Goal: Task Accomplishment & Management: Manage account settings

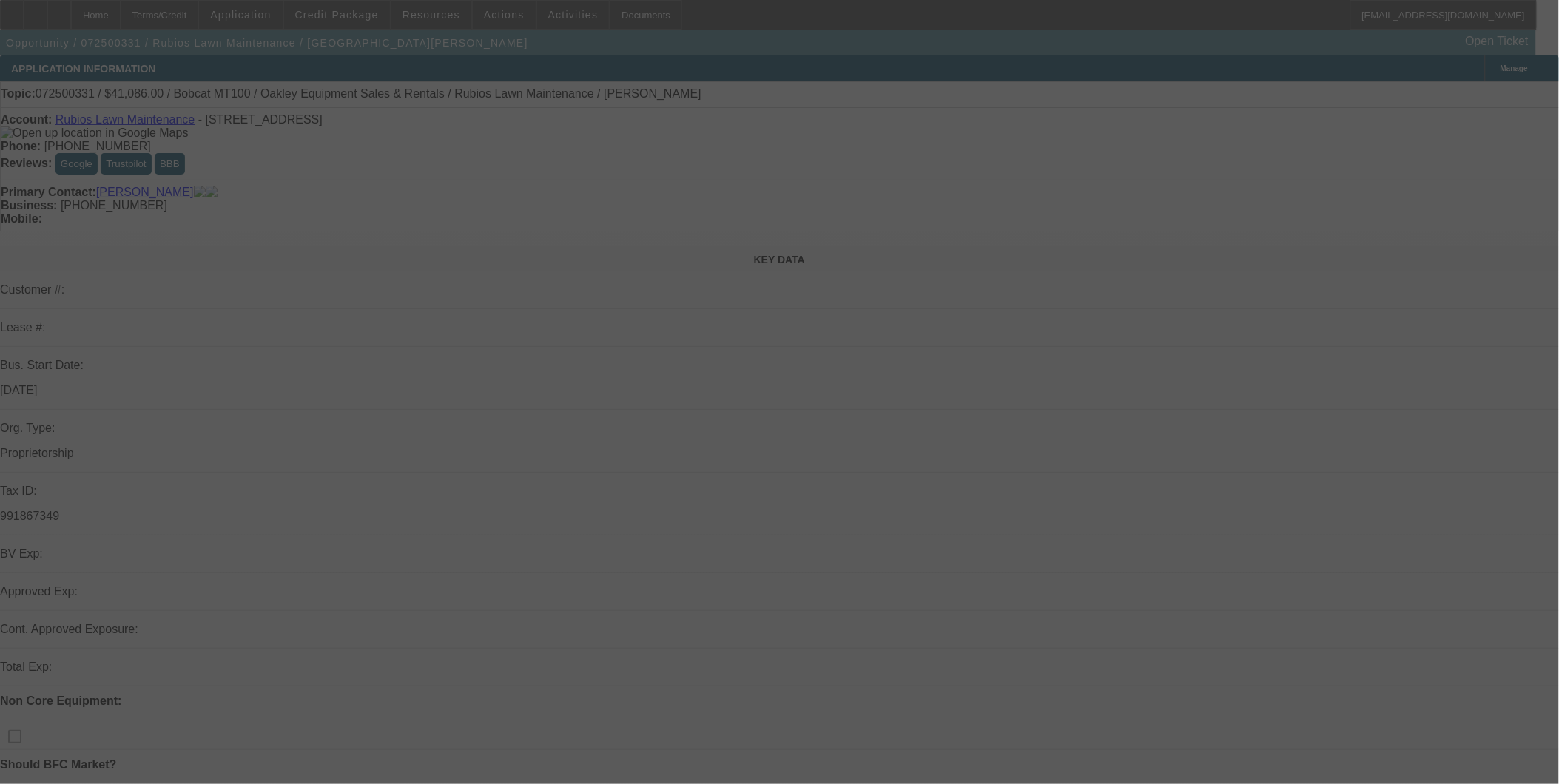
select select "0"
select select "2"
select select "0.1"
select select "4"
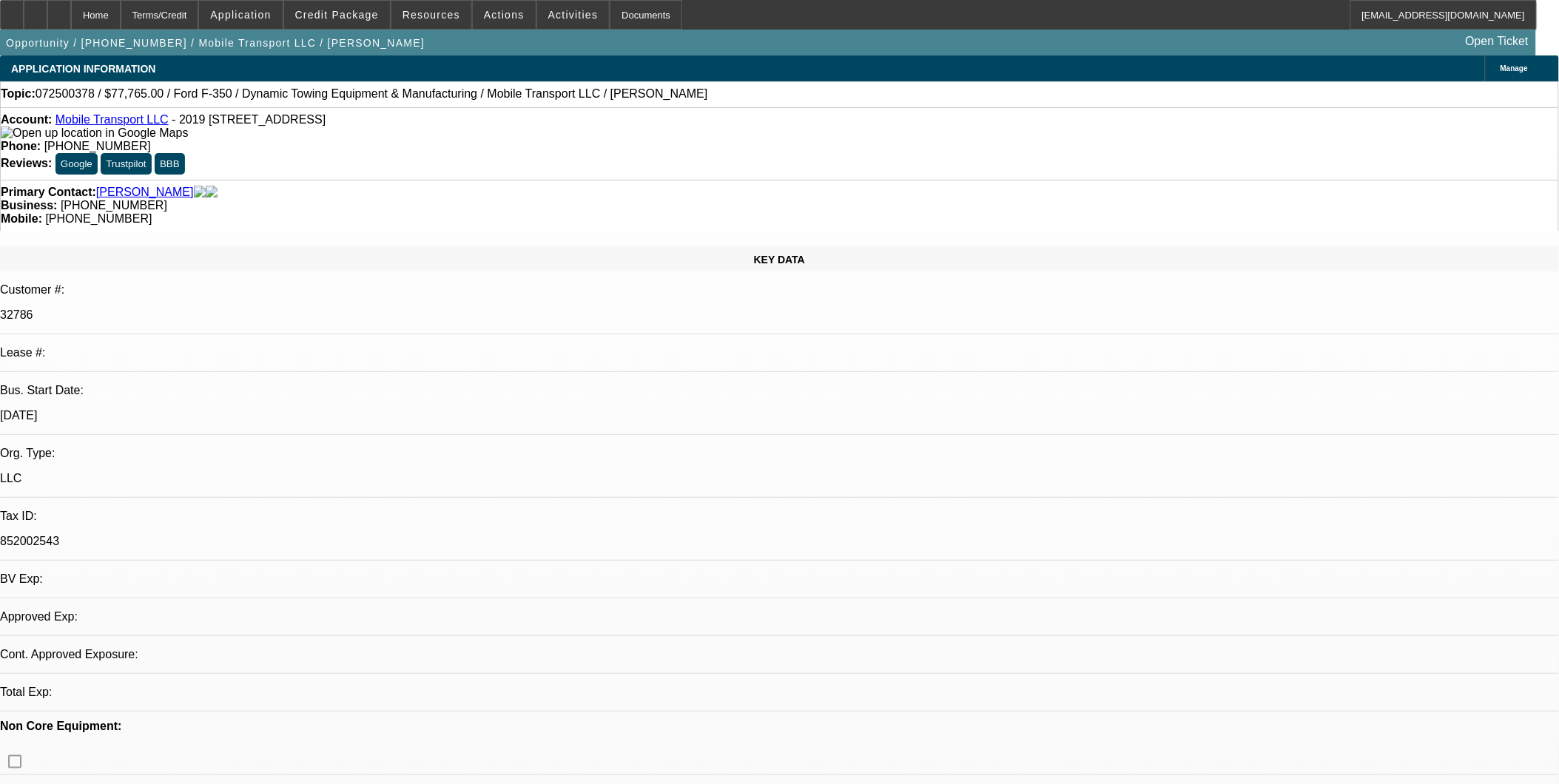
select select "0"
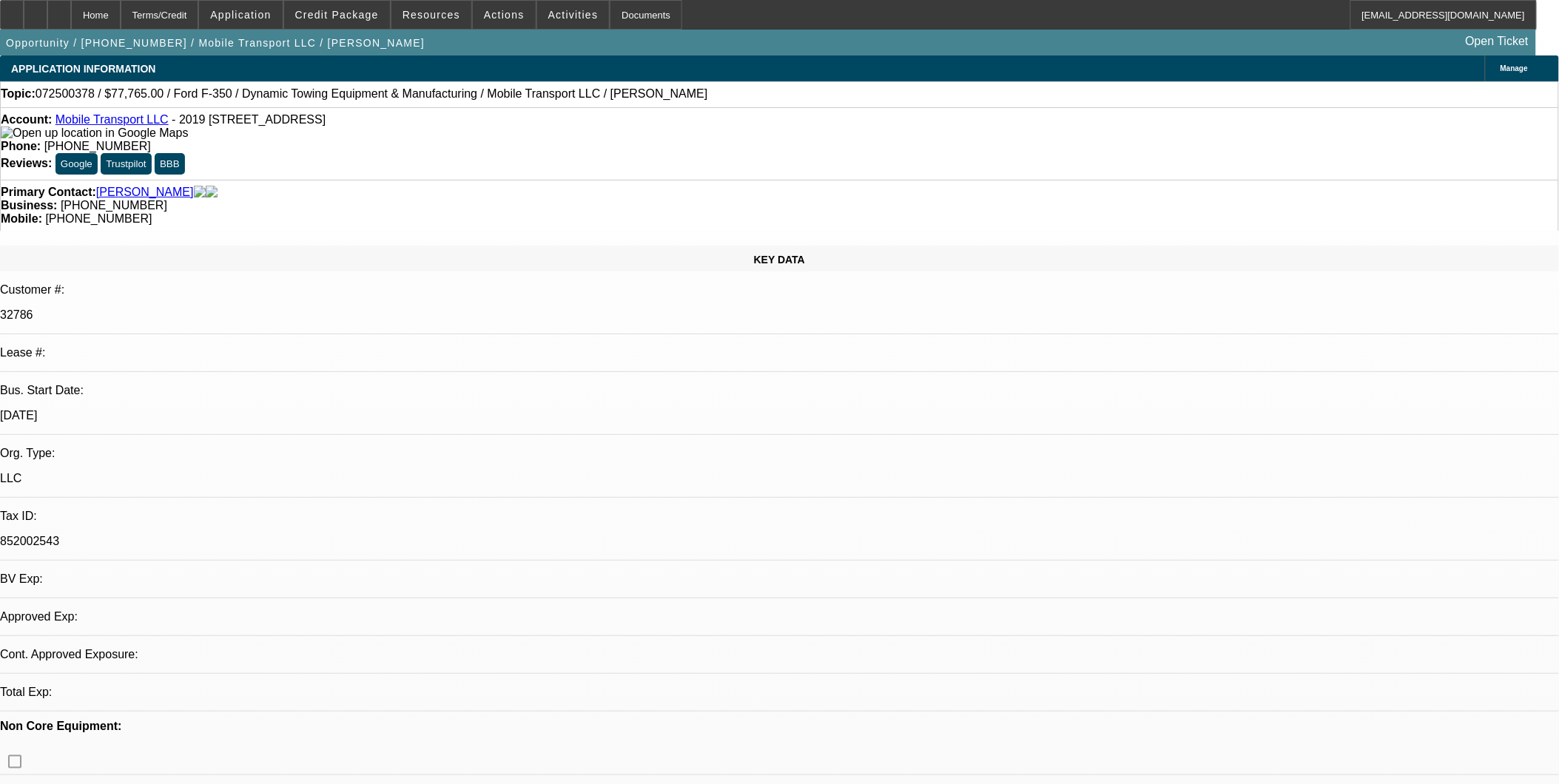
select select "0"
select select "1"
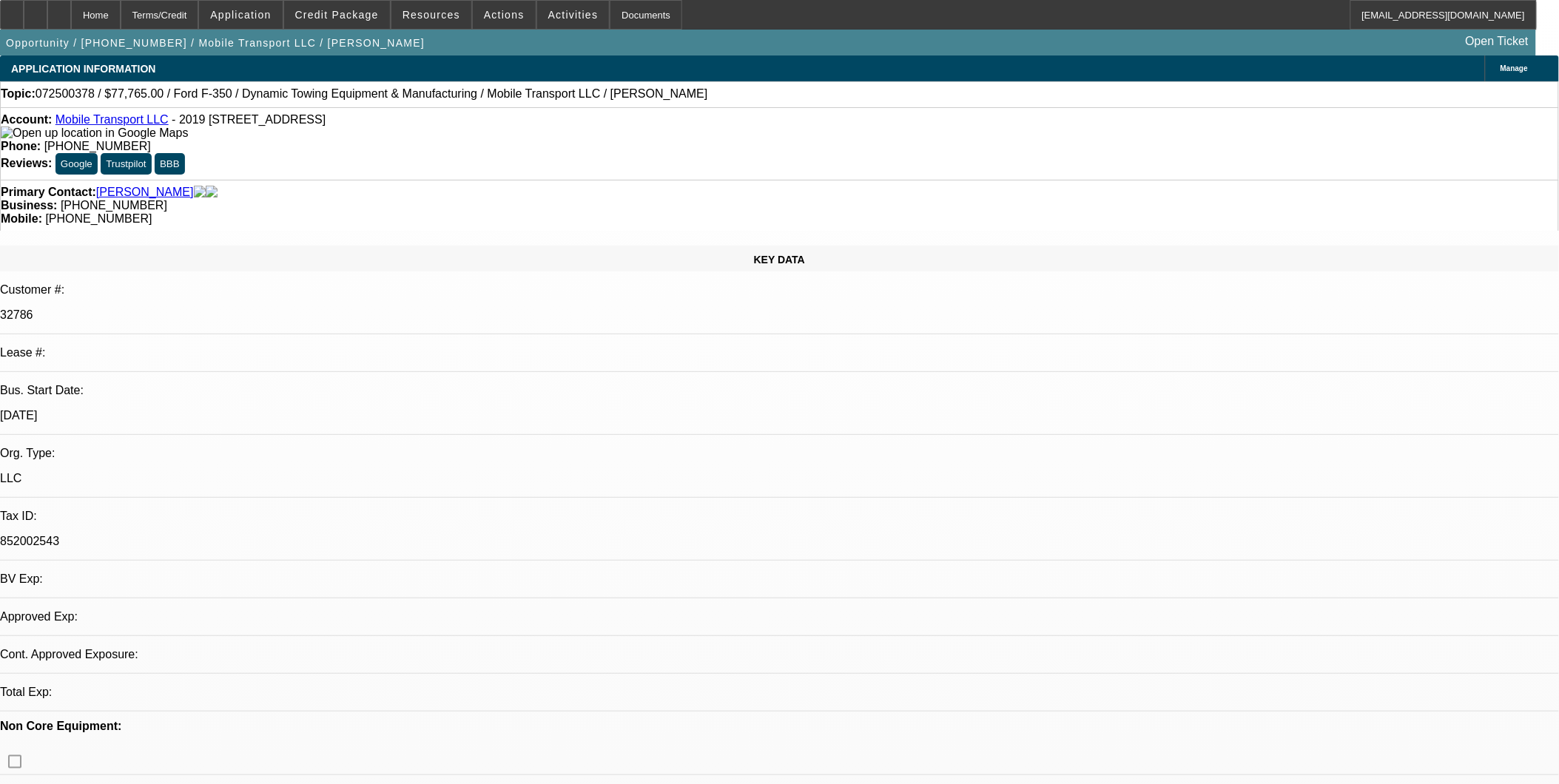
select select "2"
select select "6"
select select "1"
select select "2"
select select "6"
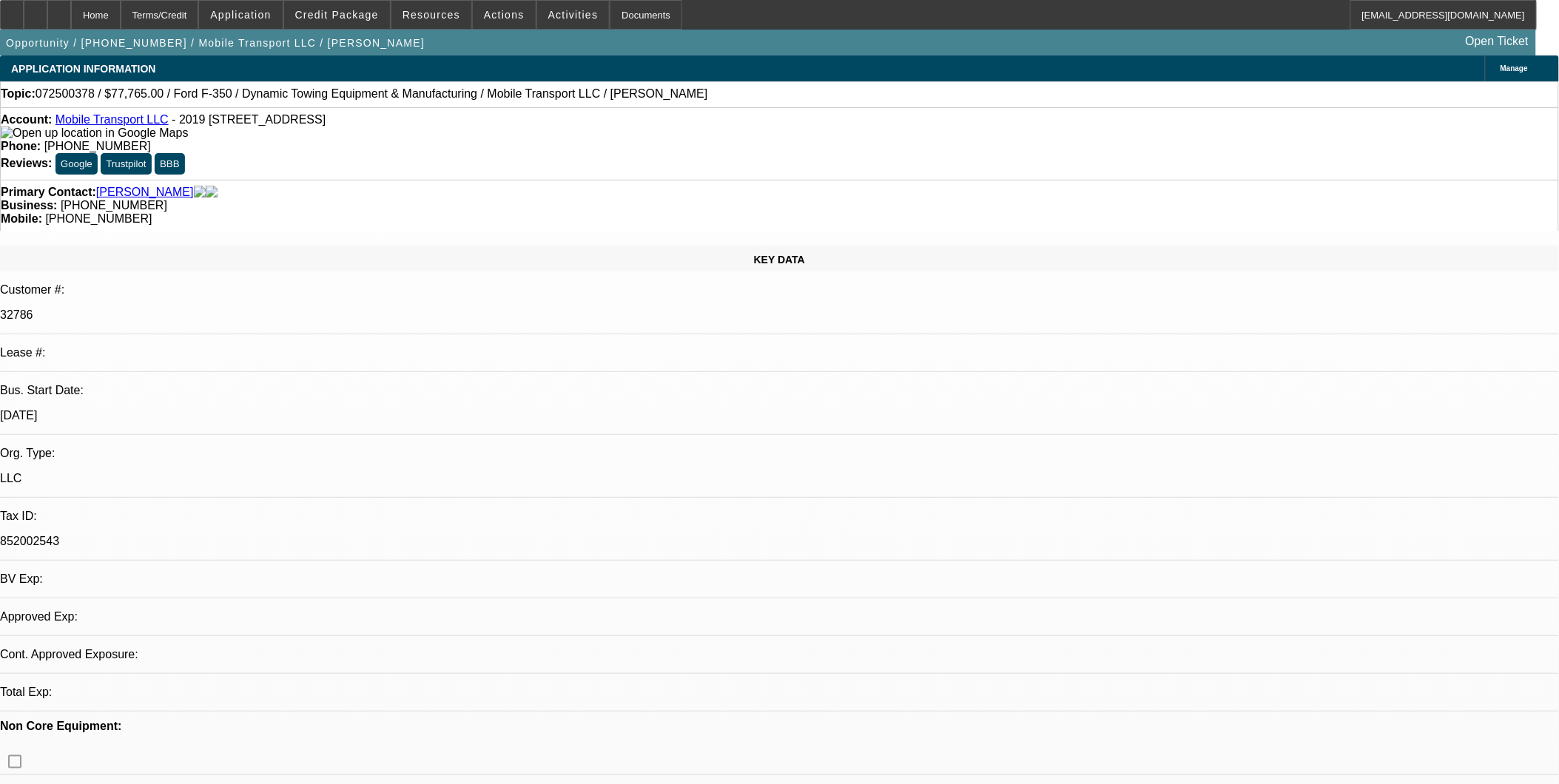
select select "1"
select select "2"
select select "6"
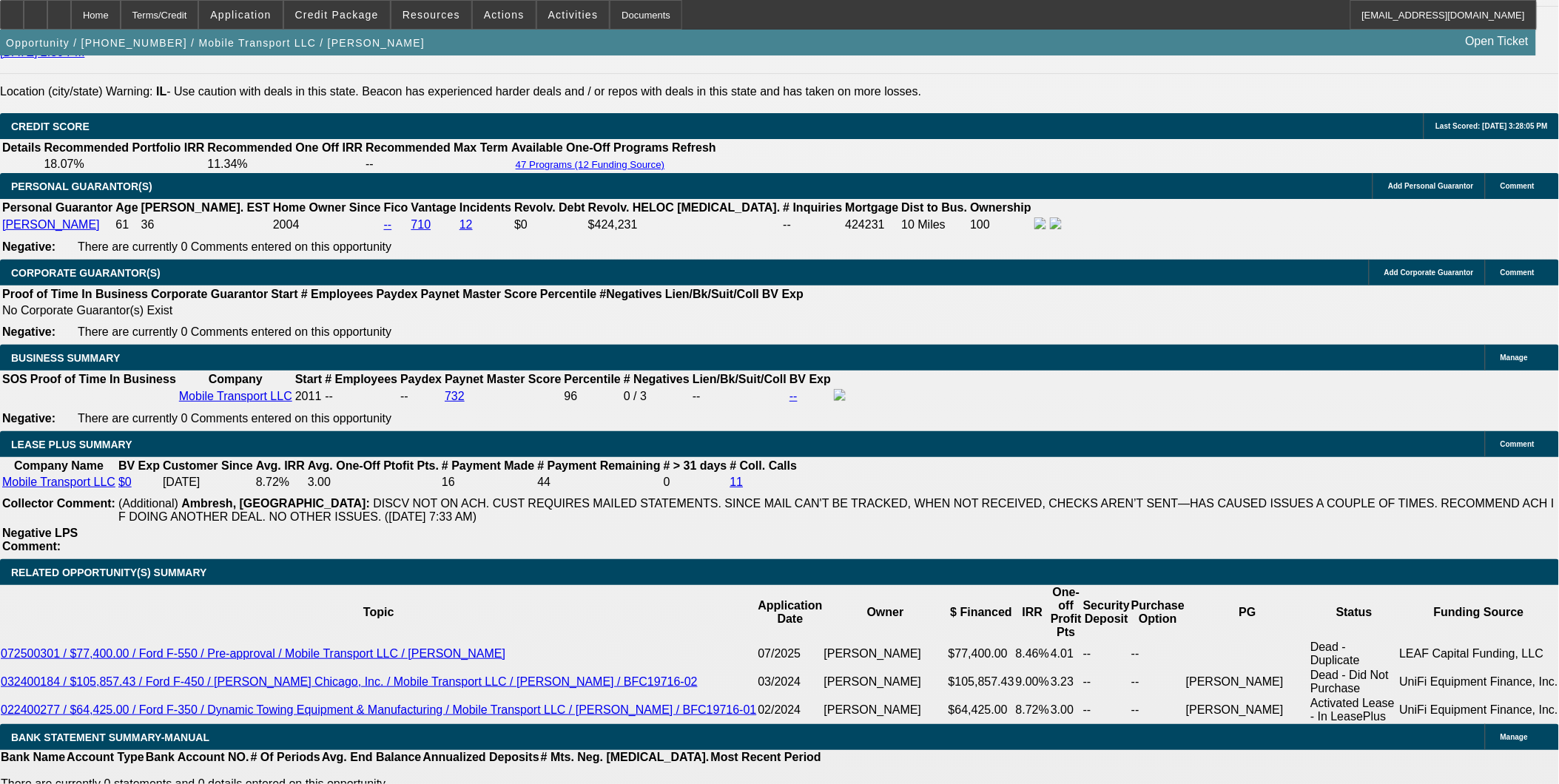
scroll to position [2219, 0]
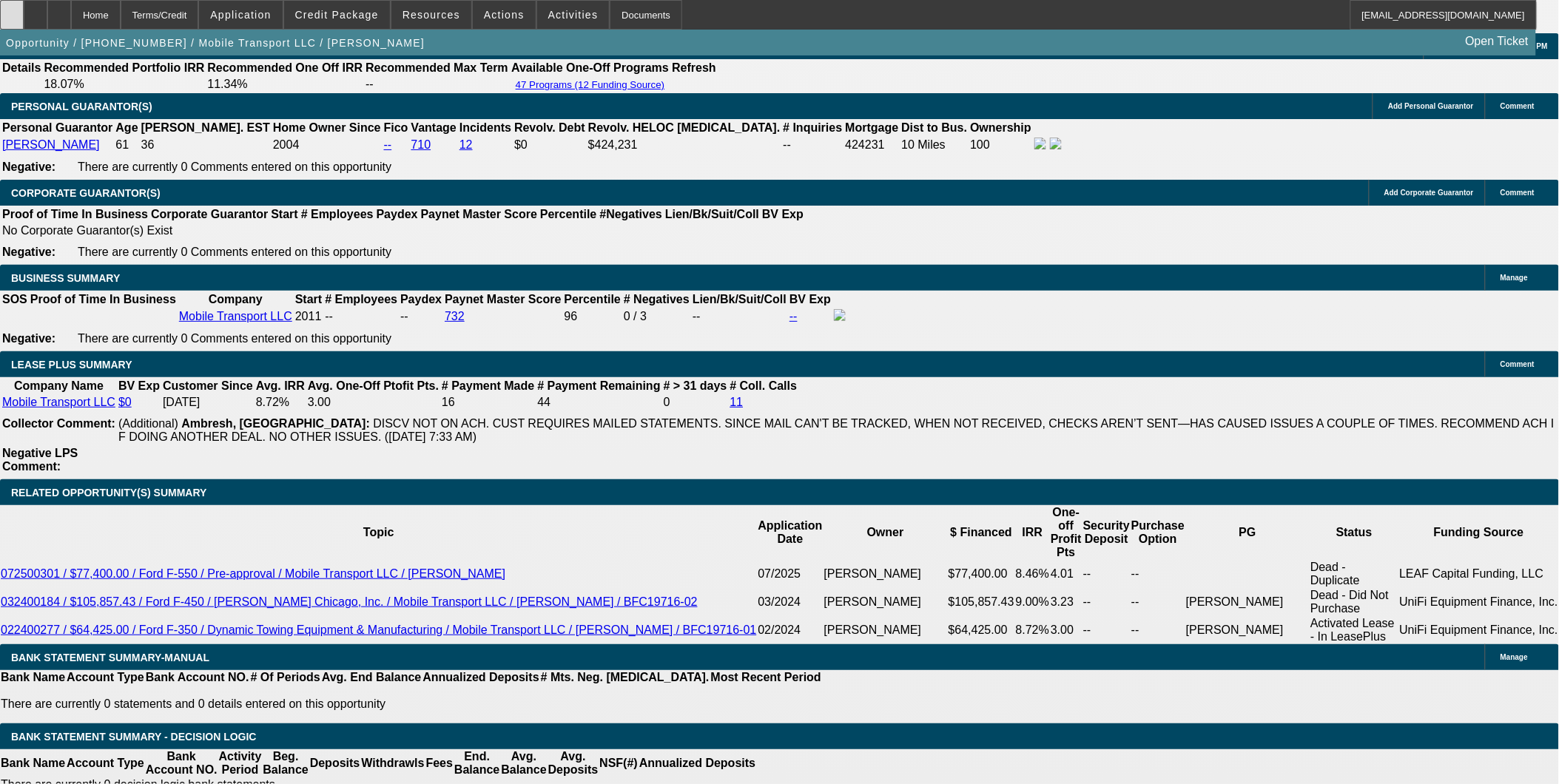
click at [12, 10] on icon at bounding box center [12, 10] width 0 height 0
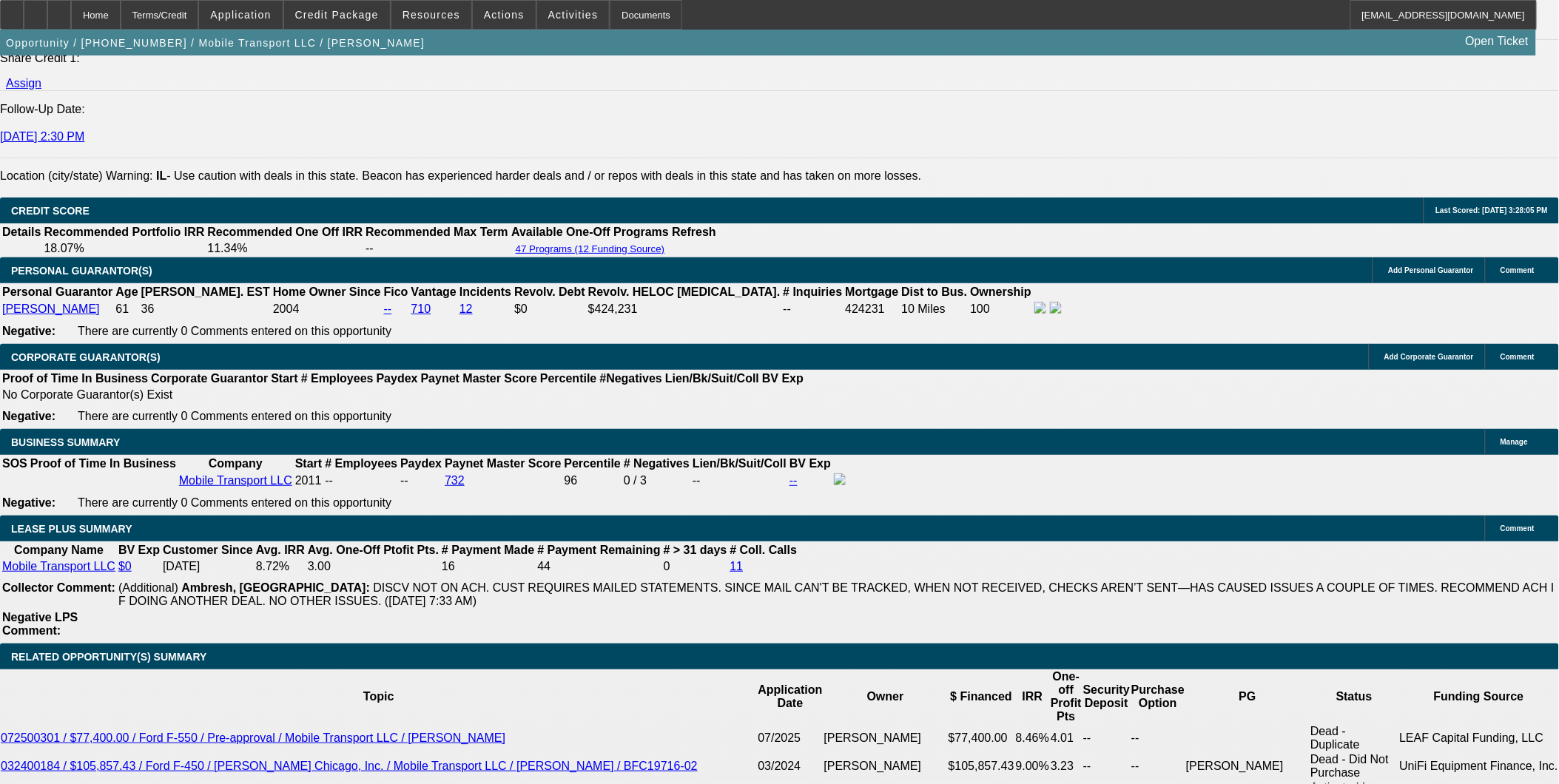
scroll to position [2054, 0]
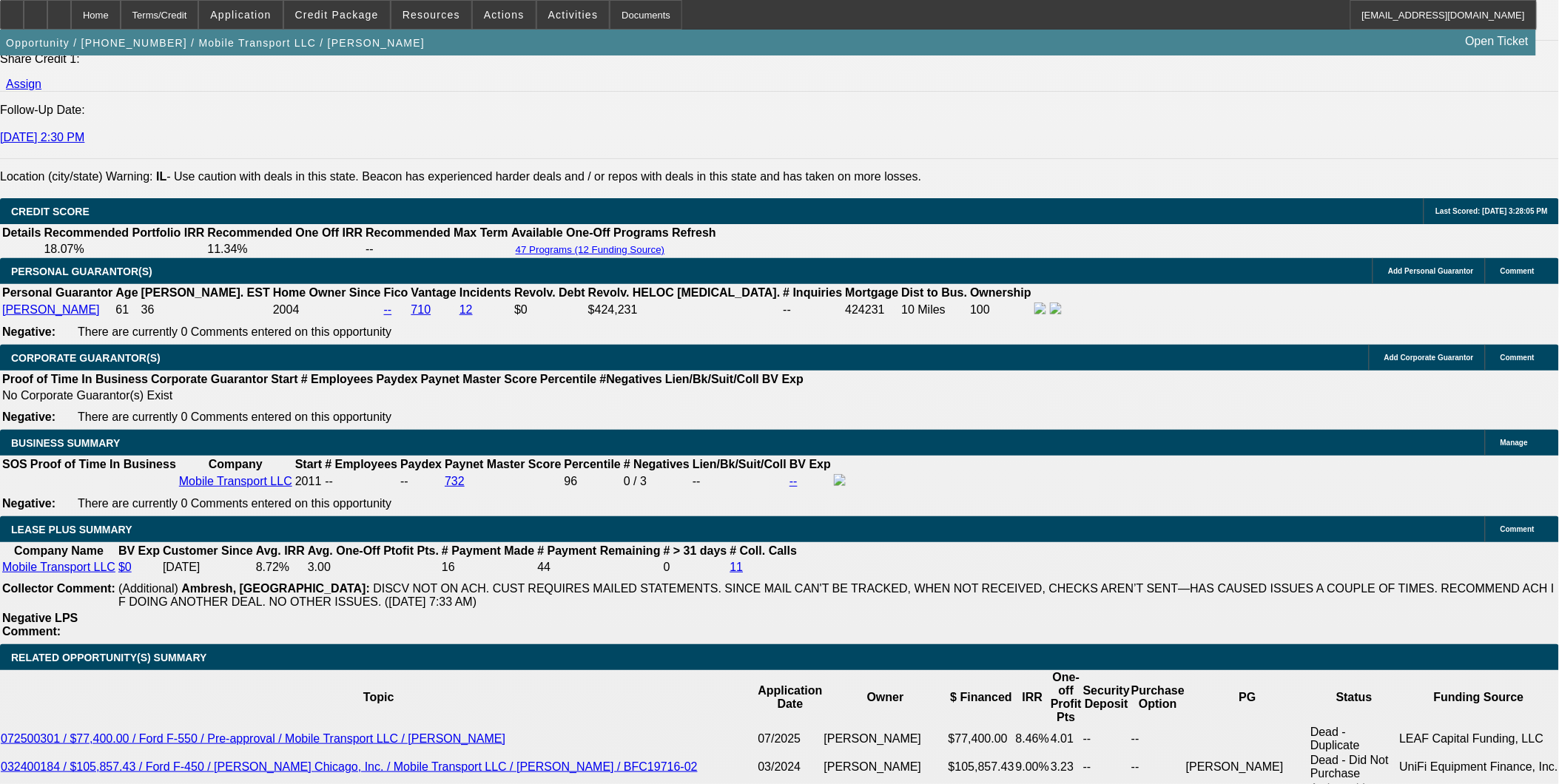
scroll to position [0, 0]
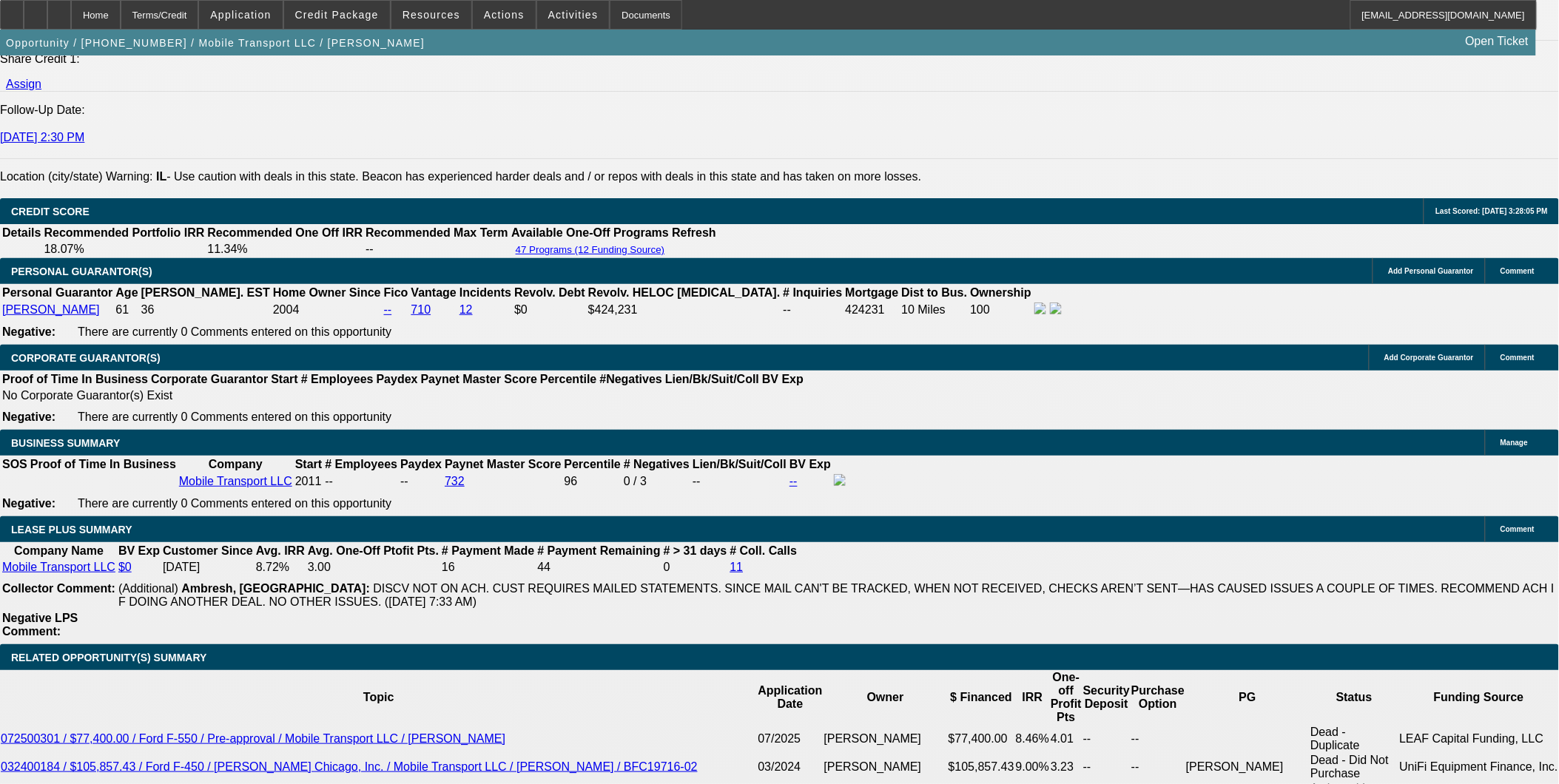
scroll to position [574, 0]
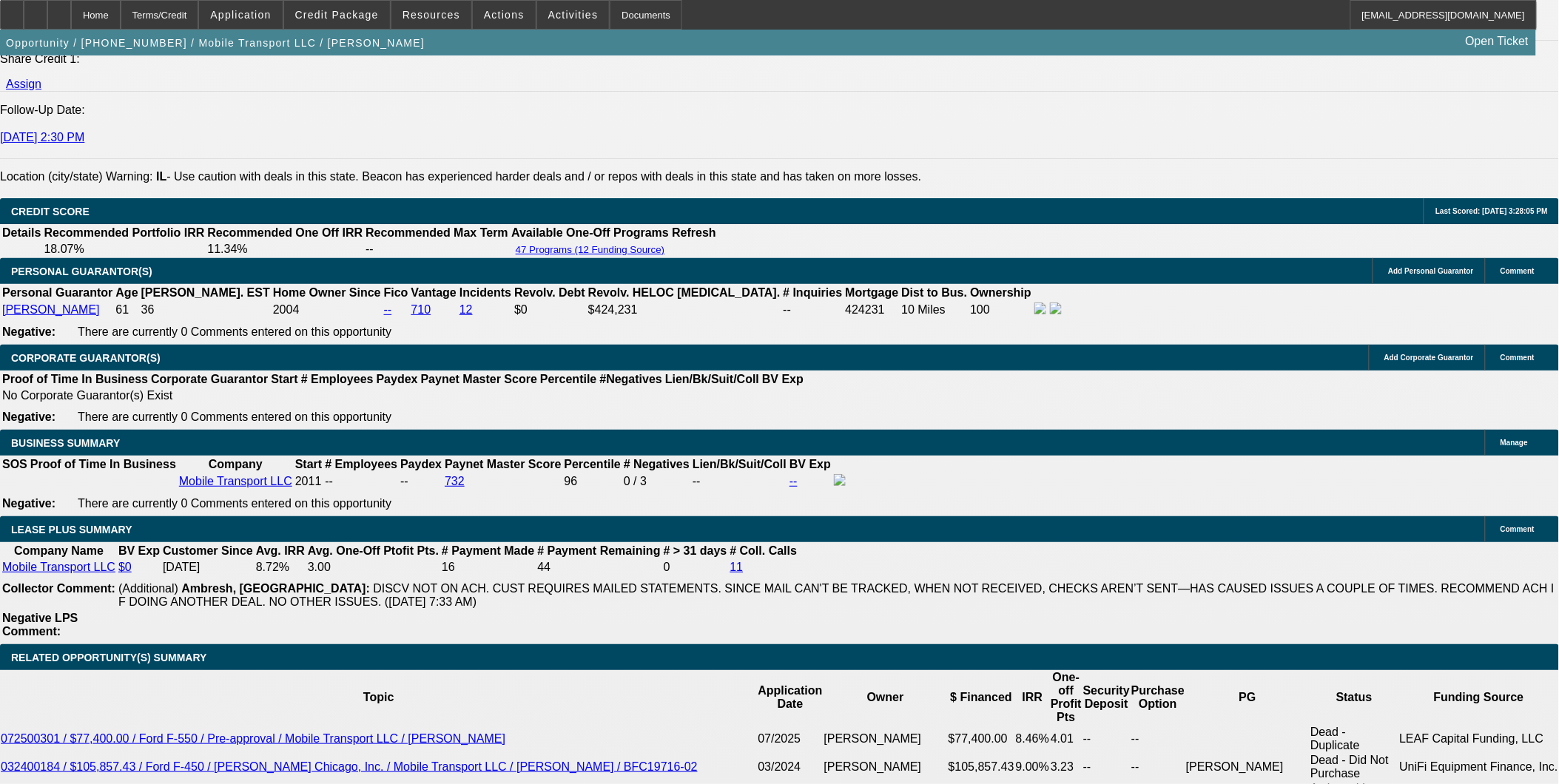
click at [359, 12] on span "Credit Package" at bounding box center [337, 15] width 83 height 12
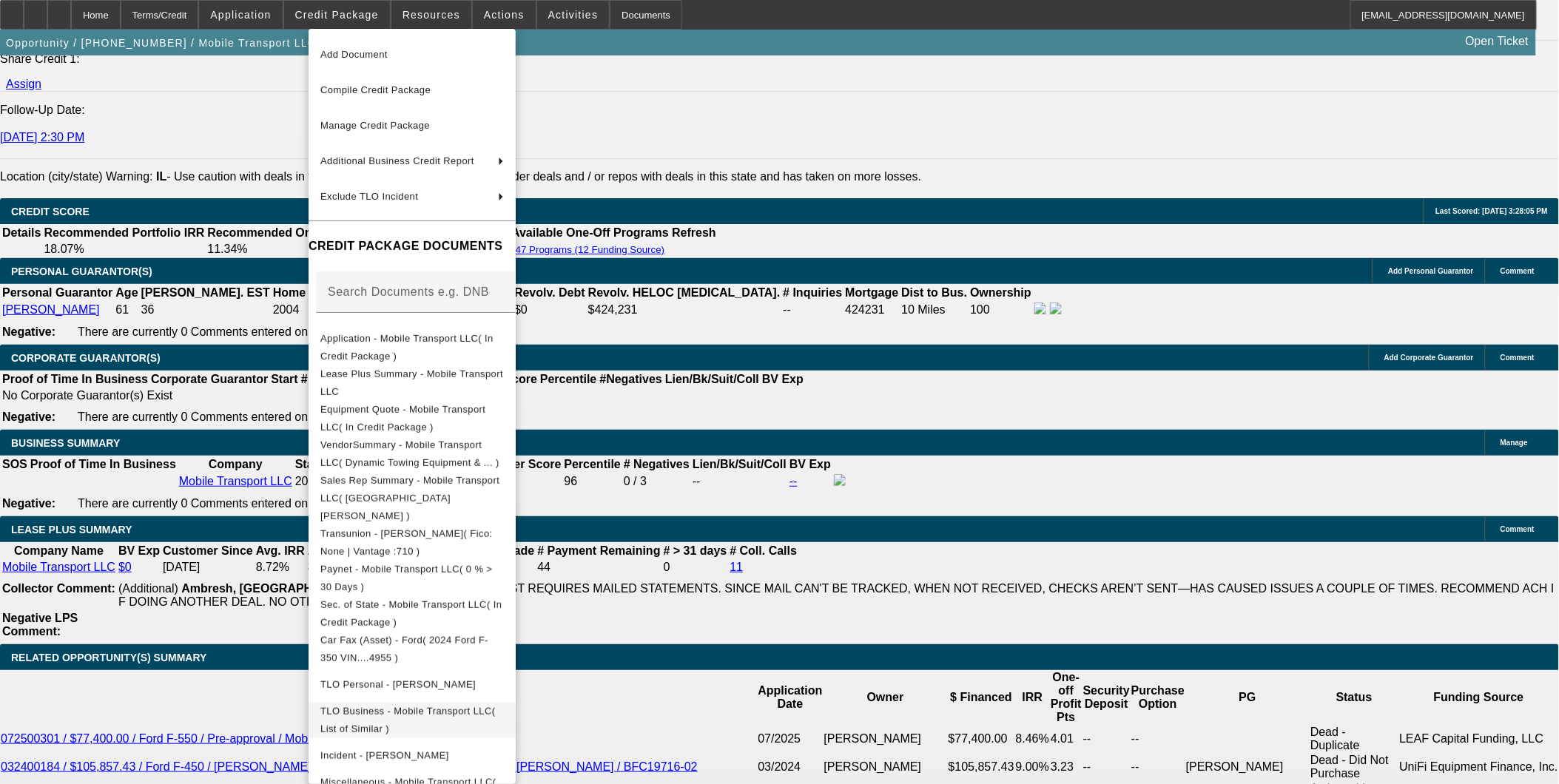
scroll to position [146, 0]
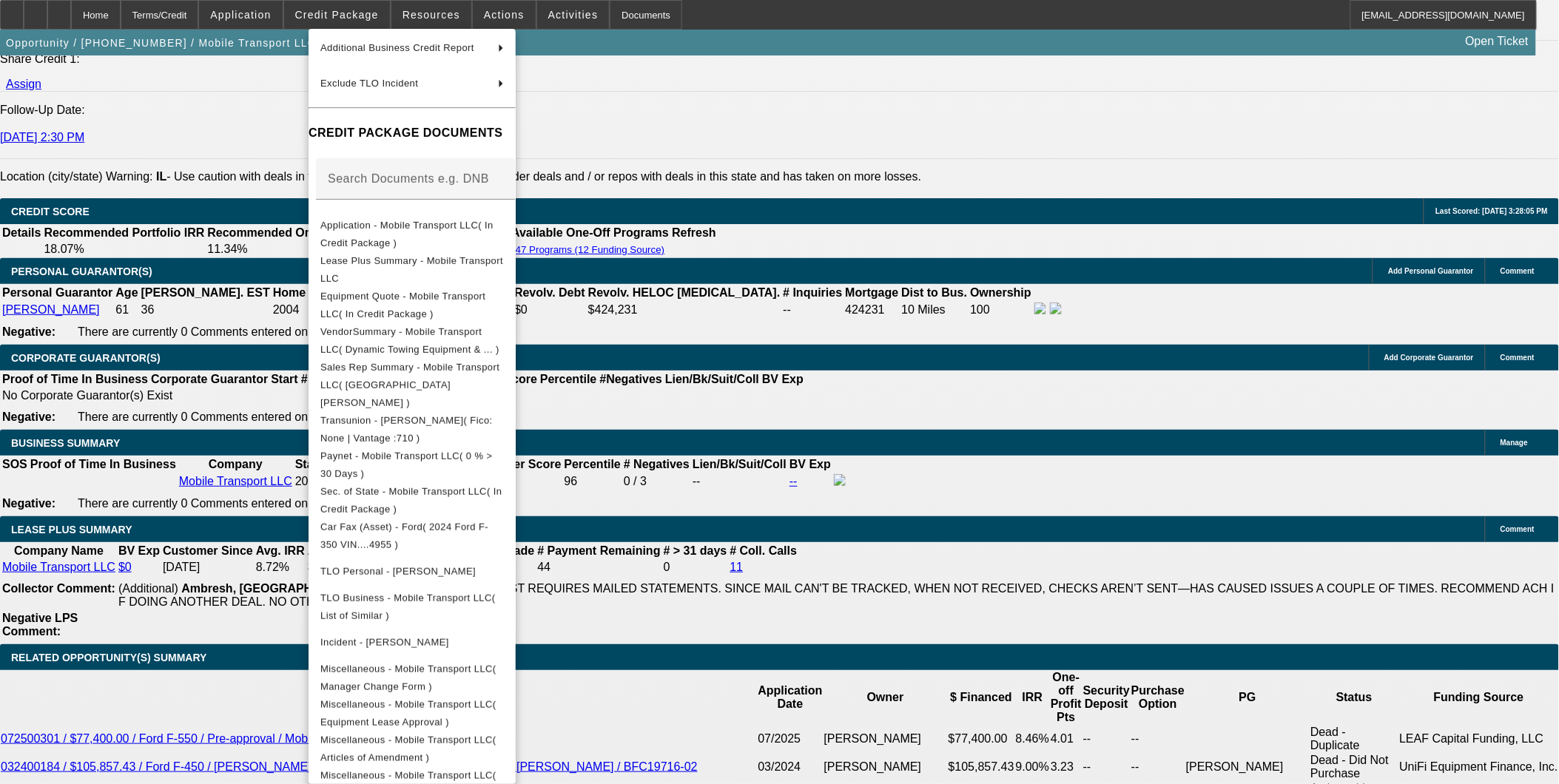
click at [842, 655] on div at bounding box center [779, 392] width 1559 height 784
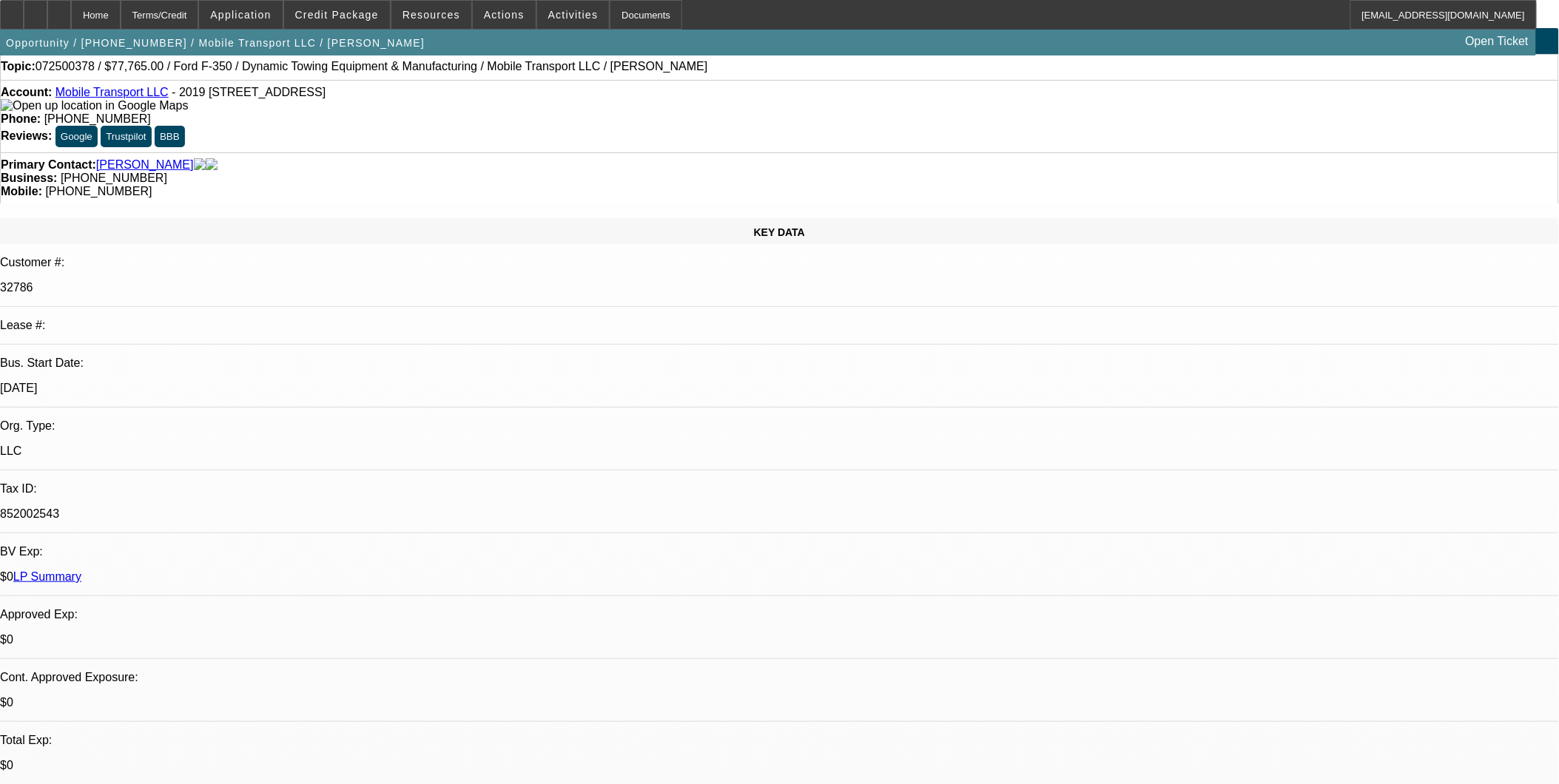
scroll to position [0, 0]
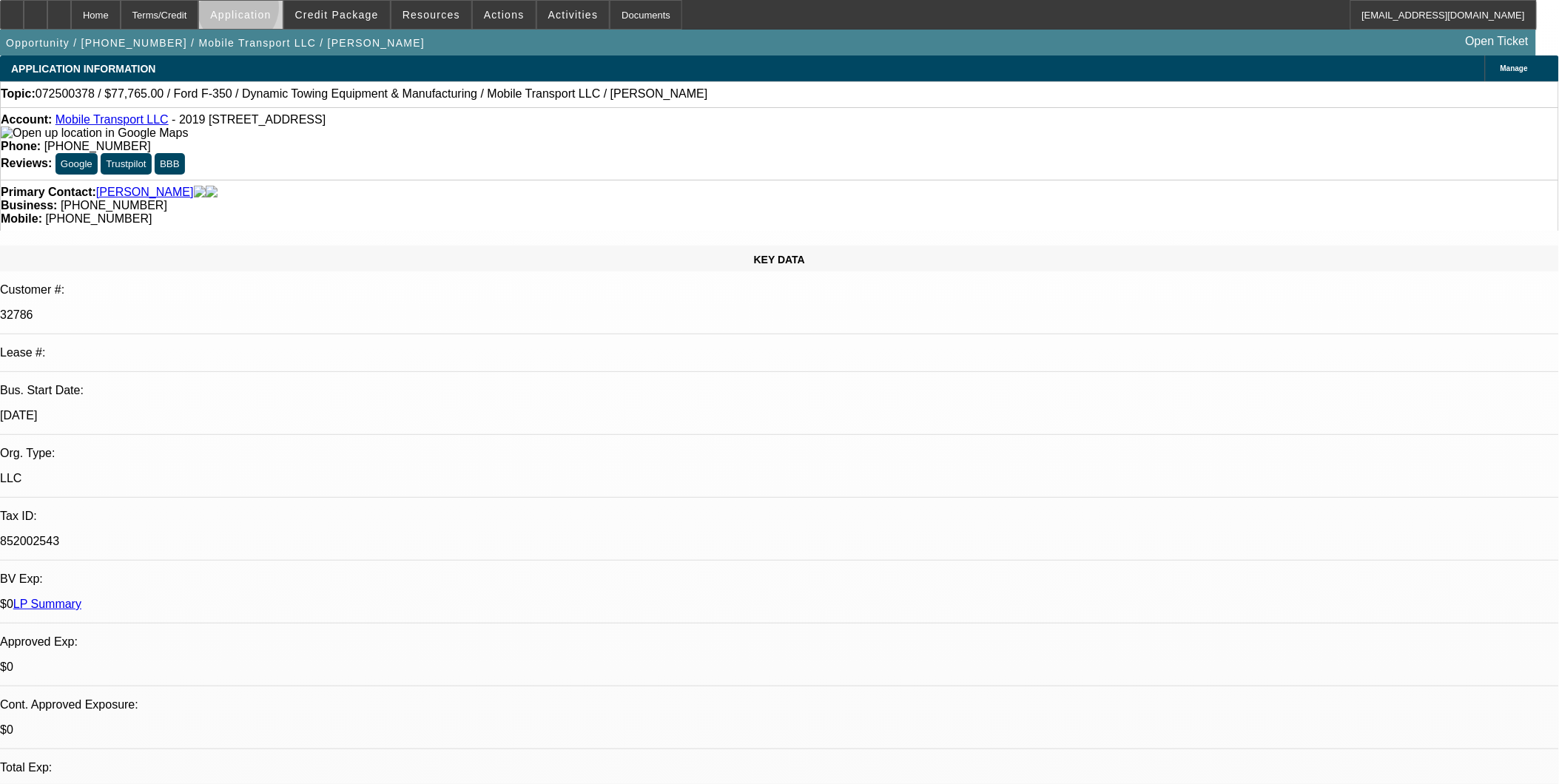
click at [271, 11] on span "Application" at bounding box center [240, 15] width 61 height 12
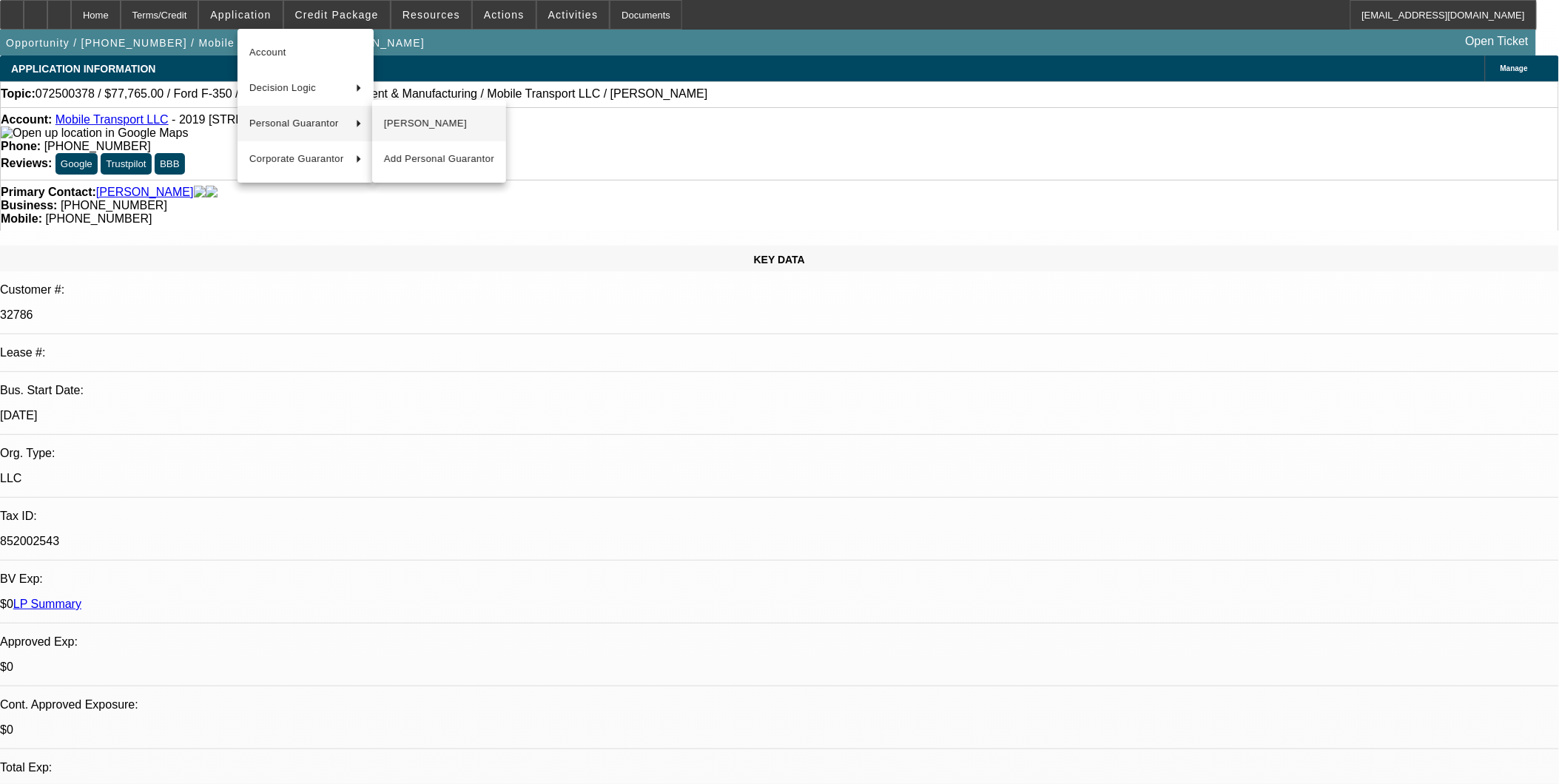
click at [430, 123] on span "William Nestos" at bounding box center [439, 123] width 110 height 17
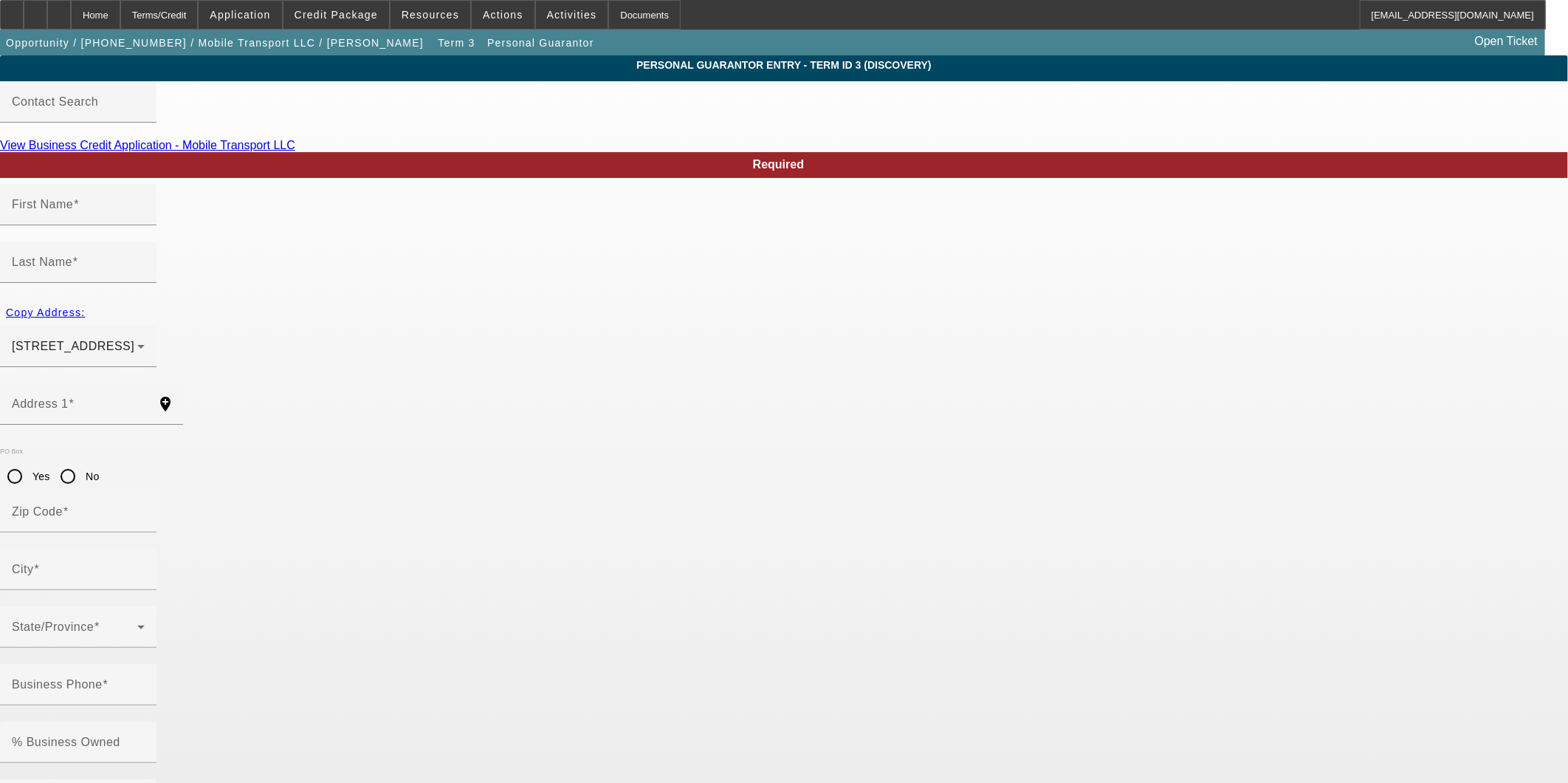
type input "William"
type input "Nestos"
type input "2537 Osage Drive"
radio input "true"
type input "60026"
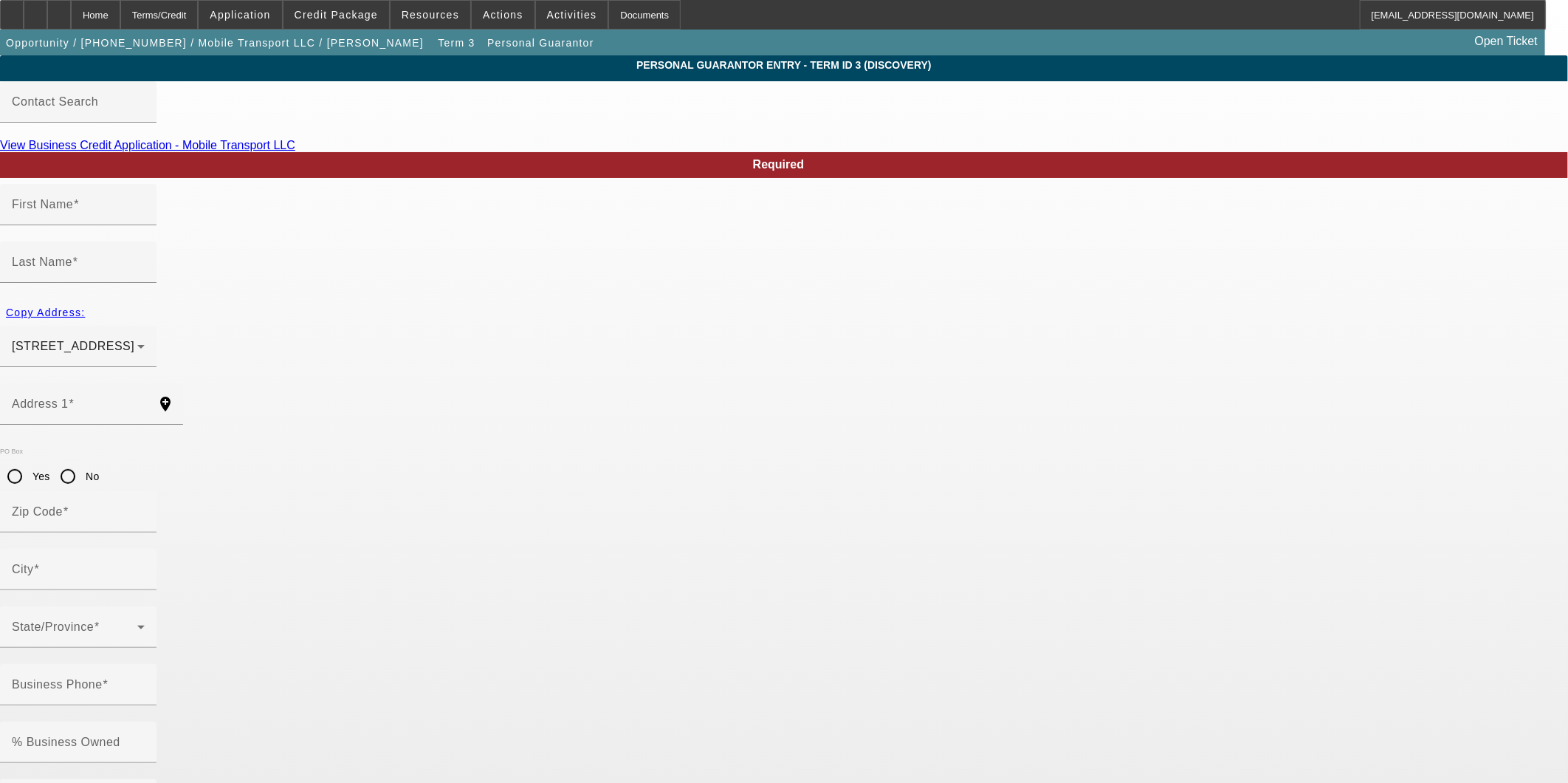
type input "Glenview"
type input "(773) 878-1111"
type input "100"
type input "340-66-9192"
type input "bnestos@rsi-chicago.com"
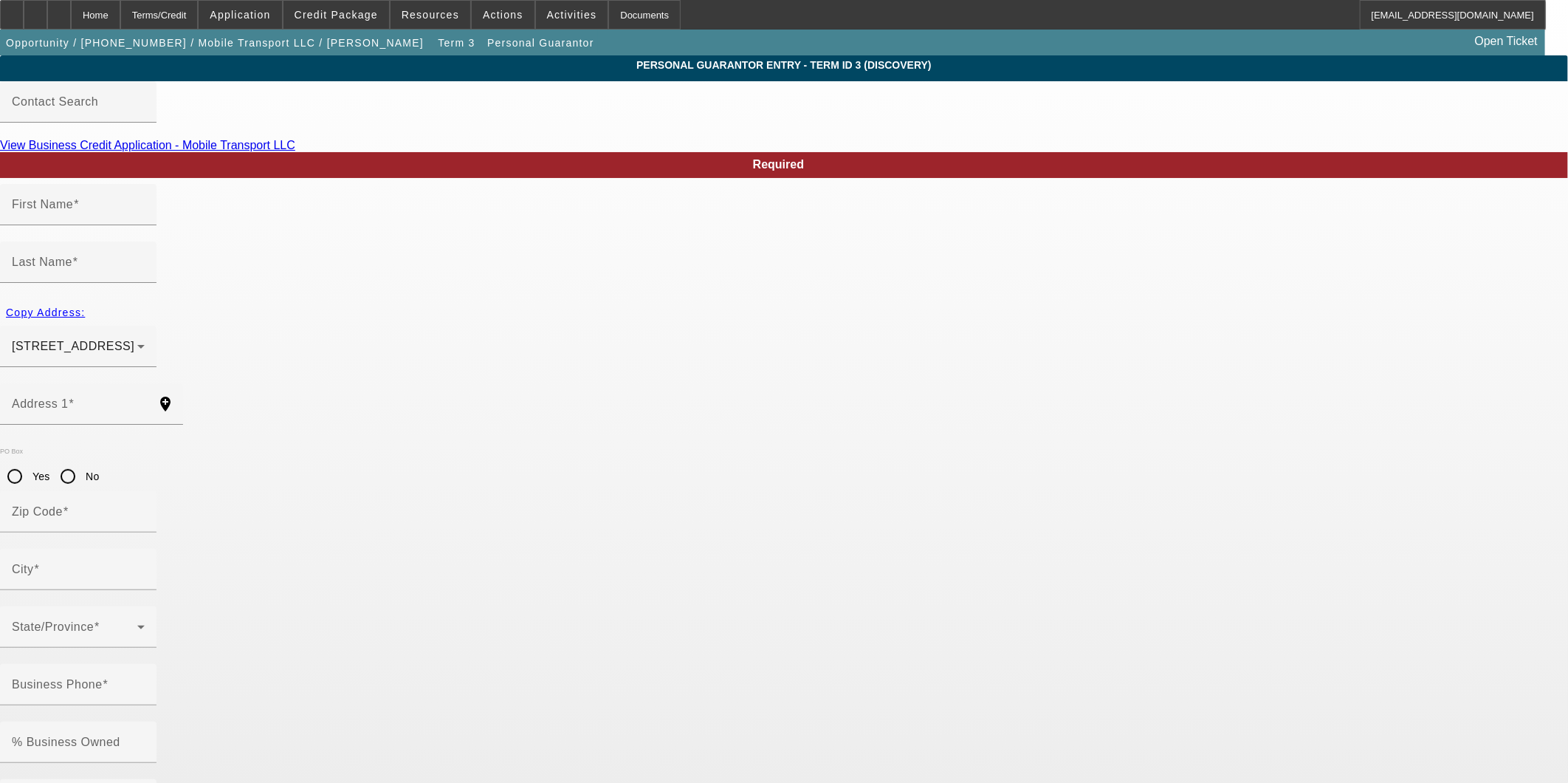
type input "(847) 208-8668"
click at [1217, 592] on app-personal-guarantor-manage "Personal Guarantor Entry - Term ID 3 (Discovery) Contact Search View Business C…" at bounding box center [784, 794] width 1568 height 1477
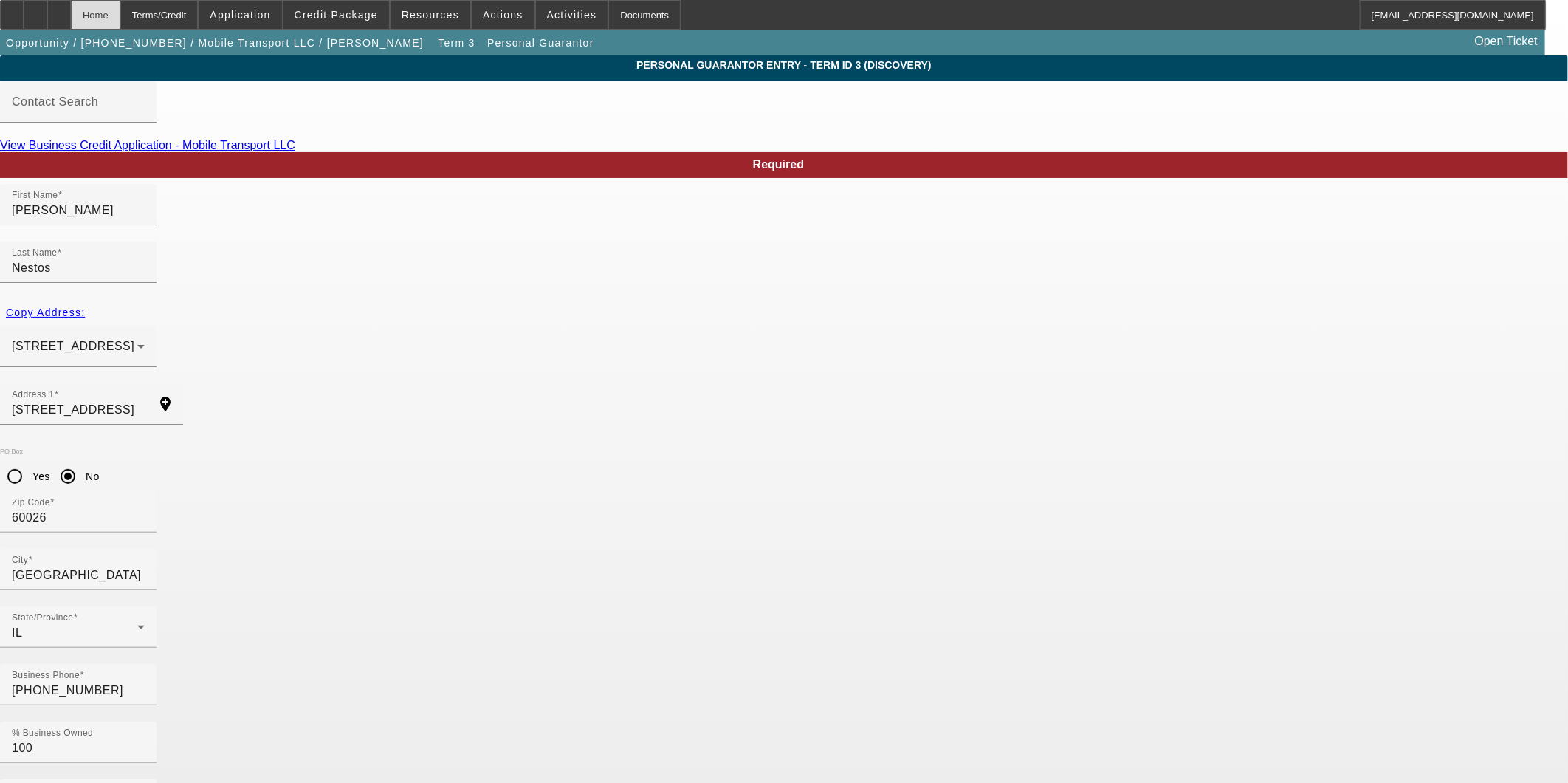
click at [120, 16] on div "Home" at bounding box center [95, 14] width 49 height 30
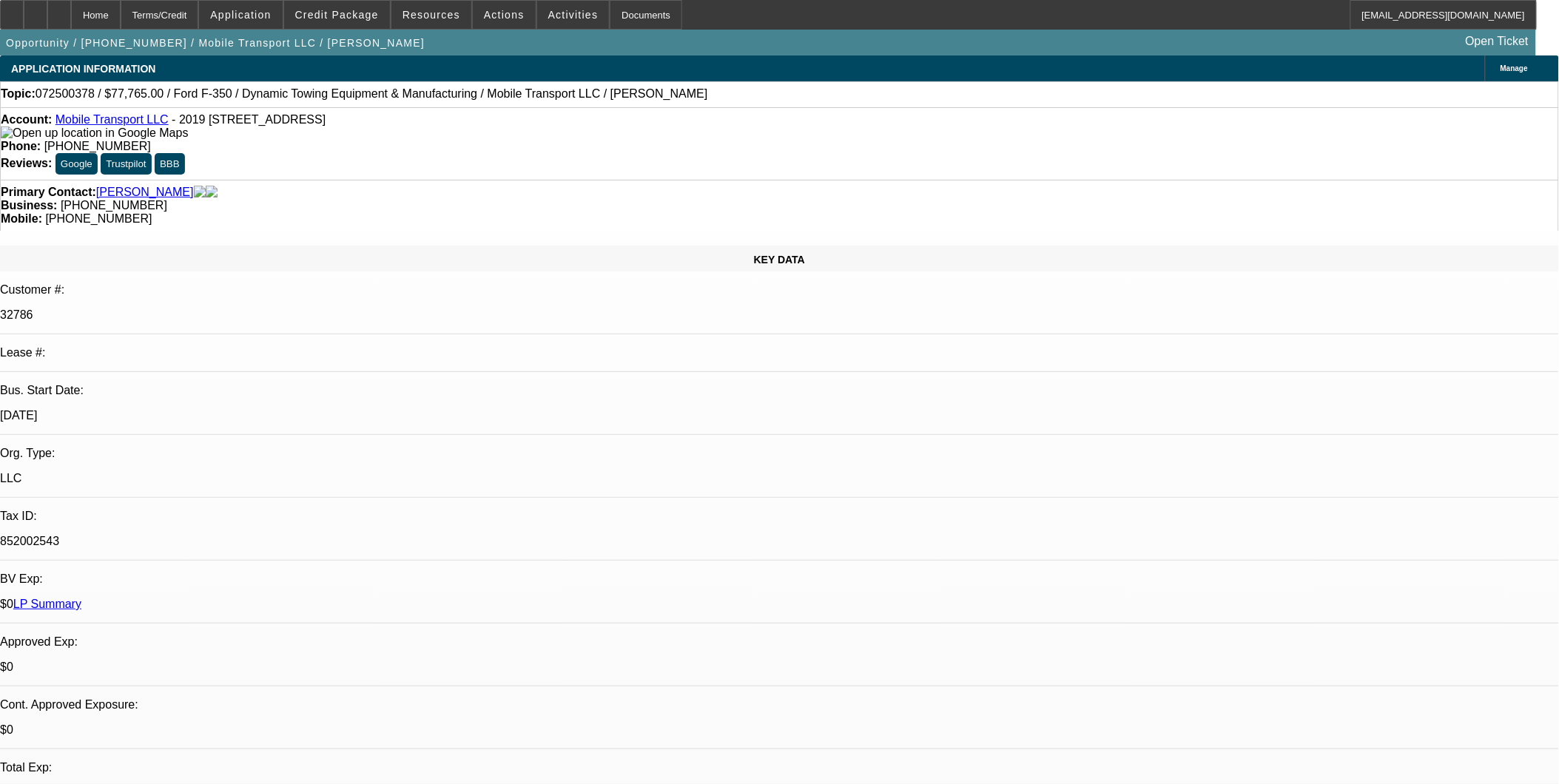
select select "0"
select select "2"
select select "0"
select select "6"
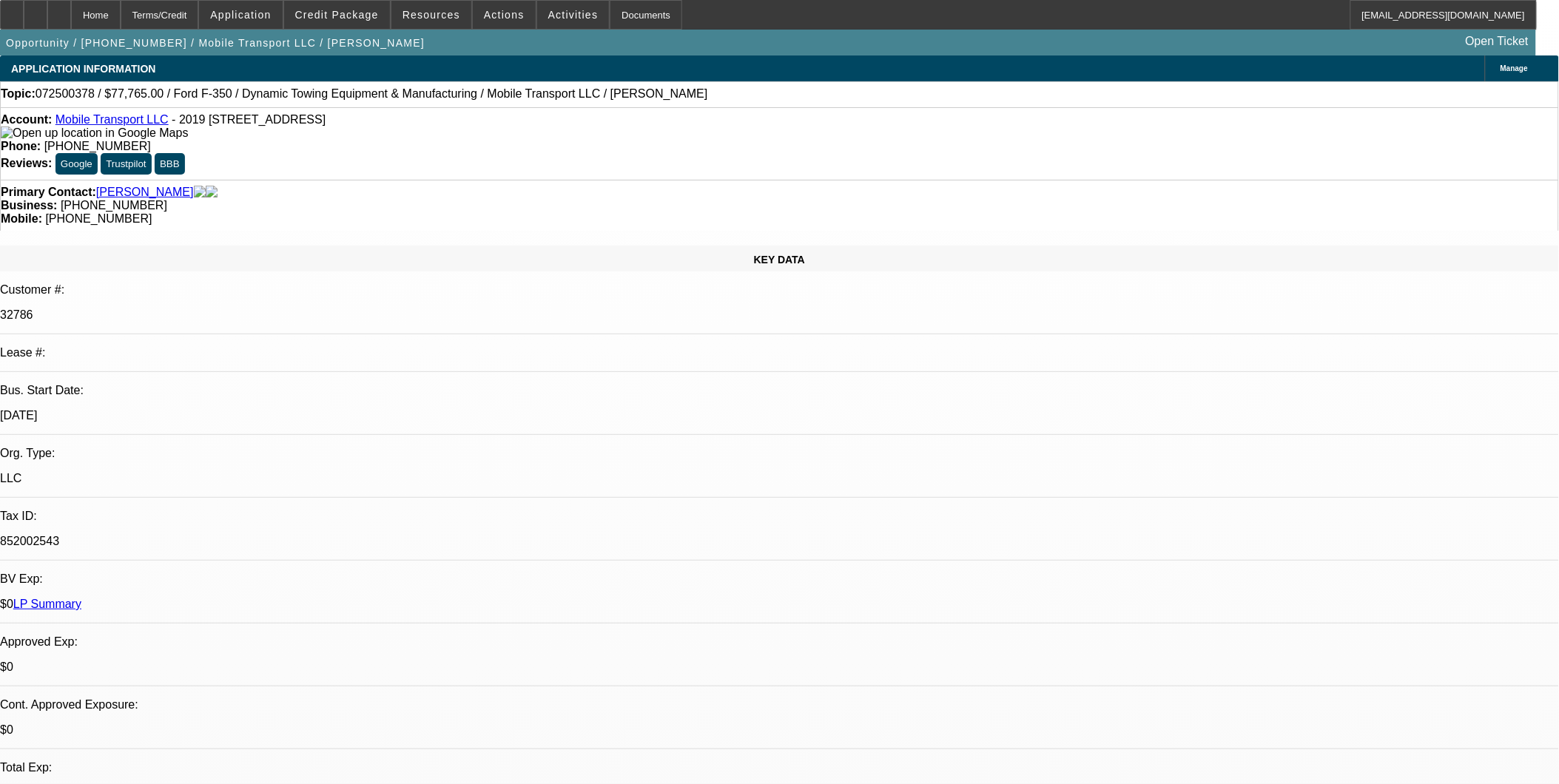
select select "0"
select select "2"
select select "0"
select select "6"
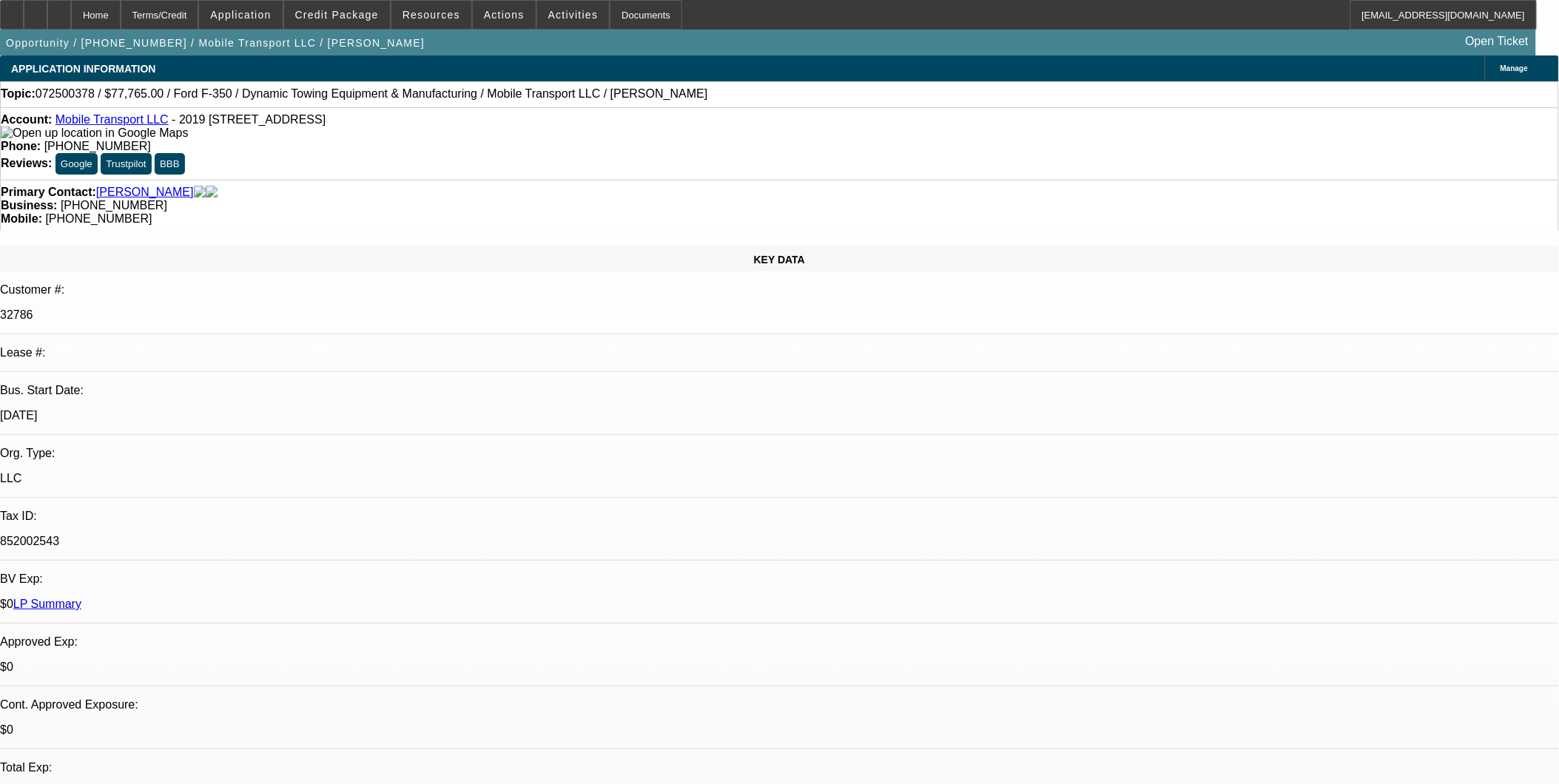
select select "0"
select select "2"
select select "0"
select select "6"
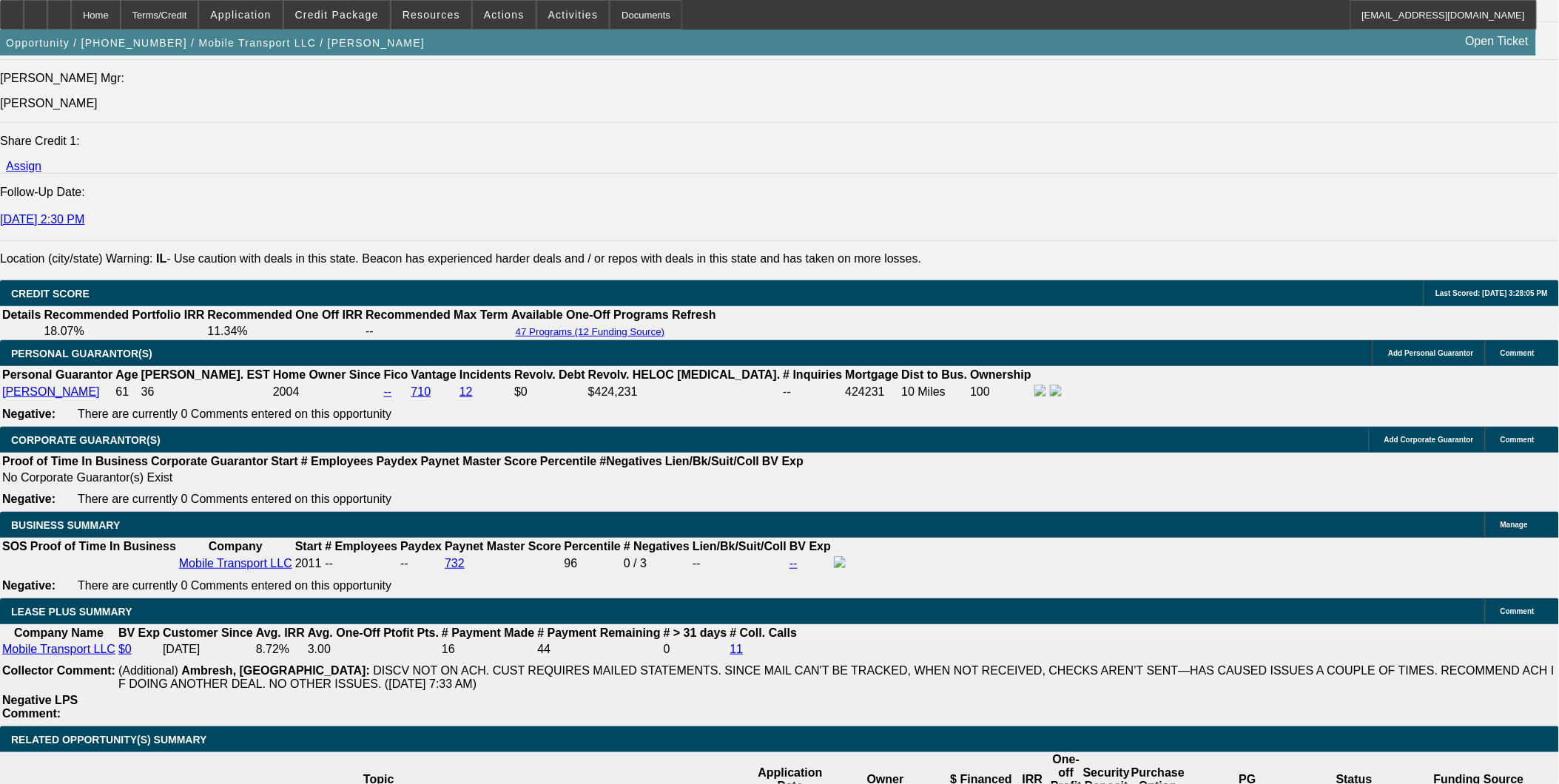
scroll to position [2022, 0]
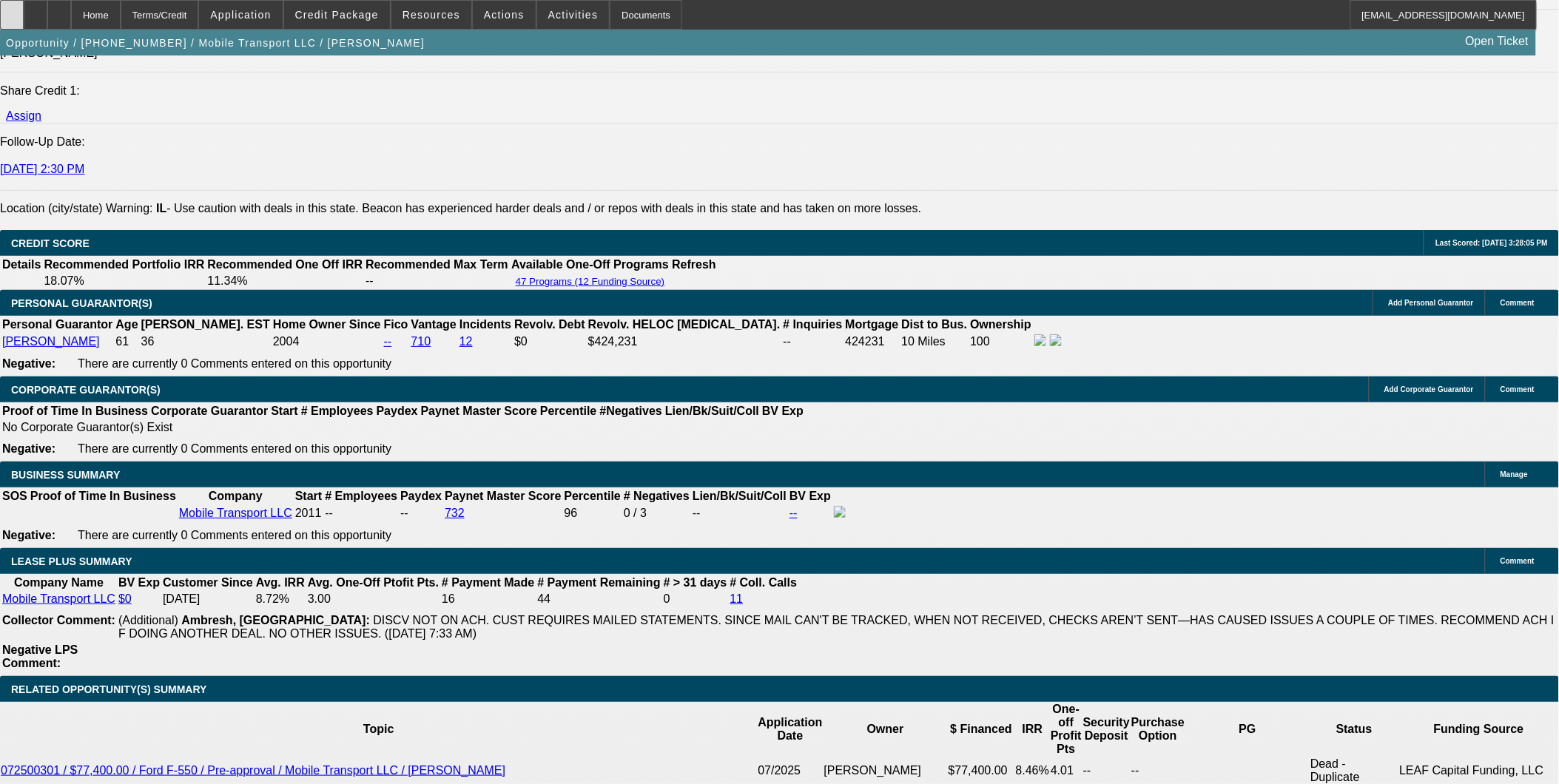
click at [12, 10] on icon at bounding box center [12, 10] width 0 height 0
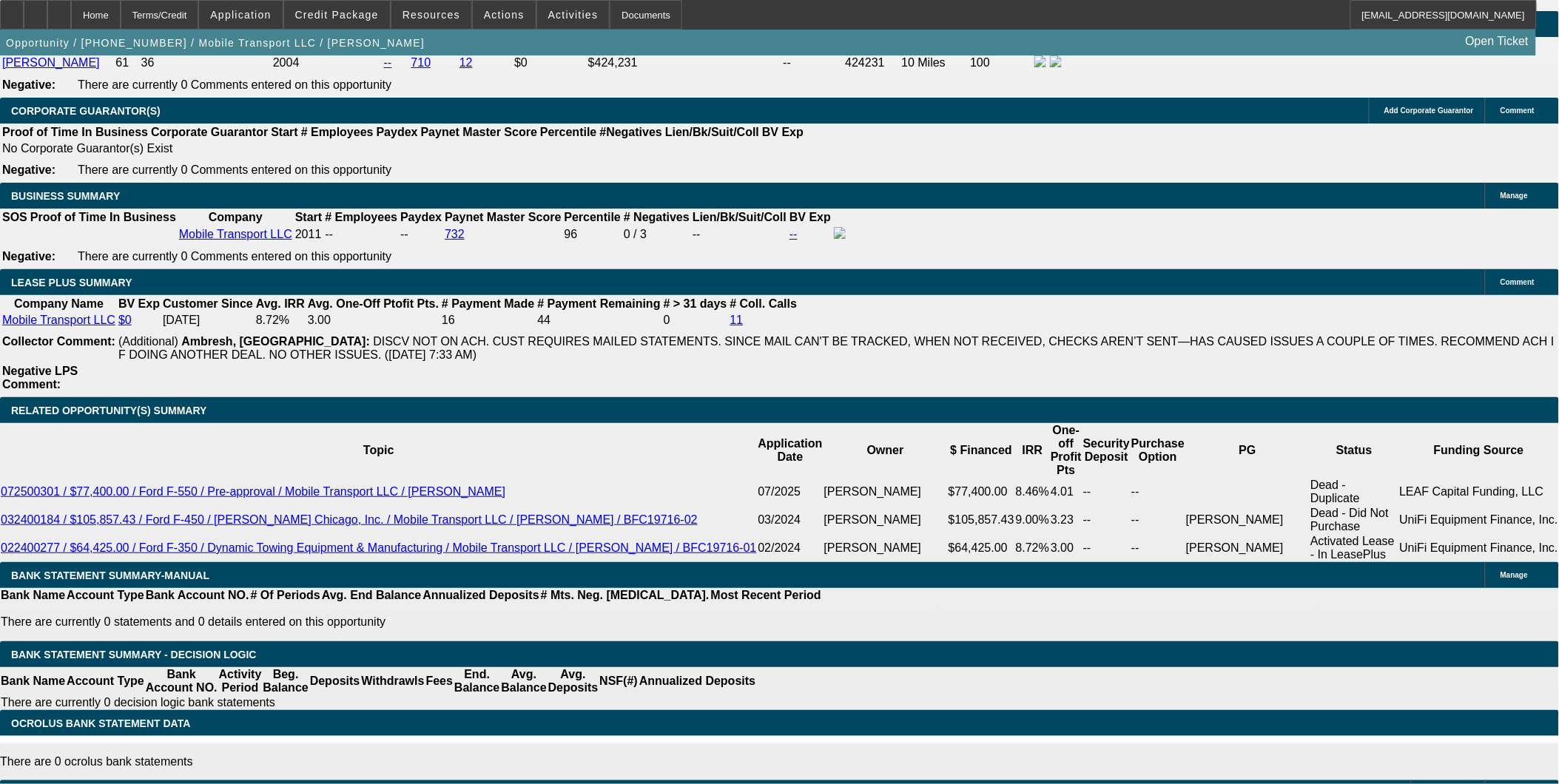
scroll to position [2054, 0]
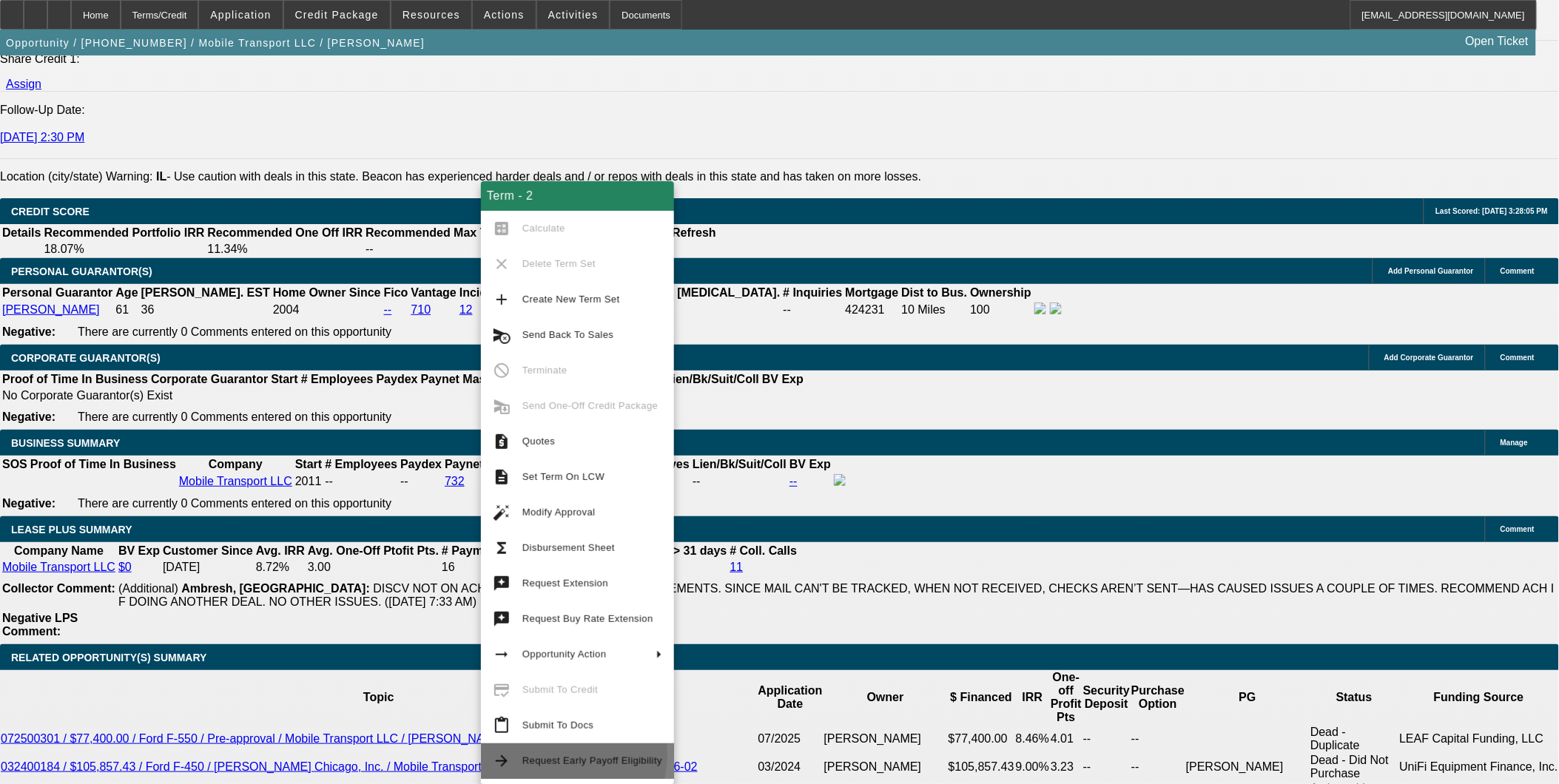
click at [556, 754] on span "Request Early Payoff Eligibility" at bounding box center [592, 761] width 139 height 17
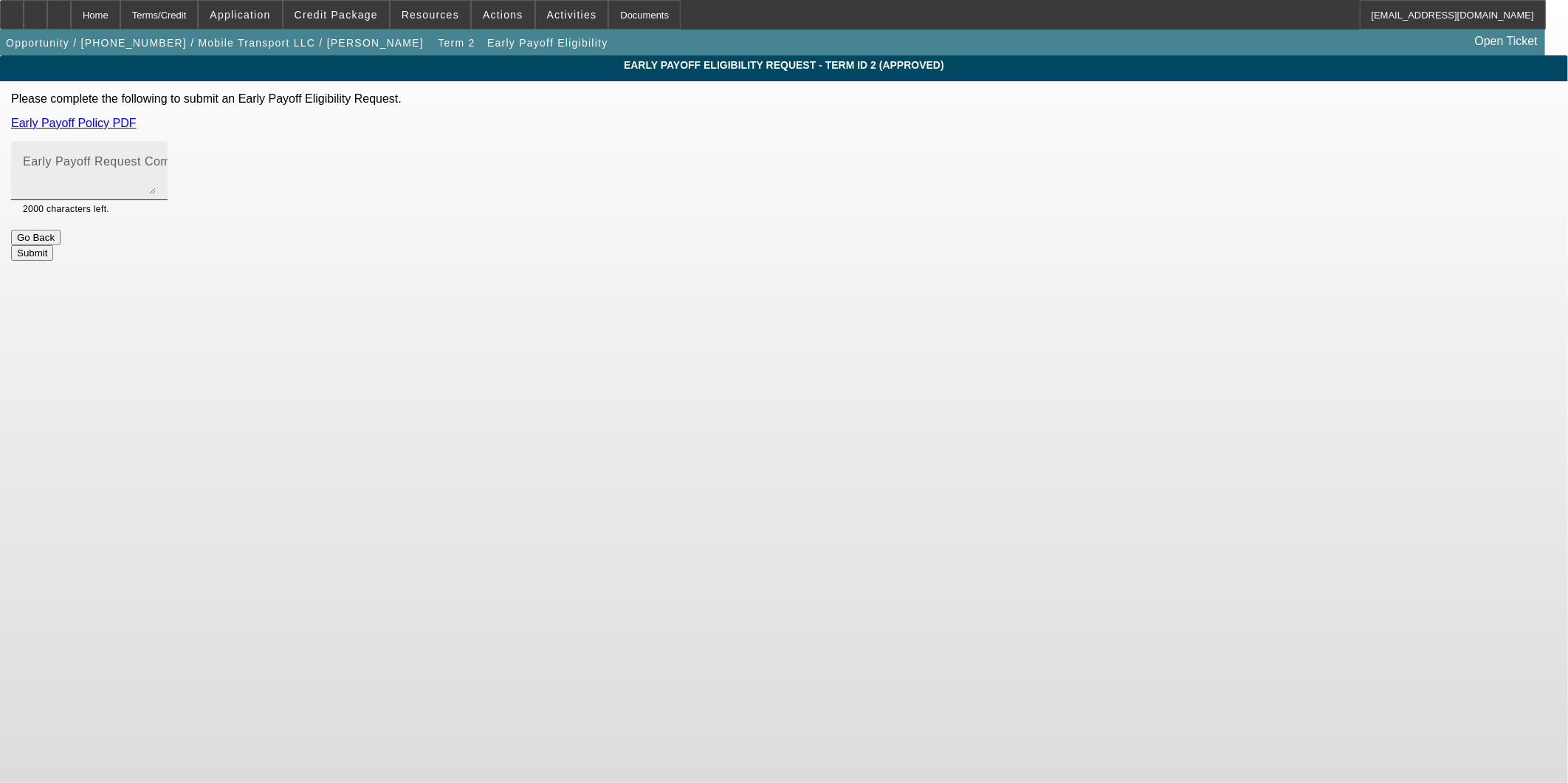
click at [199, 166] on mat-label "Early Payoff Request Comment" at bounding box center [110, 161] width 175 height 13
click at [156, 166] on textarea "Early Payoff Request Comment" at bounding box center [89, 176] width 133 height 36
type textarea "The customer has EBO on his last deal and I would like to include it in this de…"
click at [53, 247] on button "Submit" at bounding box center [33, 253] width 42 height 15
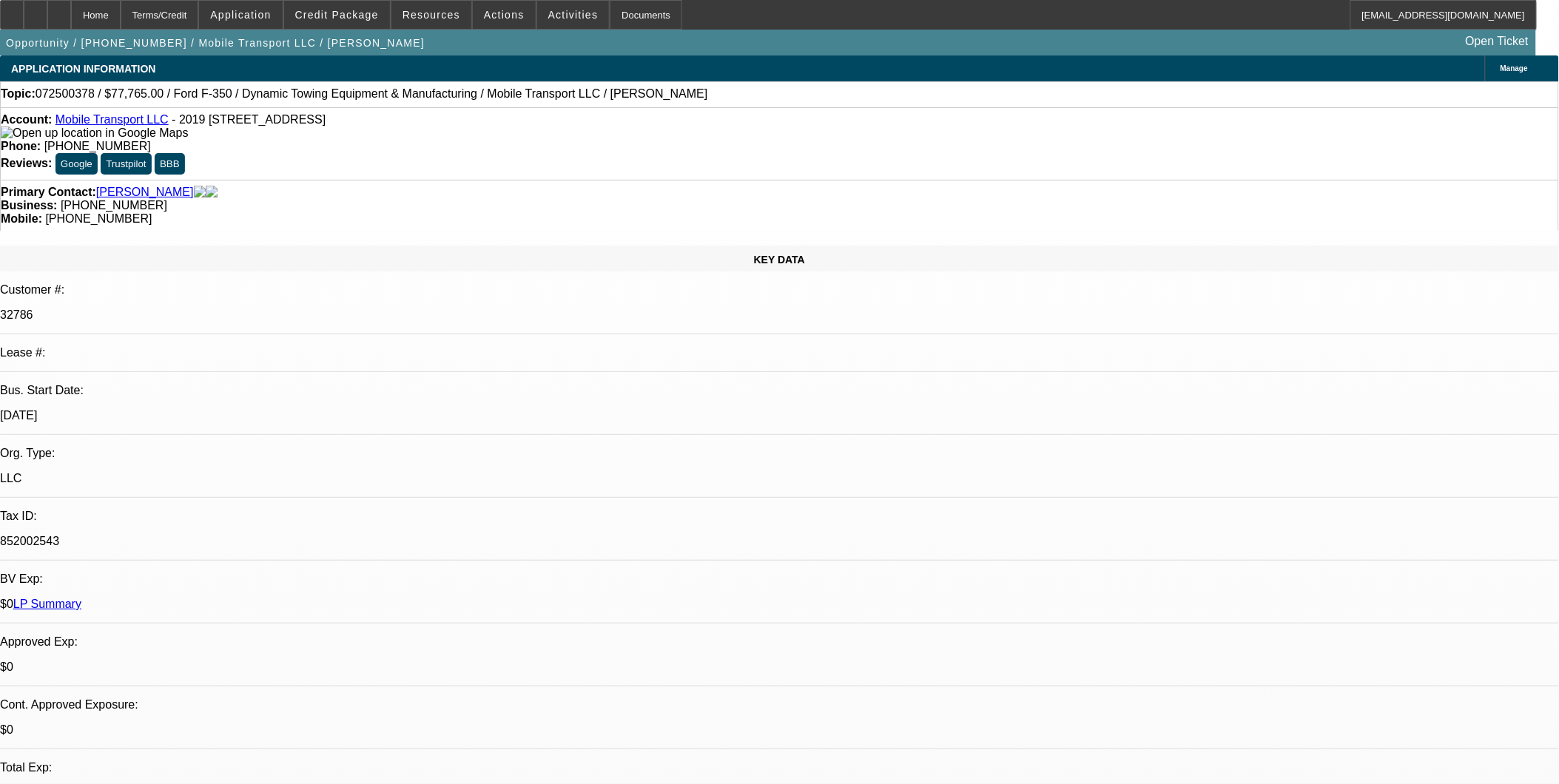
select select "0"
select select "2"
select select "0"
select select "6"
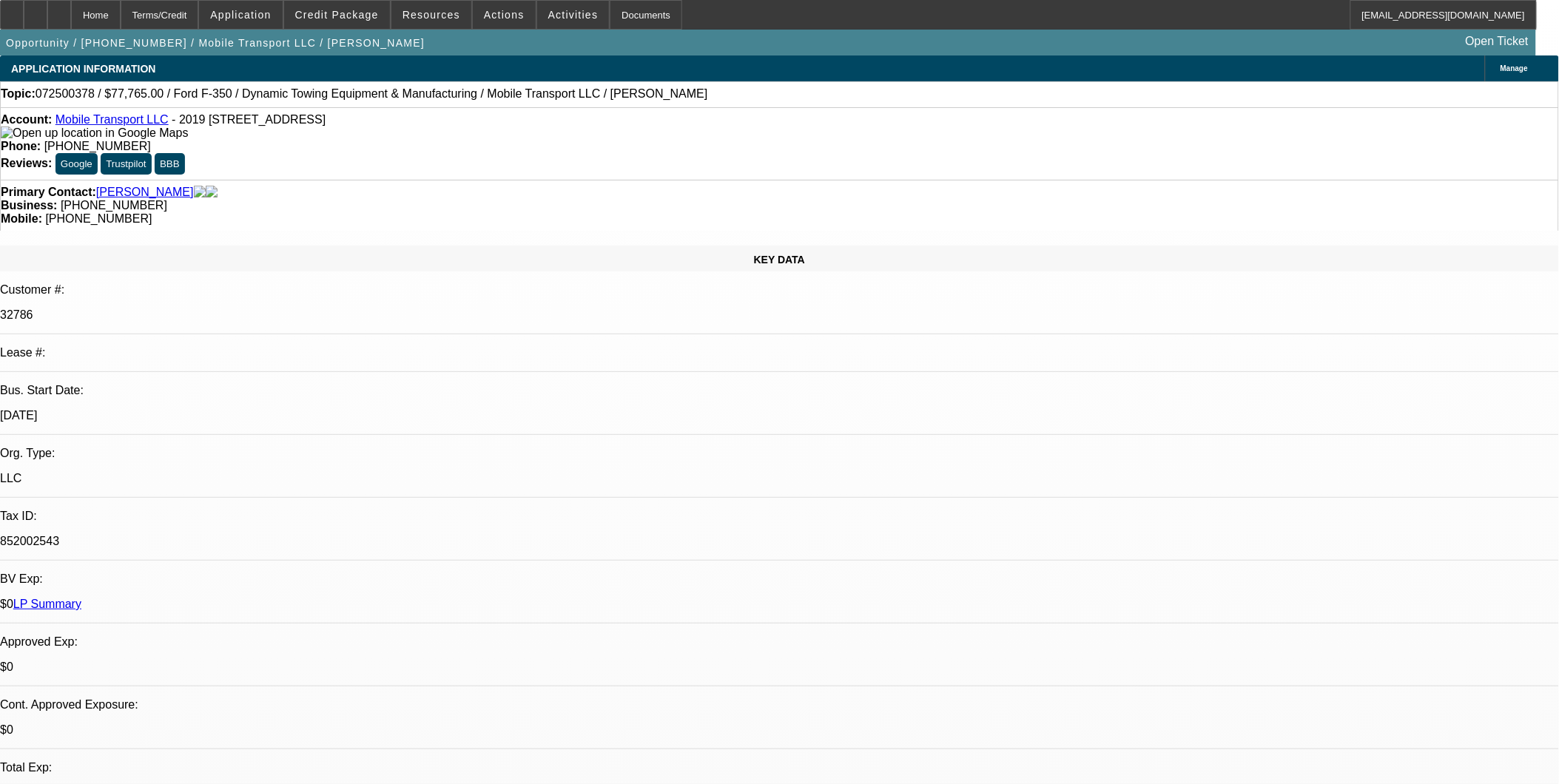
select select "0"
select select "2"
select select "0"
select select "6"
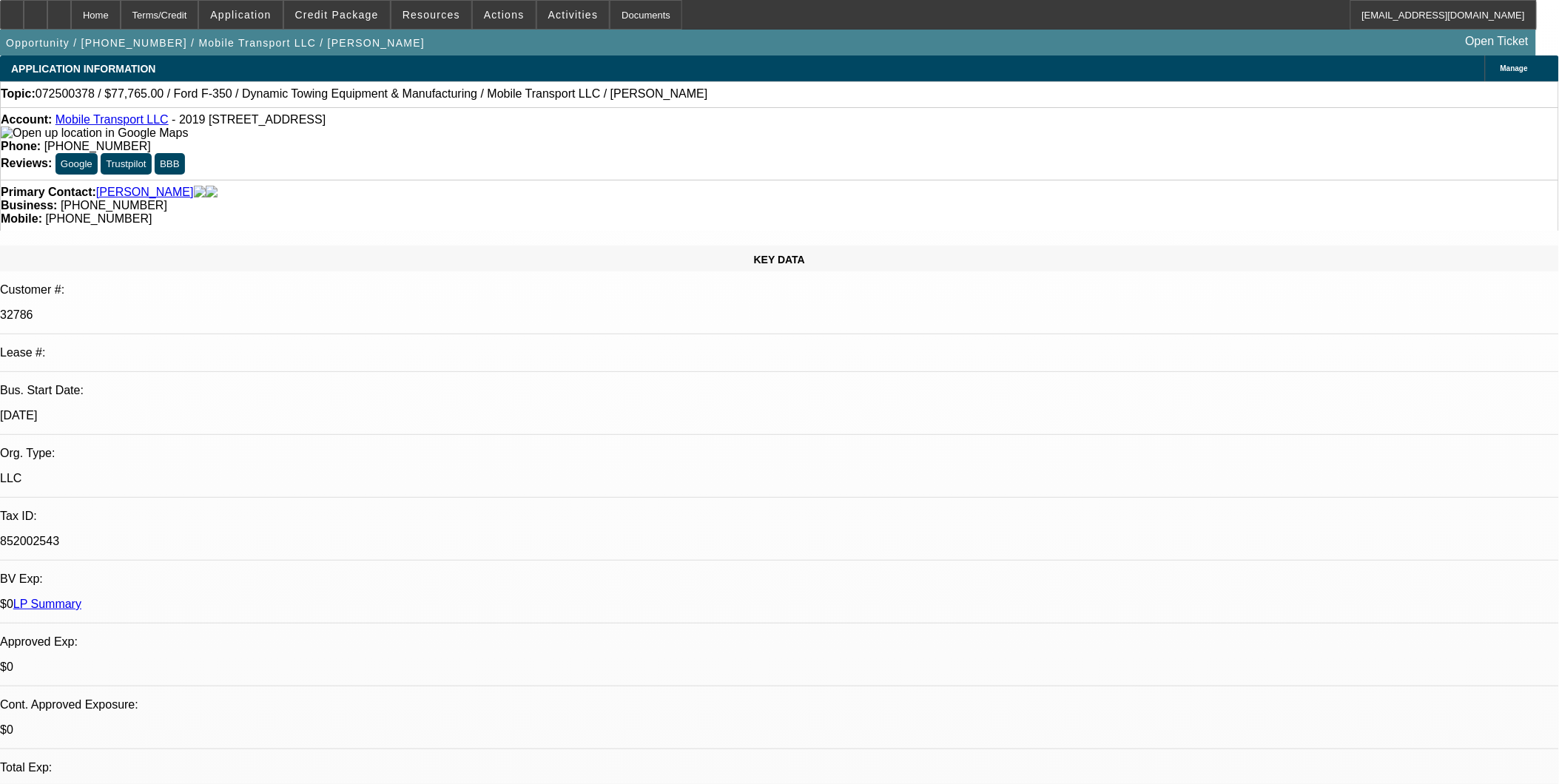
select select "0"
select select "2"
select select "0"
select select "6"
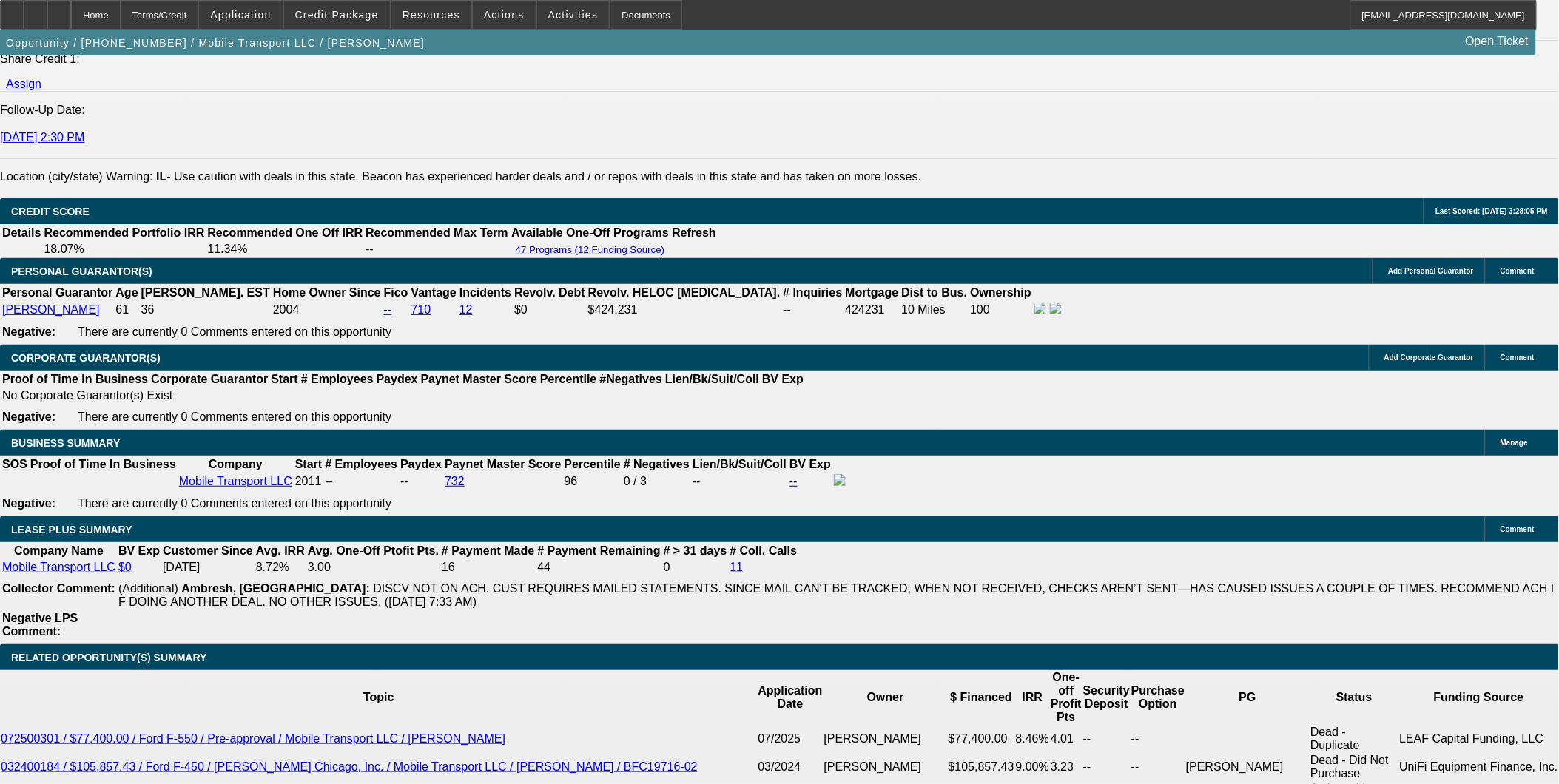
scroll to position [2135, 0]
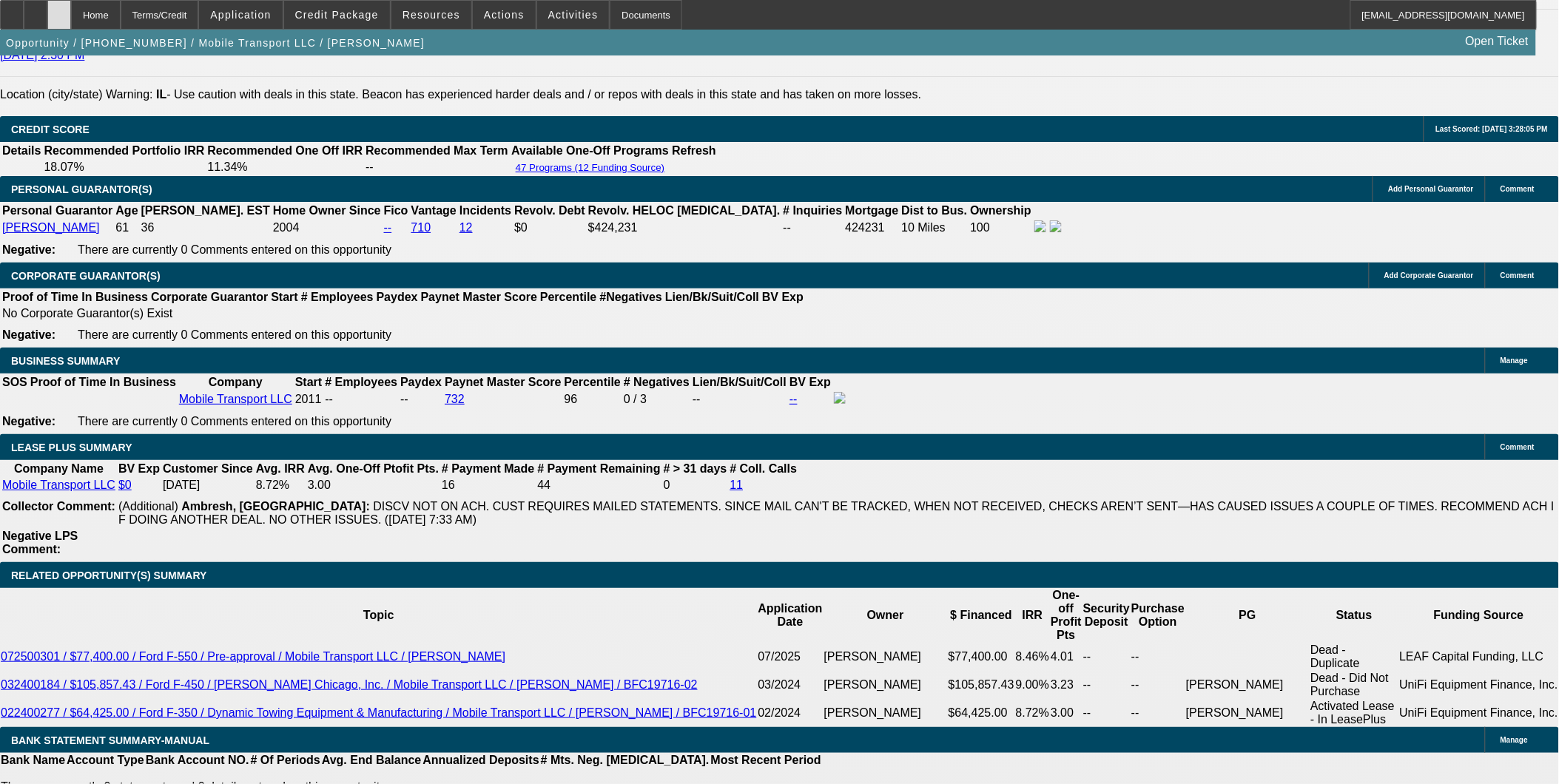
click at [59, 10] on icon at bounding box center [59, 10] width 0 height 0
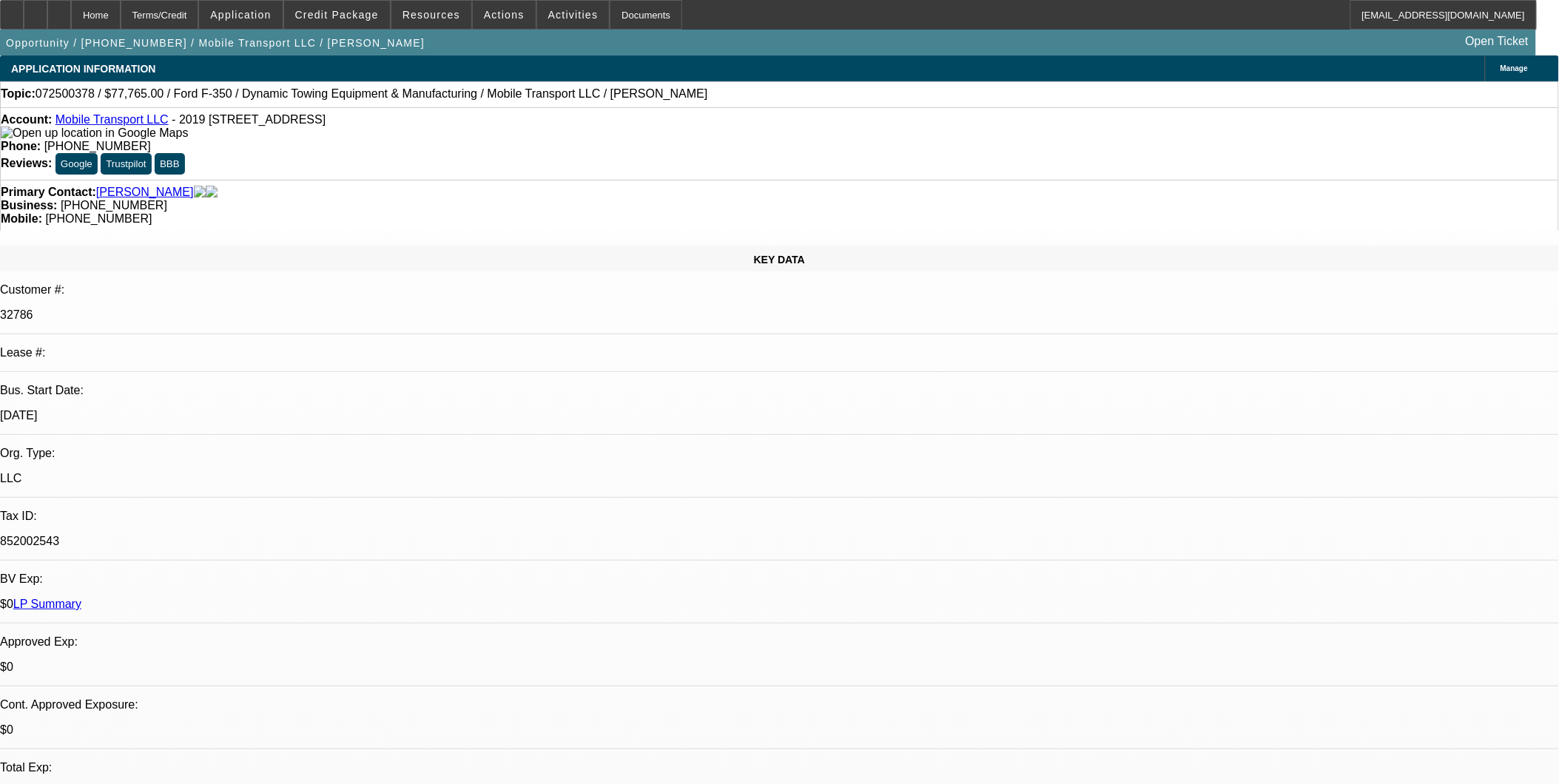
select select "0"
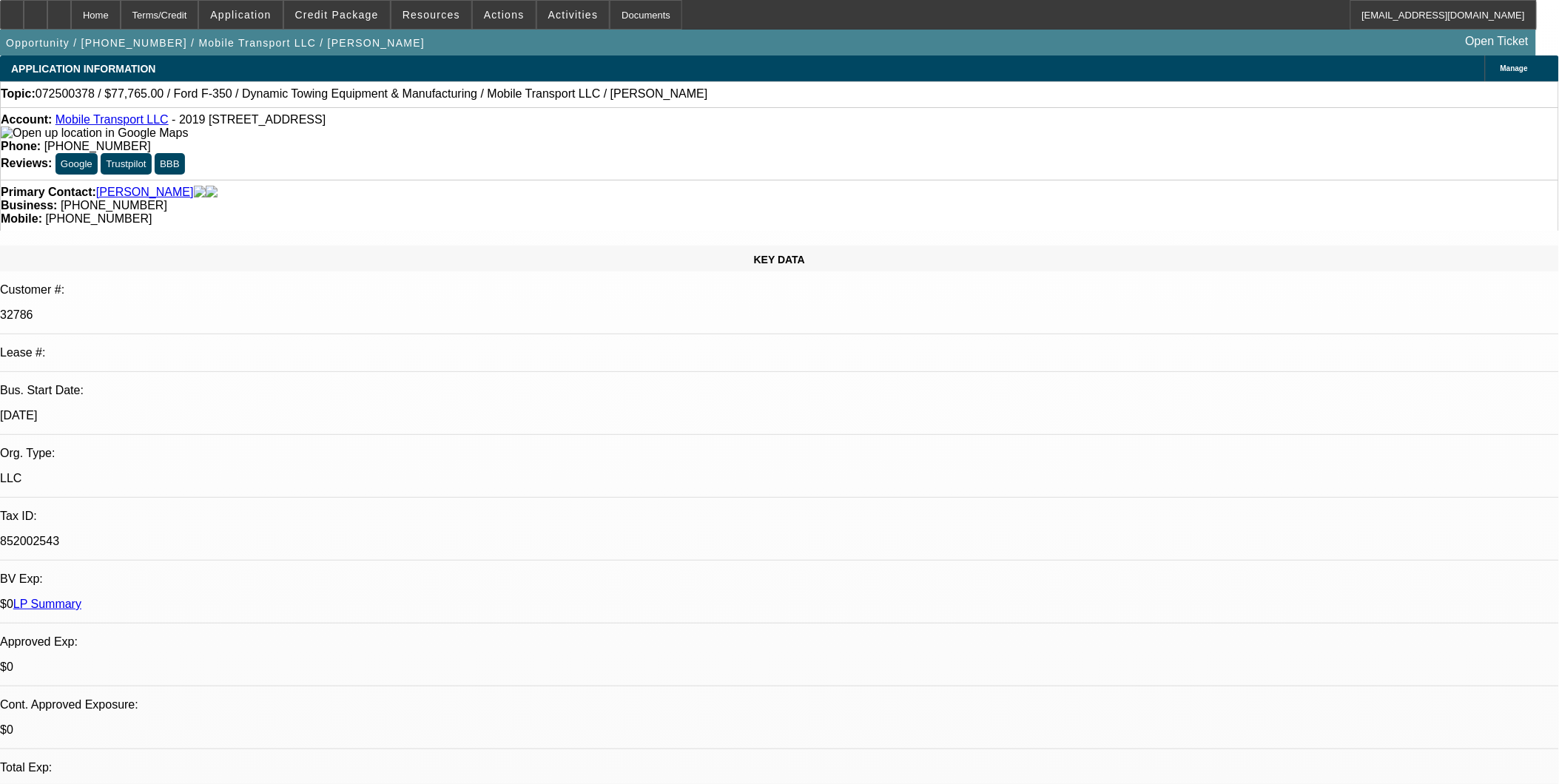
select select "0"
select select "1"
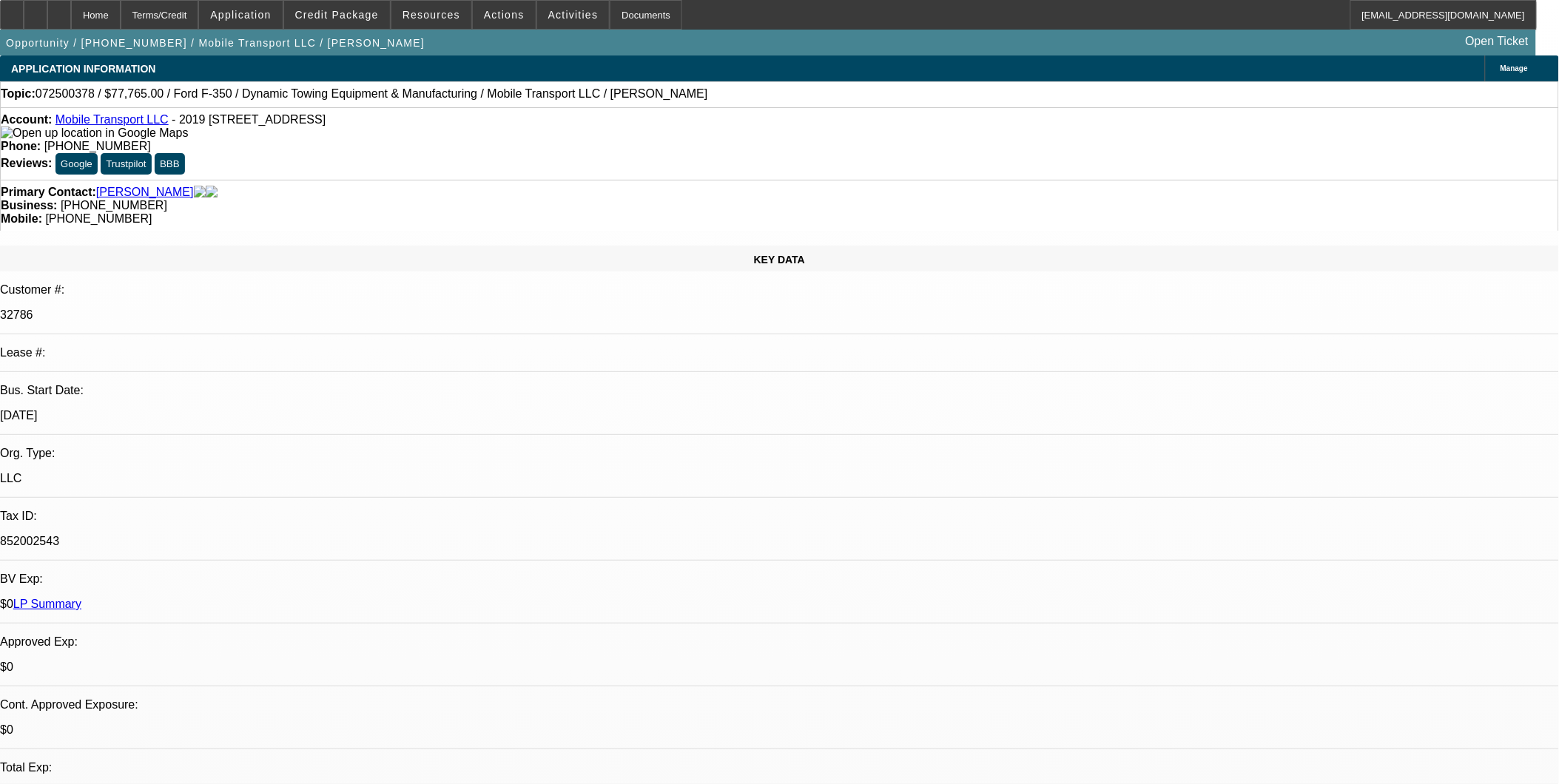
select select "2"
select select "6"
select select "1"
select select "2"
select select "6"
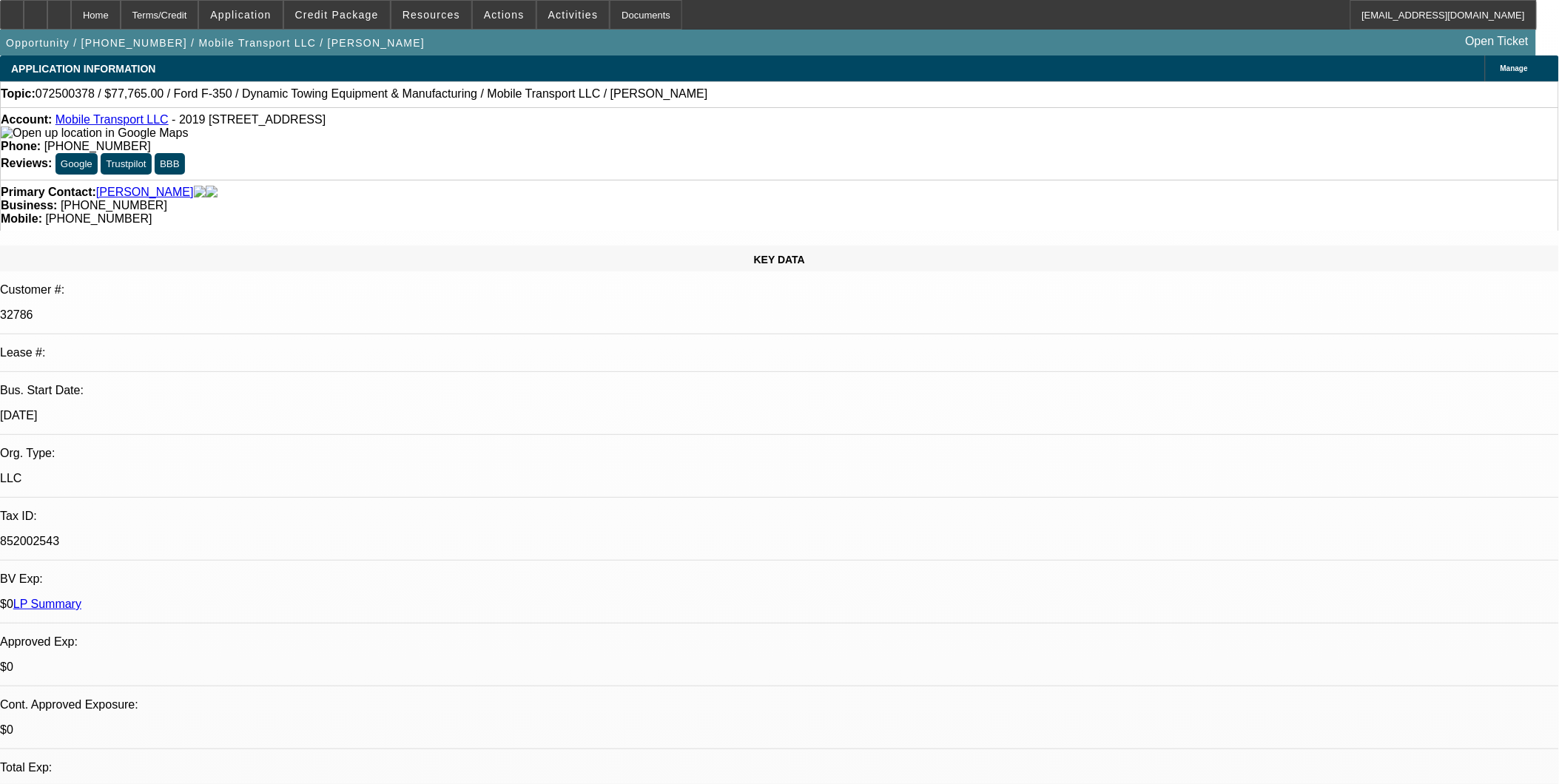
select select "1"
select select "2"
select select "6"
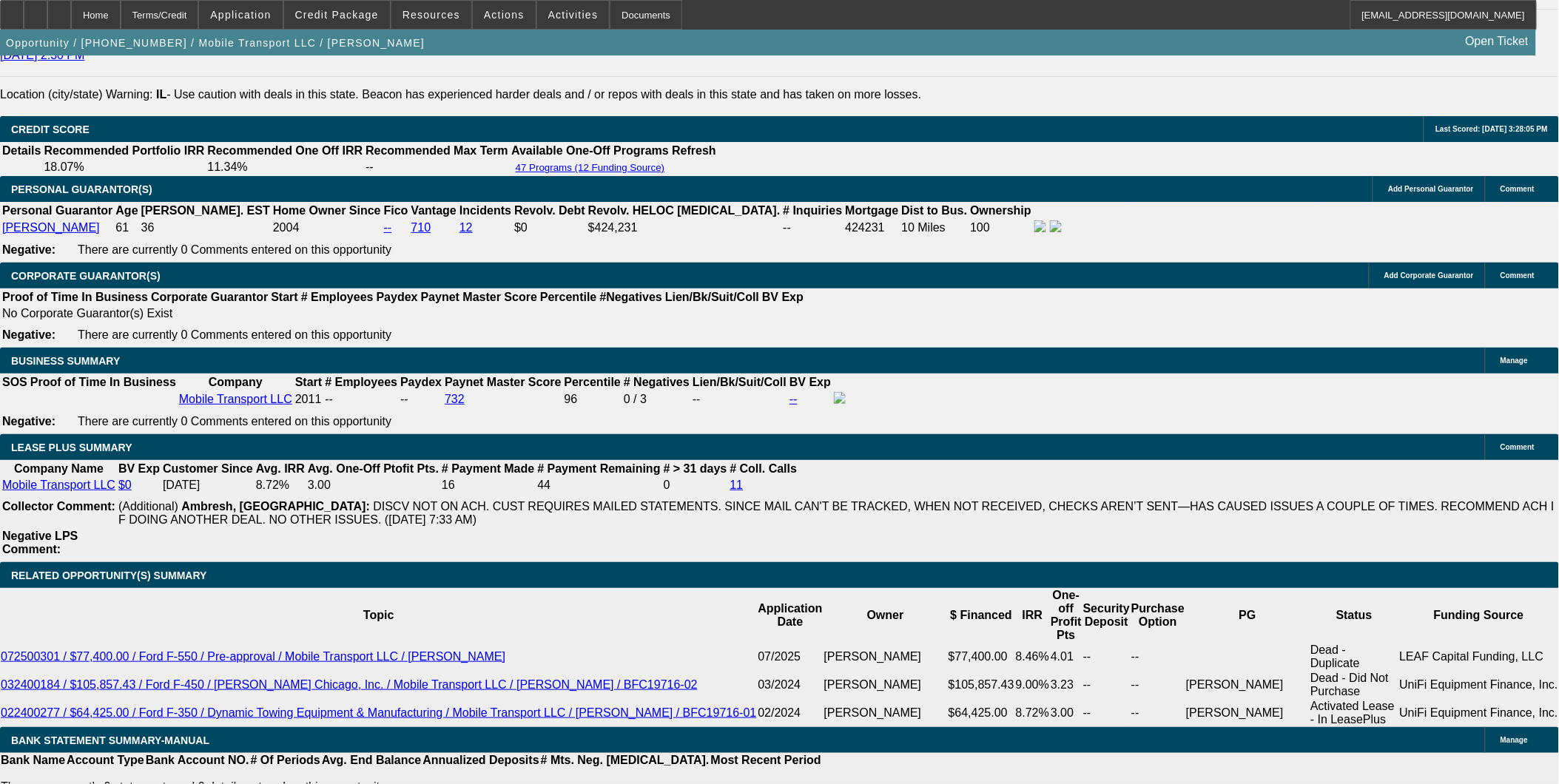
scroll to position [2185, 0]
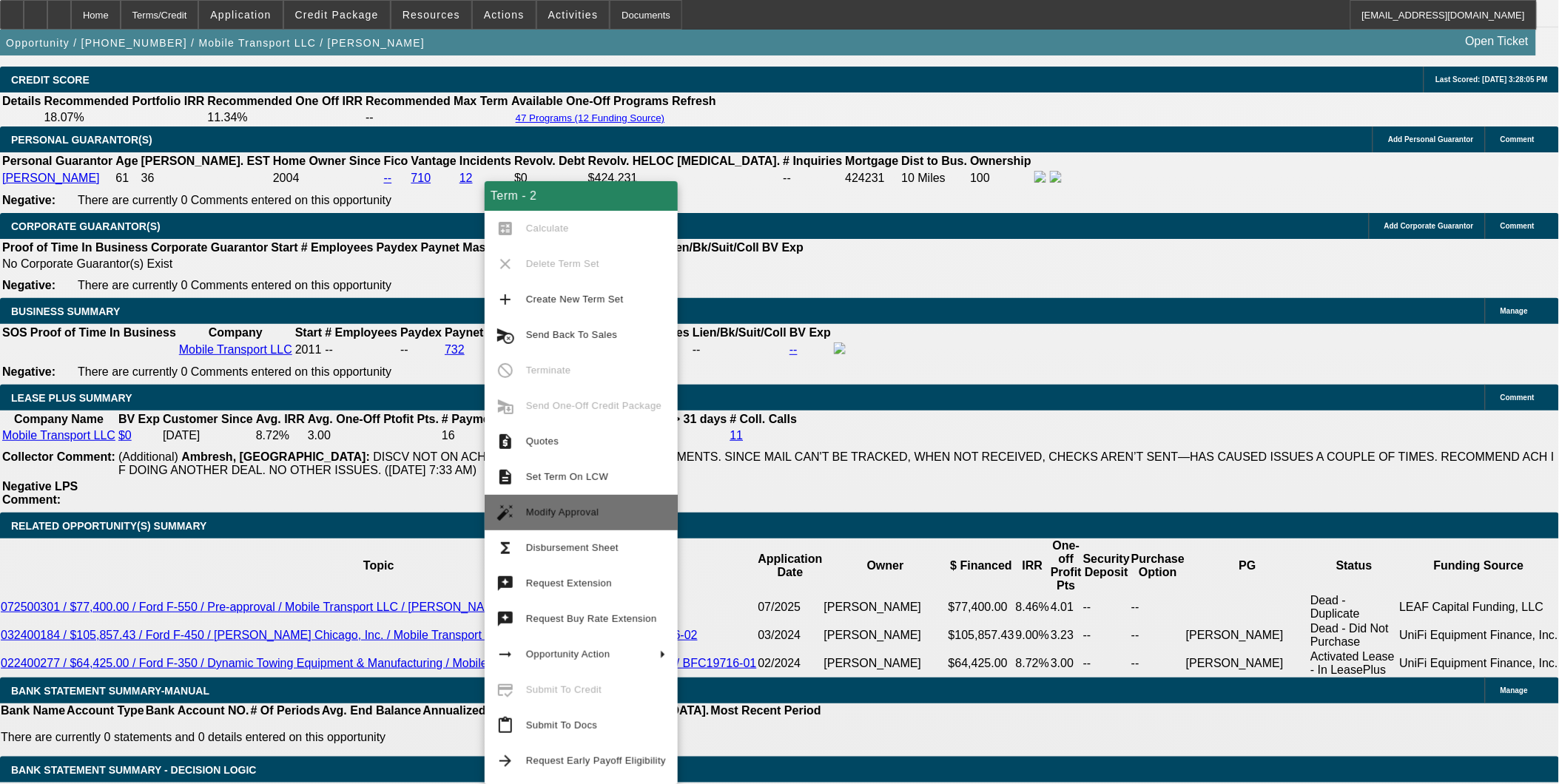
click at [631, 518] on span "Modify Approval" at bounding box center [596, 512] width 139 height 17
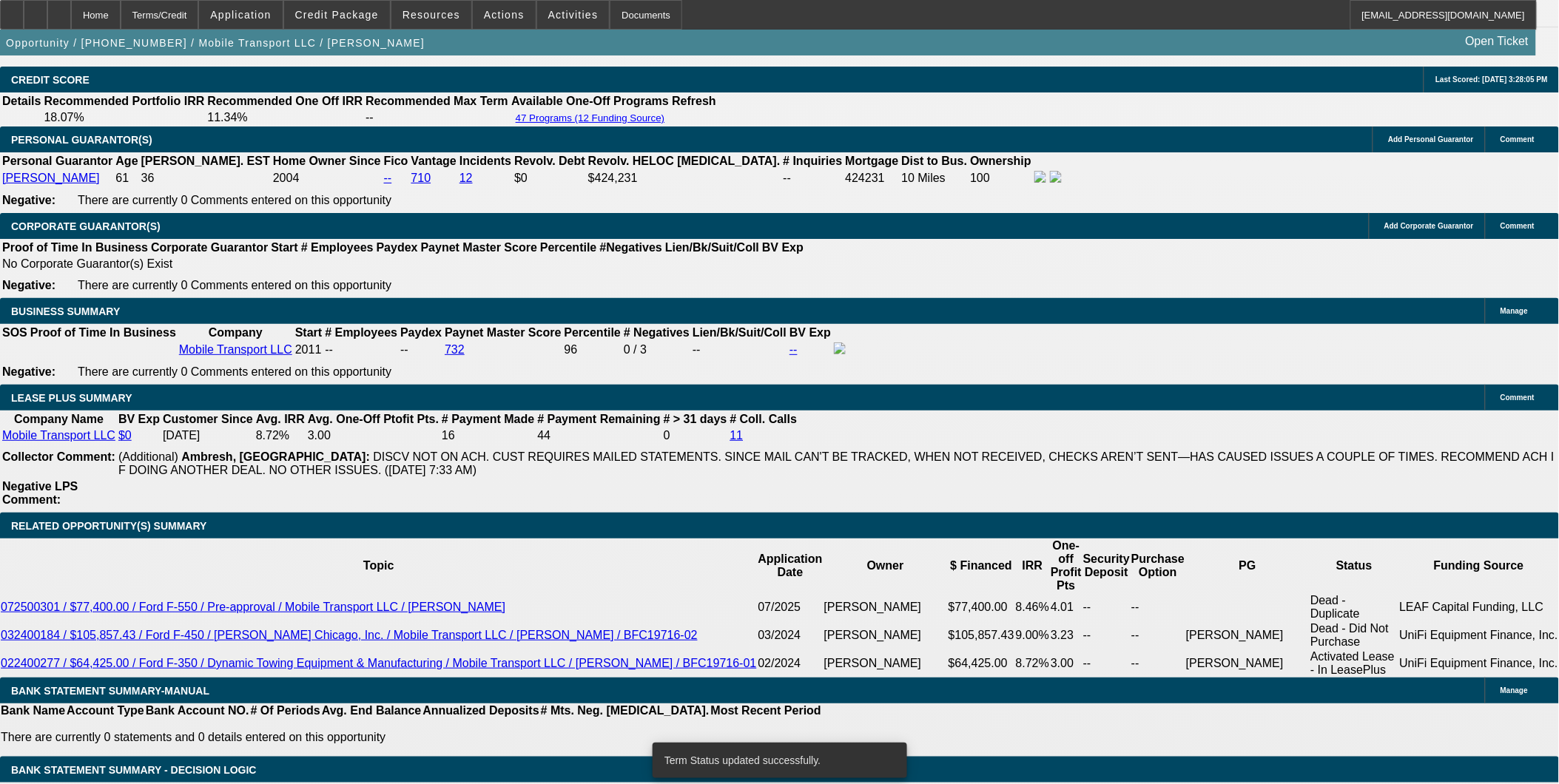
select select "0"
select select "2"
select select "0"
select select "6"
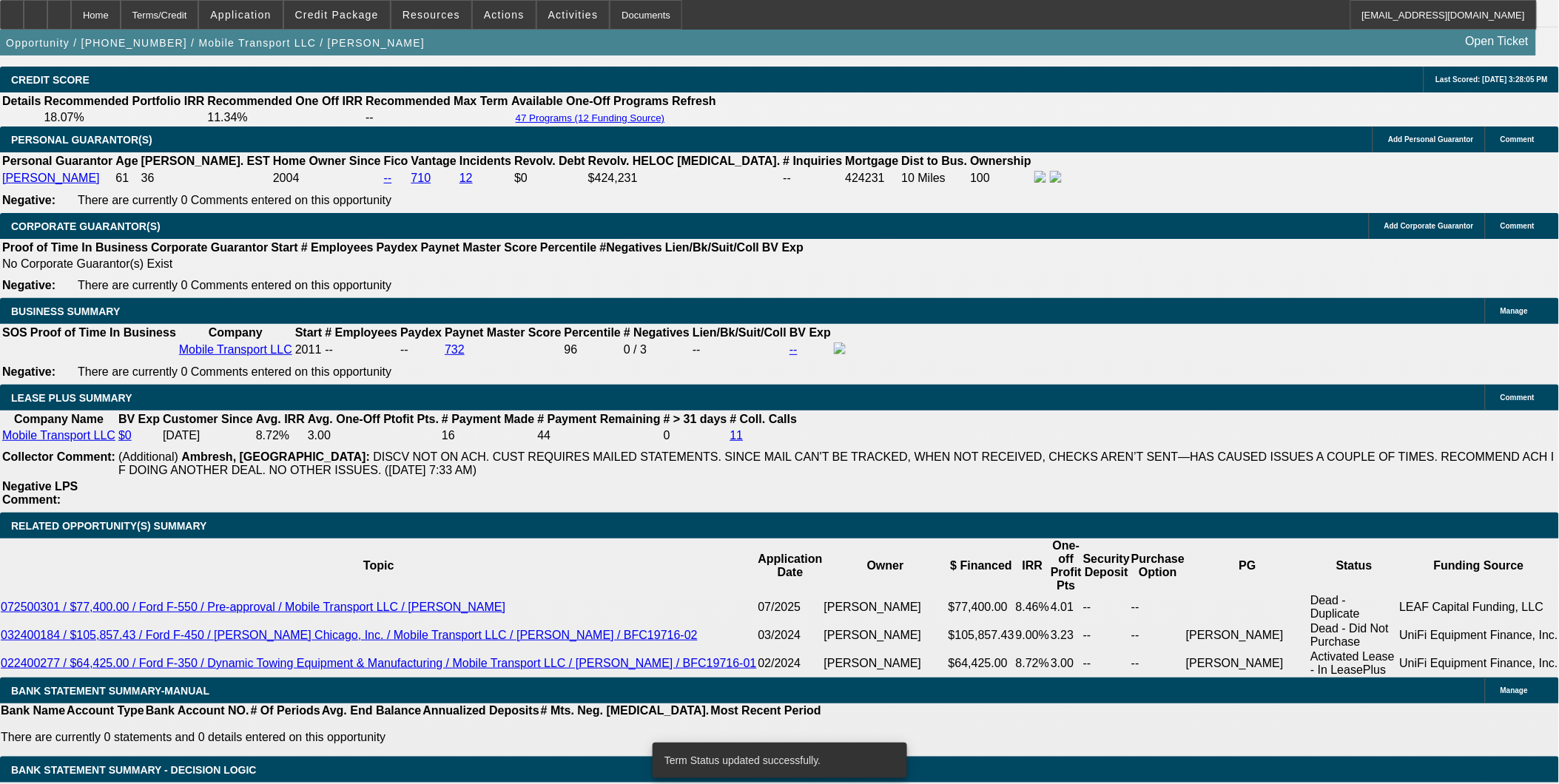
select select "0"
select select "2"
select select "0"
select select "6"
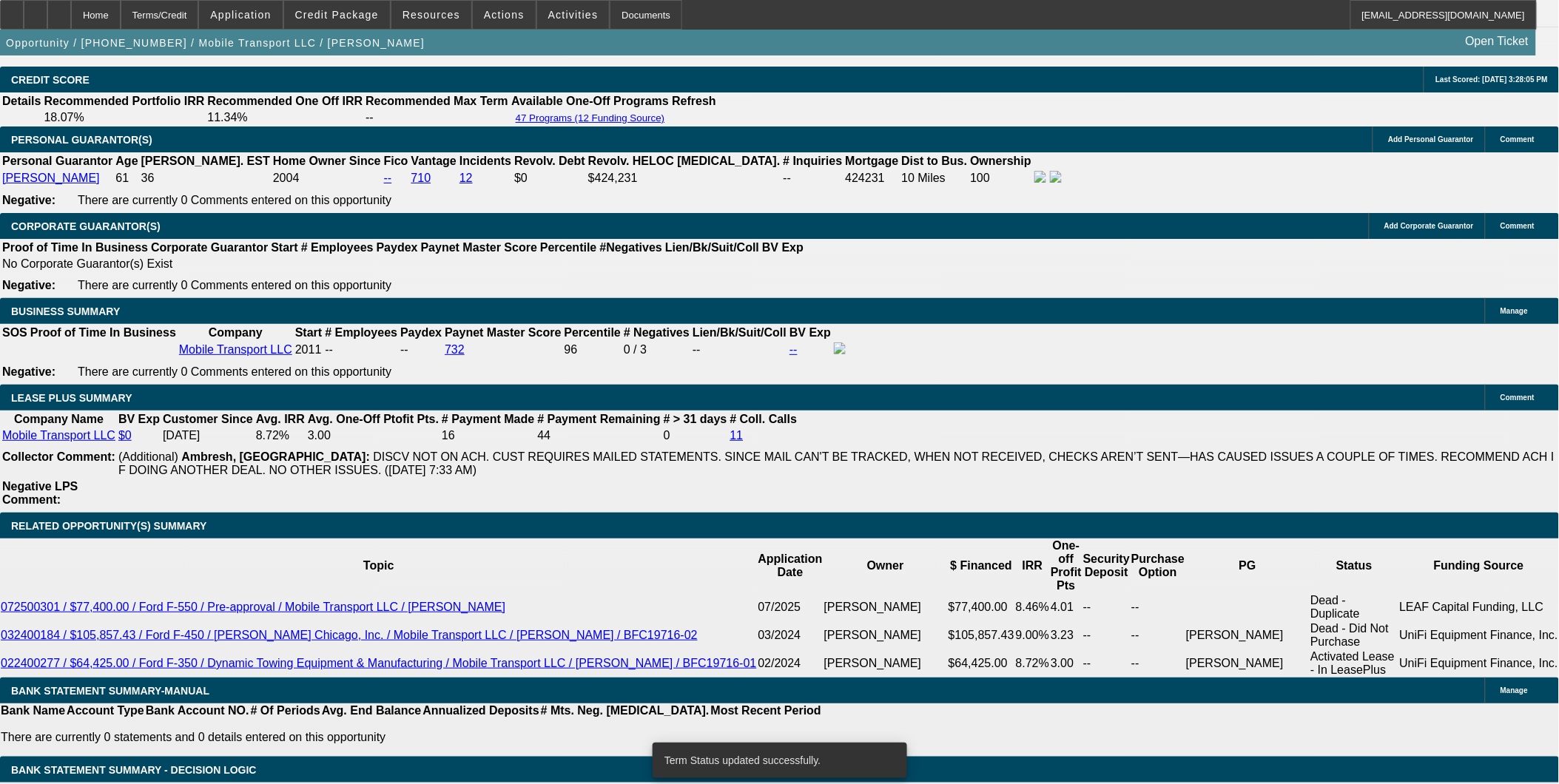
select select "0"
select select "2"
select select "0"
select select "6"
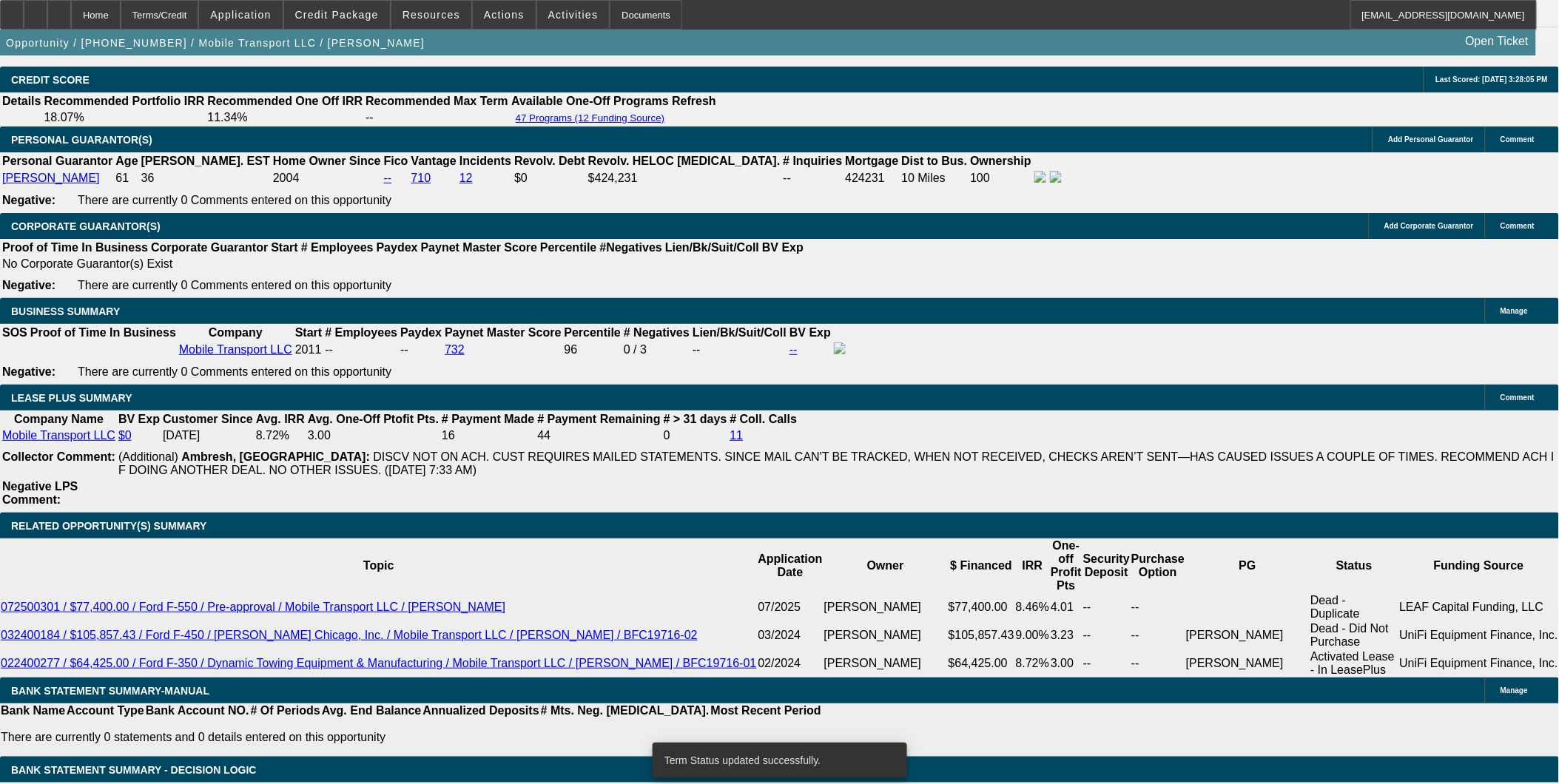
select select "0"
select select "2"
select select "0"
select select "6"
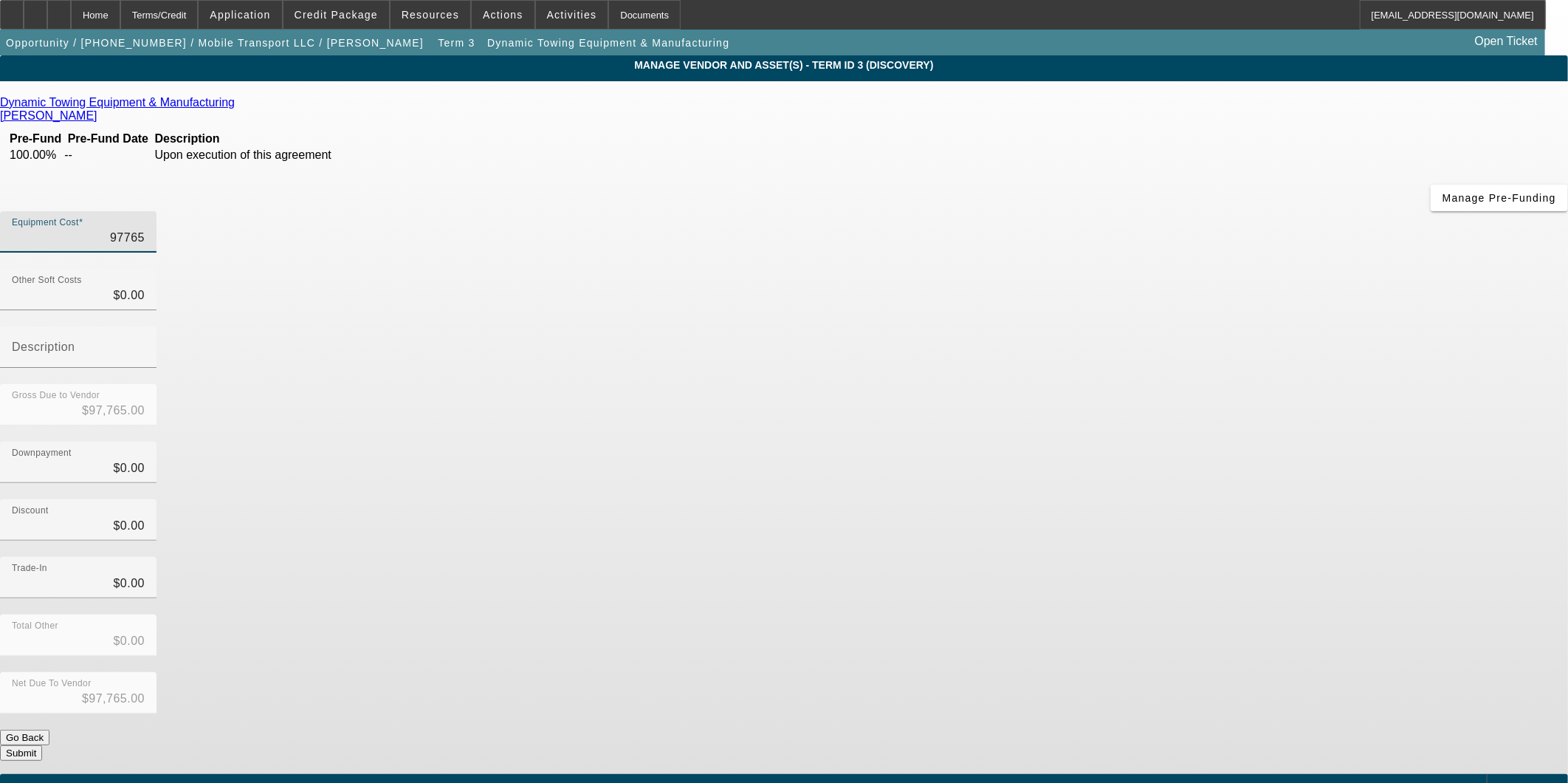
drag, startPoint x: 920, startPoint y: 122, endPoint x: 1103, endPoint y: 136, distance: 183.5
click at [1103, 211] on div "Equipment Cost 97765" at bounding box center [784, 240] width 1568 height 57
type input "$97,765.00"
drag, startPoint x: 1116, startPoint y: 293, endPoint x: 1057, endPoint y: 301, distance: 59.5
click at [1116, 442] on div "Downpayment $0.00" at bounding box center [784, 471] width 1568 height 57
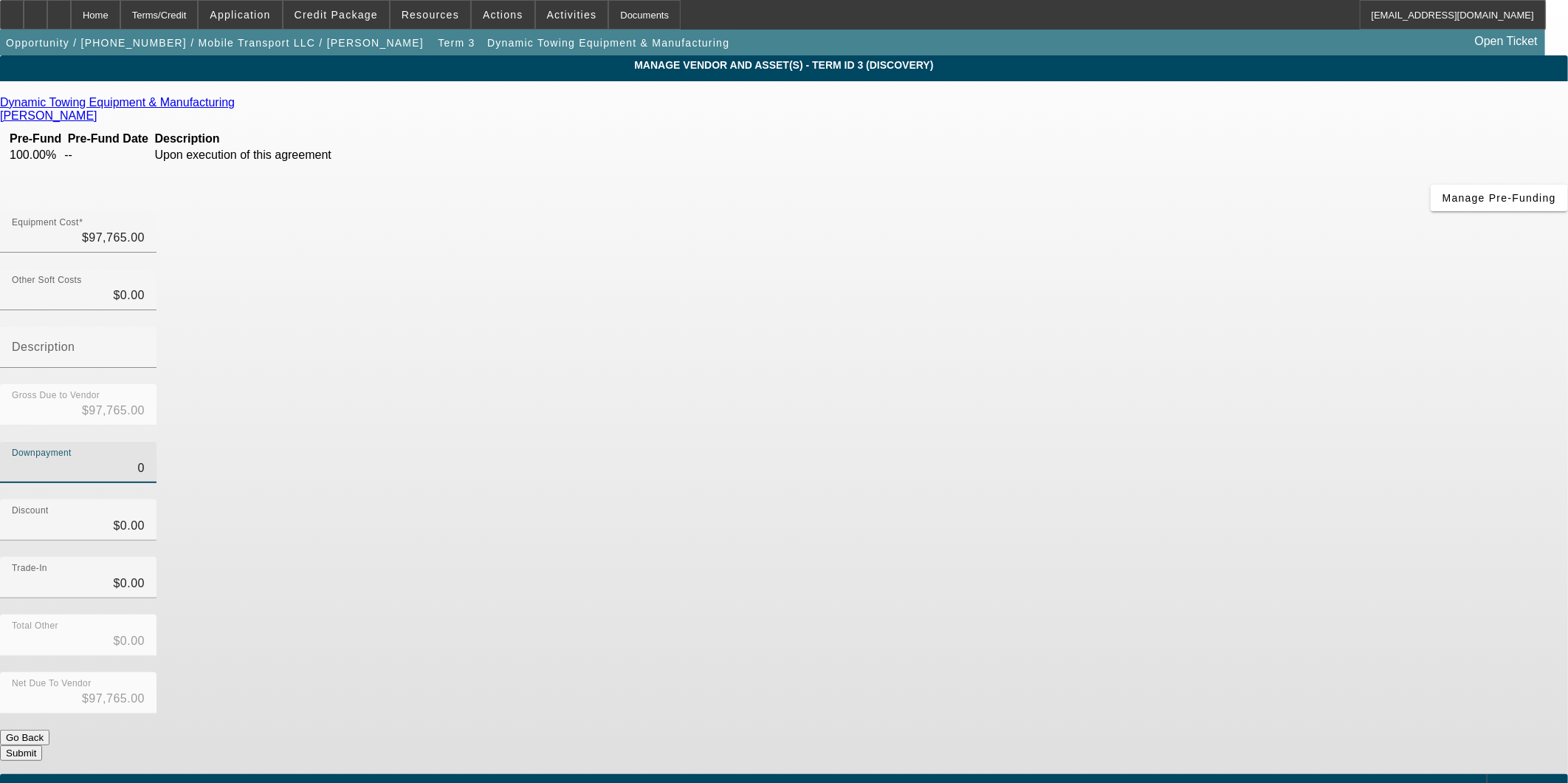
drag, startPoint x: 919, startPoint y: 290, endPoint x: 1298, endPoint y: 356, distance: 384.7
click at [1298, 356] on app-vendor-asset-manage "MANAGE VENDOR AND ASSET(S) - Term ID 3 (Discovery) Remove Vendor Dynamic Towing…" at bounding box center [784, 452] width 1568 height 793
type input "2"
type input "$2.00"
type input "$97,763.00"
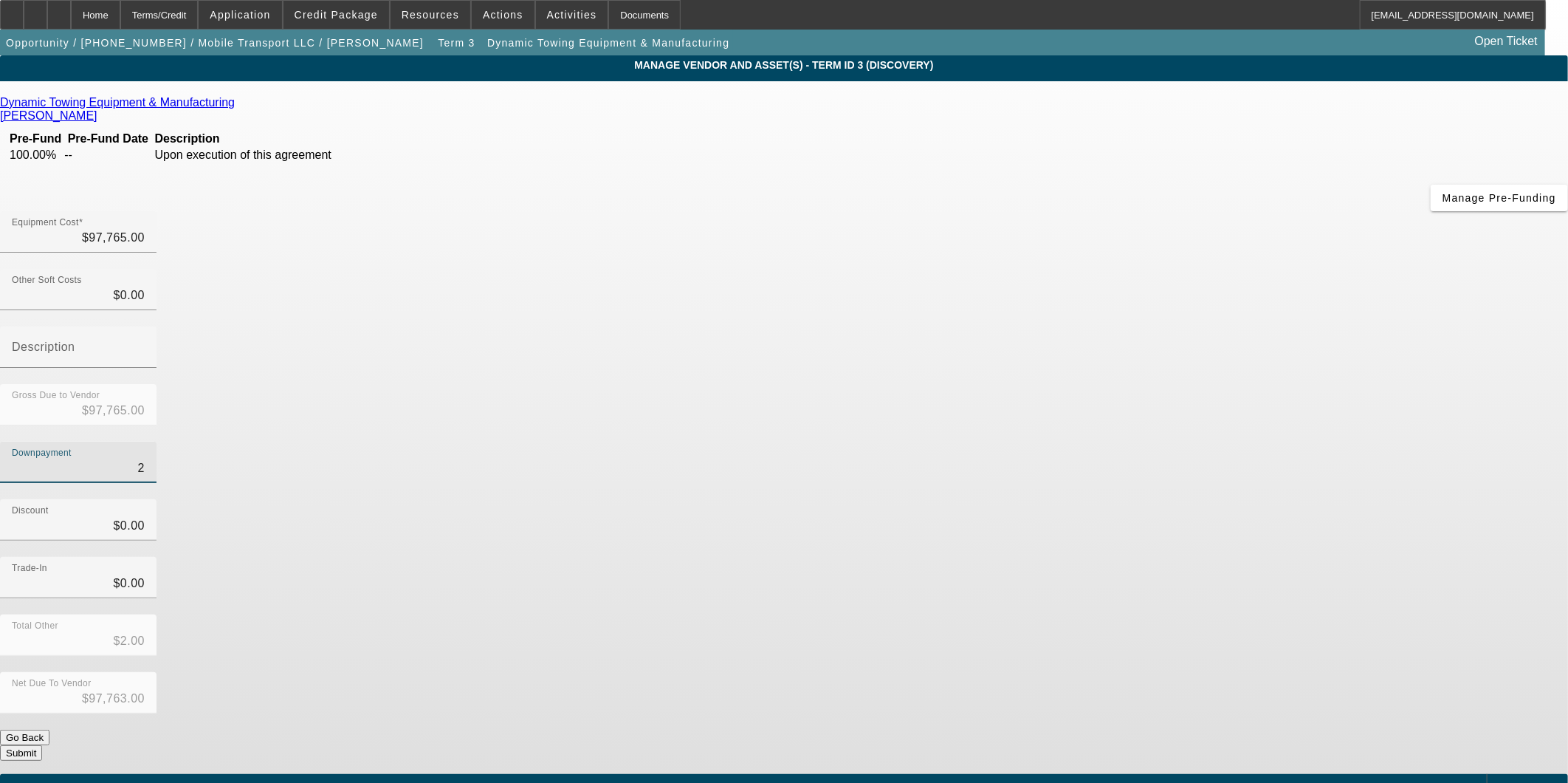
type input "20"
type input "$20.00"
type input "$97,745.00"
type input "200"
type input "$200.00"
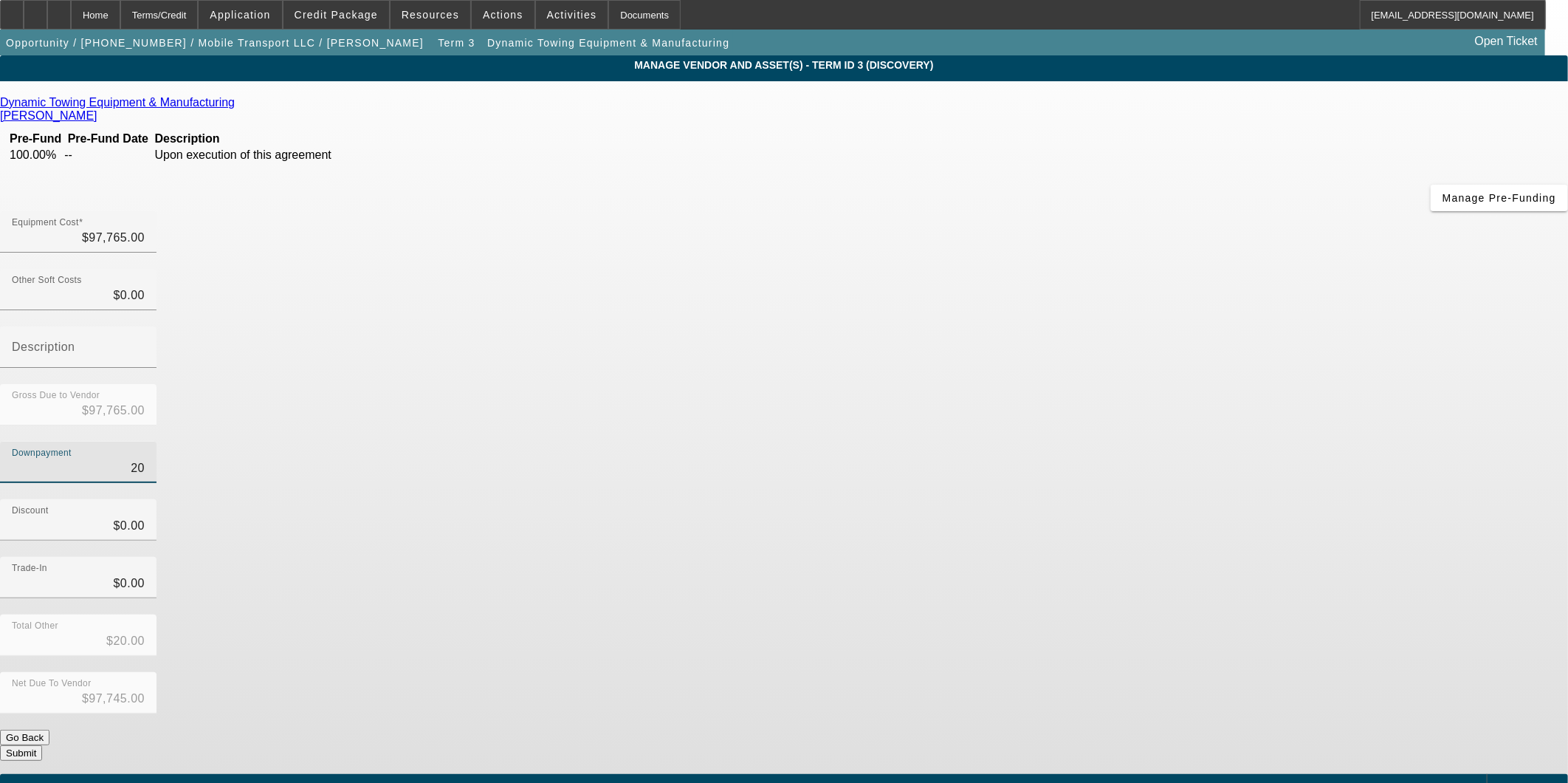
type input "$97,565.00"
type input "2000"
type input "$2,000.00"
type input "$95,765.00"
type input "20000"
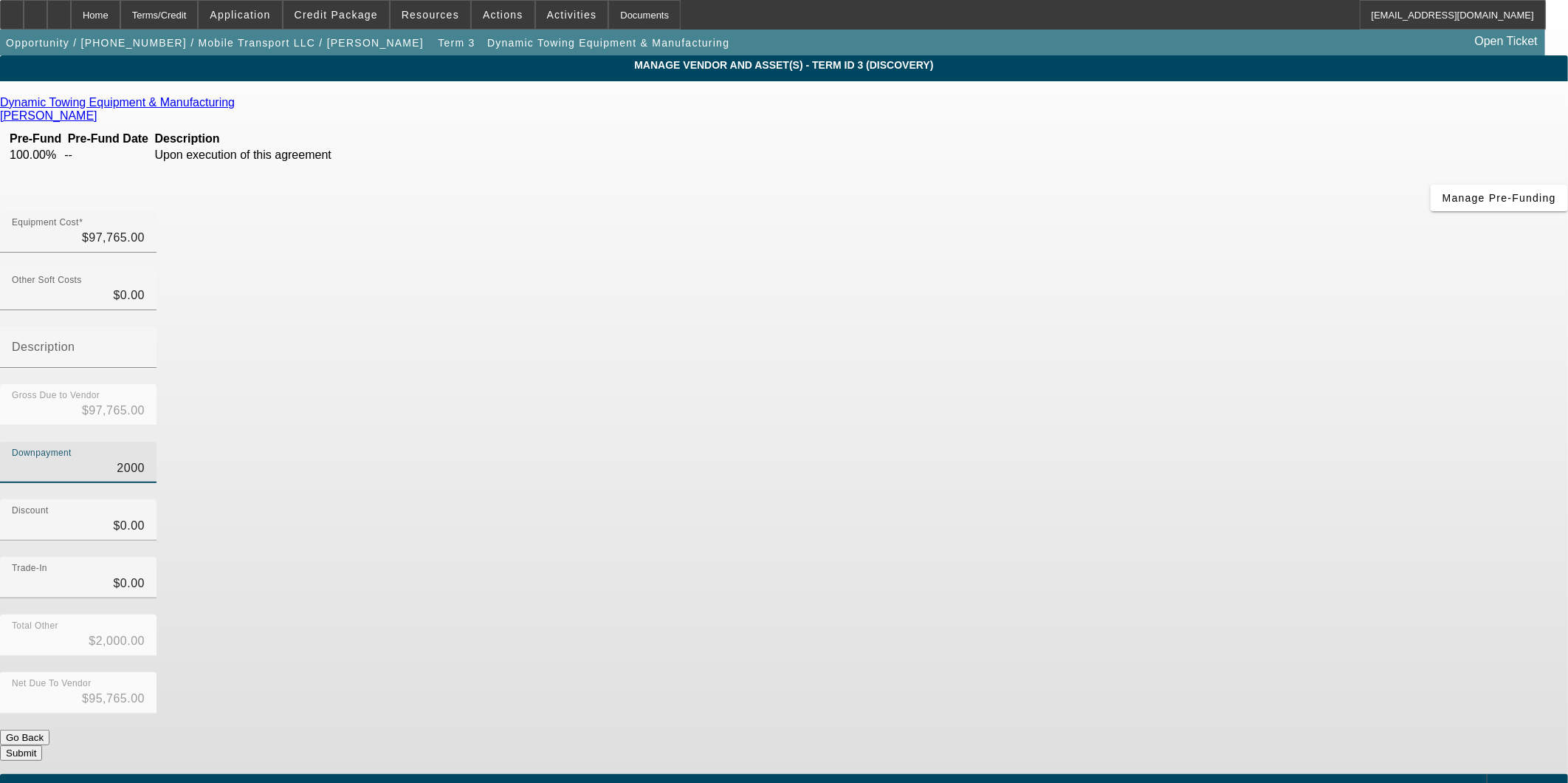
type input "$20,000.00"
type input "$77,765.00"
type input "$20,000.00"
click at [1141, 557] on div "Trade-In $0.00" at bounding box center [784, 586] width 1568 height 57
drag, startPoint x: 909, startPoint y: 120, endPoint x: 1448, endPoint y: 197, distance: 544.5
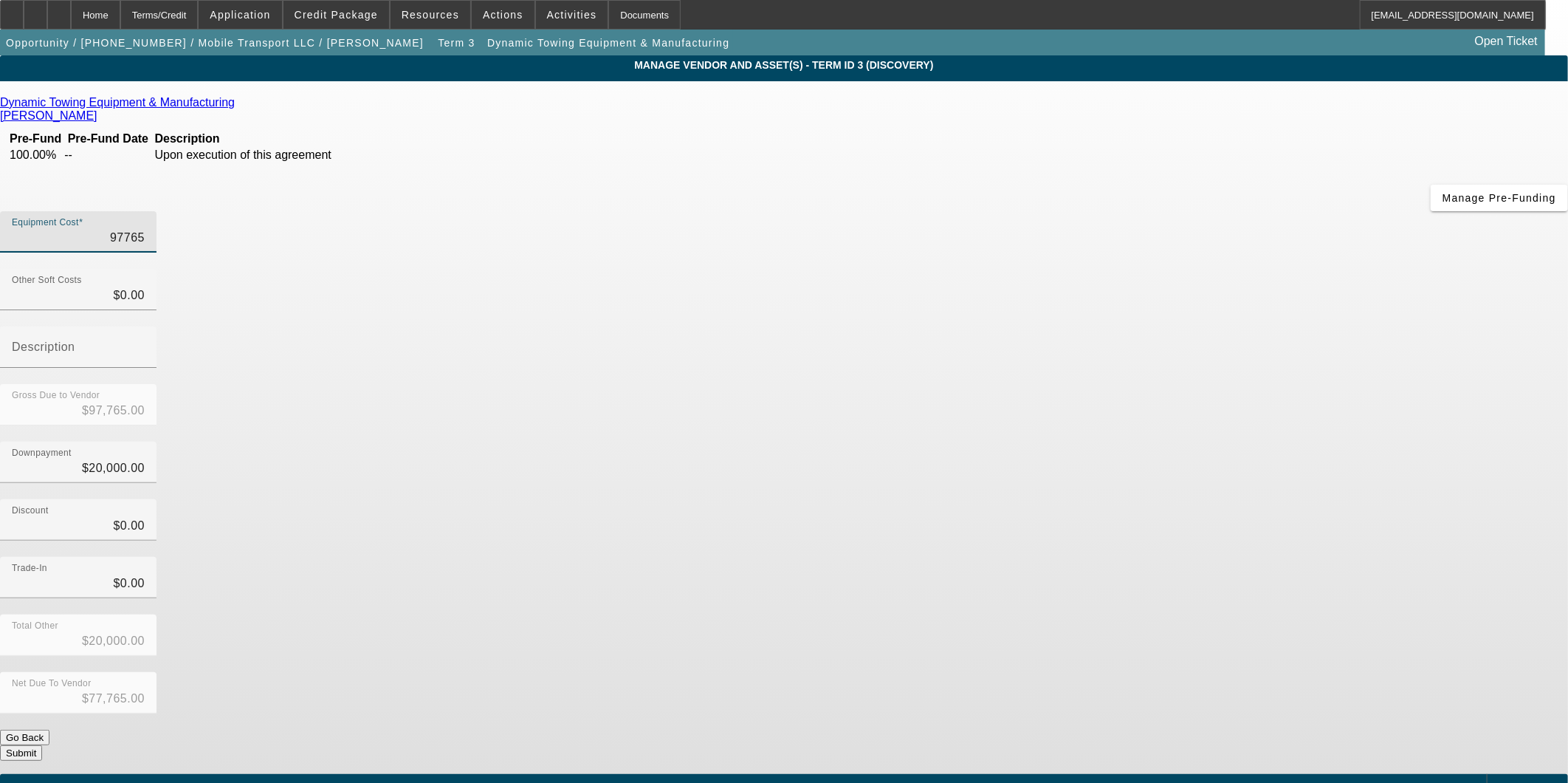
click at [1447, 197] on app-vendor-asset-manage "MANAGE VENDOR AND ASSET(S) - Term ID 3 (Discovery) Remove Vendor Dynamic Towing…" at bounding box center [784, 452] width 1568 height 793
type input "7"
type input "$7.00"
type input "$-19,993.00"
type input "77"
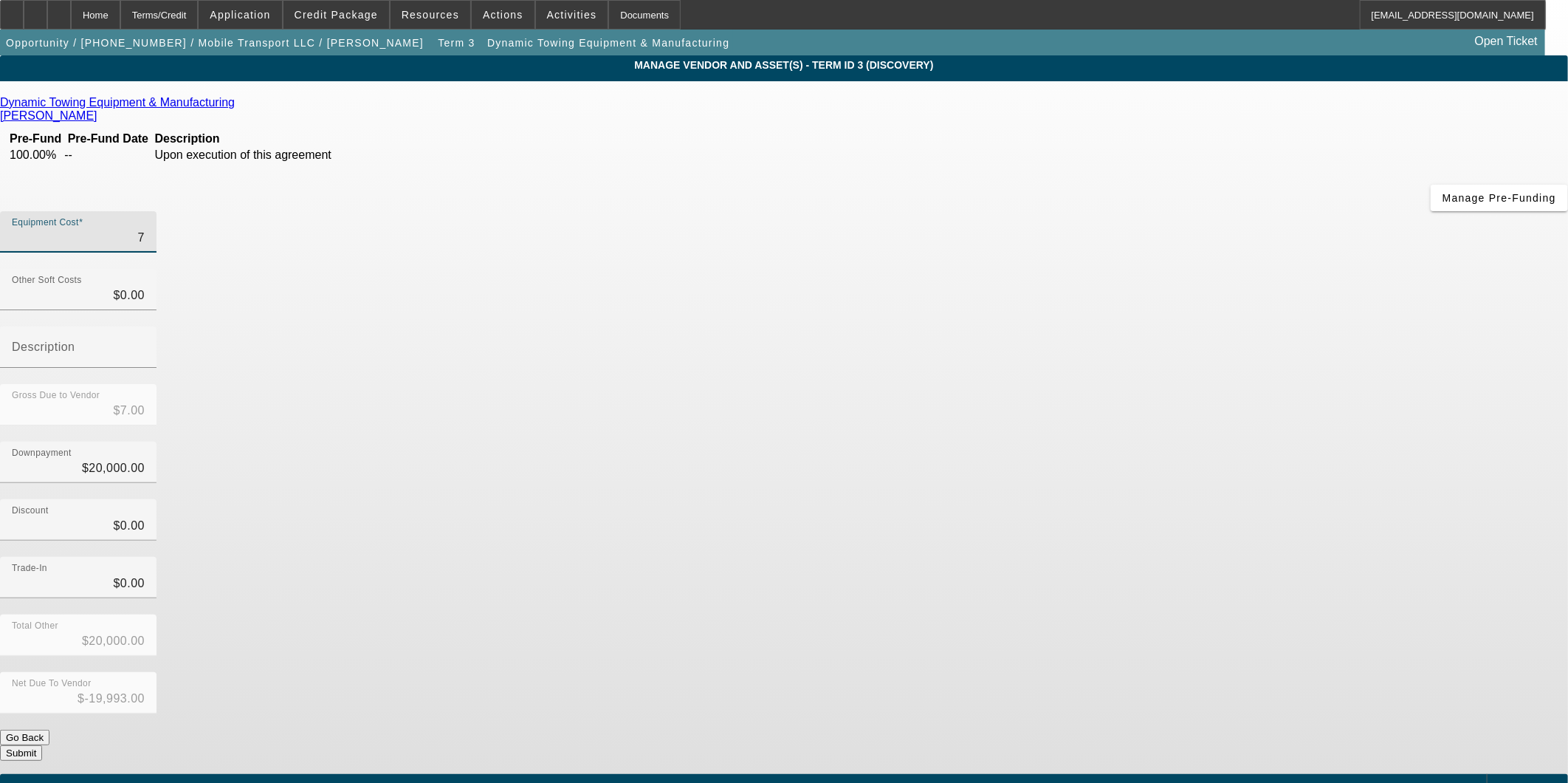
type input "$77.00"
type input "$-19,923.00"
type input "777"
type input "$777.00"
type input "$-19,223.00"
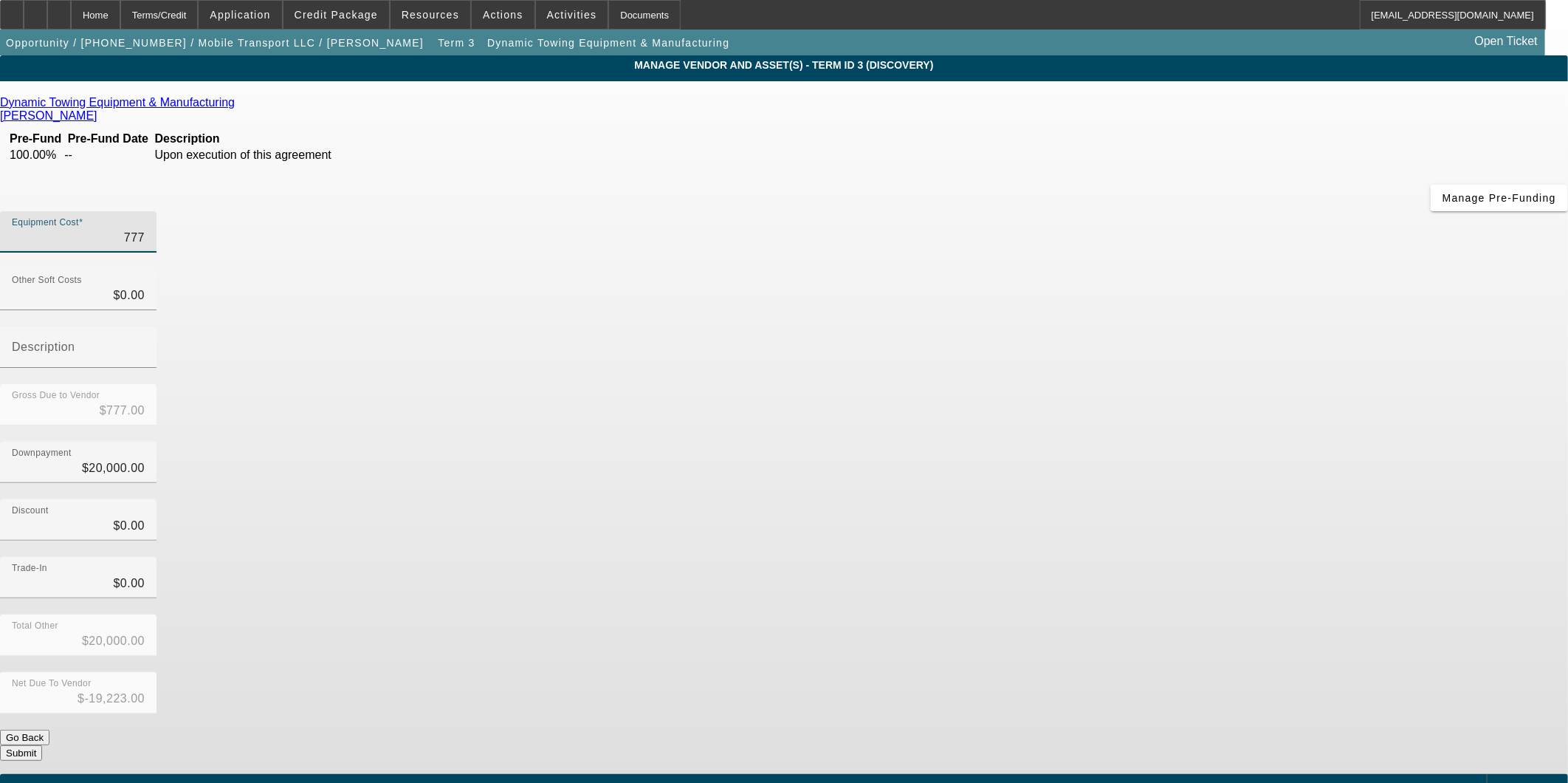
type input "7776"
type input "$7,776.00"
type input "$-12,224.00"
type input "77765"
type input "$77,765.00"
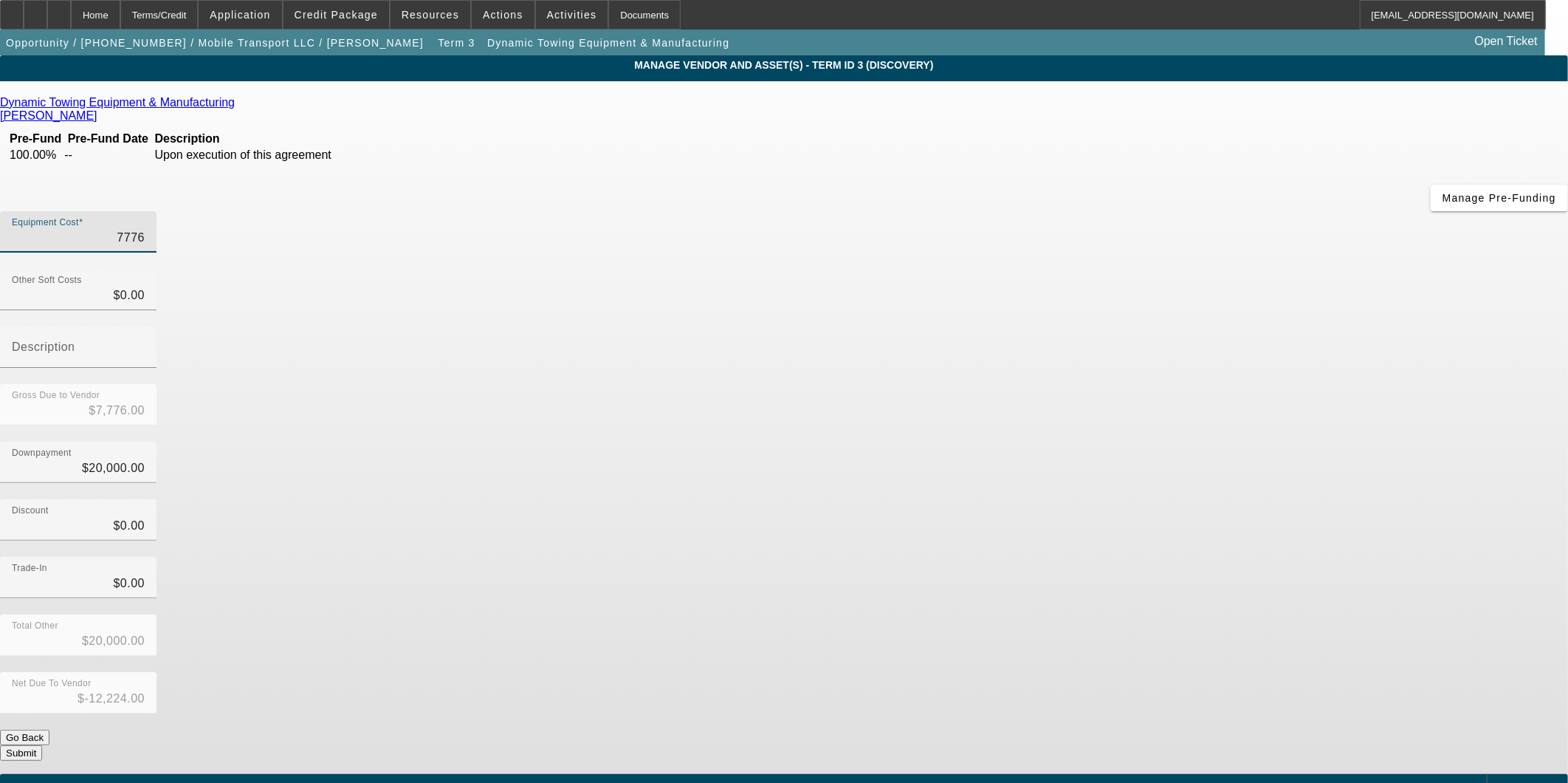
type input "$57,765.00"
type input "$77,765.00"
click at [1170, 499] on div "Discount $0.00" at bounding box center [784, 528] width 1568 height 57
click at [42, 745] on button "Submit" at bounding box center [21, 753] width 42 height 15
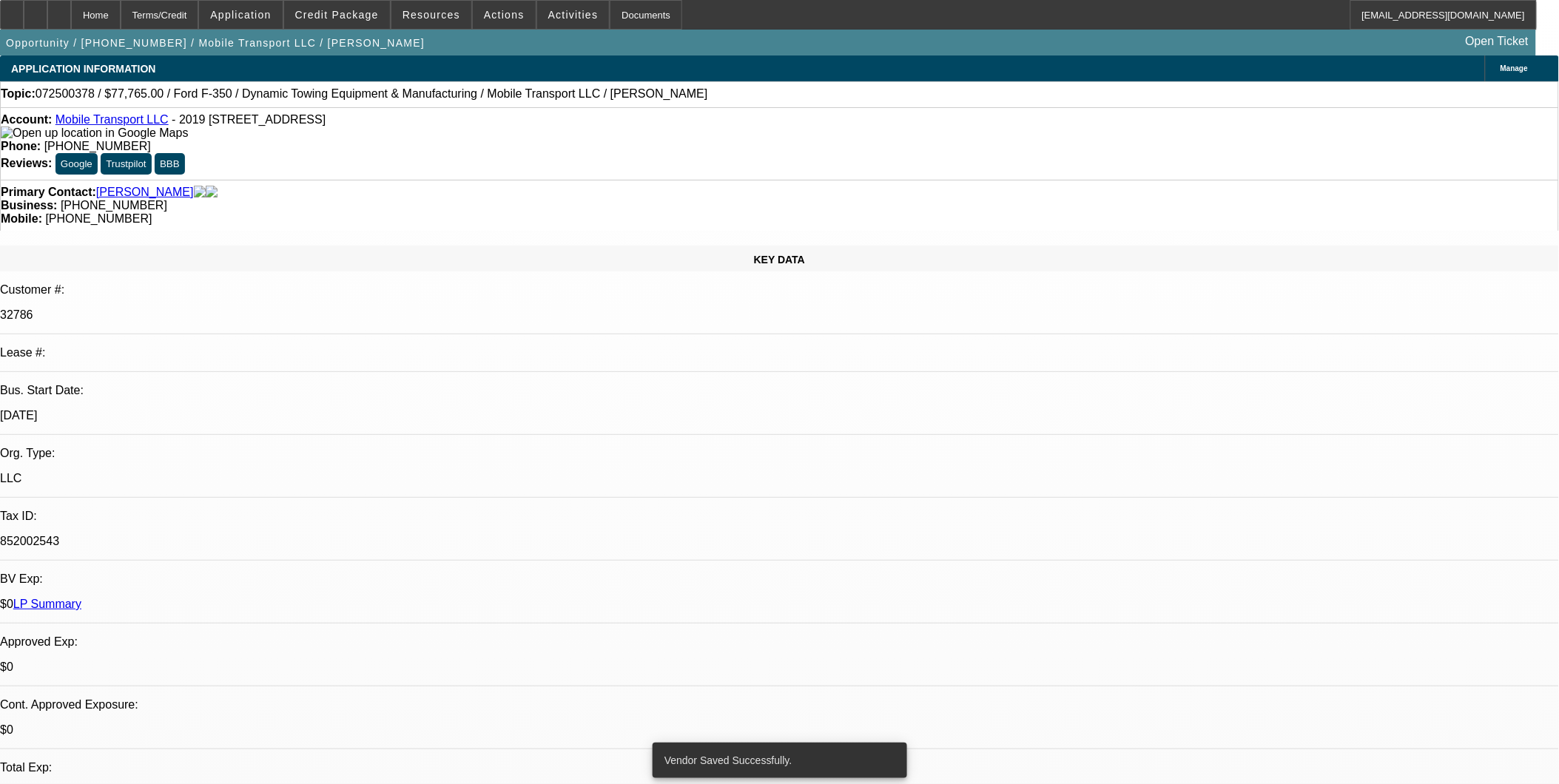
select select "0"
select select "2"
select select "0"
select select "6"
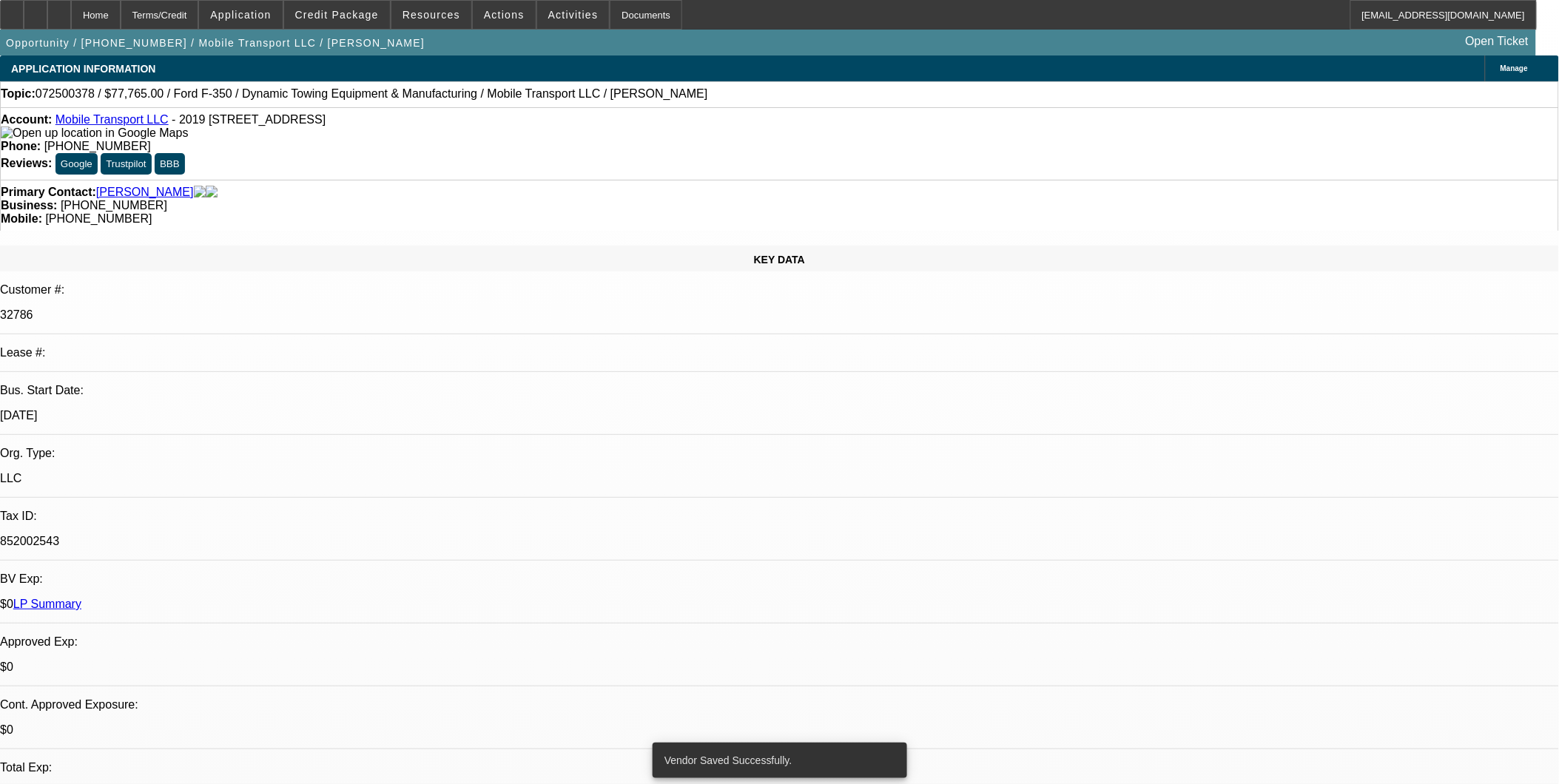
select select "0"
select select "2"
select select "0"
select select "6"
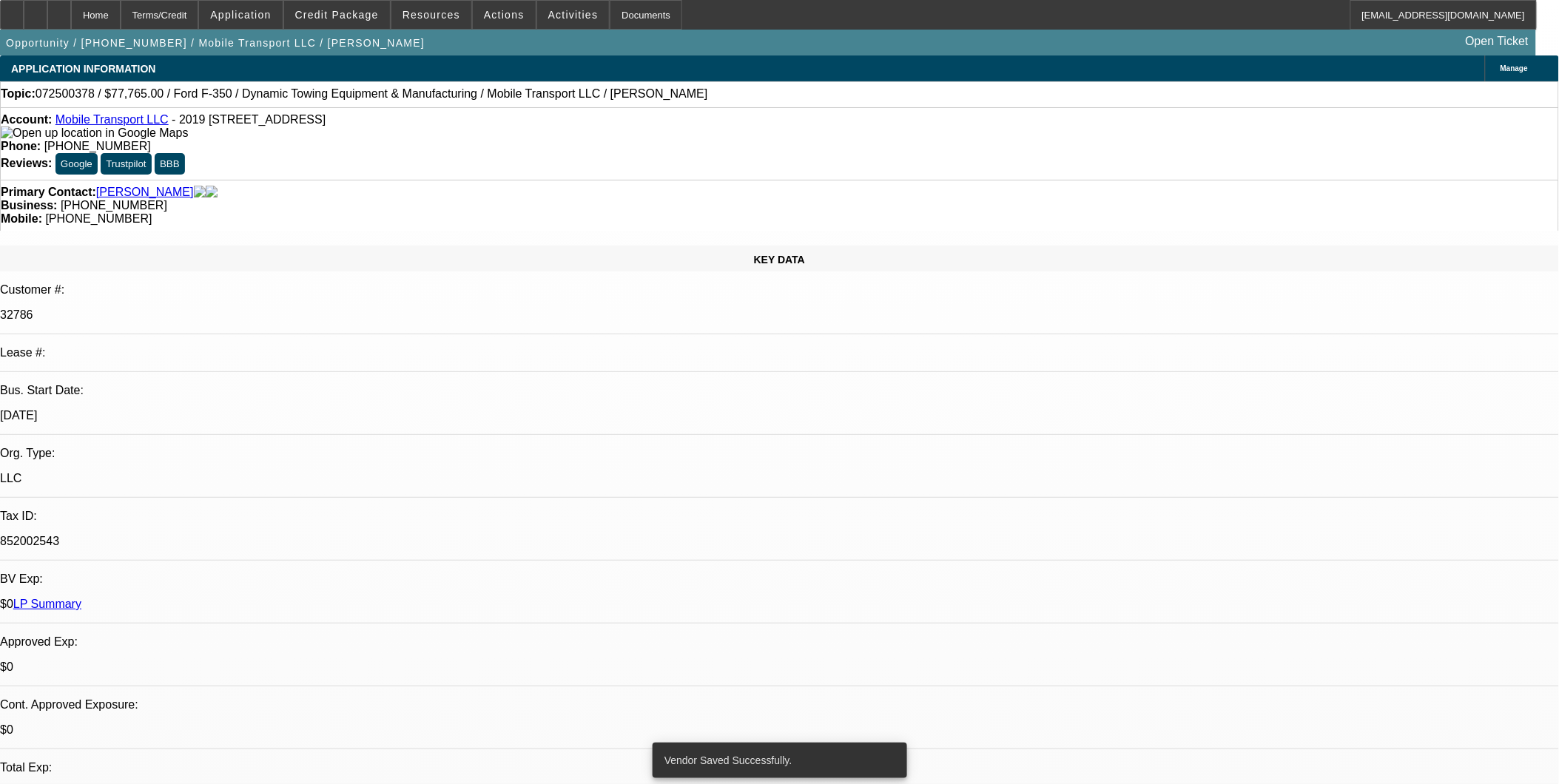
select select "0"
select select "2"
select select "0"
select select "6"
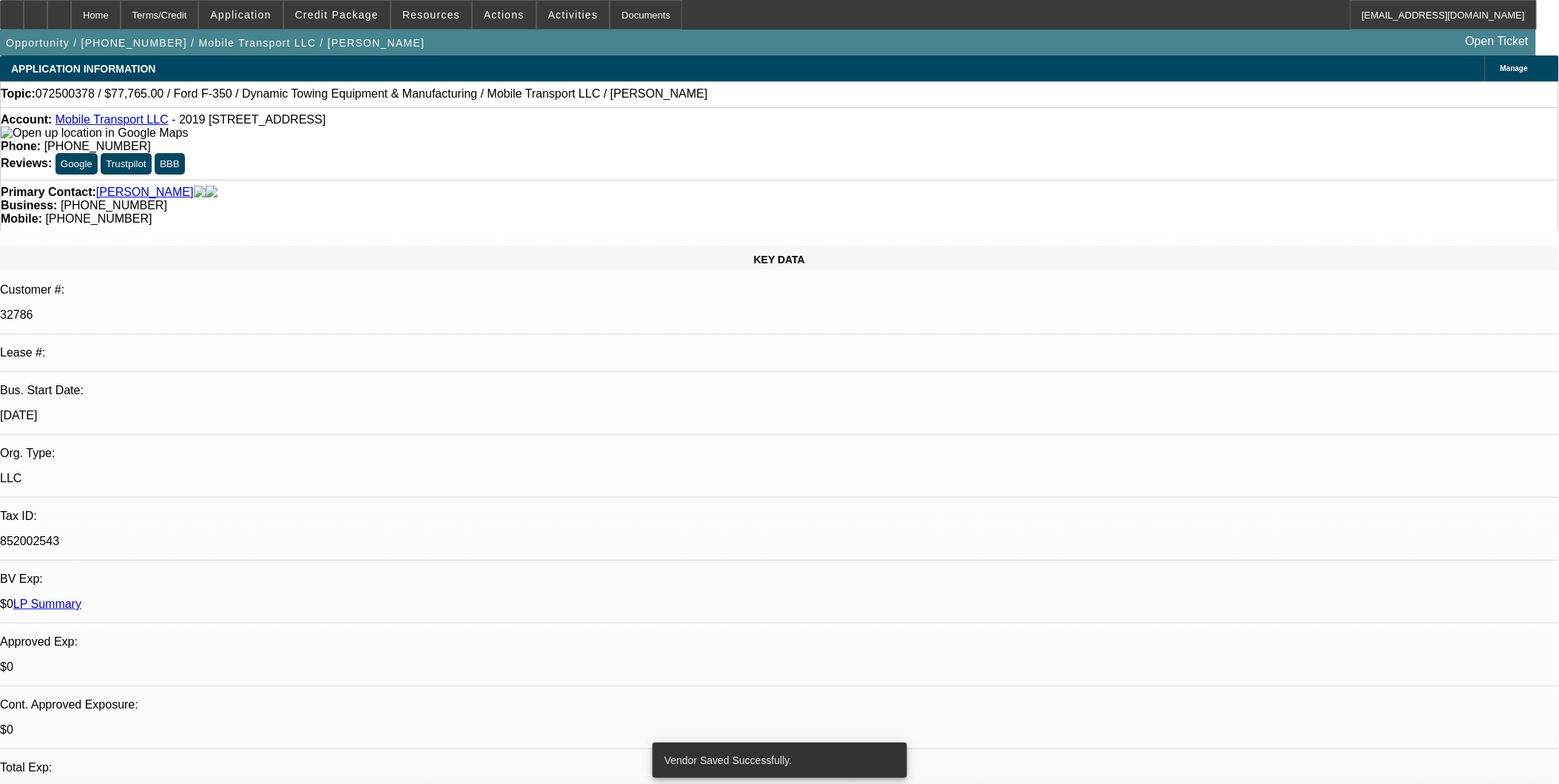
select select "0"
select select "2"
select select "0"
select select "6"
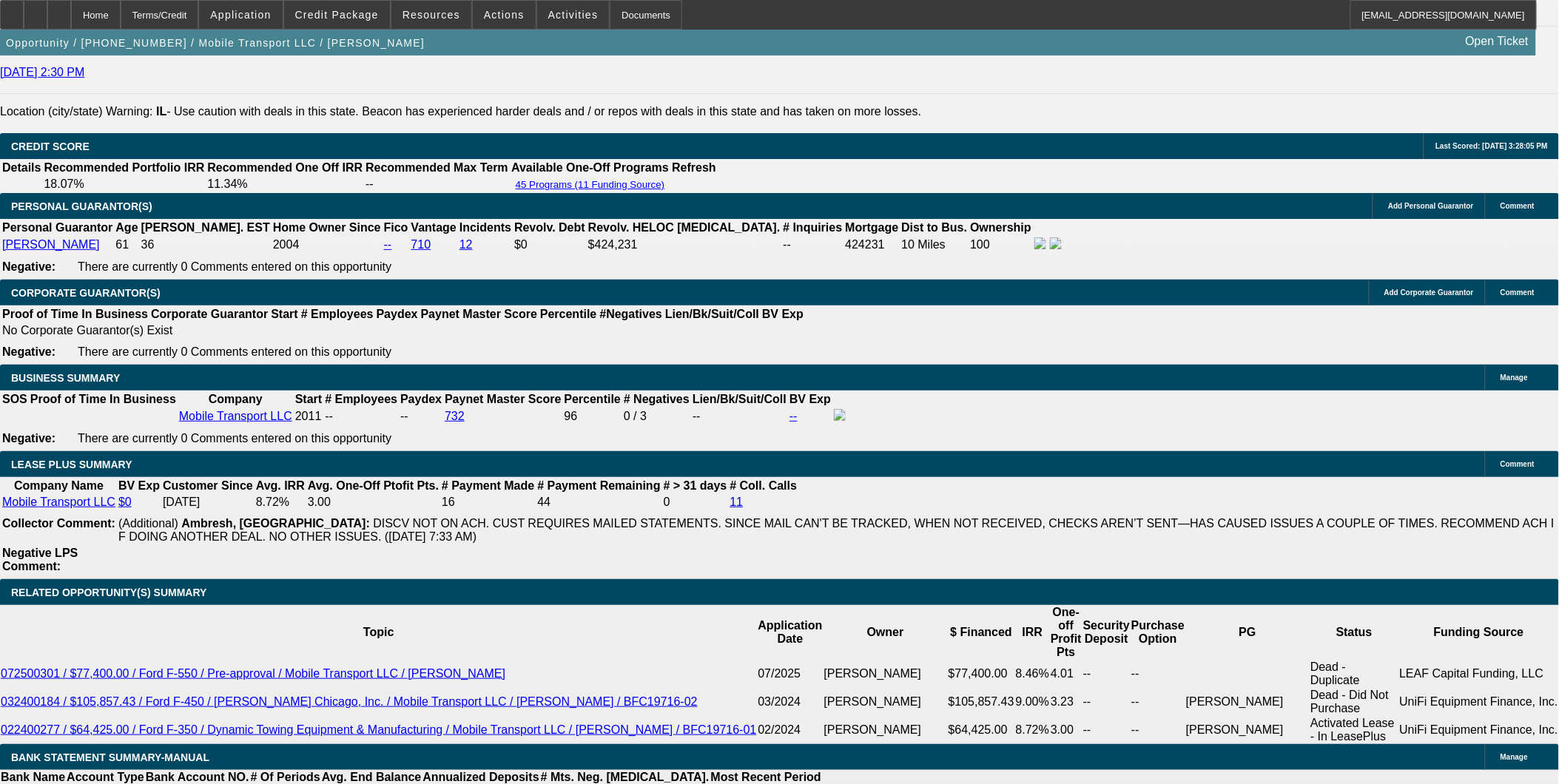
scroll to position [2135, 0]
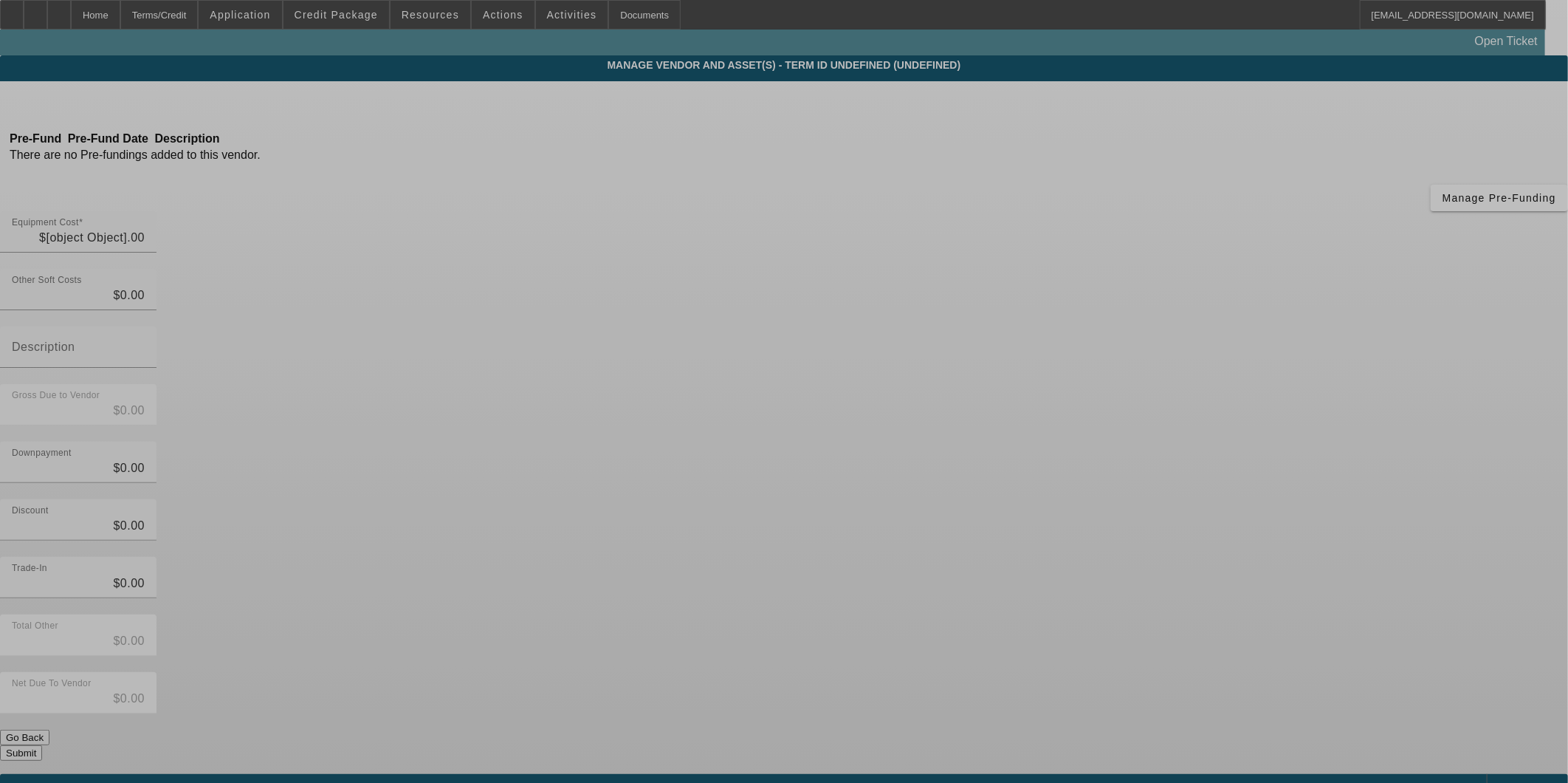
type input "$97,765.00"
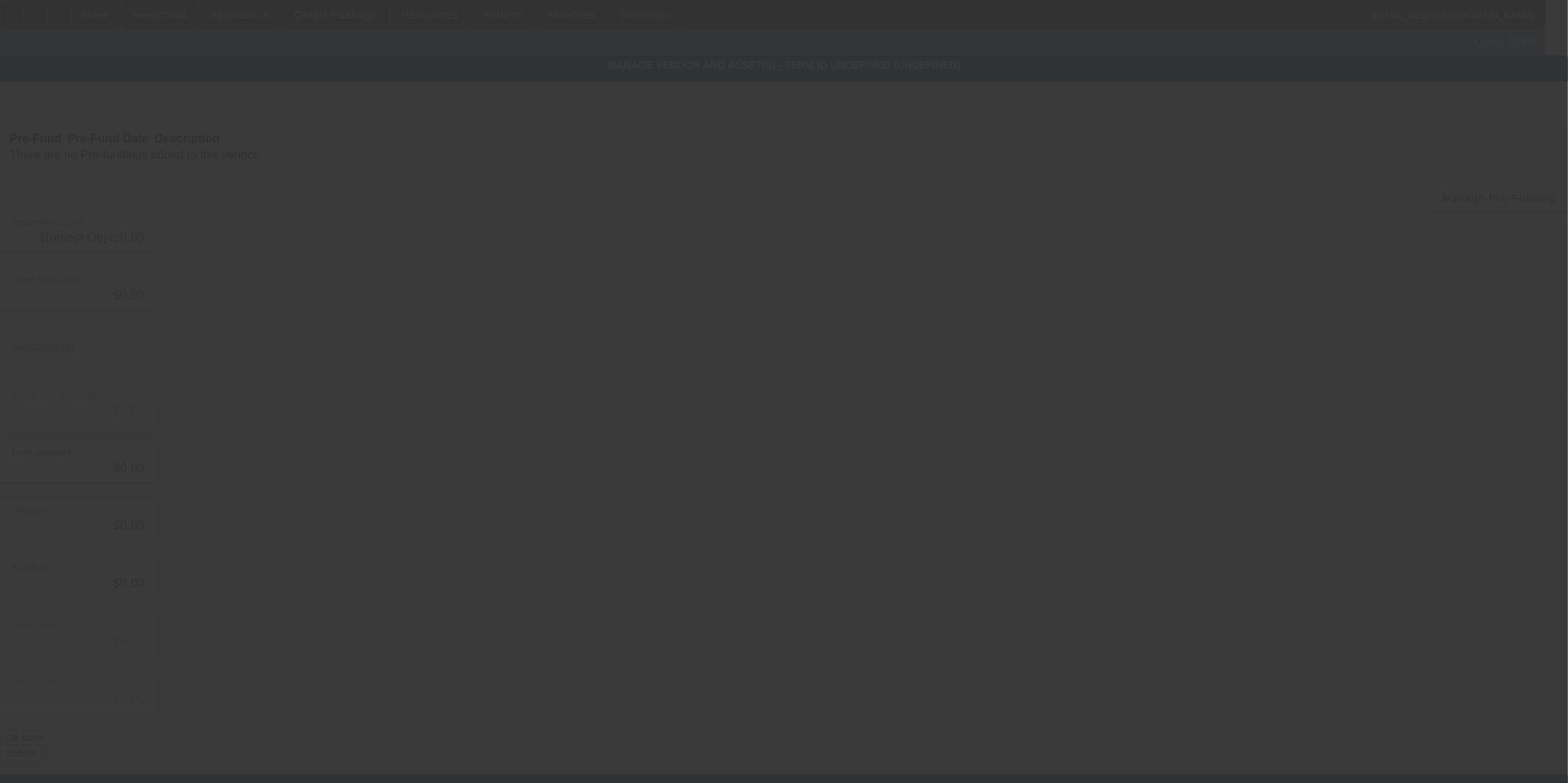
type input "$97,765.00"
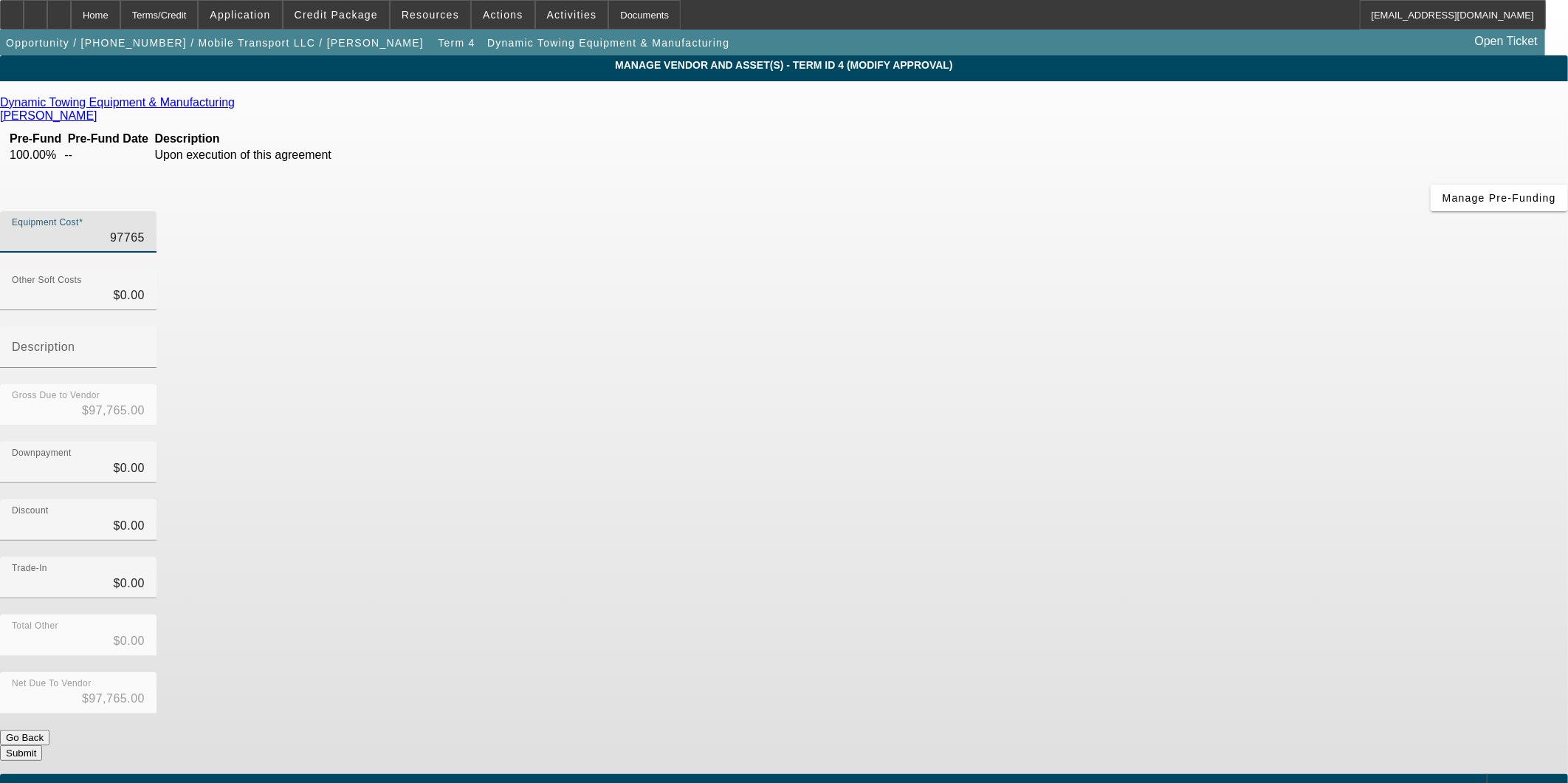
drag, startPoint x: 920, startPoint y: 123, endPoint x: 1097, endPoint y: 140, distance: 177.8
click at [1097, 211] on div "Equipment Cost 97765" at bounding box center [784, 240] width 1568 height 57
type input "$97,765.00"
click at [1107, 442] on div "Downpayment $0.00" at bounding box center [784, 471] width 1568 height 57
drag, startPoint x: 927, startPoint y: 295, endPoint x: 1062, endPoint y: 304, distance: 135.3
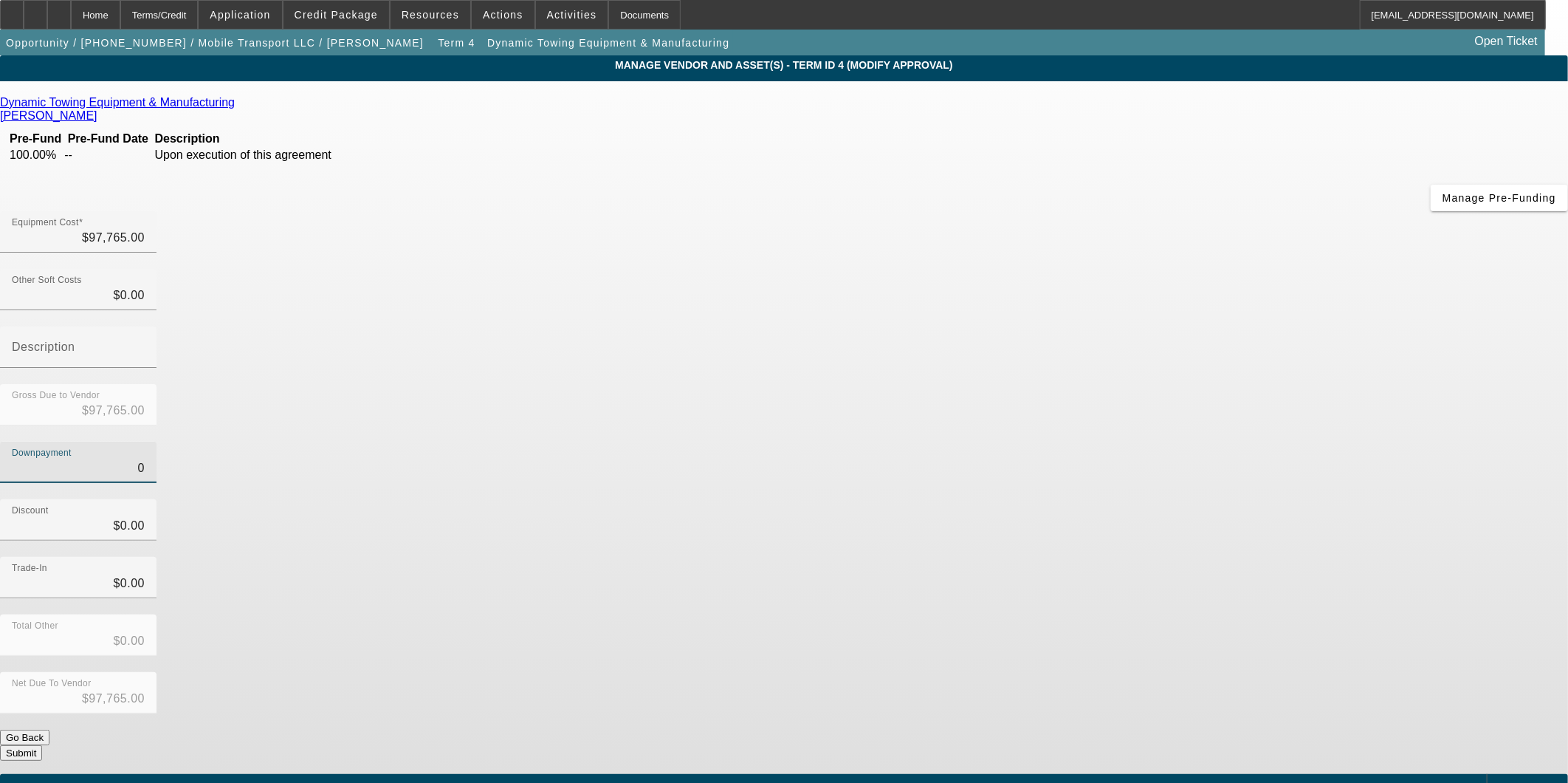
click at [1062, 442] on div "Downpayment 0" at bounding box center [784, 471] width 1568 height 57
type input "2"
type input "$2.00"
type input "$97,763.00"
type input "20"
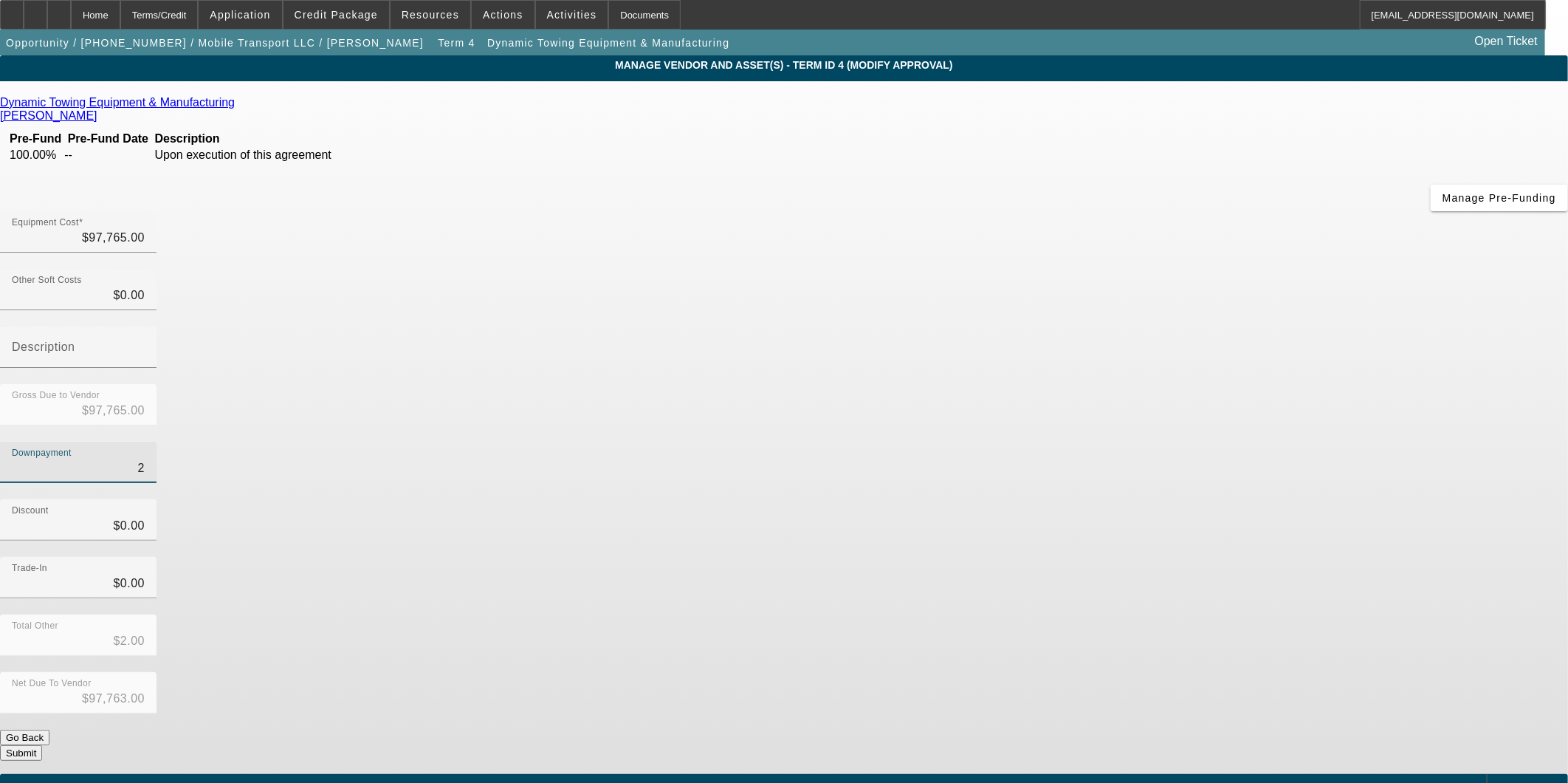
type input "$20.00"
type input "$97,745.00"
type input "200"
type input "$200.00"
type input "$97,565.00"
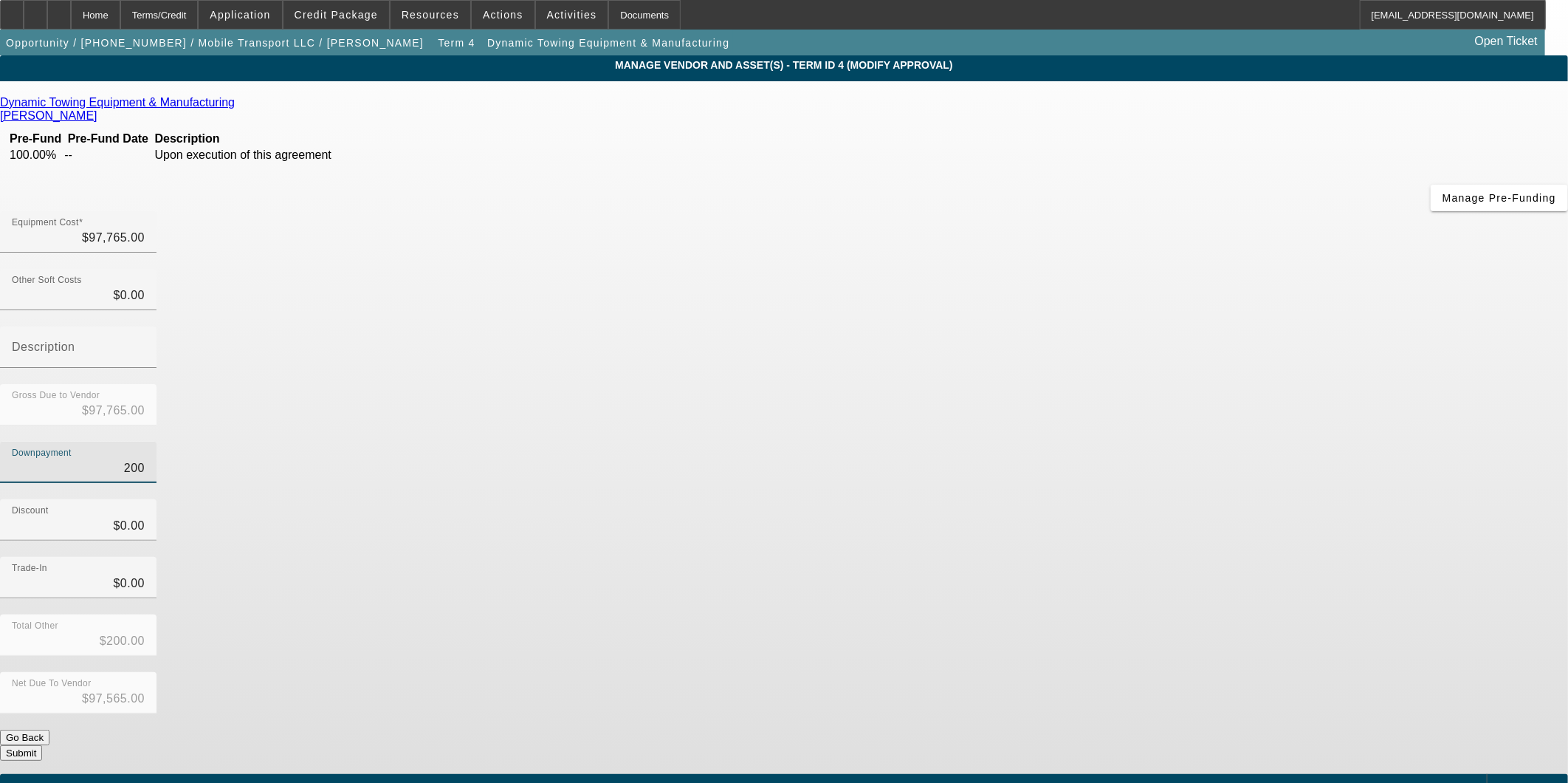
type input "2000"
type input "$2,000.00"
type input "$95,765.00"
type input "20000"
type input "$20,000.00"
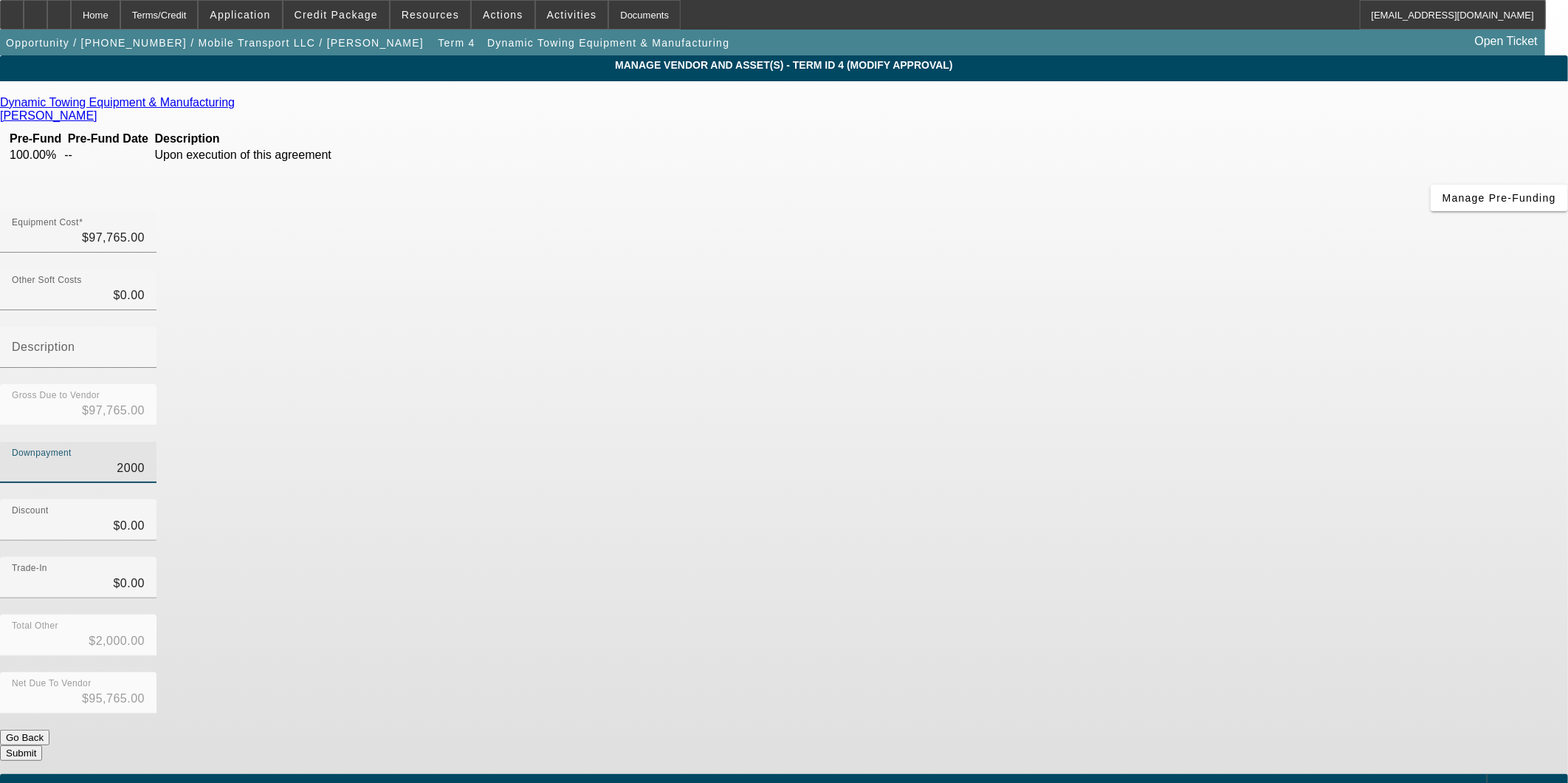
type input "$77,765.00"
type input "$20,000.00"
click at [1099, 499] on div "Discount $0.00" at bounding box center [784, 528] width 1568 height 57
click at [42, 745] on button "Submit" at bounding box center [21, 753] width 42 height 15
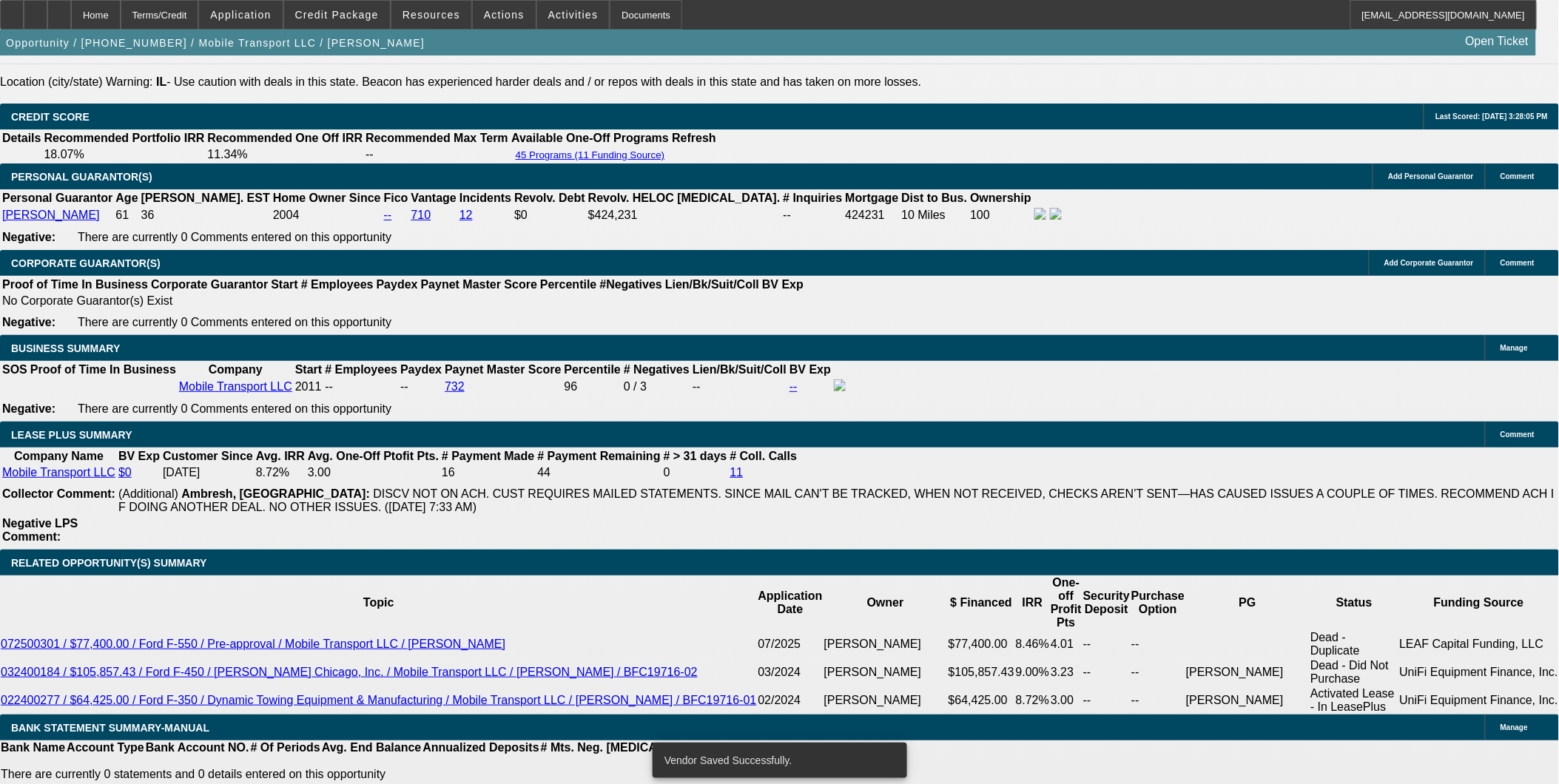
select select "0"
select select "2"
select select "0"
select select "6"
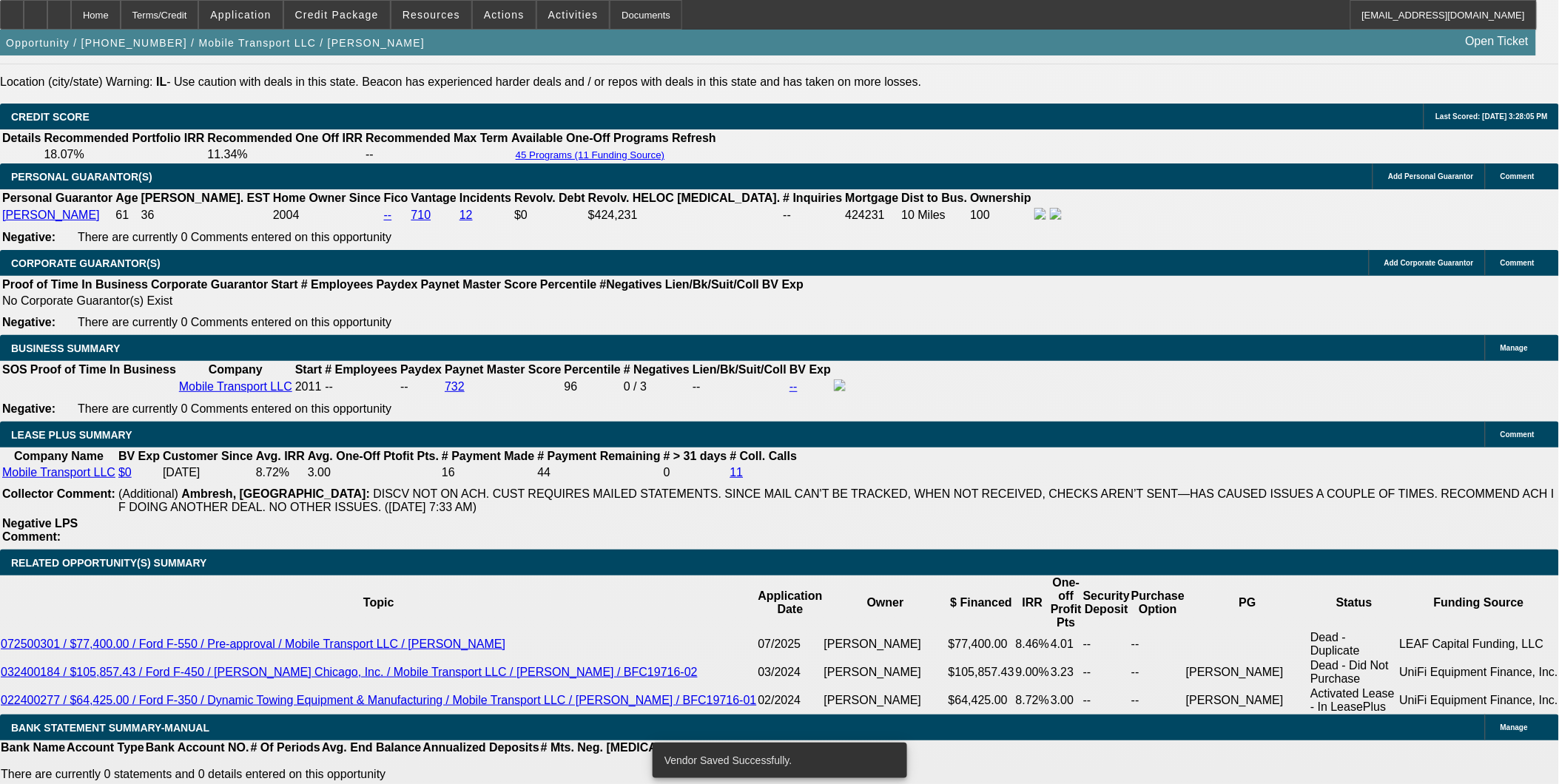
select select "0"
select select "2"
select select "0"
select select "6"
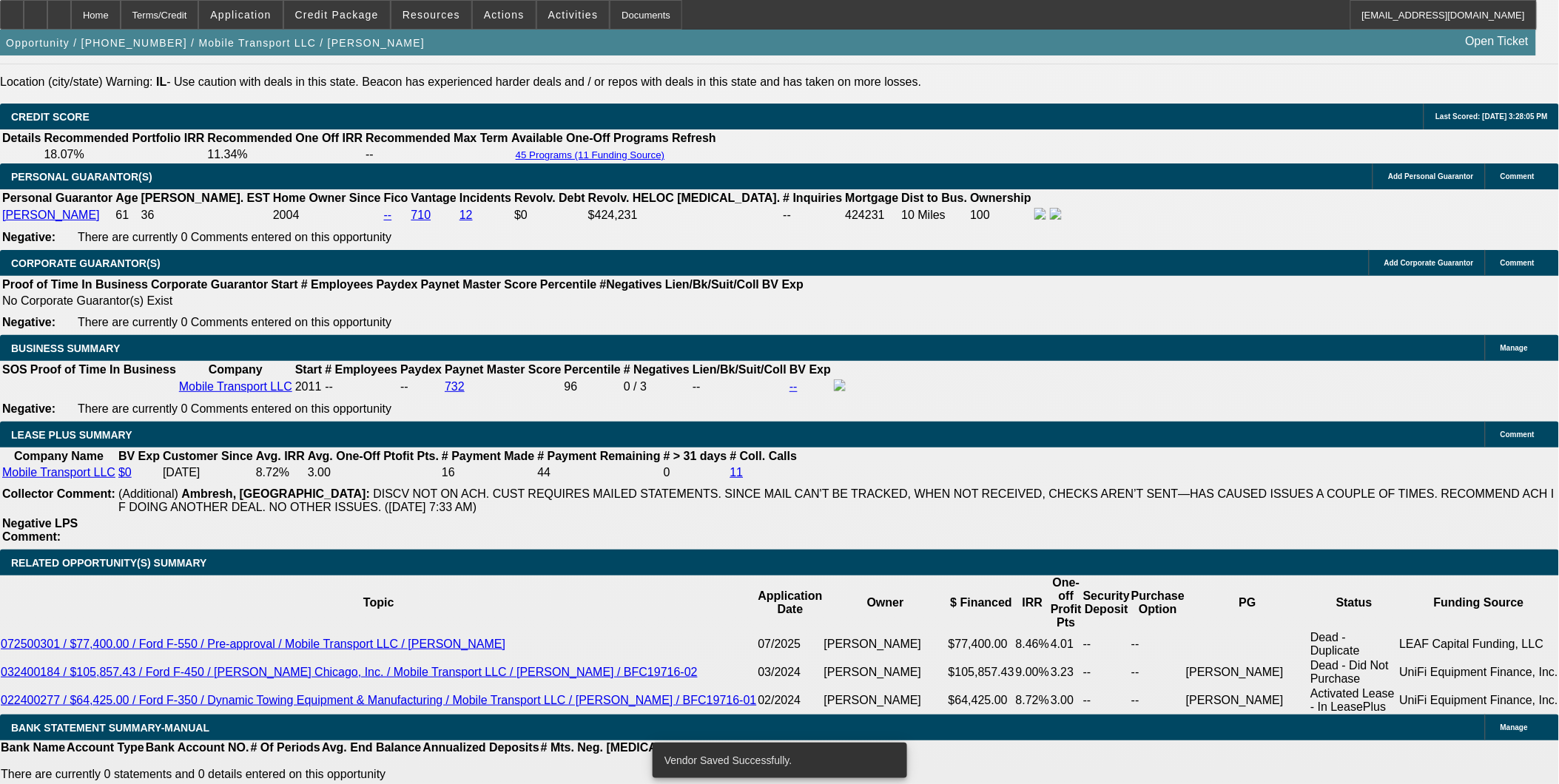
select select "0"
select select "2"
select select "0"
select select "6"
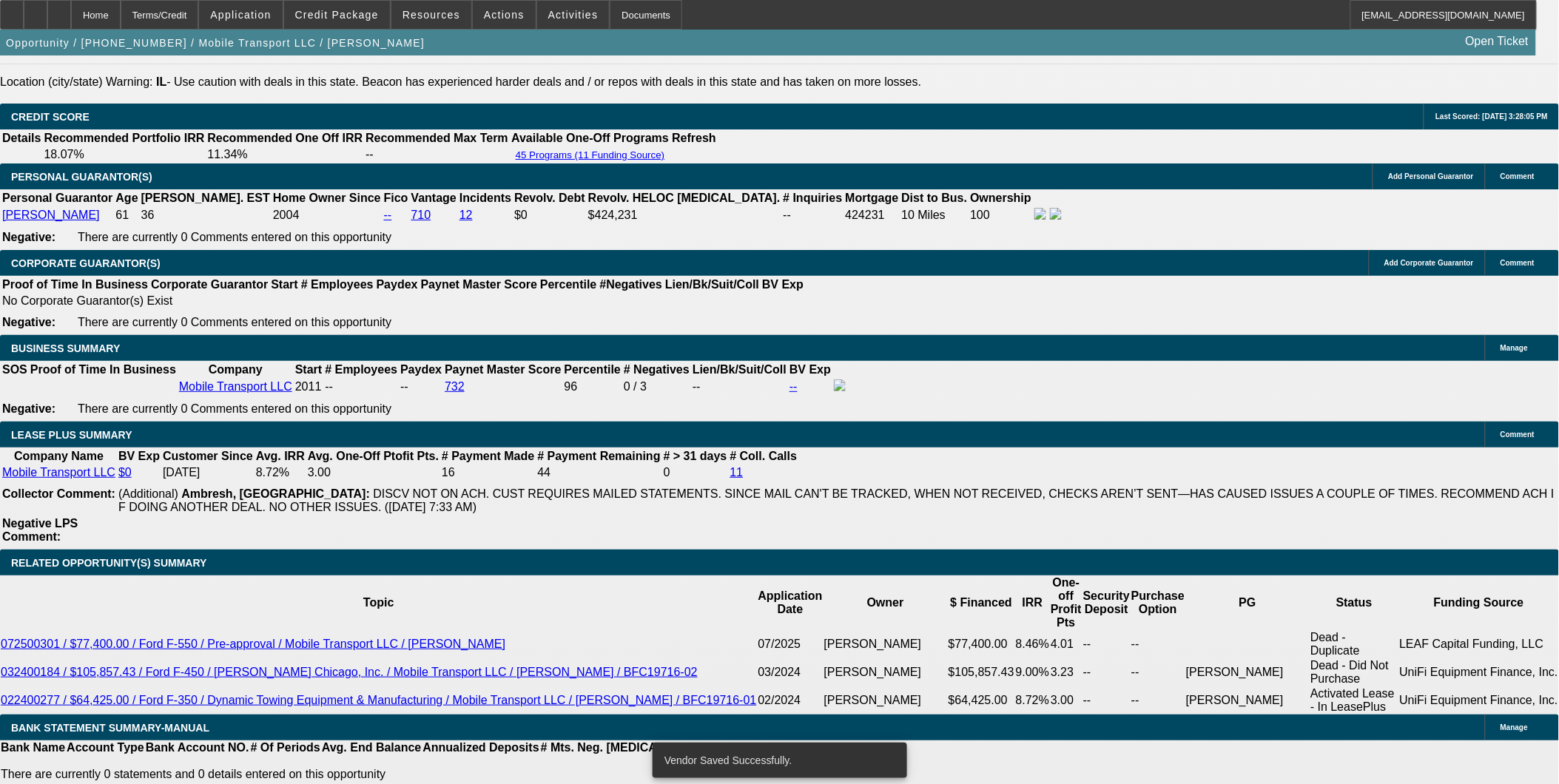
select select "0"
select select "2"
select select "0"
select select "6"
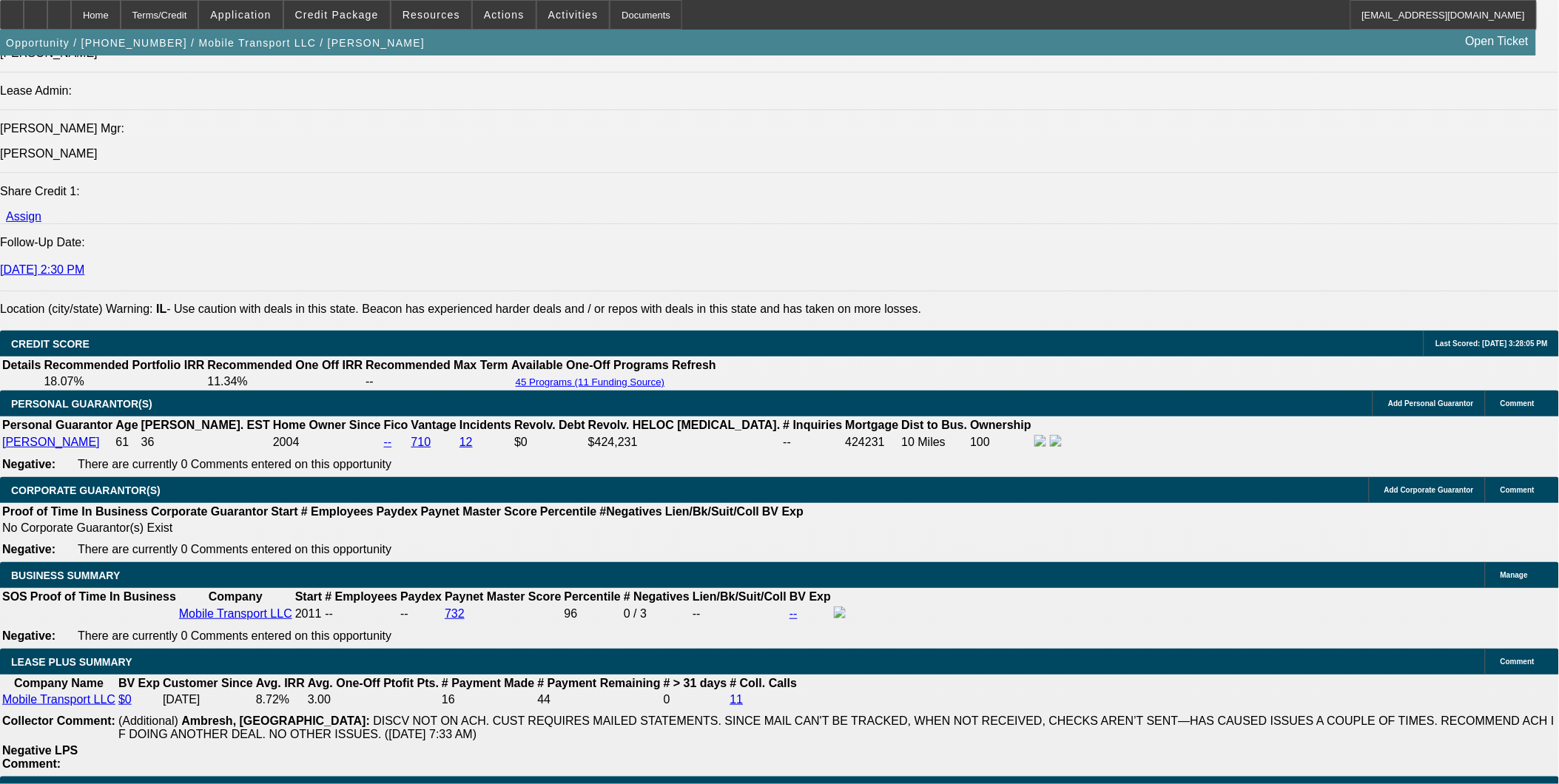
scroll to position [2004, 0]
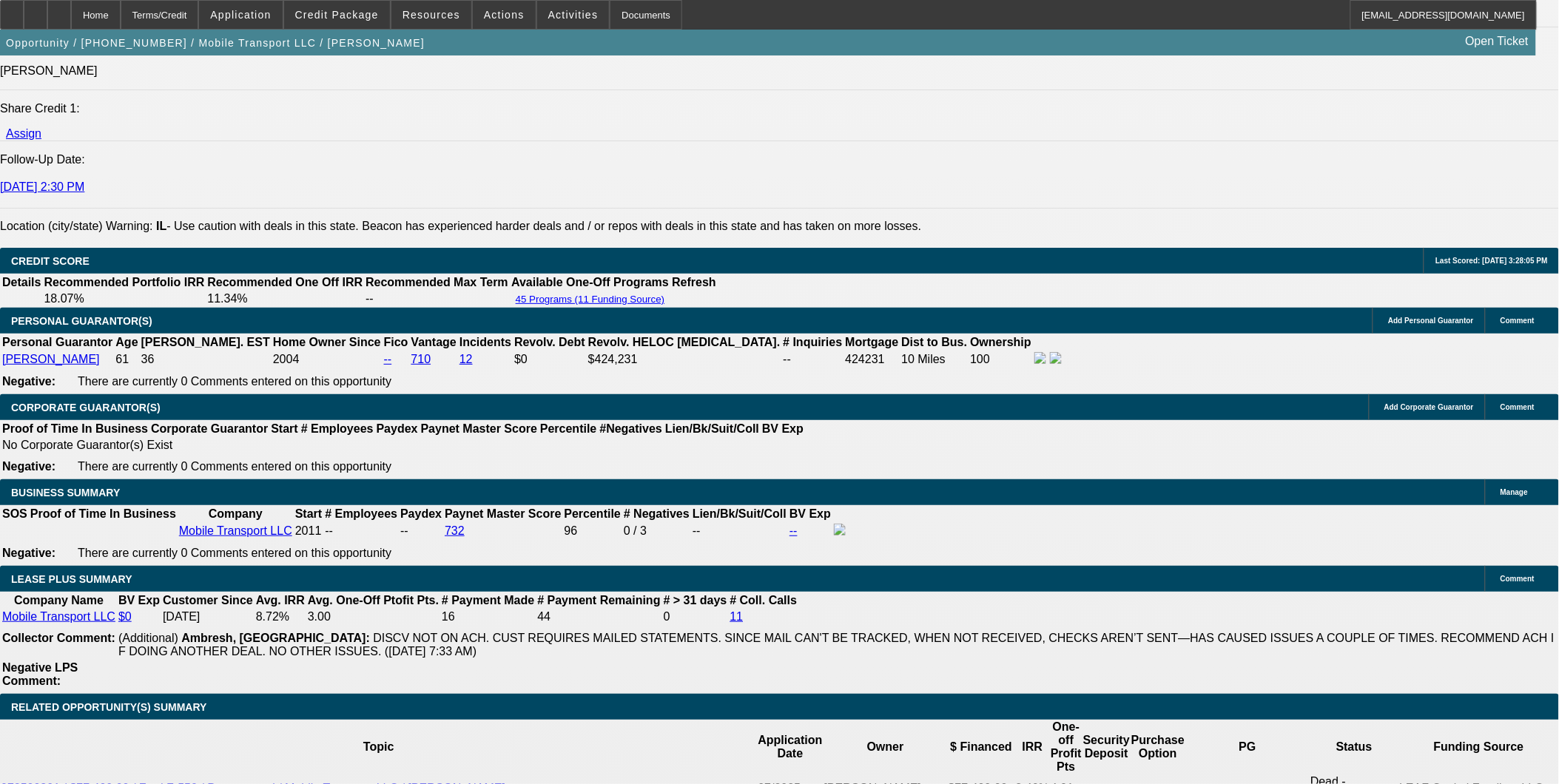
drag, startPoint x: 284, startPoint y: 469, endPoint x: 460, endPoint y: 462, distance: 176.1
type input "$0.00"
type input "UNKNOWN"
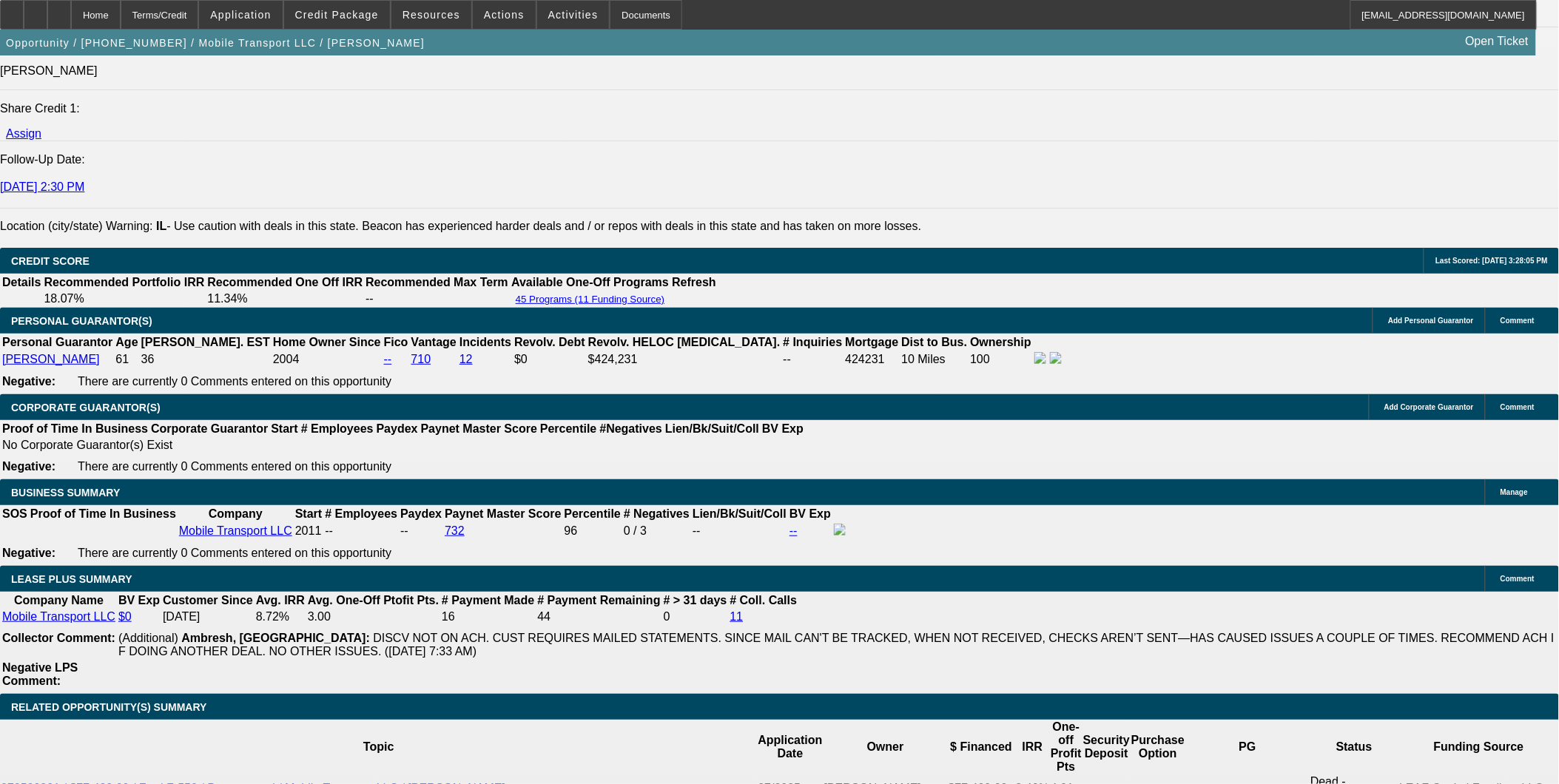
type input "$1,614.27"
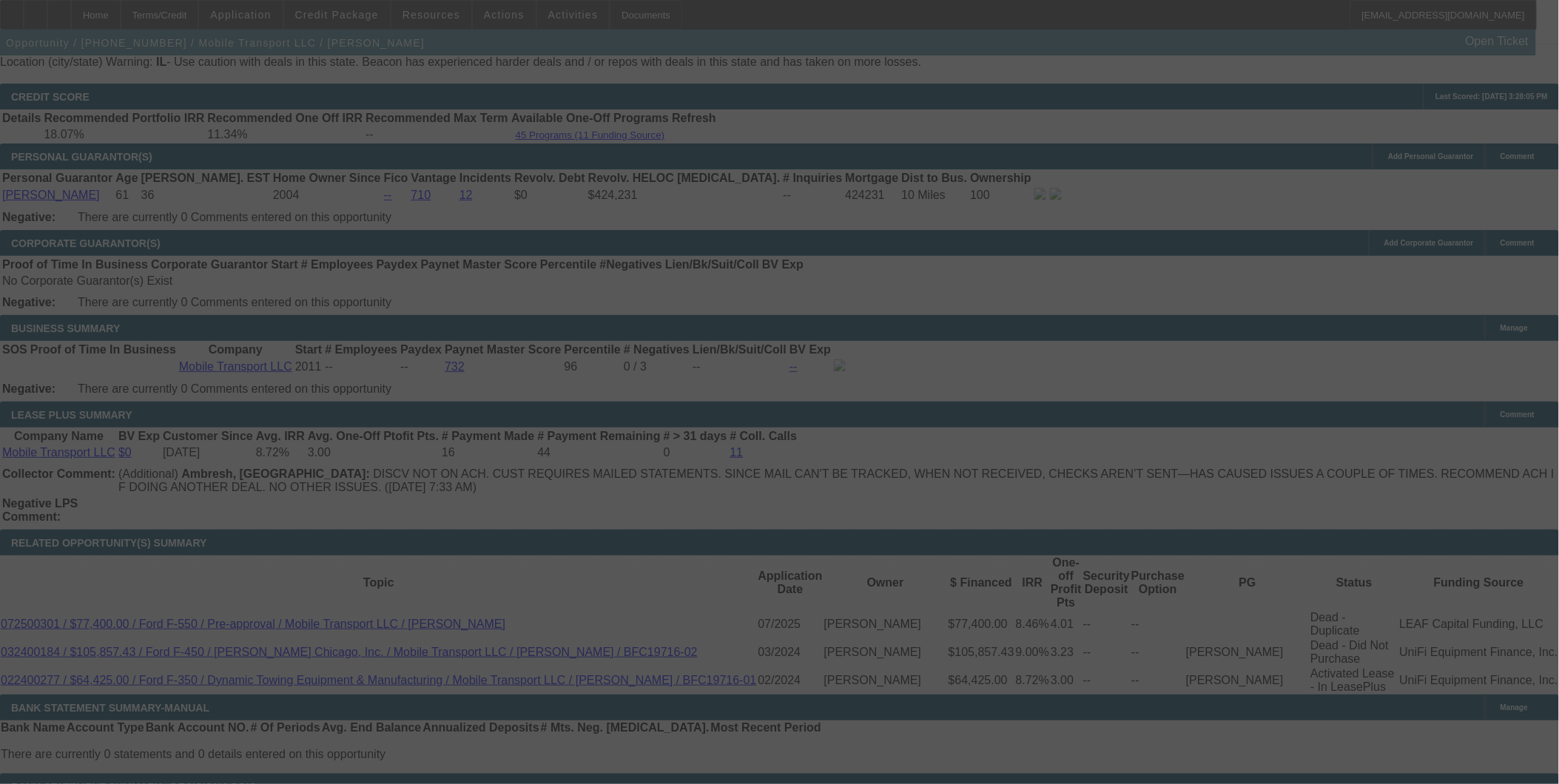
scroll to position [2217, 0]
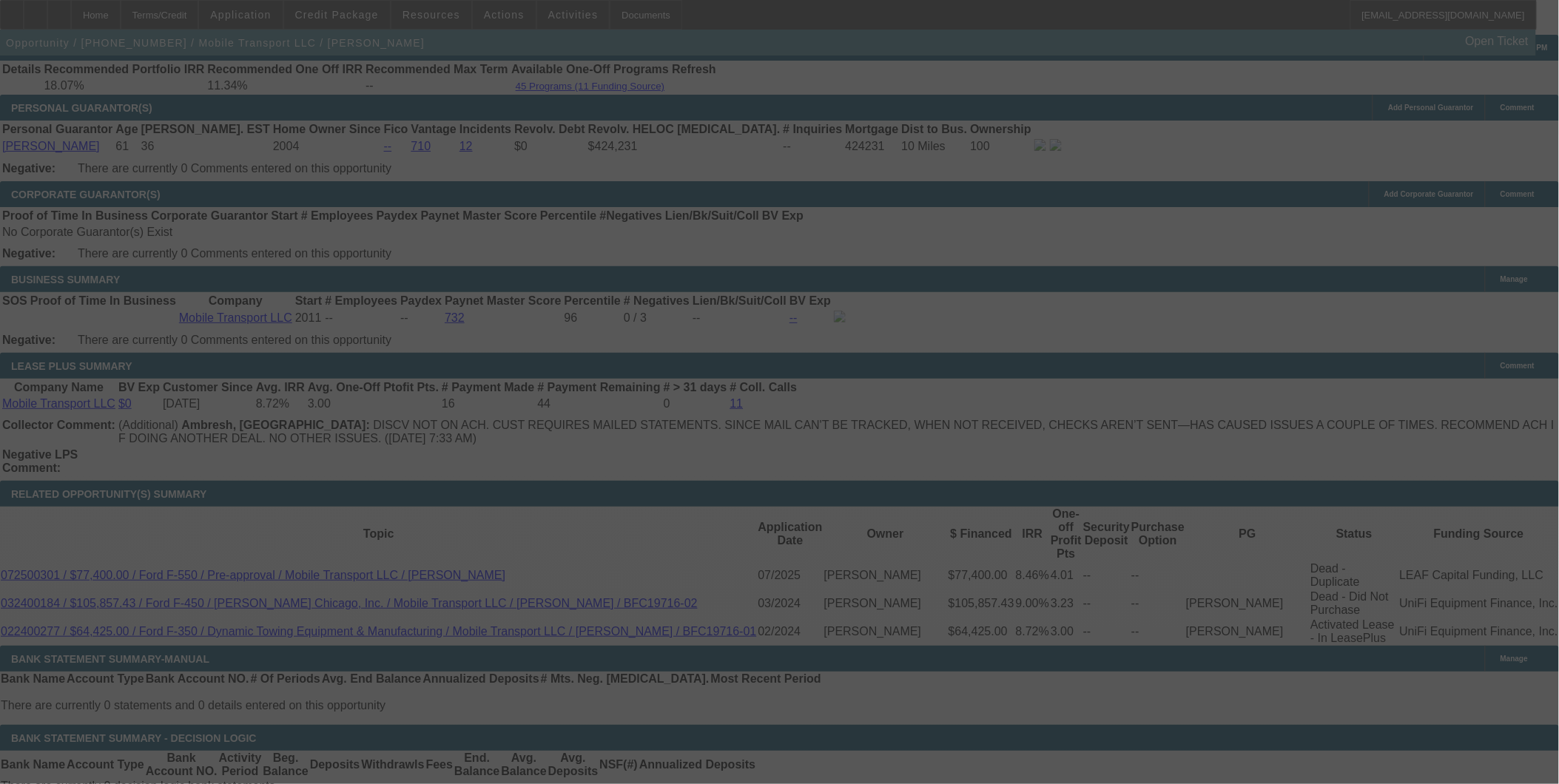
select select "0"
select select "2"
select select "0"
select select "6"
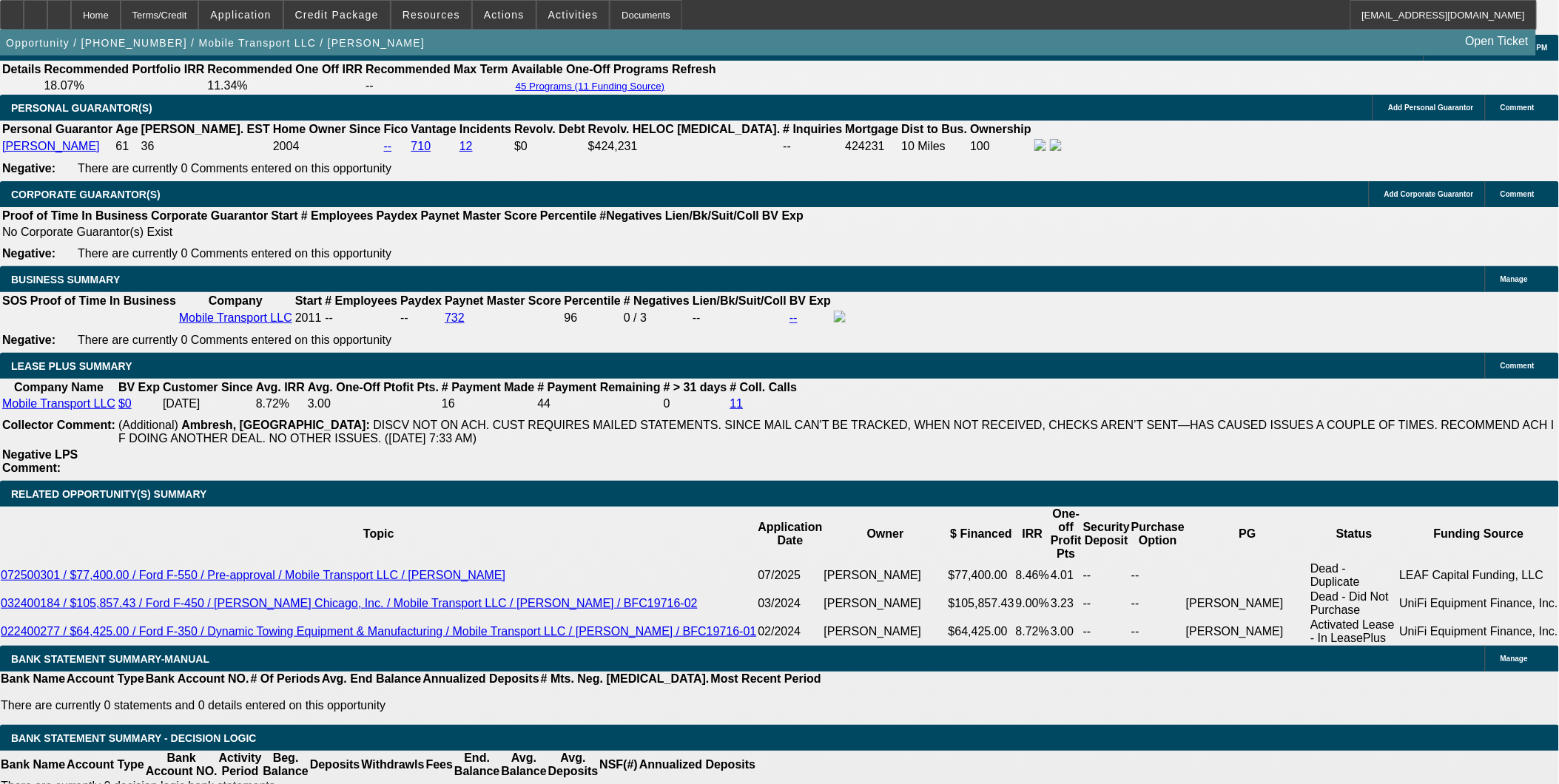
scroll to position [2053, 0]
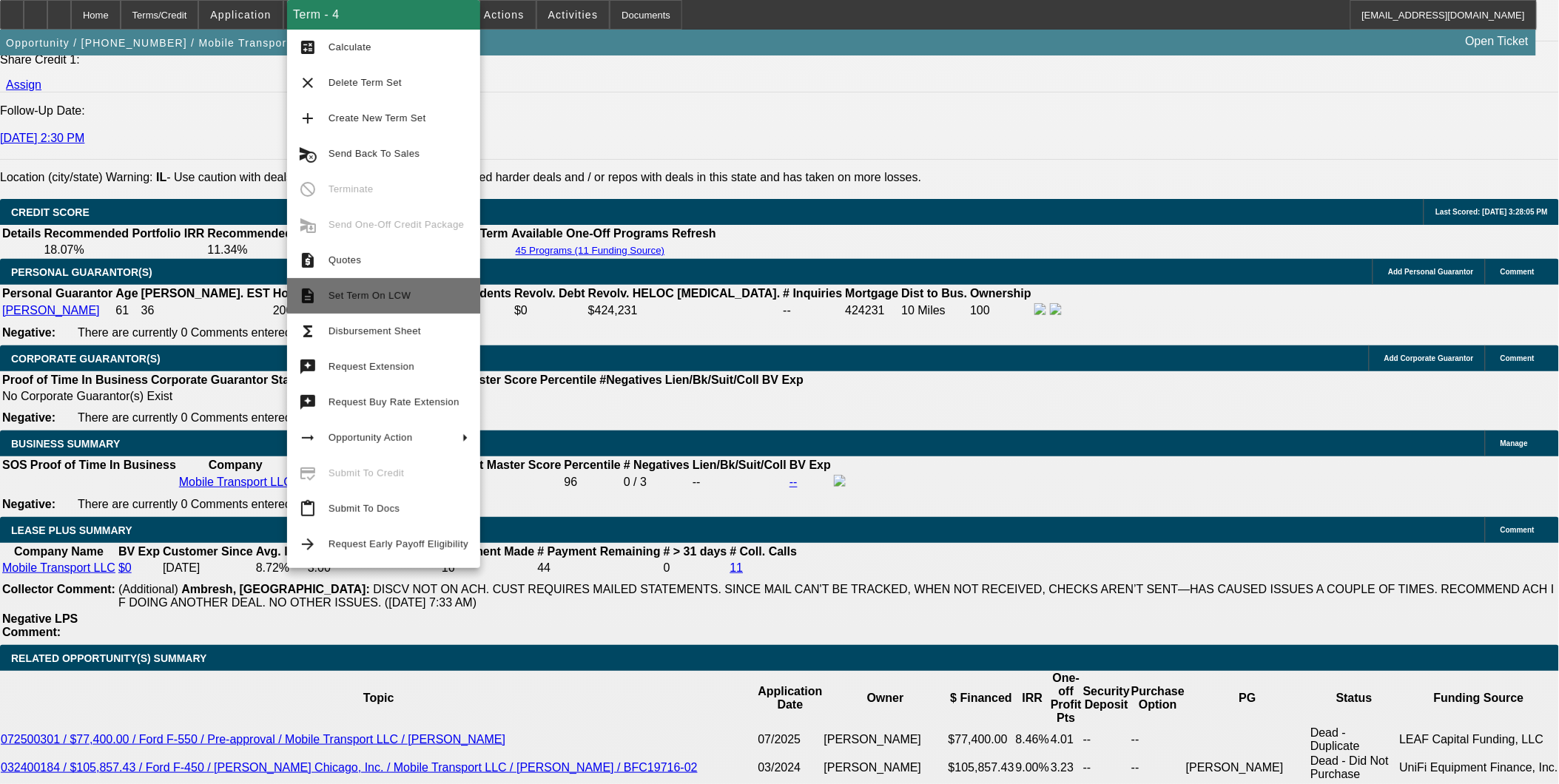
click at [393, 287] on span "Set Term On LCW" at bounding box center [398, 295] width 139 height 17
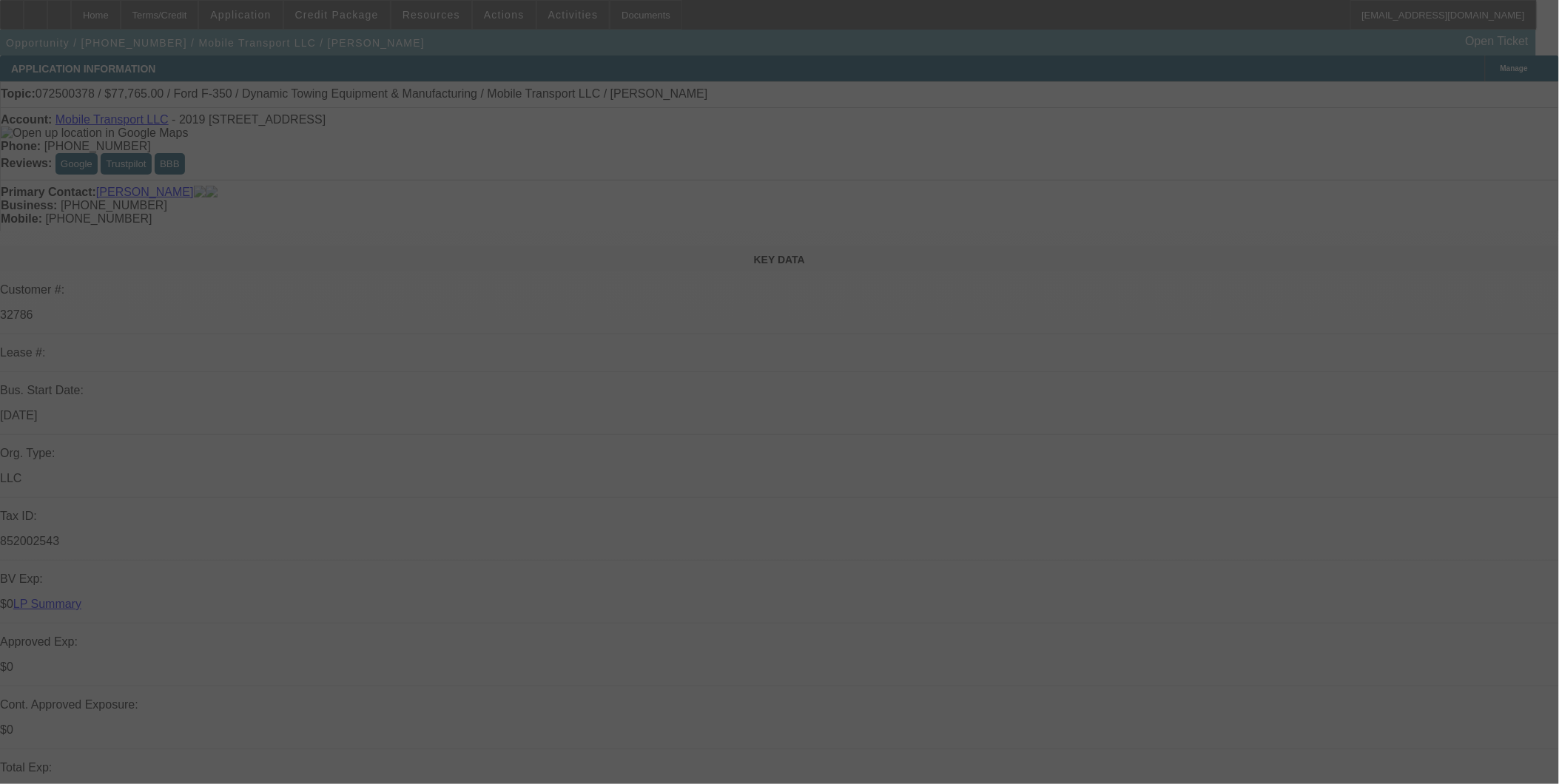
select select "0"
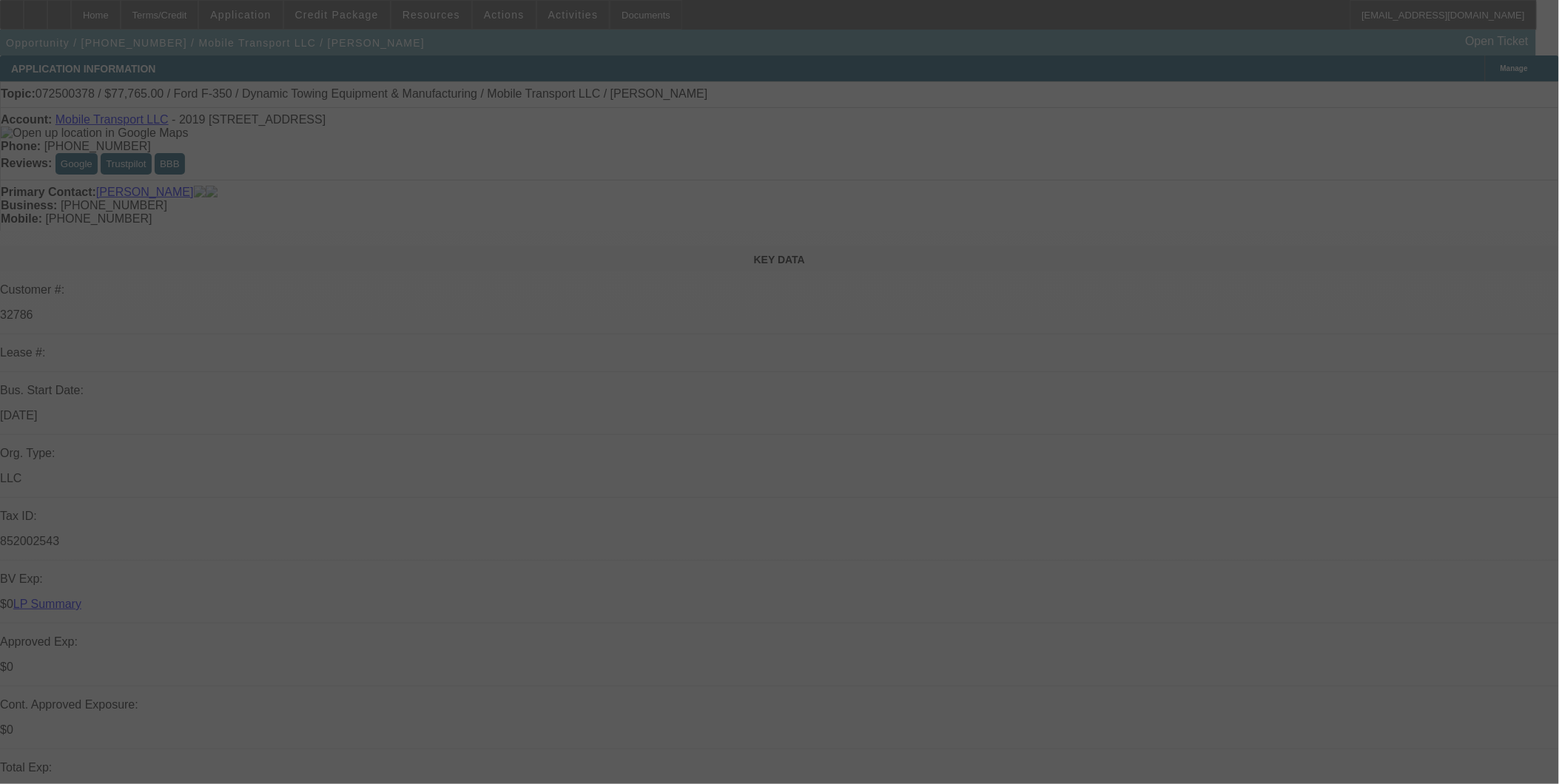
select select "0"
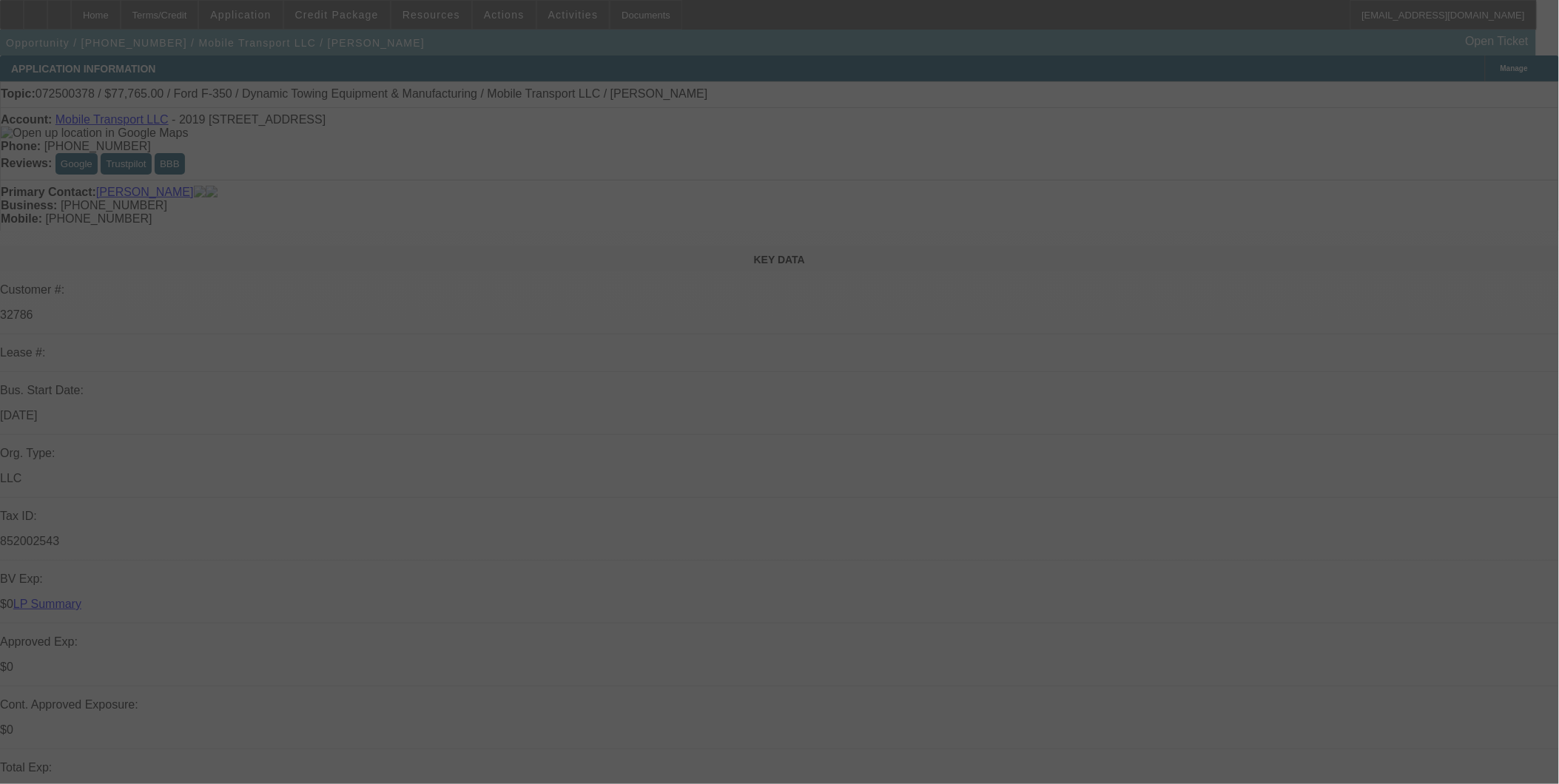
select select "0"
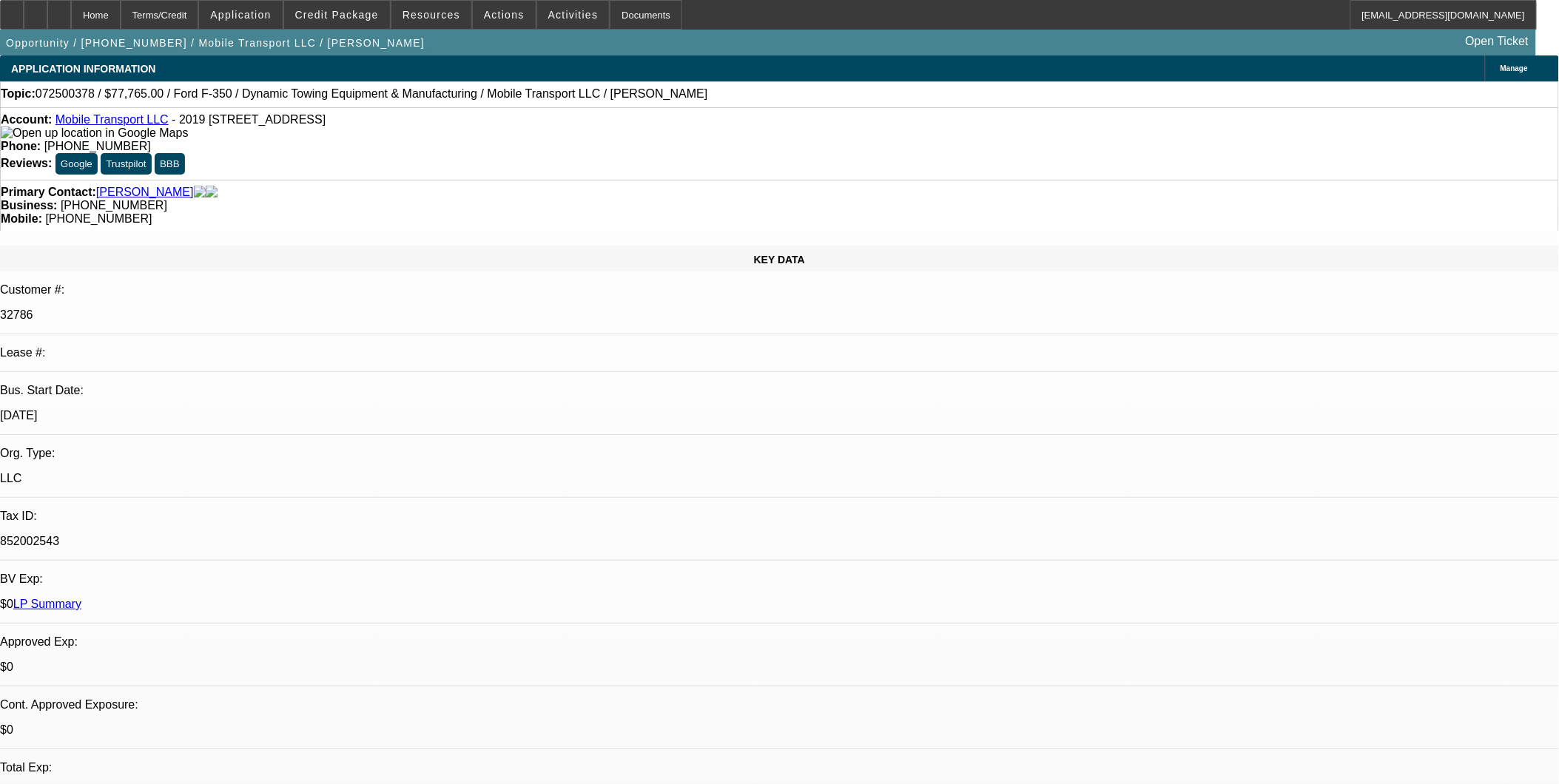
select select "1"
select select "2"
select select "6"
select select "1"
select select "2"
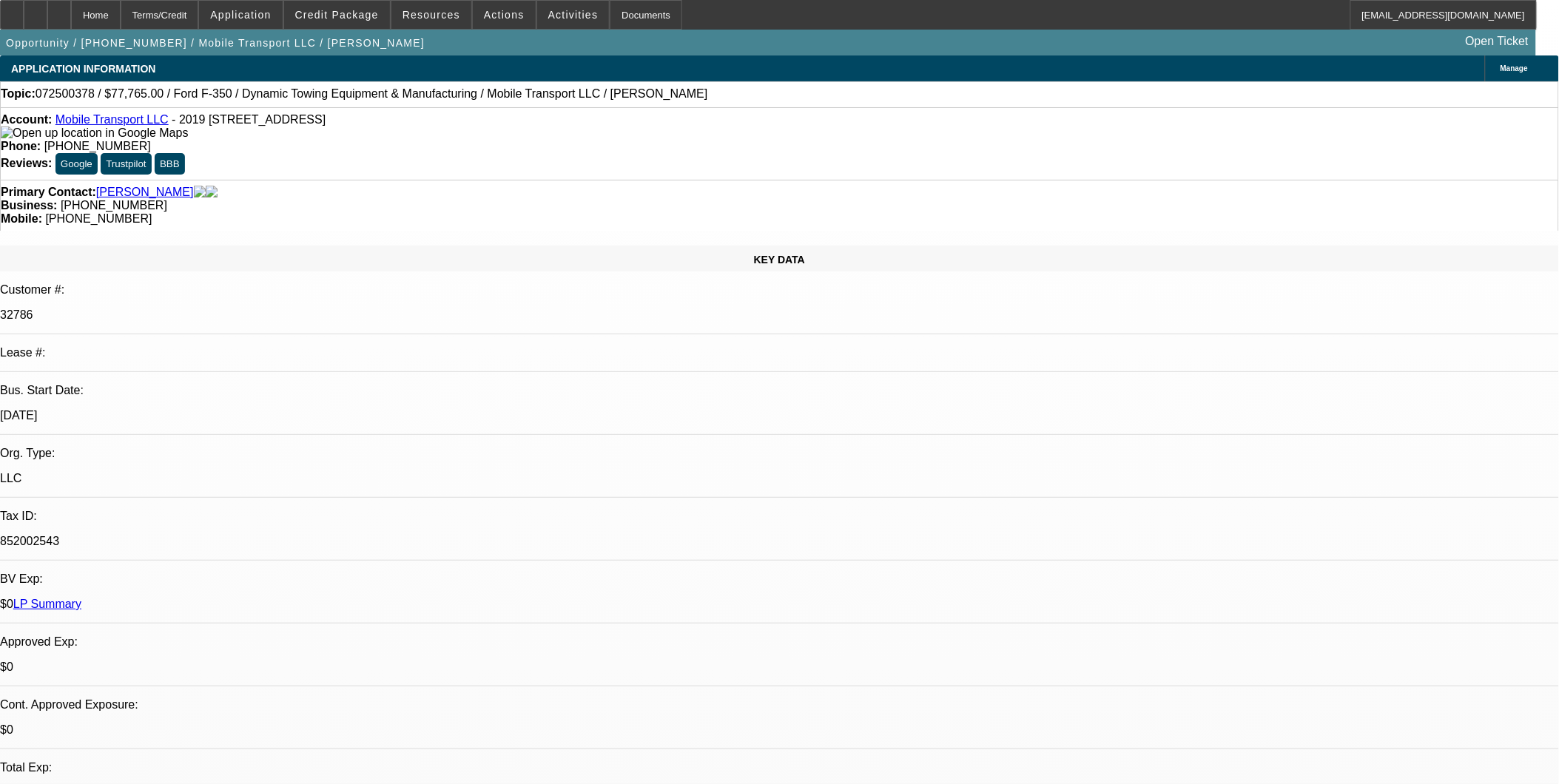
select select "6"
select select "1"
select select "2"
select select "6"
select select "1"
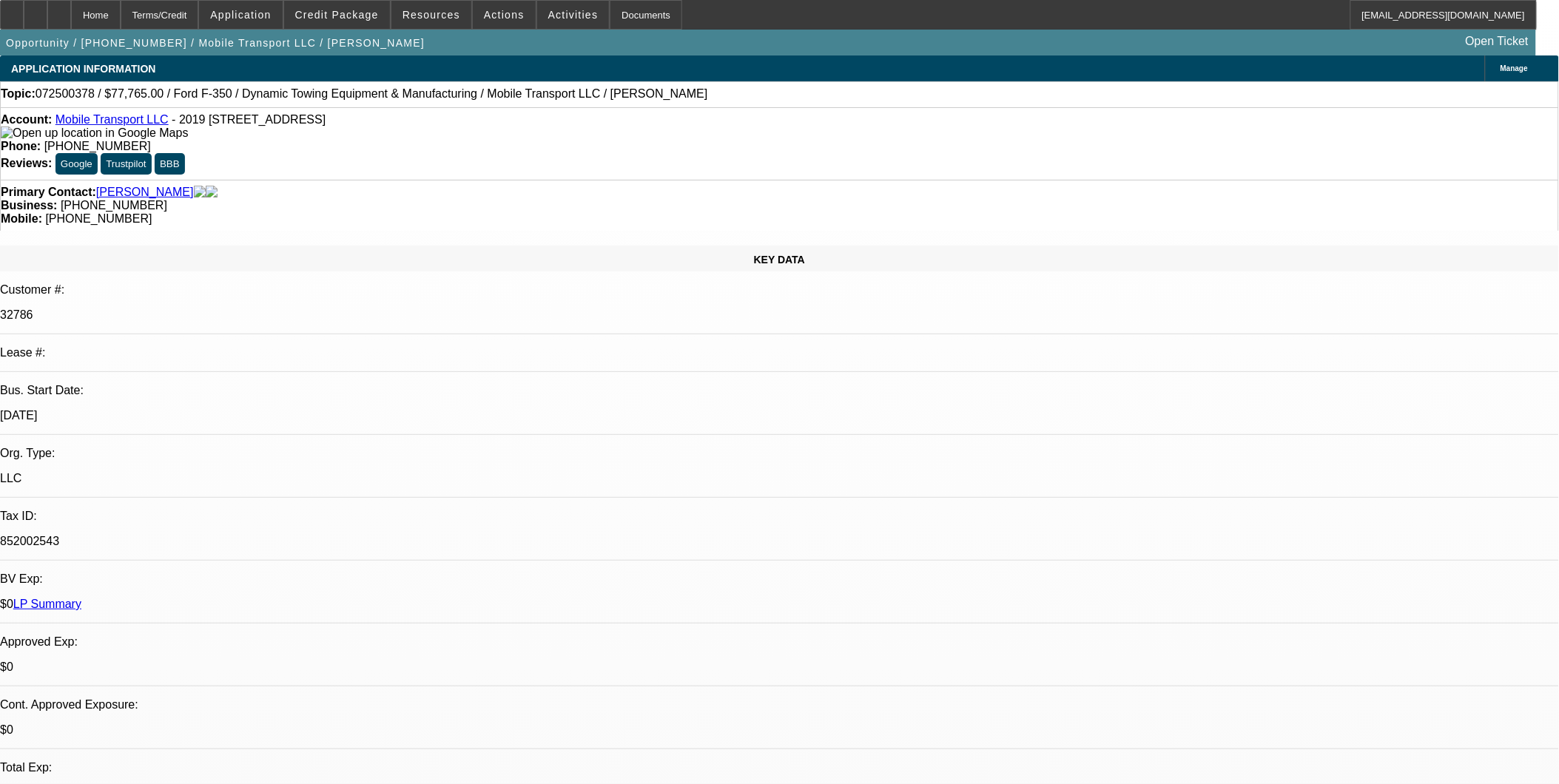
select select "2"
select select "6"
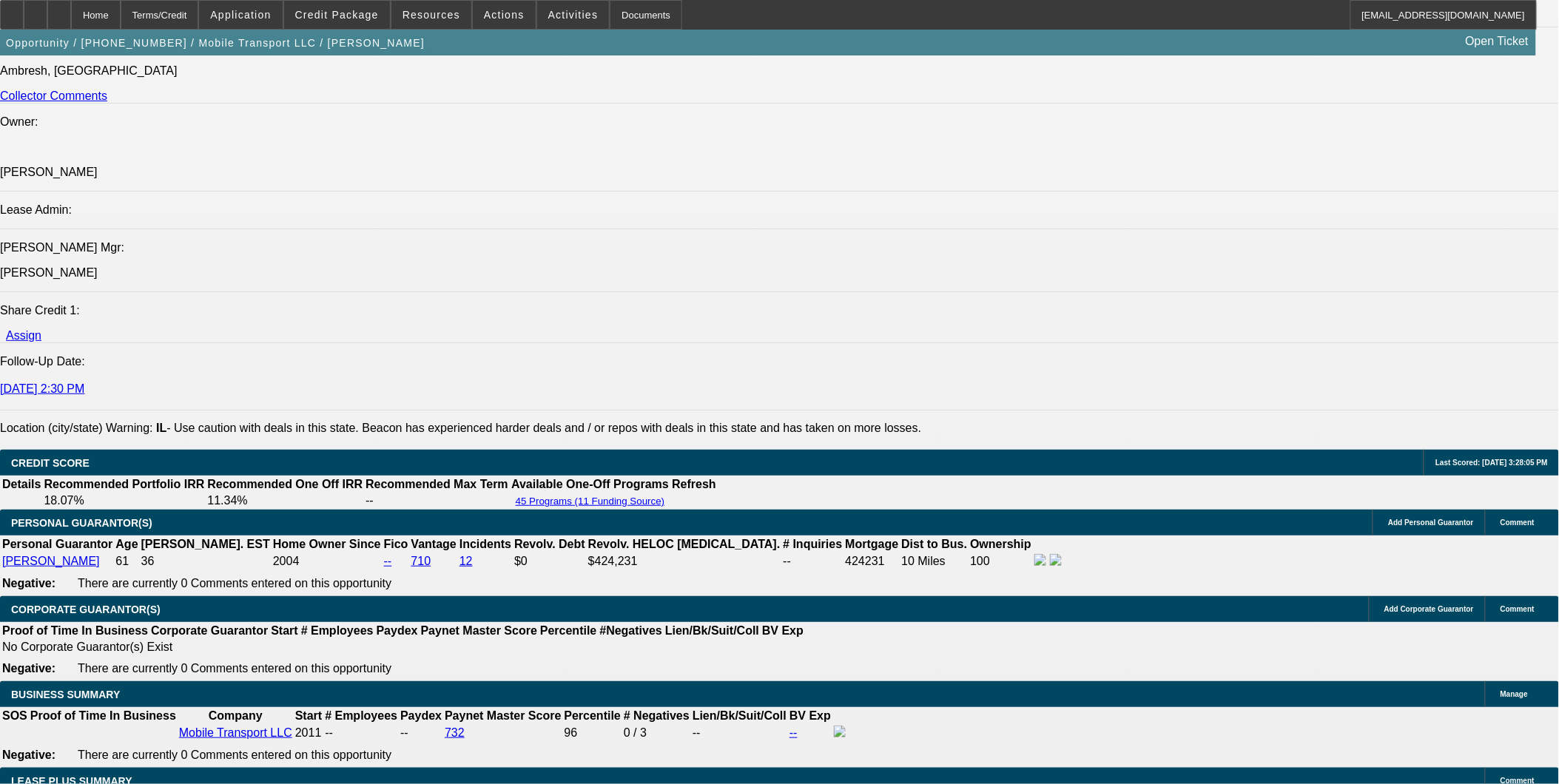
scroll to position [1971, 0]
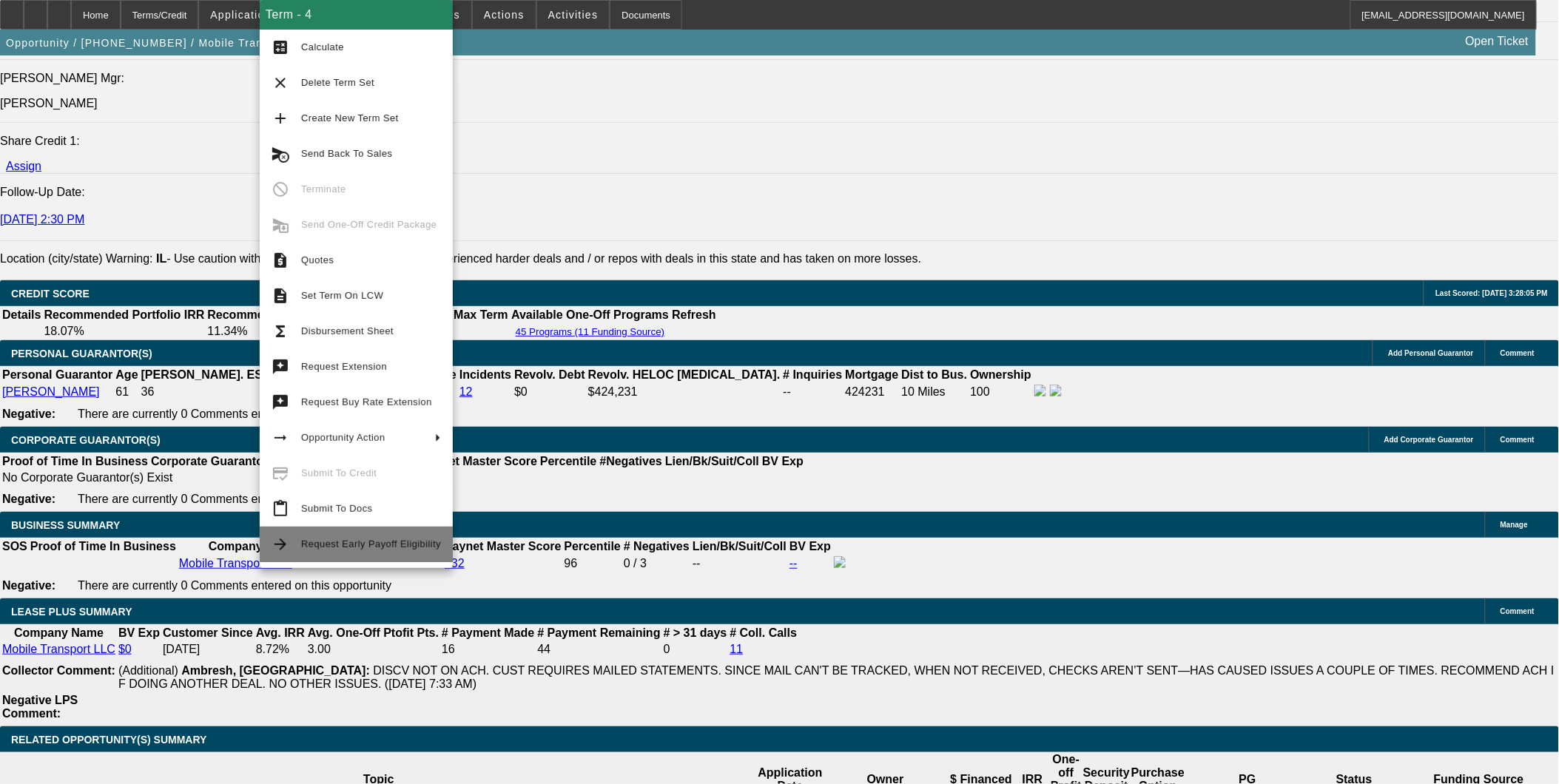
click at [343, 550] on span "Request Early Payoff Eligibility" at bounding box center [371, 544] width 139 height 17
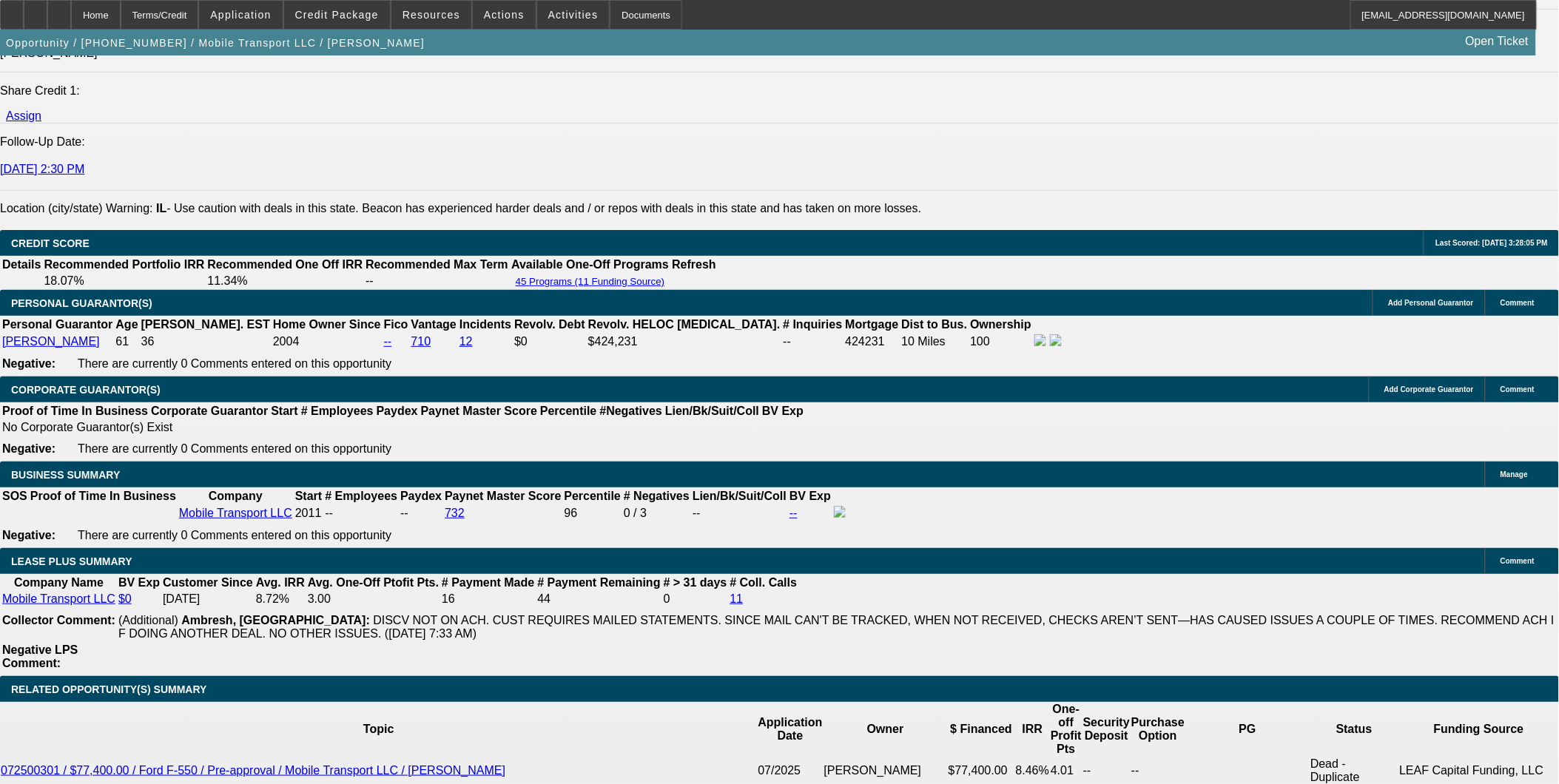
scroll to position [0, 0]
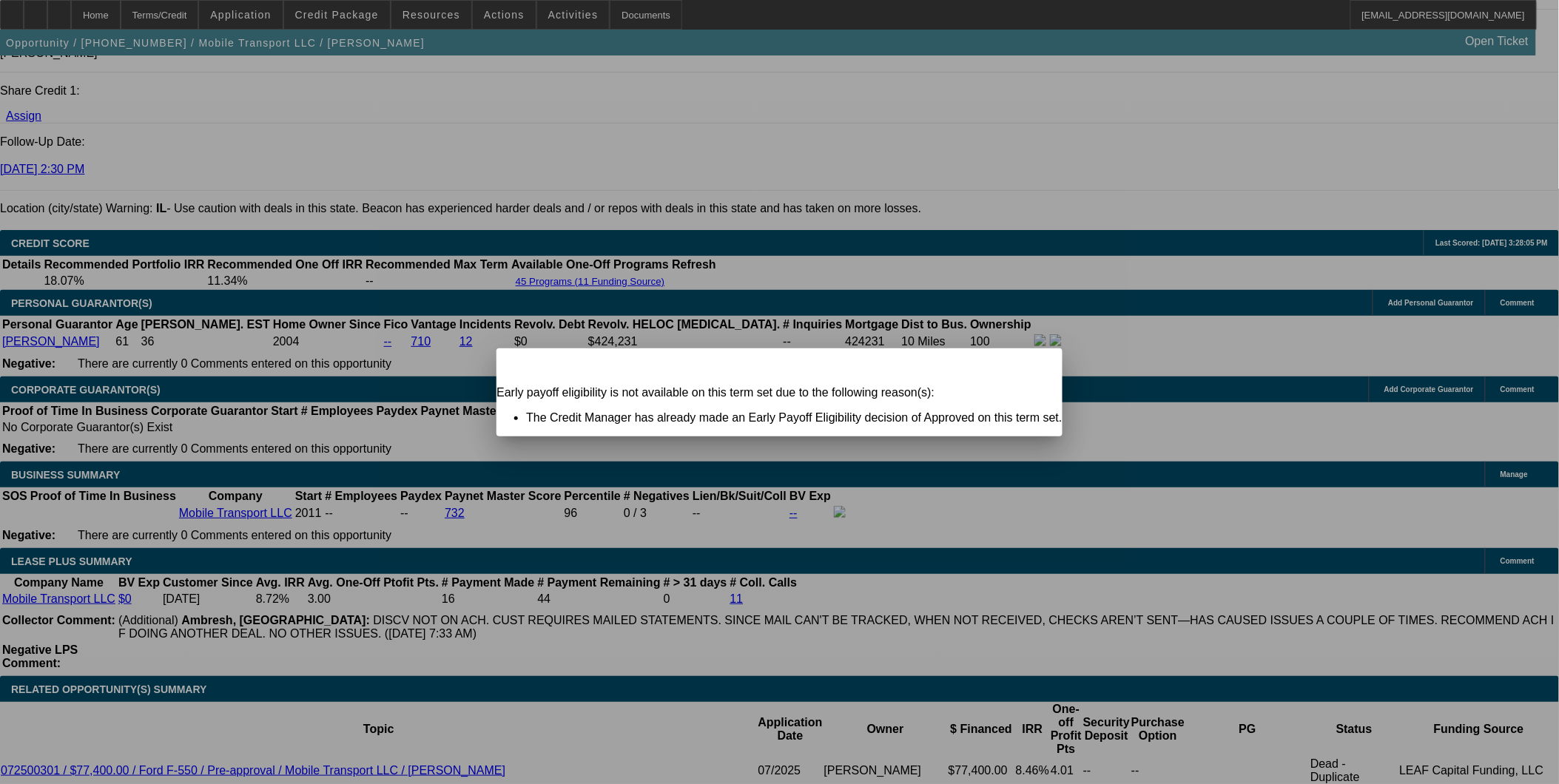
click at [1034, 365] on span "Close" at bounding box center [1044, 361] width 20 height 8
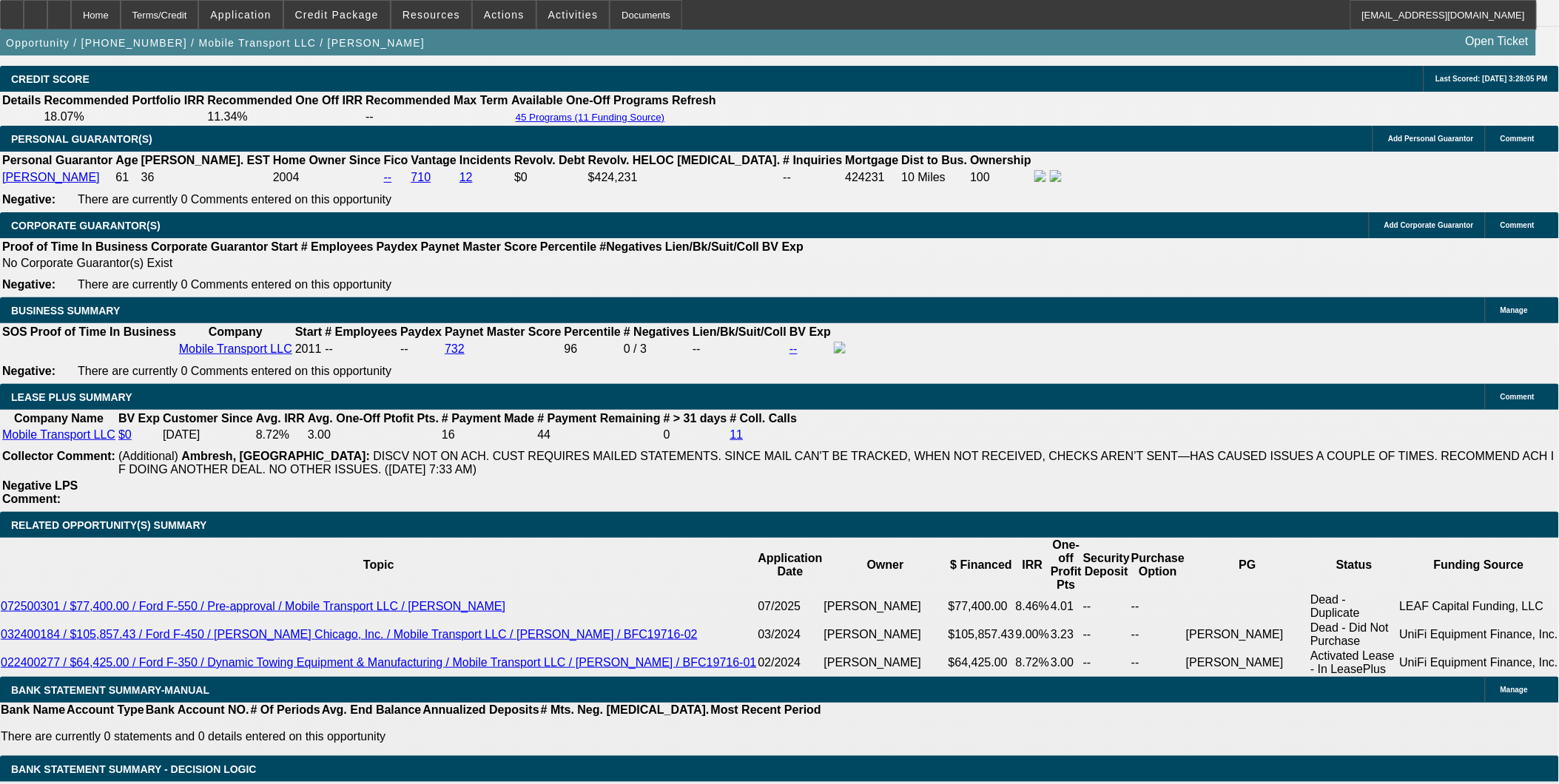
scroll to position [2104, 0]
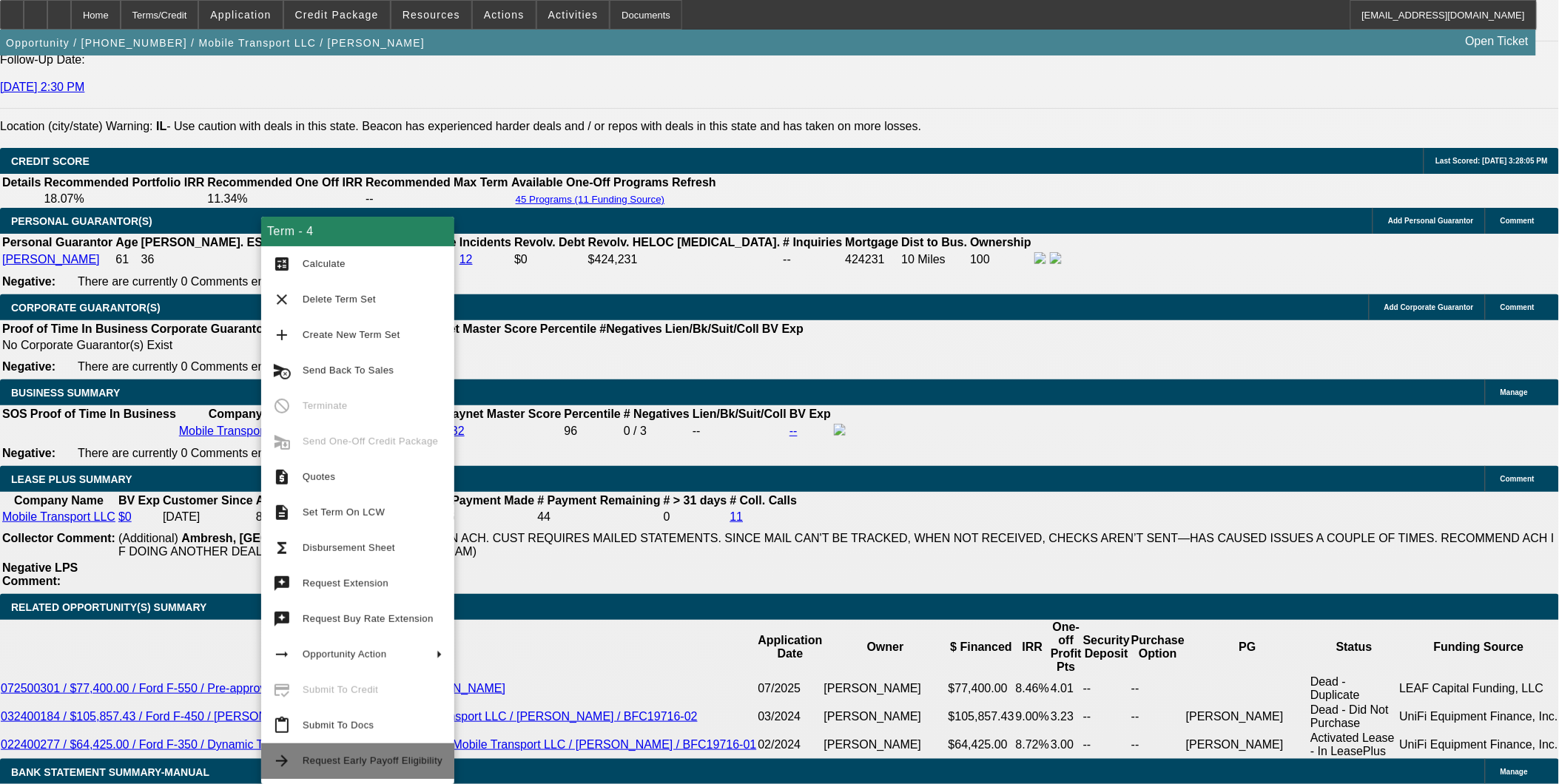
click at [311, 759] on span "Request Early Payoff Eligibility" at bounding box center [372, 761] width 139 height 11
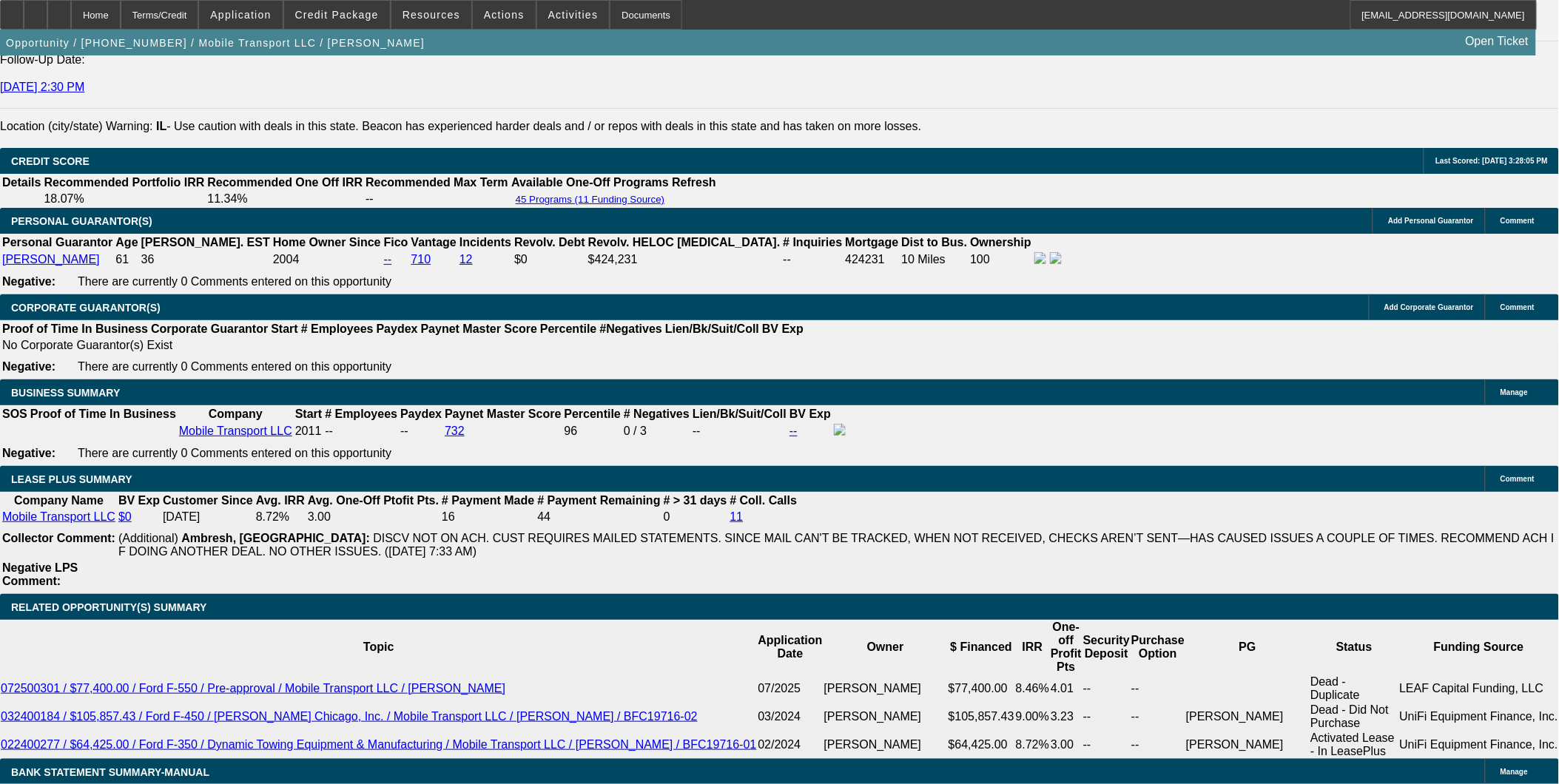
scroll to position [0, 0]
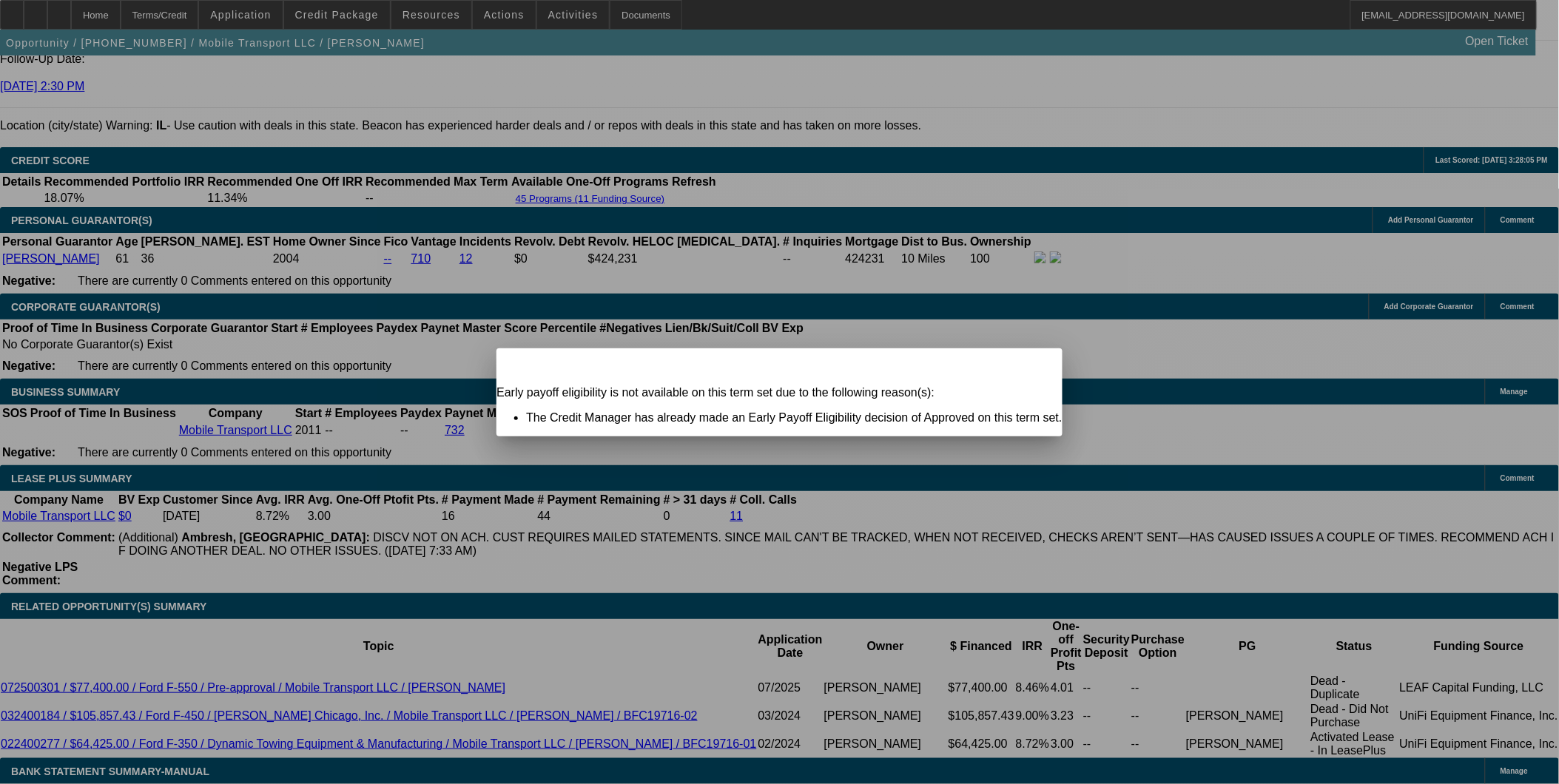
click at [1034, 365] on span "Close" at bounding box center [1044, 361] width 20 height 8
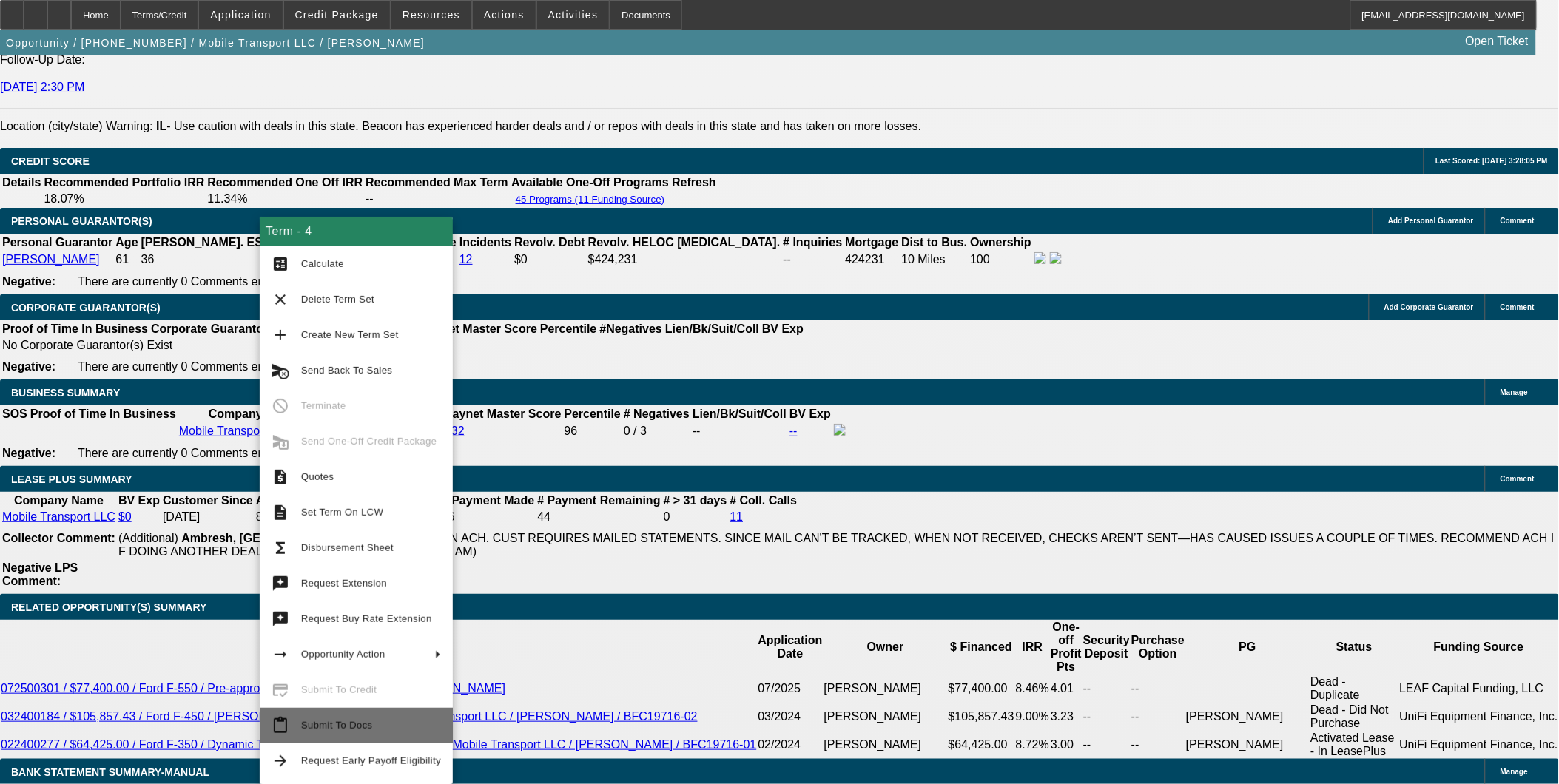
click at [367, 717] on span "Submit To Docs" at bounding box center [371, 725] width 139 height 17
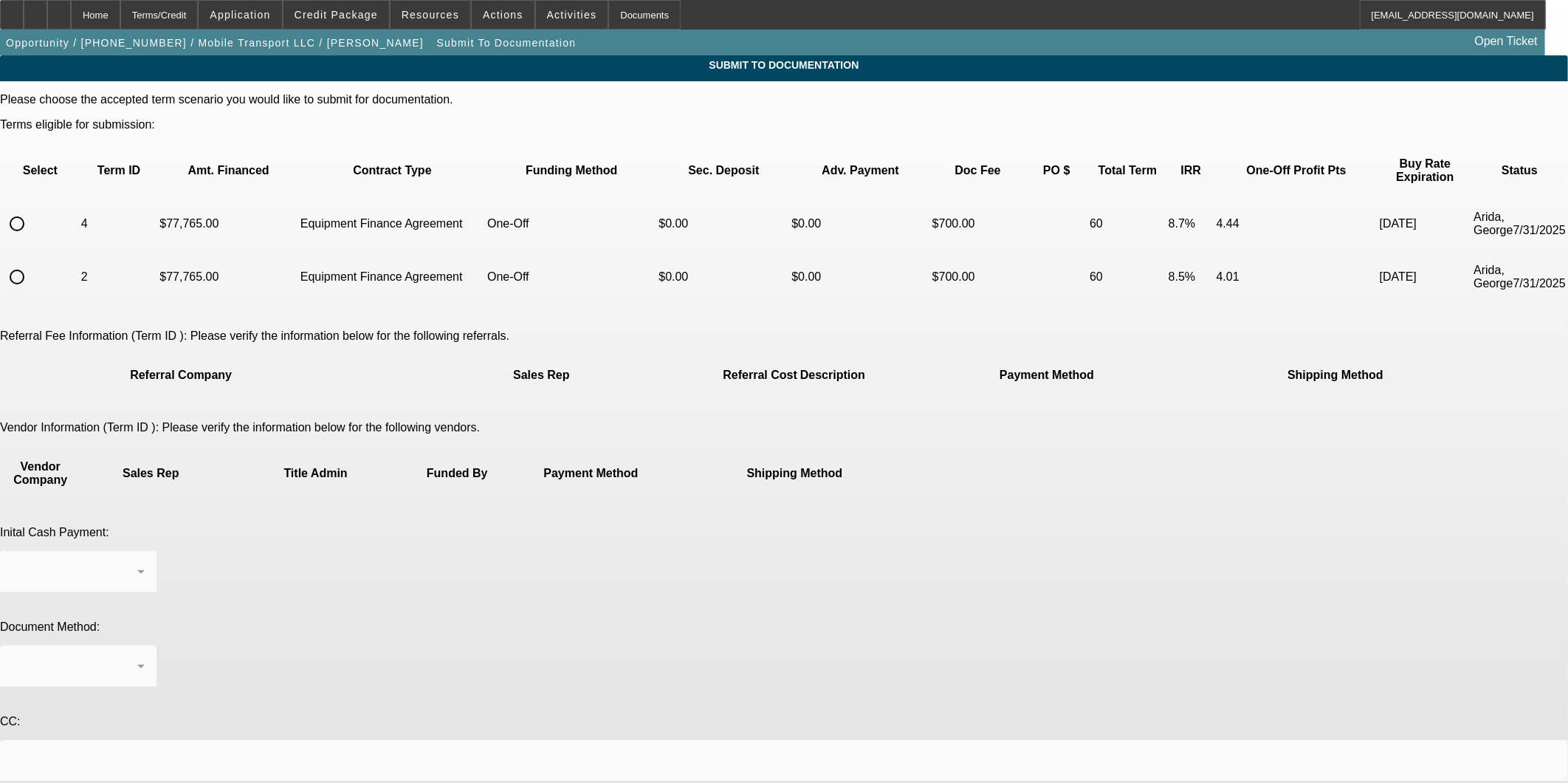
click at [32, 209] on input "radio" at bounding box center [17, 223] width 29 height 30
radio input "true"
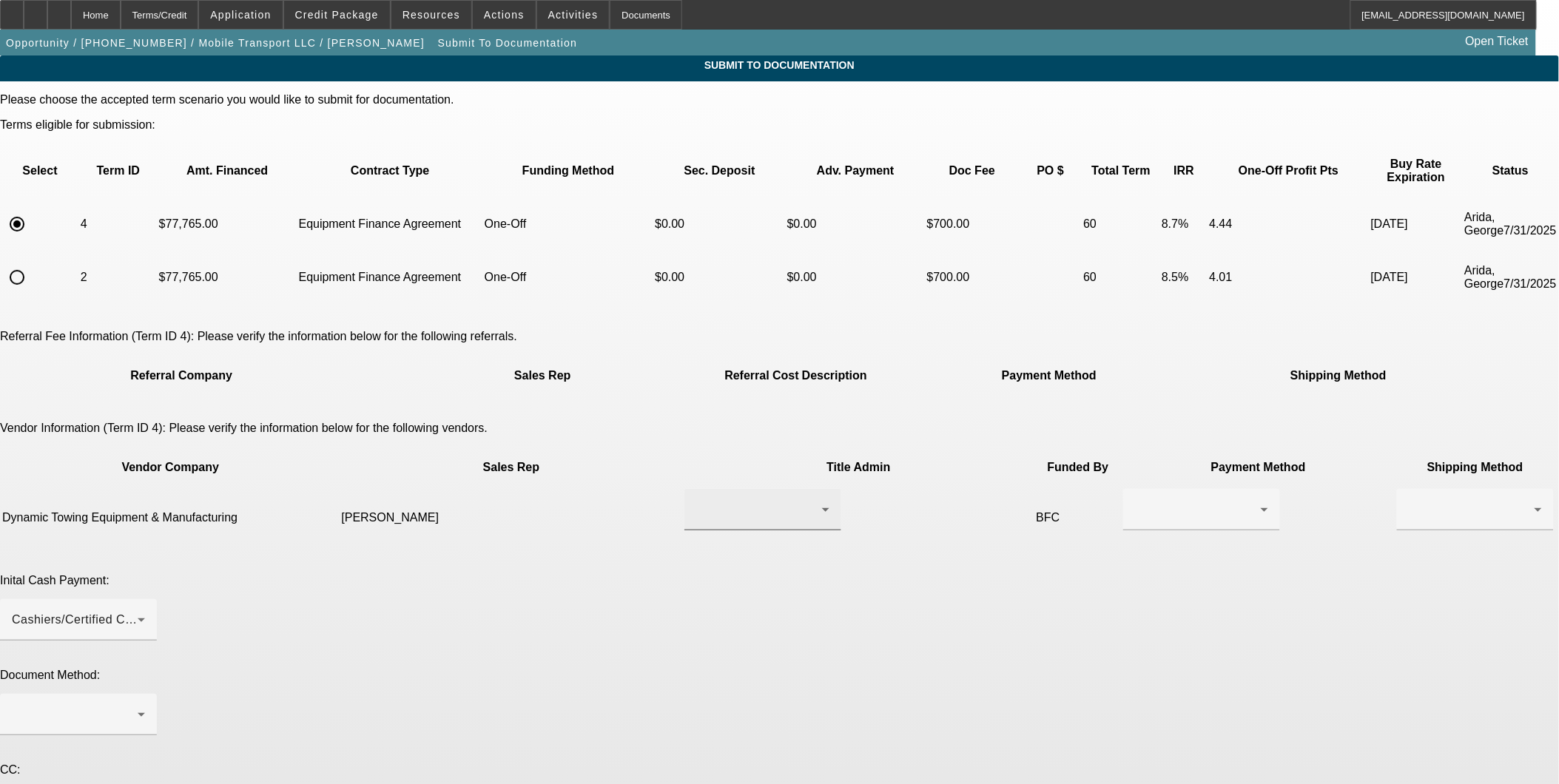
click at [771, 501] on div at bounding box center [759, 509] width 126 height 17
click at [736, 496] on mat-option "Gentile, Anthony" at bounding box center [712, 491] width 175 height 36
click at [1135, 501] on div at bounding box center [1197, 509] width 126 height 17
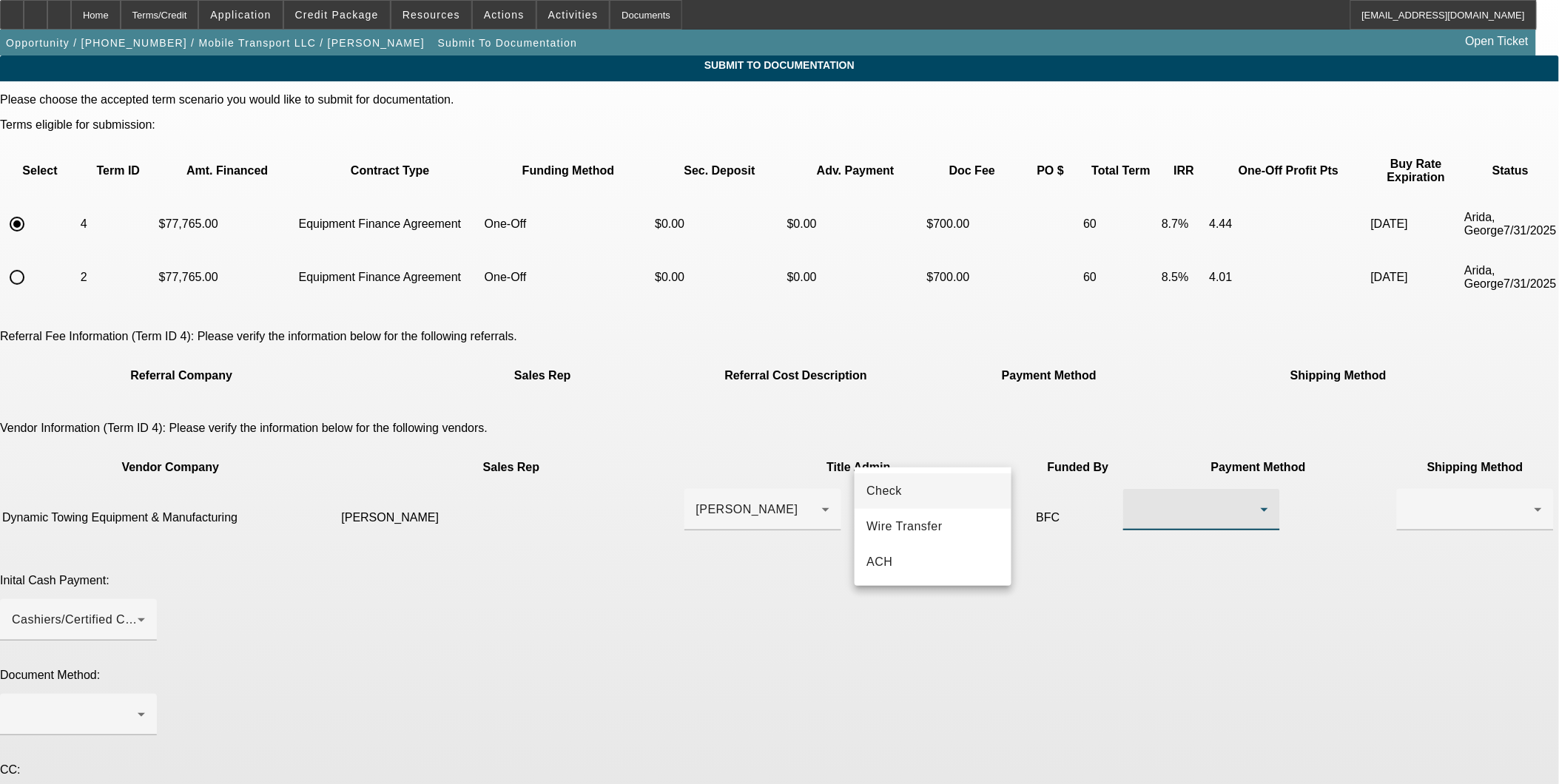
click at [926, 492] on mat-option "Check" at bounding box center [932, 491] width 157 height 36
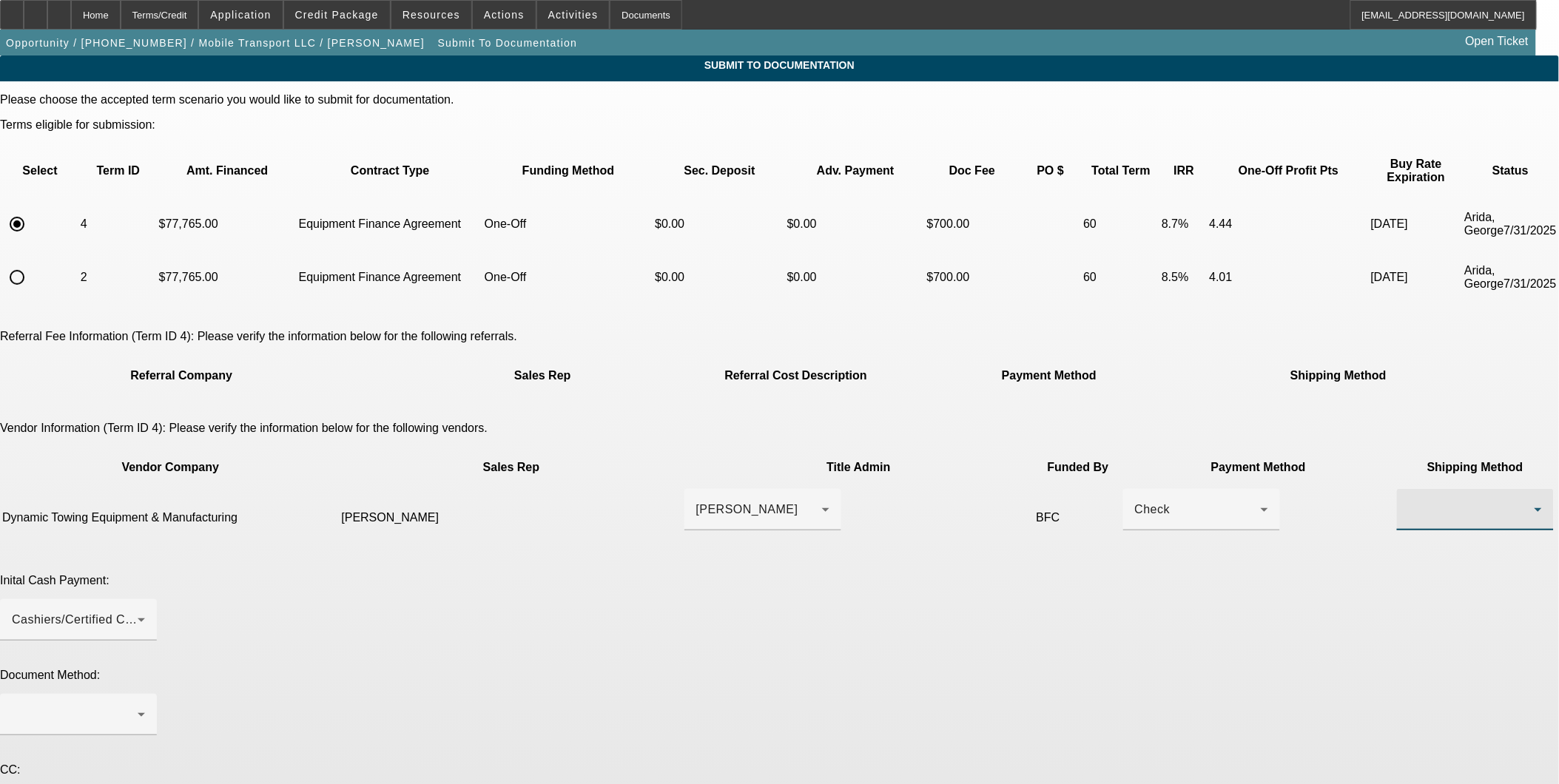
click at [1409, 501] on div at bounding box center [1472, 509] width 126 height 17
click at [1080, 531] on mat-option "Fed Ex" at bounding box center [1098, 526] width 157 height 36
click at [1135, 501] on div "Check" at bounding box center [1197, 509] width 126 height 17
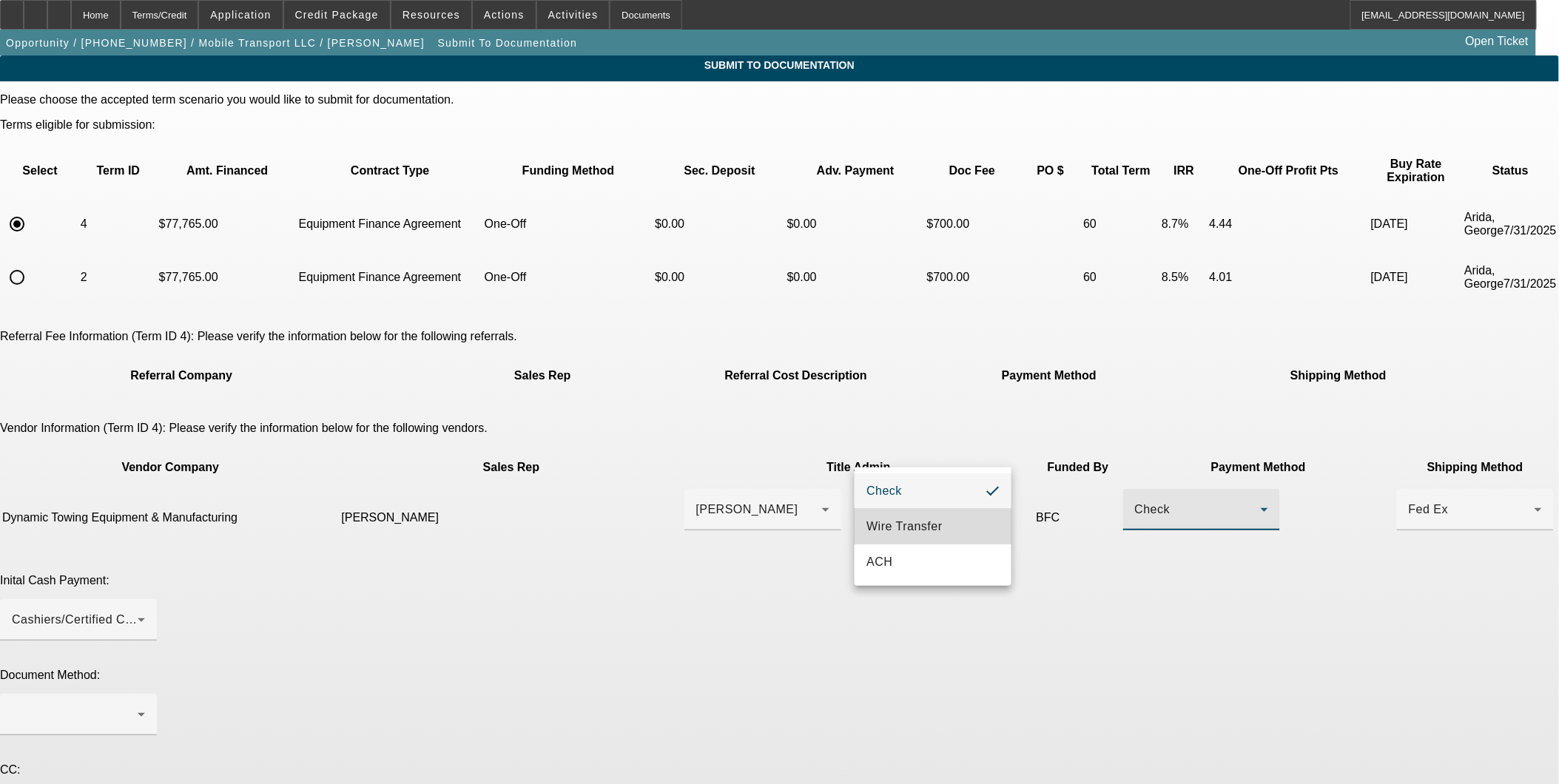
click at [928, 526] on span "Wire Transfer" at bounding box center [904, 526] width 77 height 17
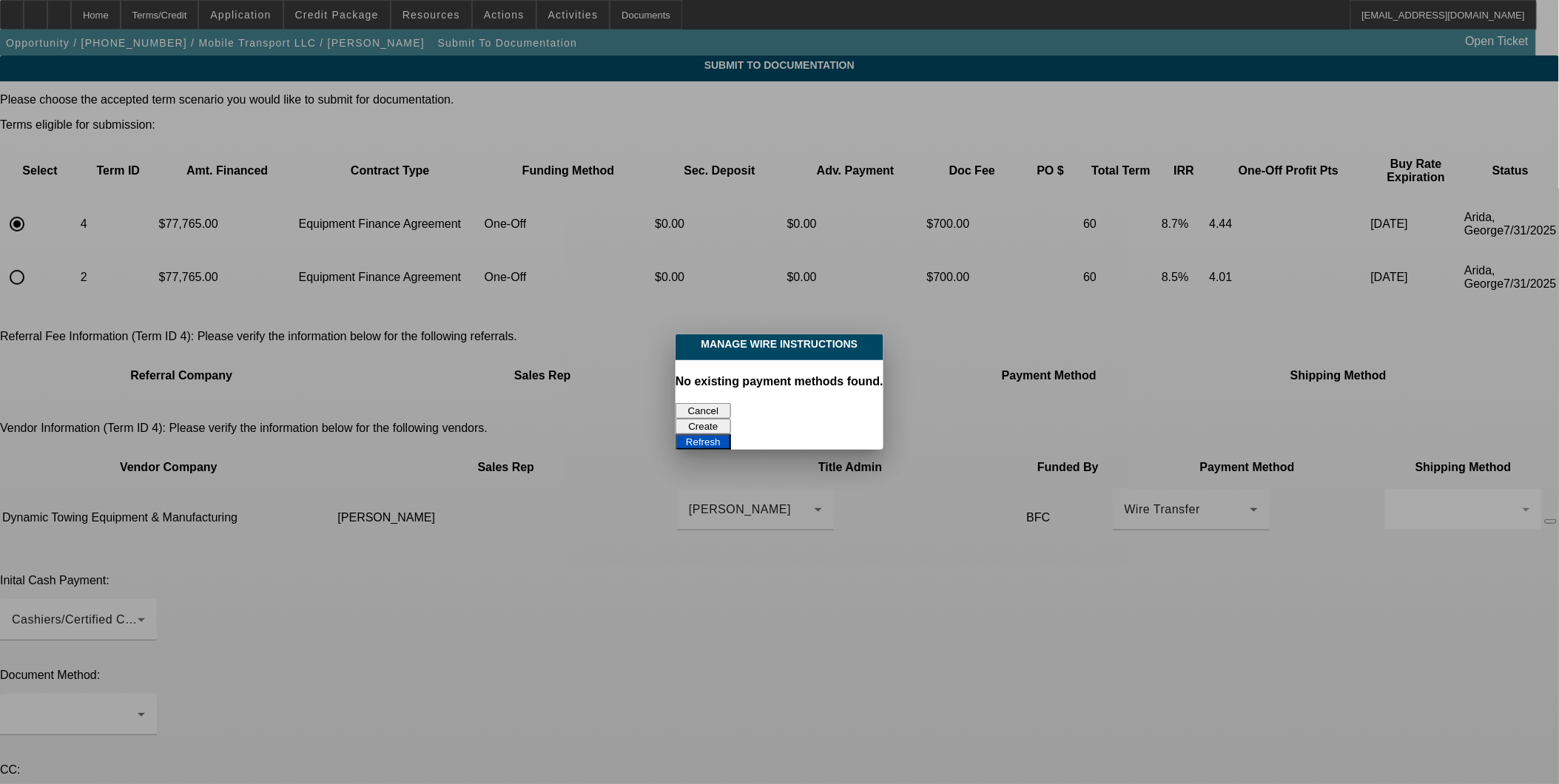
click at [728, 403] on div "Cancel" at bounding box center [779, 411] width 208 height 15
click at [714, 403] on button "Cancel" at bounding box center [703, 411] width 55 height 15
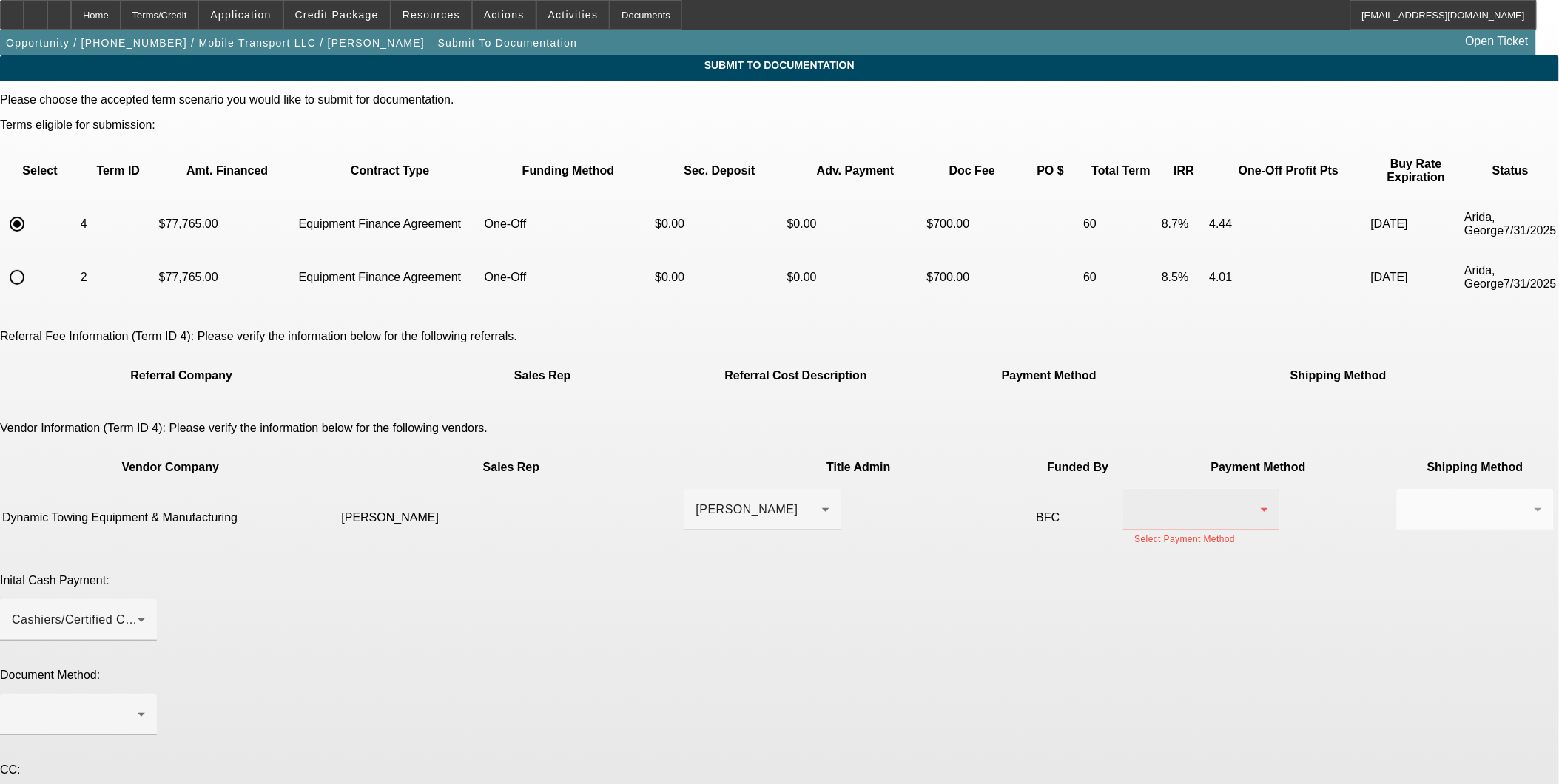
click at [1135, 501] on div at bounding box center [1197, 509] width 126 height 17
click at [925, 526] on span "Wire Transfer" at bounding box center [904, 526] width 77 height 17
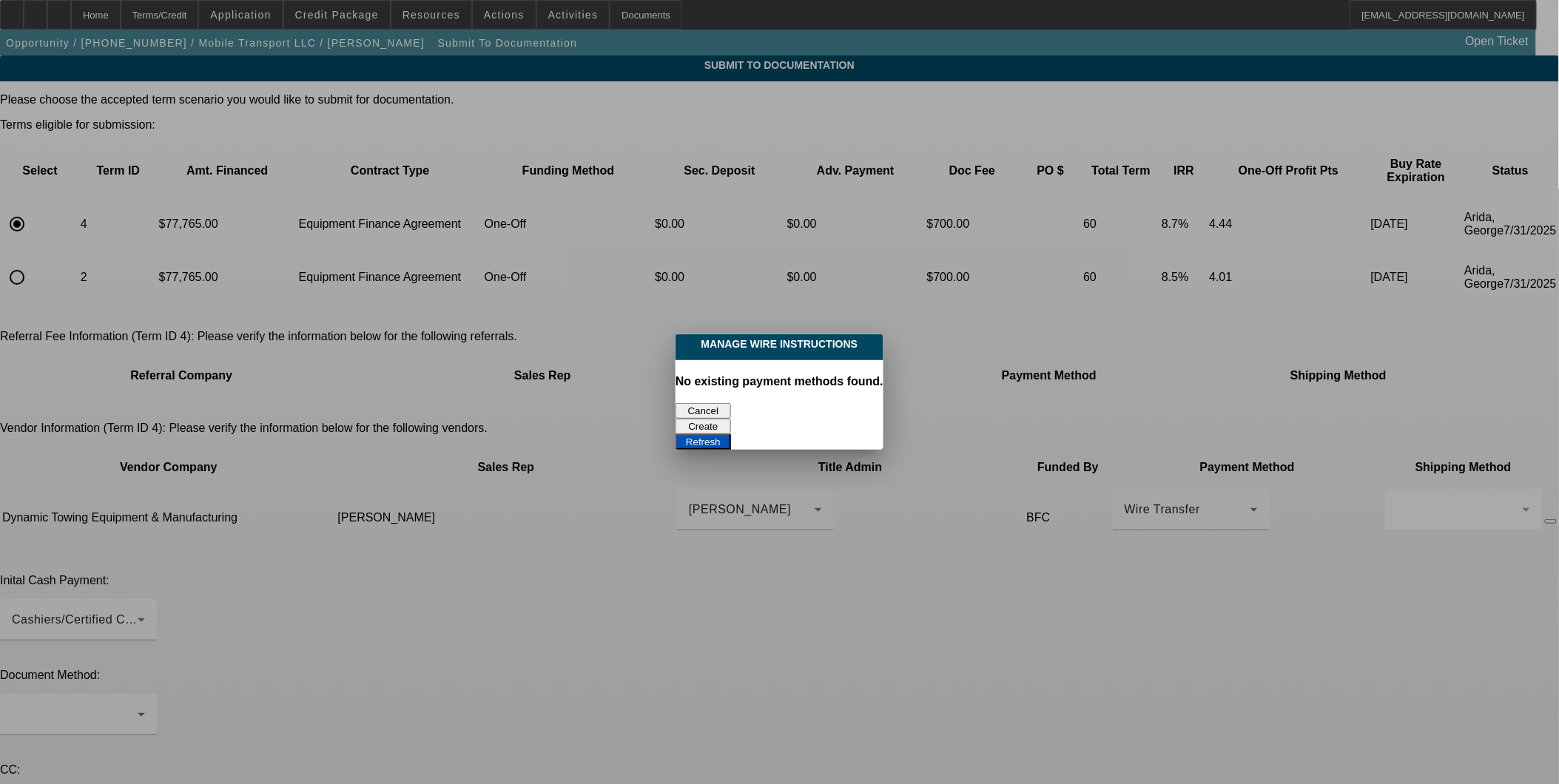
click at [714, 403] on button "Cancel" at bounding box center [703, 411] width 55 height 15
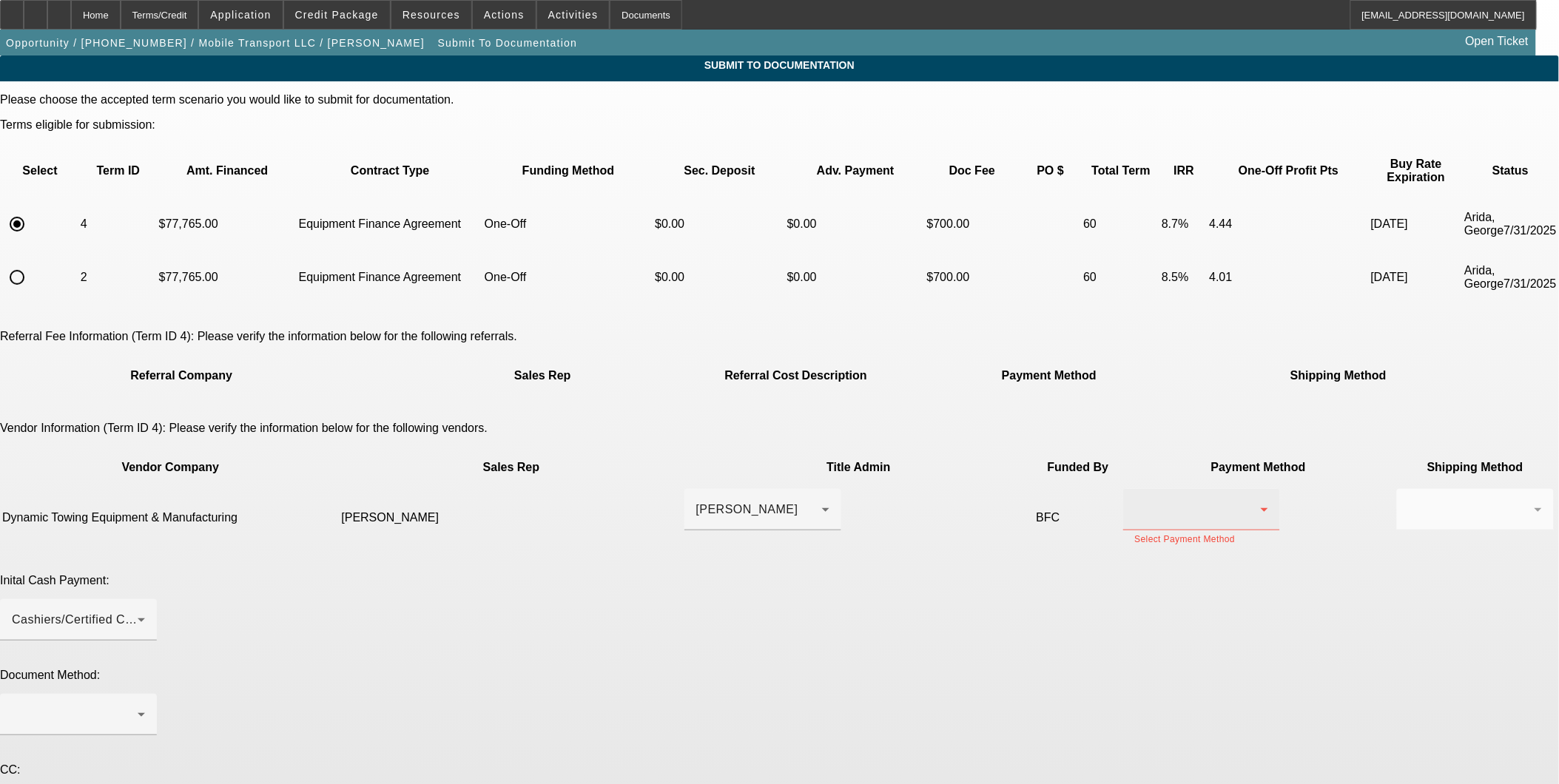
click at [1135, 501] on div at bounding box center [1197, 509] width 126 height 17
click at [925, 484] on mat-option "Check" at bounding box center [932, 491] width 157 height 36
click at [1409, 501] on div at bounding box center [1472, 509] width 126 height 17
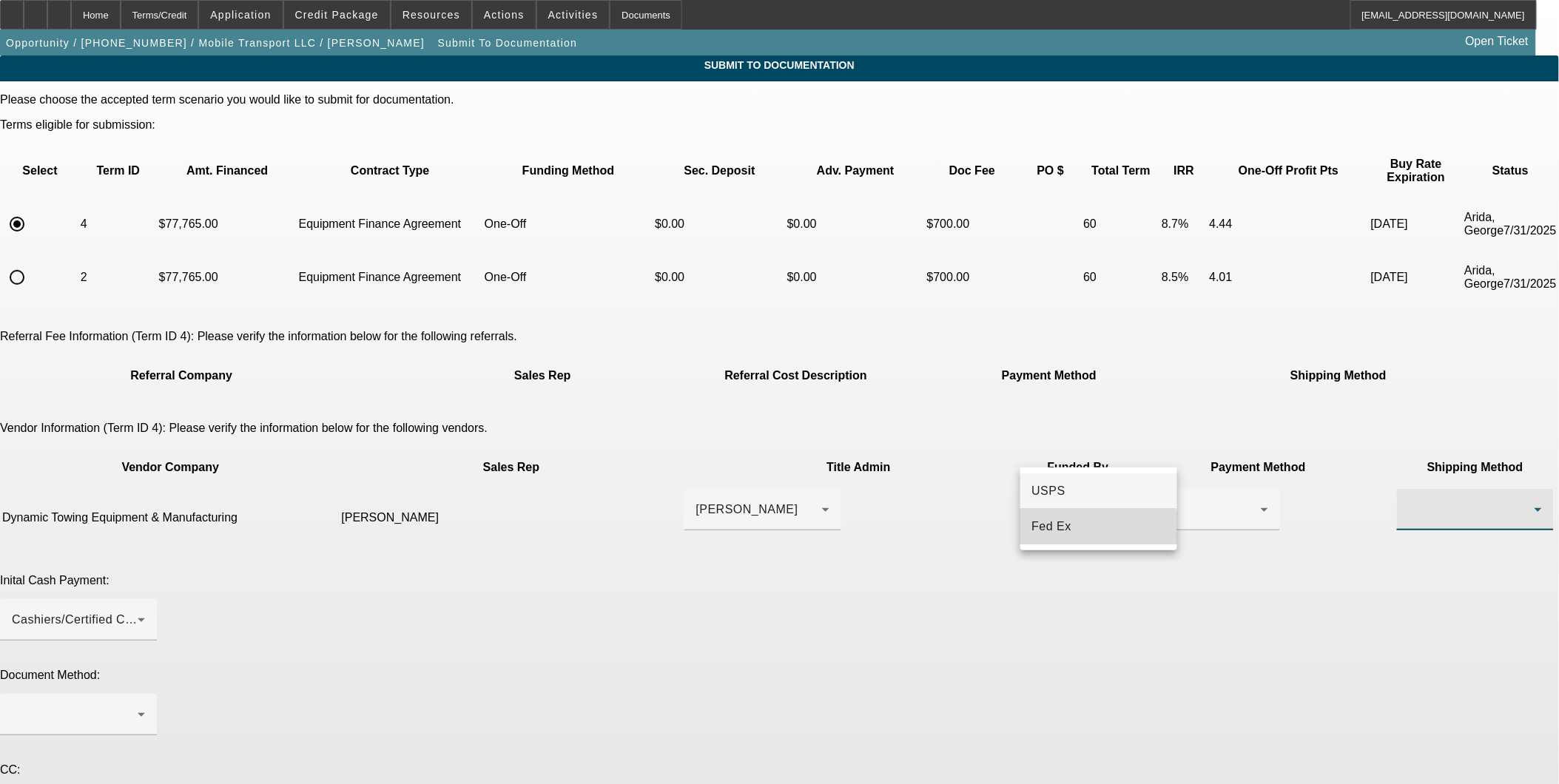
click at [1067, 529] on span "Fed Ex" at bounding box center [1052, 526] width 40 height 17
click at [1022, 574] on div "Inital Cash Payment: Cashiers/Certified Check" at bounding box center [779, 615] width 1559 height 83
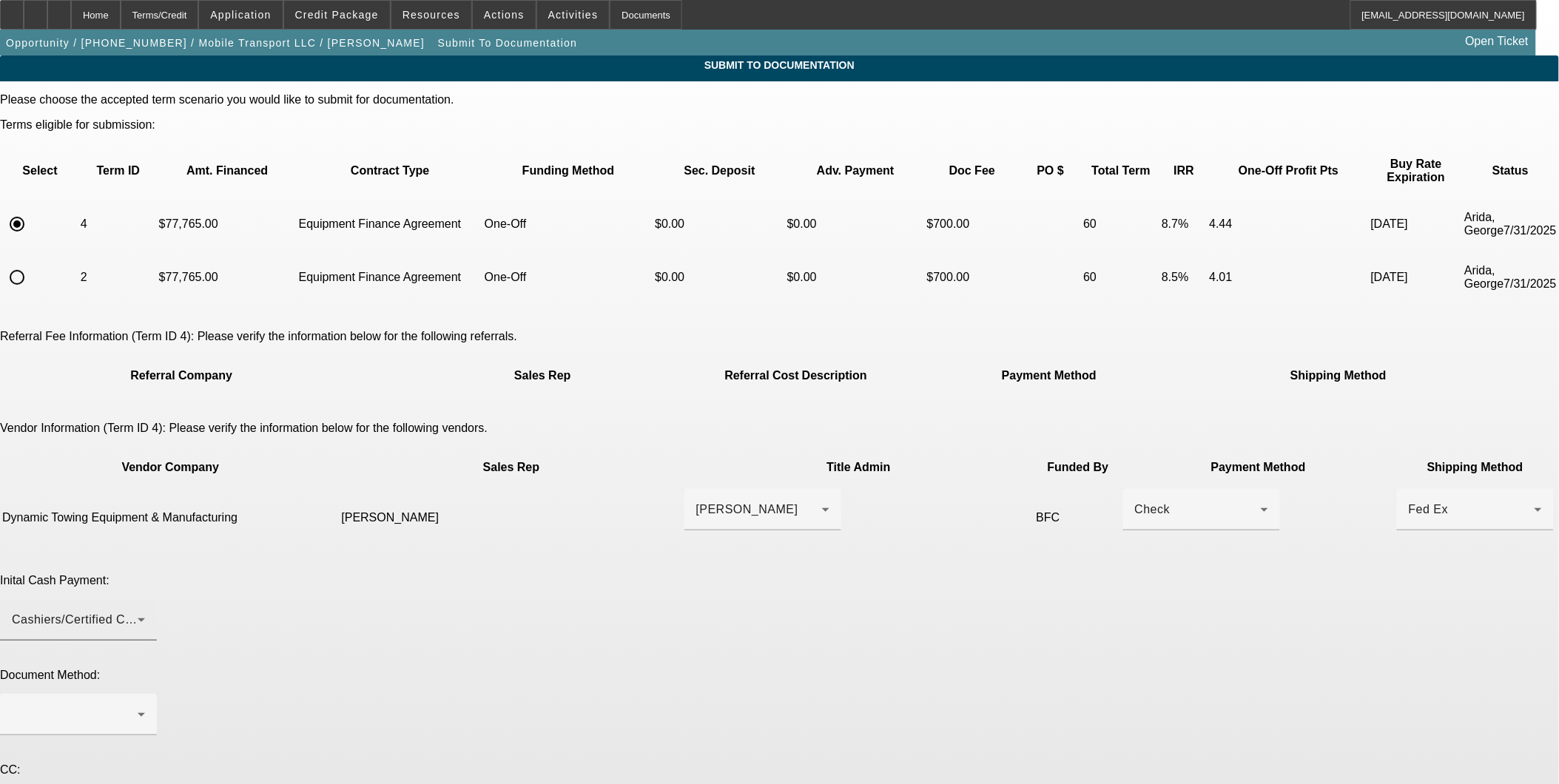
click at [138, 611] on div "Cashiers/Certified Check" at bounding box center [75, 619] width 126 height 17
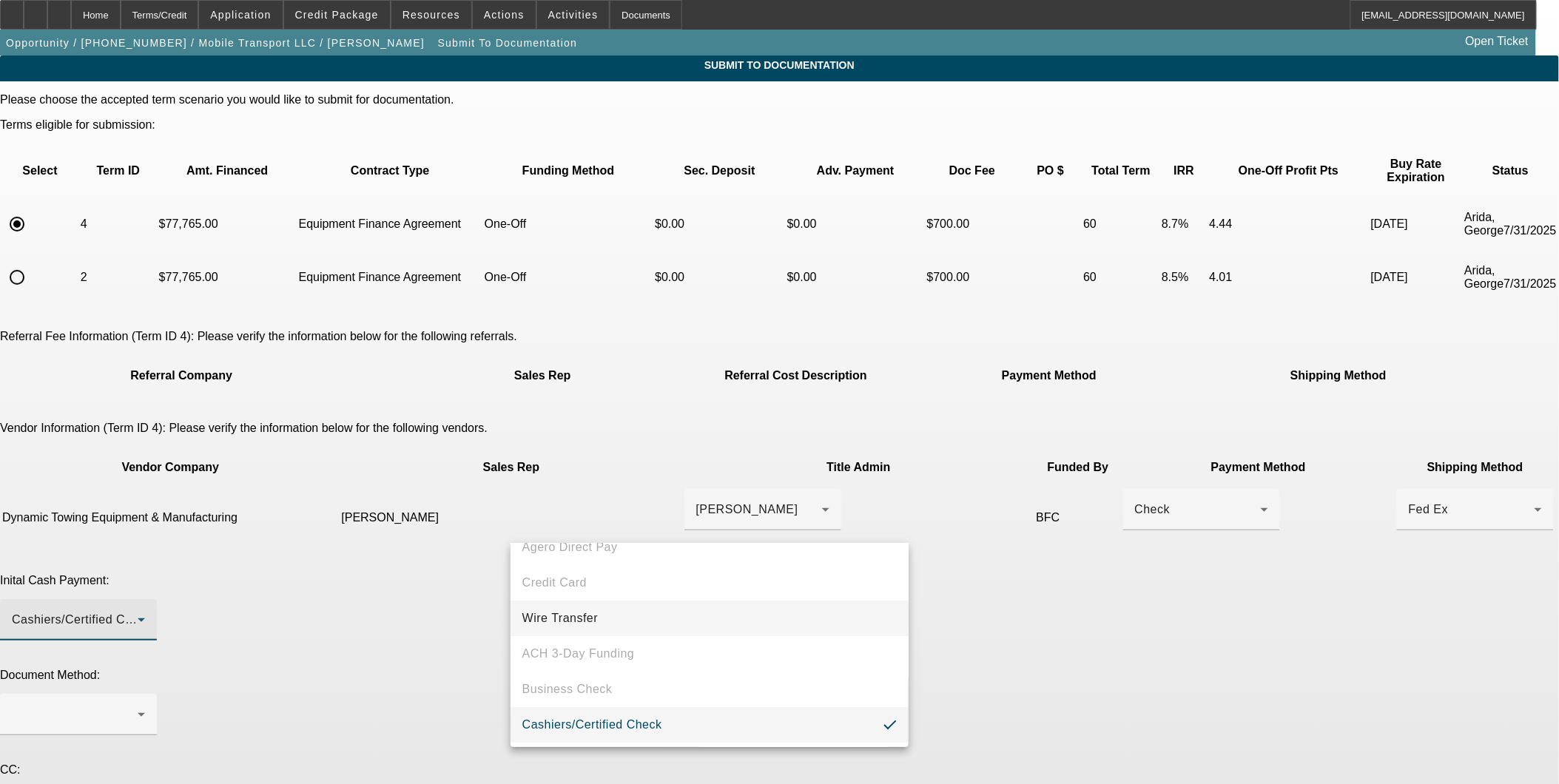
scroll to position [56, 0]
click at [659, 719] on span "Cashiers/Certified Check" at bounding box center [592, 723] width 139 height 17
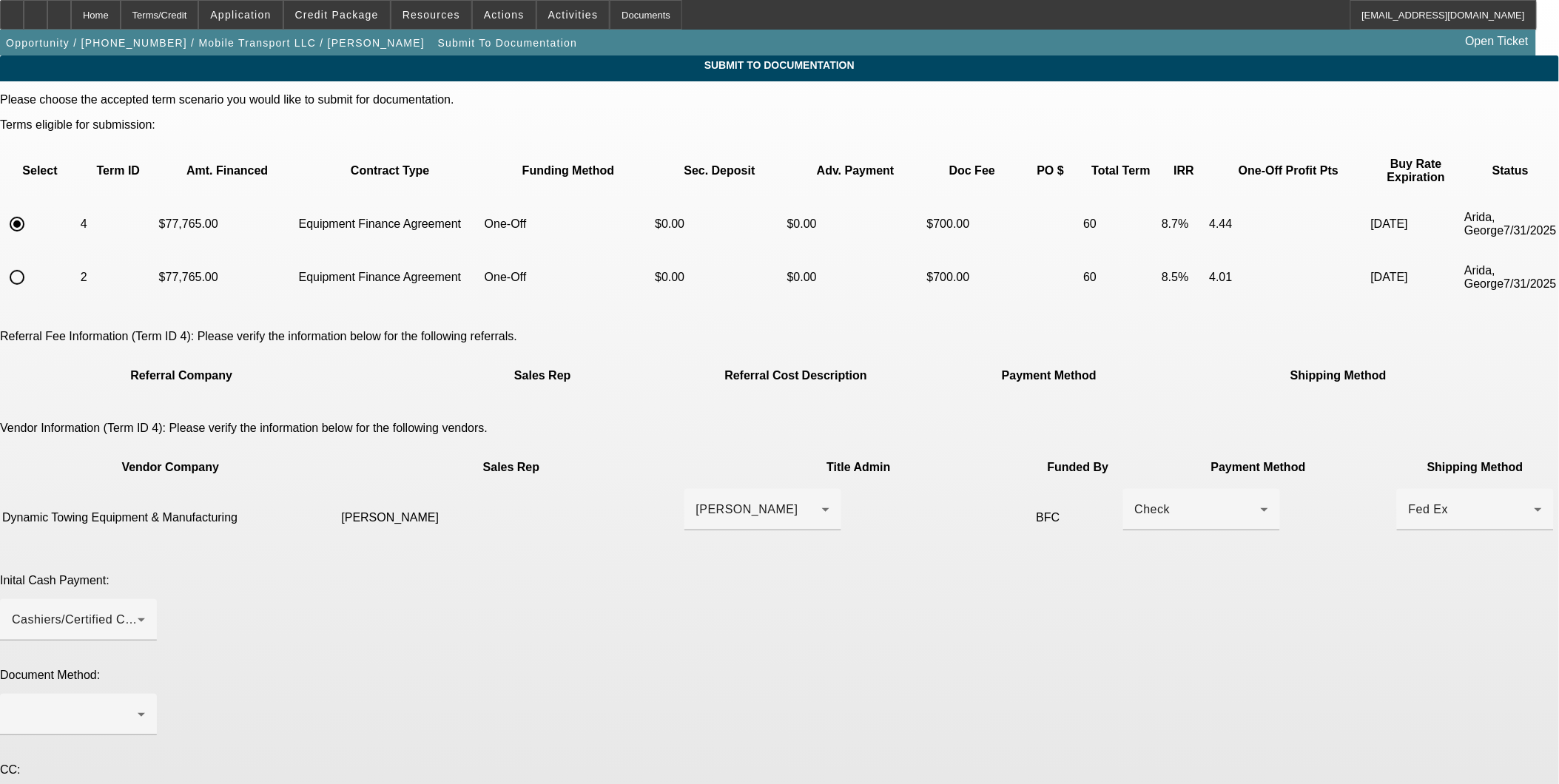
drag, startPoint x: 1001, startPoint y: 557, endPoint x: 745, endPoint y: 573, distance: 256.5
click at [999, 574] on div "Inital Cash Payment: Cashiers/Certified Check" at bounding box center [779, 615] width 1559 height 83
click at [138, 705] on div at bounding box center [75, 714] width 126 height 17
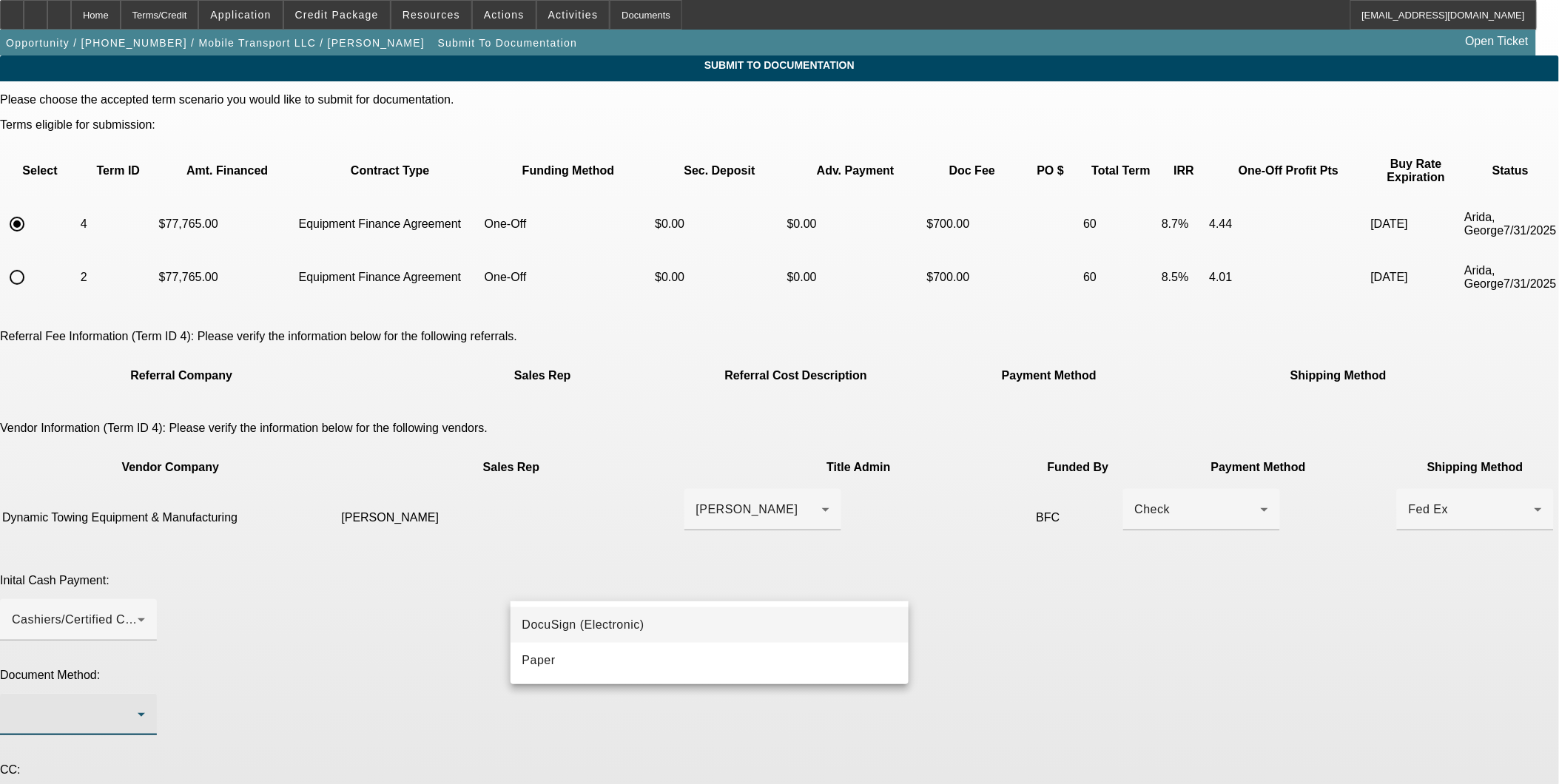
click at [575, 627] on span "DocuSign (Electronic)" at bounding box center [583, 624] width 122 height 17
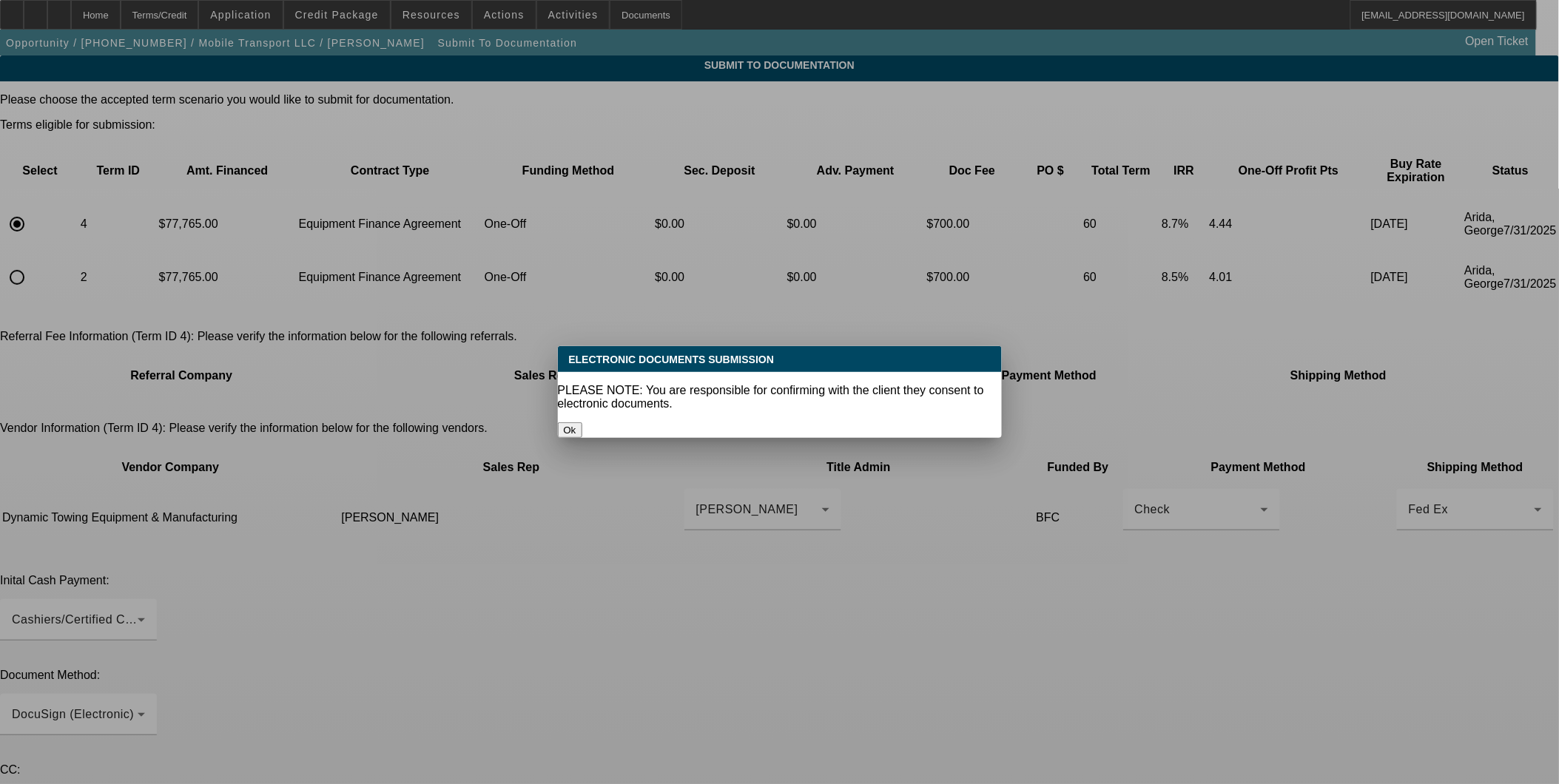
click at [1019, 543] on div at bounding box center [779, 392] width 1559 height 784
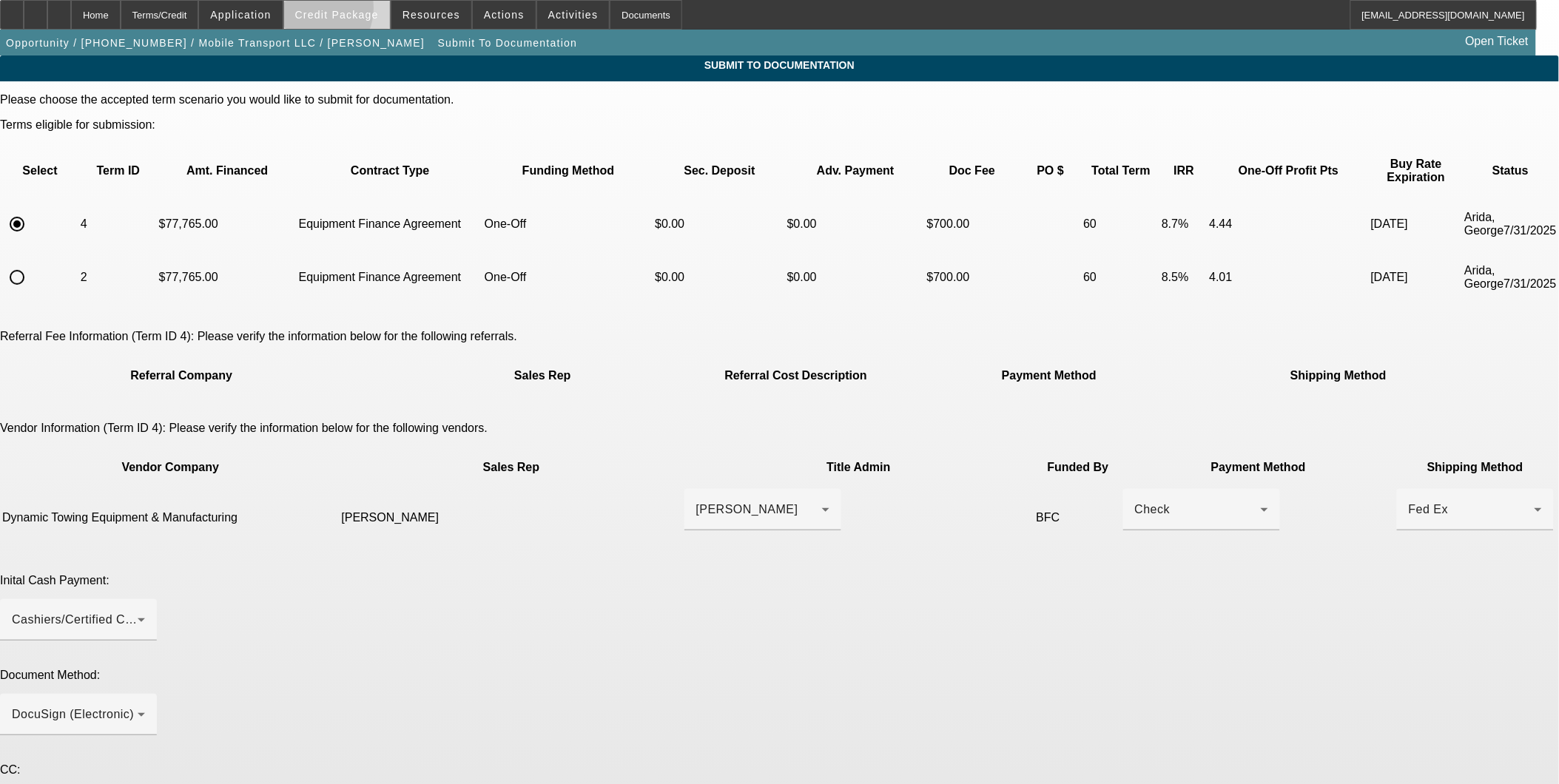
click at [333, 11] on span "Credit Package" at bounding box center [337, 15] width 83 height 12
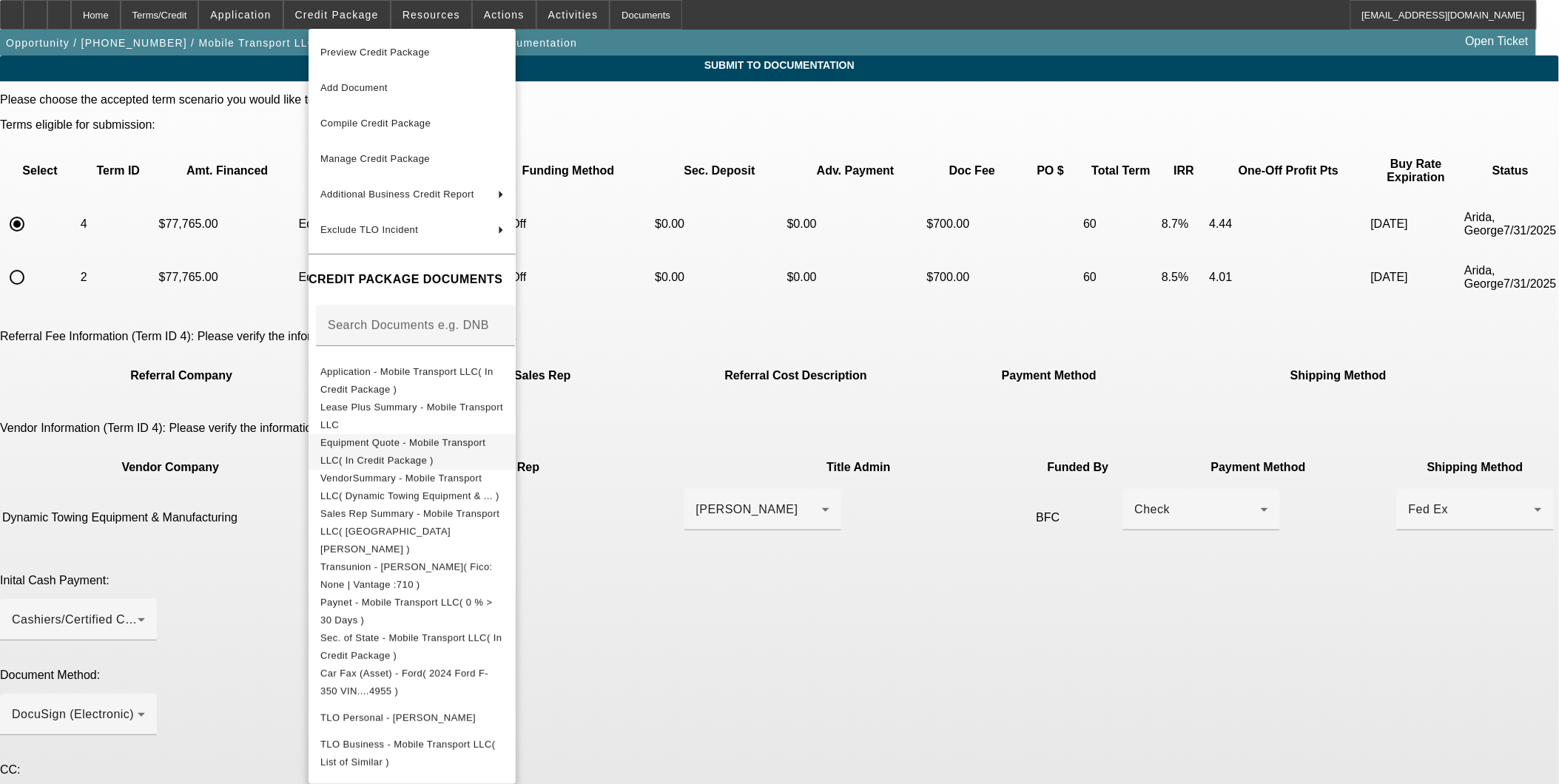
click at [413, 440] on span "Equipment Quote - Mobile Transport LLC( In Credit Package )" at bounding box center [403, 451] width 165 height 29
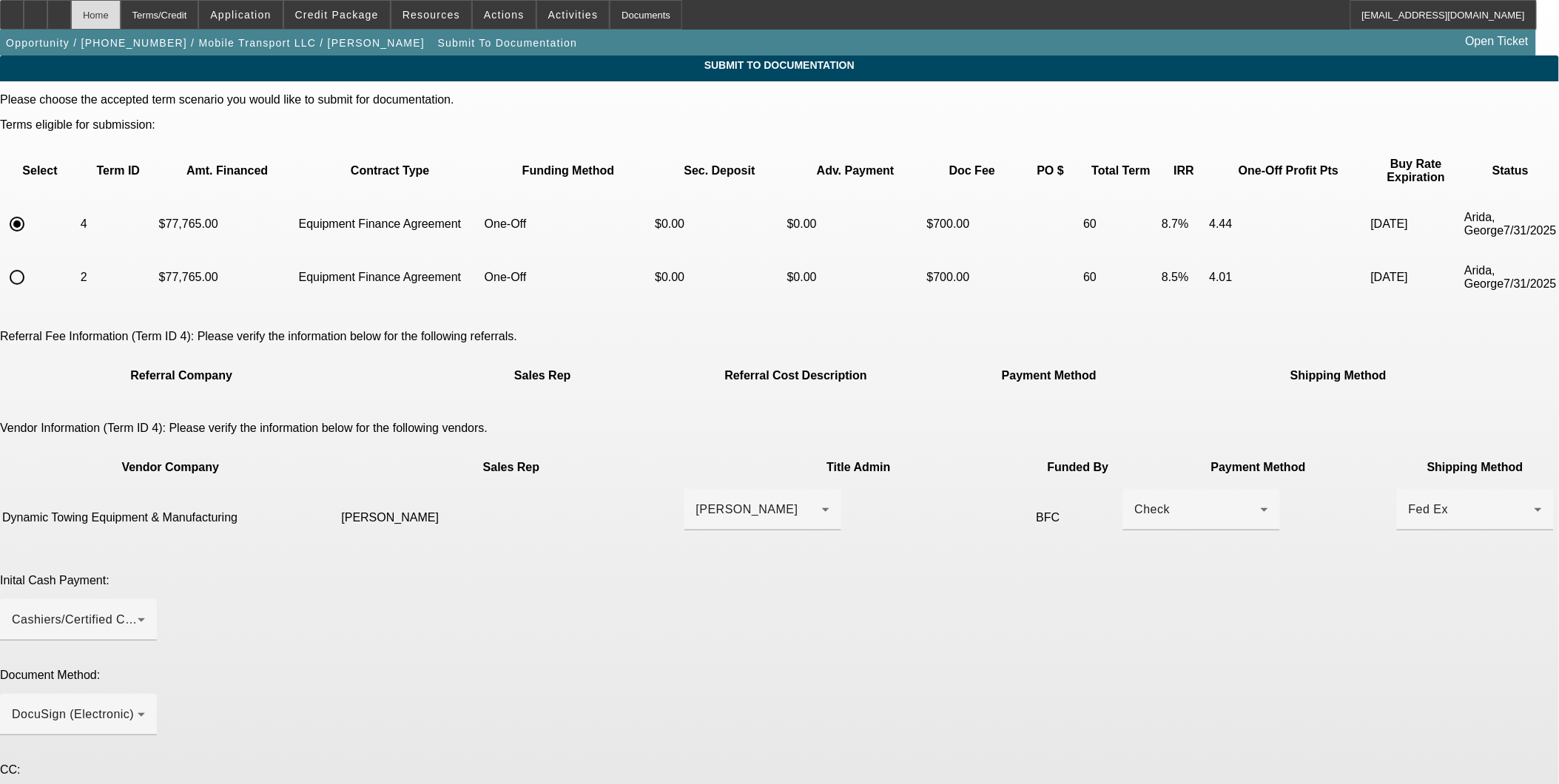
click at [121, 17] on div "Home" at bounding box center [95, 14] width 49 height 30
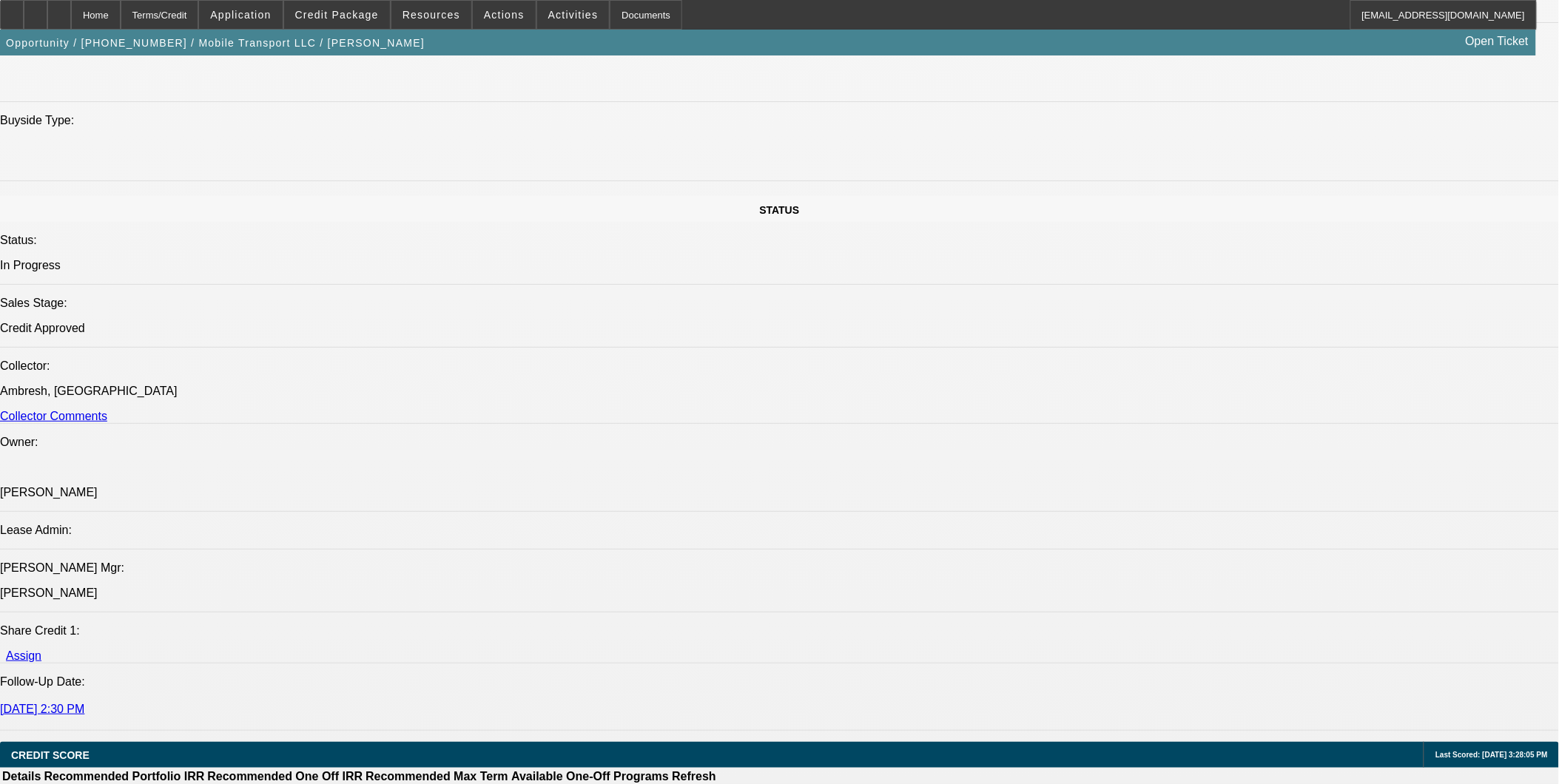
select select "0"
select select "2"
select select "0"
select select "6"
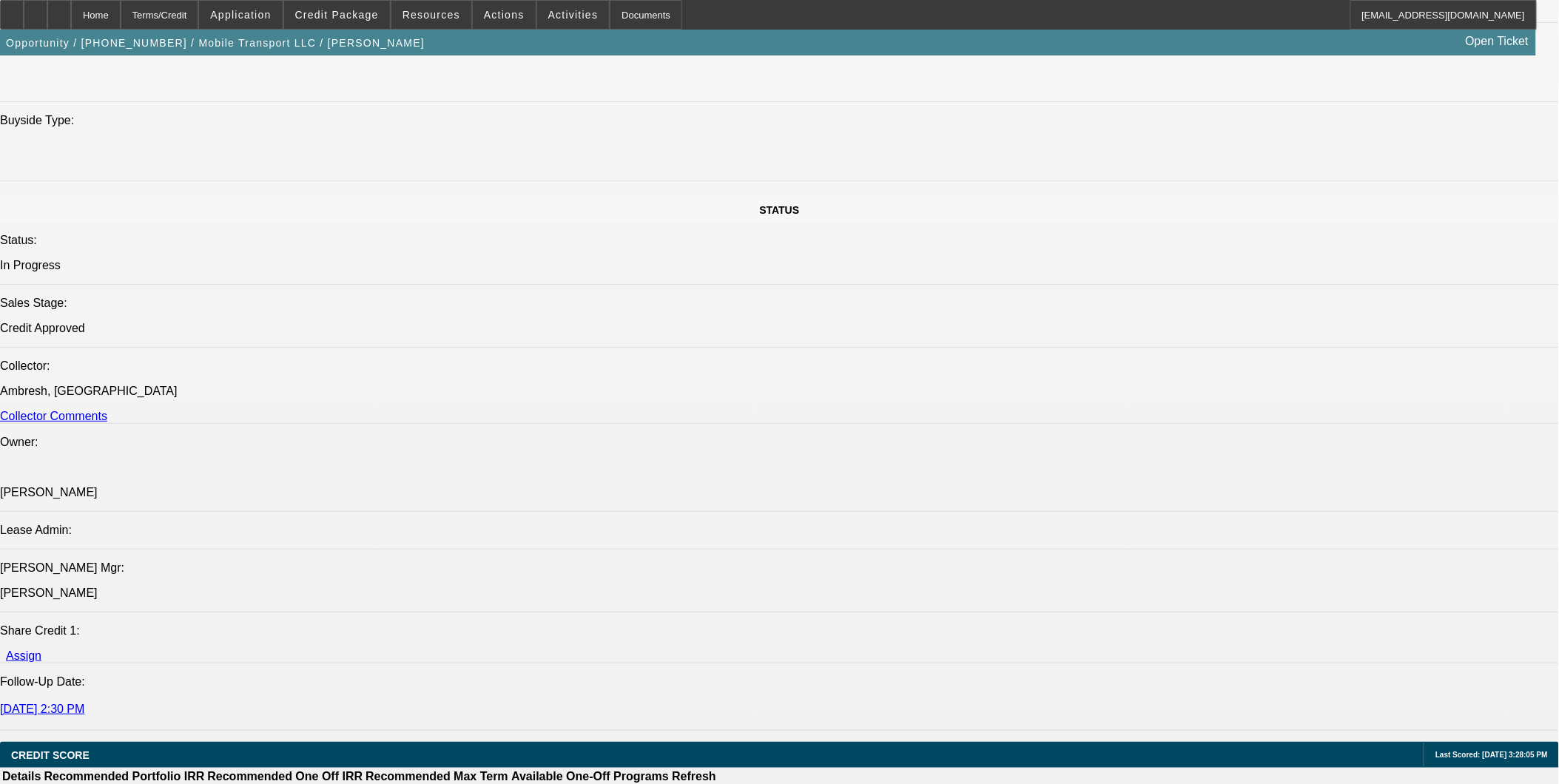
select select "0"
select select "2"
select select "0"
select select "6"
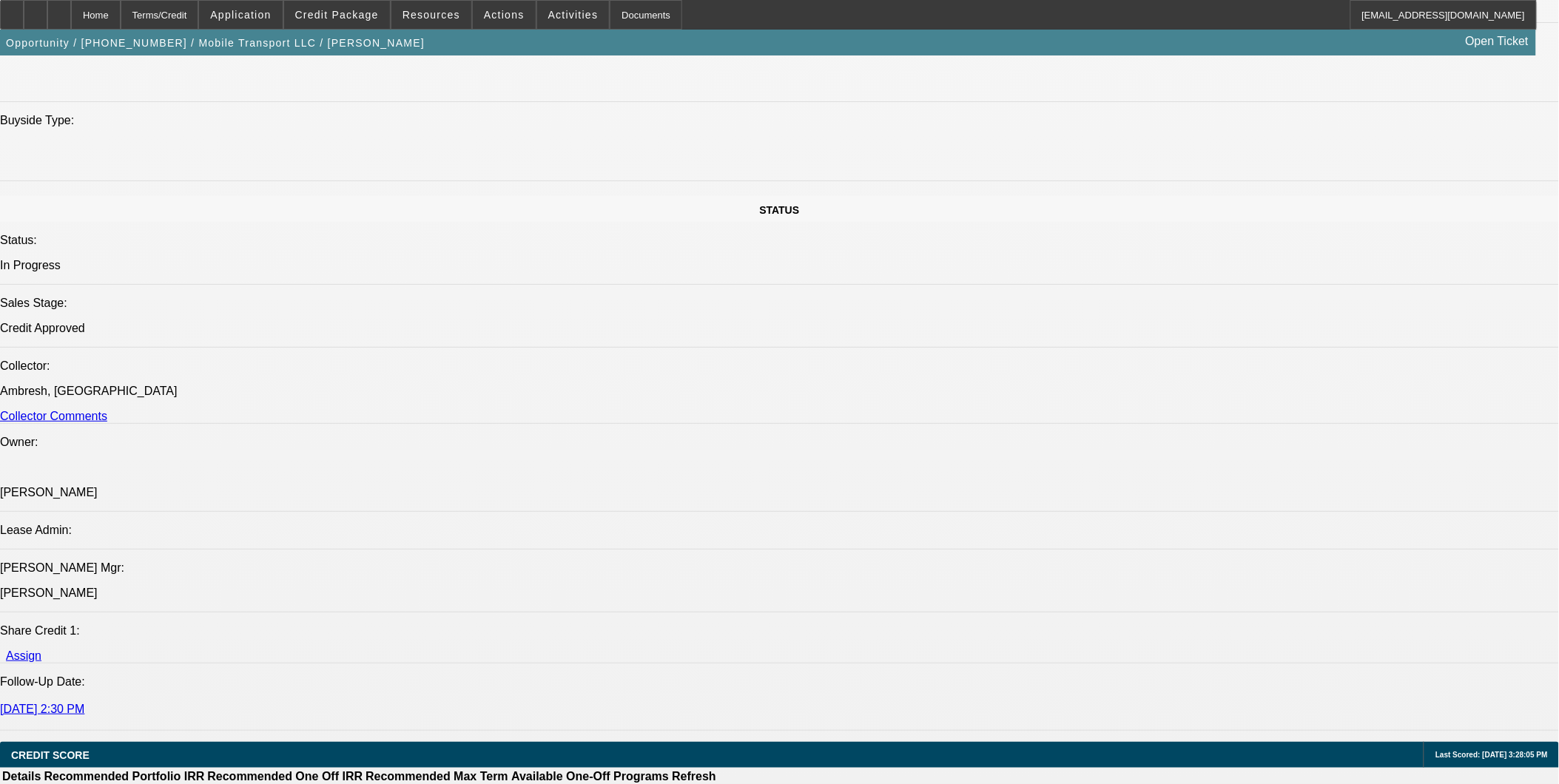
select select "0"
select select "2"
select select "0"
select select "6"
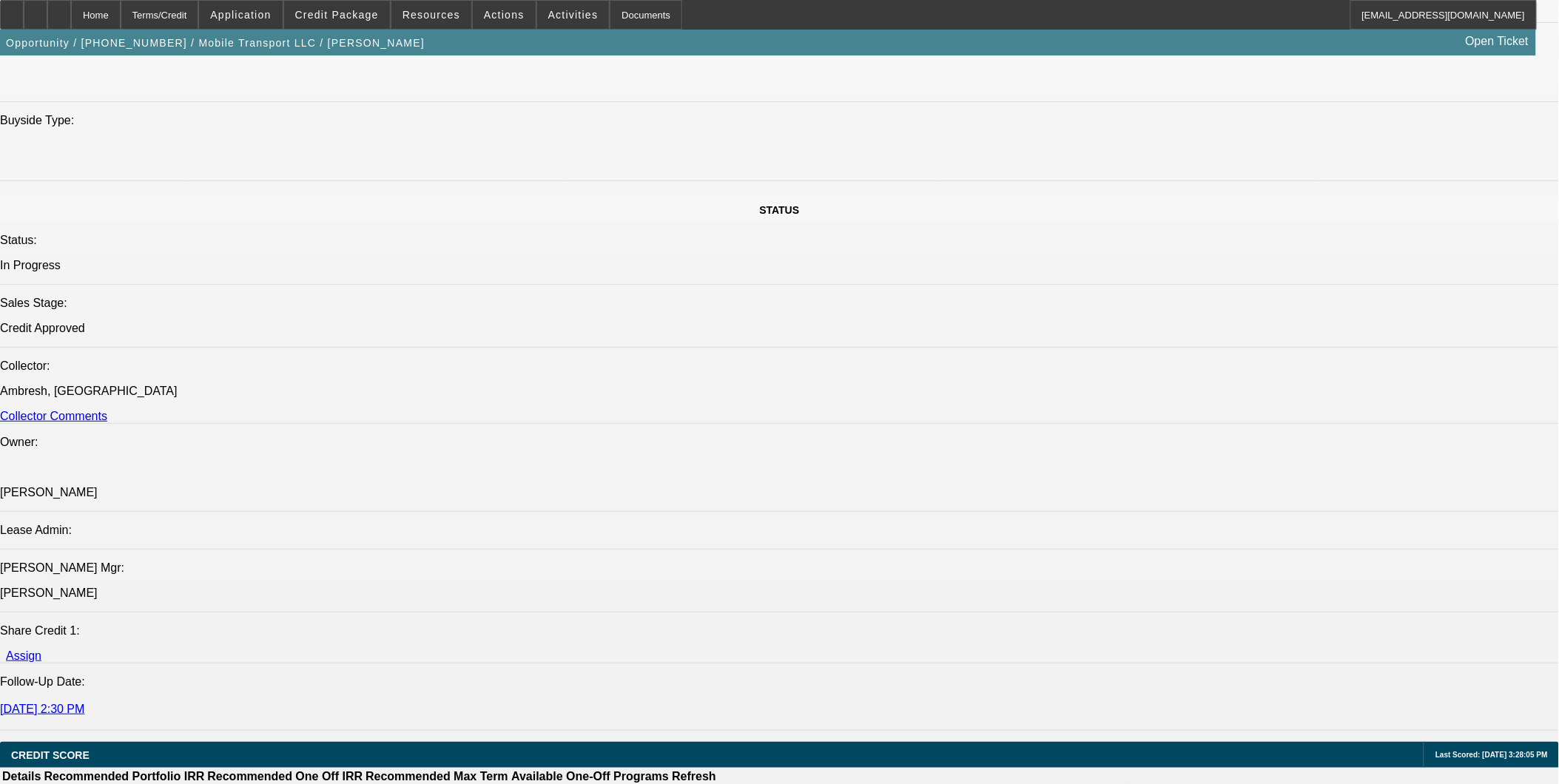
select select "0"
select select "2"
select select "0"
select select "6"
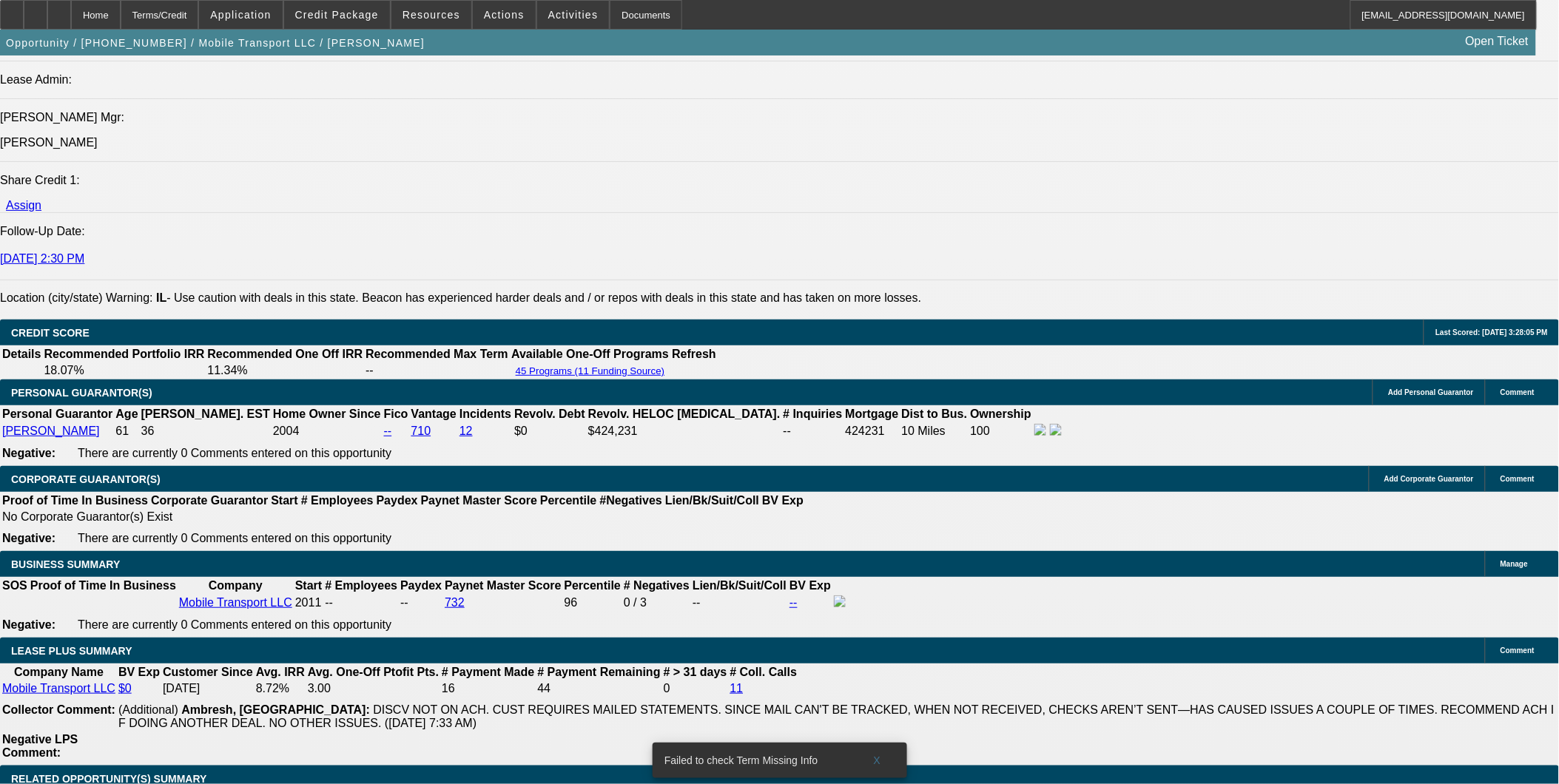
scroll to position [1903, 0]
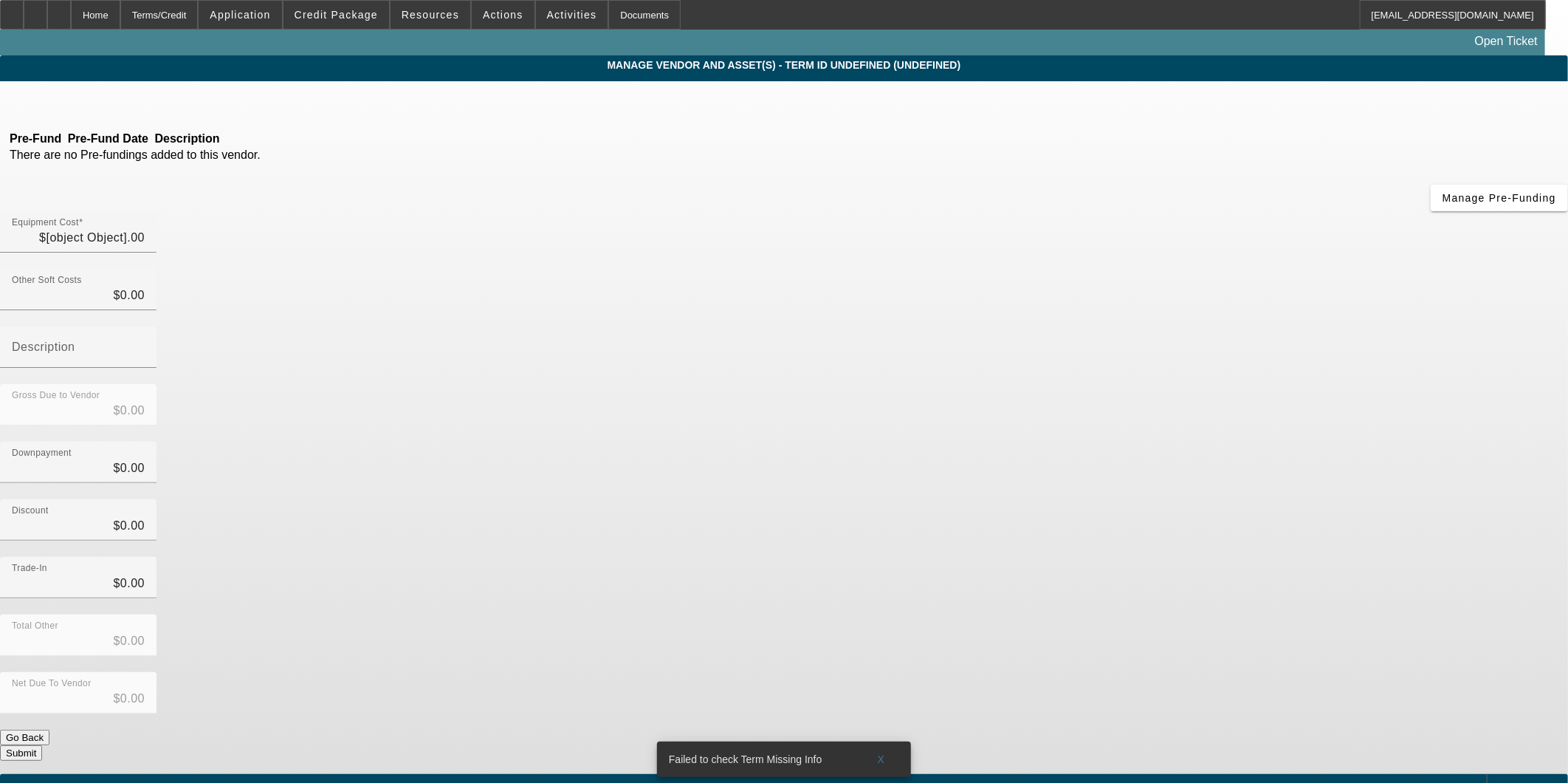
type input "$97,765.00"
type input "$20,000.00"
type input "$77,765.00"
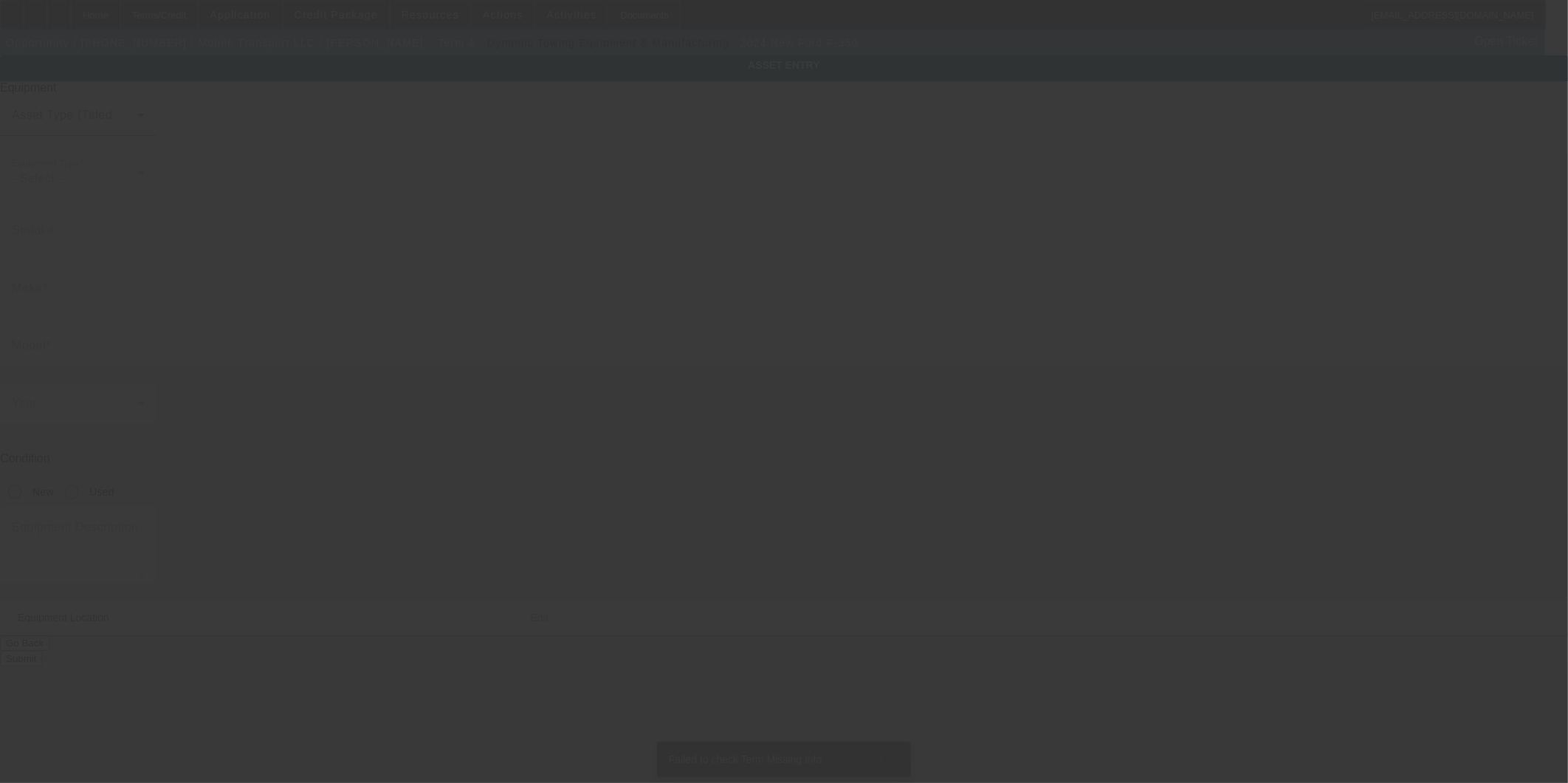
type input "1FDRF3GN8REE14955"
type input "Ford"
type input "F-350"
radio input "true"
type textarea "Tow Truck"
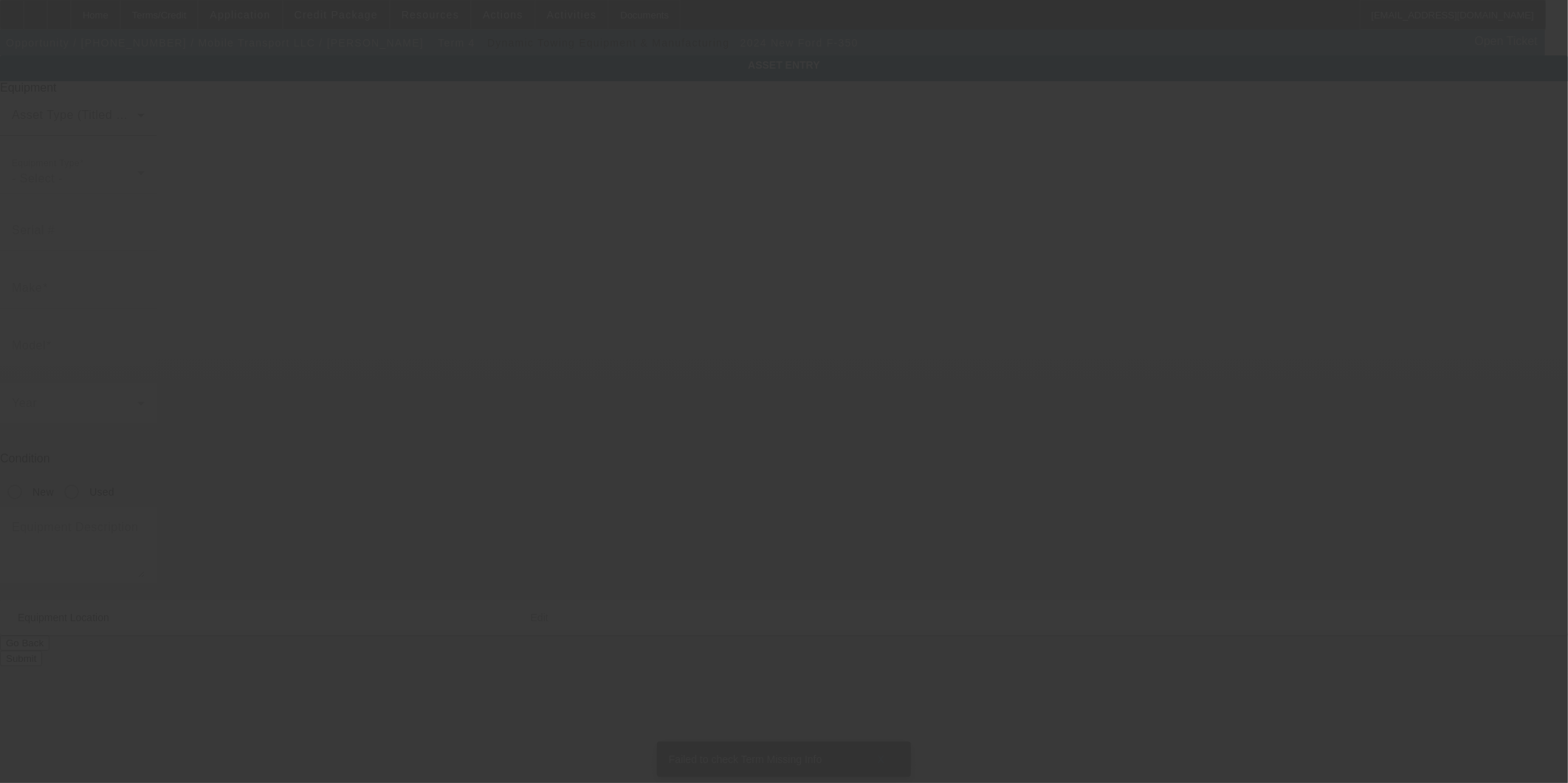
type input "2019 W Rascher Ave"
type input "Chicago"
type input "60625"
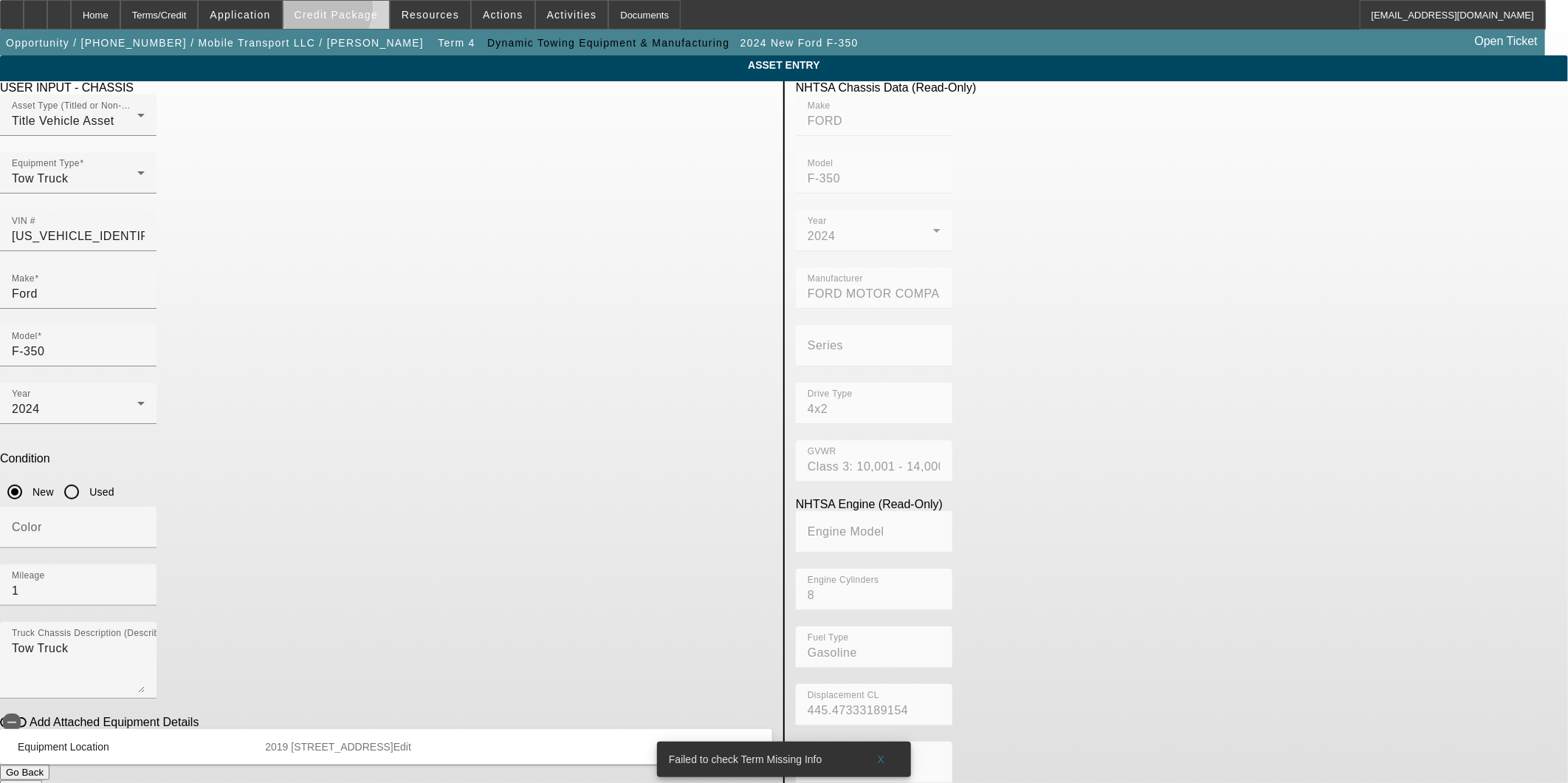
click at [342, 11] on span "Credit Package" at bounding box center [336, 15] width 83 height 12
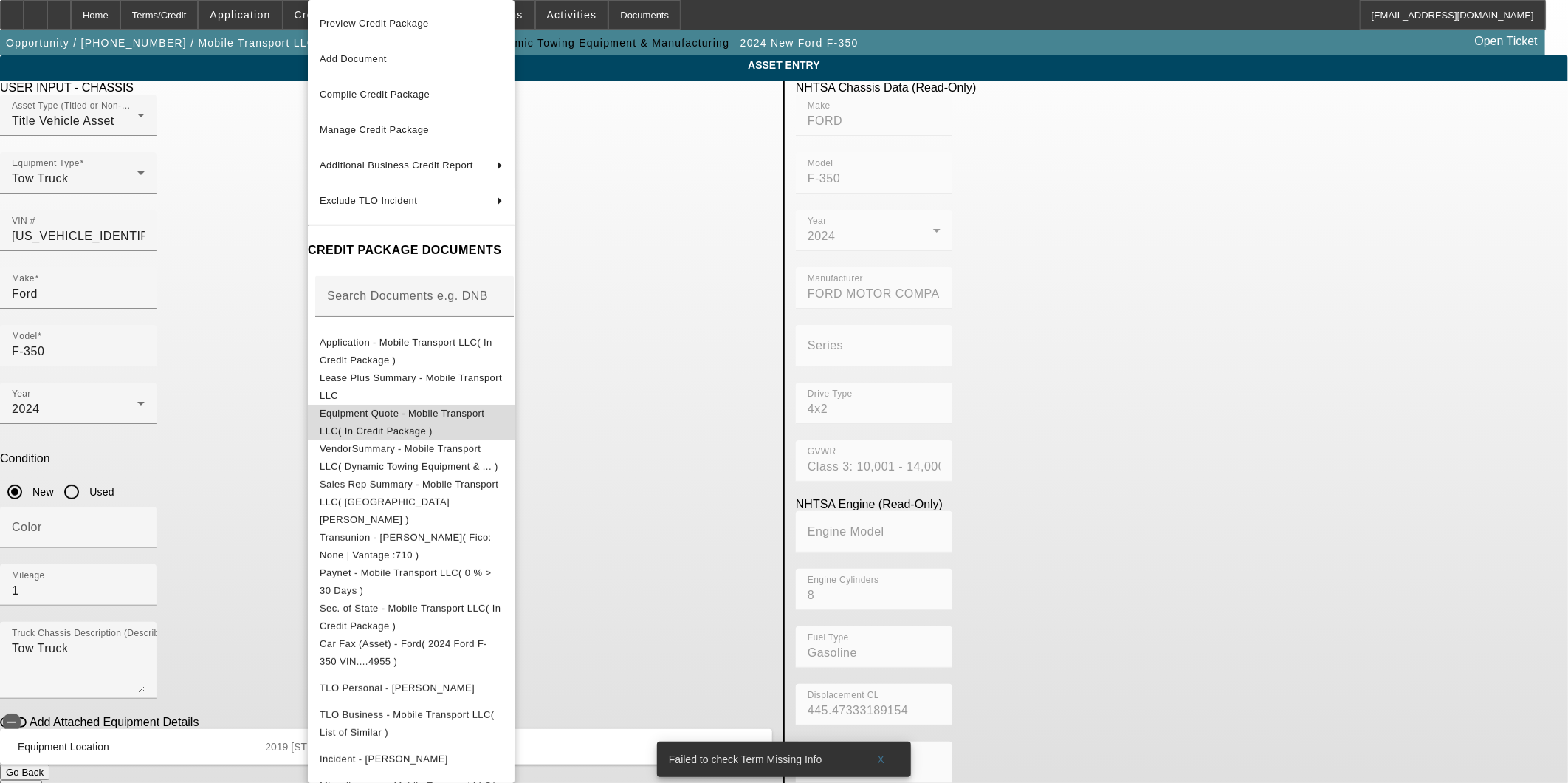
click at [389, 423] on span "Equipment Quote - Mobile Transport LLC( In Credit Package )" at bounding box center [411, 422] width 183 height 36
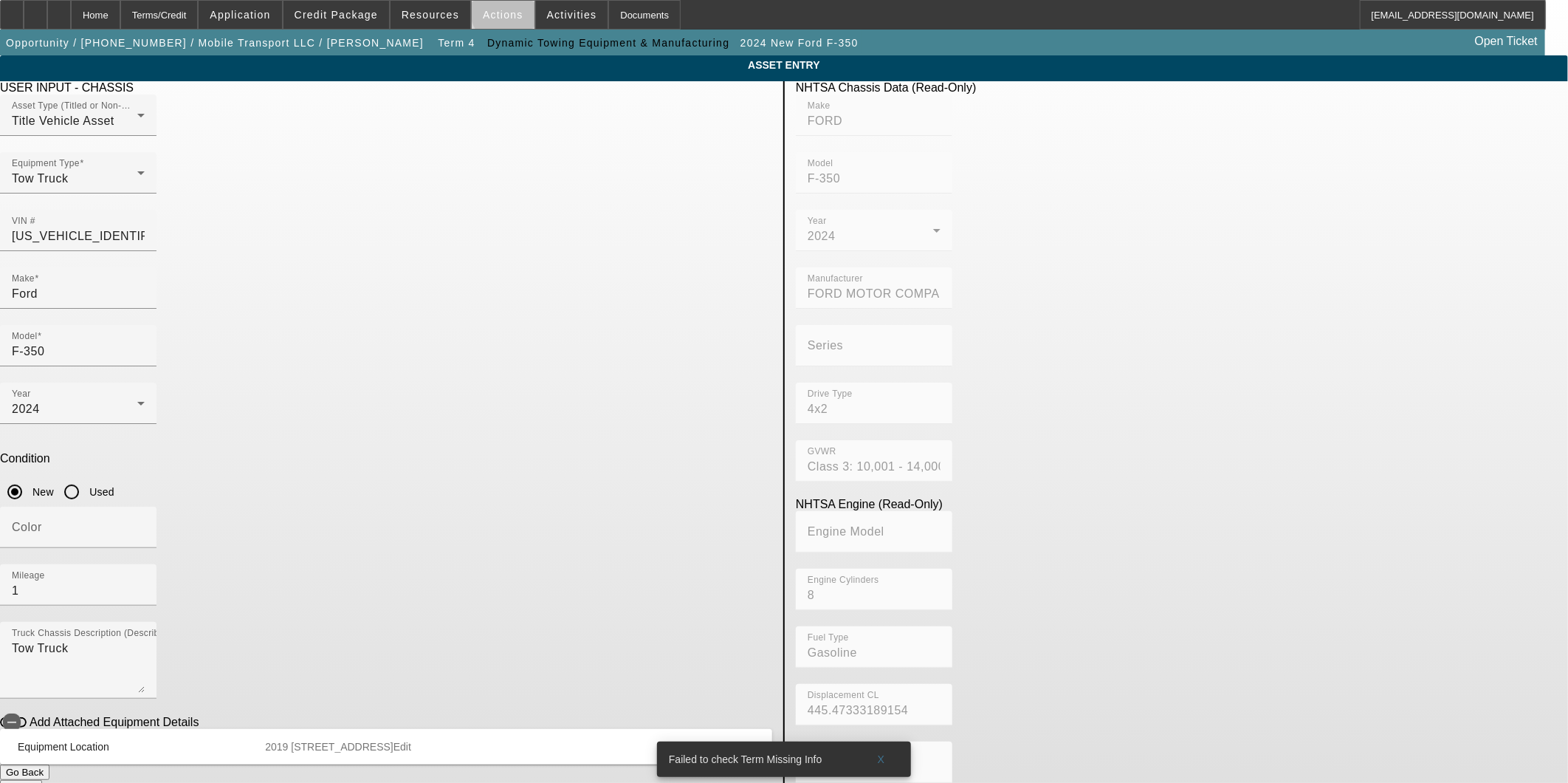
click at [505, 13] on span "Actions" at bounding box center [503, 15] width 41 height 12
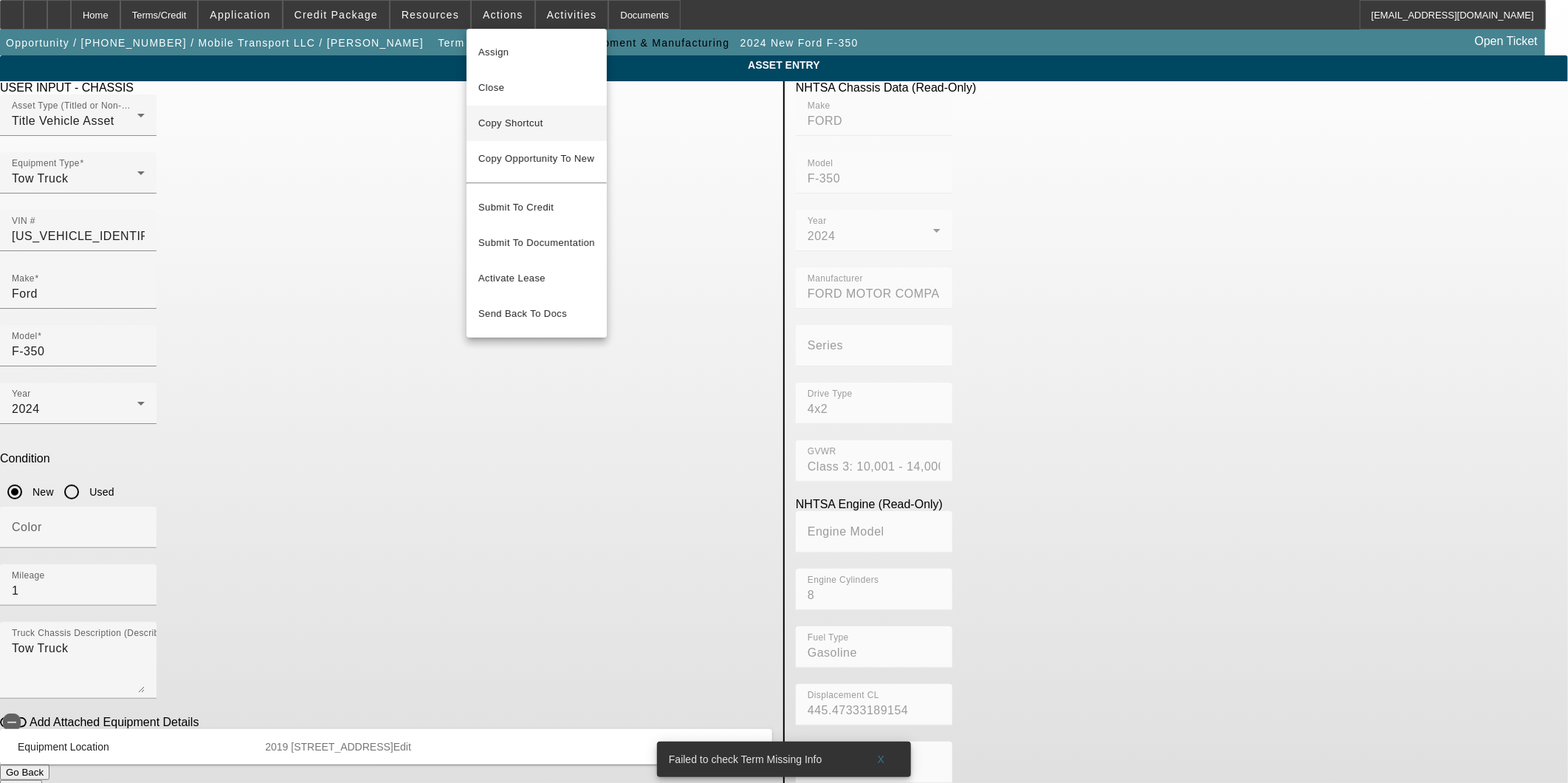
click at [520, 124] on span "Copy Shortcut" at bounding box center [537, 123] width 116 height 17
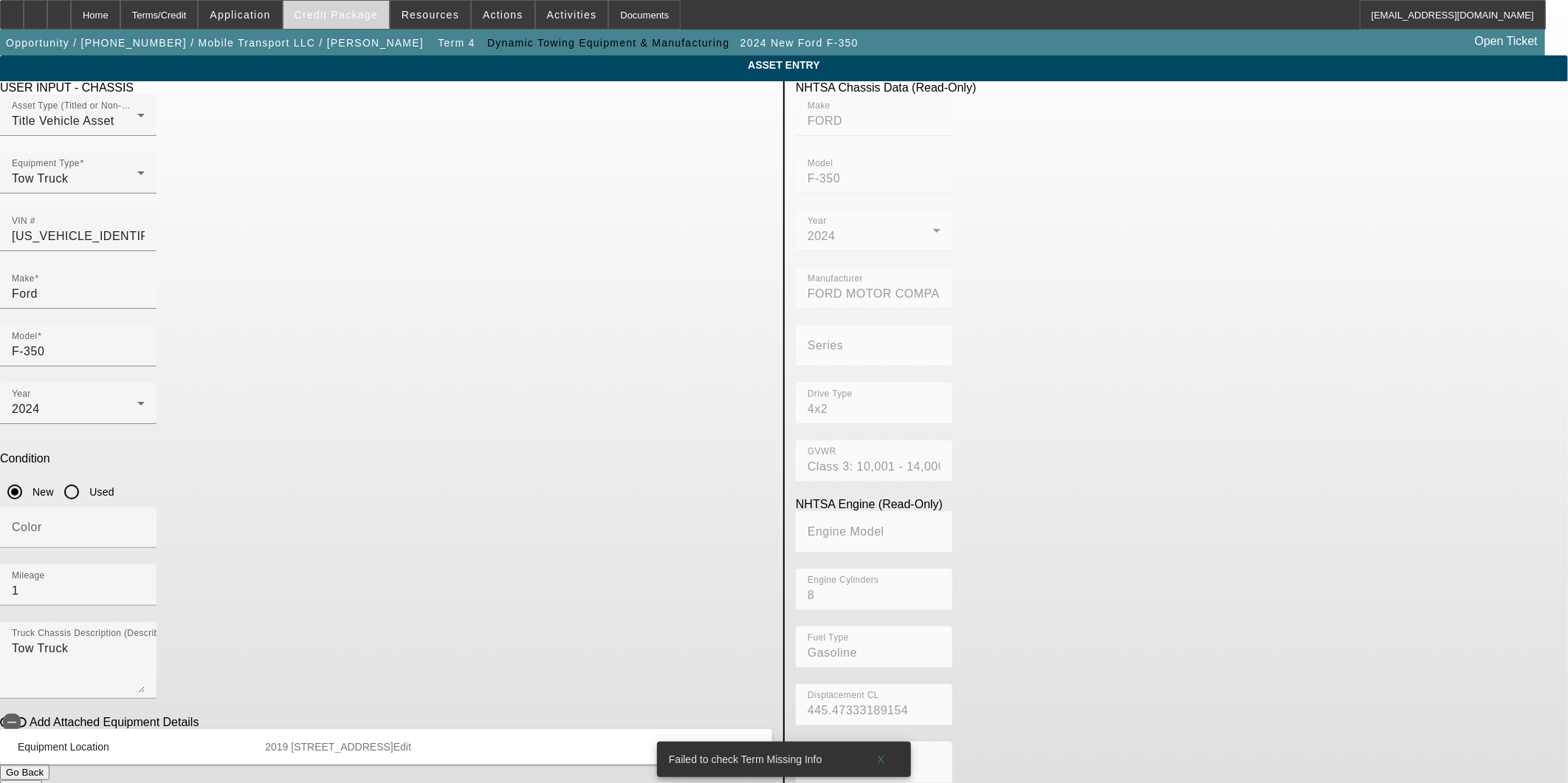
click at [365, 12] on span "Credit Package" at bounding box center [336, 15] width 83 height 12
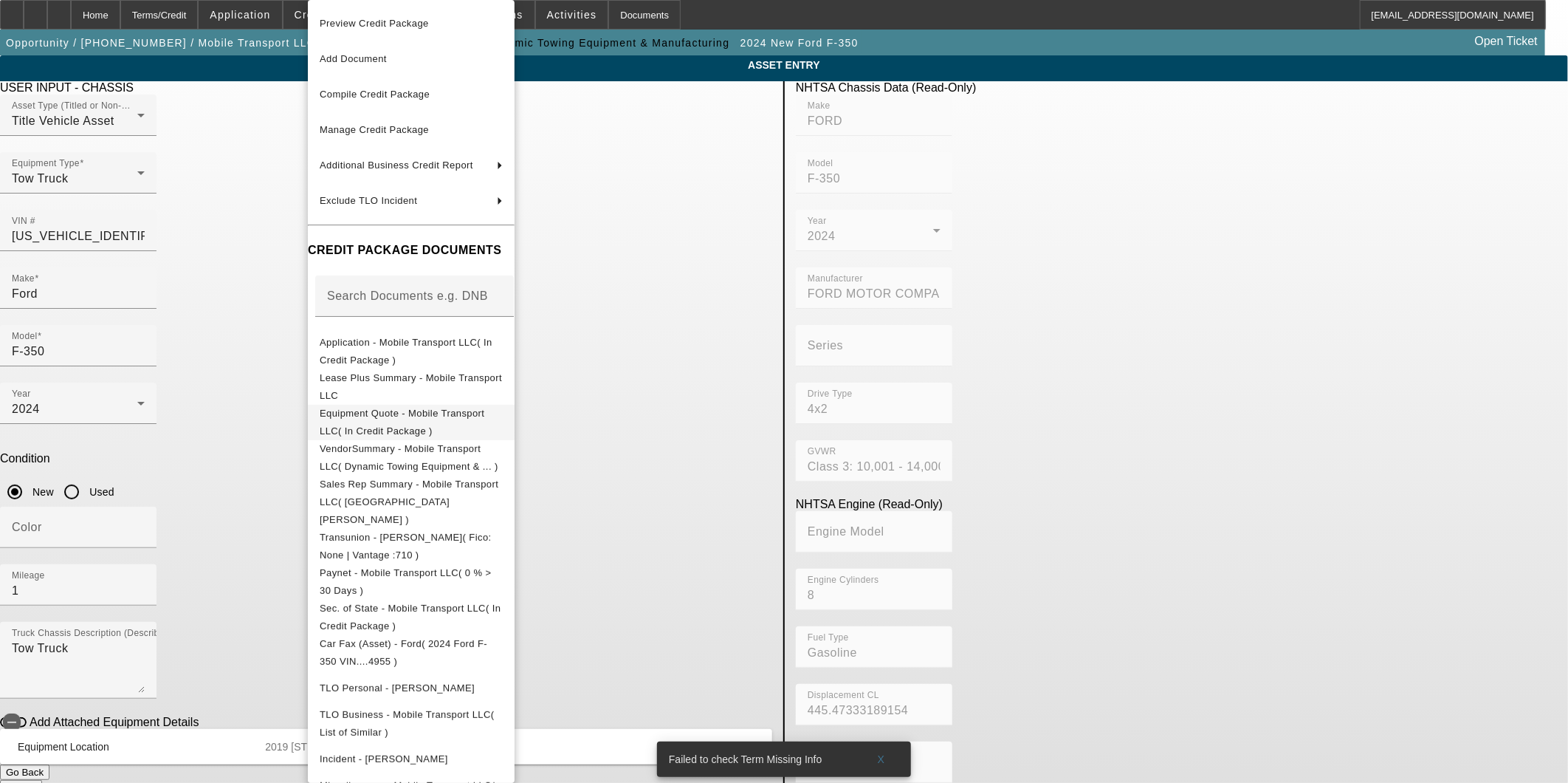
click at [449, 419] on span "Equipment Quote - Mobile Transport LLC( In Credit Package )" at bounding box center [402, 422] width 165 height 29
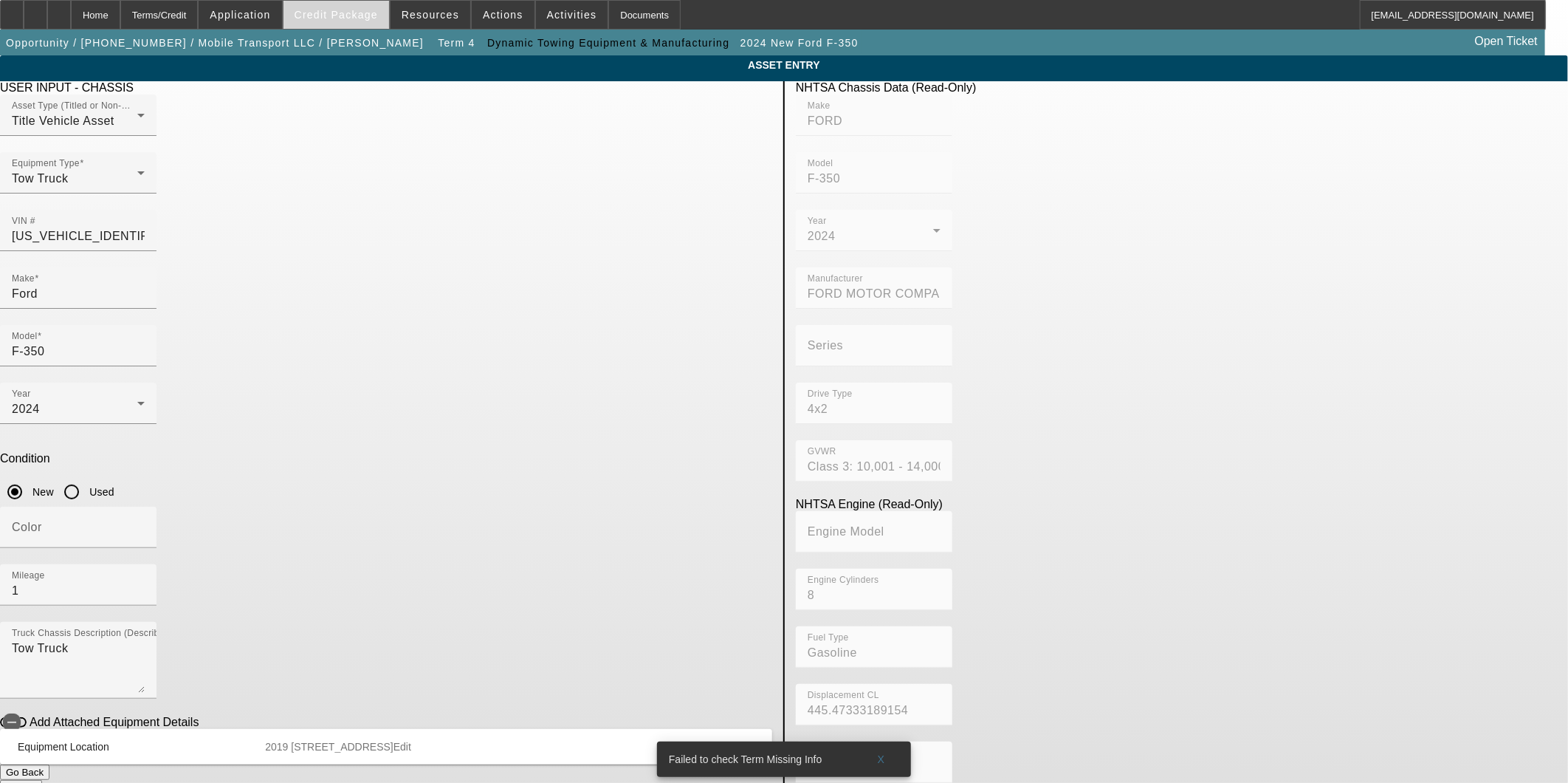
click at [352, 5] on span at bounding box center [337, 14] width 106 height 36
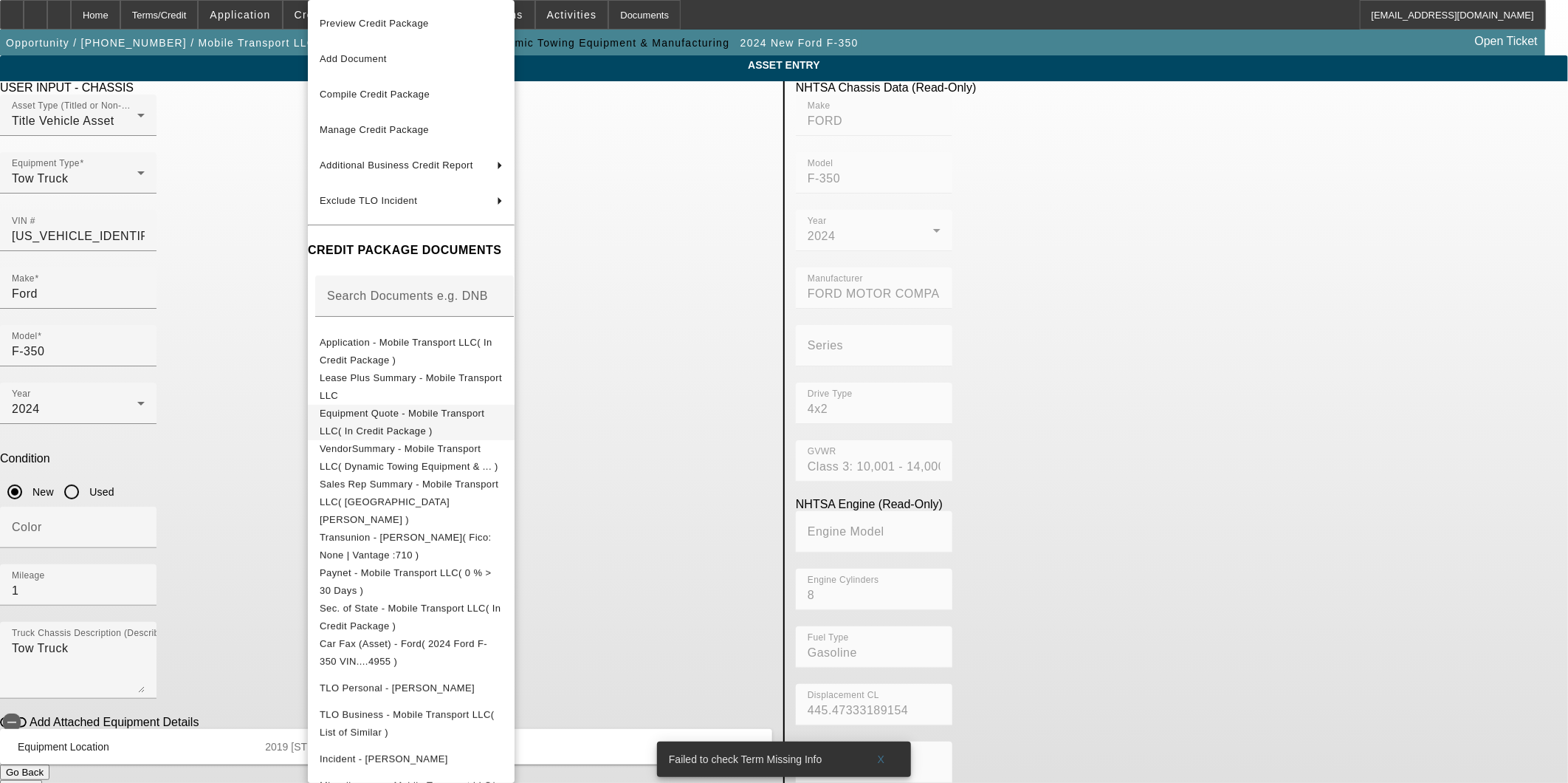
click at [415, 421] on span "Equipment Quote - Mobile Transport LLC( In Credit Package )" at bounding box center [411, 422] width 183 height 36
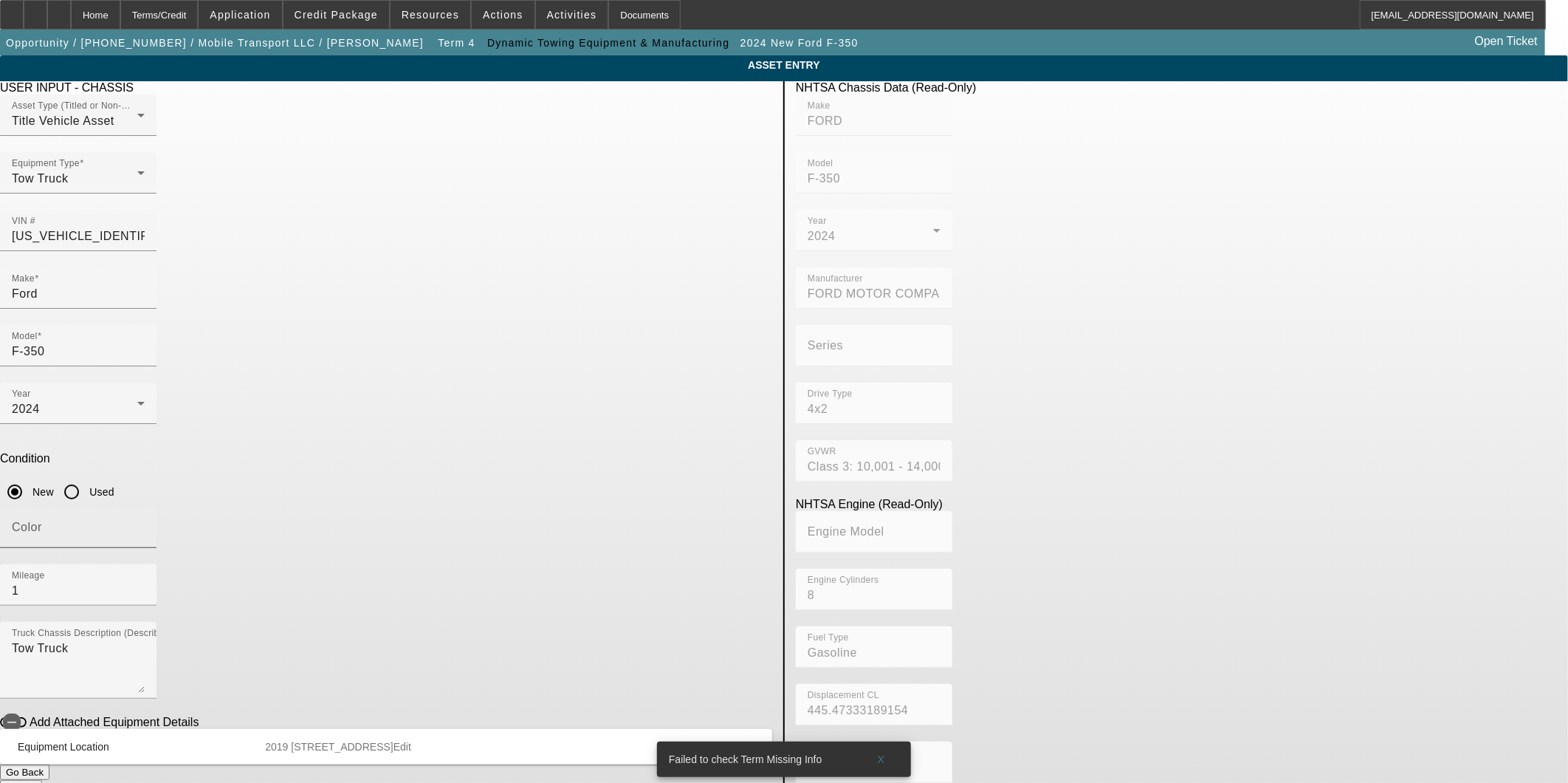
click at [144, 524] on input "Color" at bounding box center [79, 533] width 133 height 17
type input "black"
click at [42, 780] on button "Submit" at bounding box center [21, 788] width 42 height 15
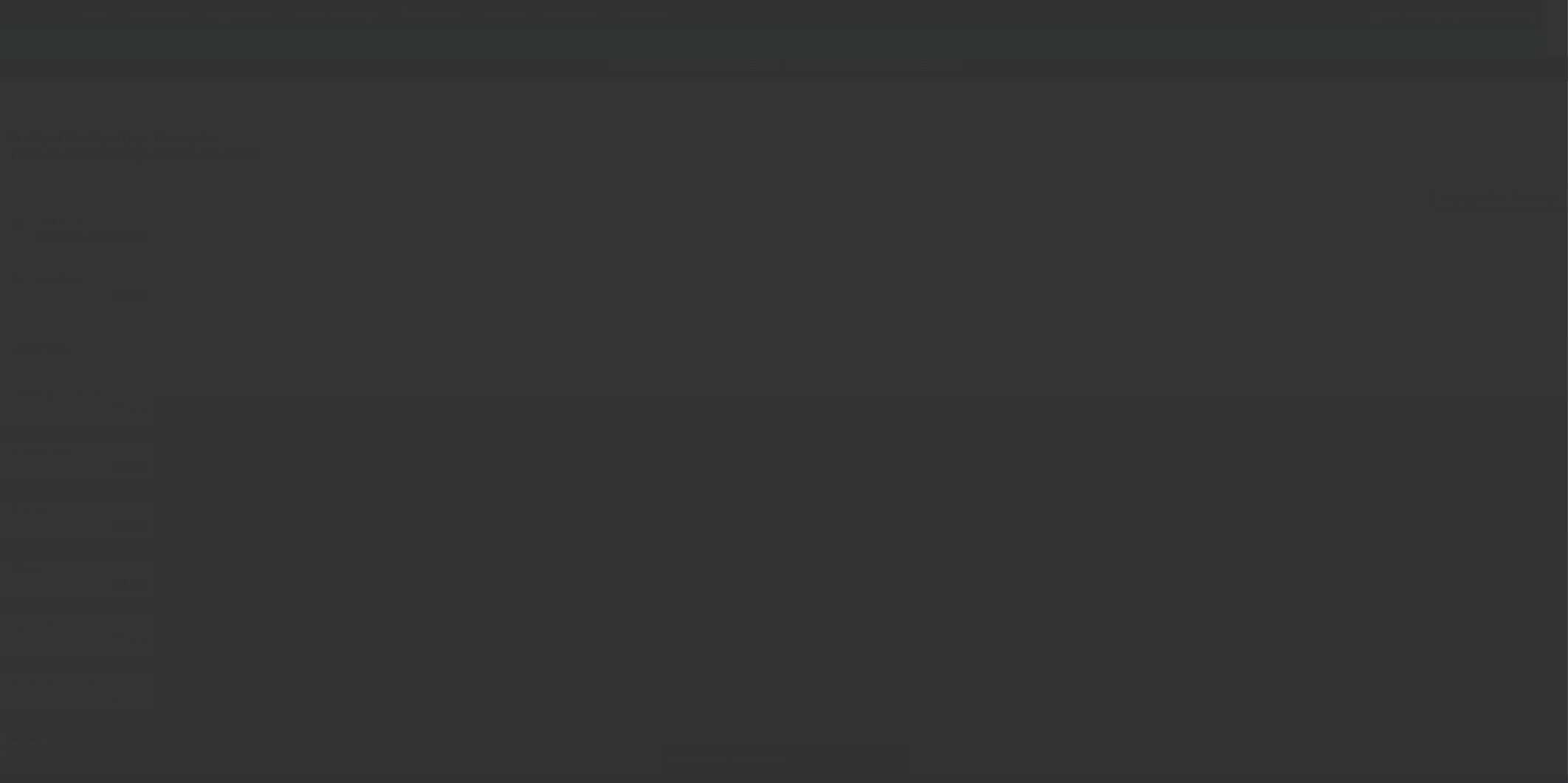
type input "$97,765.00"
type input "$20,000.00"
type input "$77,765.00"
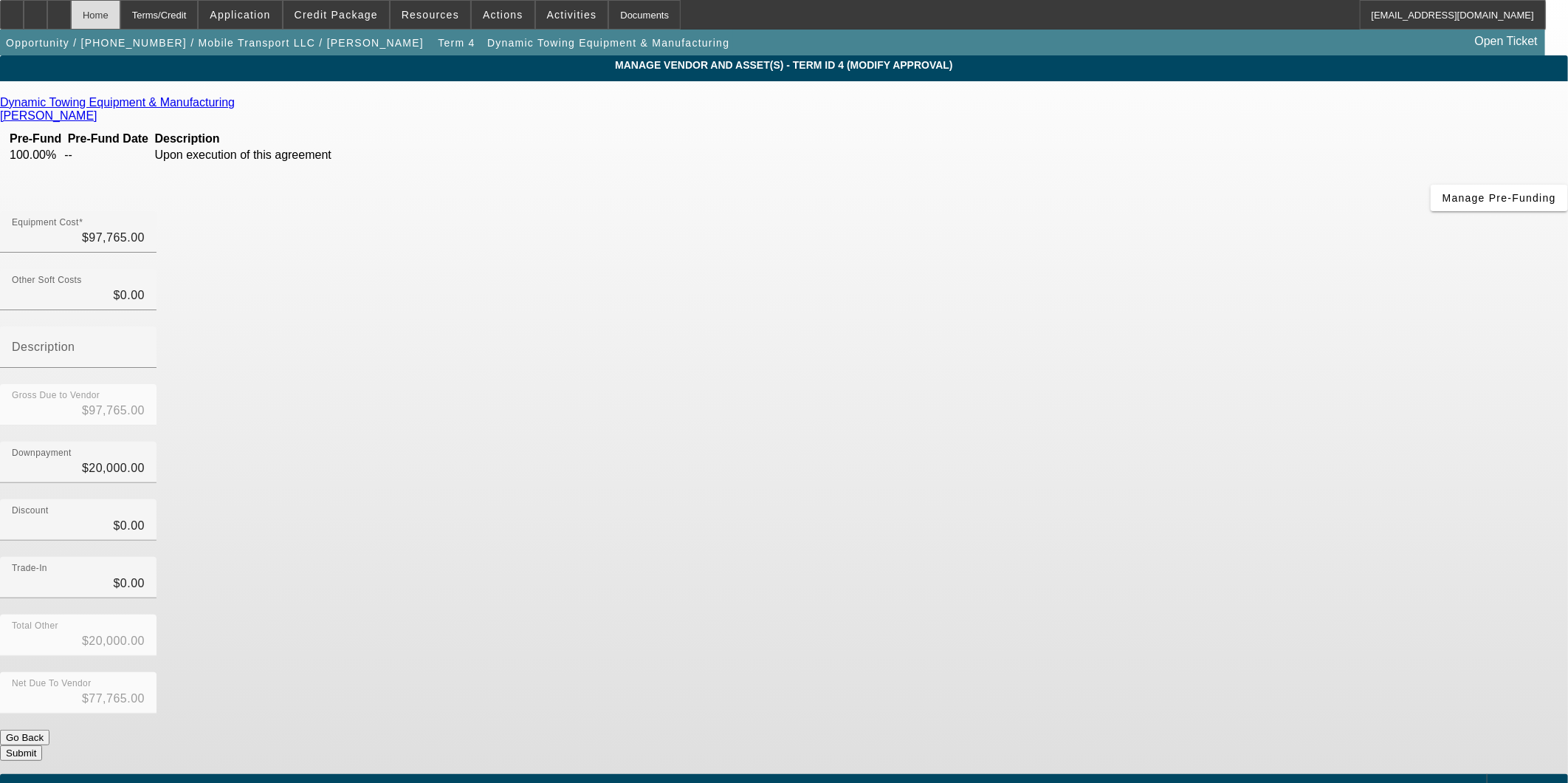
click at [120, 15] on div "Home" at bounding box center [95, 14] width 49 height 30
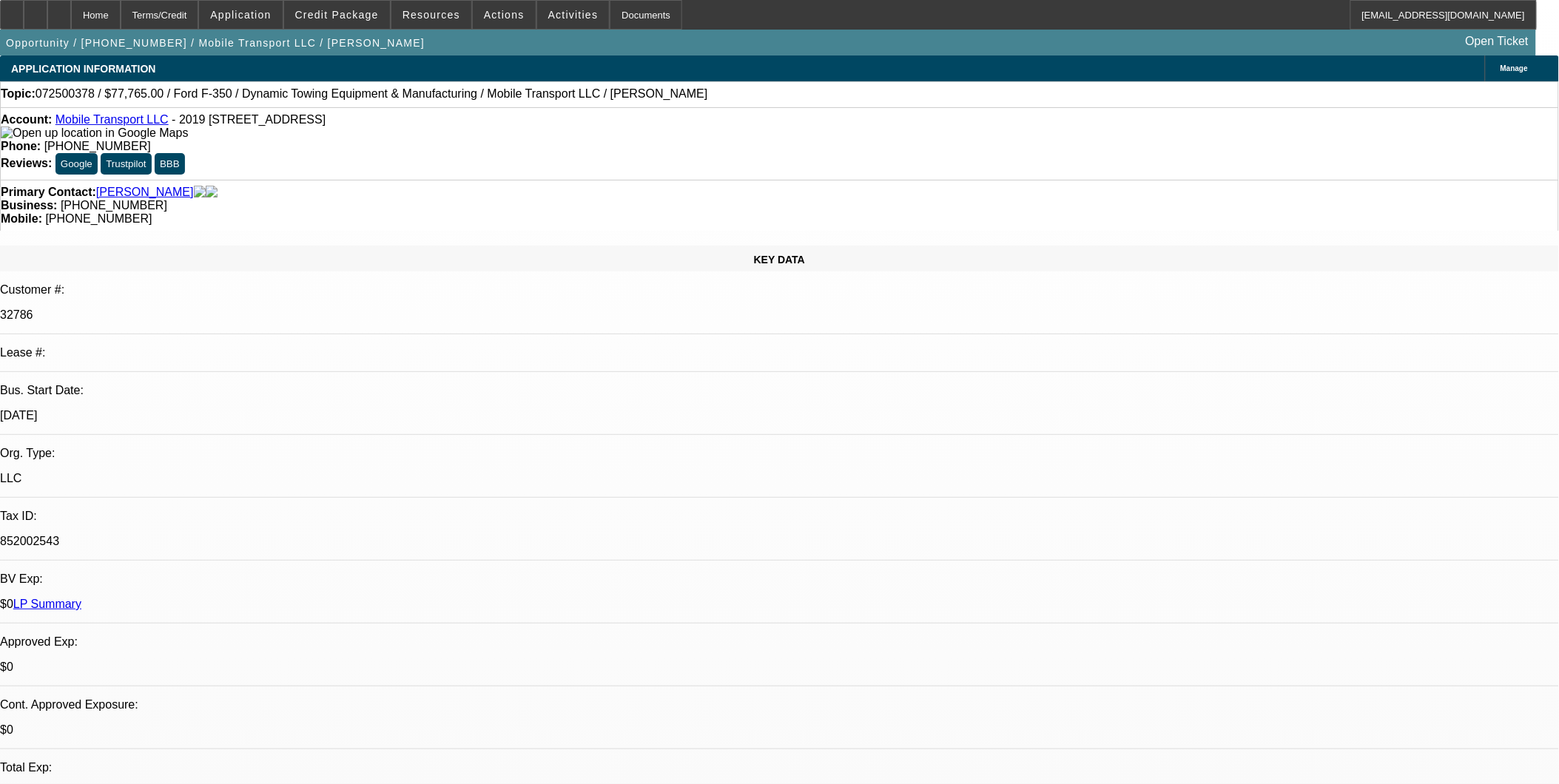
select select "0"
select select "2"
select select "0"
select select "6"
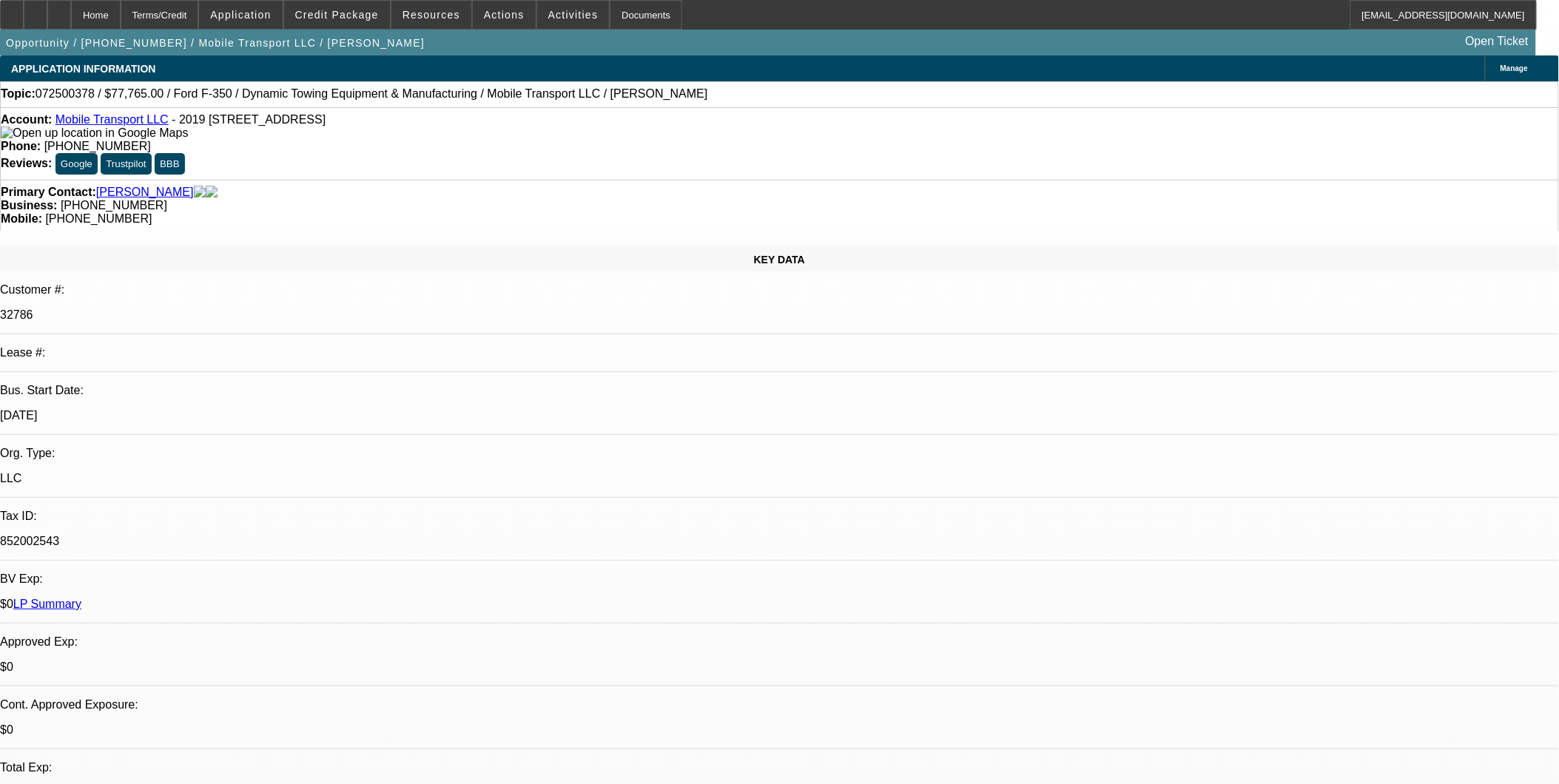
select select "0"
select select "2"
select select "0"
select select "6"
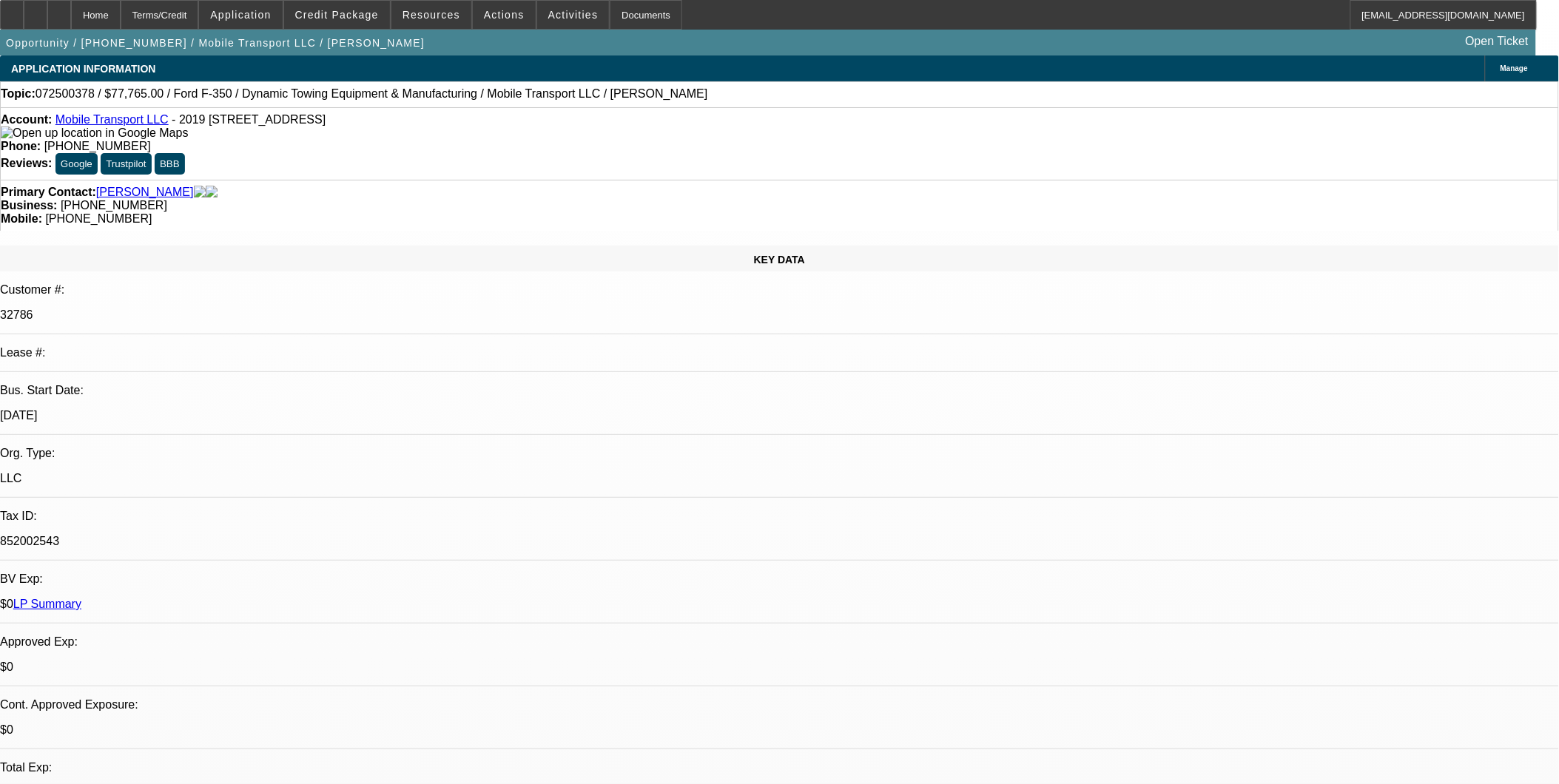
select select "0"
select select "2"
select select "0"
select select "6"
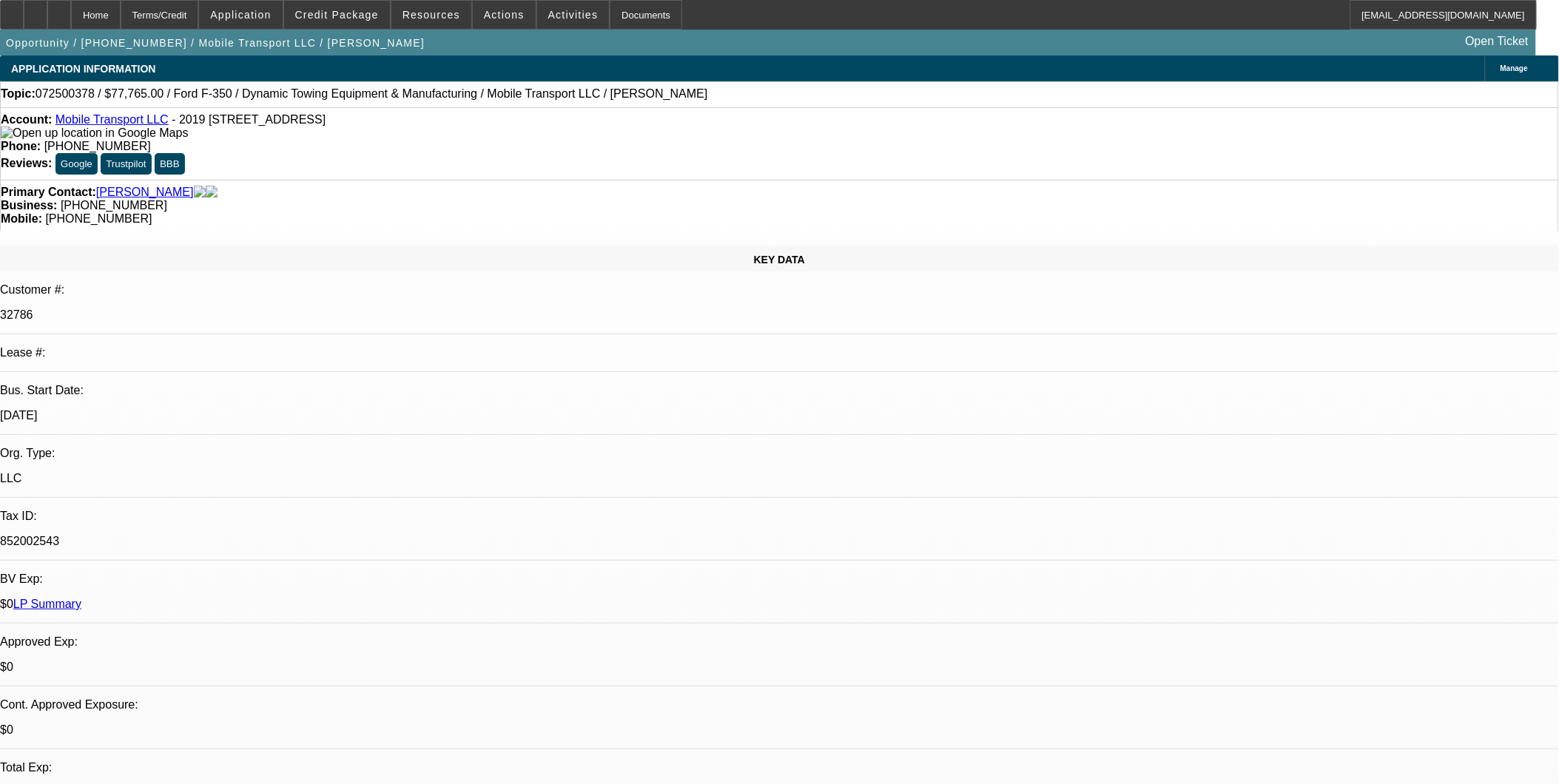
select select "0"
select select "2"
select select "0"
select select "6"
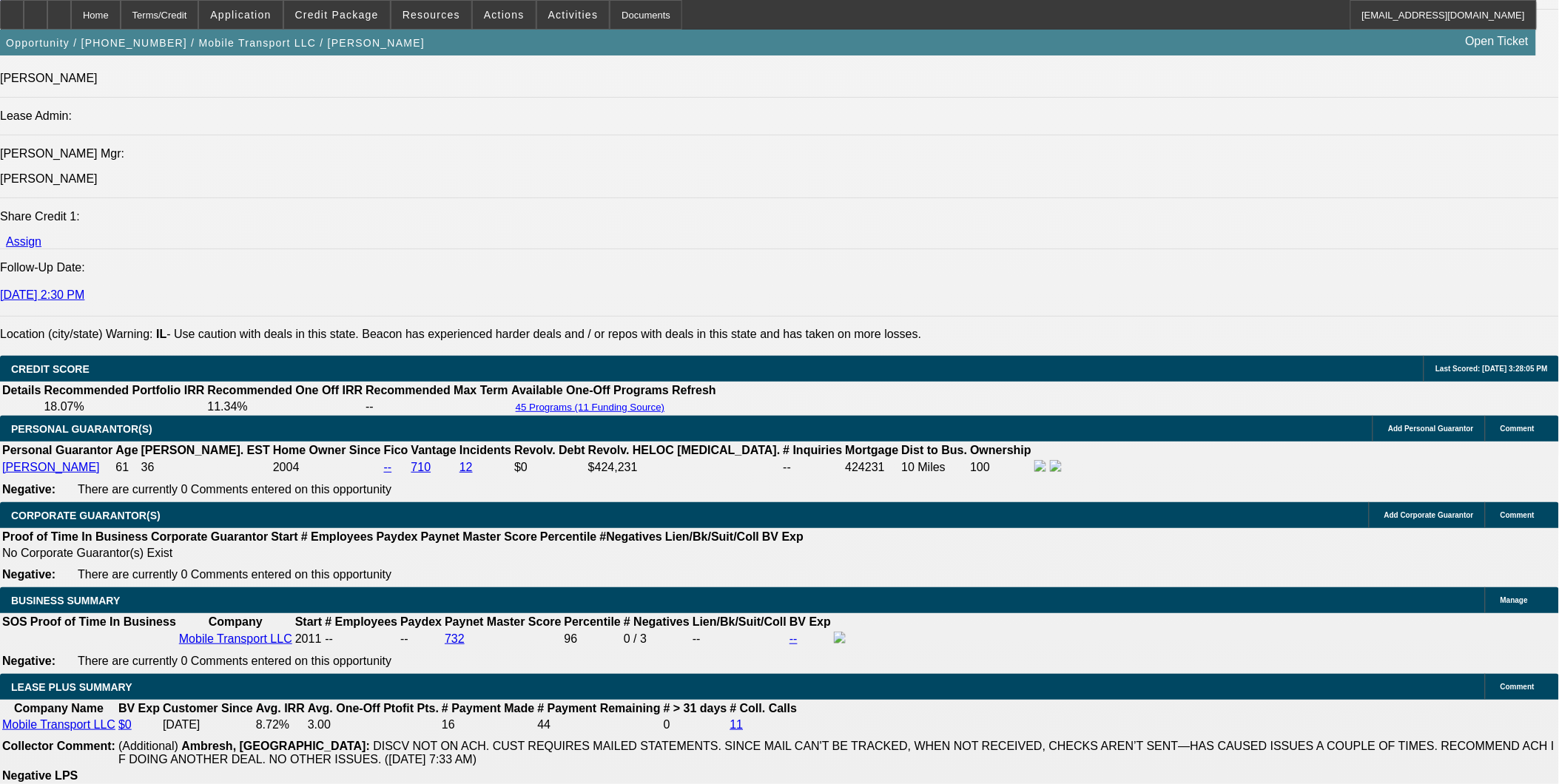
scroll to position [2054, 0]
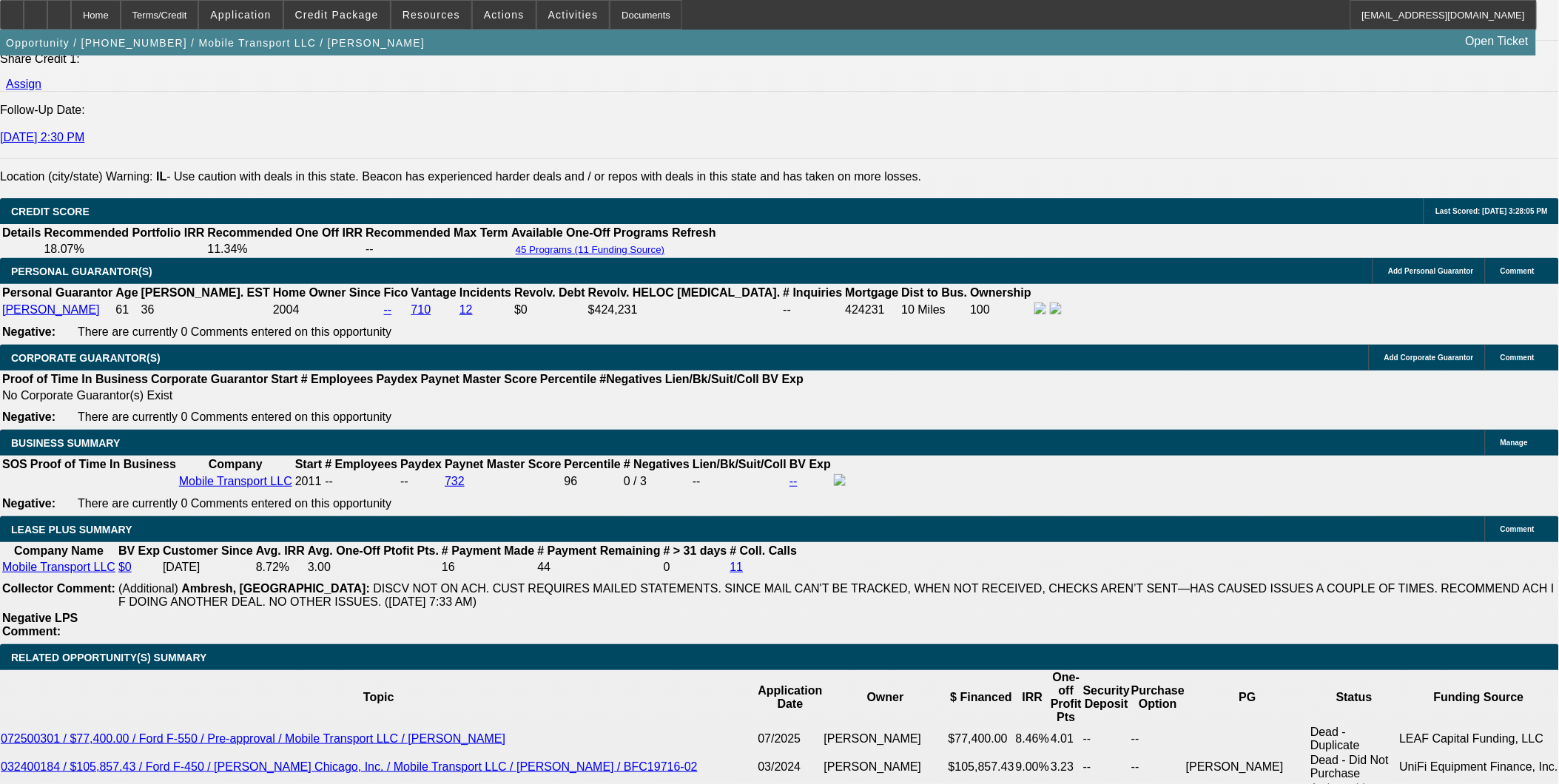
drag, startPoint x: 327, startPoint y: 264, endPoint x: 450, endPoint y: 298, distance: 127.6
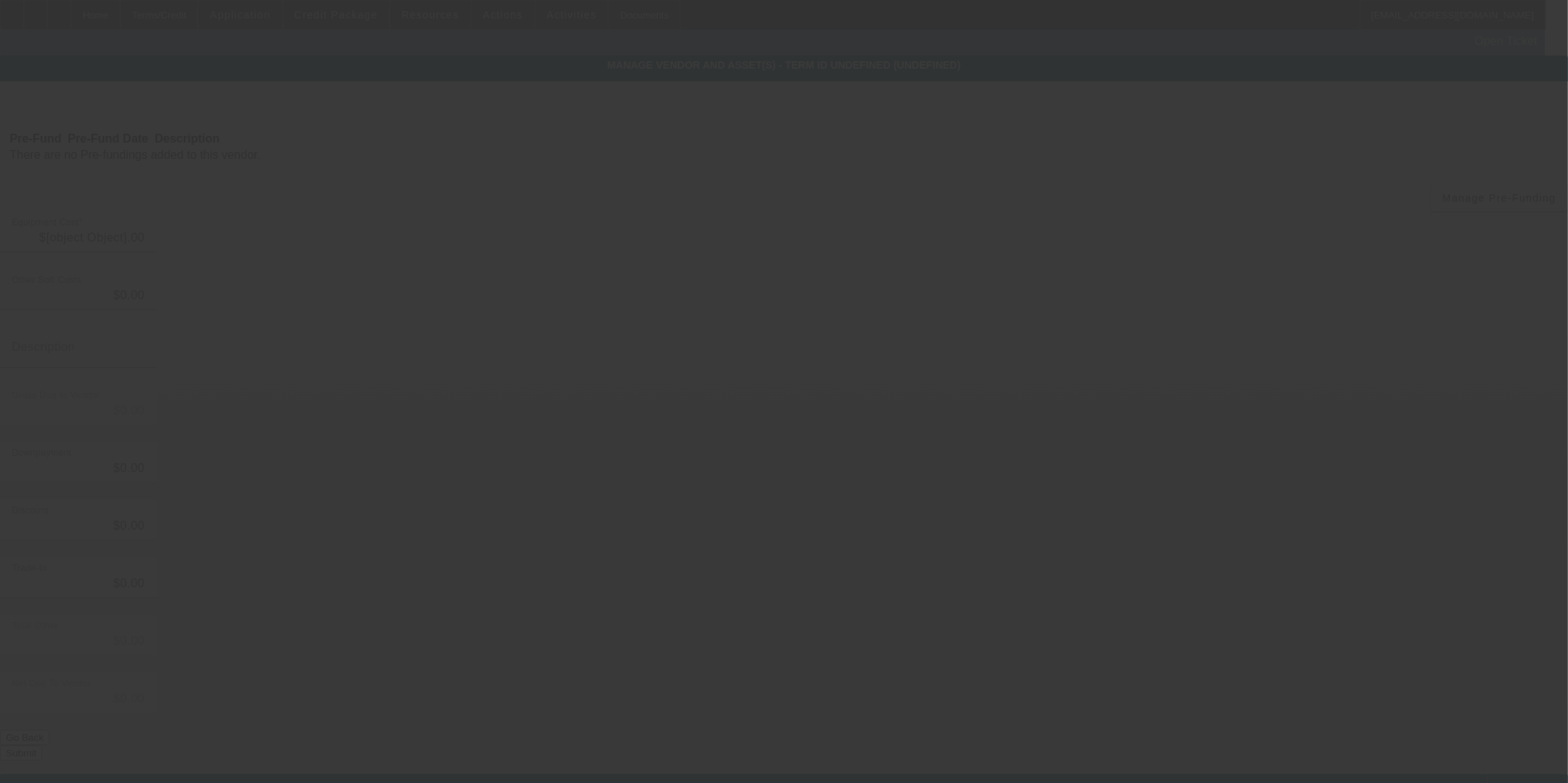
type input "$97,765.00"
type input "$20,000.00"
type input "$77,765.00"
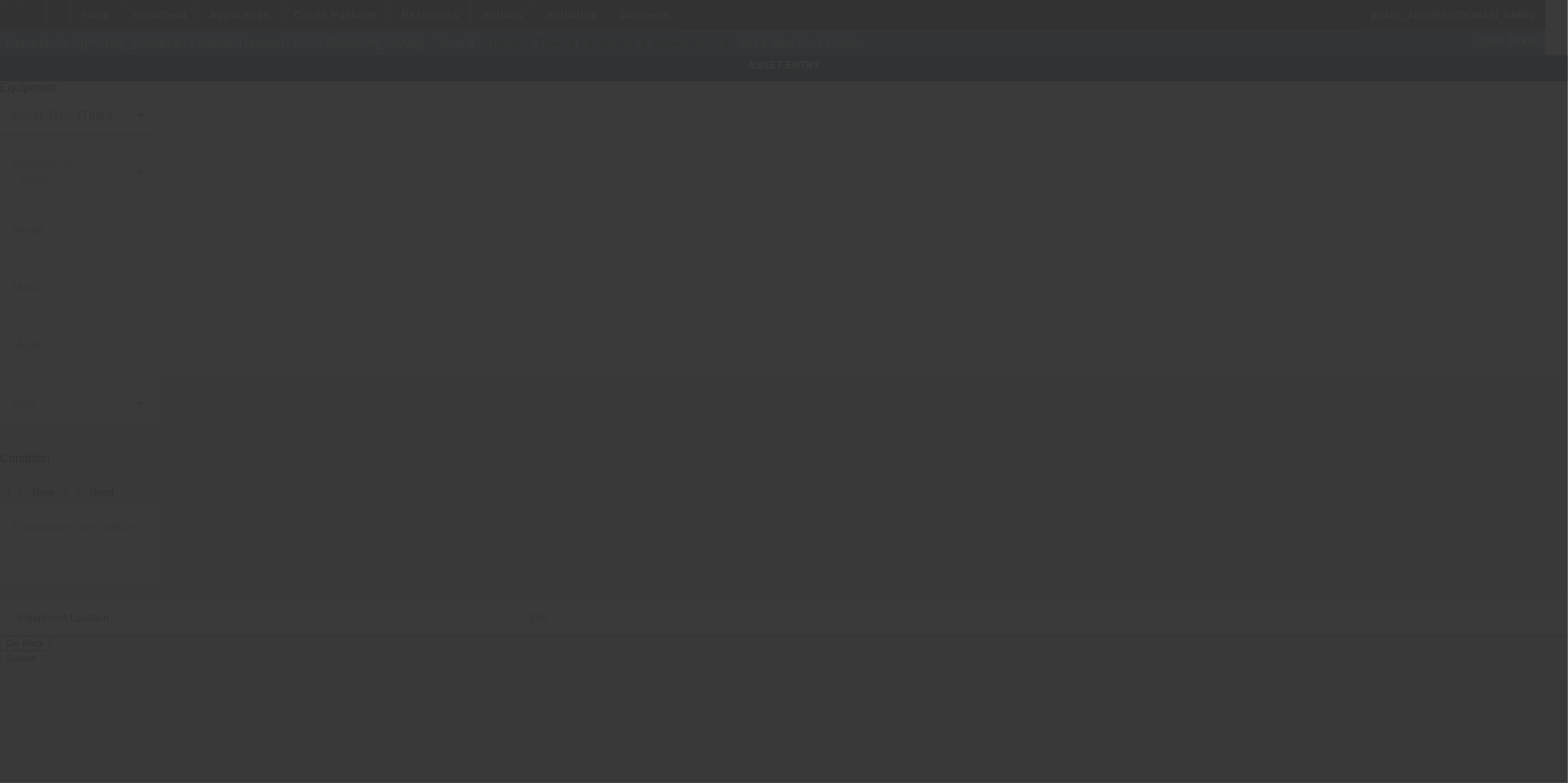
type input "1FDRF3GN8REE14955"
type input "Ford"
type input "F-350"
radio input "true"
type textarea "Tow Truck"
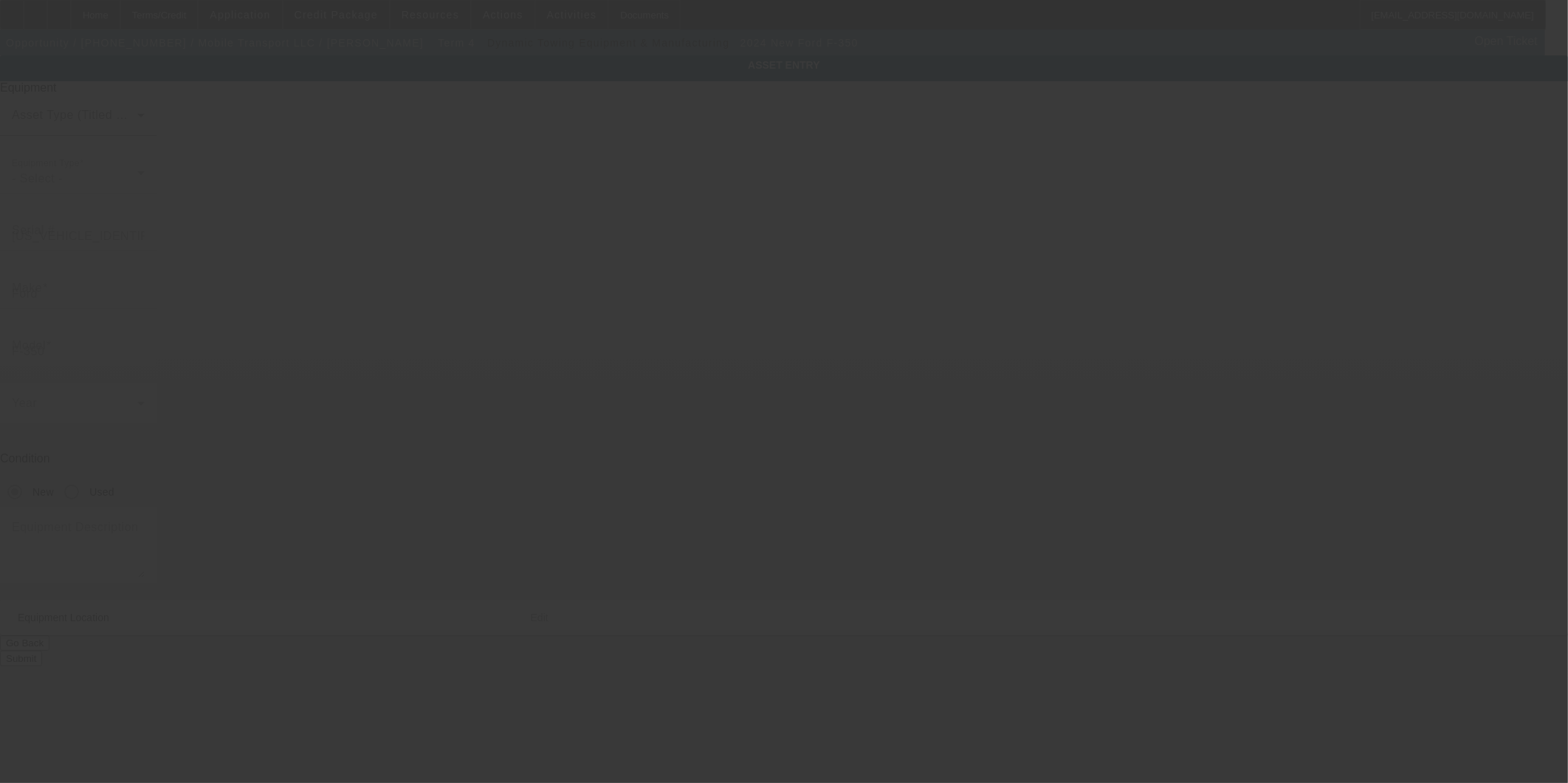
type input "2019 W Rascher Ave"
type input "Chicago"
type input "60625"
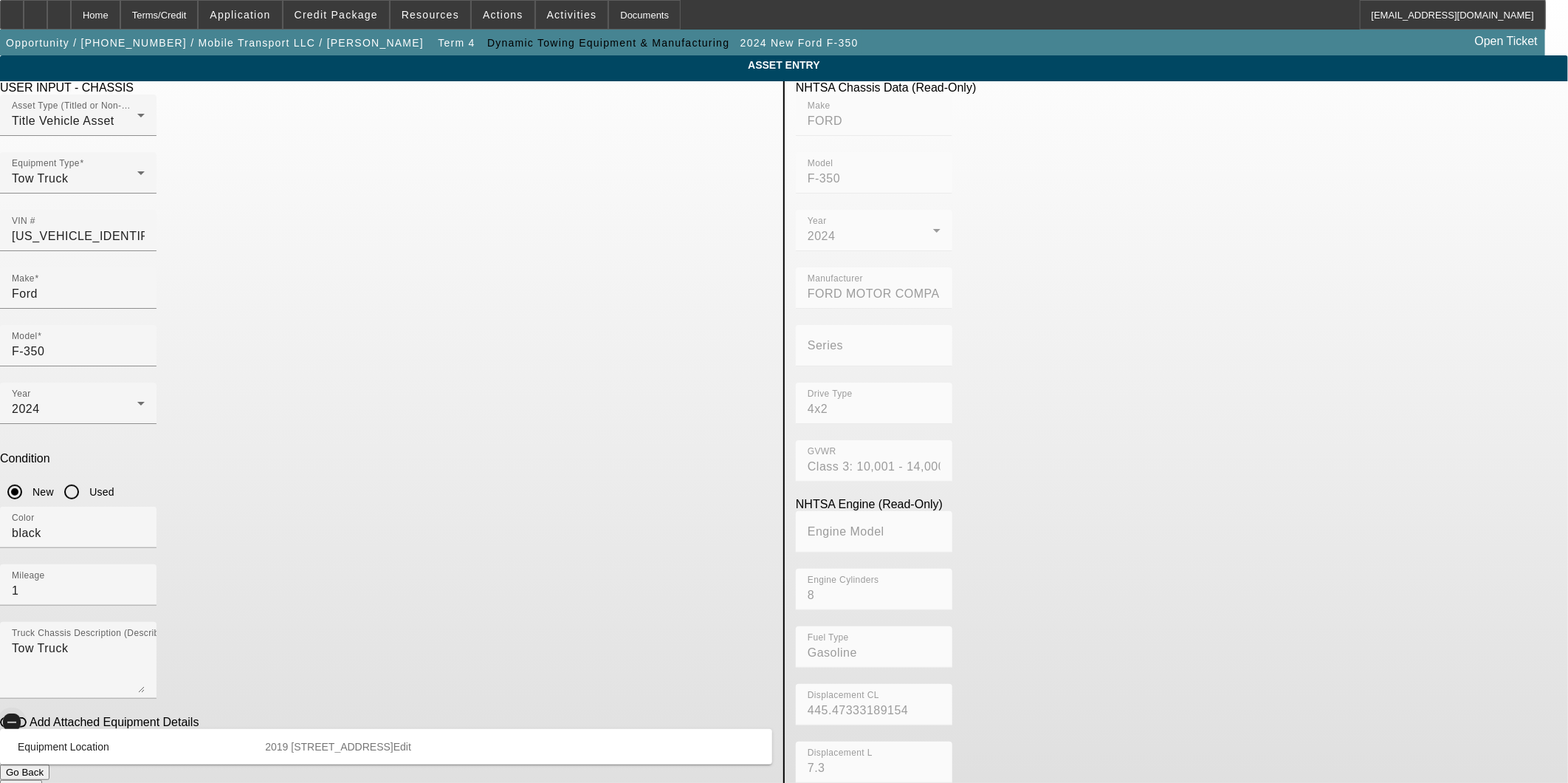
click at [26, 707] on span "button" at bounding box center [11, 722] width 29 height 30
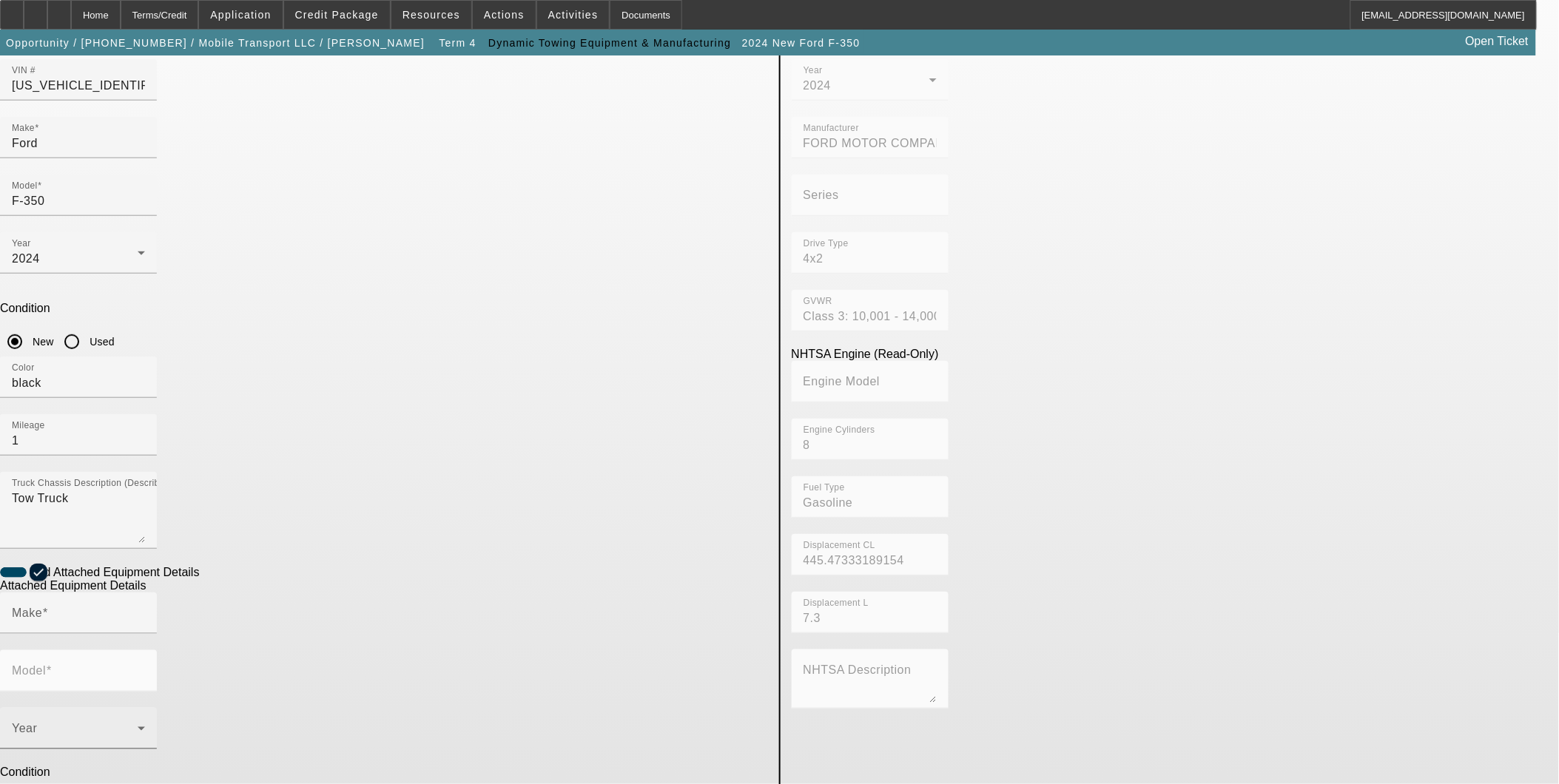
scroll to position [164, 0]
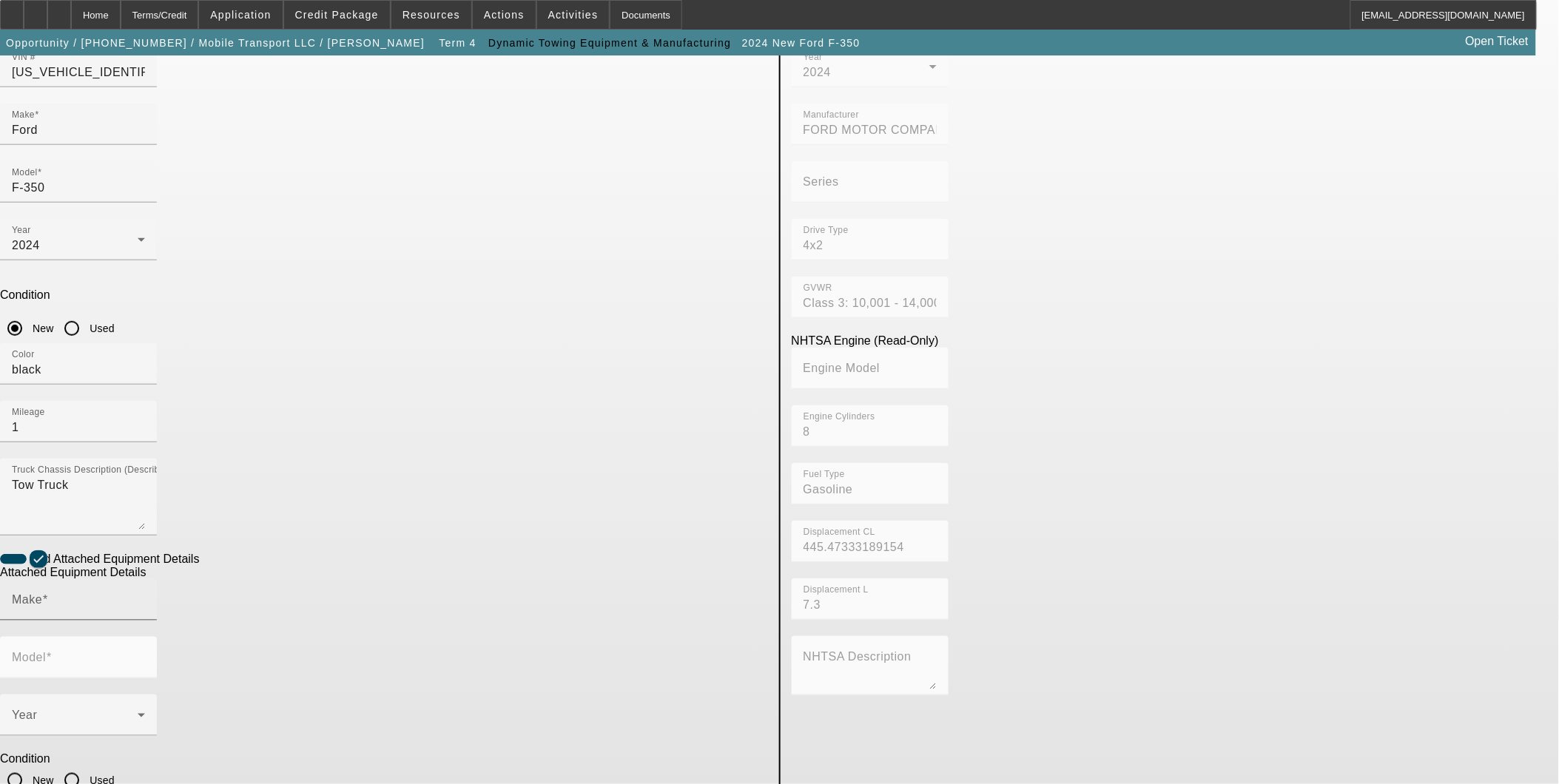
click at [145, 597] on input "Make" at bounding box center [79, 605] width 133 height 17
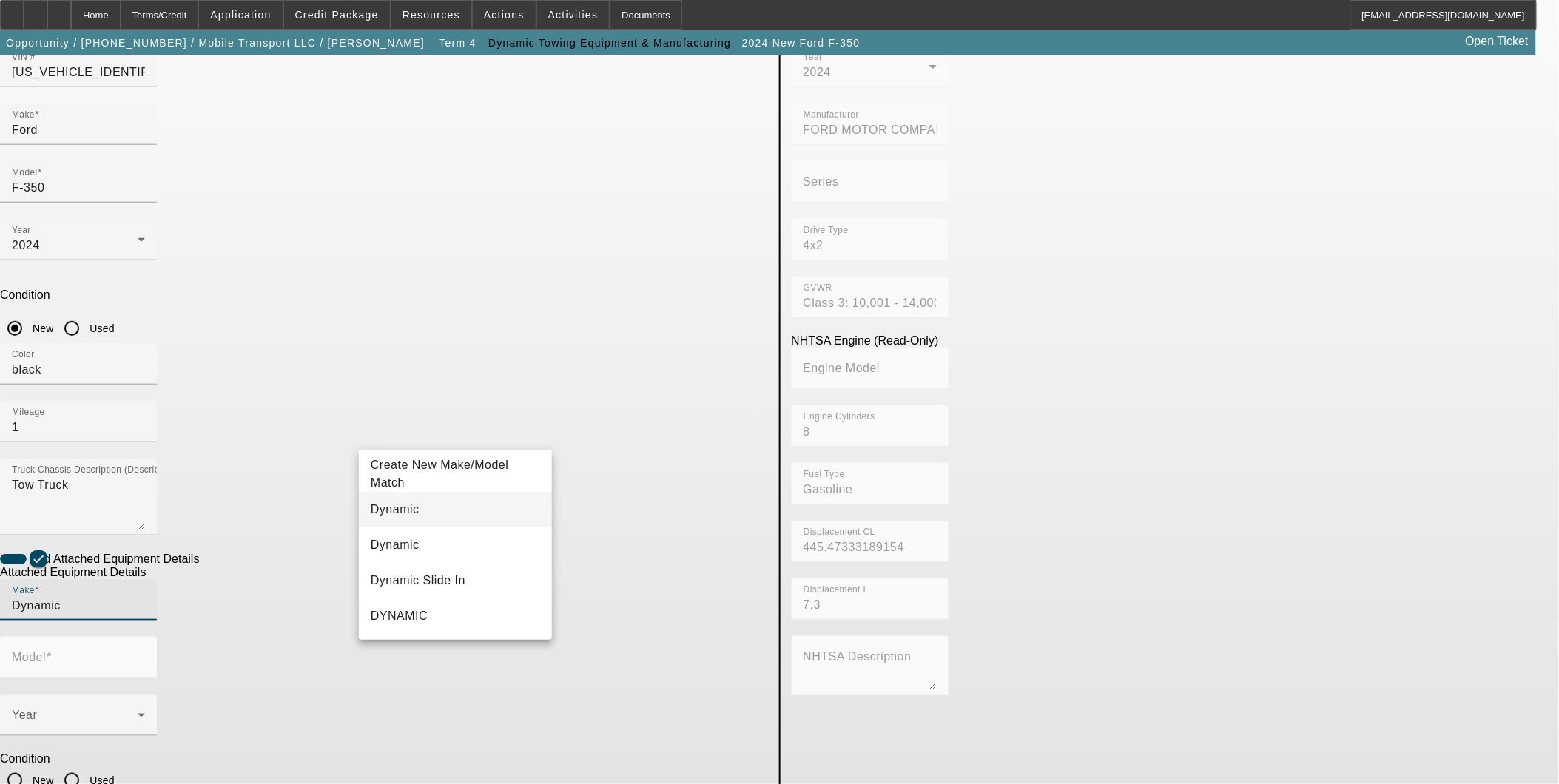
type input "Dynamic"
click at [410, 512] on mat-option "Dynamic" at bounding box center [455, 509] width 193 height 36
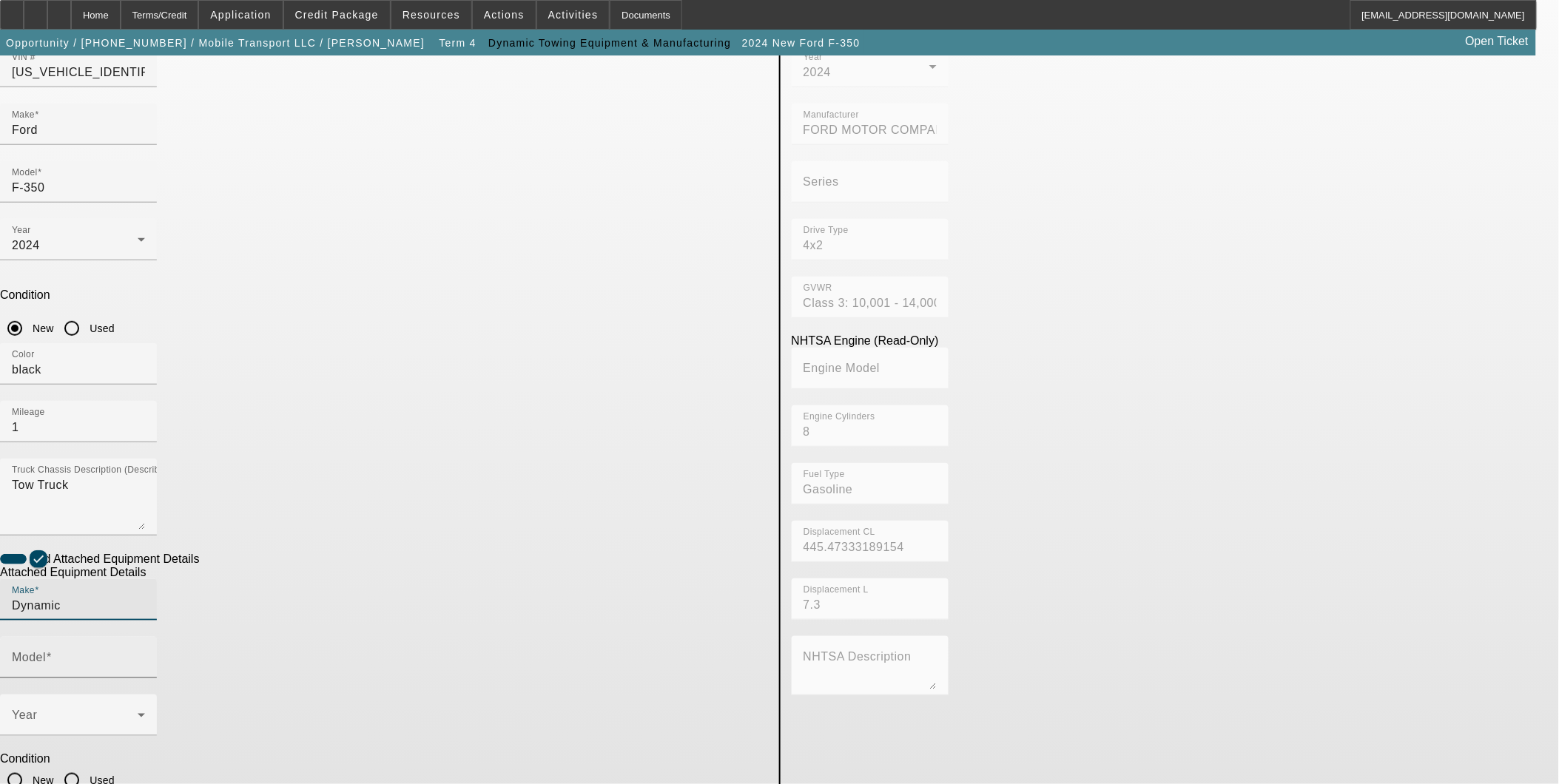
click at [46, 651] on mat-label "Model" at bounding box center [29, 657] width 34 height 13
click at [145, 654] on input "Model" at bounding box center [79, 663] width 133 height 17
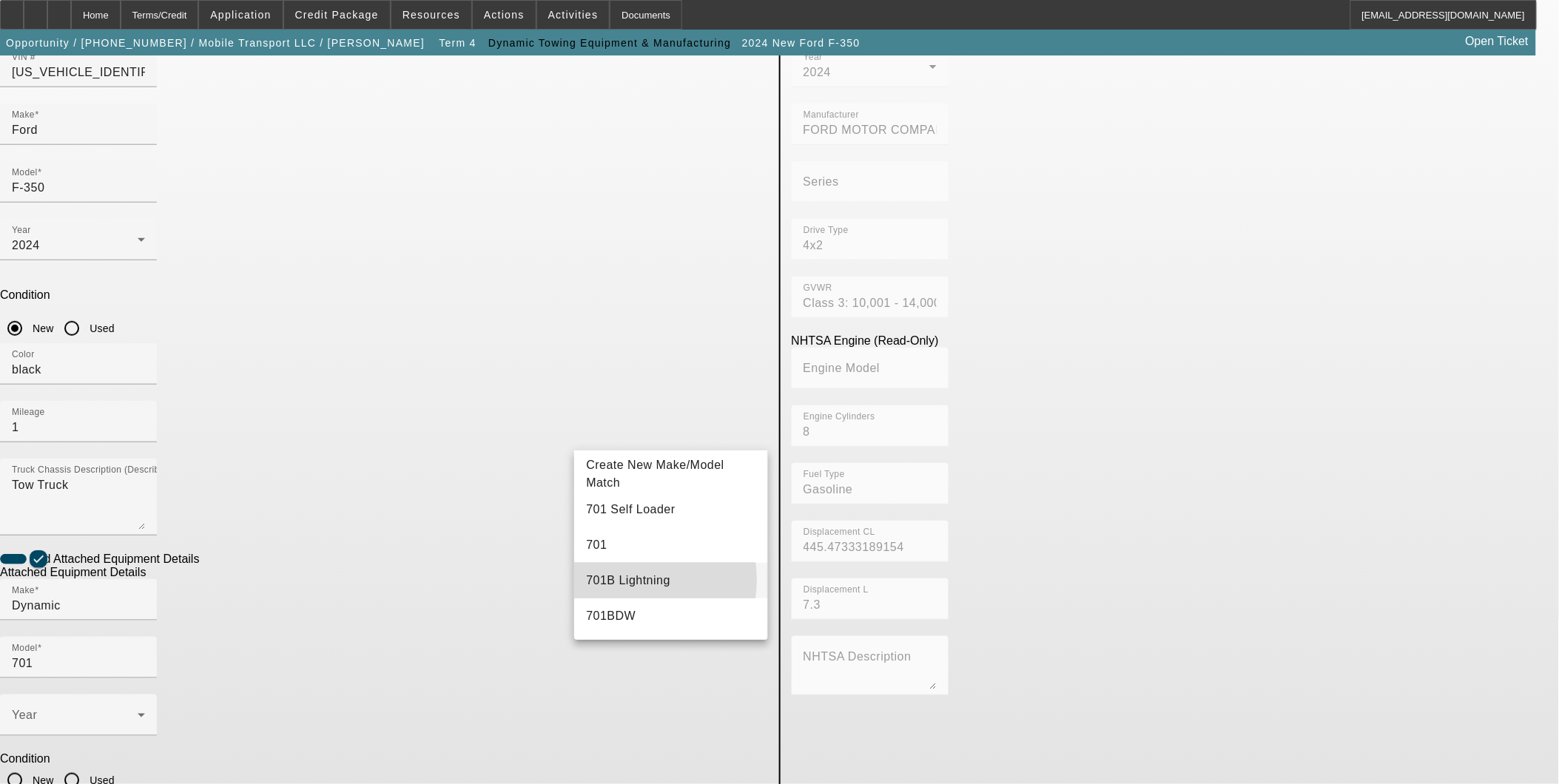
click at [627, 579] on span "701B Lightning" at bounding box center [628, 580] width 84 height 13
type input "701B Lightning"
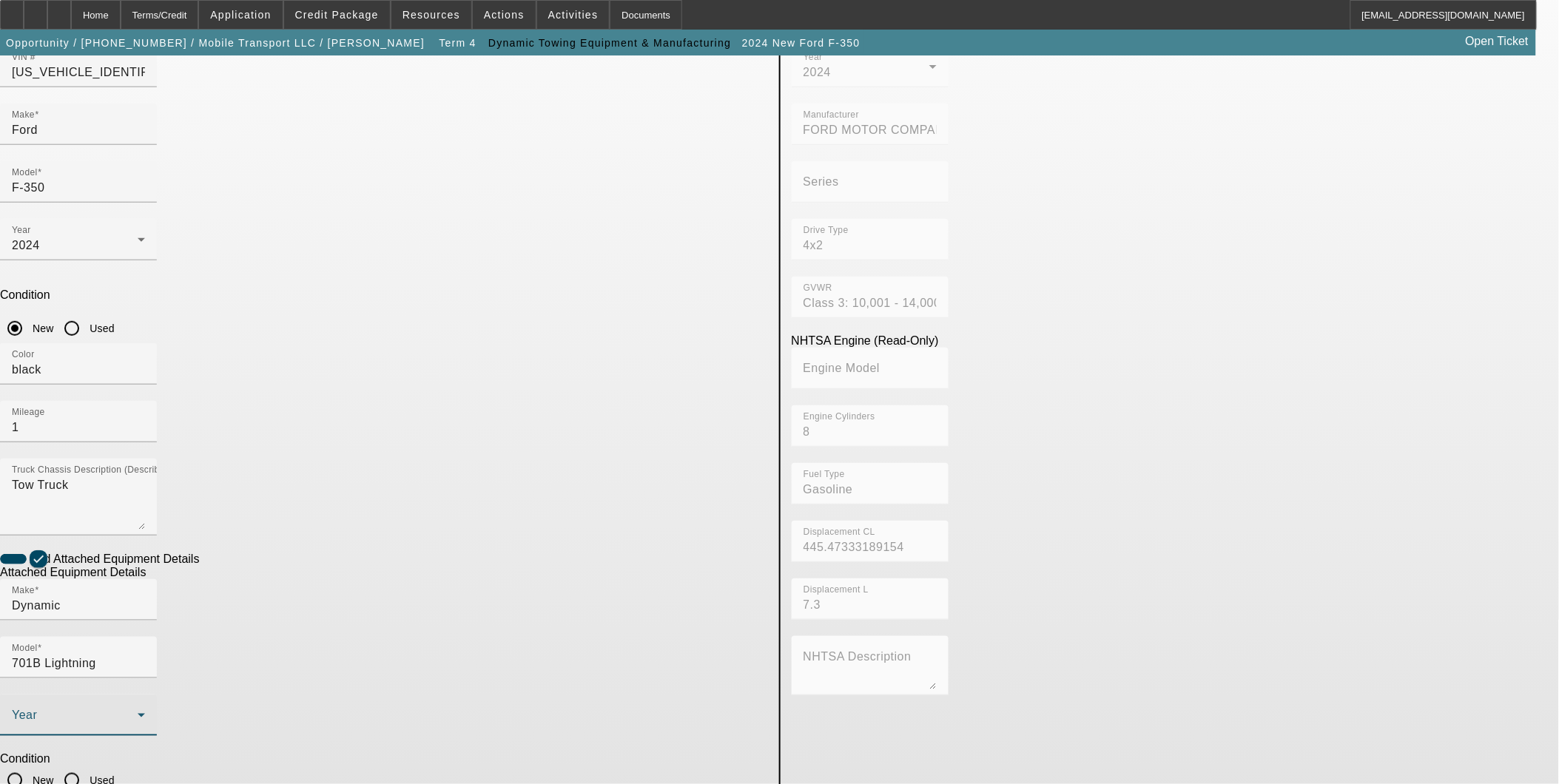
click at [138, 712] on span at bounding box center [75, 720] width 126 height 17
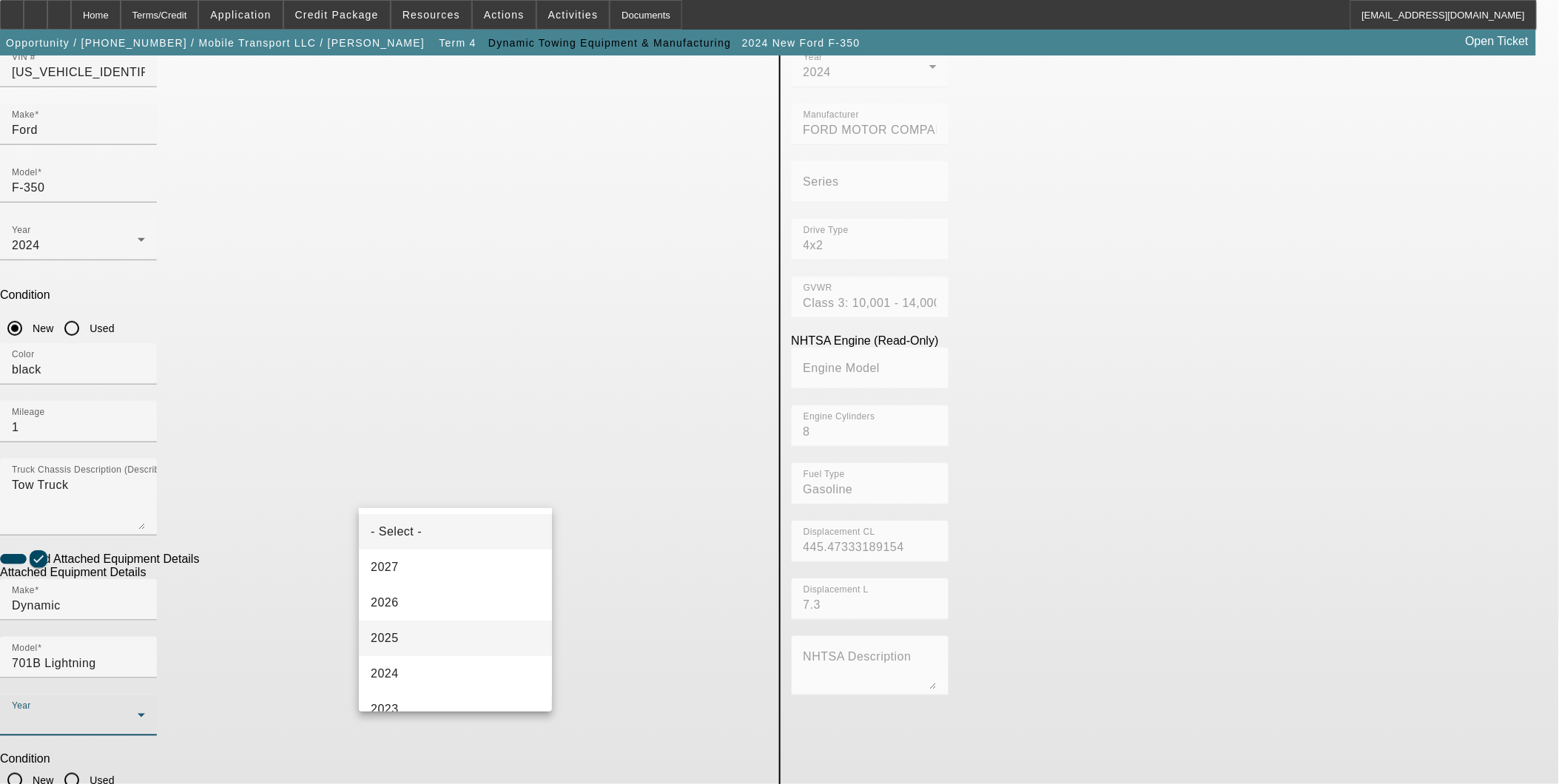
click at [422, 634] on mat-option "2025" at bounding box center [455, 638] width 193 height 36
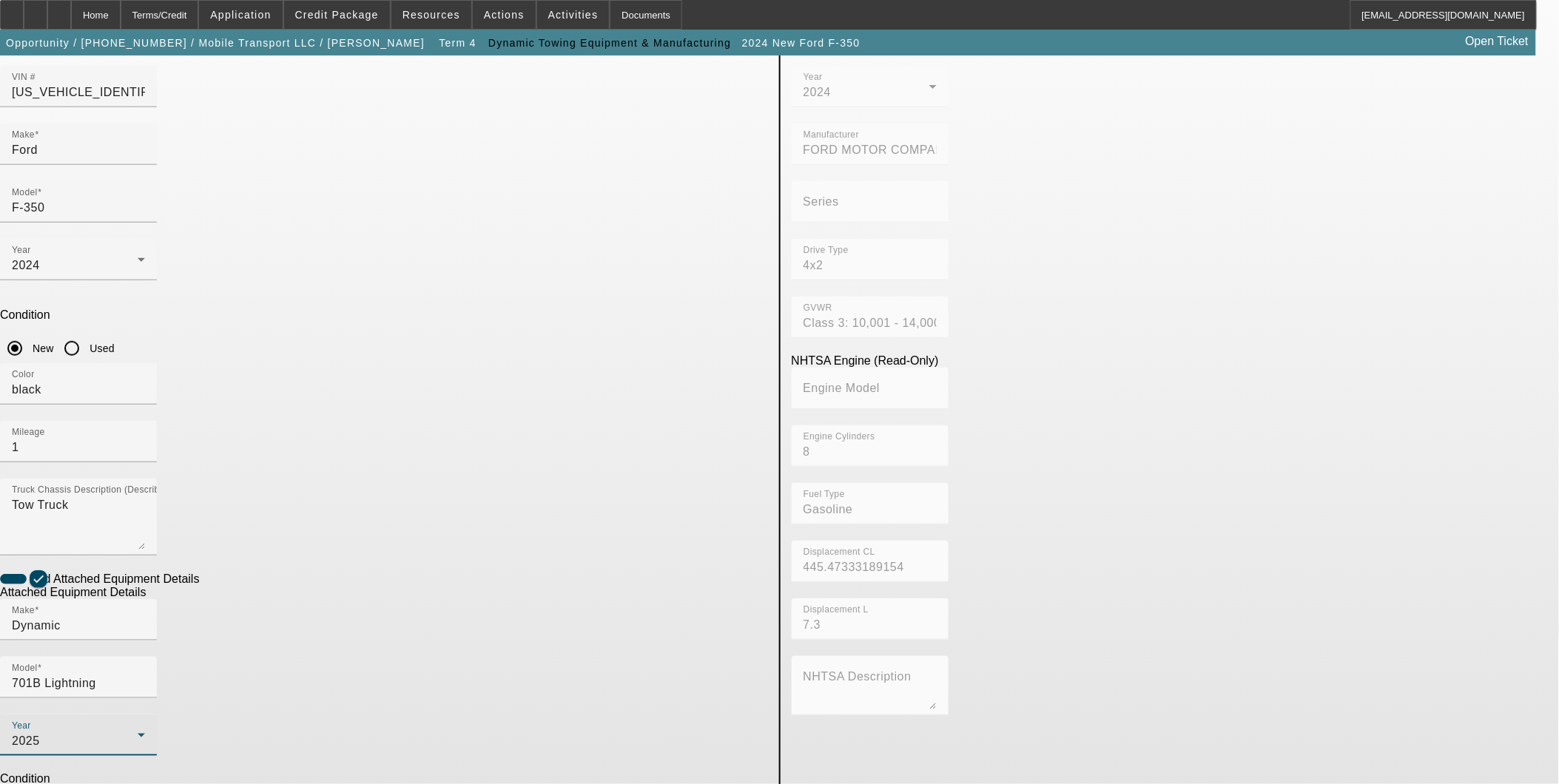
scroll to position [0, 0]
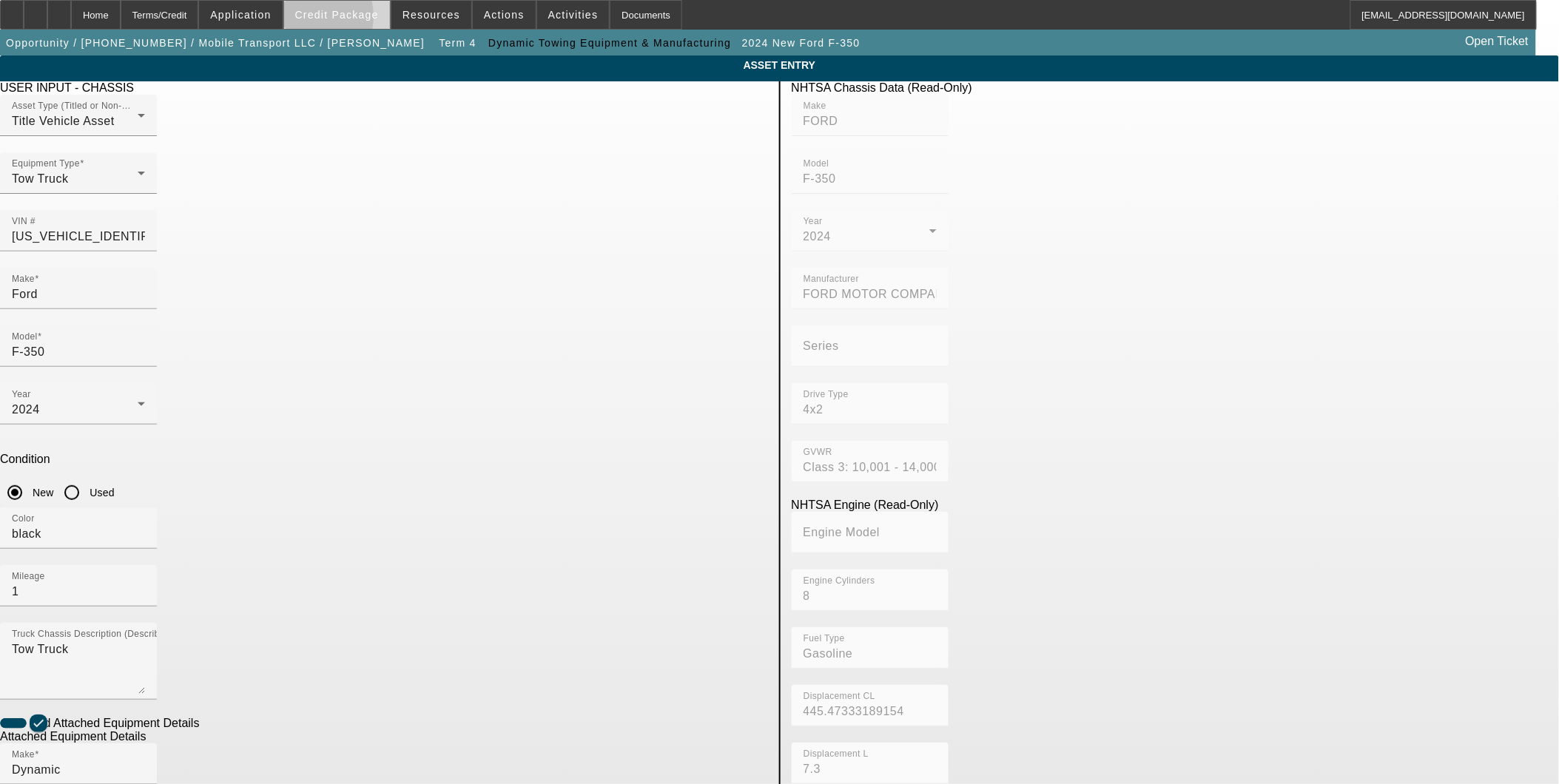
click at [326, 20] on span at bounding box center [337, 14] width 106 height 36
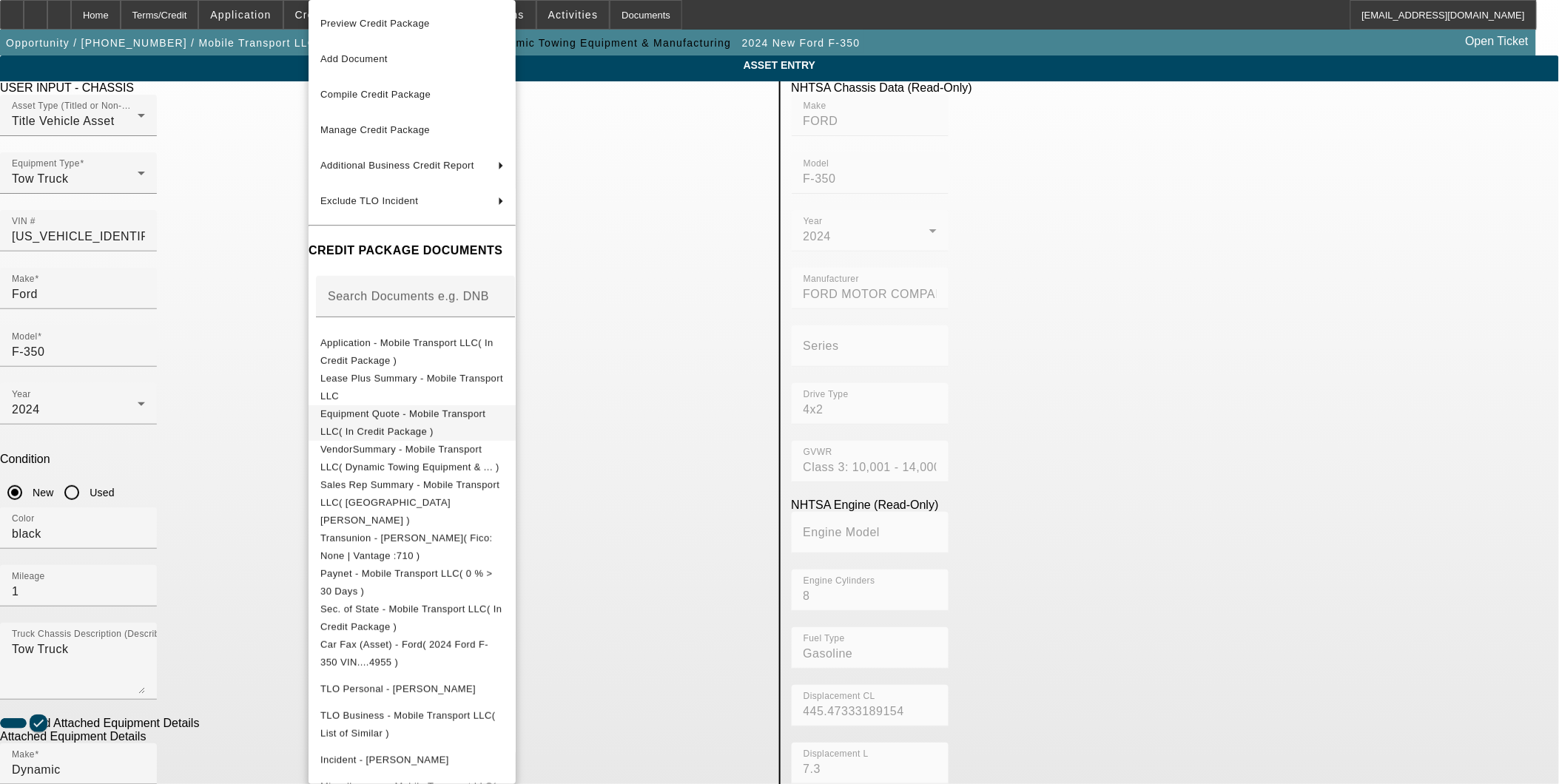
click at [388, 417] on span "Equipment Quote - Mobile Transport LLC( In Credit Package )" at bounding box center [403, 423] width 165 height 29
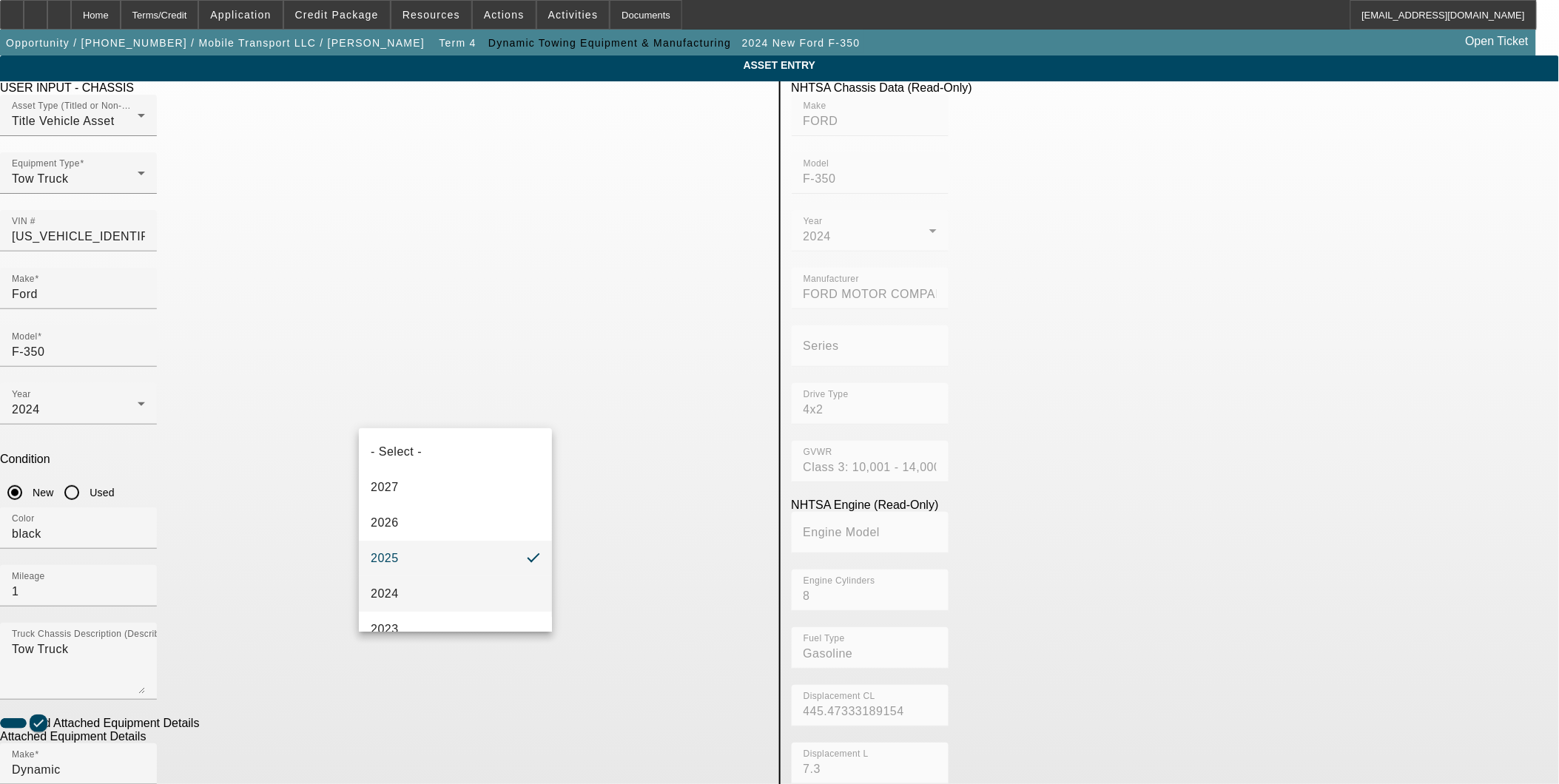
click at [402, 589] on mat-option "2024" at bounding box center [455, 593] width 193 height 36
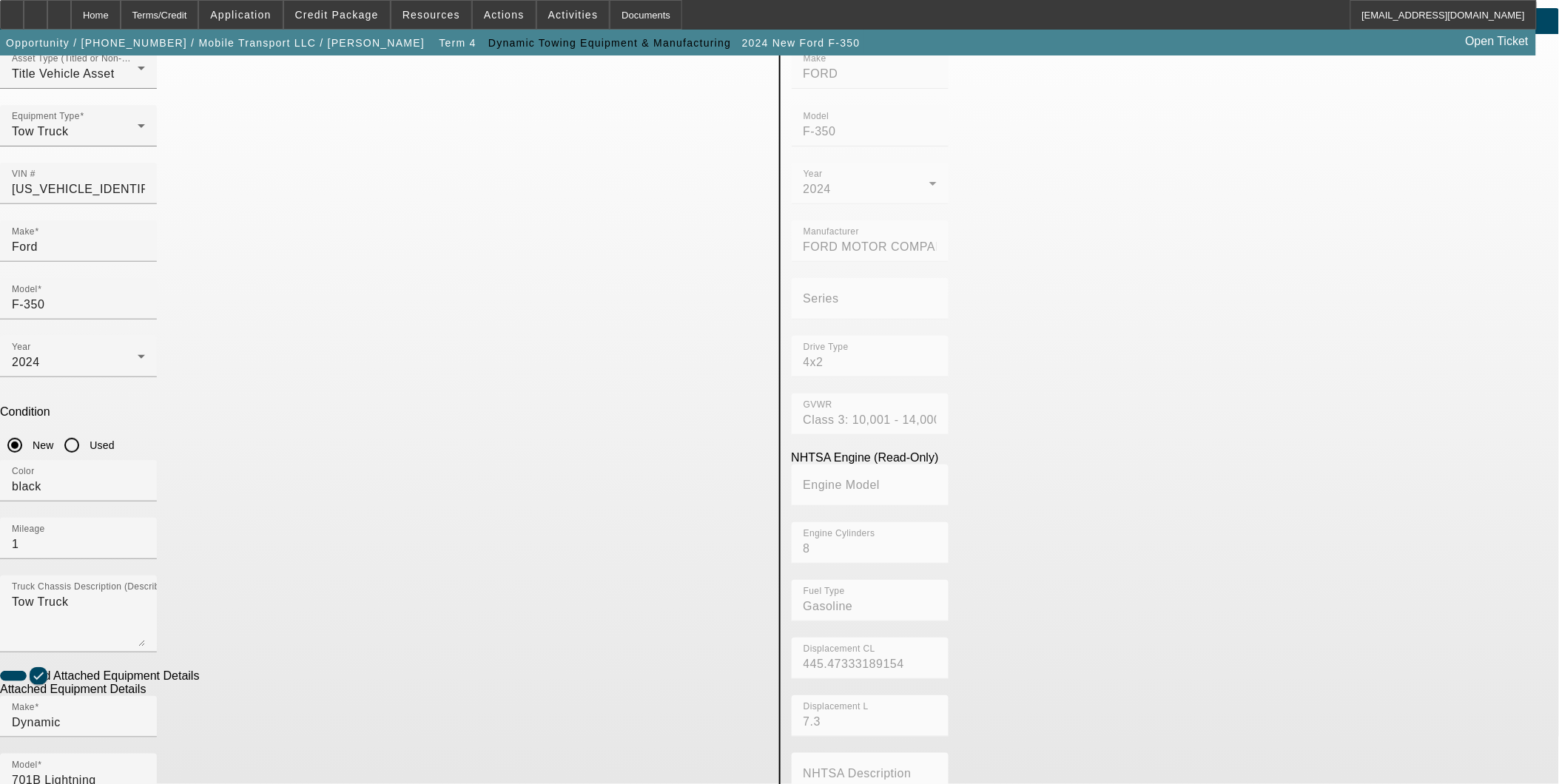
scroll to position [82, 0]
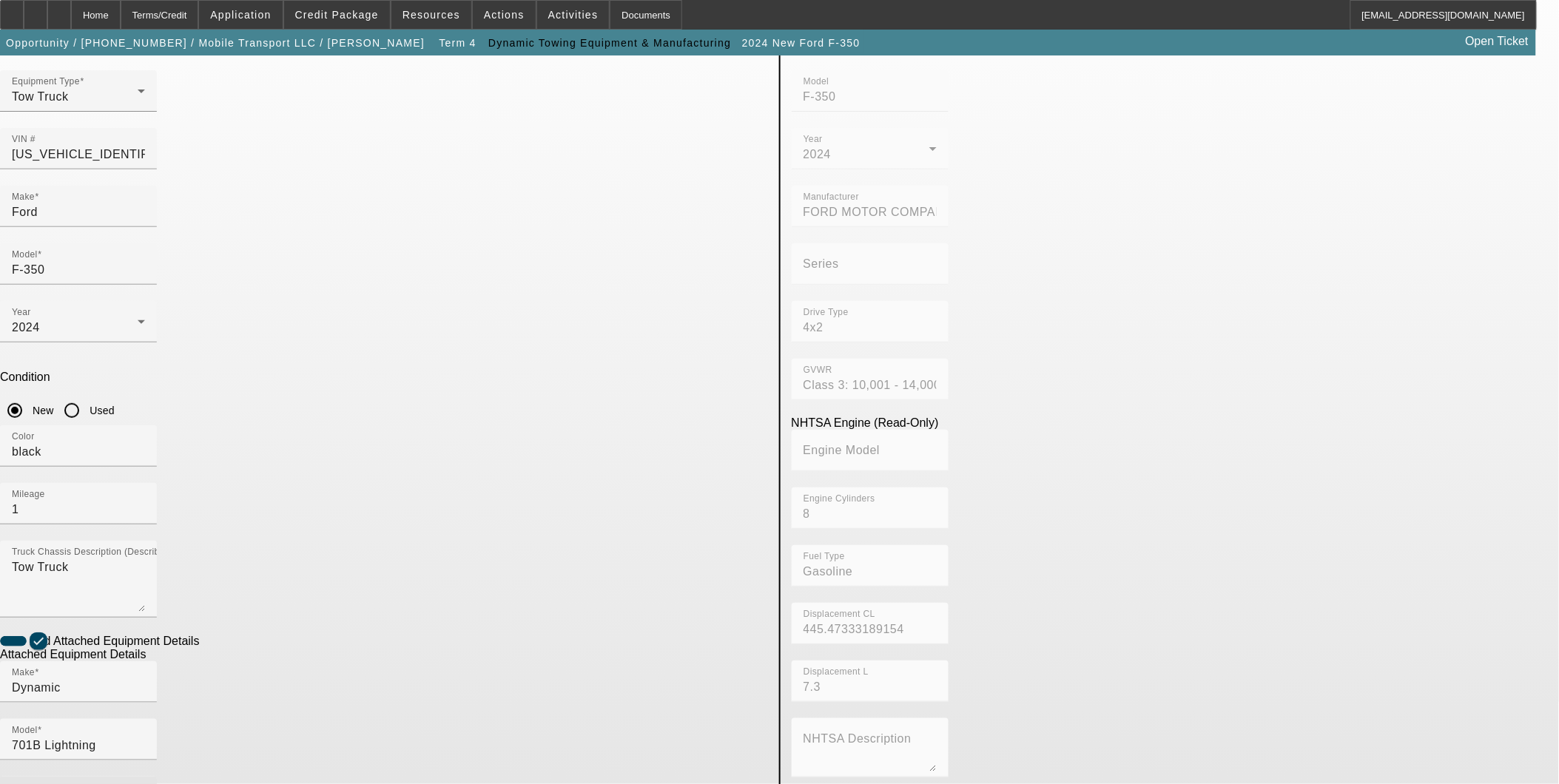
radio input "true"
checkbox input "true"
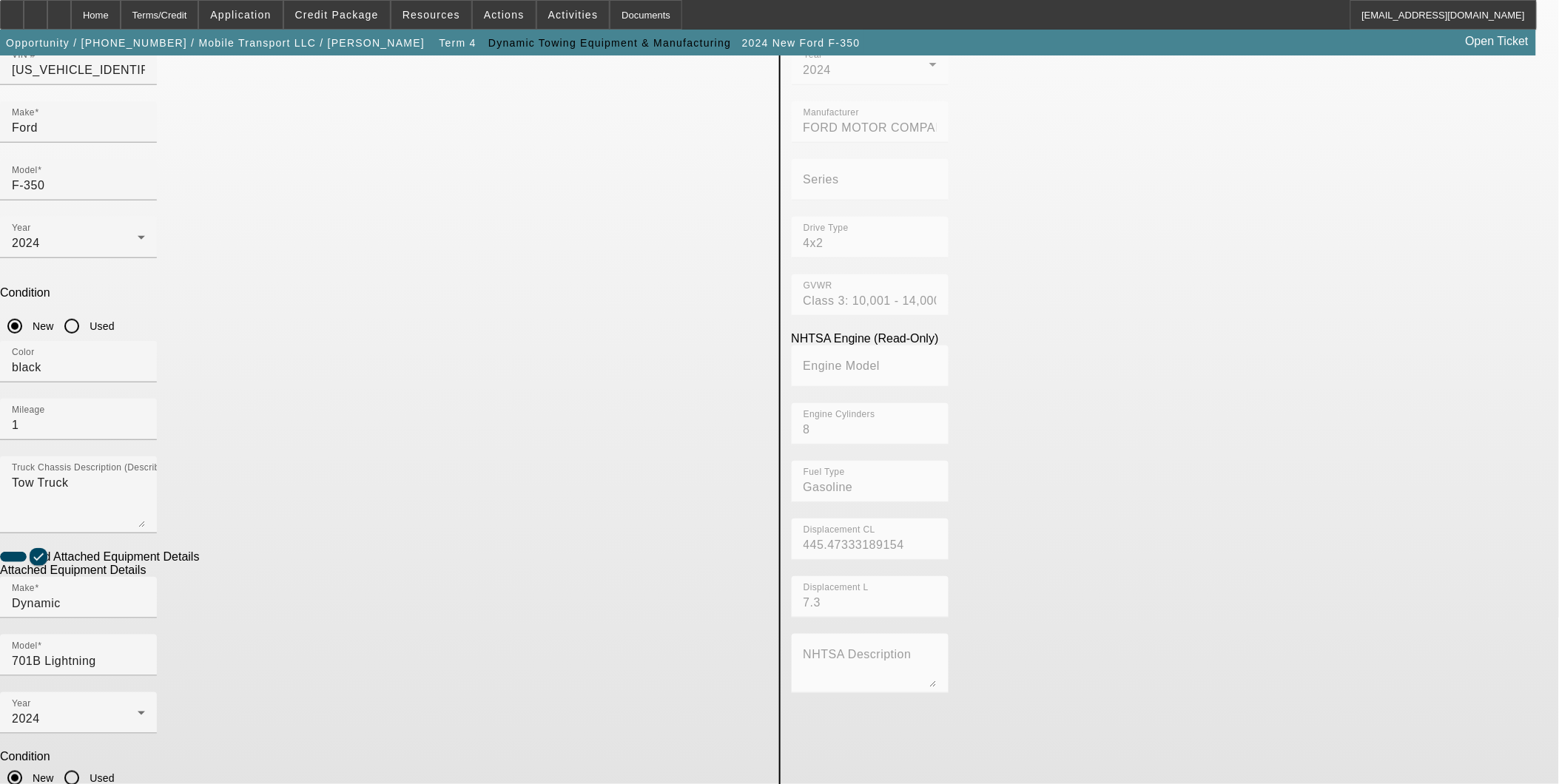
scroll to position [167, 0]
drag, startPoint x: 434, startPoint y: 277, endPoint x: 269, endPoint y: 258, distance: 166.1
click at [269, 258] on app-asset-collateral-manage "ASSET ENTRY Delete asset USER INPUT - CHASSIS Asset Type (Titled or Non-Titled)…" at bounding box center [779, 464] width 1559 height 1151
type textarea "Wrecker"
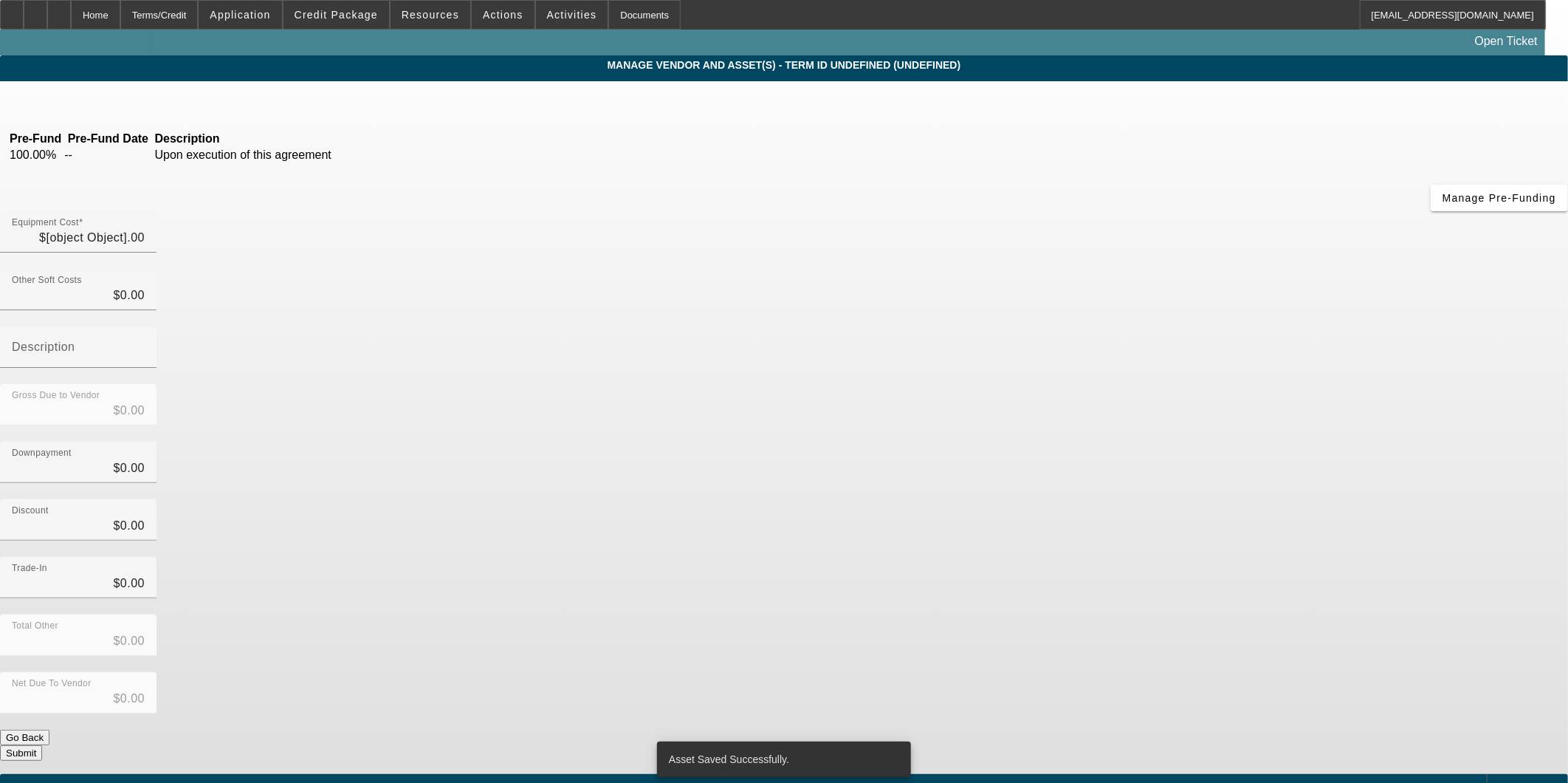
type input "$97,765.00"
type input "$20,000.00"
type input "$77,765.00"
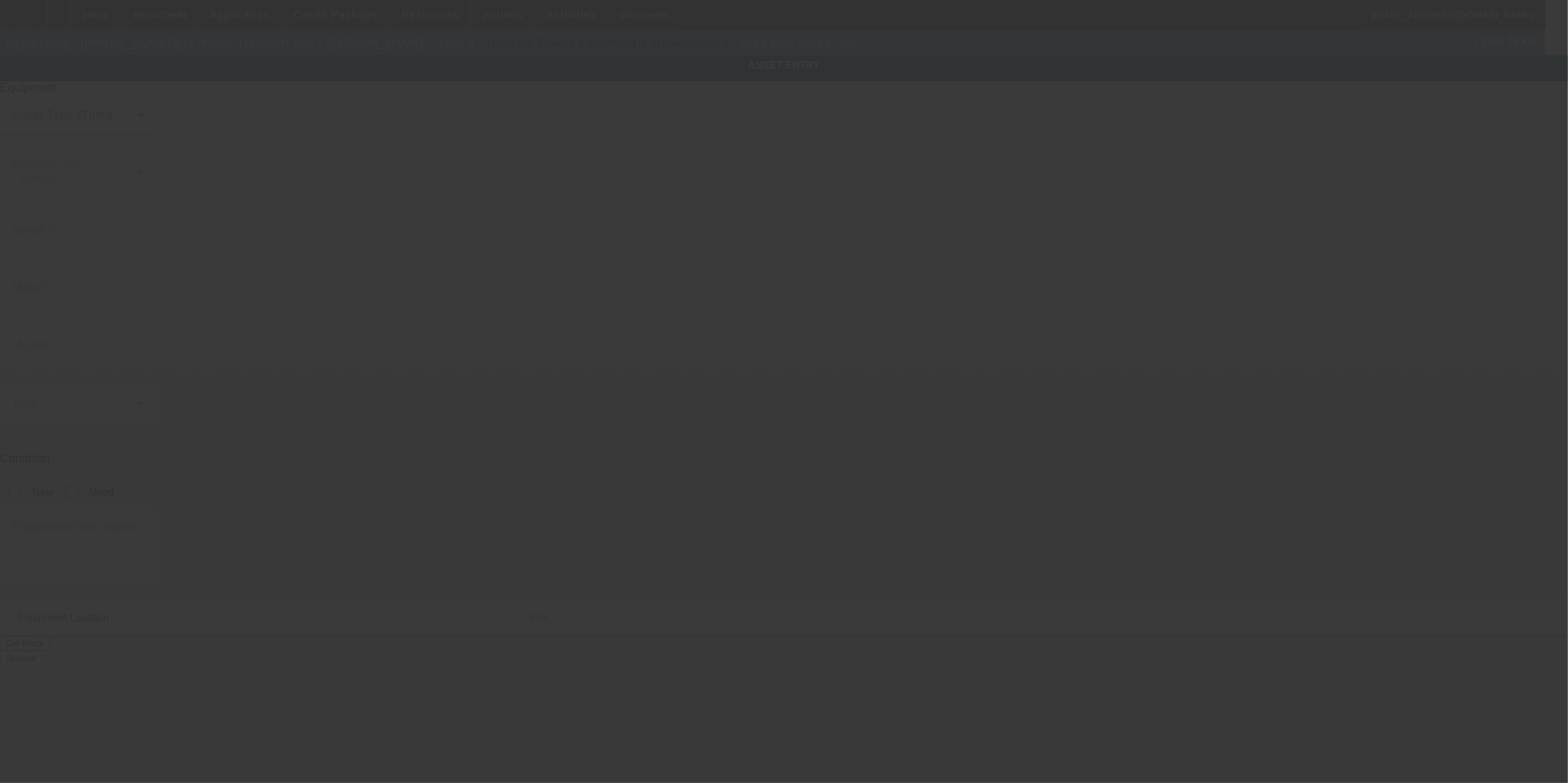
type input "1FDRF3GN8REE14955"
type input "Ford"
type input "F-350"
radio input "true"
type textarea "Wrecker"
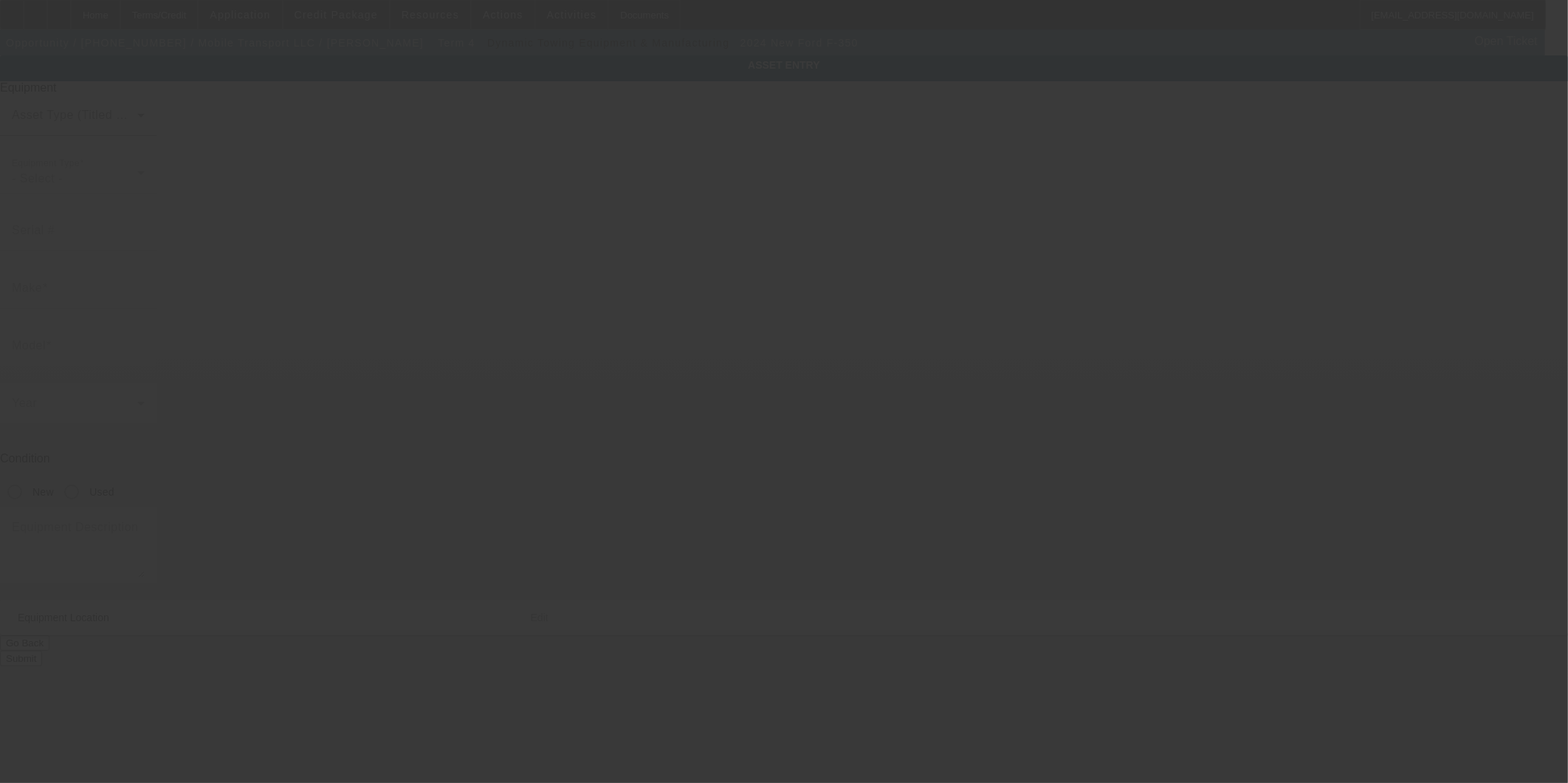
type input "2019 W Rascher Ave"
type input "Chicago"
type input "60625"
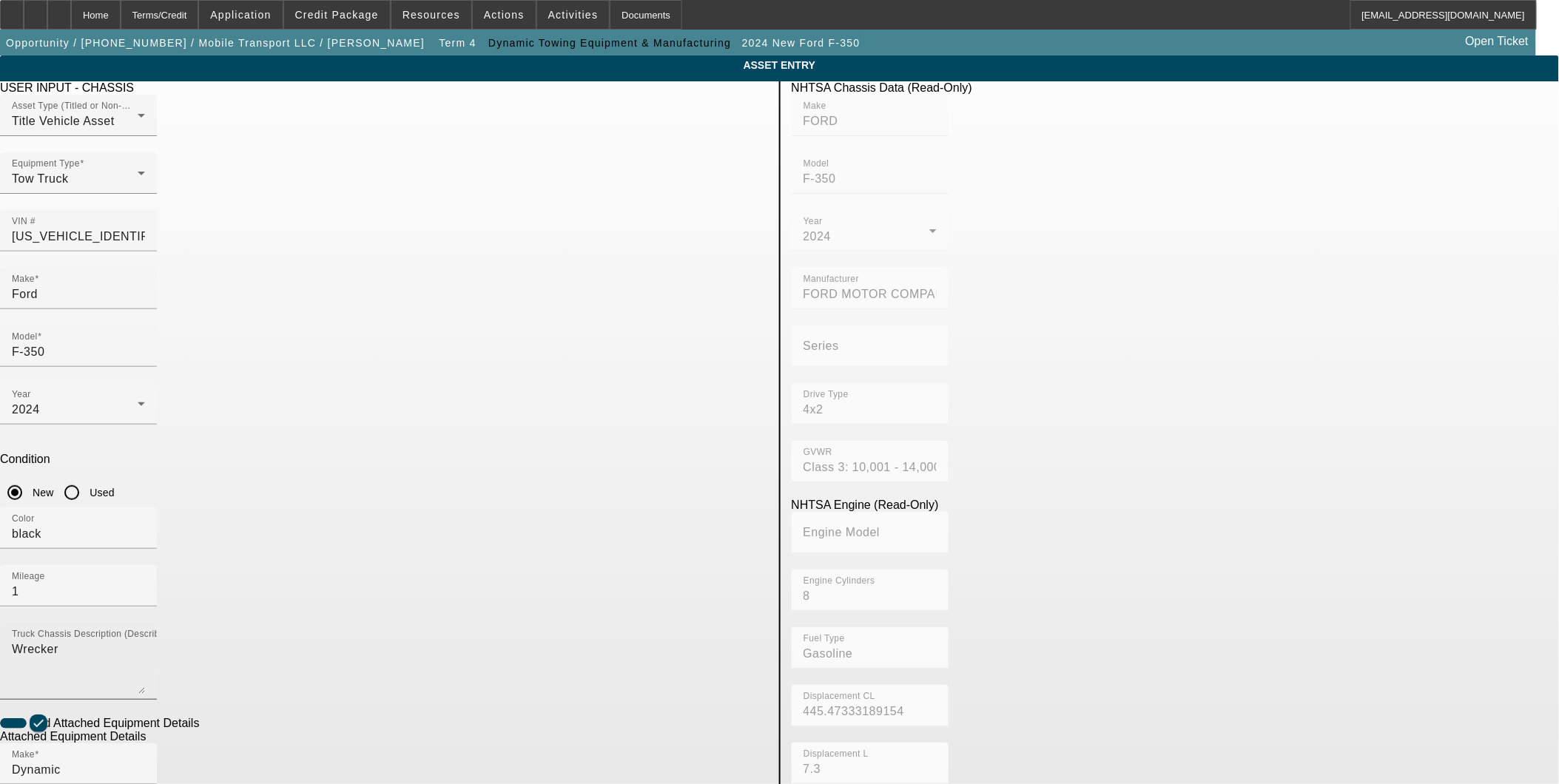
click at [145, 640] on textarea "Wrecker" at bounding box center [79, 667] width 133 height 53
type textarea "W"
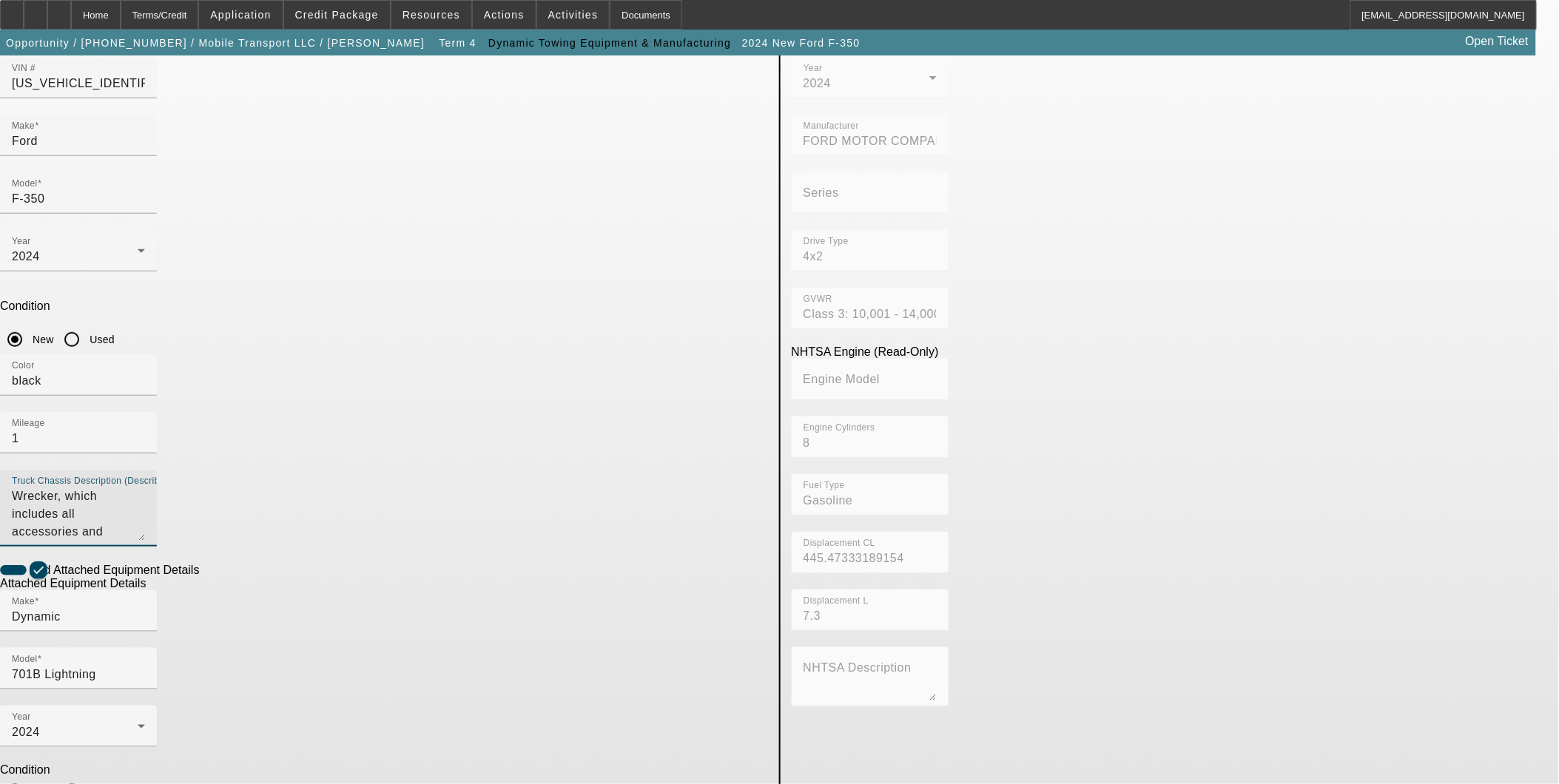
scroll to position [167, 0]
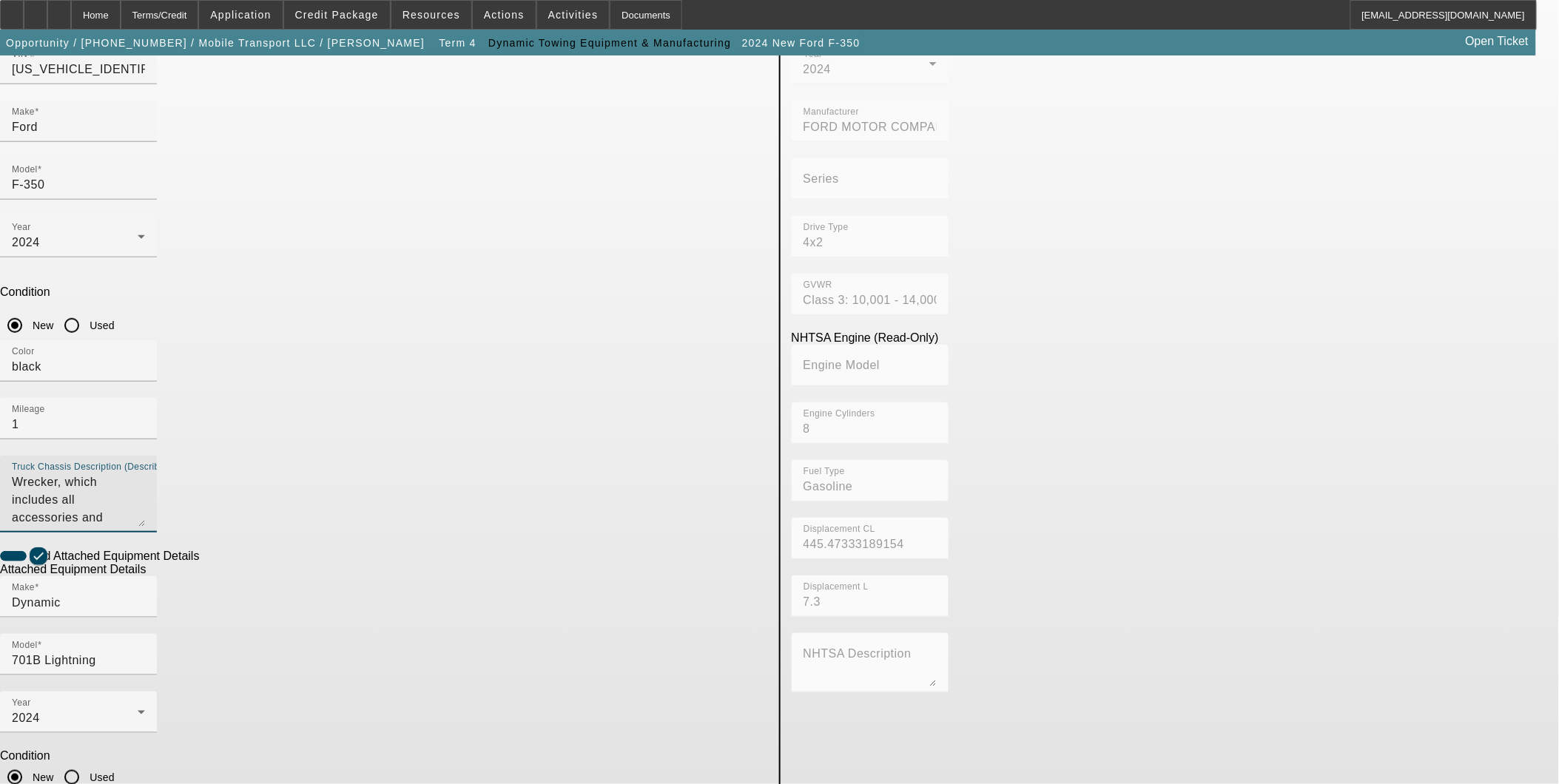
type textarea "Wrecker, which includes all accessories and attachments."
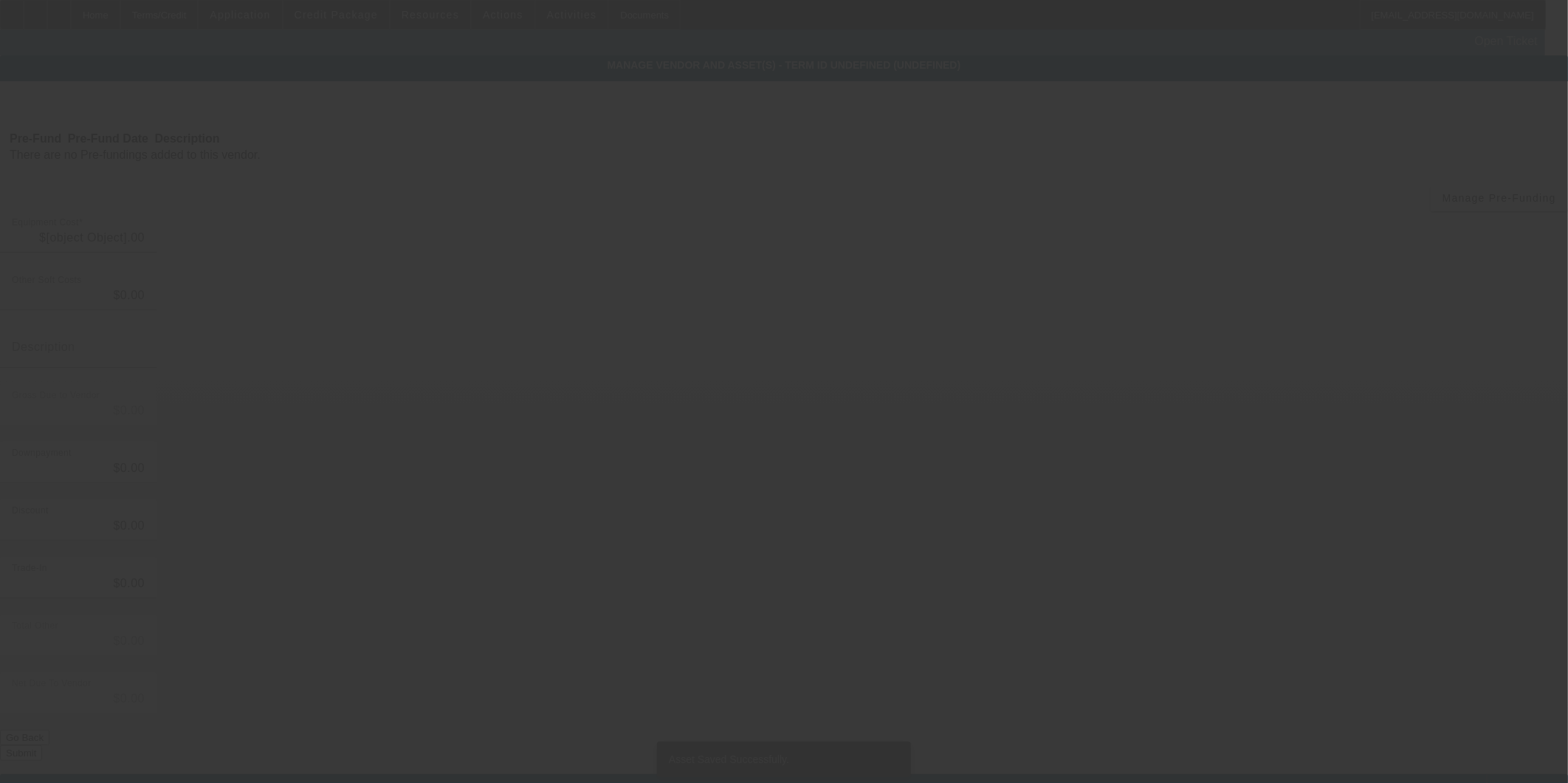
type input "$97,765.00"
type input "$20,000.00"
type input "$77,765.00"
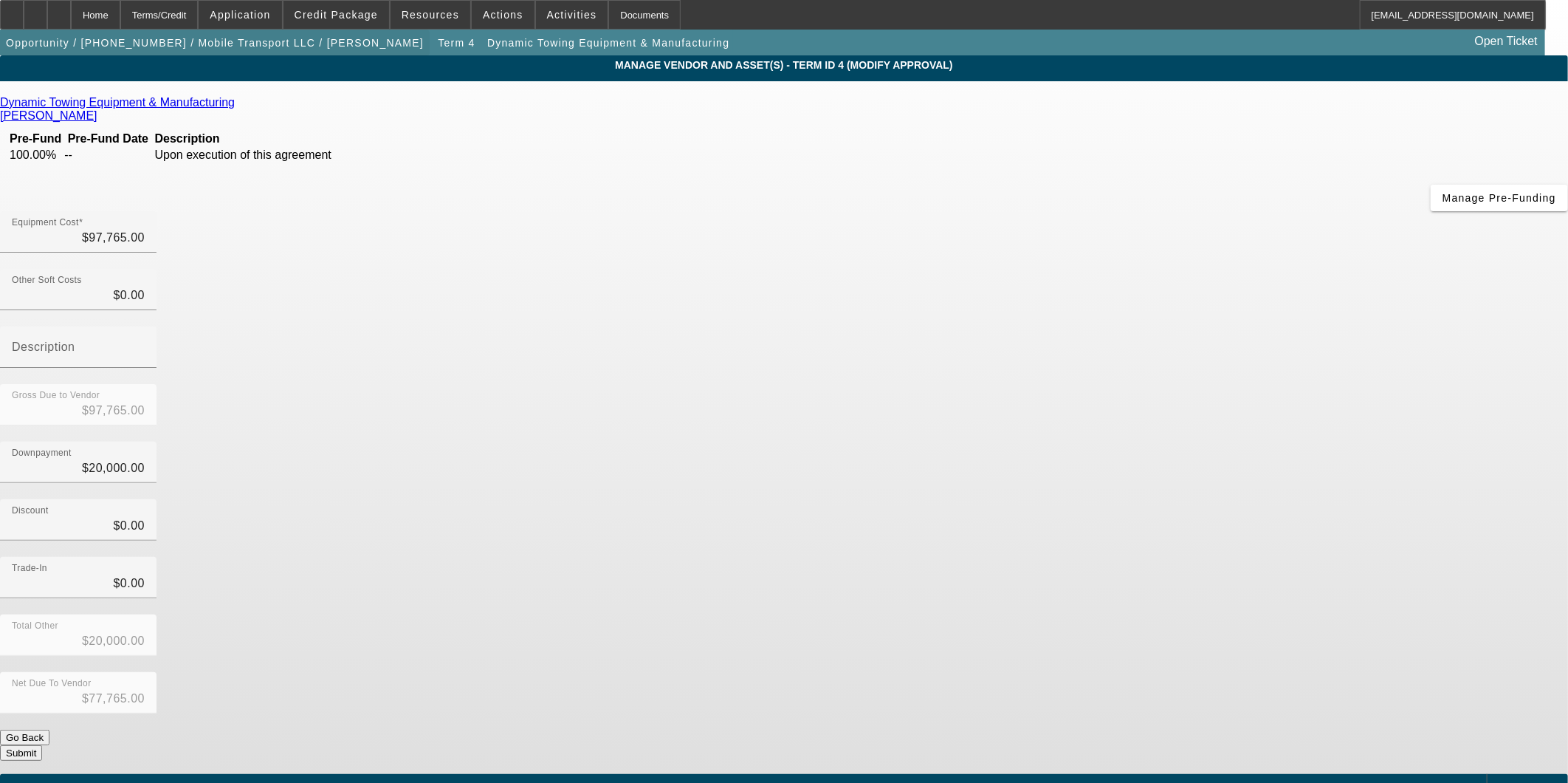
drag, startPoint x: 136, startPoint y: 17, endPoint x: 151, endPoint y: 31, distance: 20.5
click at [120, 17] on div "Home" at bounding box center [95, 14] width 49 height 30
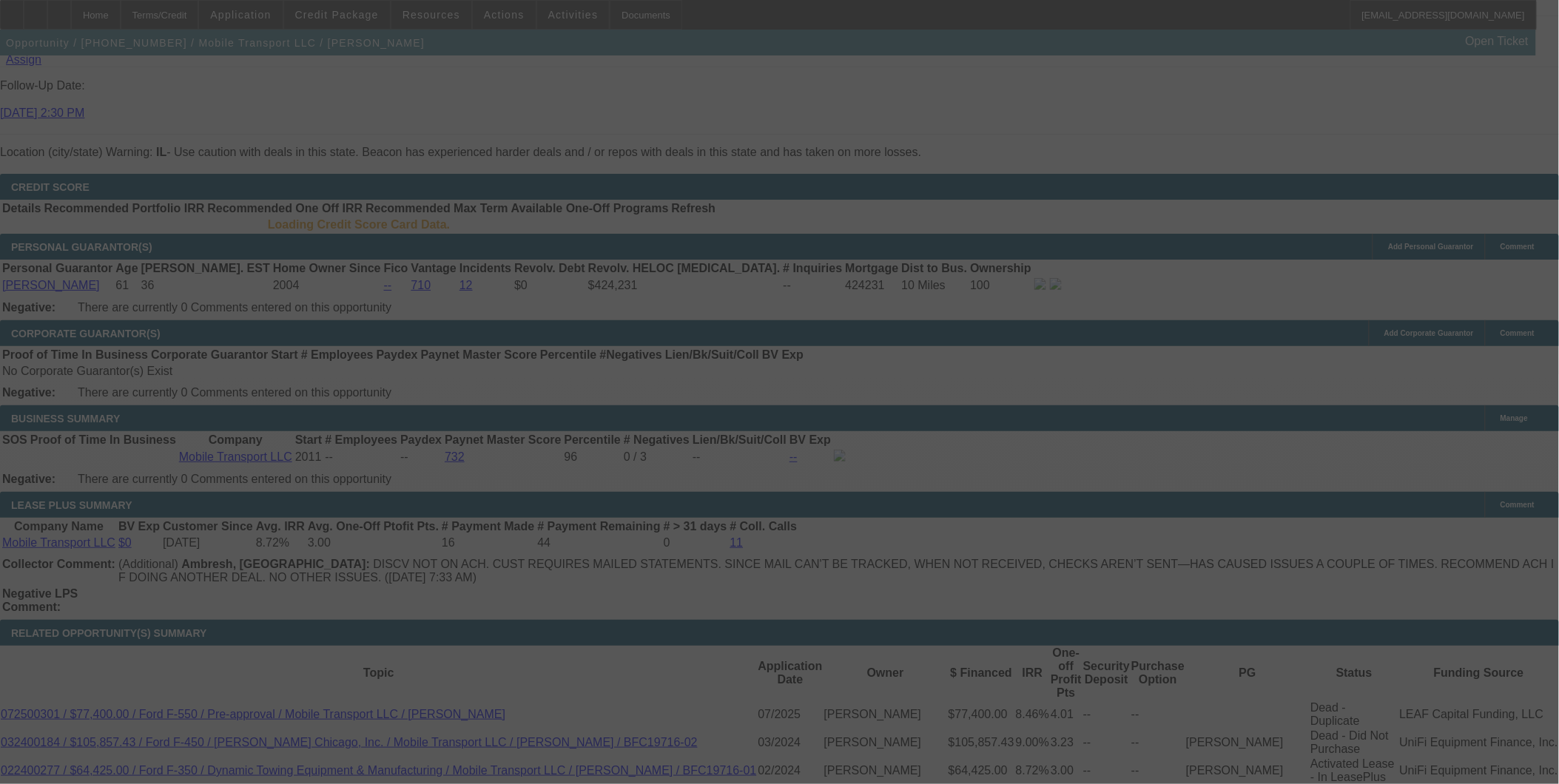
scroll to position [1971, 0]
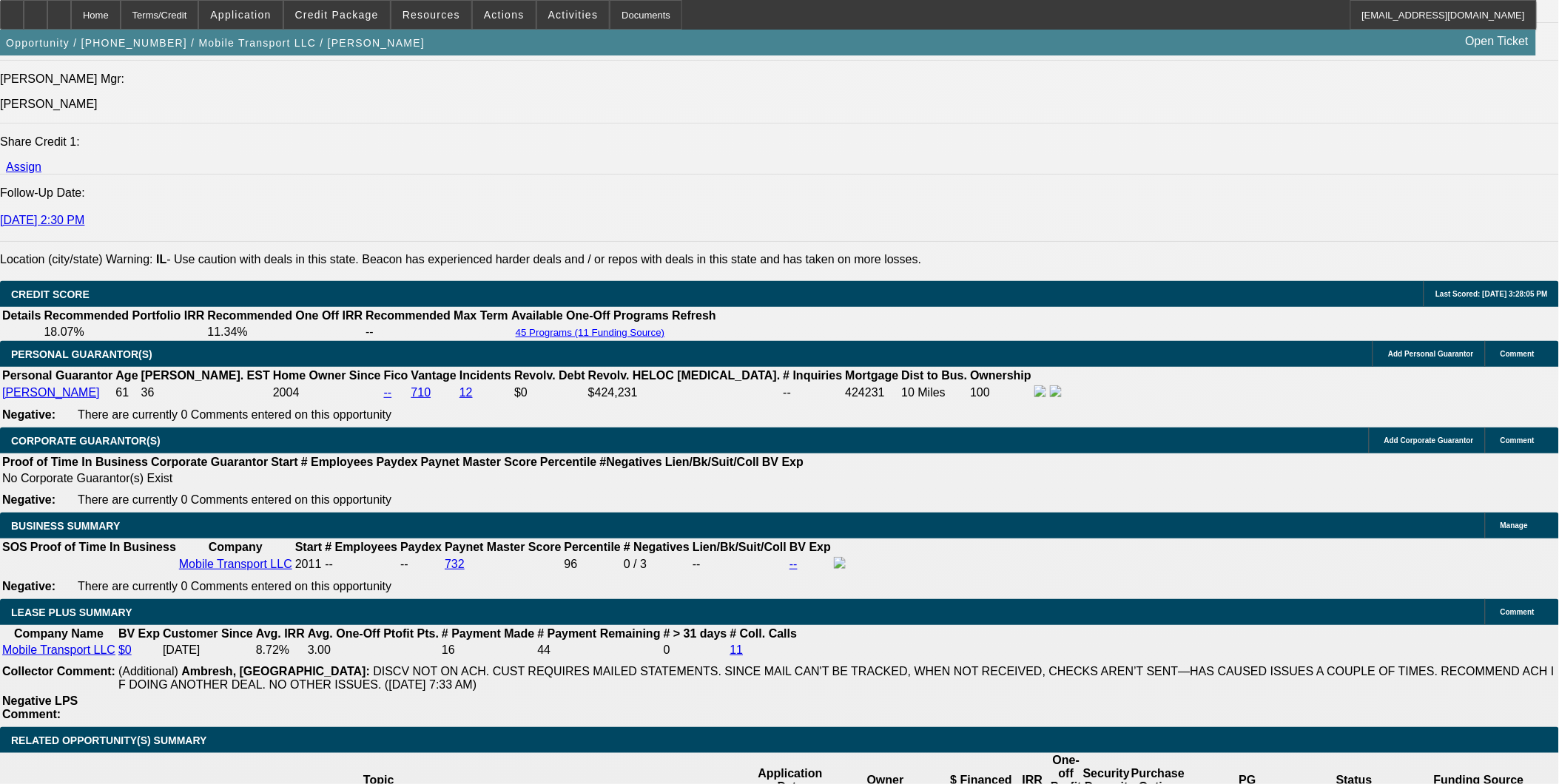
select select "0"
select select "2"
select select "0"
select select "6"
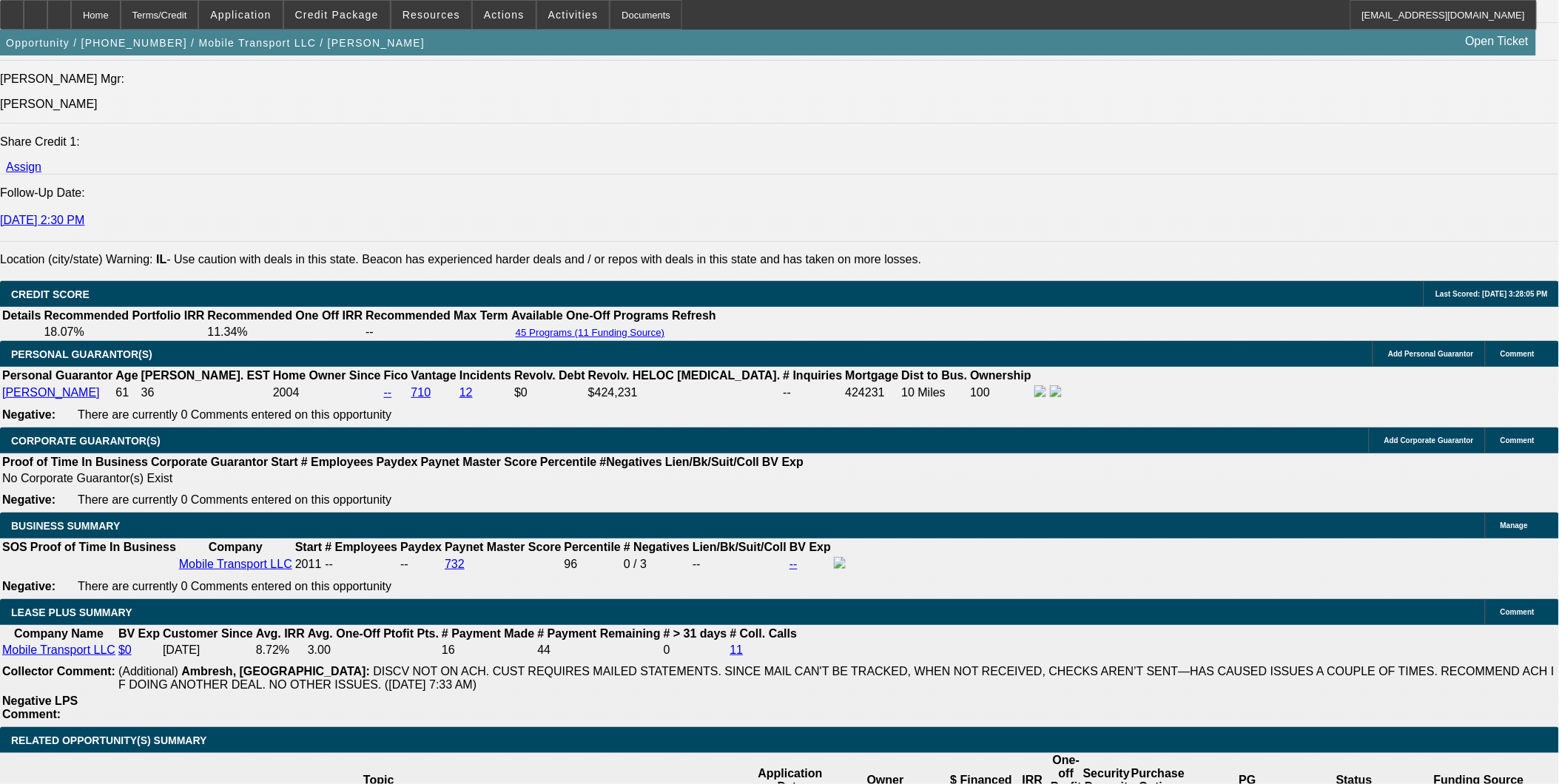
select select "0"
select select "2"
select select "0"
select select "6"
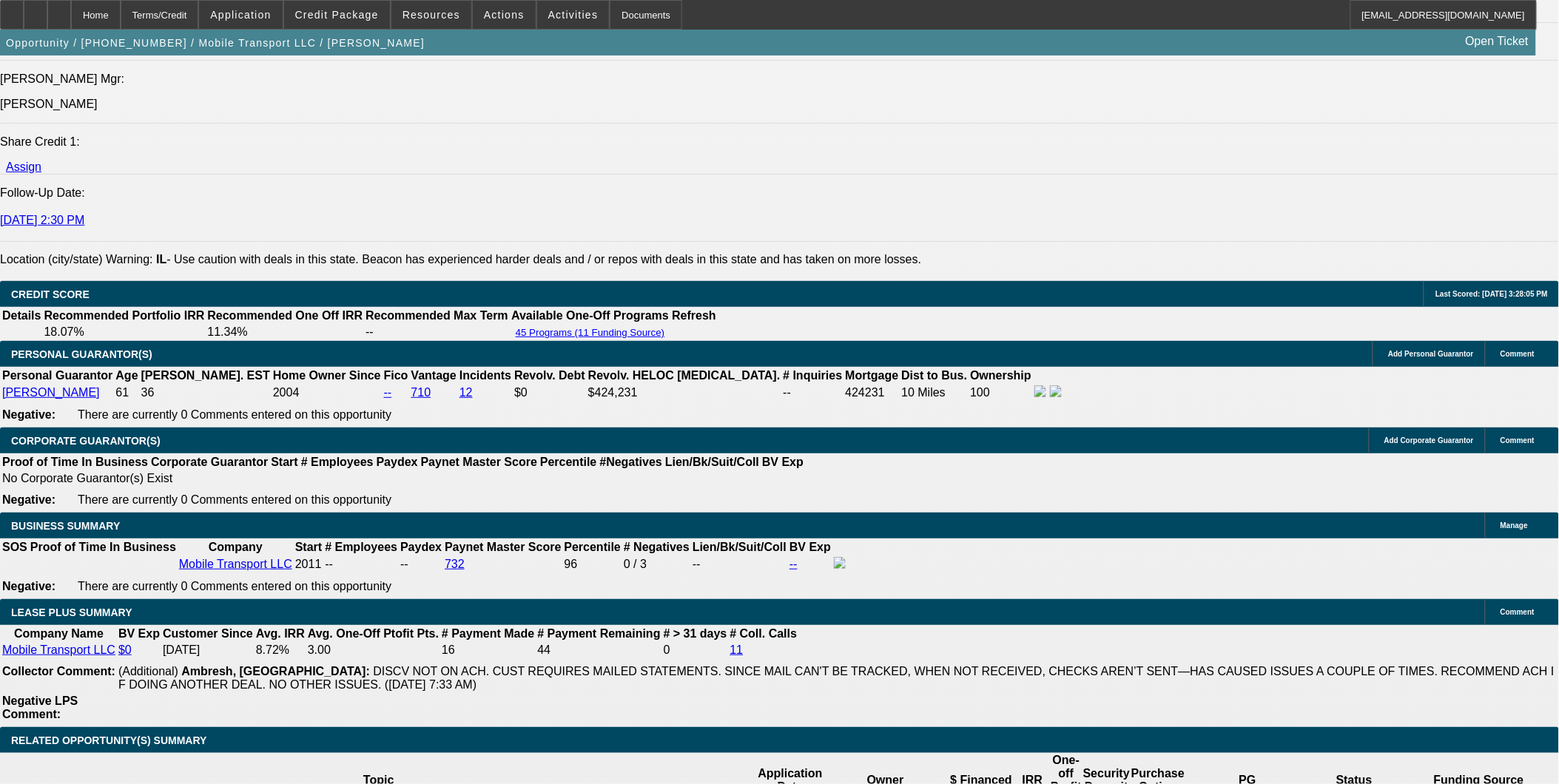
select select "0"
select select "2"
select select "0"
select select "6"
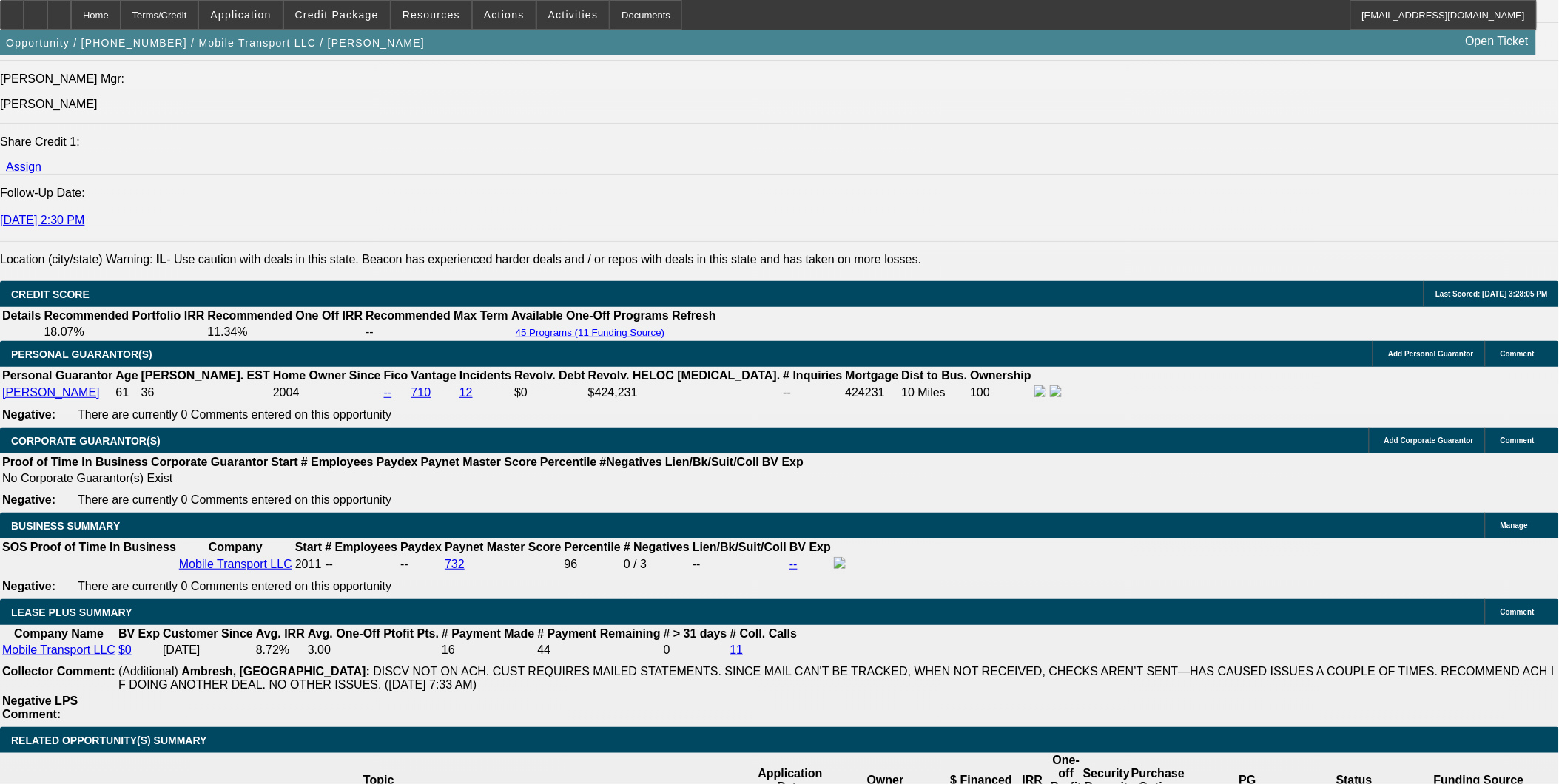
select select "0"
select select "2"
select select "0"
select select "6"
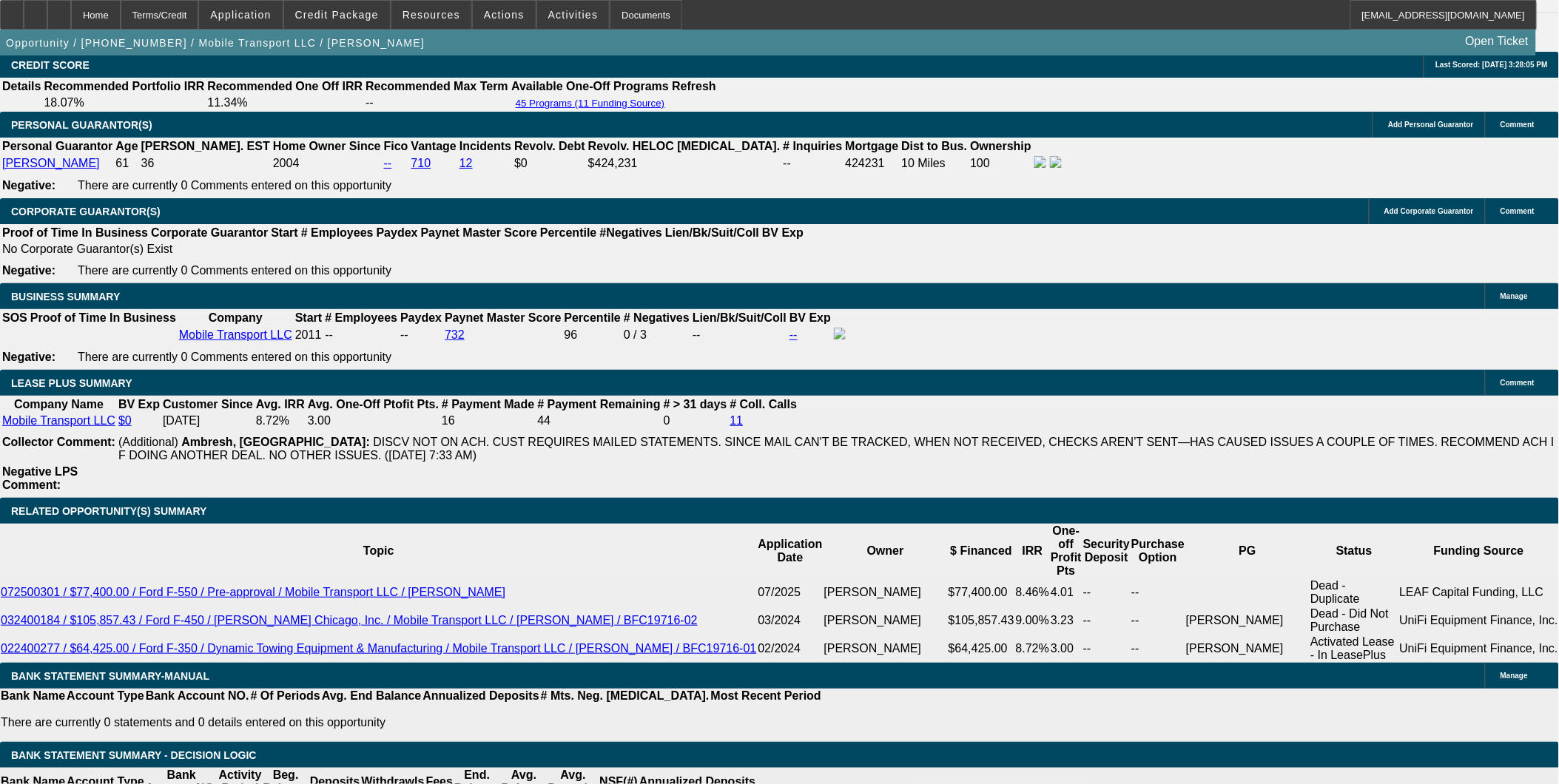
scroll to position [2300, 0]
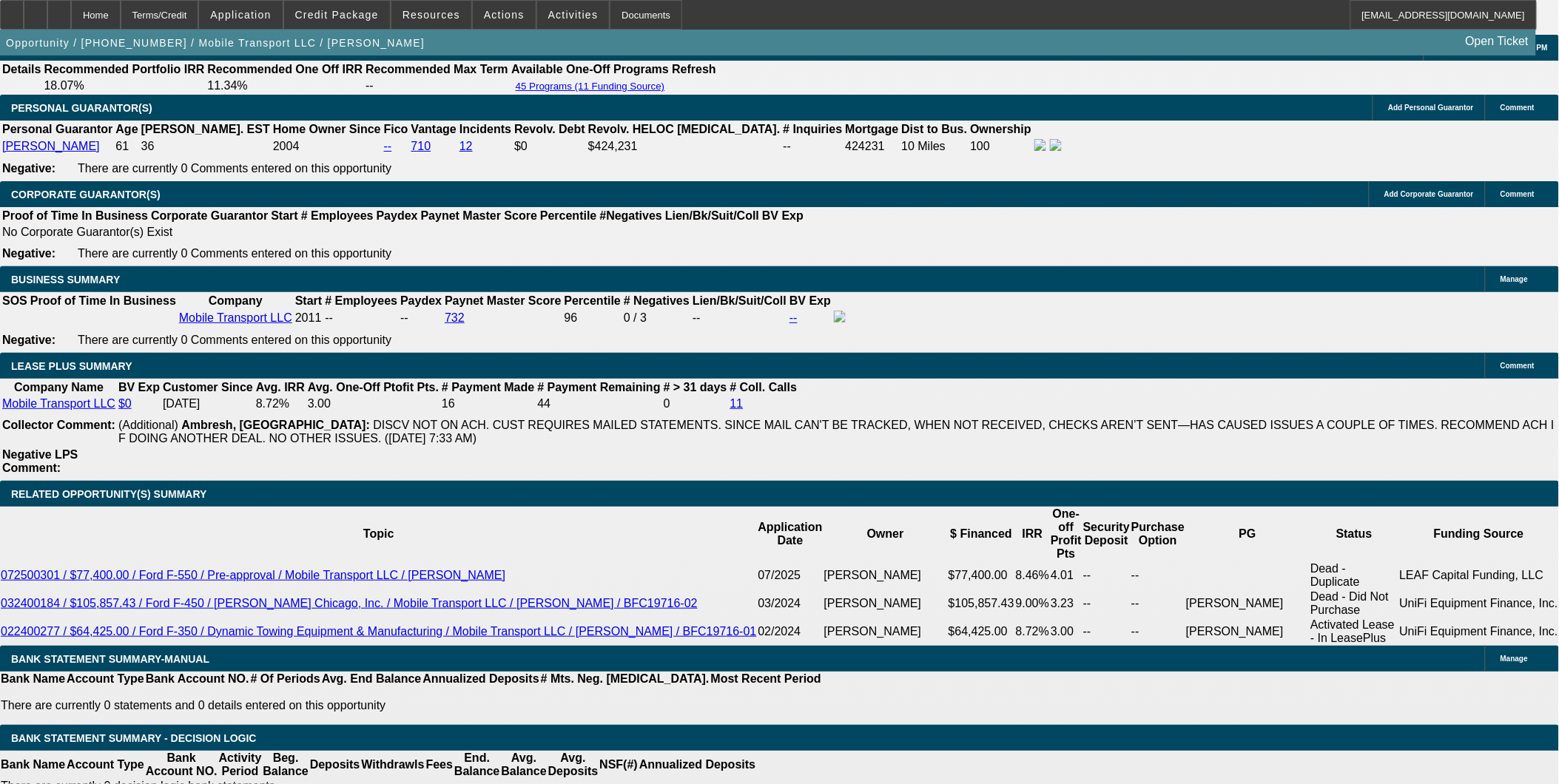
scroll to position [2053, 0]
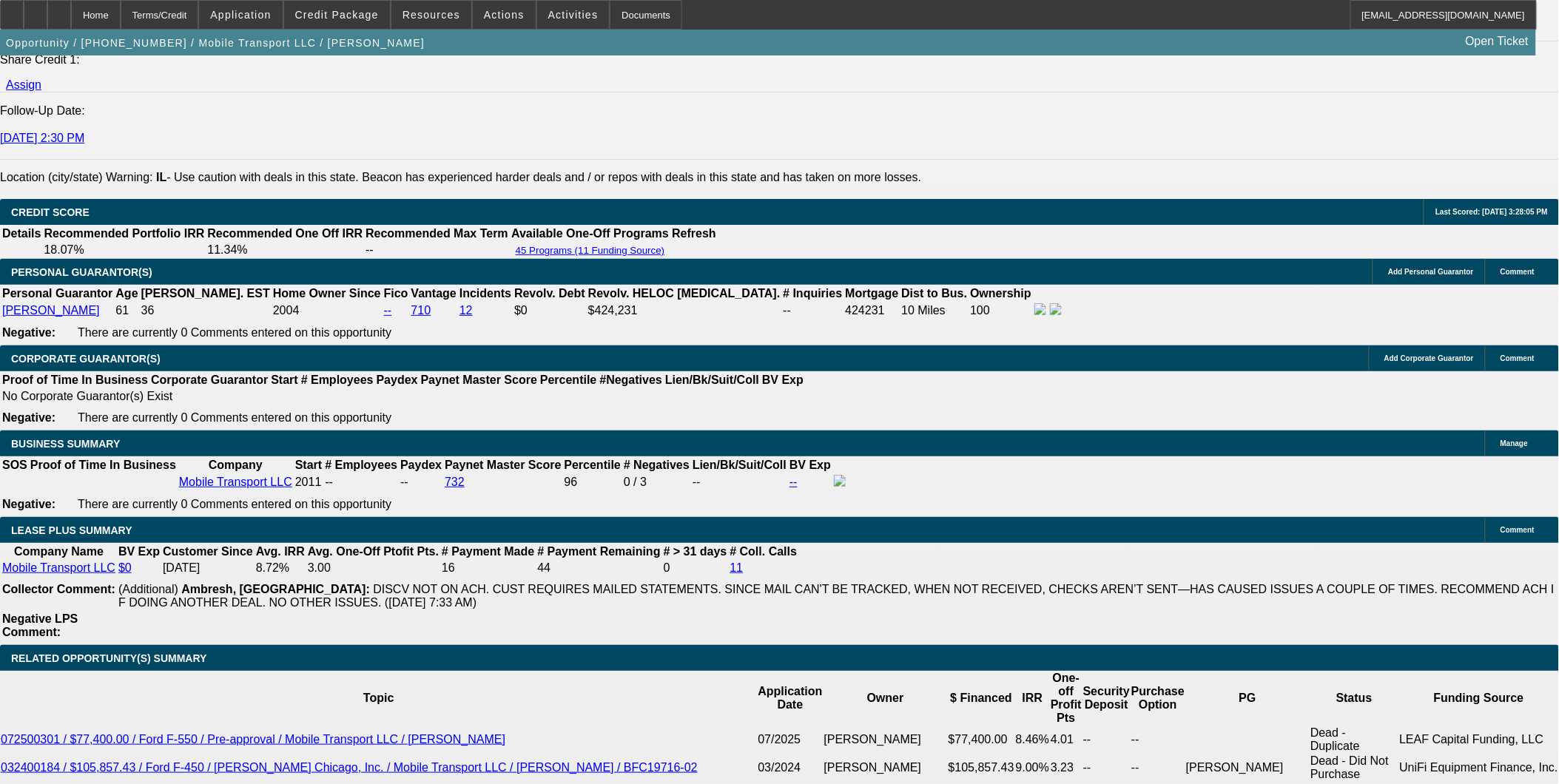
drag, startPoint x: 210, startPoint y: 382, endPoint x: 86, endPoint y: 392, distance: 124.4
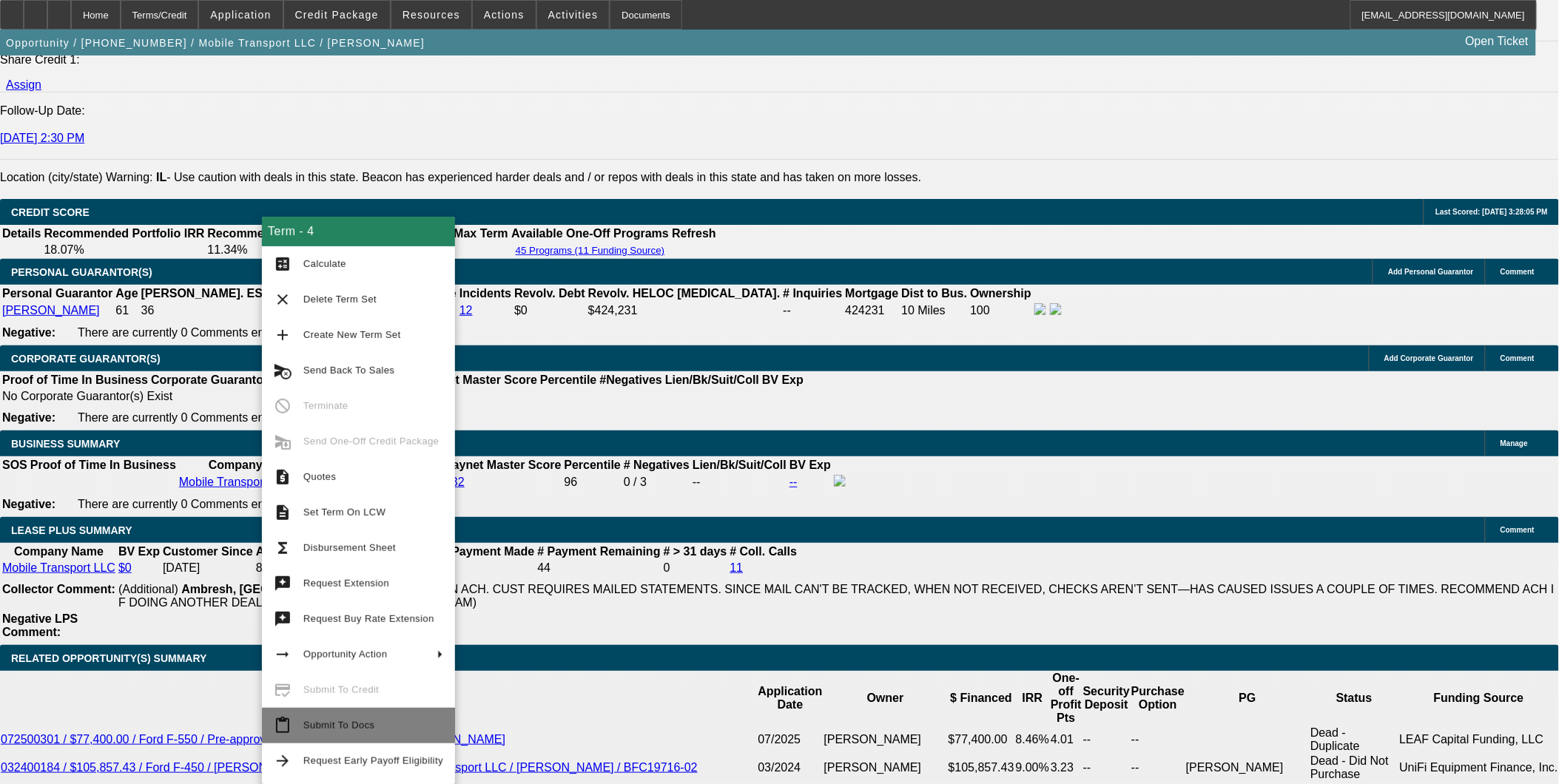
click at [374, 717] on span "Submit To Docs" at bounding box center [373, 725] width 139 height 17
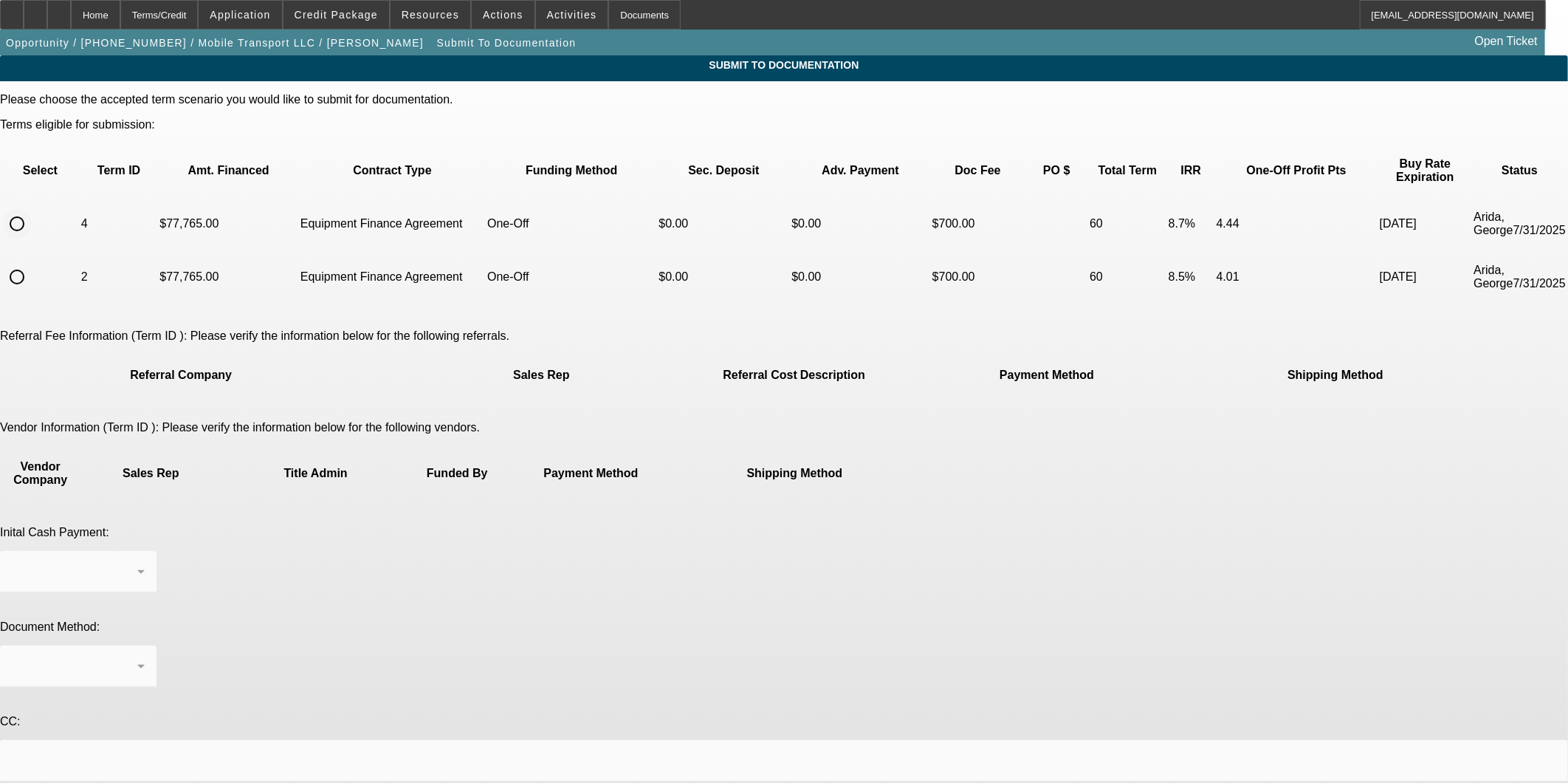
click at [32, 209] on input "radio" at bounding box center [17, 223] width 29 height 30
radio input "true"
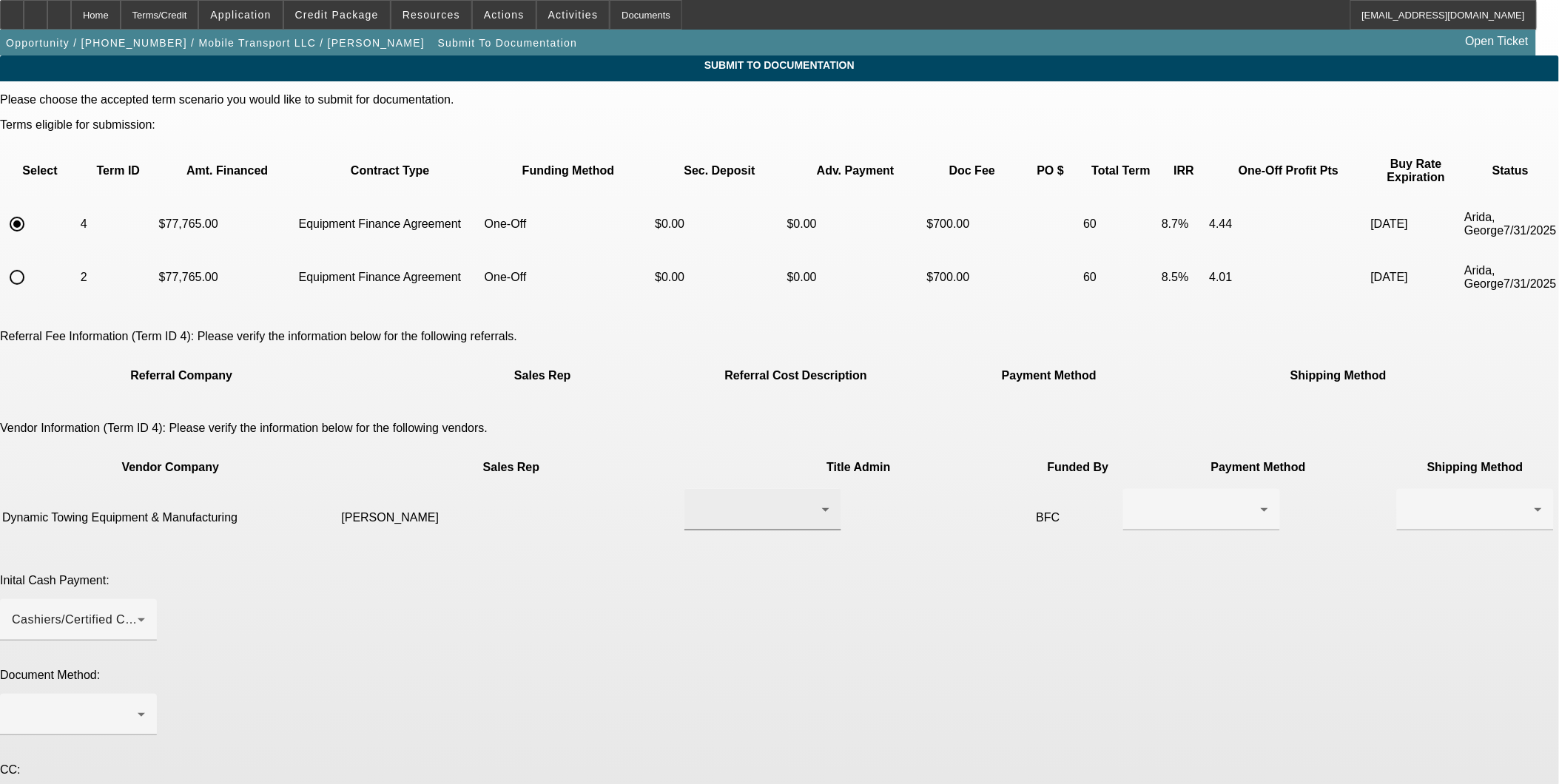
click at [732, 489] on div at bounding box center [763, 509] width 133 height 42
click at [698, 492] on span "Gentile, Anthony" at bounding box center [687, 490] width 102 height 17
click at [1135, 489] on div at bounding box center [1201, 509] width 133 height 42
click at [922, 523] on span "Wire Transfer" at bounding box center [904, 526] width 77 height 17
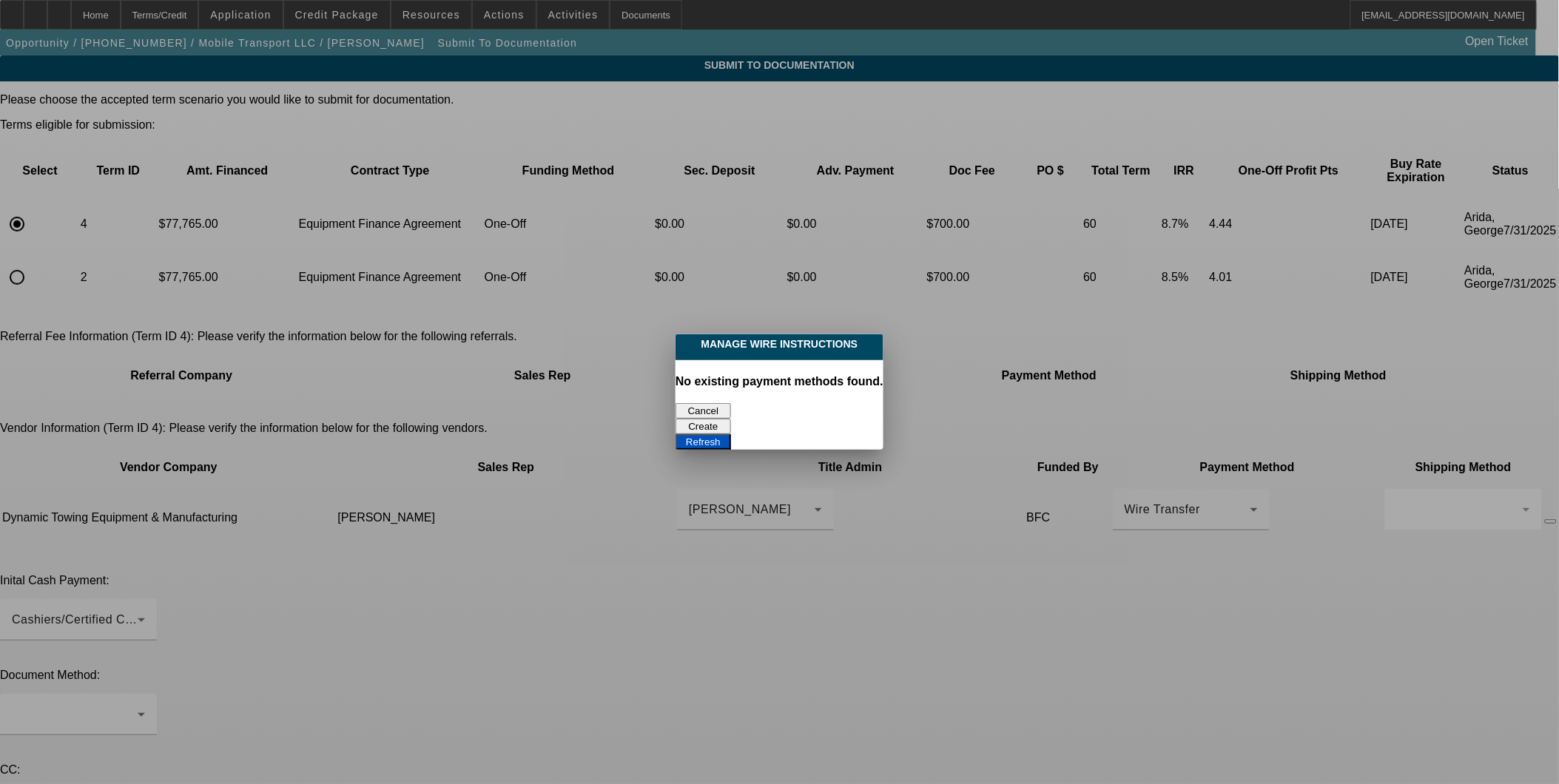
click at [714, 403] on button "Cancel" at bounding box center [703, 411] width 55 height 15
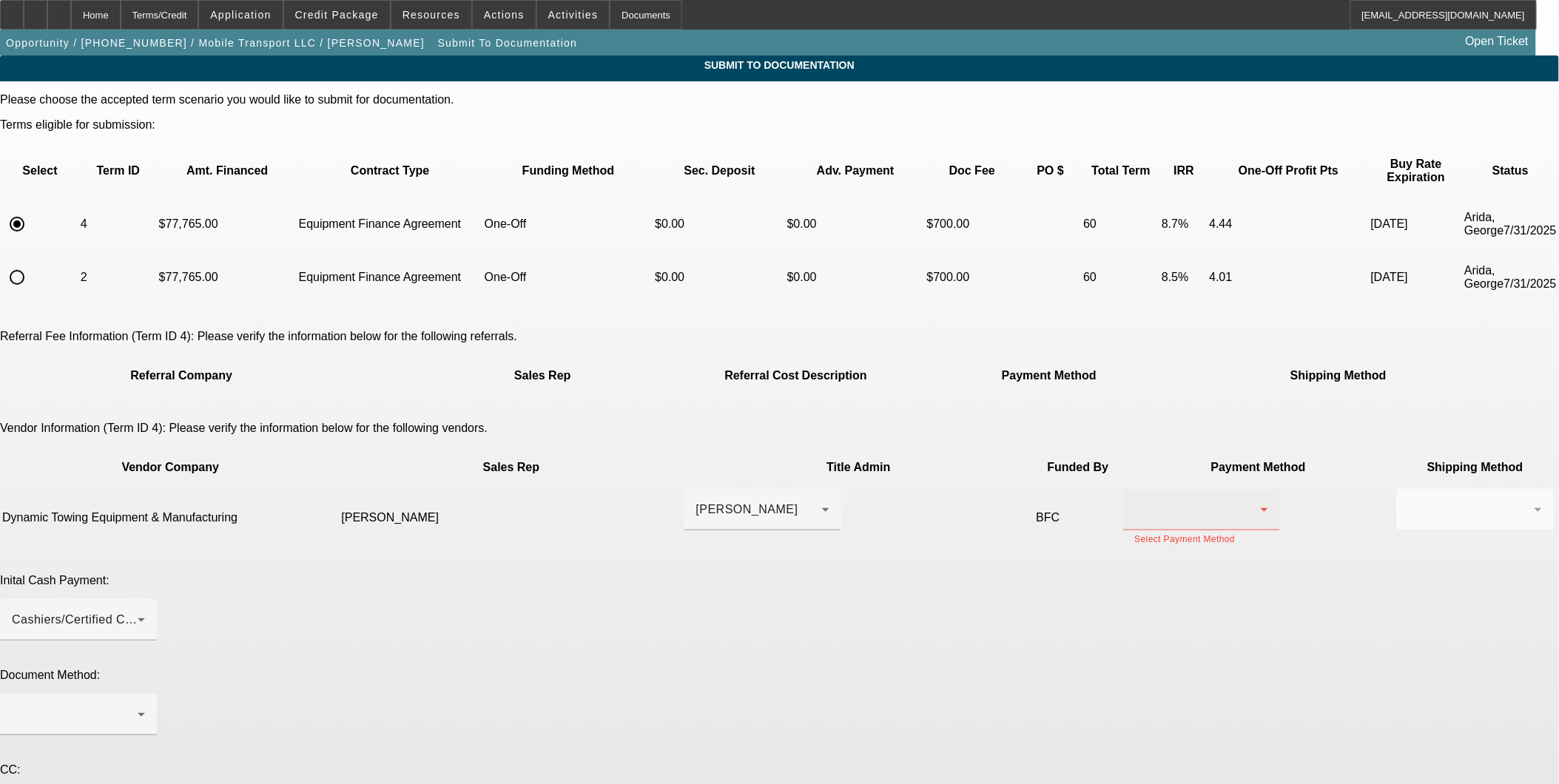
click at [1135, 501] on div at bounding box center [1197, 509] width 126 height 17
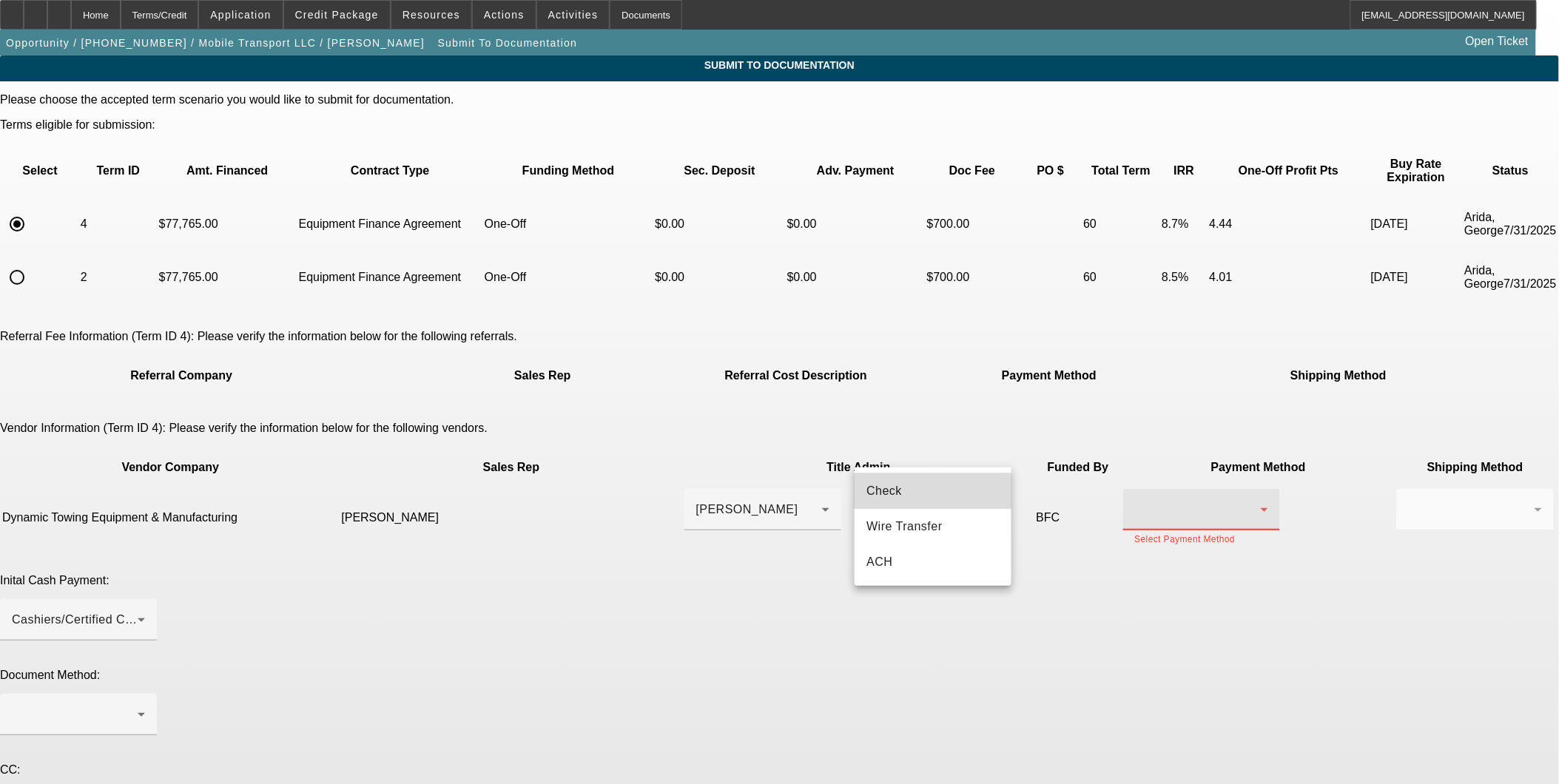
click at [921, 501] on mat-option "Check" at bounding box center [932, 491] width 157 height 36
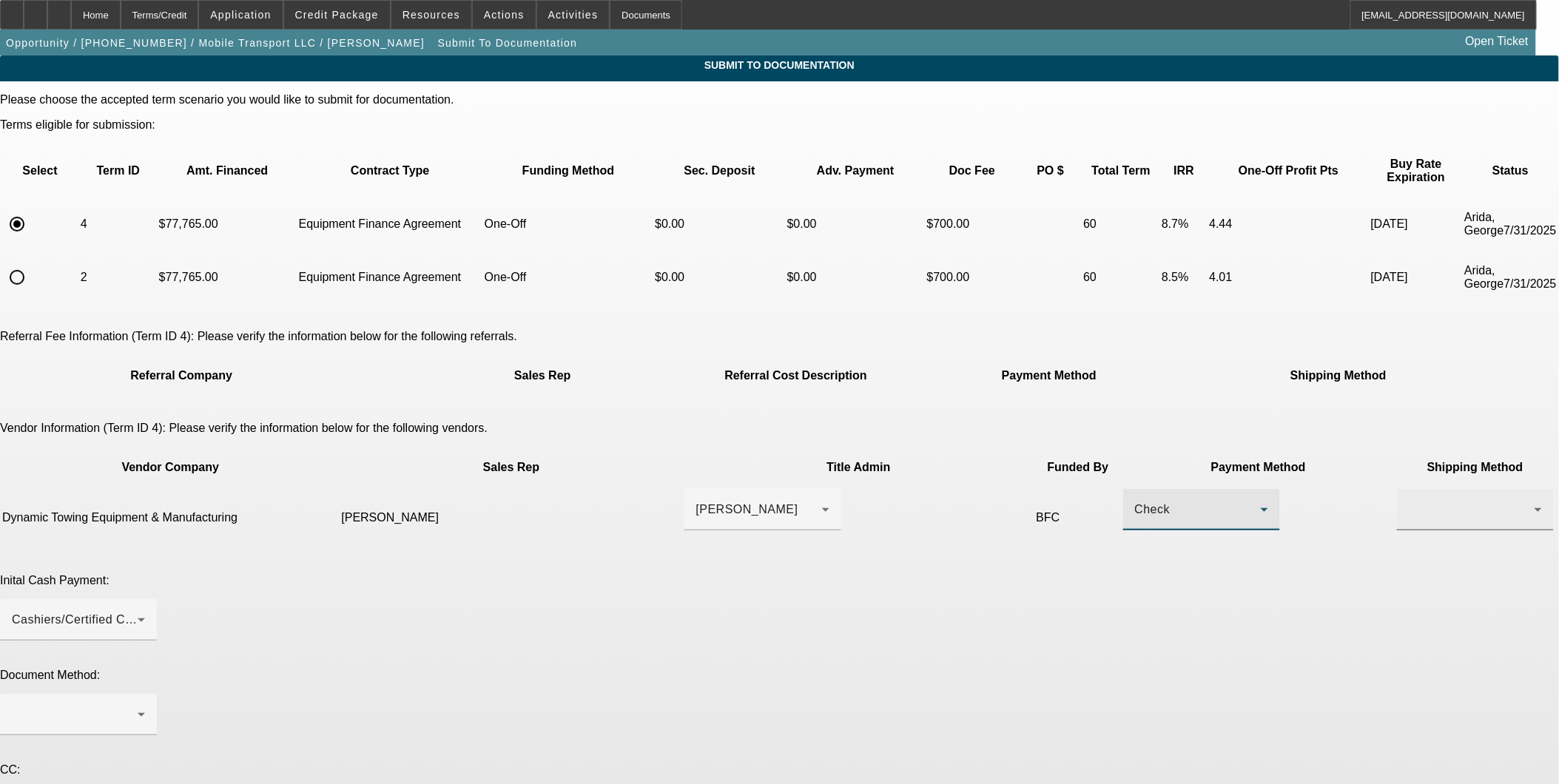
click at [1409, 501] on div at bounding box center [1472, 509] width 126 height 17
click at [1066, 528] on span "Fed Ex" at bounding box center [1052, 526] width 40 height 17
click at [145, 599] on div "Cashiers/Certified Check" at bounding box center [79, 620] width 133 height 42
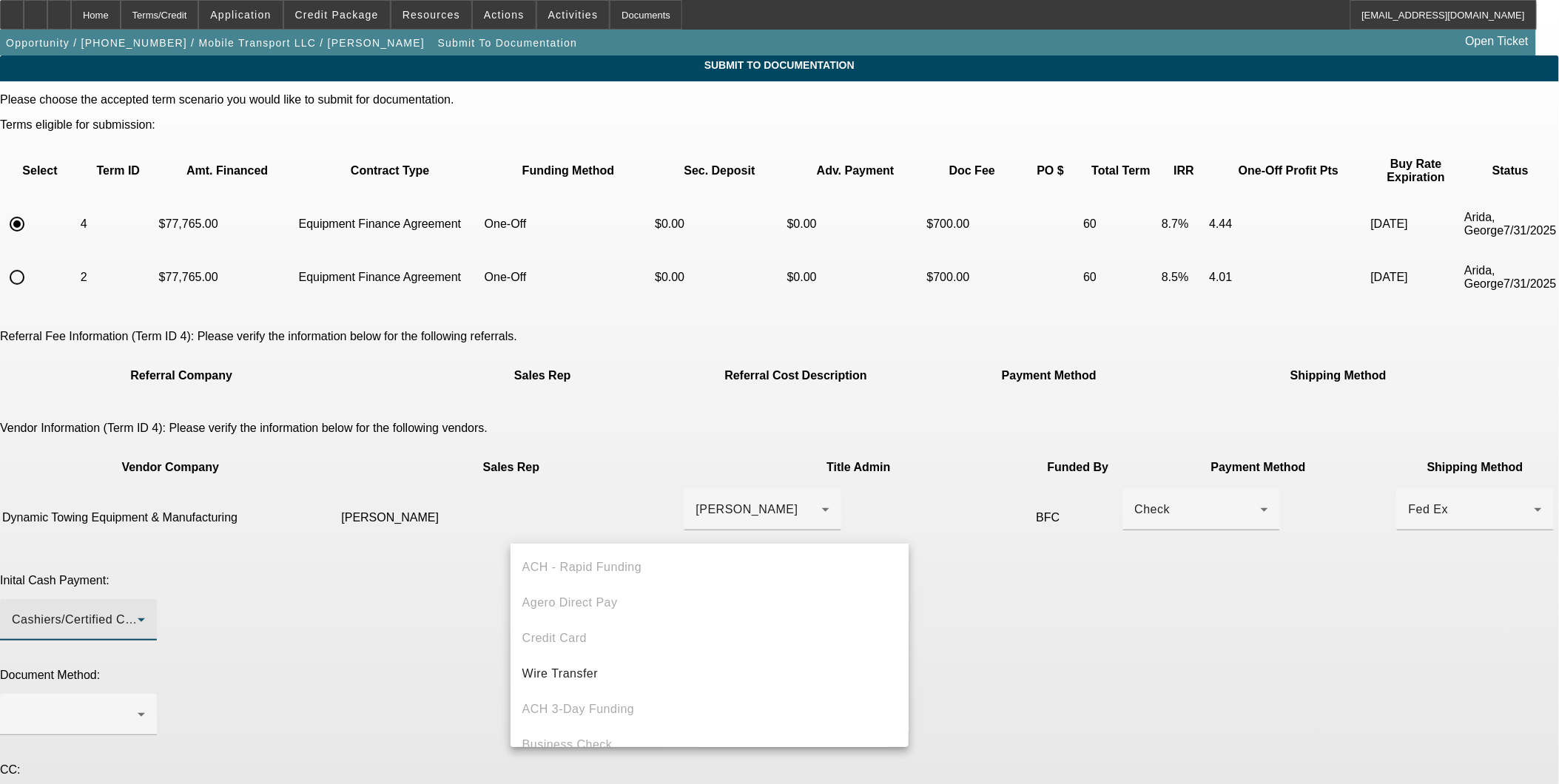
scroll to position [50, 0]
click at [1089, 549] on div at bounding box center [779, 392] width 1559 height 784
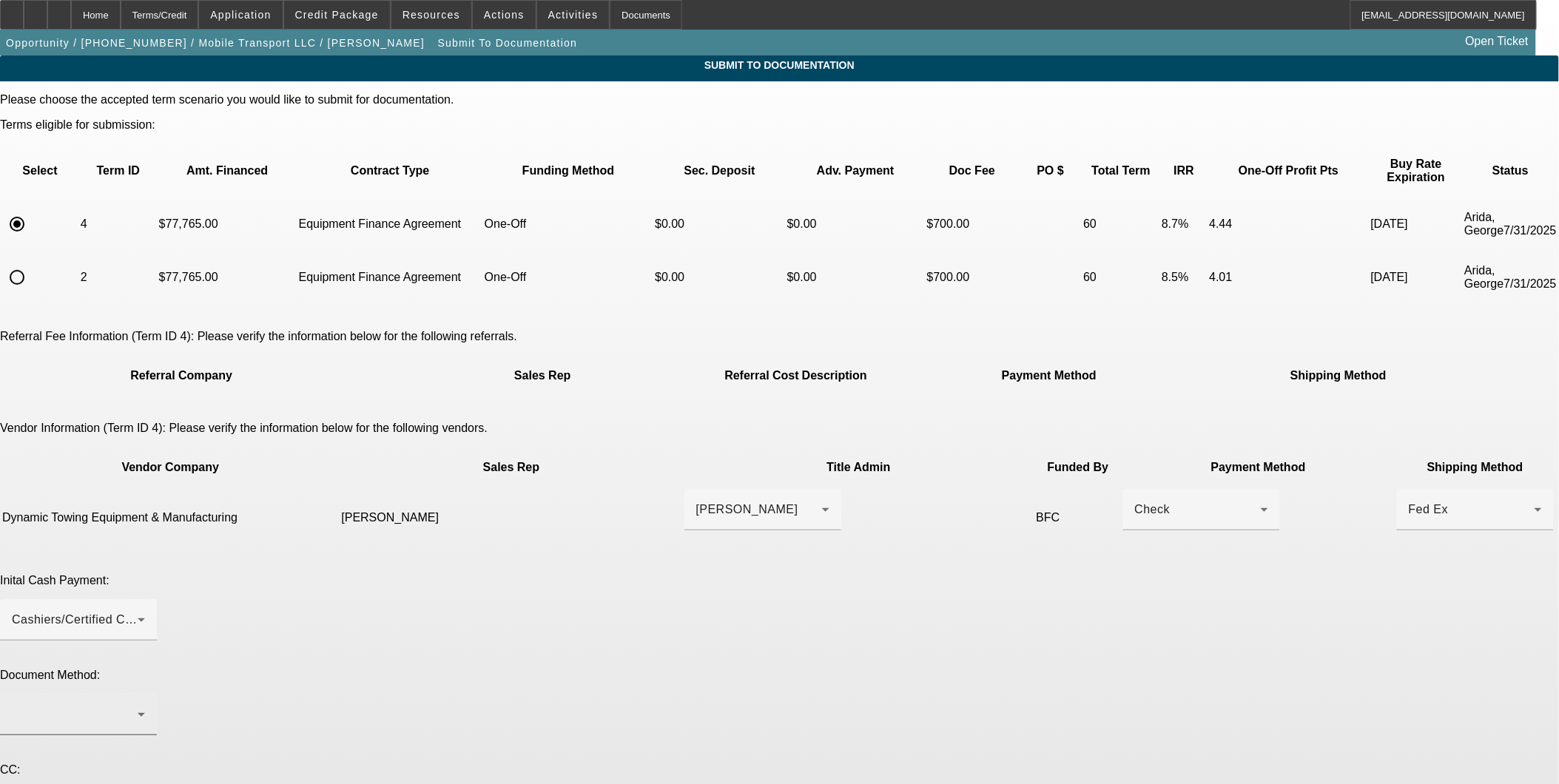
click at [145, 694] on div at bounding box center [79, 714] width 133 height 42
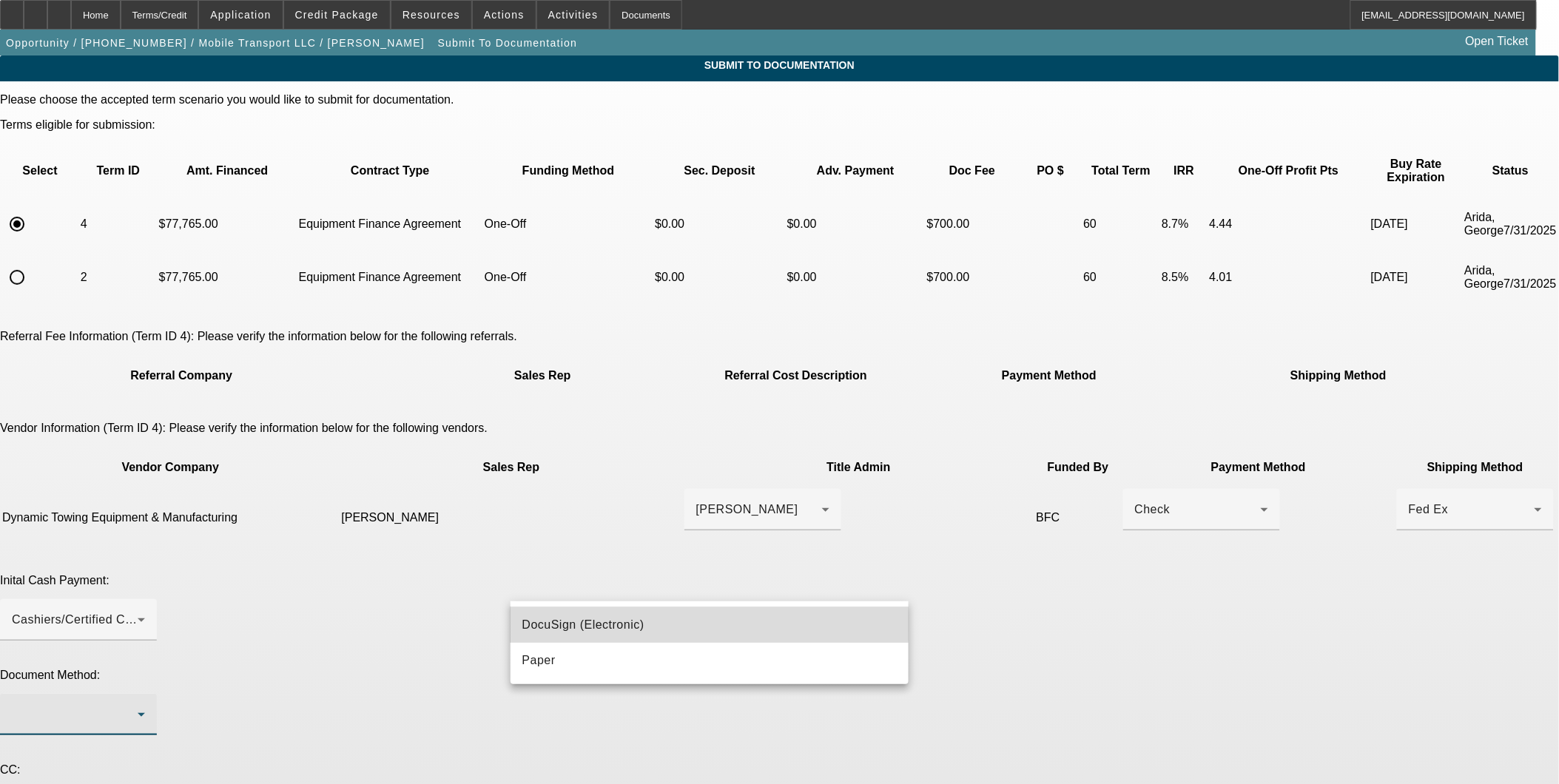
click at [597, 623] on span "DocuSign (Electronic)" at bounding box center [583, 624] width 122 height 17
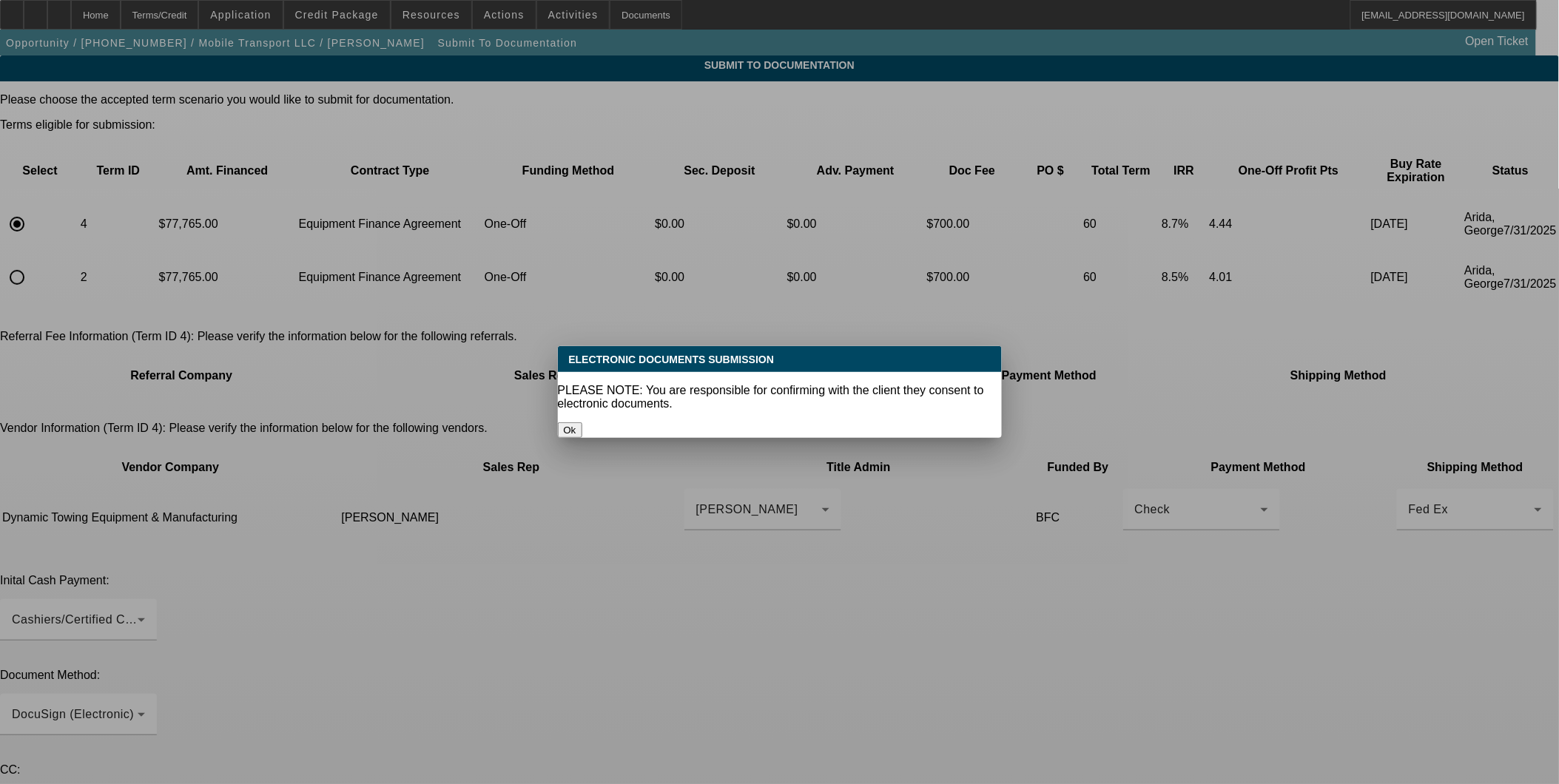
click at [582, 422] on button "Ok" at bounding box center [570, 429] width 24 height 15
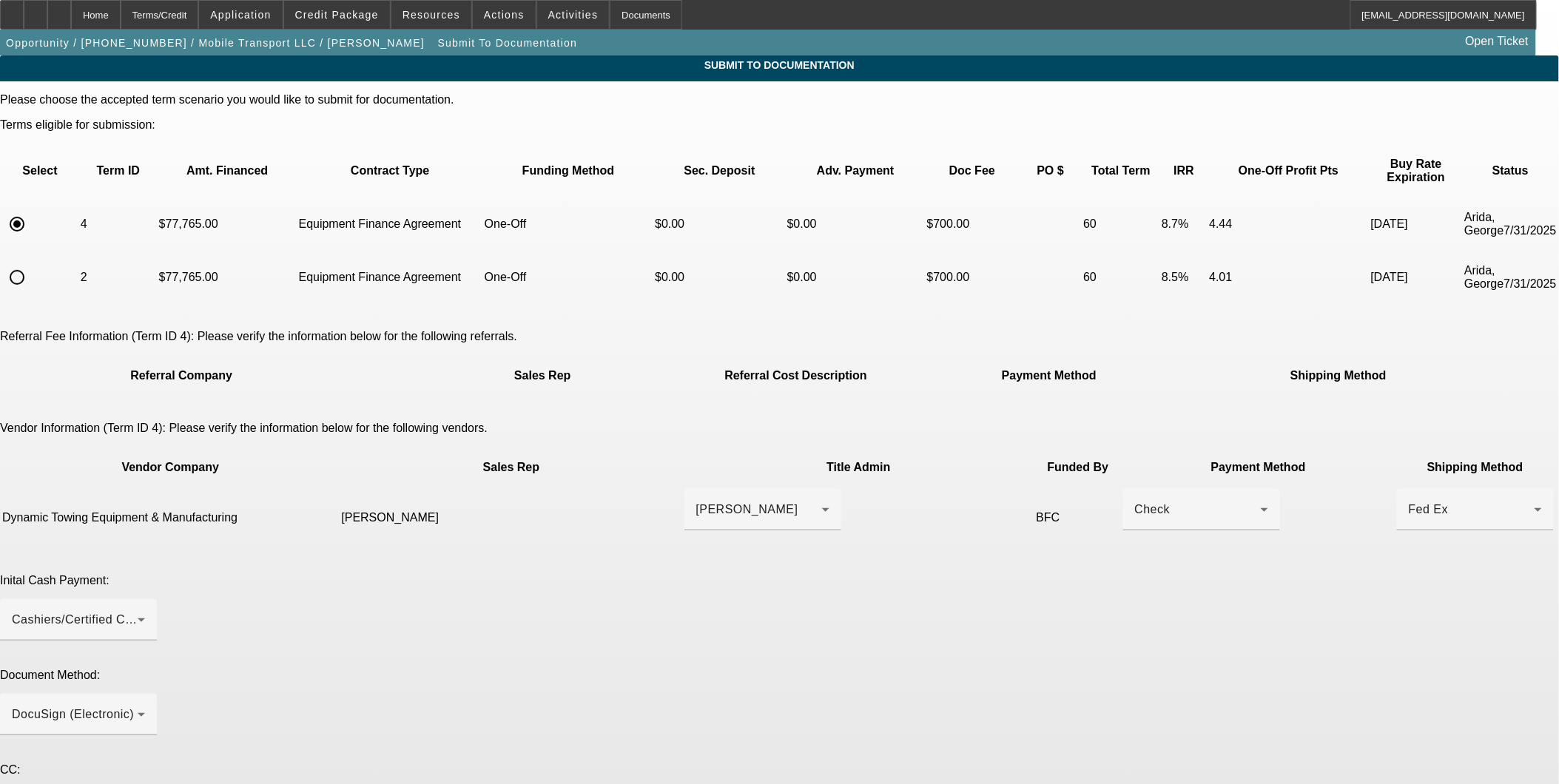
paste textarea "EBO is included in this deal and the truck will be ready in a week. Also, can w…"
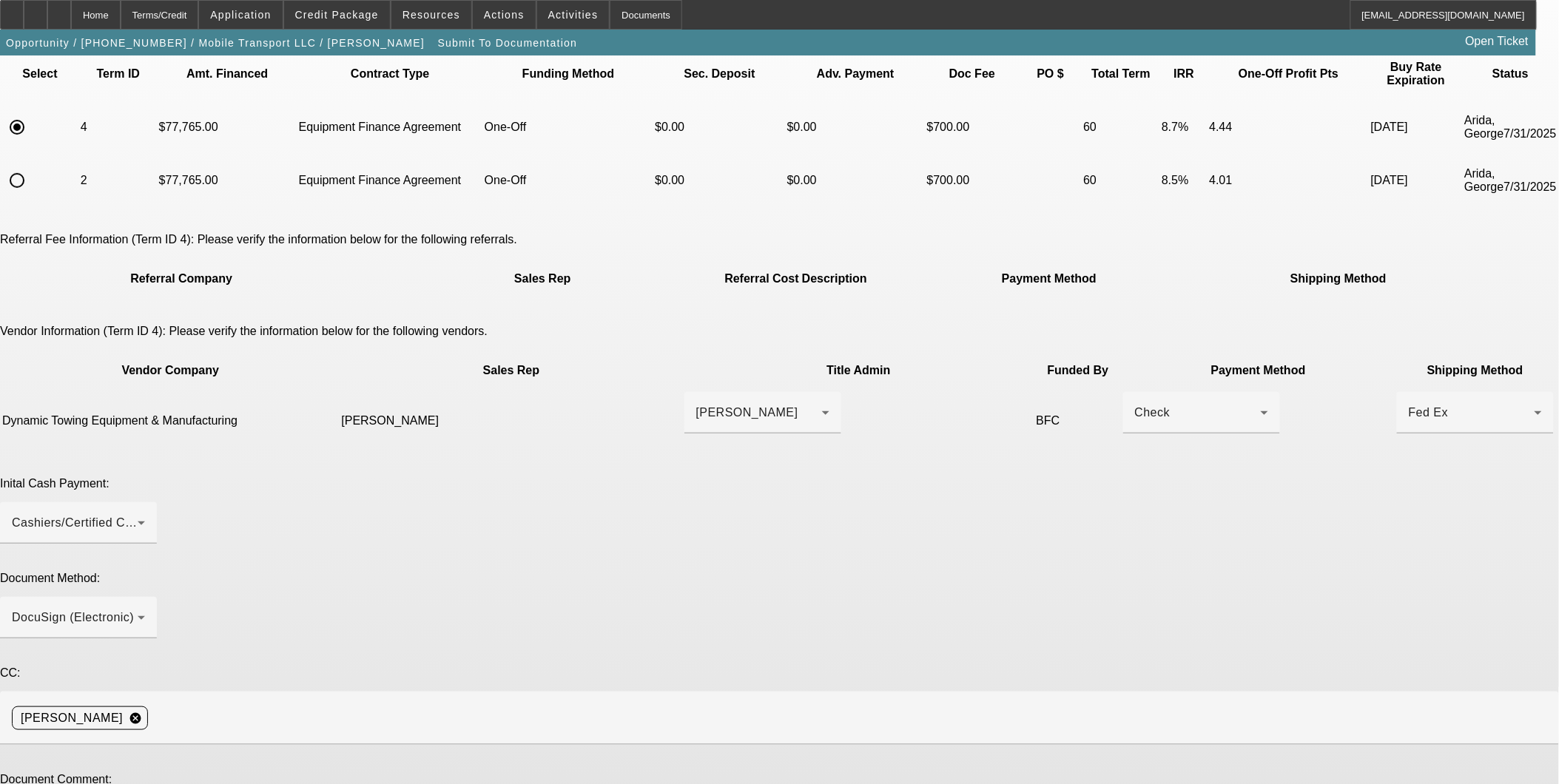
scroll to position [145, 0]
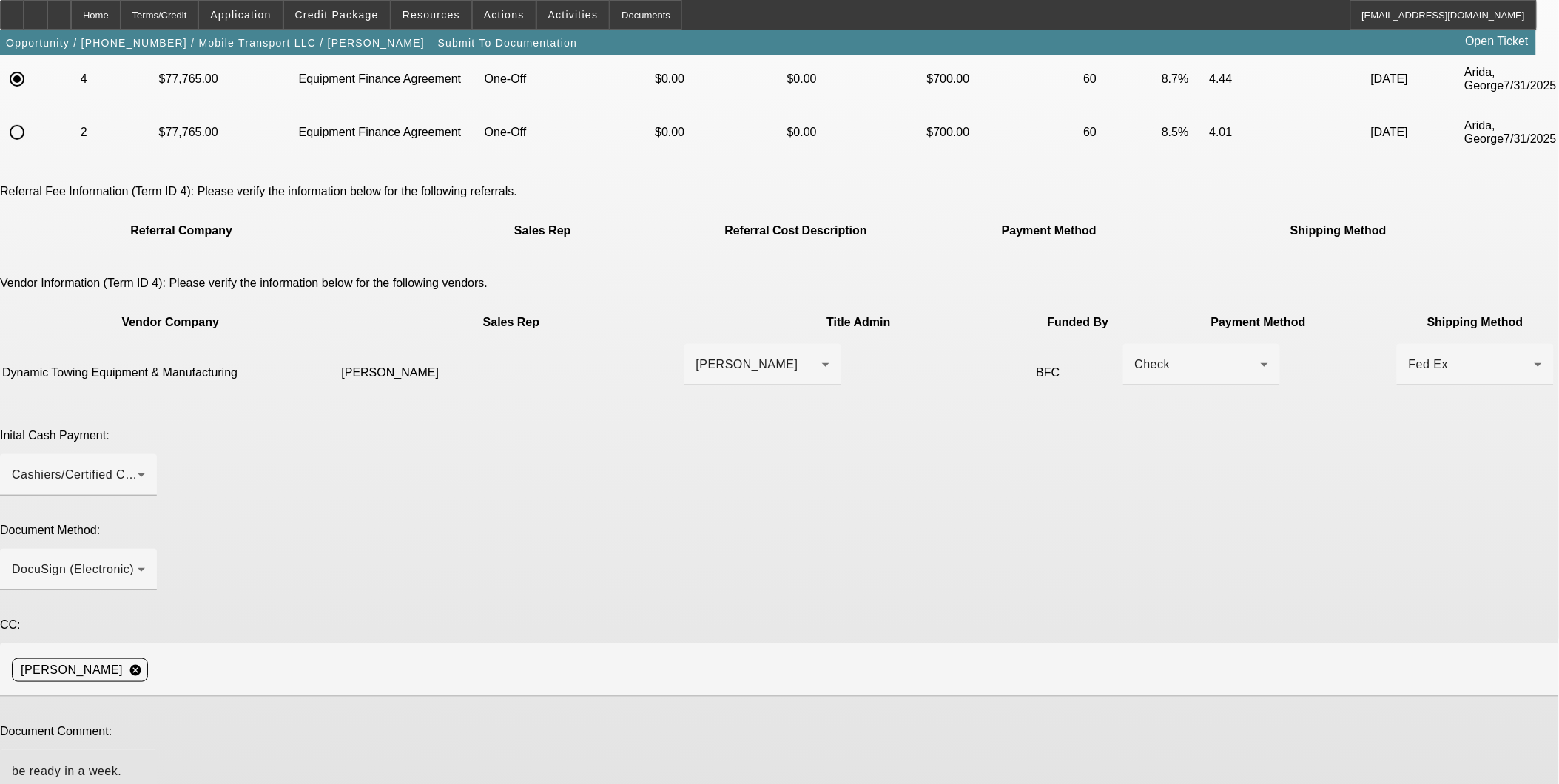
type textarea "EBO is included in this deal and the truck will be ready in a week. Also, can w…"
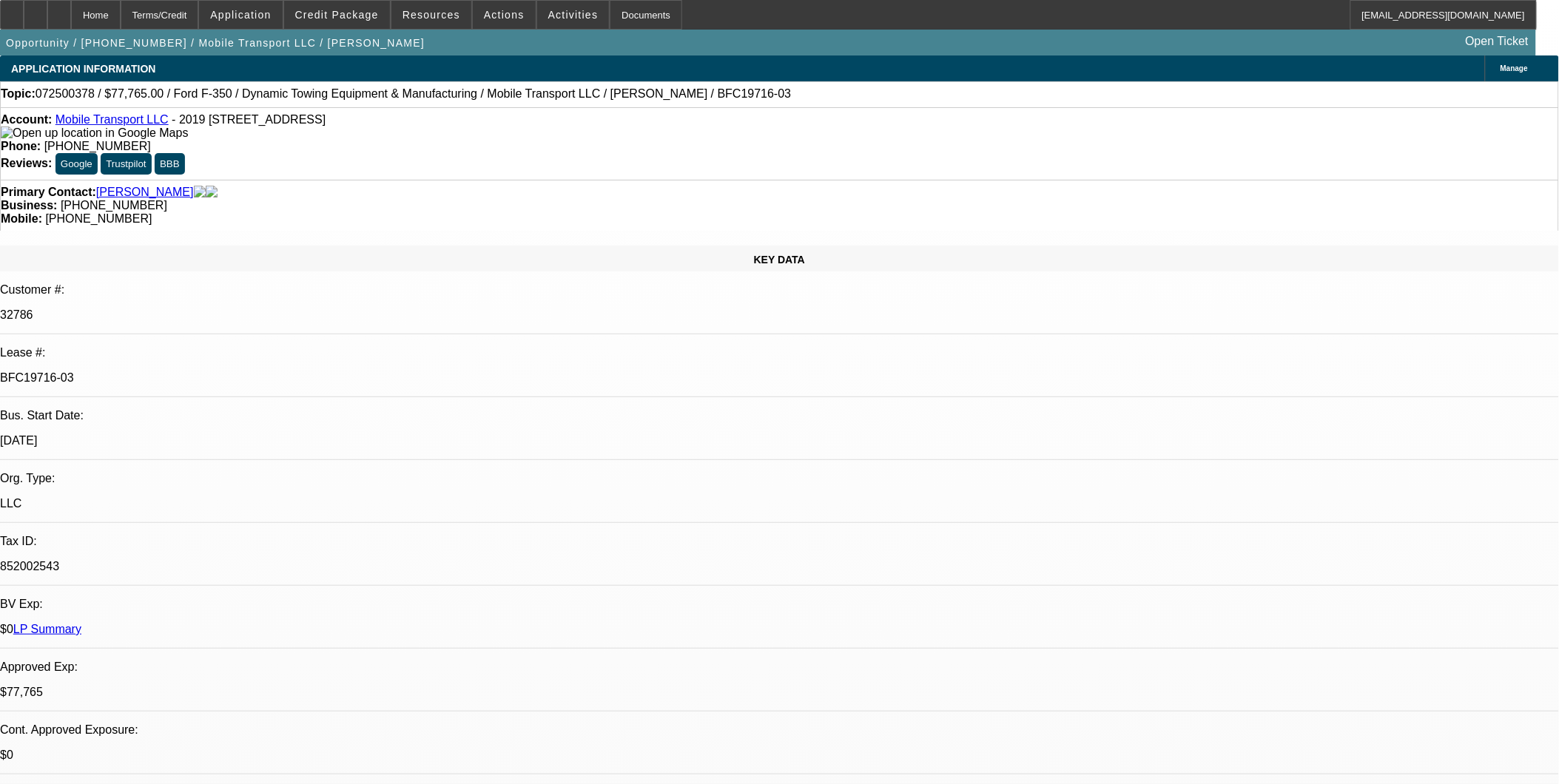
select select "0"
select select "2"
select select "0"
select select "6"
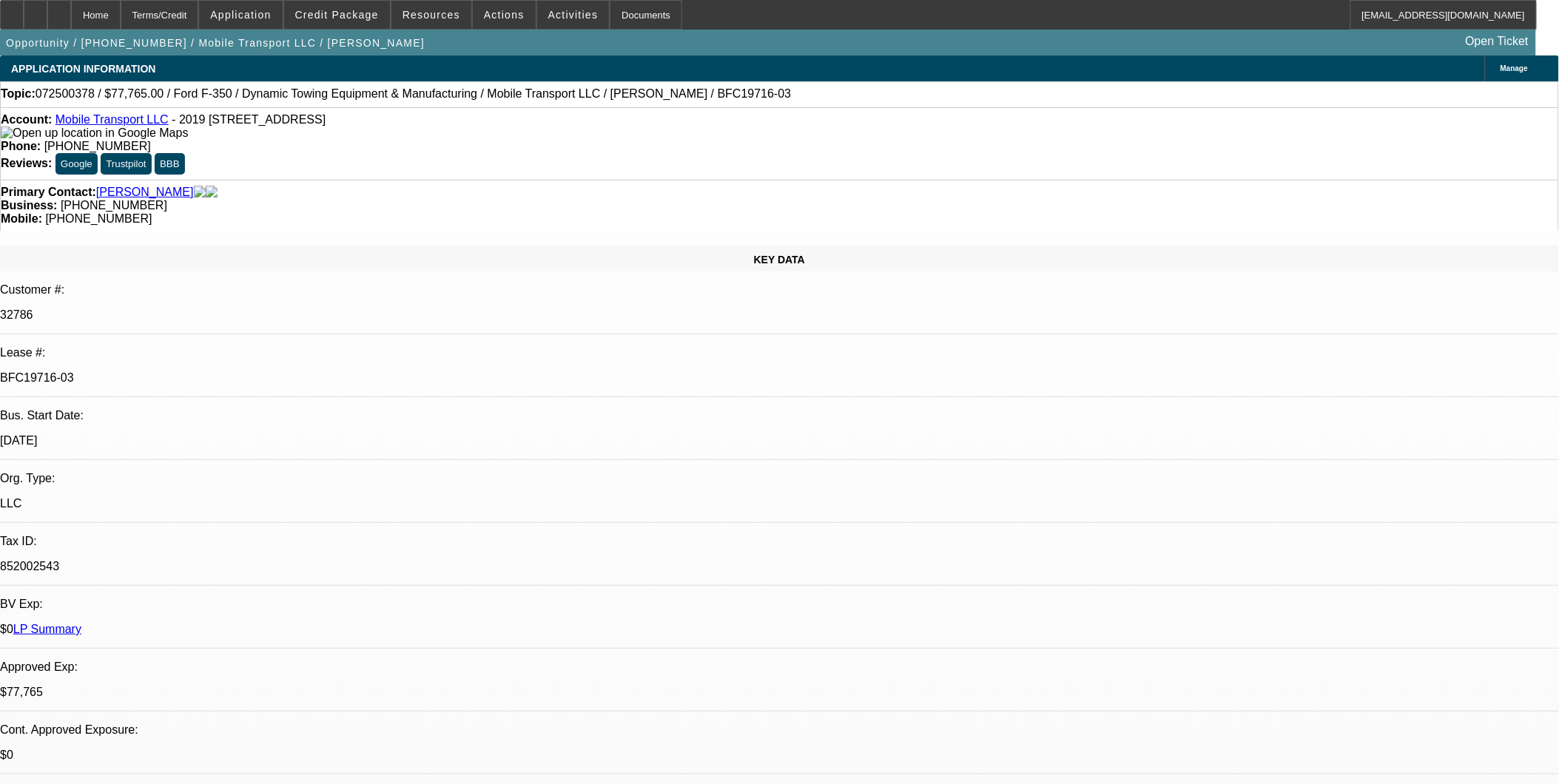
select select "0"
select select "2"
select select "0"
select select "6"
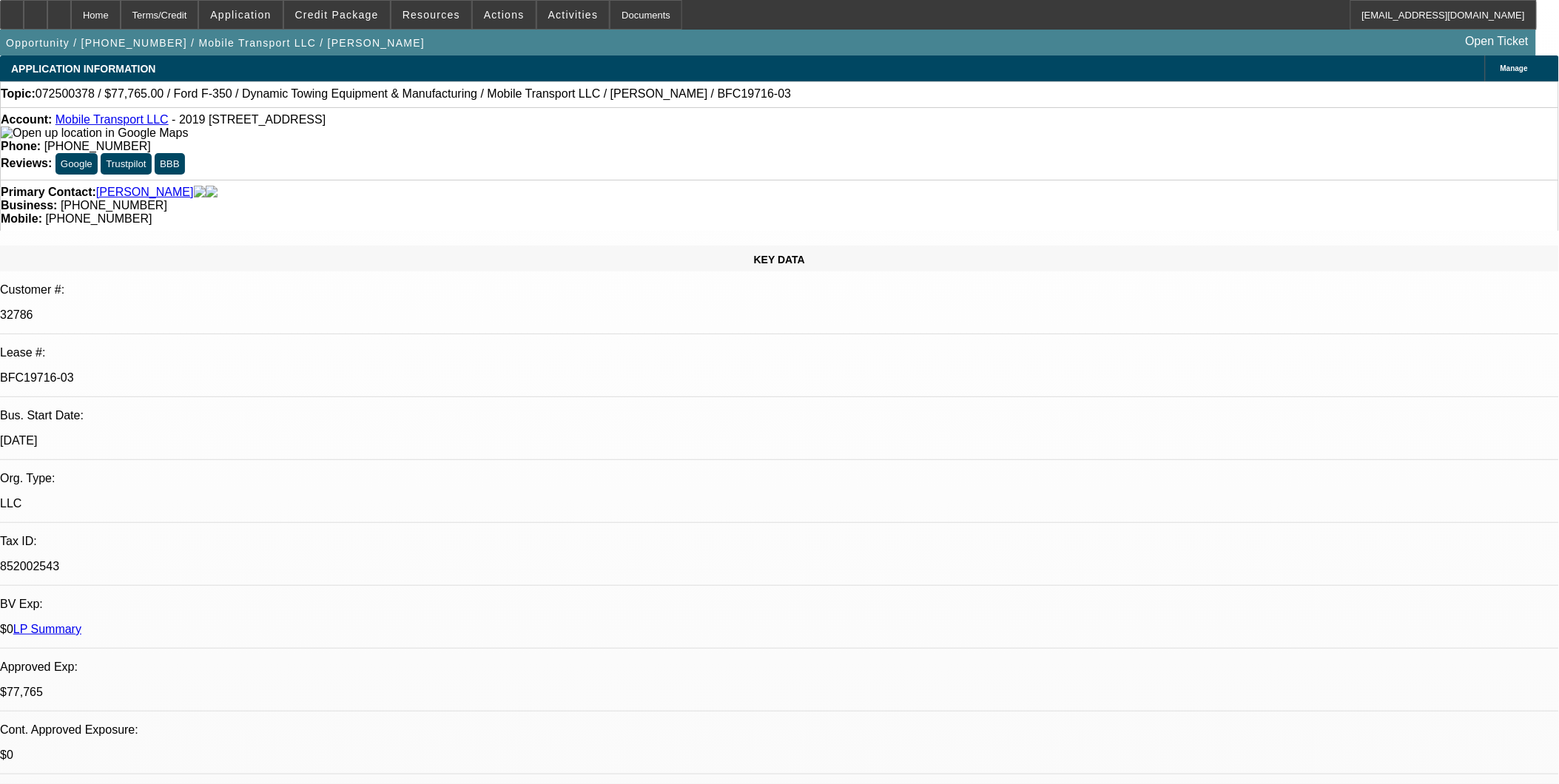
select select "0"
select select "2"
select select "0"
select select "6"
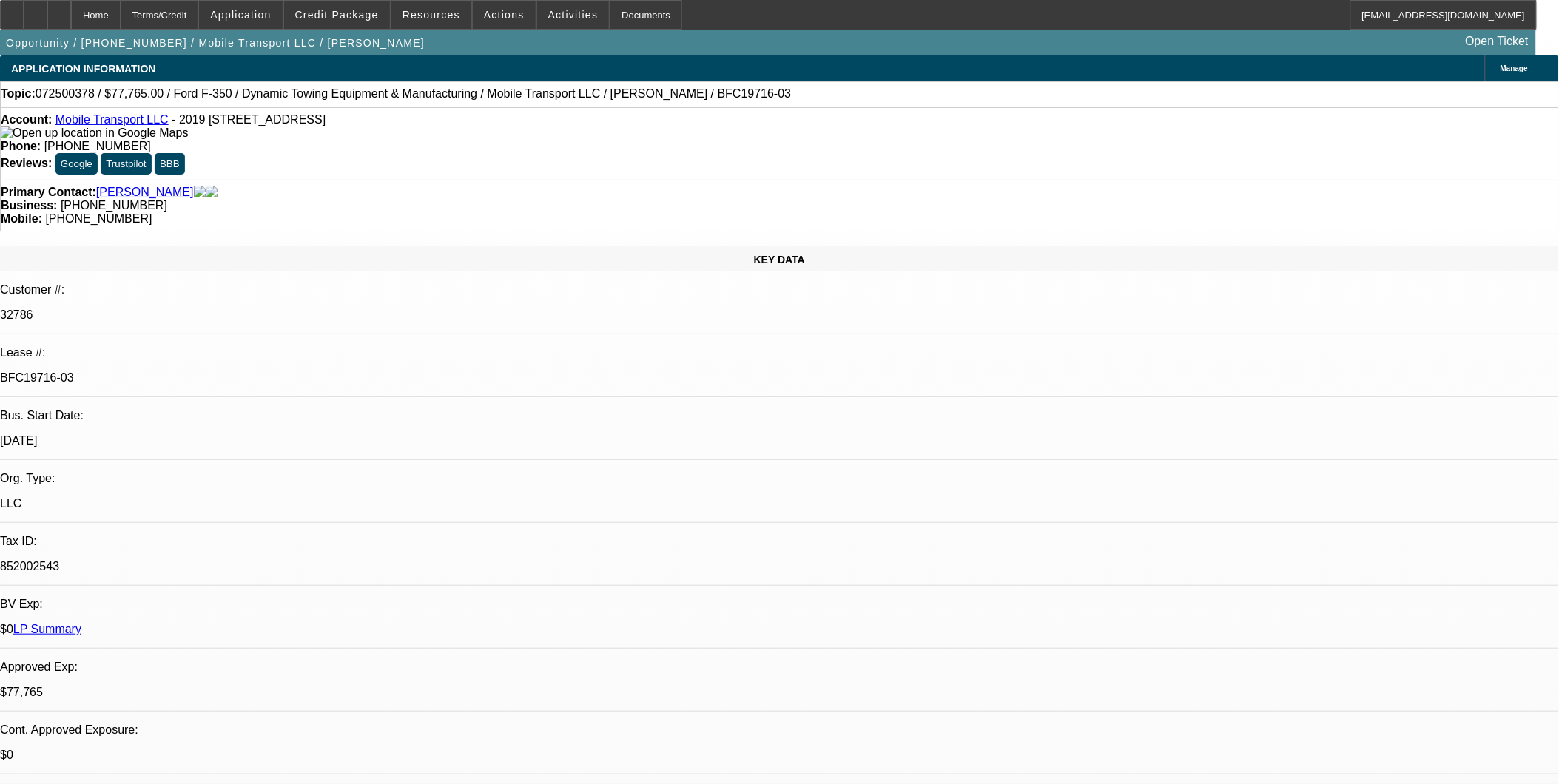
select select "0"
select select "2"
select select "0"
select select "6"
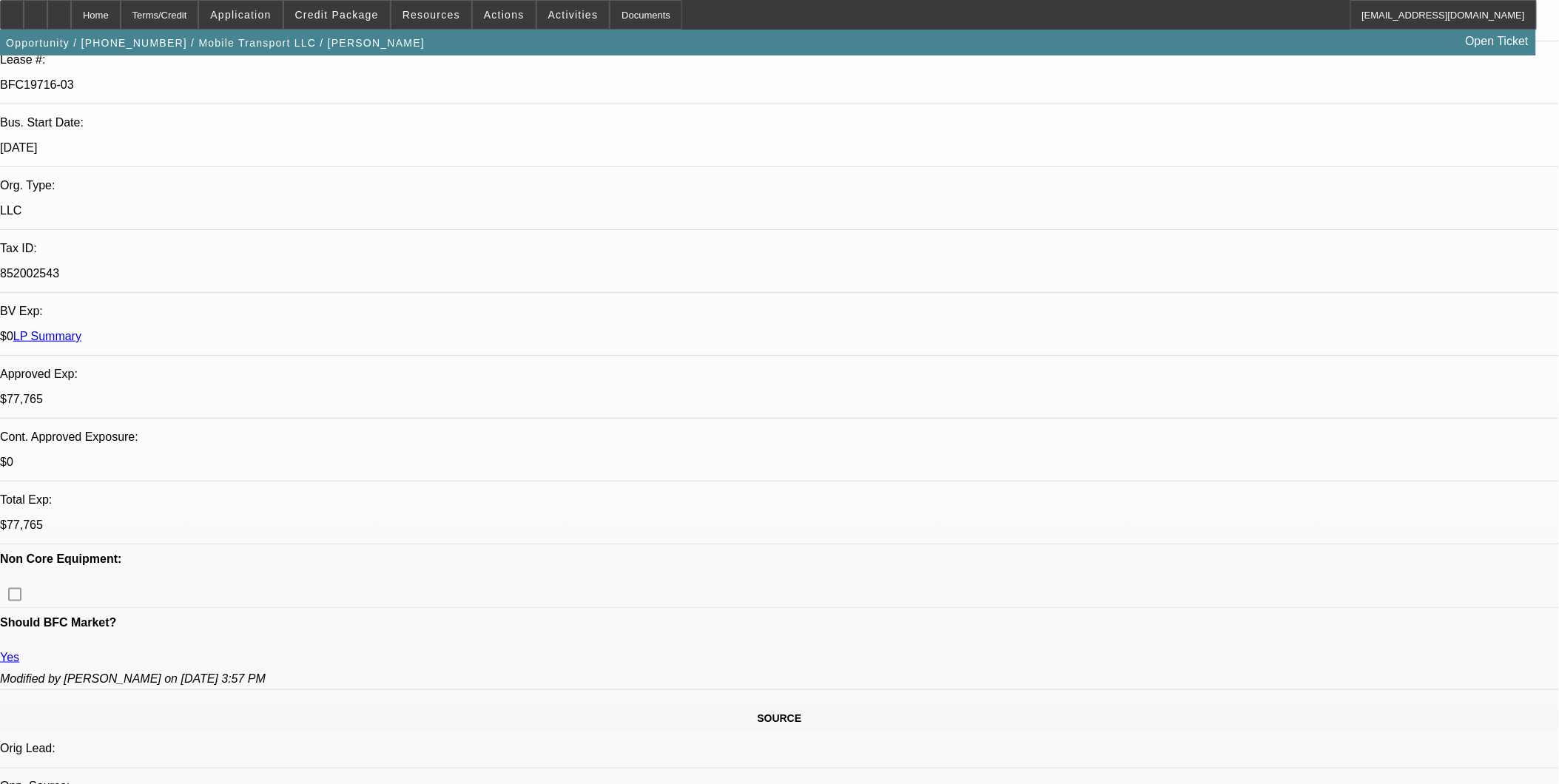
scroll to position [82, 0]
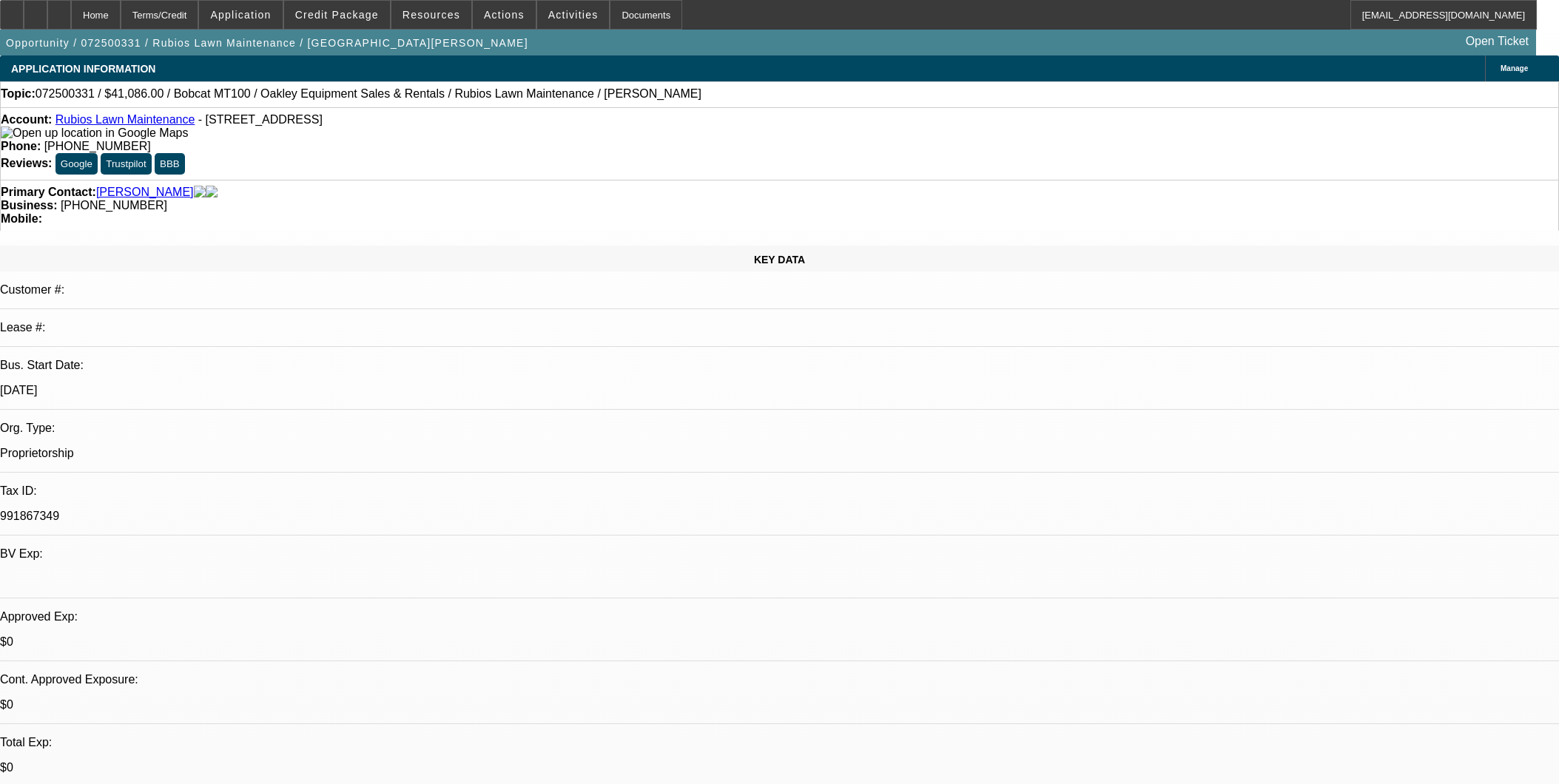
select select "0"
select select "2"
select select "0.1"
select select "4"
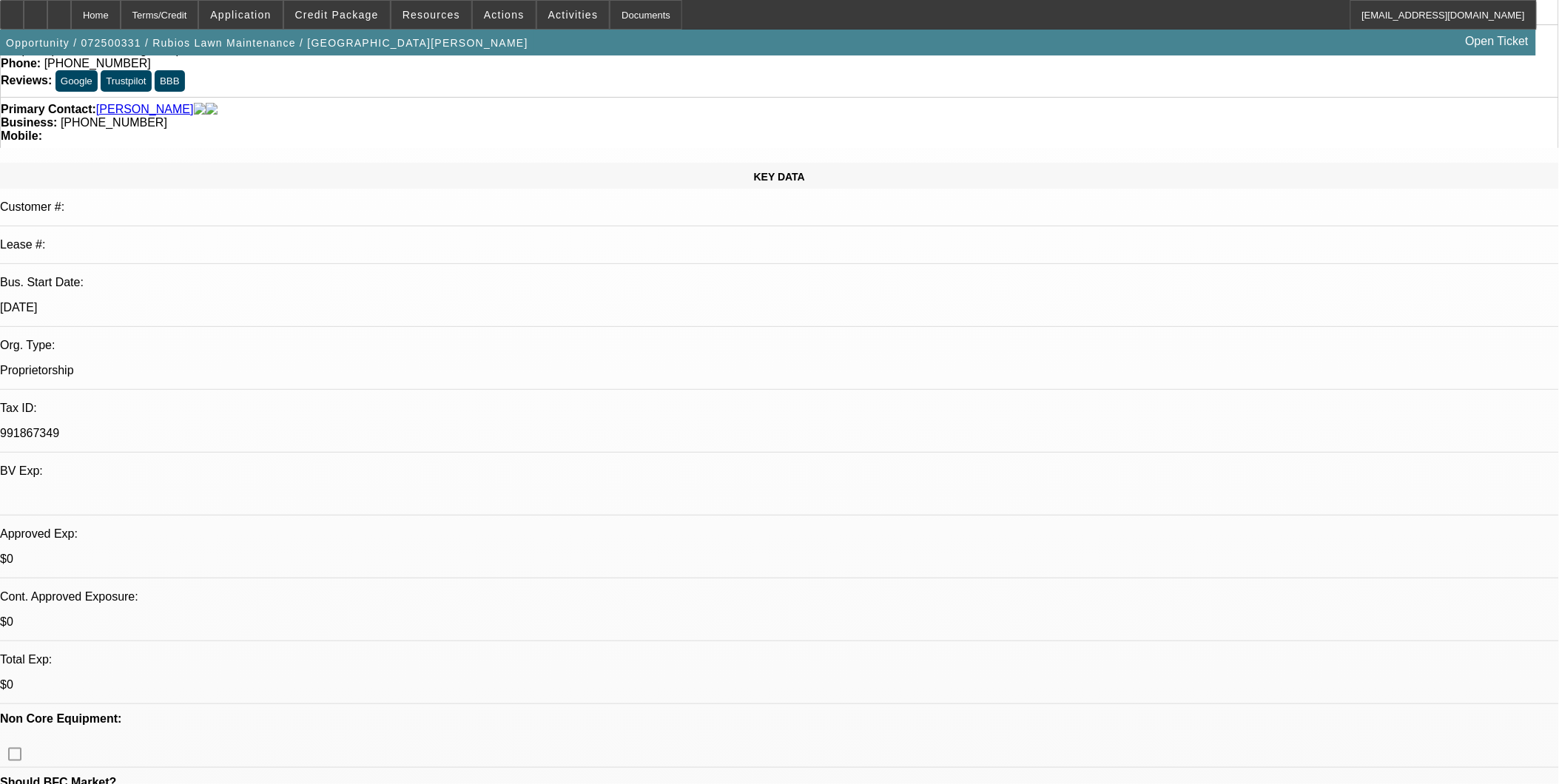
scroll to position [82, 0]
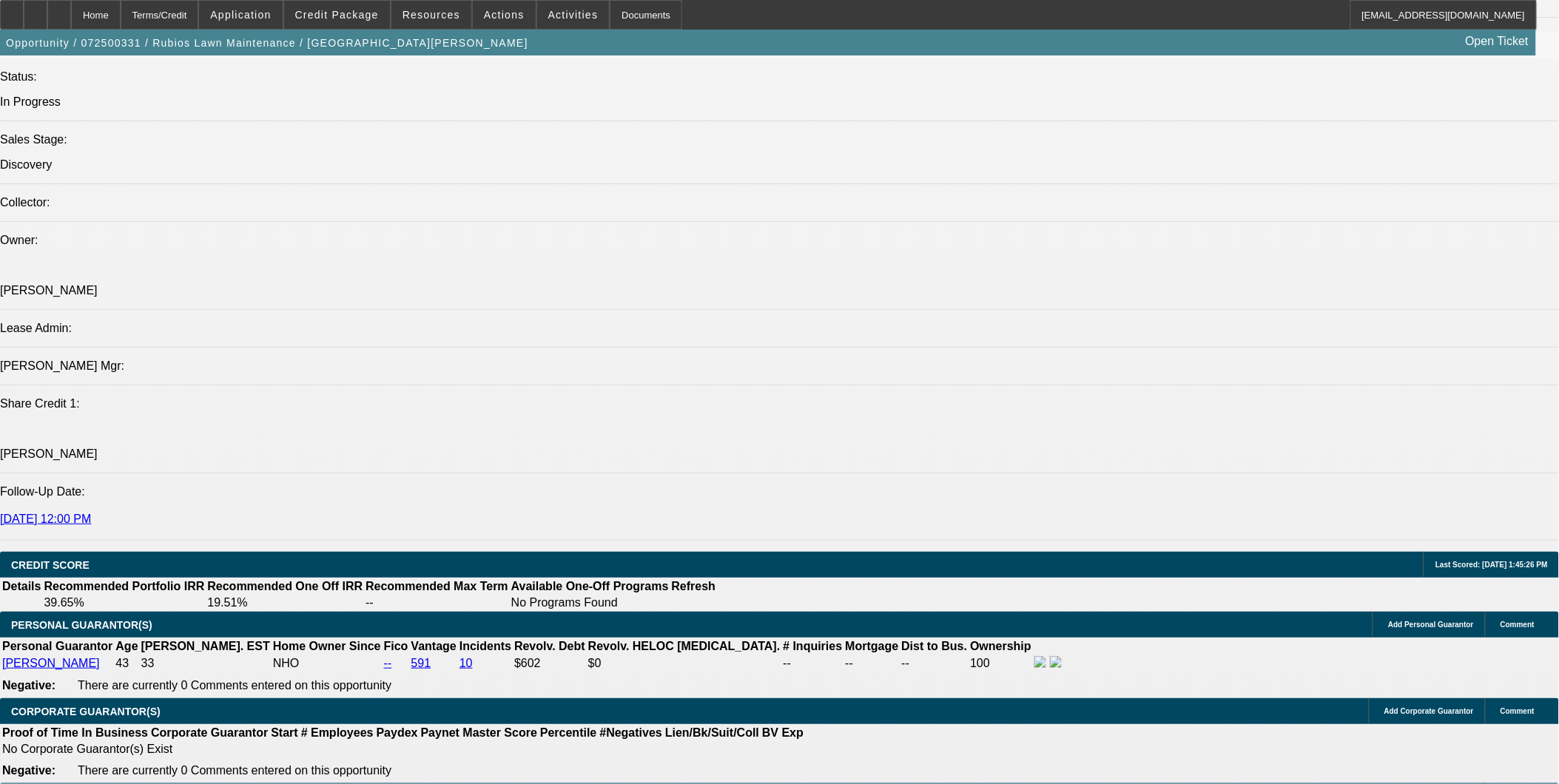
scroll to position [1807, 0]
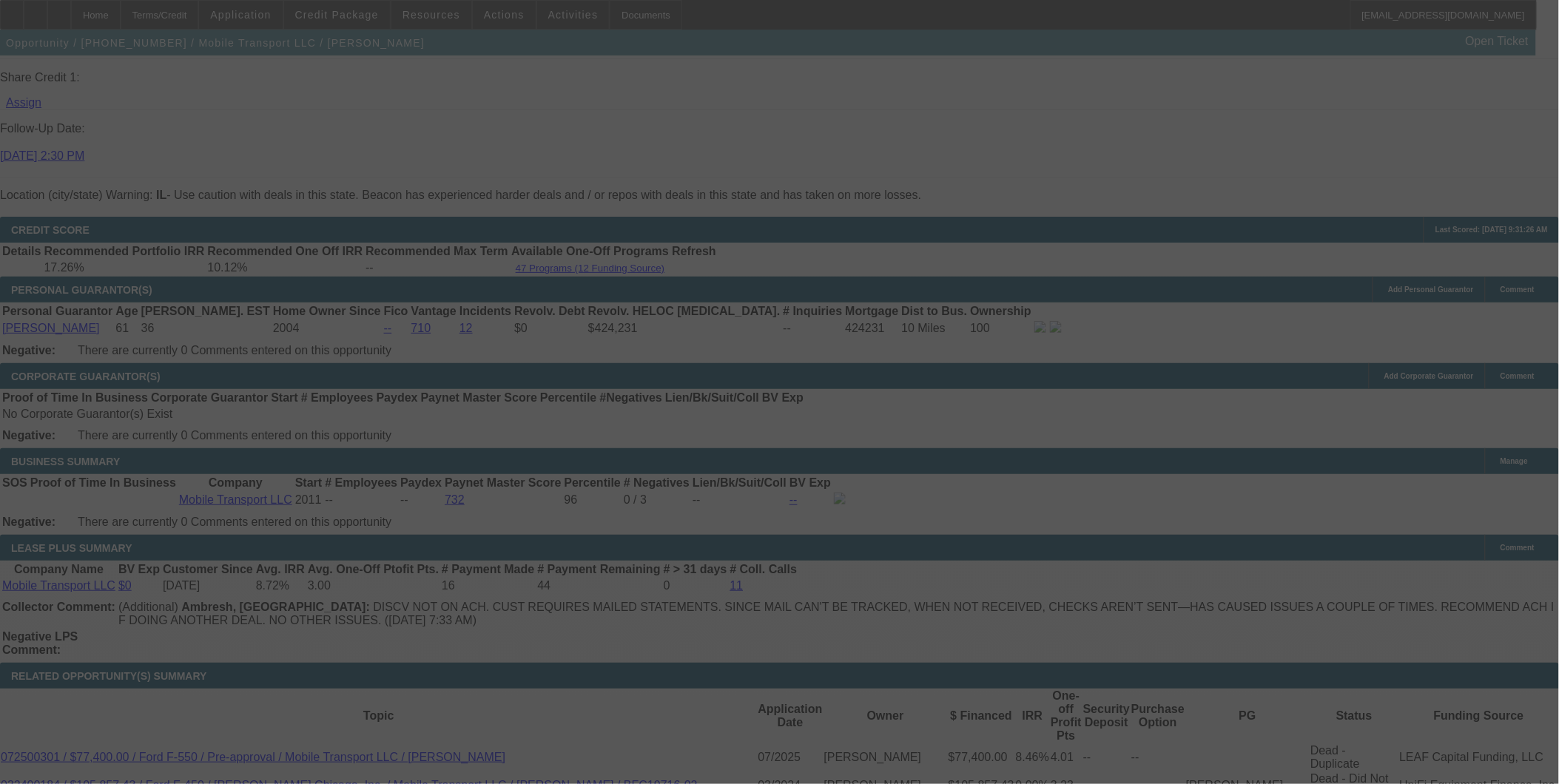
scroll to position [2134, 0]
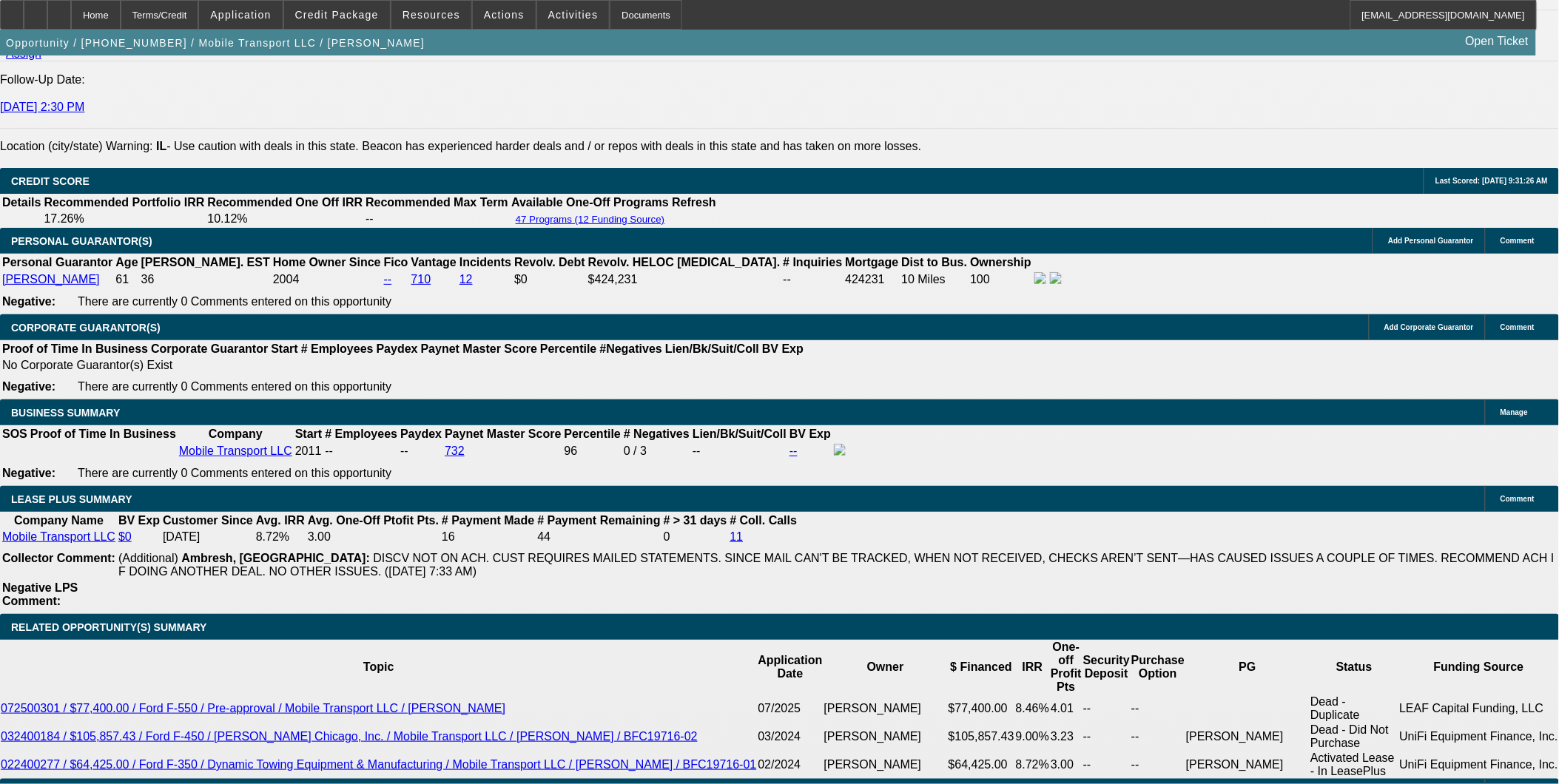
select select "0"
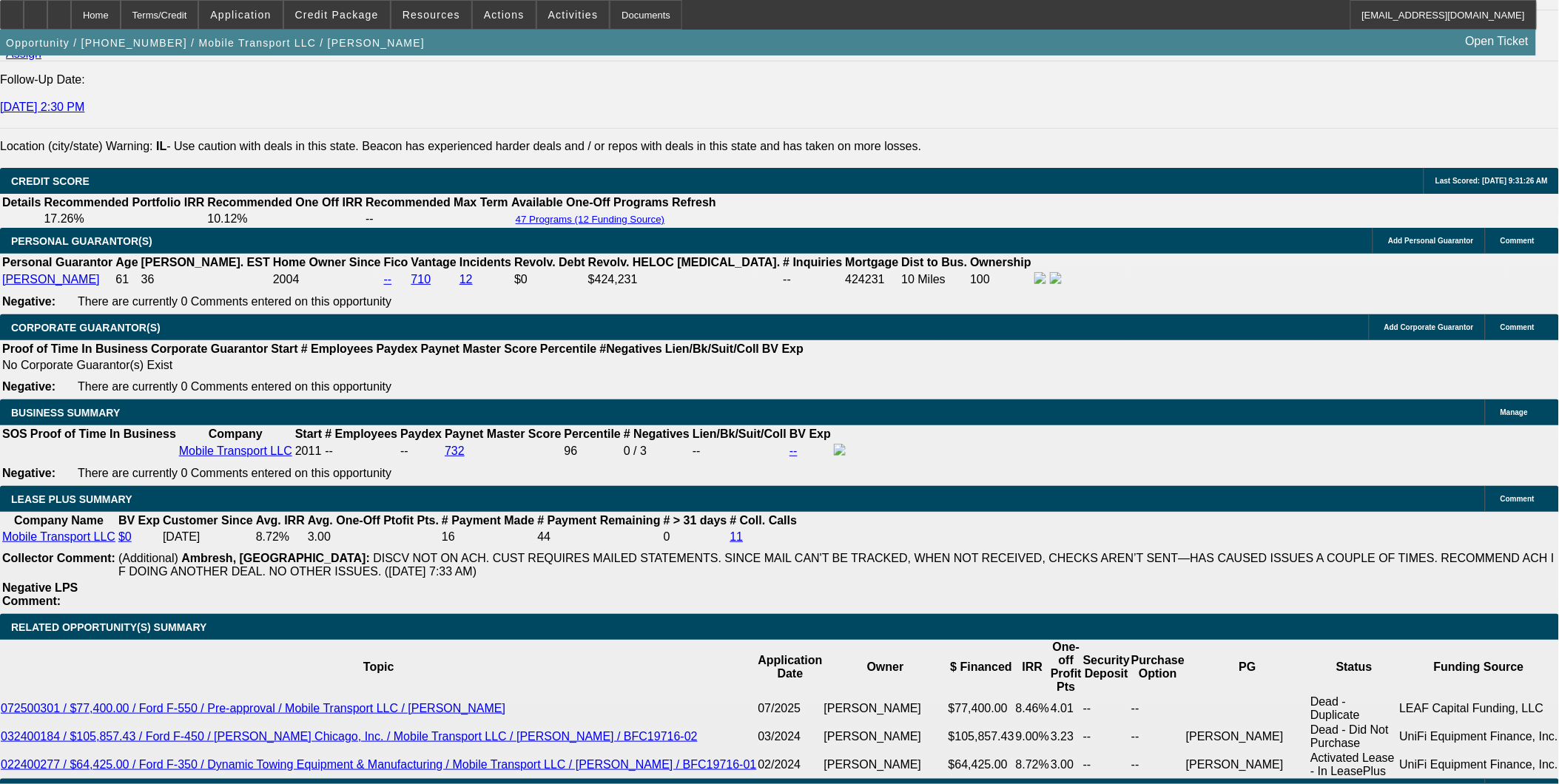
select select "0"
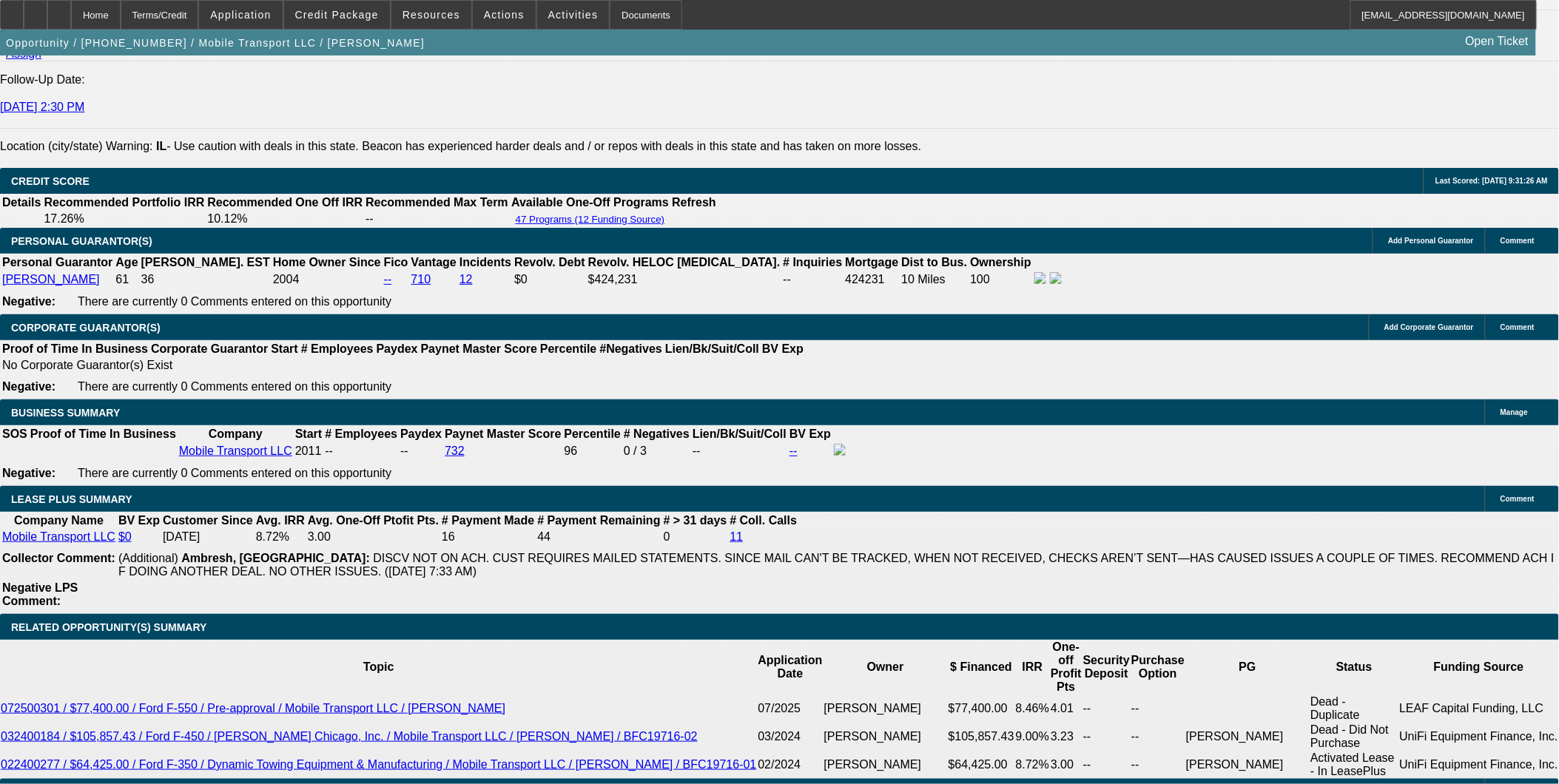
select select "0"
select select "1"
select select "2"
select select "6"
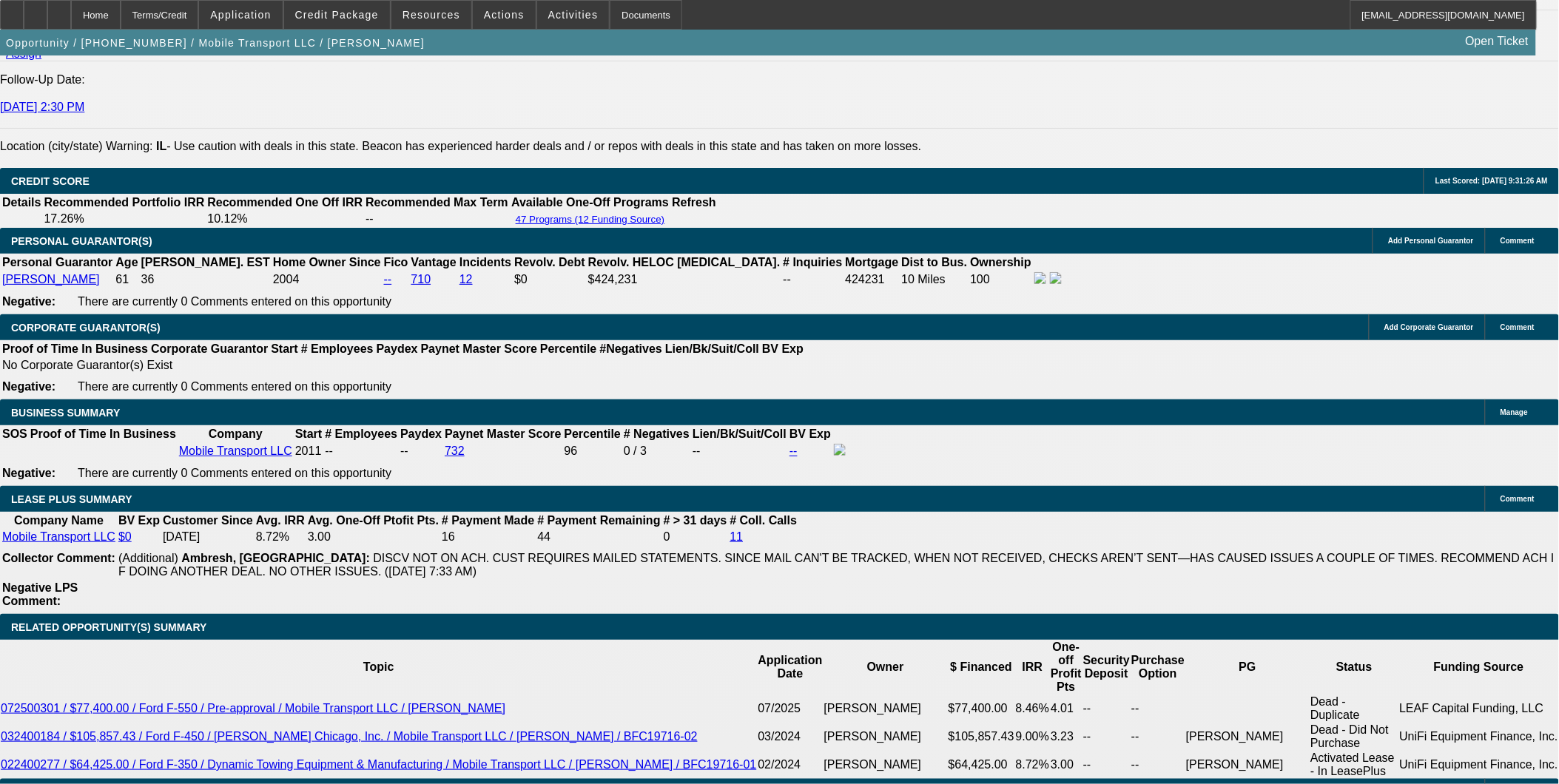
select select "1"
select select "2"
select select "6"
select select "1"
select select "2"
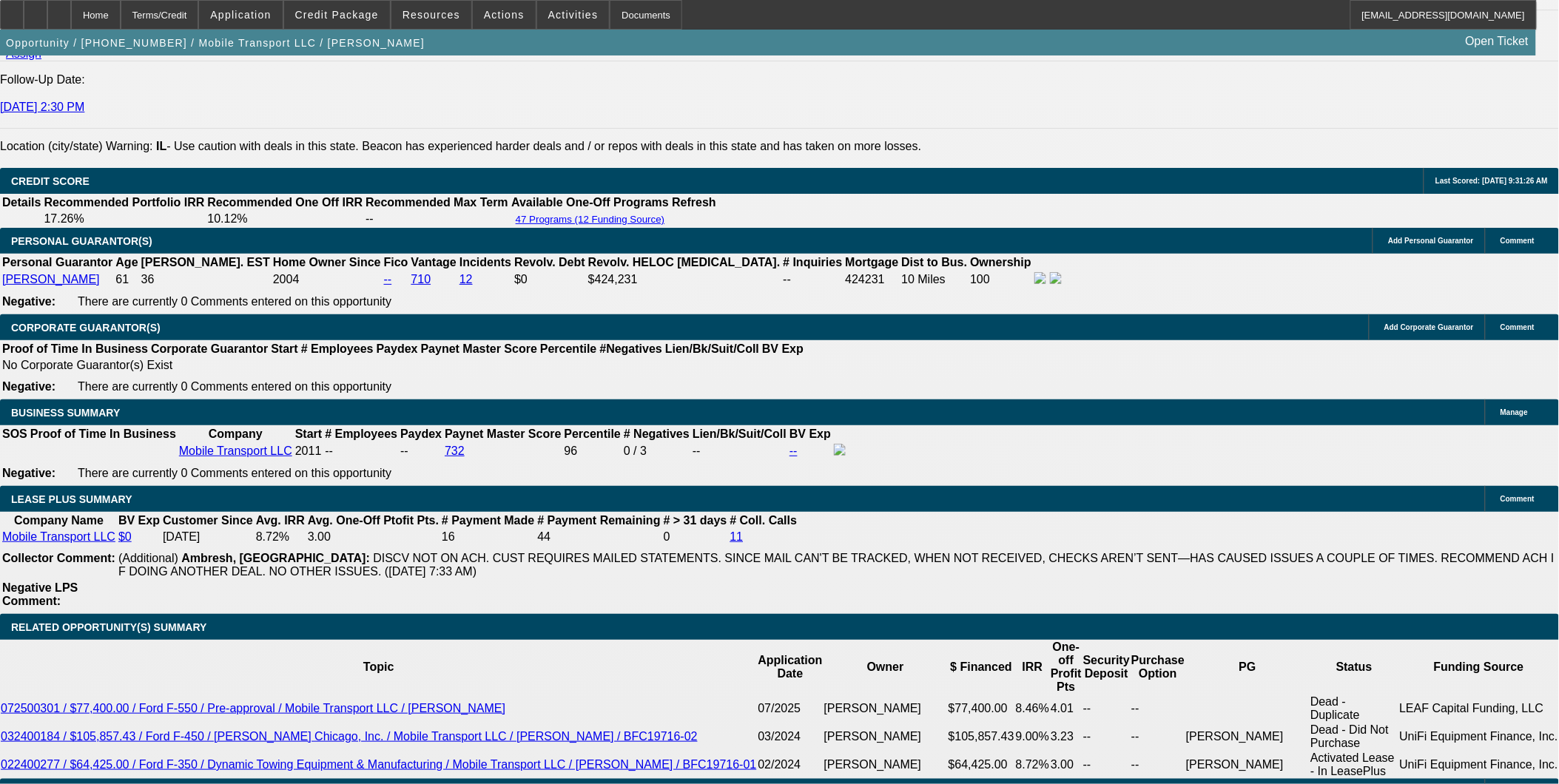
select select "6"
select select "1"
select select "2"
select select "6"
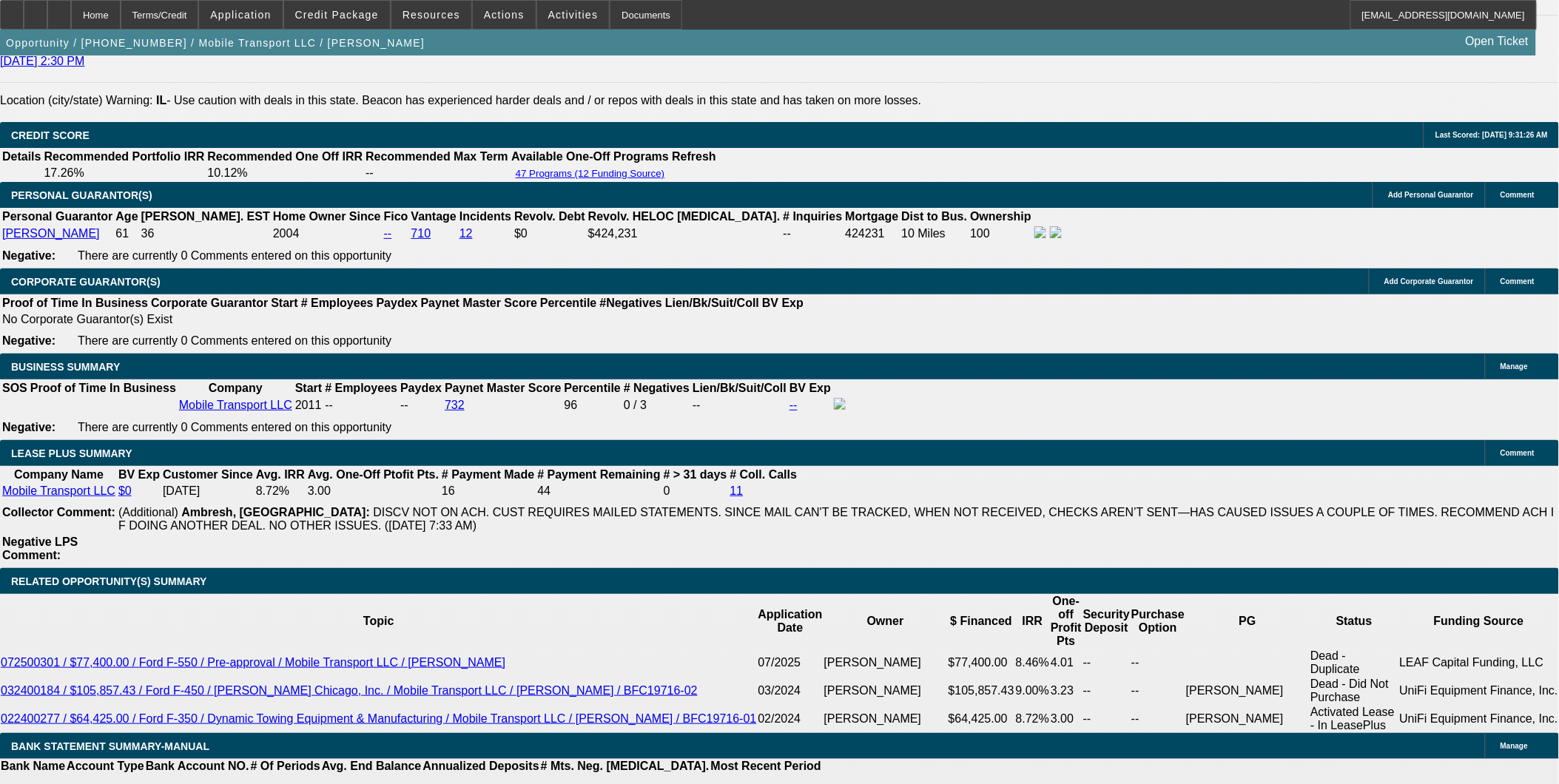
scroll to position [2216, 0]
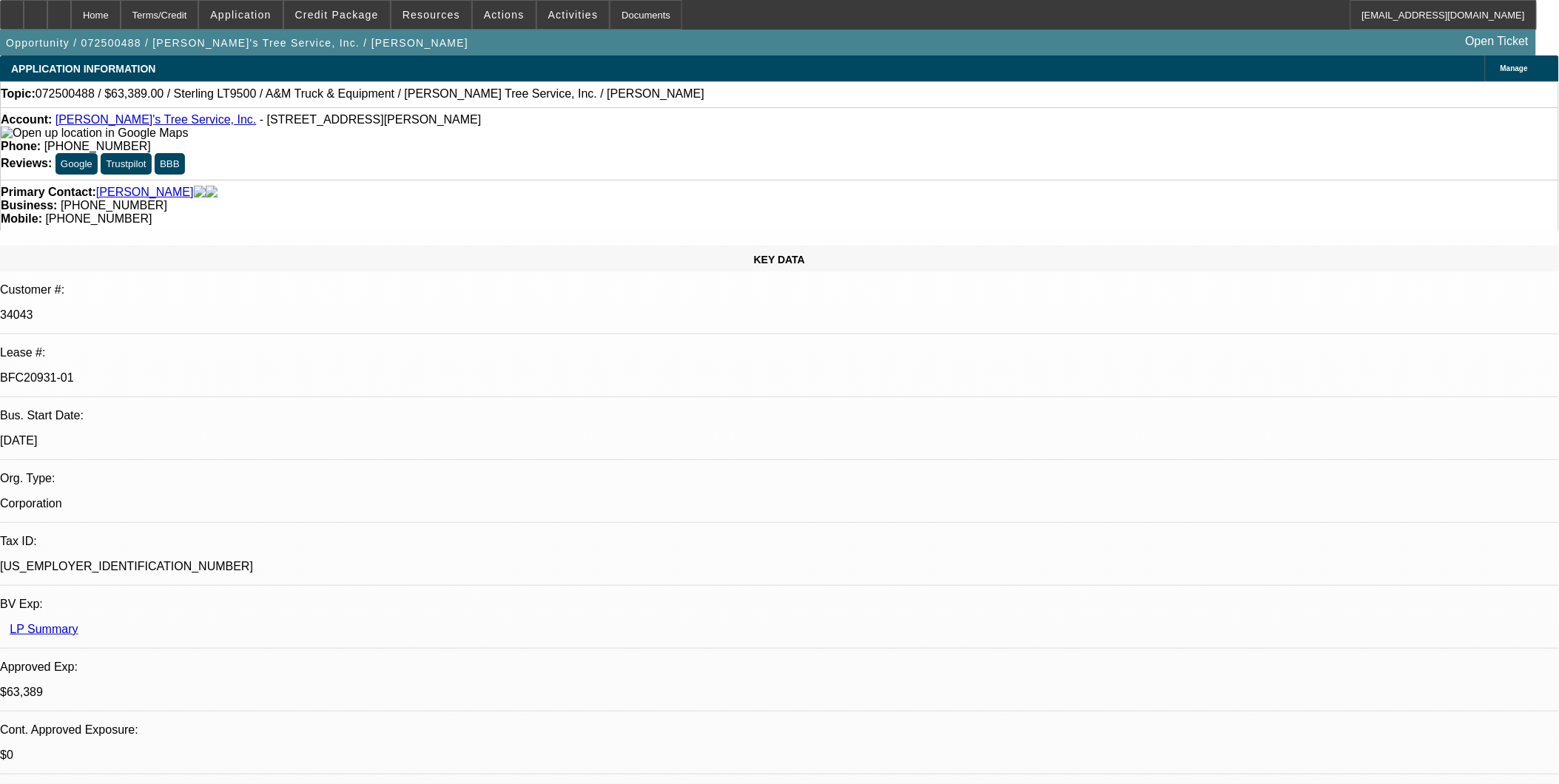
select select "0"
select select "2"
select select "0.1"
select select "0"
select select "2"
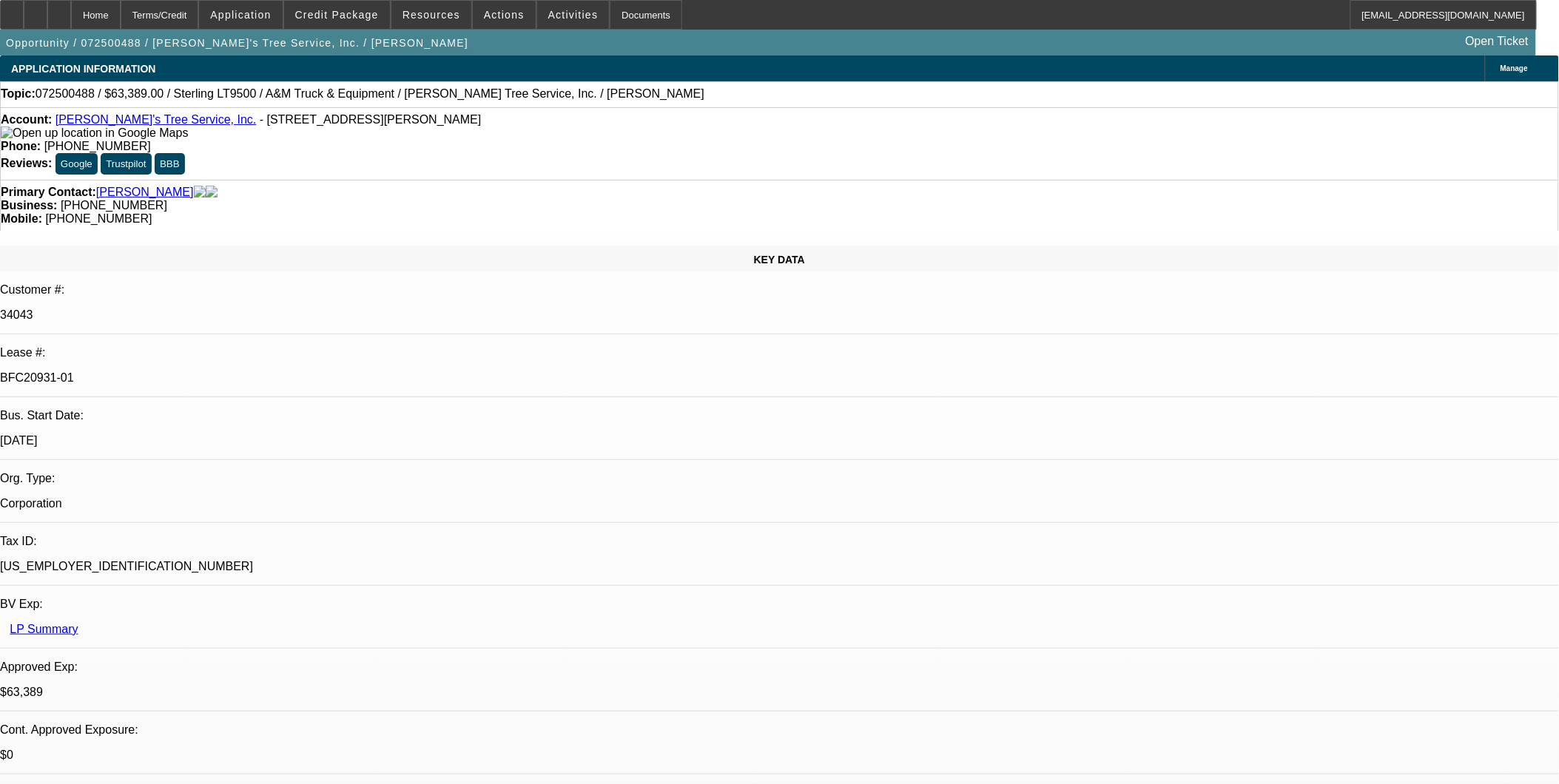
select select "0.1"
select select "0"
select select "2"
select select "0.1"
select select "0"
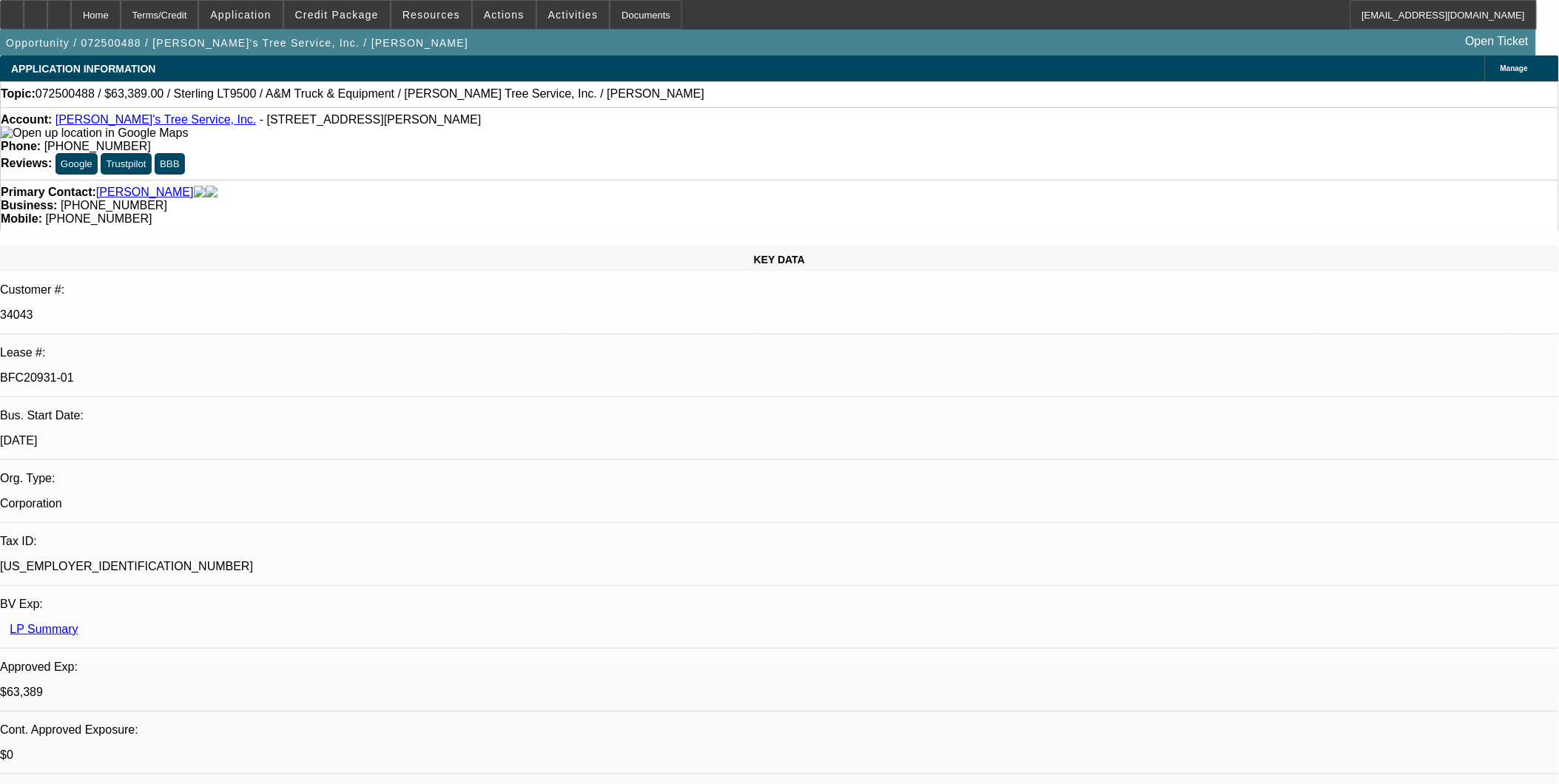
select select "2"
select select "0.1"
select select "1"
select select "2"
select select "4"
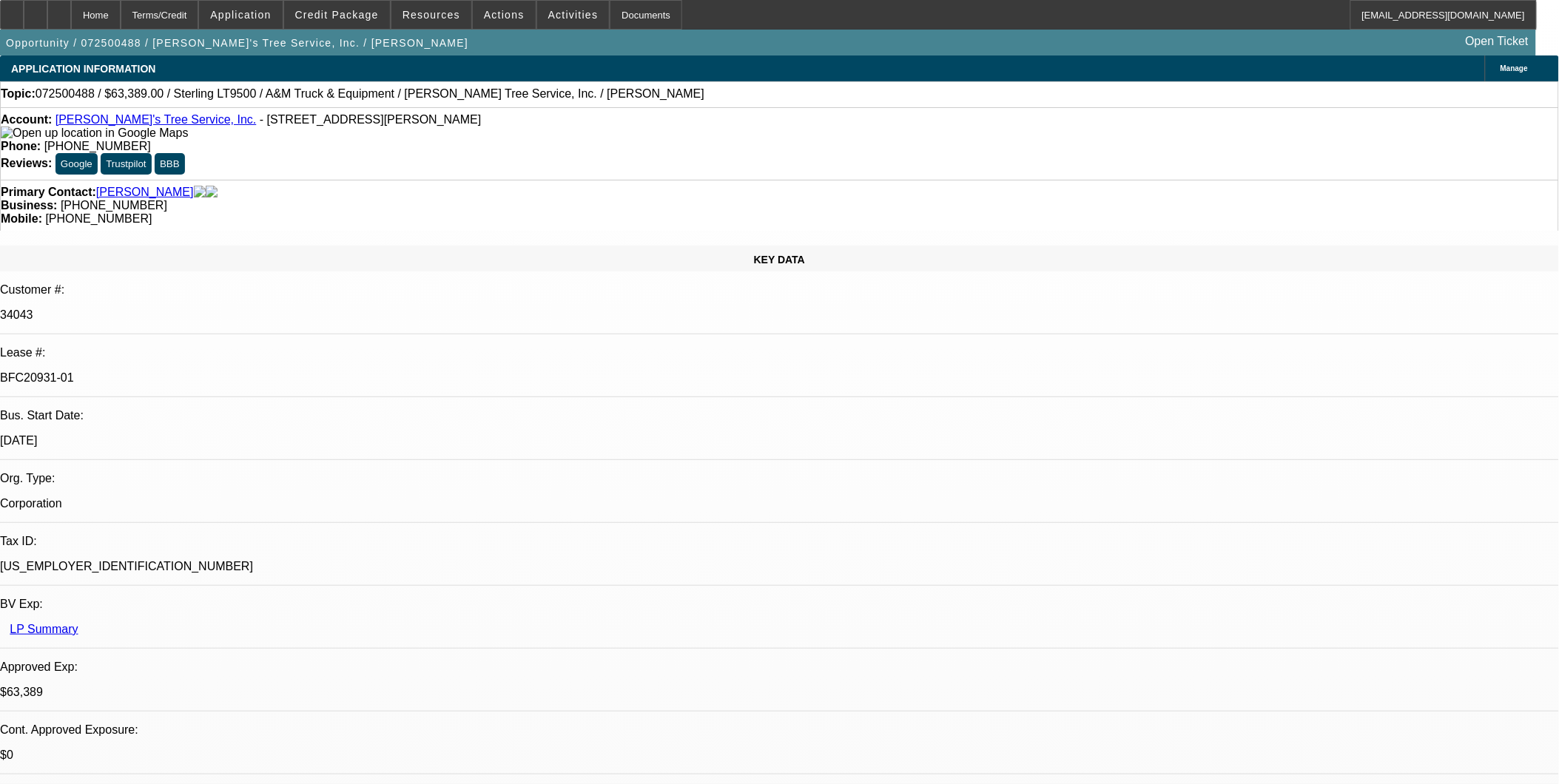
select select "1"
select select "2"
select select "4"
select select "1"
select select "2"
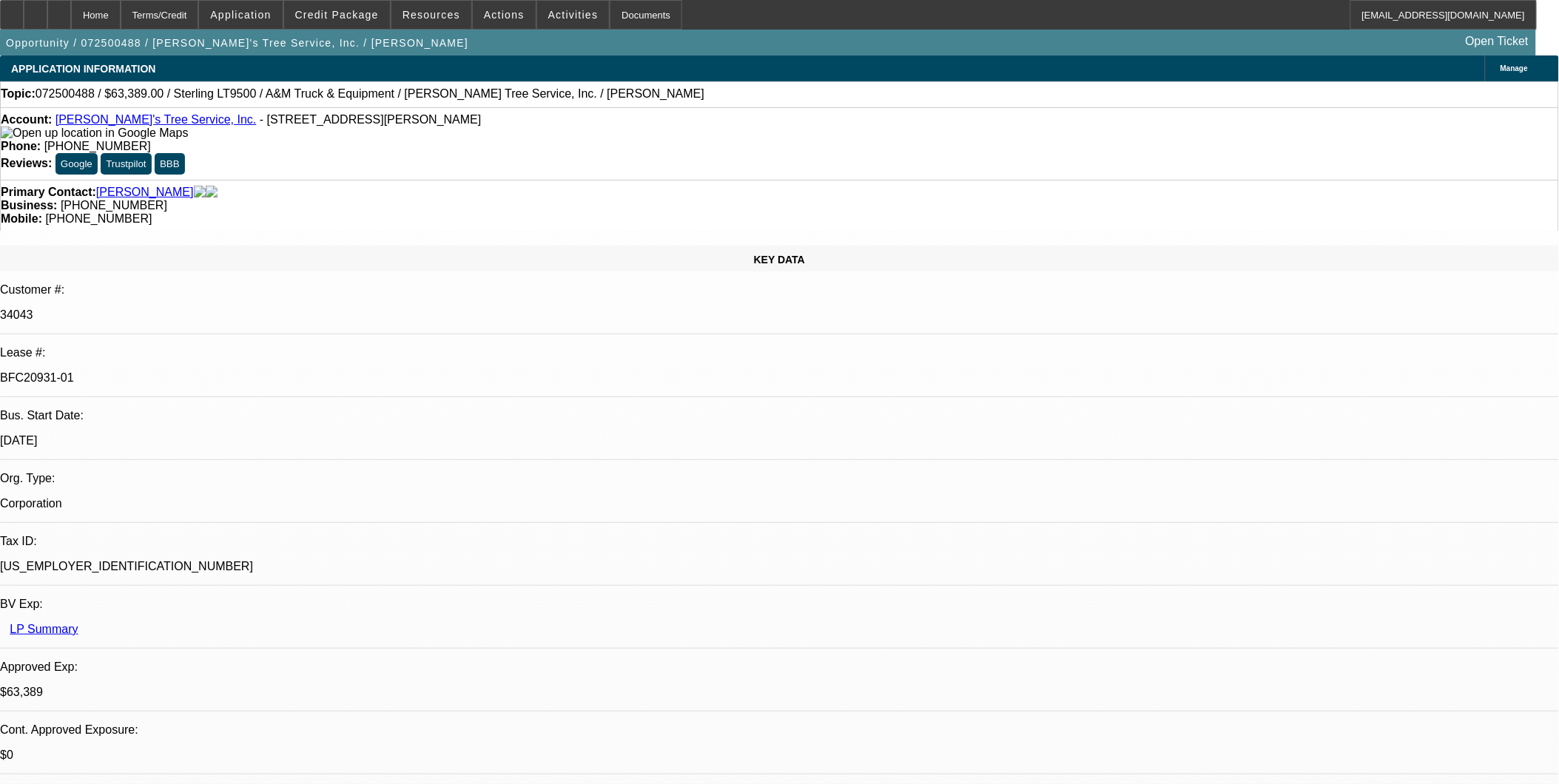
select select "4"
select select "1"
select select "2"
select select "4"
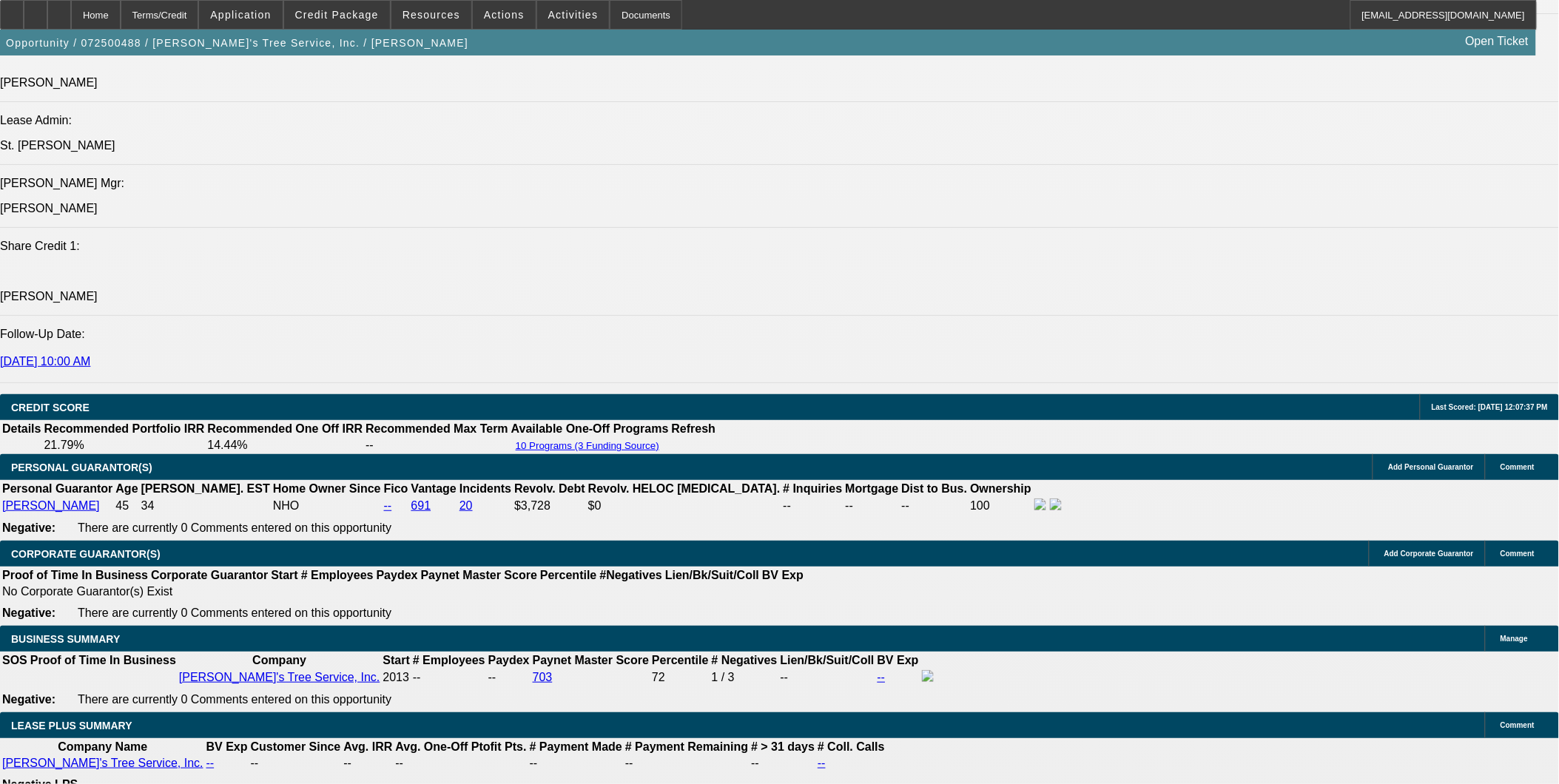
scroll to position [2135, 0]
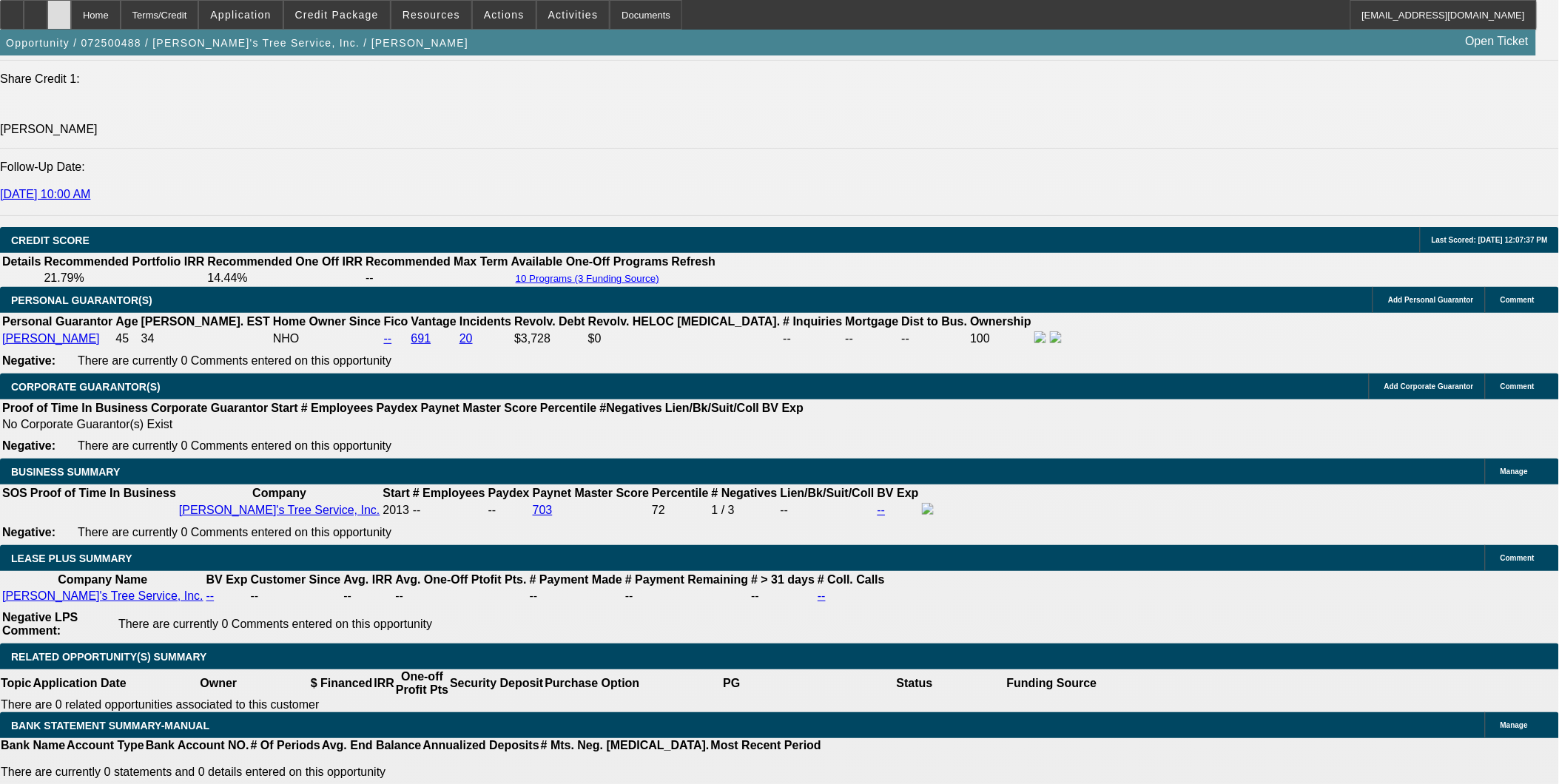
click at [59, 10] on icon at bounding box center [59, 10] width 0 height 0
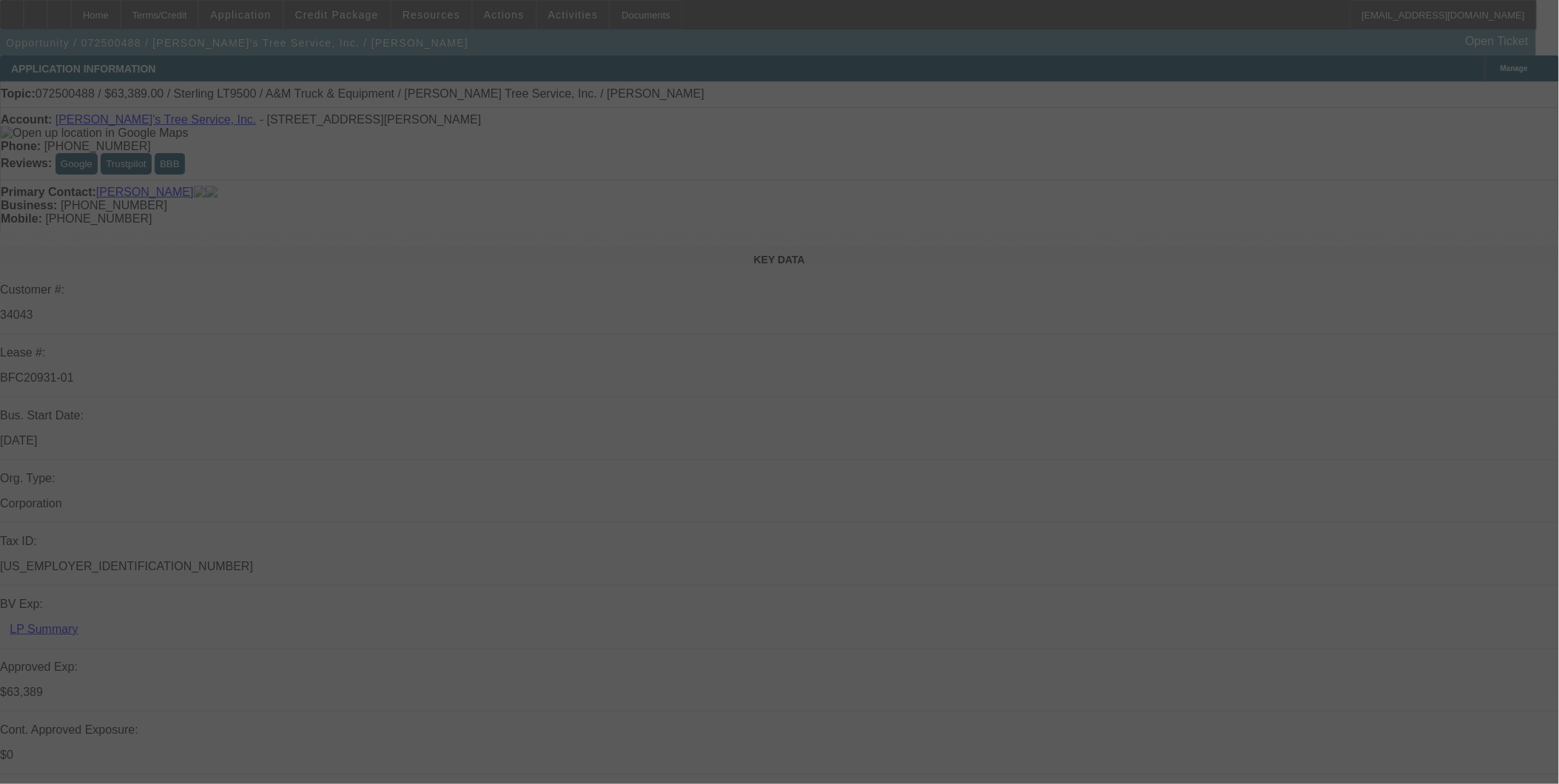
select select "0"
select select "2"
select select "0.1"
select select "0"
select select "2"
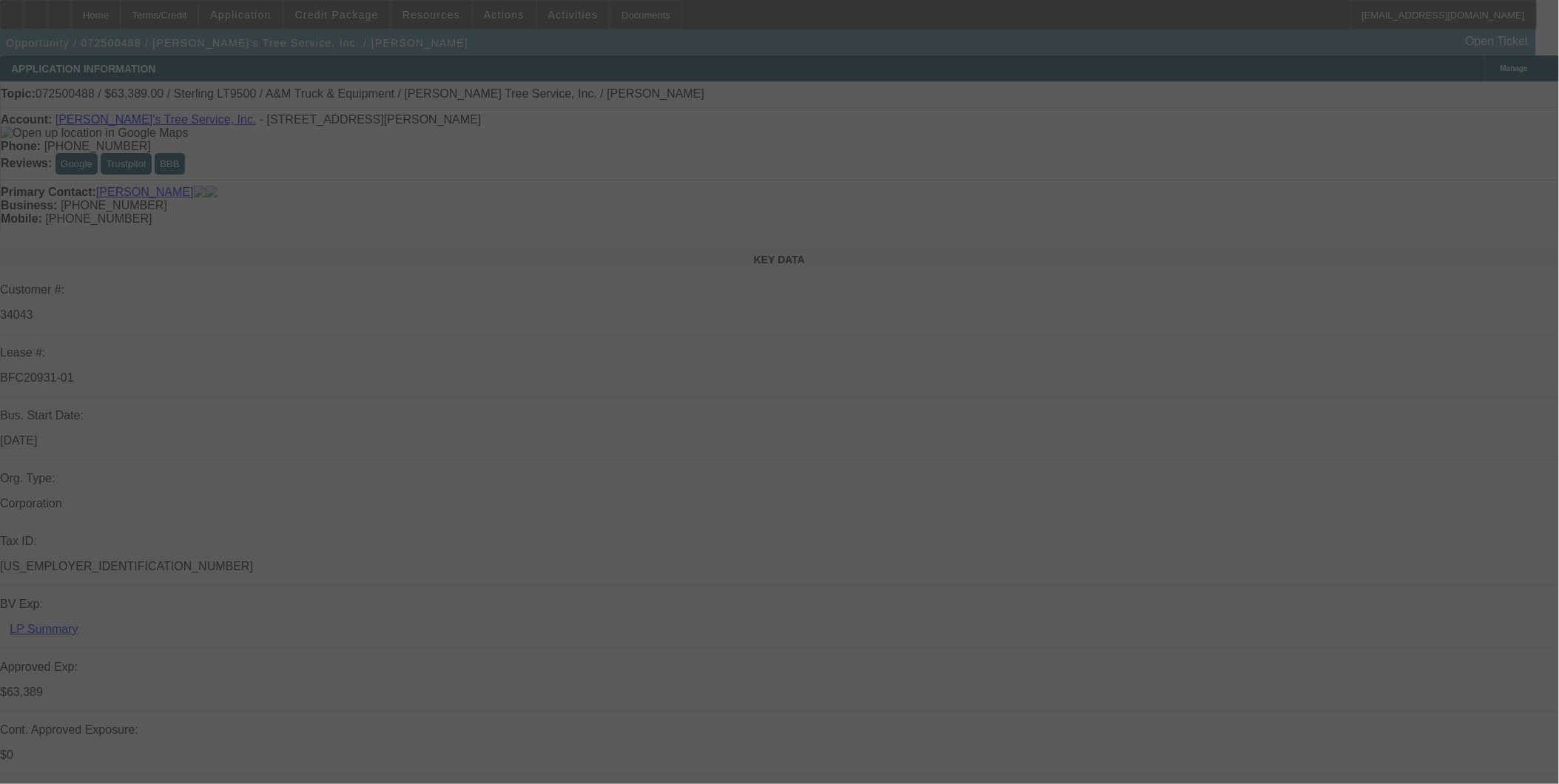
select select "0.1"
select select "0"
select select "2"
select select "0.1"
select select "0"
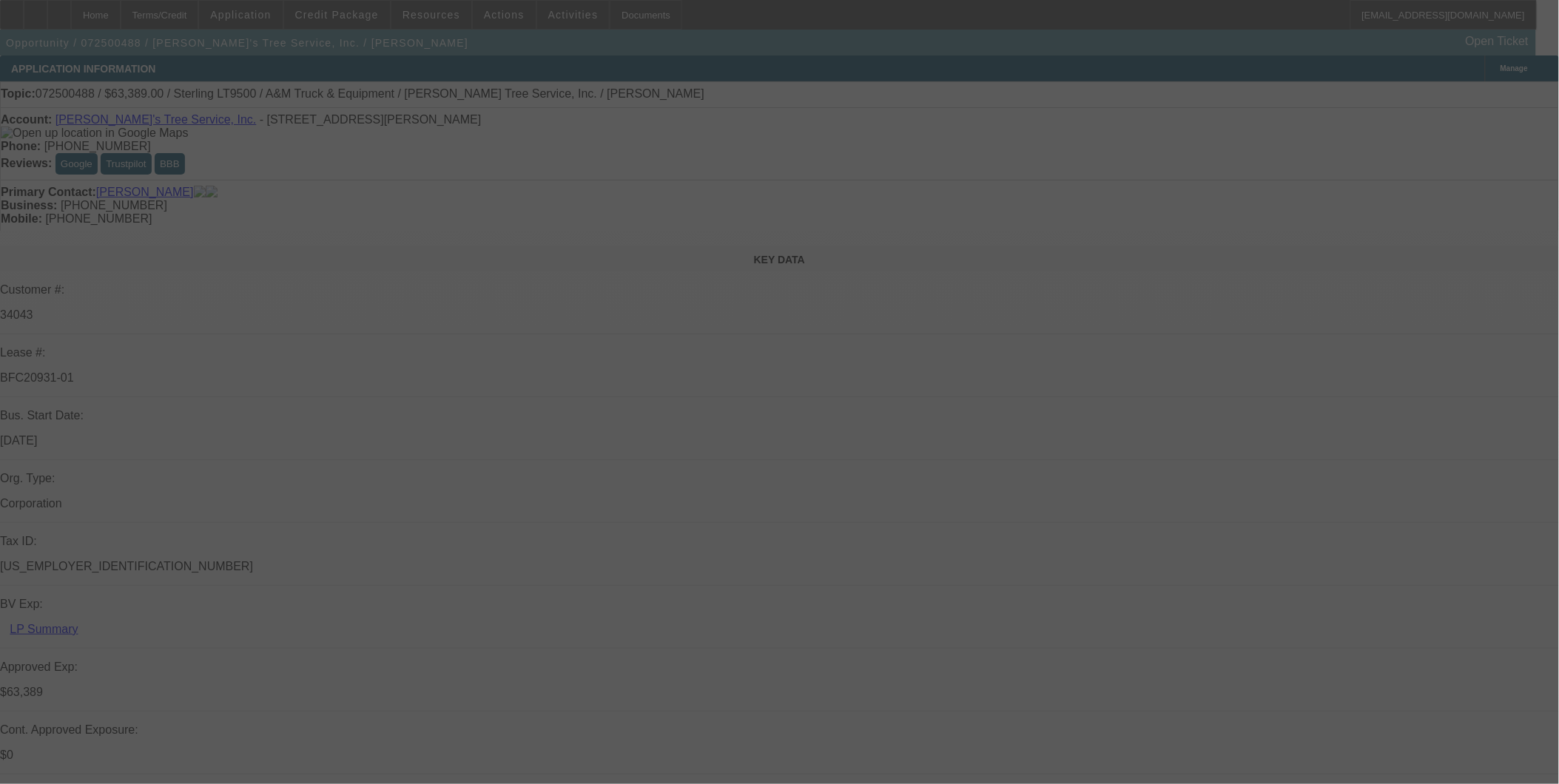
select select "2"
select select "0.1"
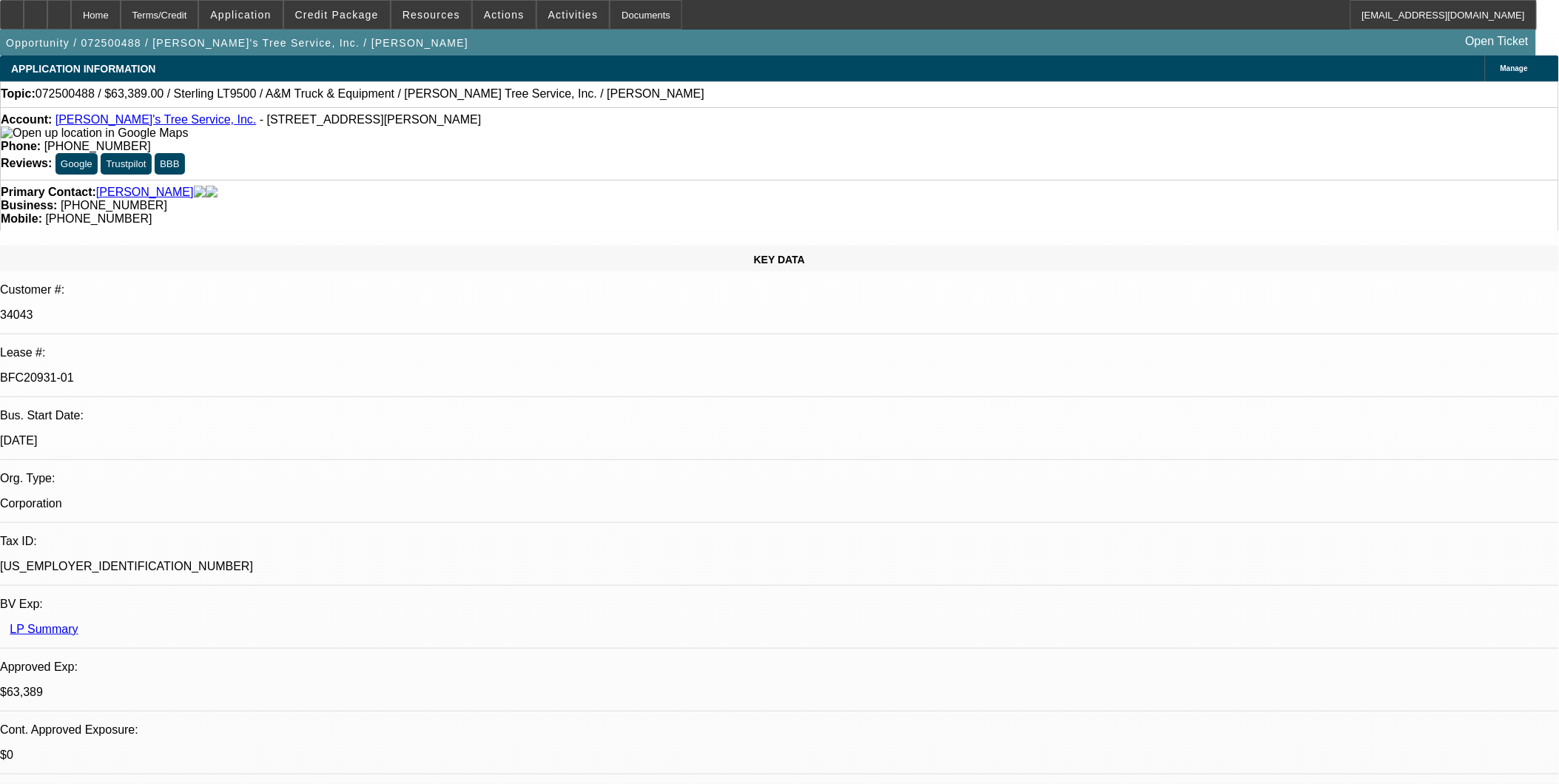
select select "1"
select select "2"
select select "4"
select select "1"
select select "2"
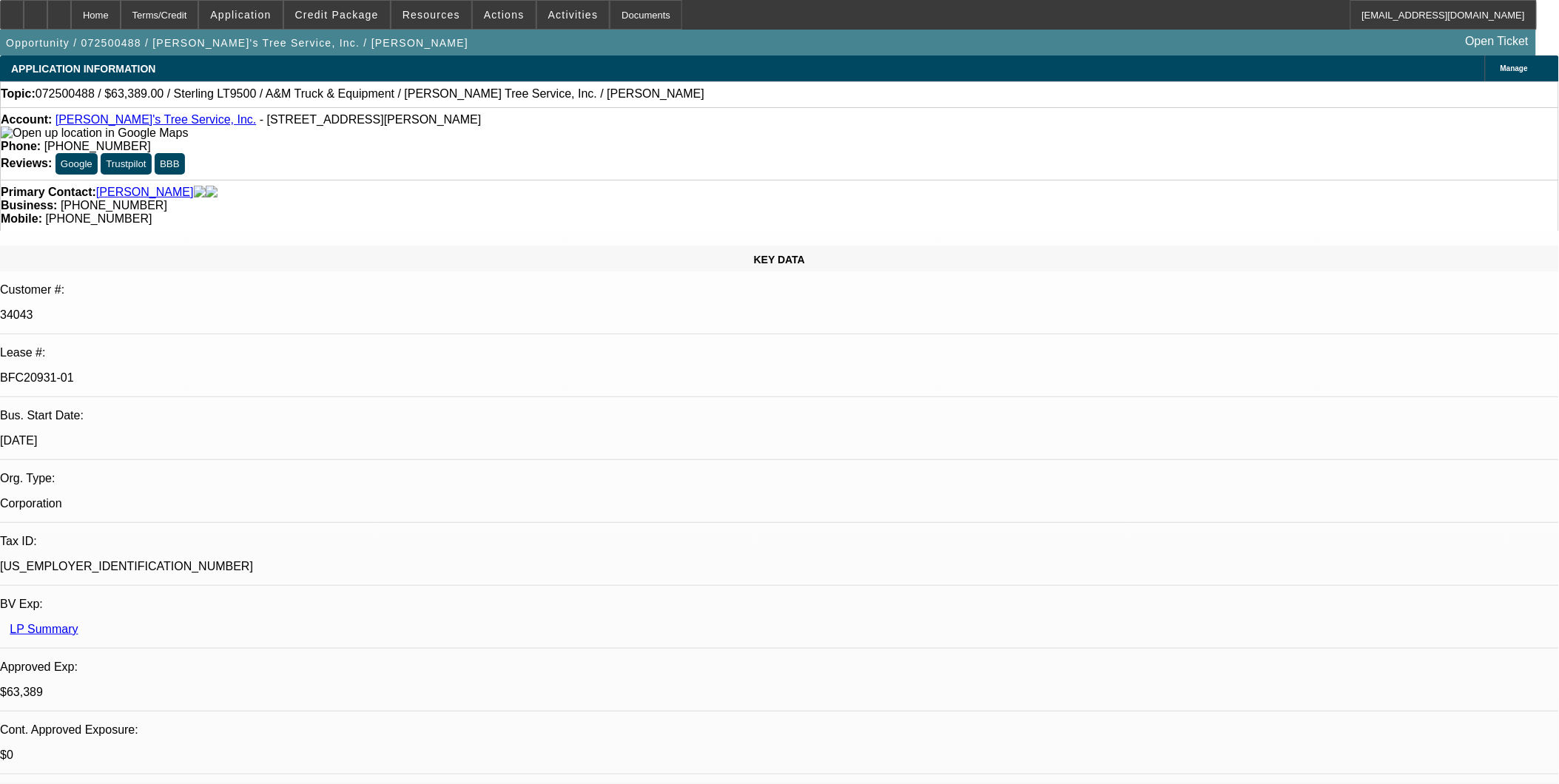
select select "4"
select select "1"
select select "2"
select select "4"
select select "1"
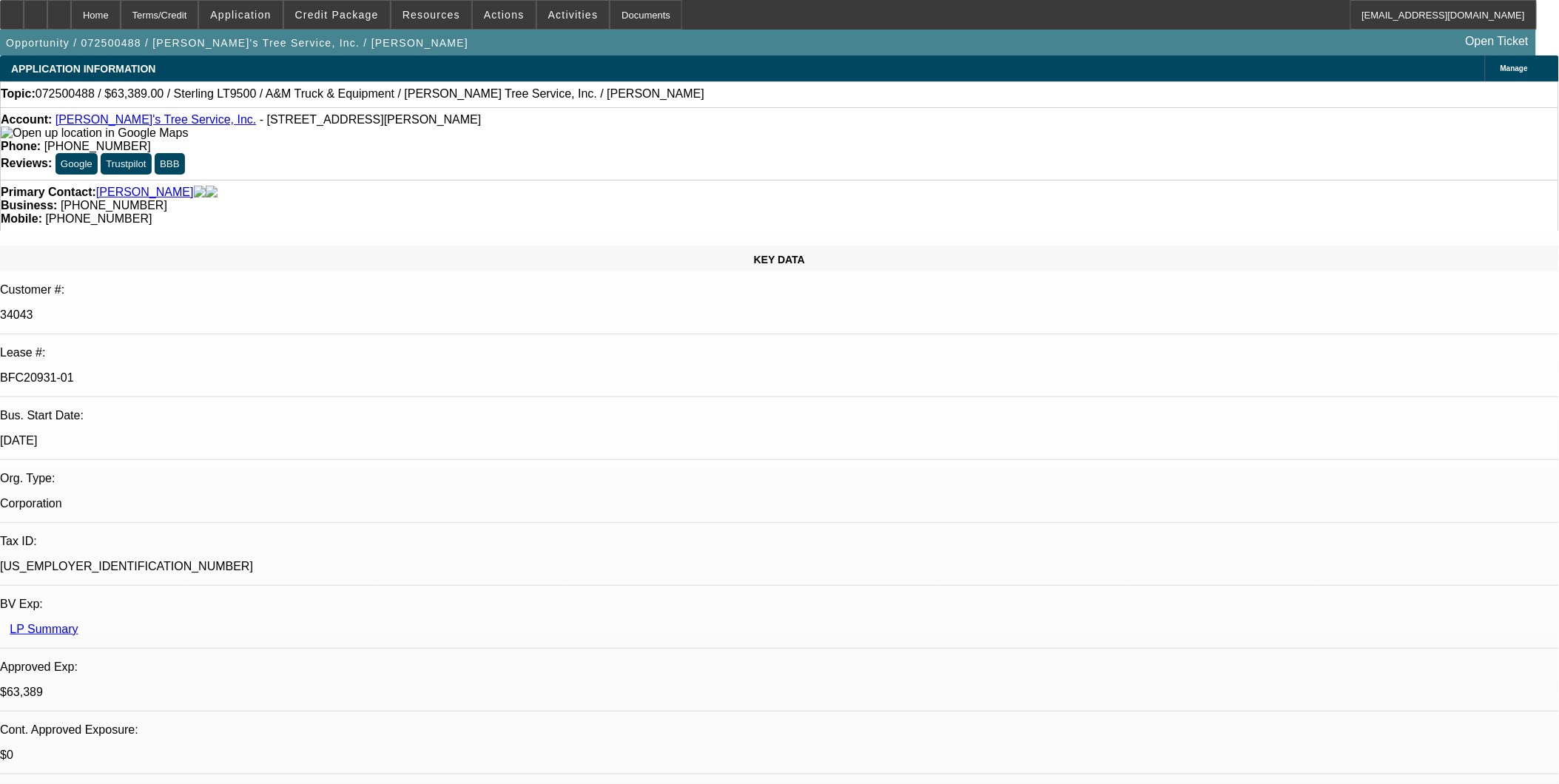
select select "2"
select select "4"
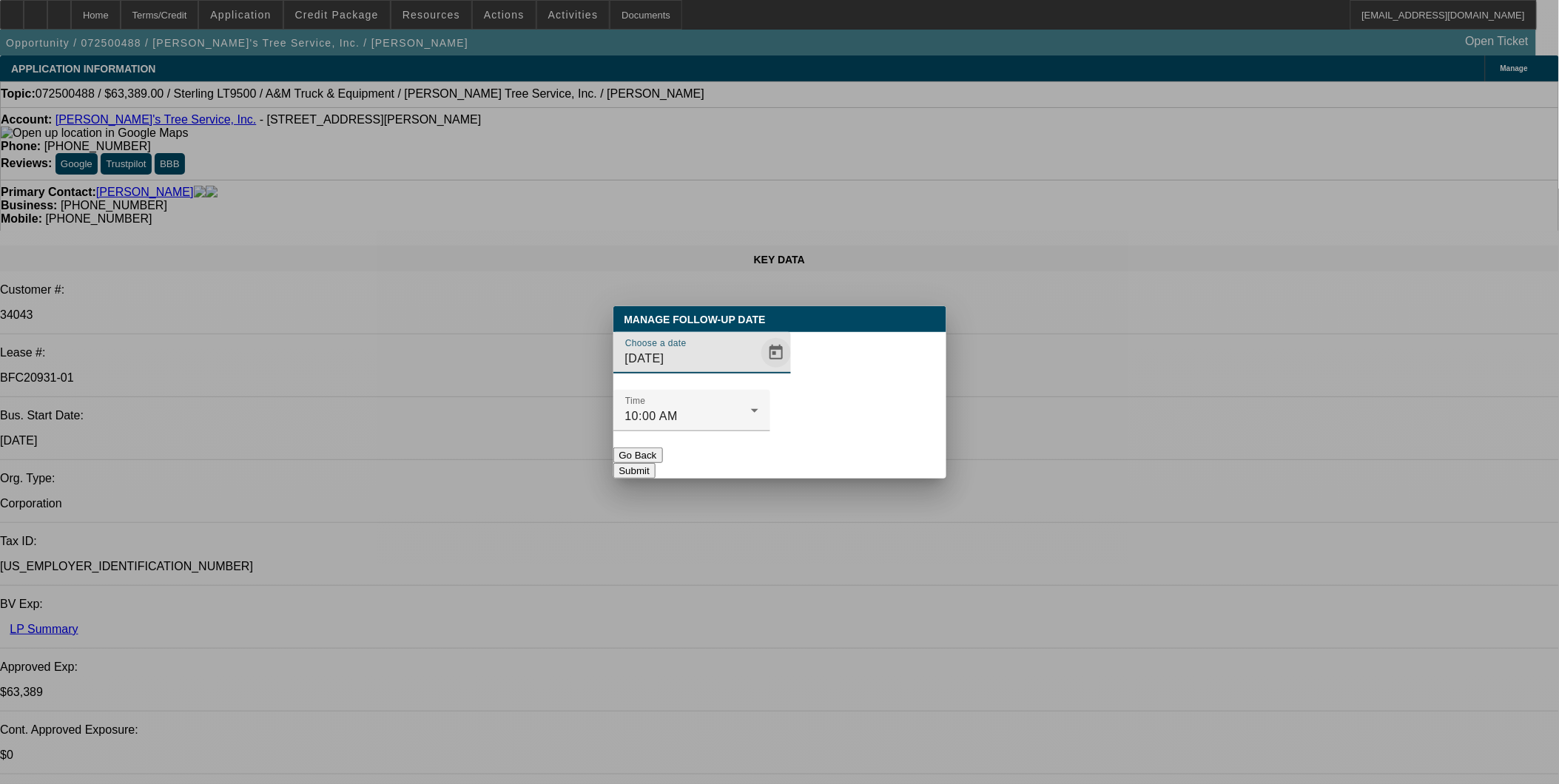
click at [763, 370] on span "Open calendar" at bounding box center [776, 352] width 36 height 36
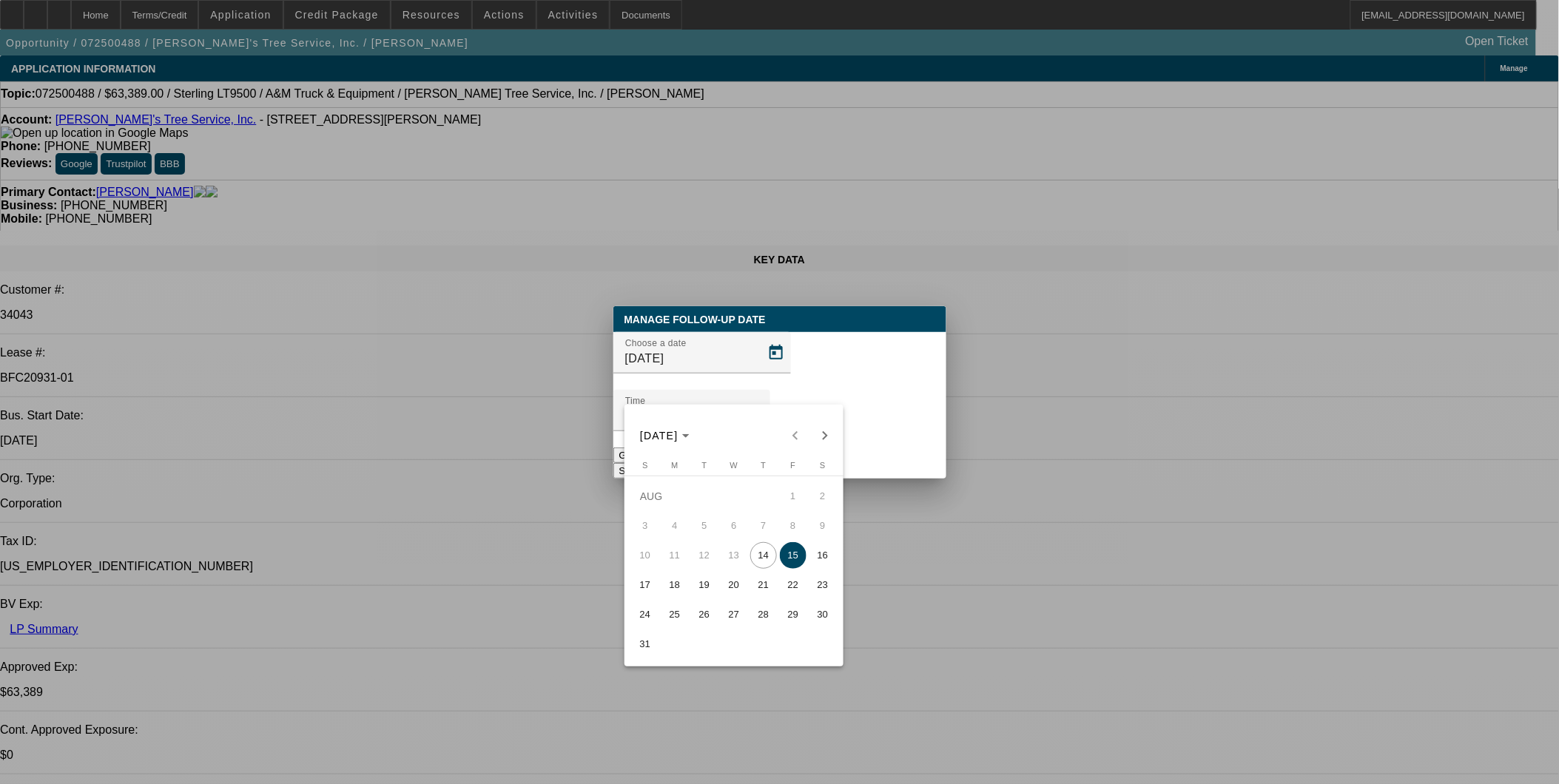
click at [793, 590] on span "22" at bounding box center [793, 585] width 27 height 27
type input "[DATE]"
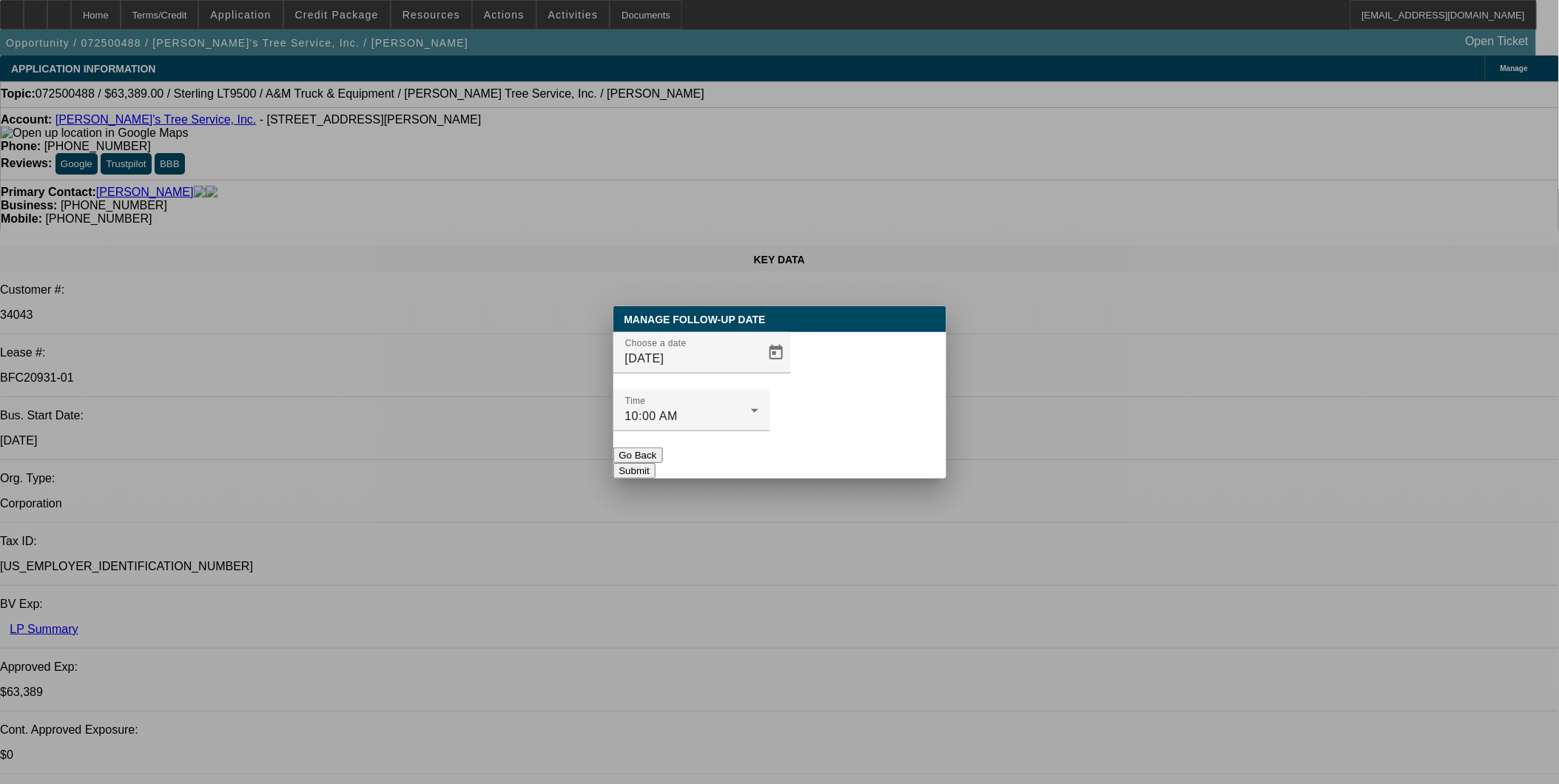
click at [656, 463] on button "Submit" at bounding box center [634, 470] width 42 height 15
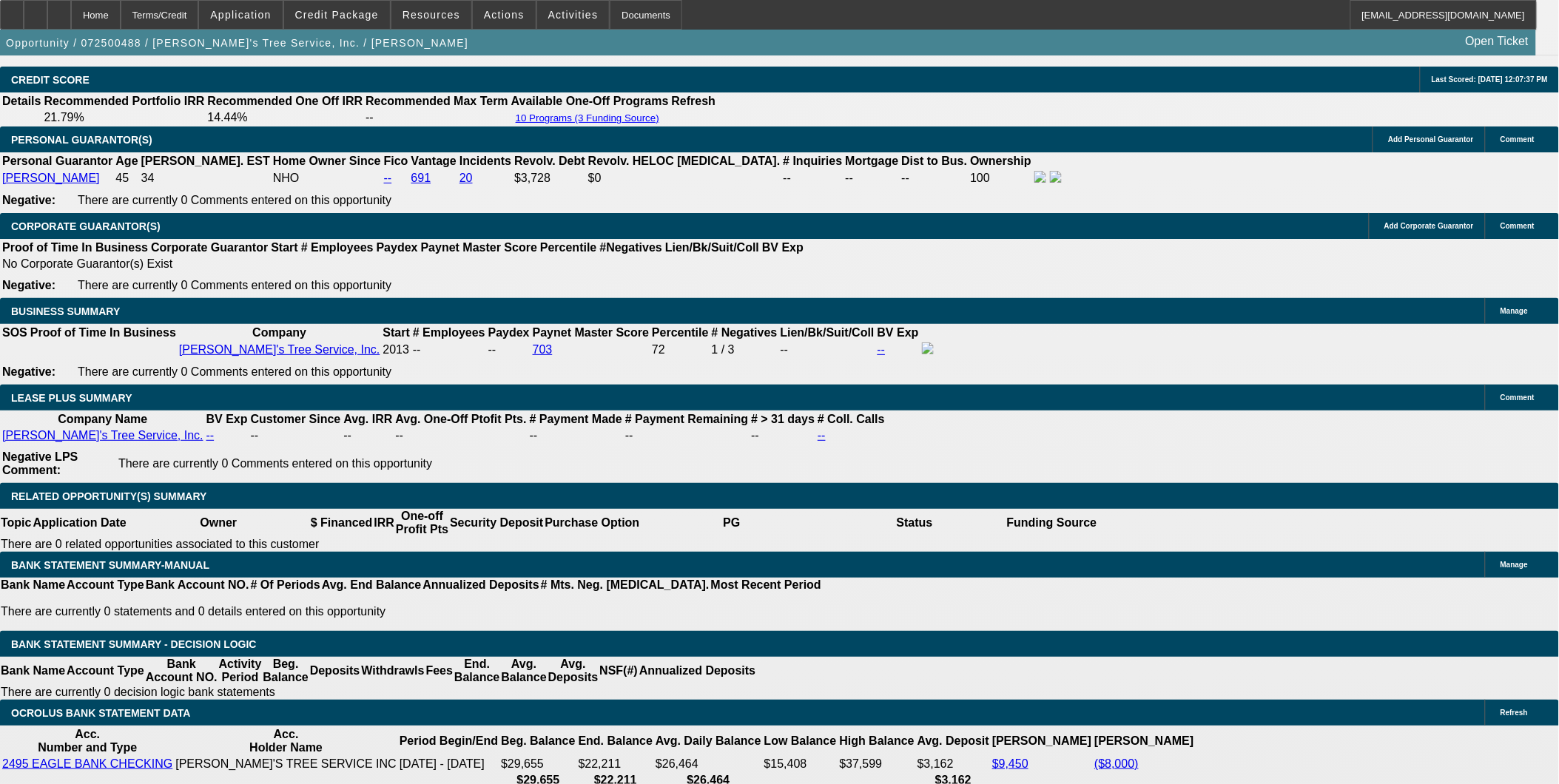
scroll to position [2135, 0]
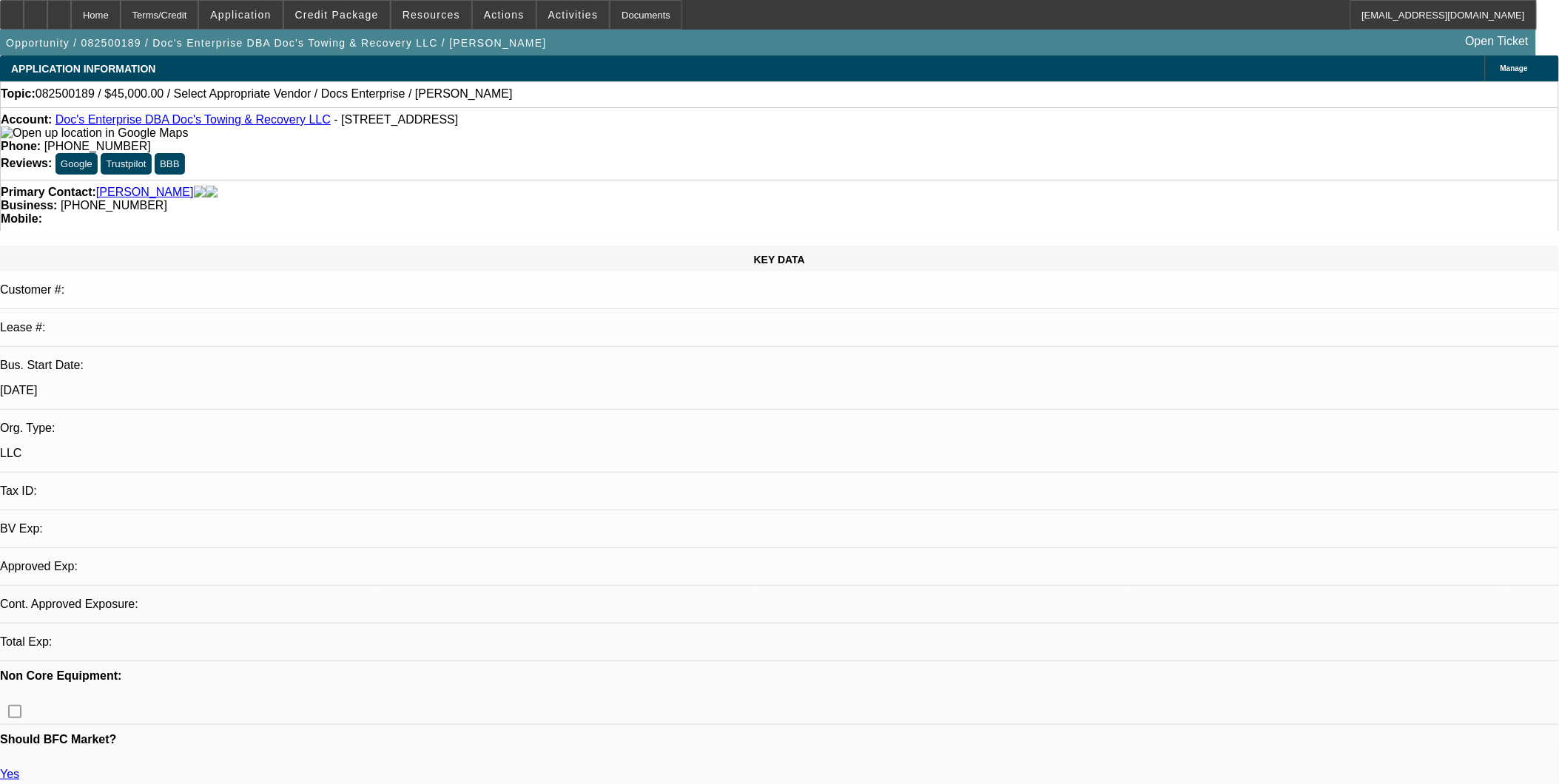
select select "0"
select select "2"
select select "0.1"
select select "1"
select select "2"
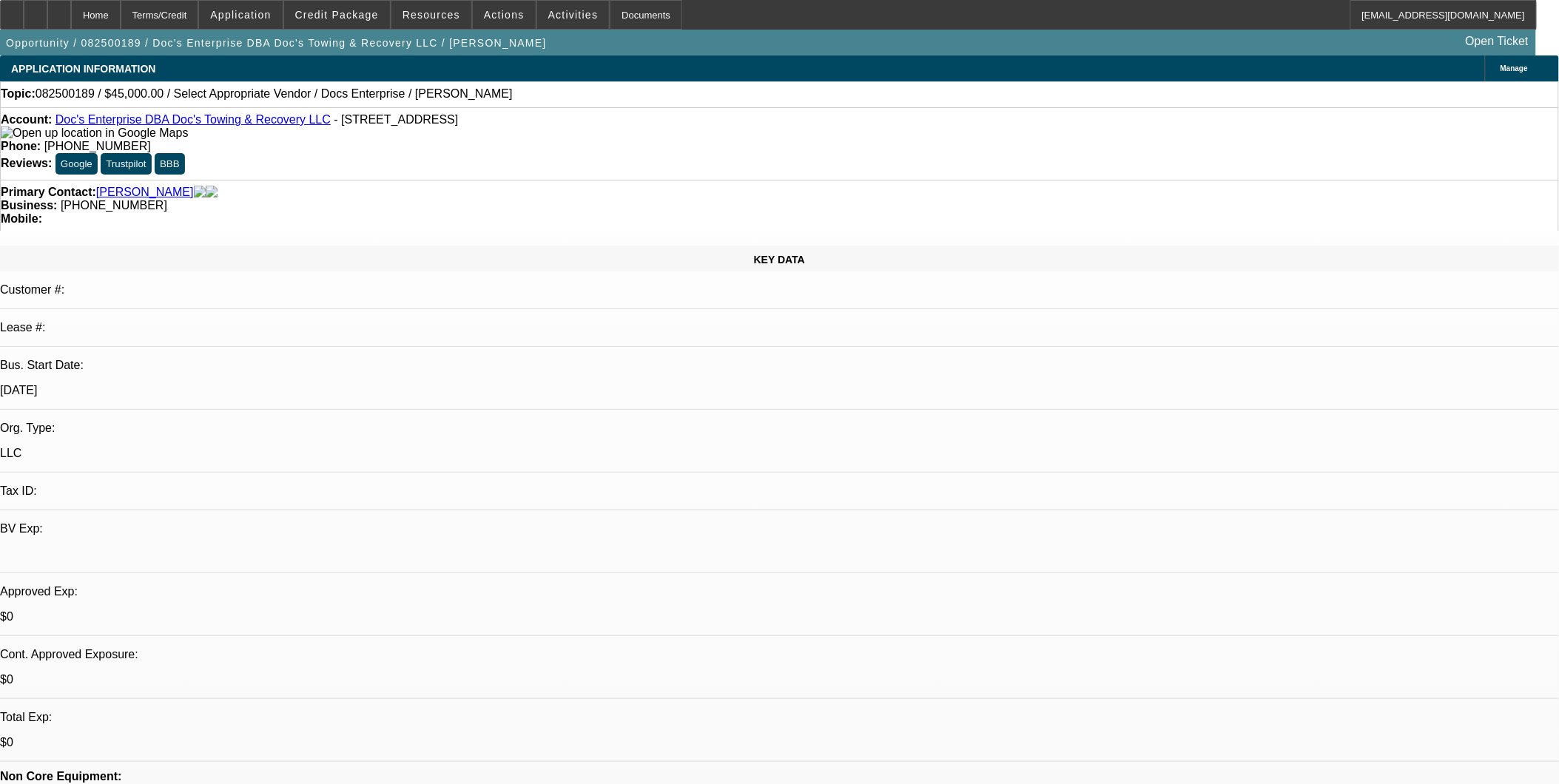
select select "4"
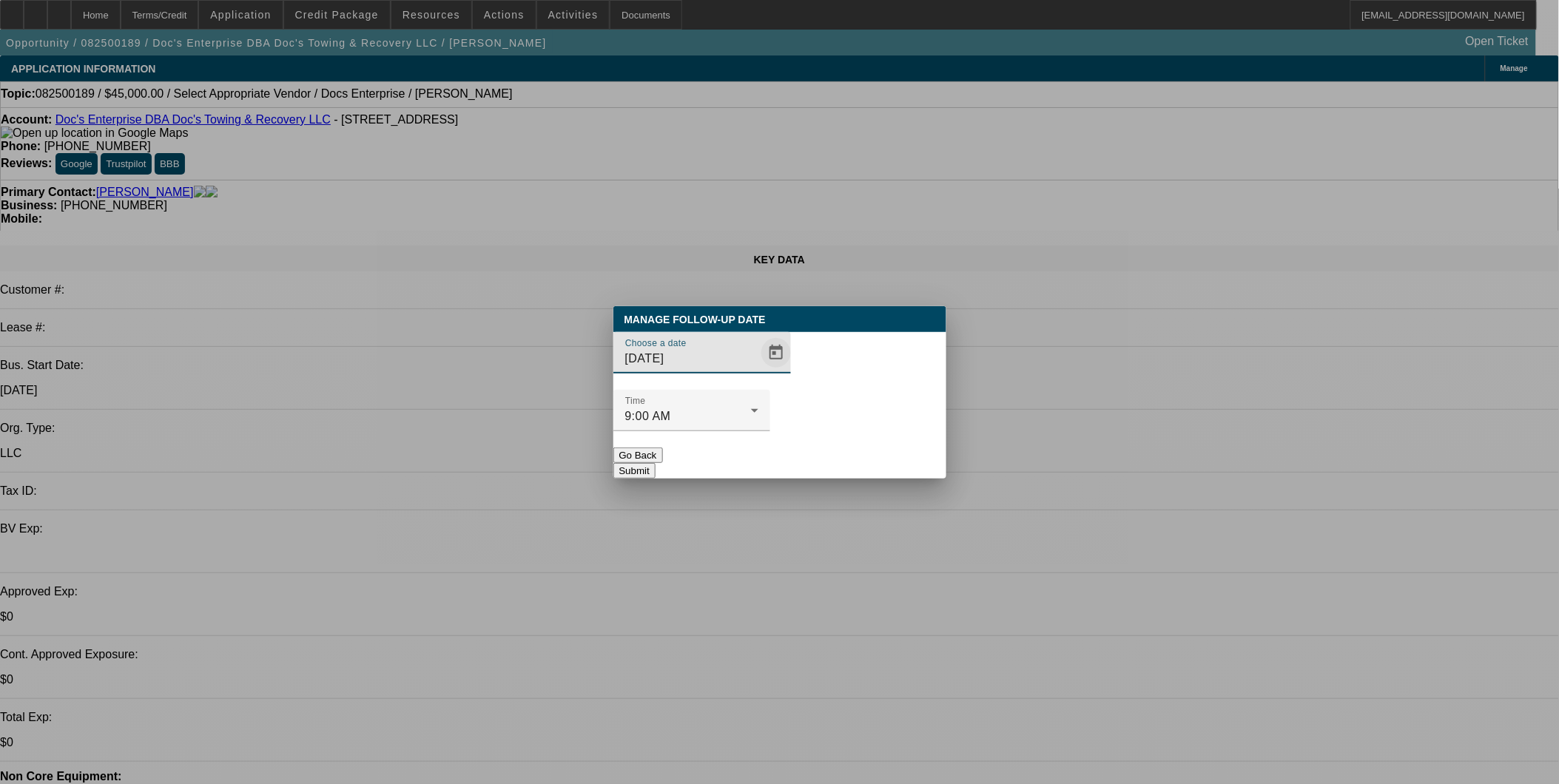
click at [759, 370] on span "Open calendar" at bounding box center [776, 352] width 36 height 36
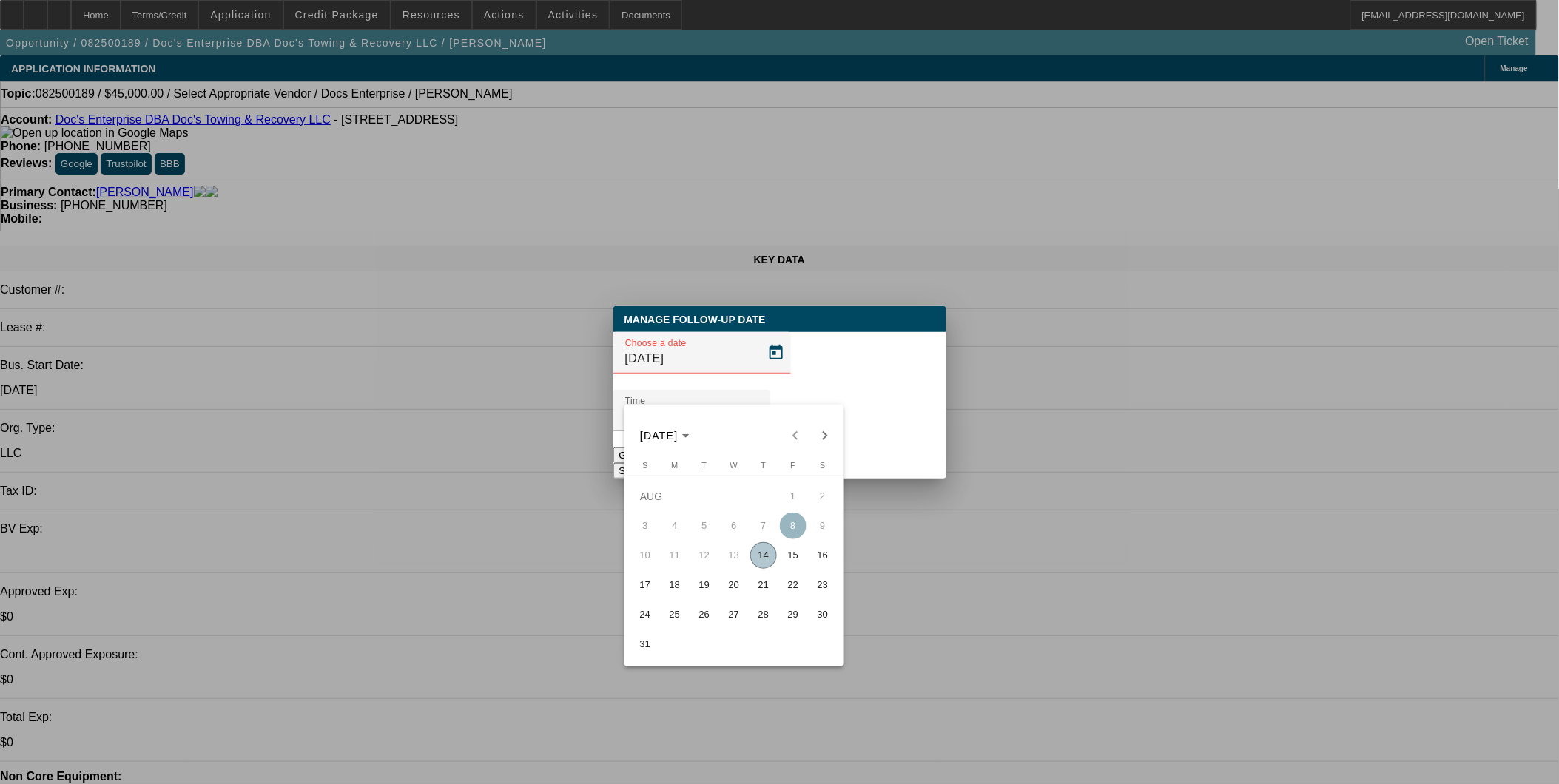
click at [797, 567] on span "15" at bounding box center [793, 555] width 27 height 27
type input "8/15/2025"
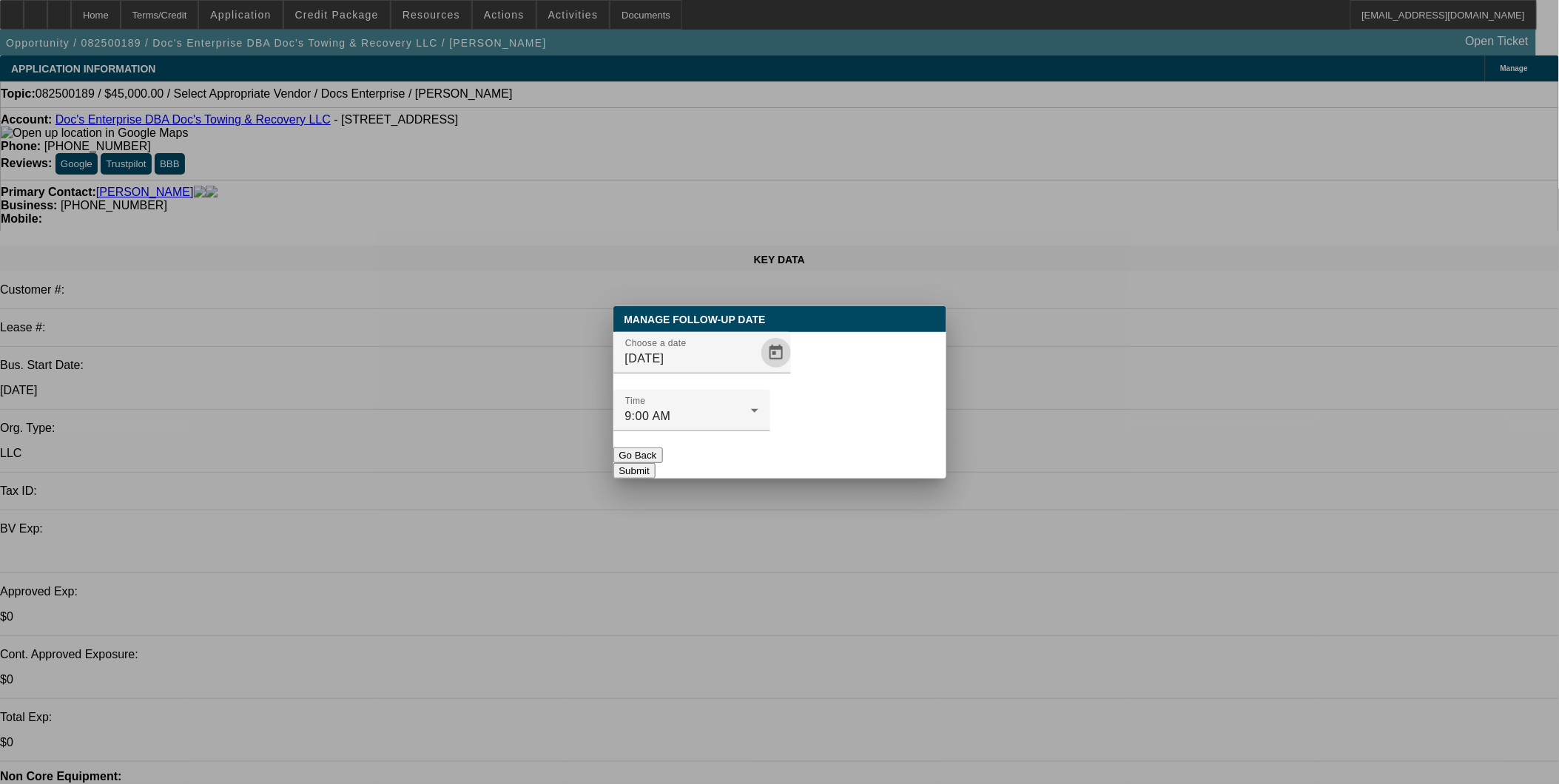
click at [656, 463] on button "Submit" at bounding box center [634, 470] width 42 height 15
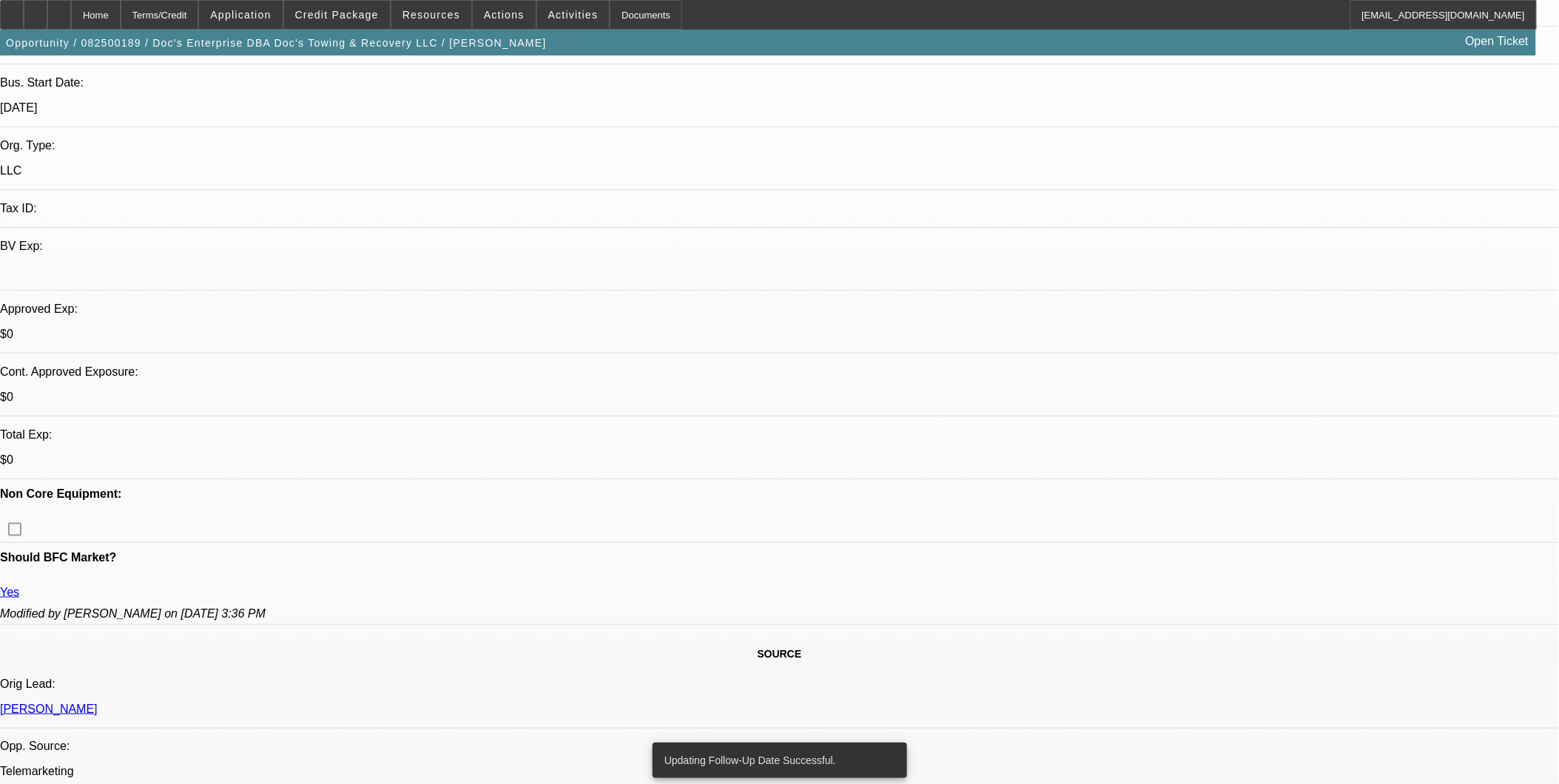
scroll to position [328, 0]
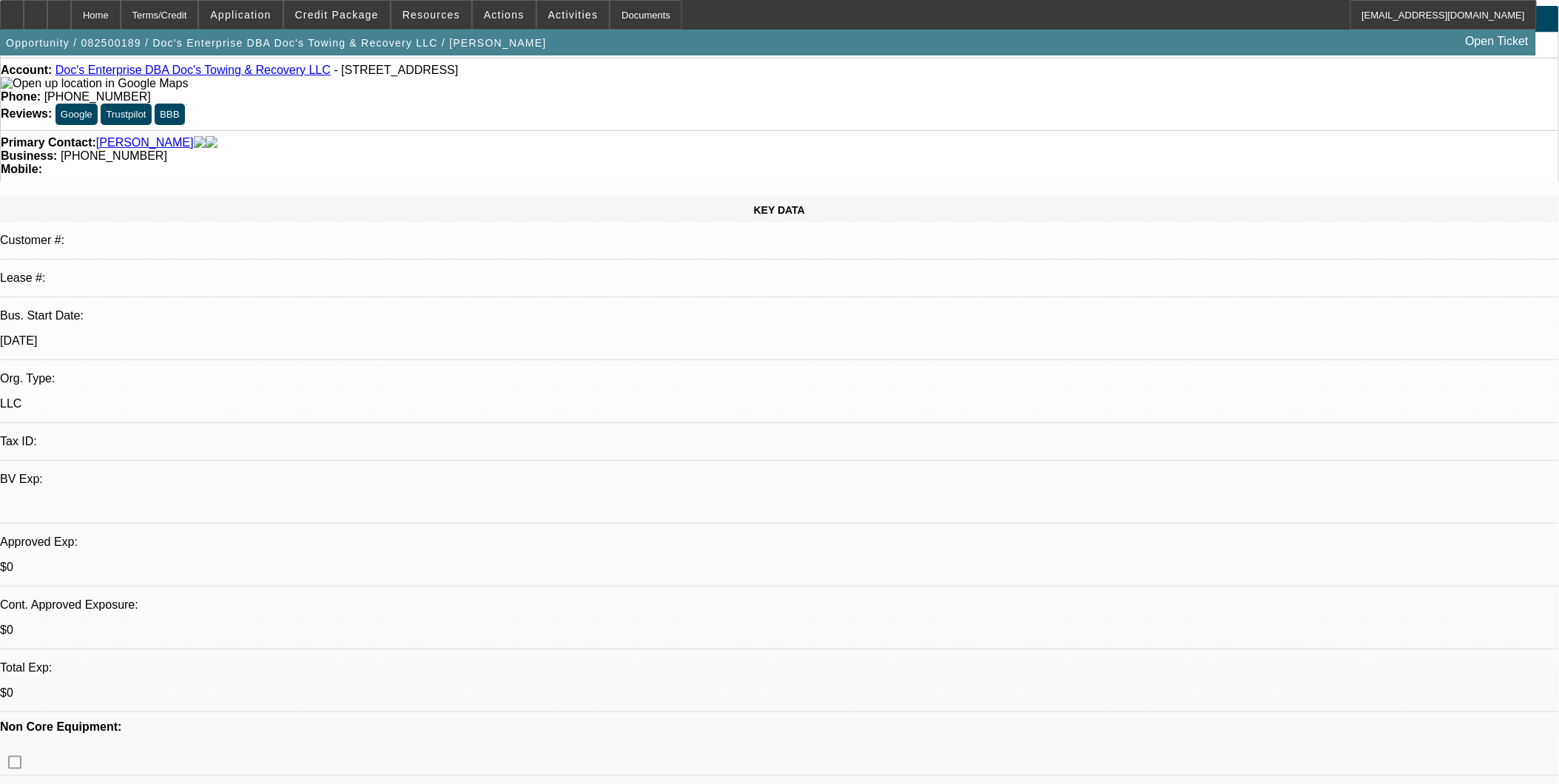
scroll to position [0, 0]
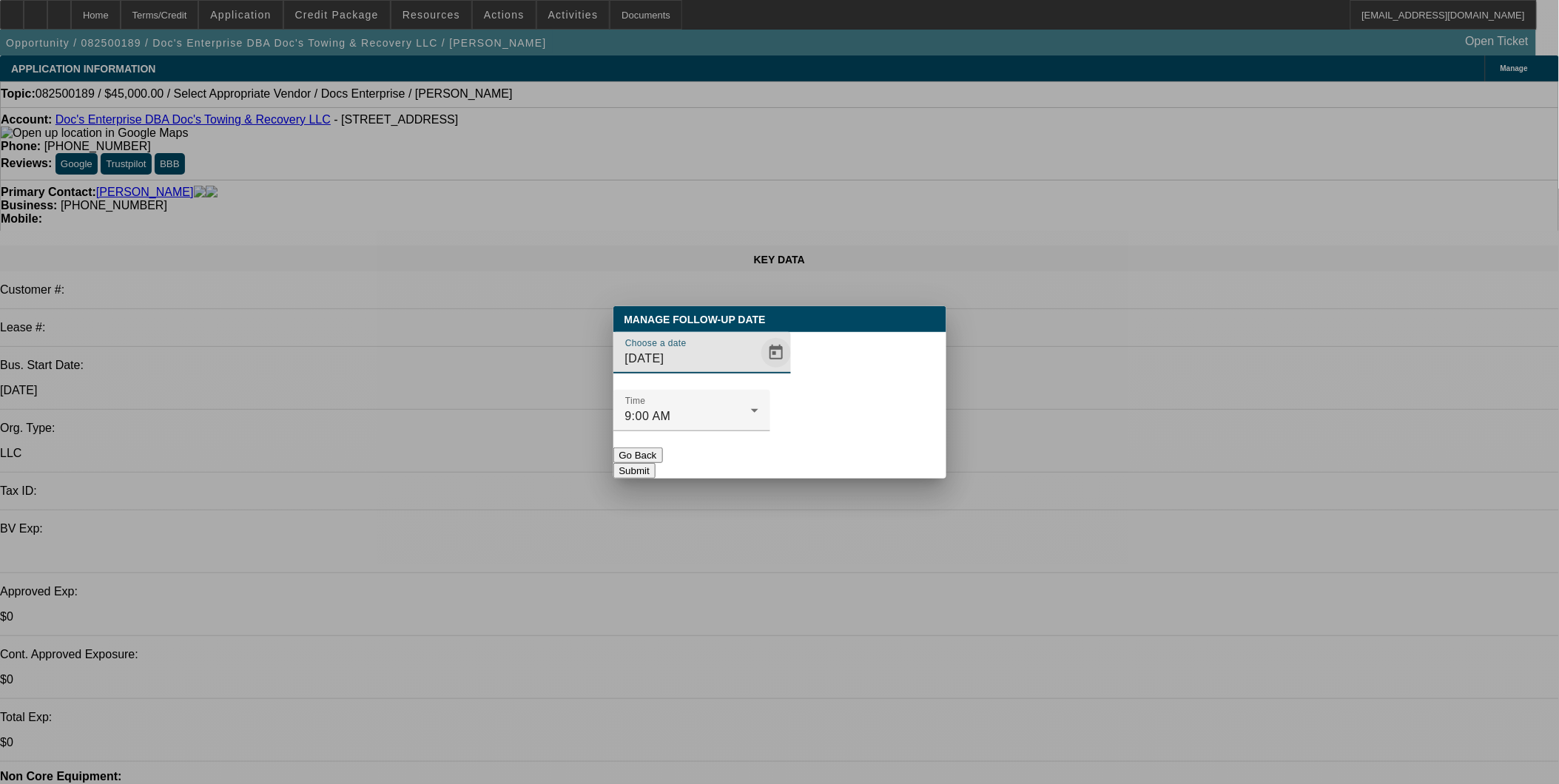
click at [761, 370] on span "Open calendar" at bounding box center [776, 352] width 36 height 36
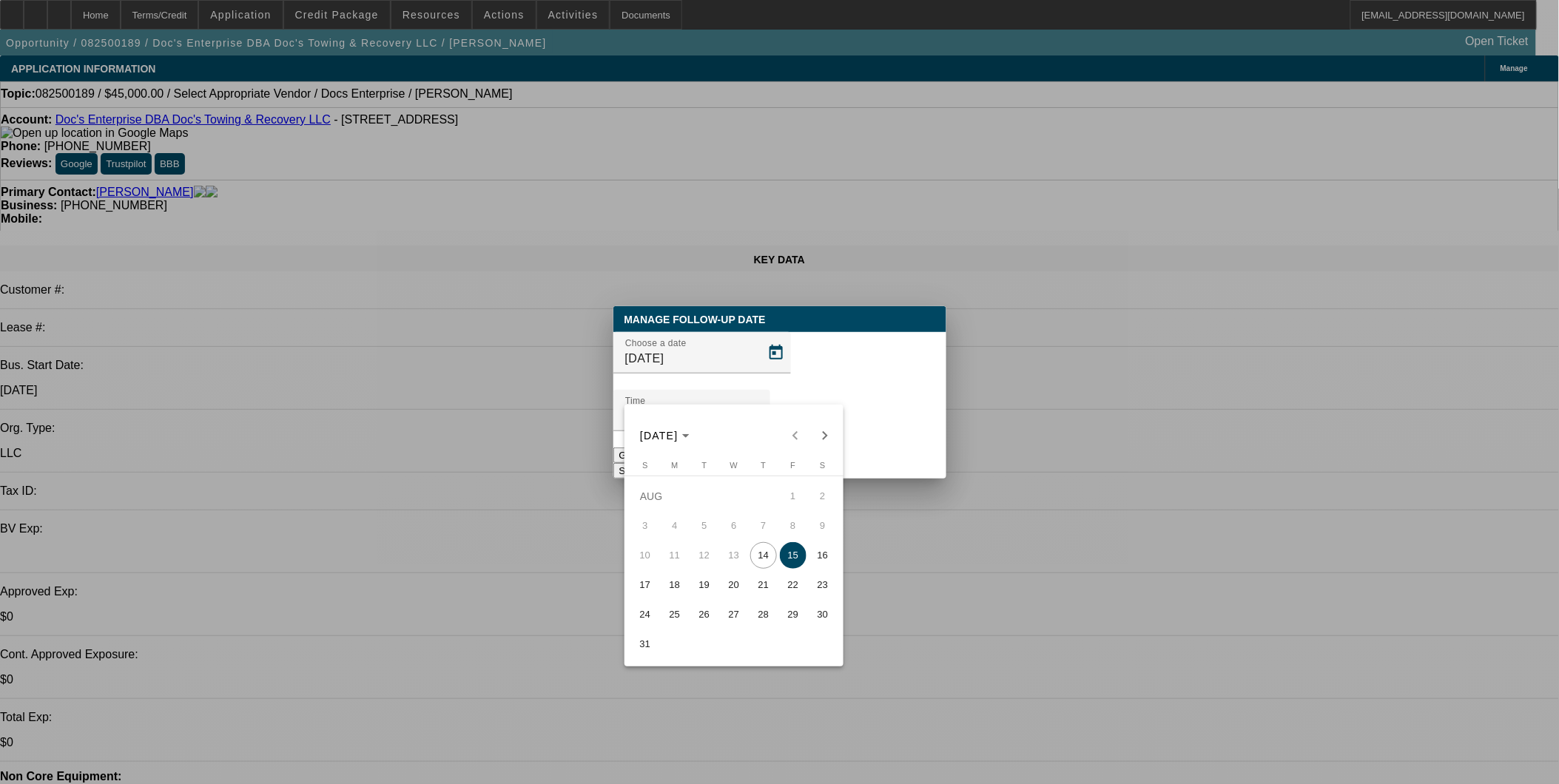
click at [765, 585] on span "21" at bounding box center [763, 585] width 27 height 27
type input "8/21/2025"
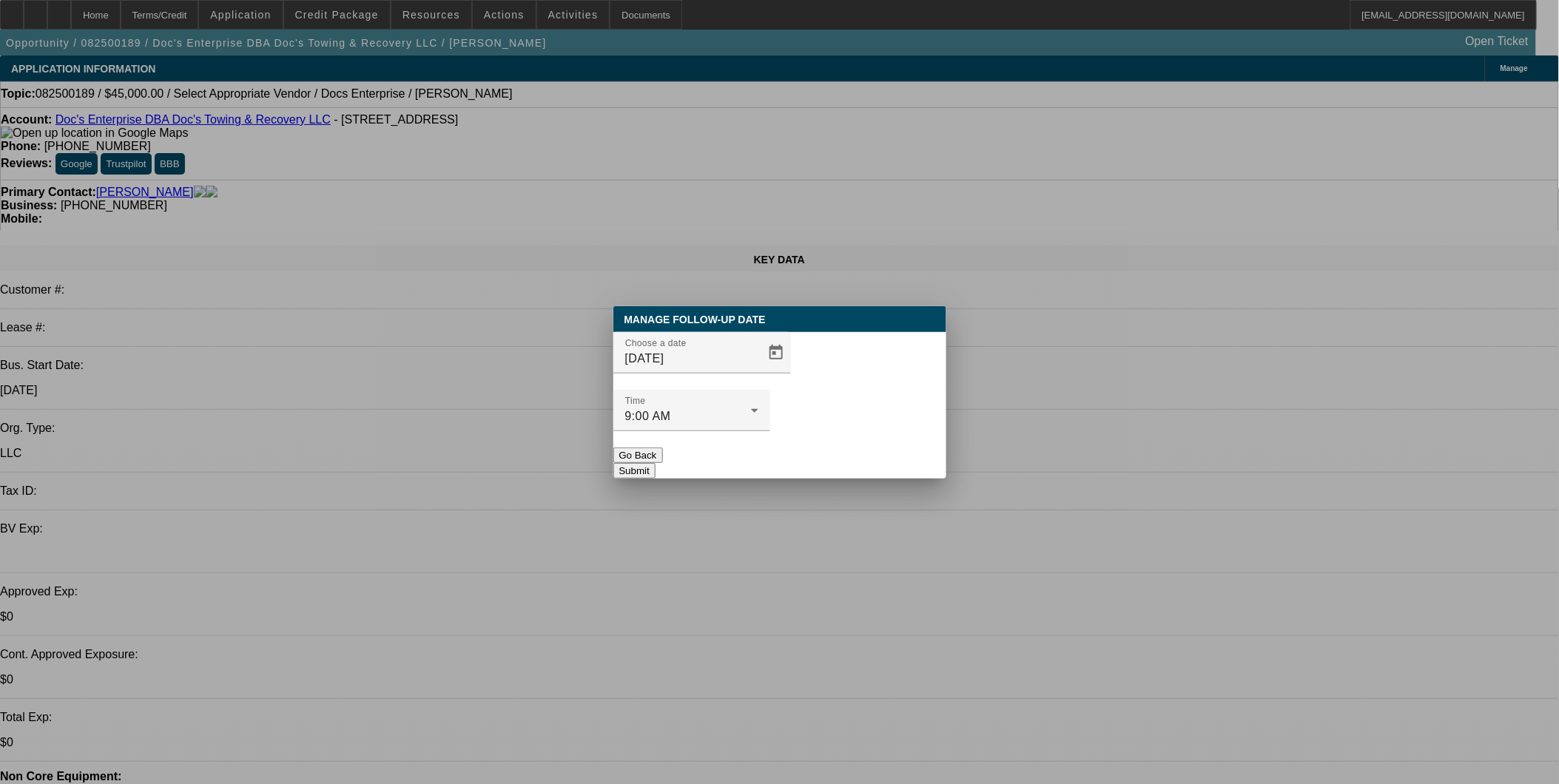
click at [656, 463] on button "Submit" at bounding box center [634, 470] width 42 height 15
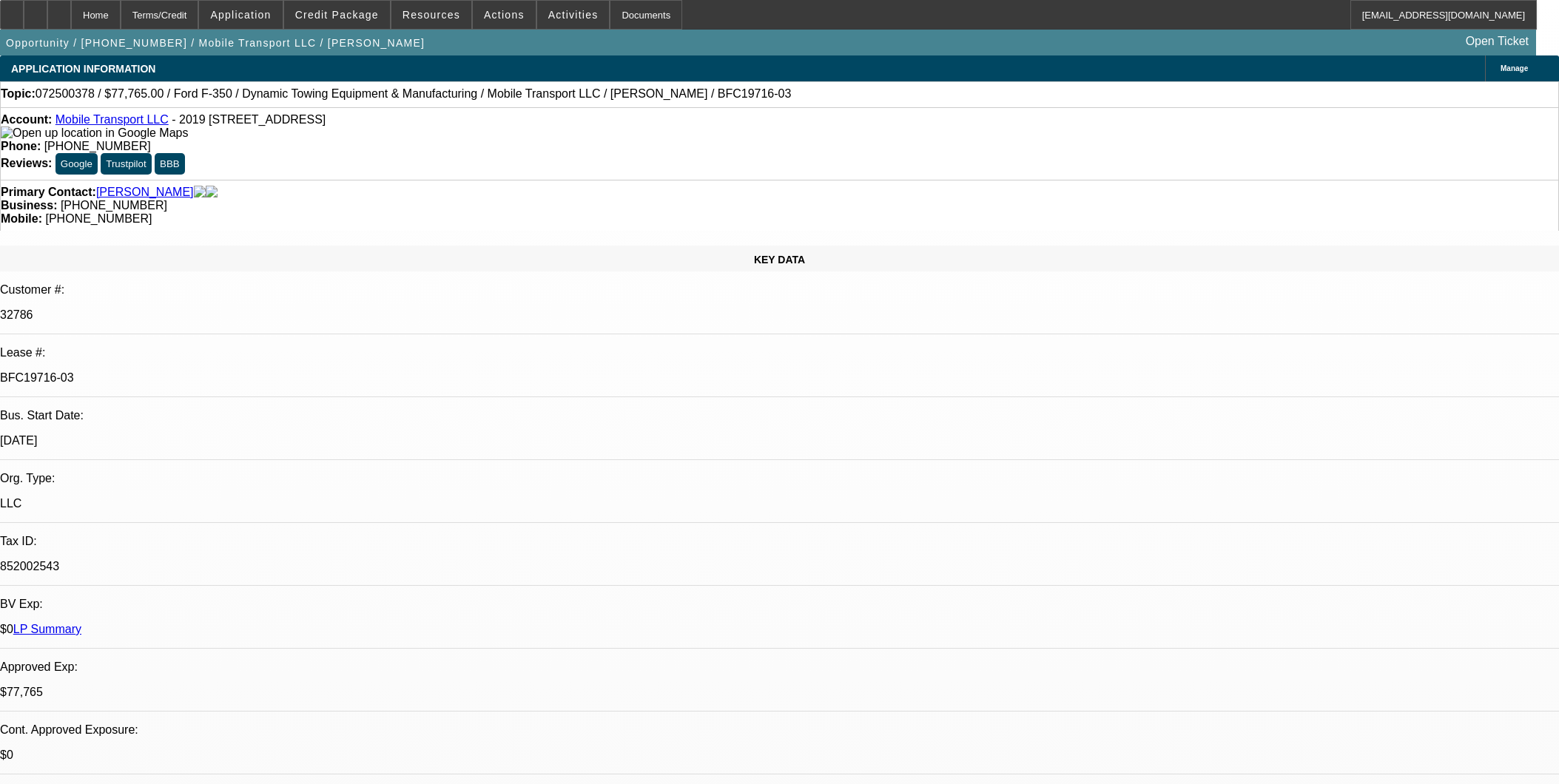
select select "0"
select select "2"
select select "0"
select select "6"
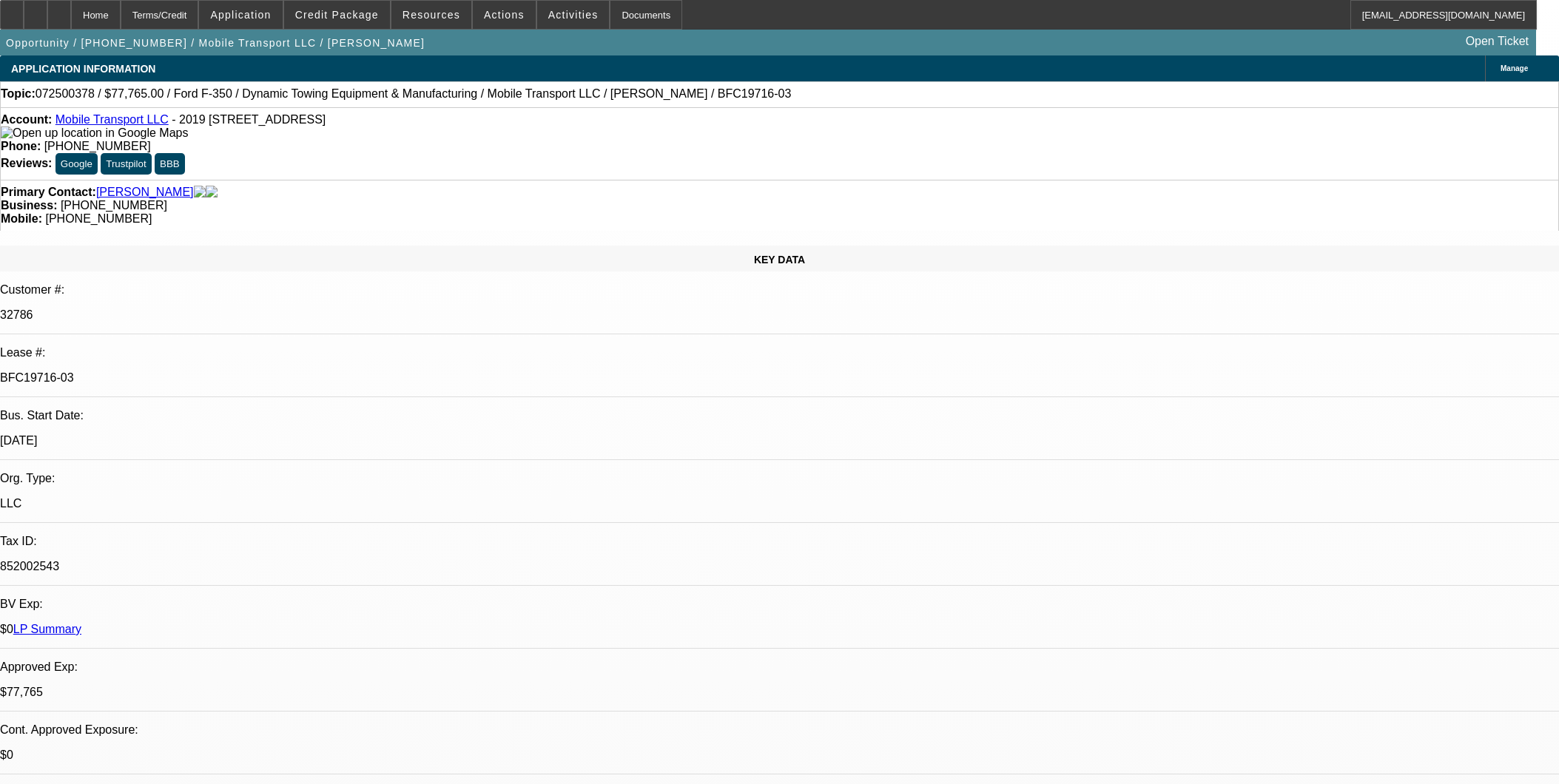
select select "0"
select select "2"
select select "0"
select select "6"
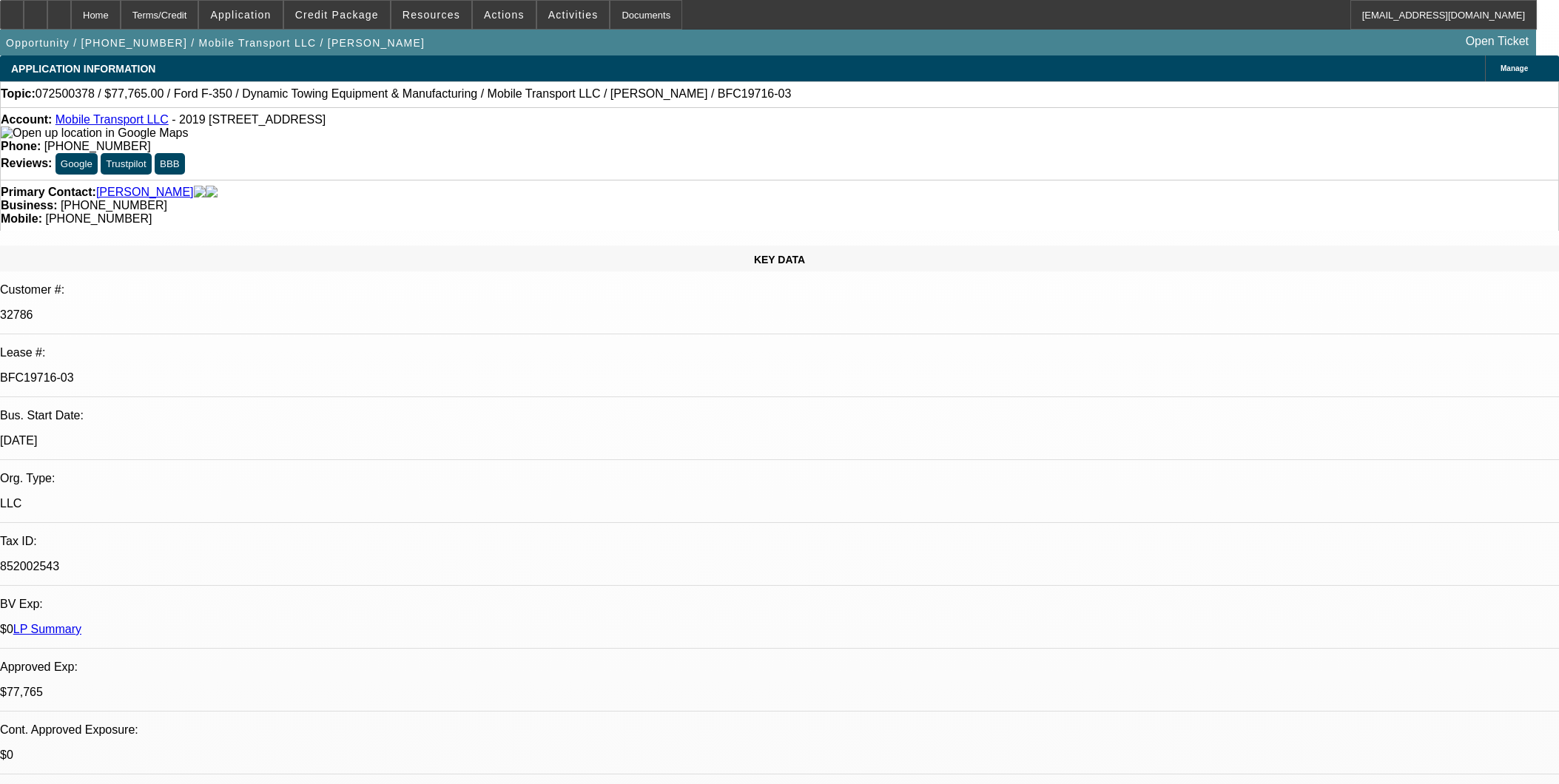
select select "0"
select select "2"
select select "0"
select select "6"
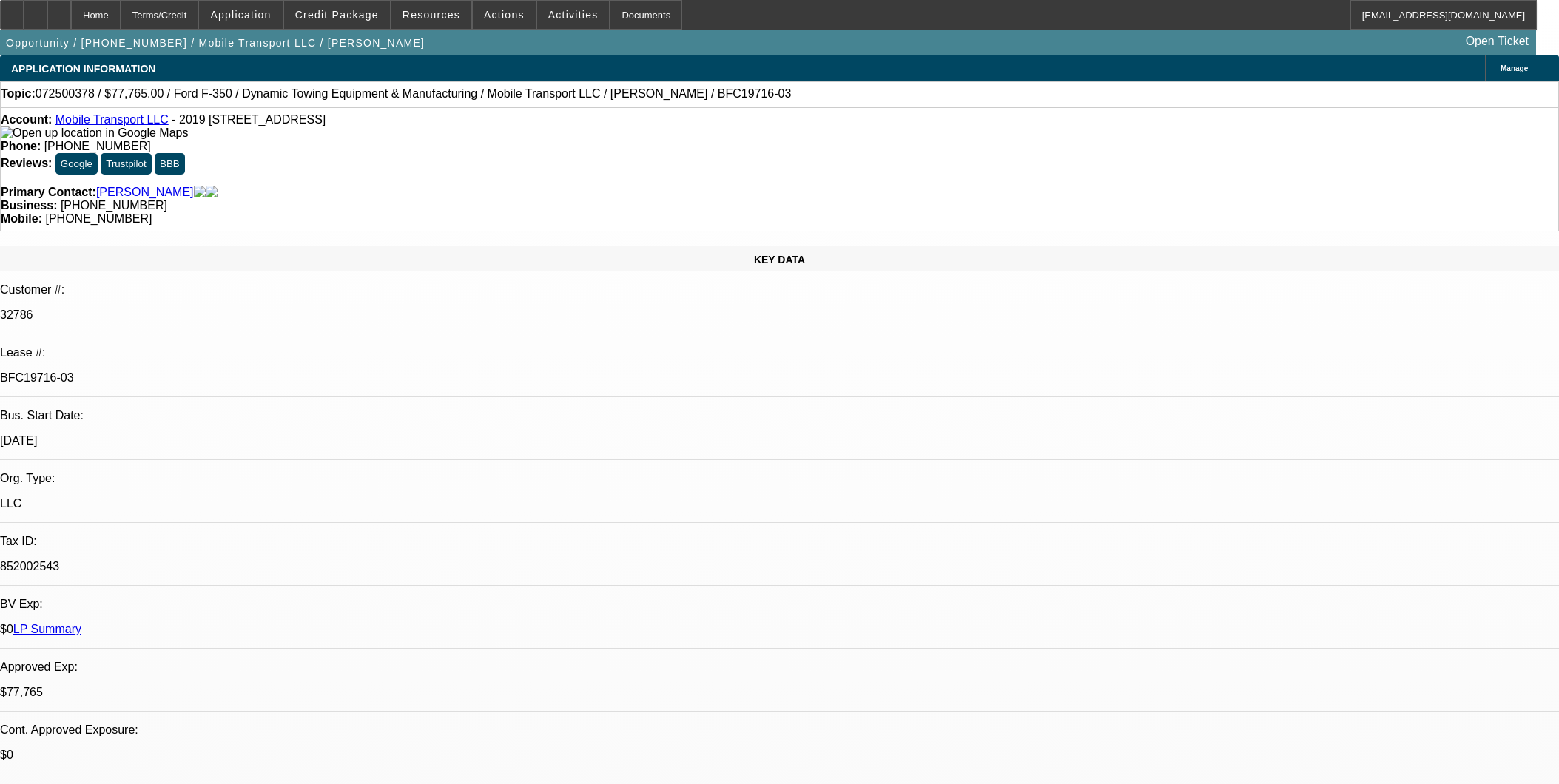
select select "0"
select select "2"
select select "0"
select select "6"
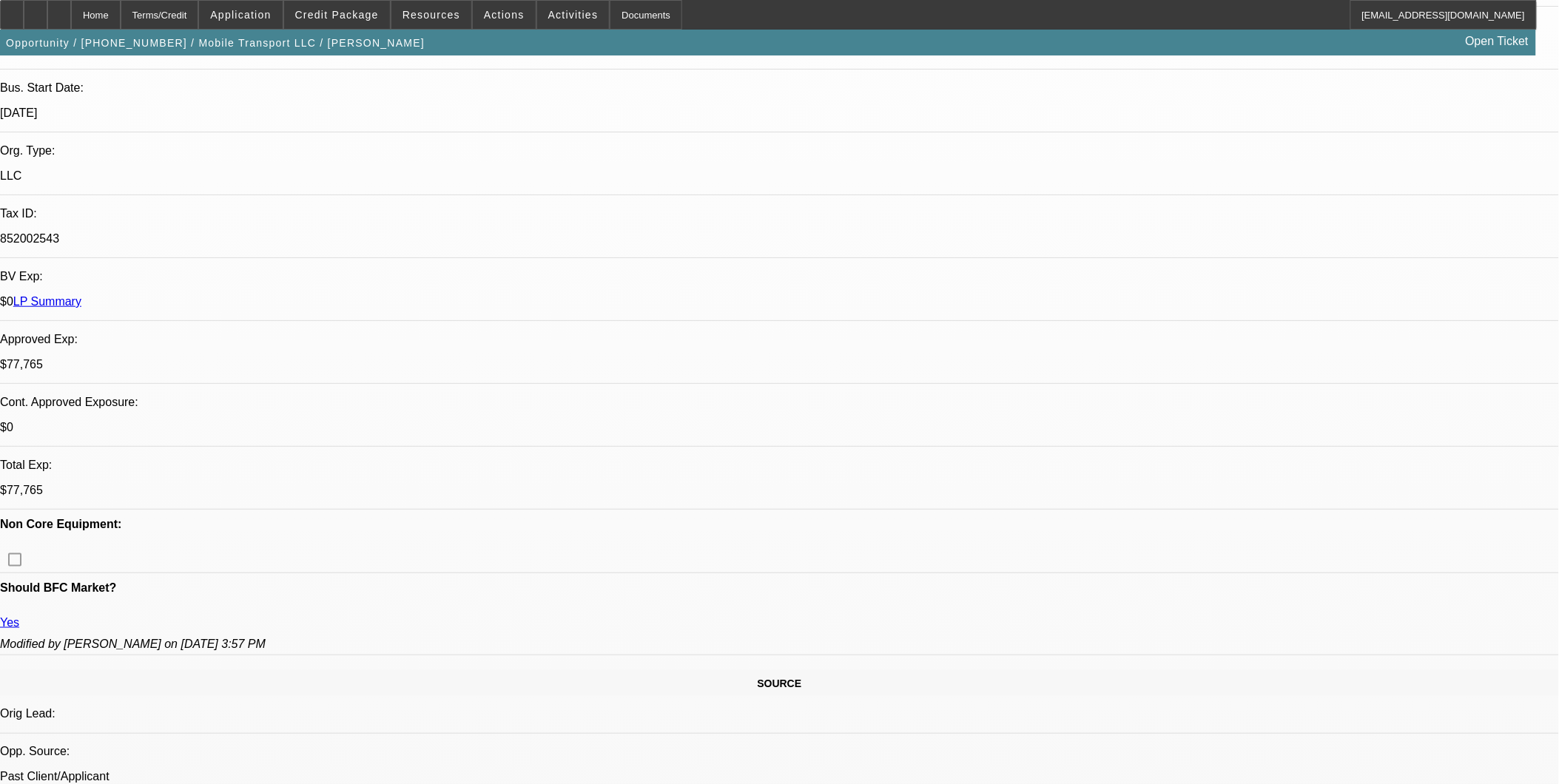
scroll to position [657, 0]
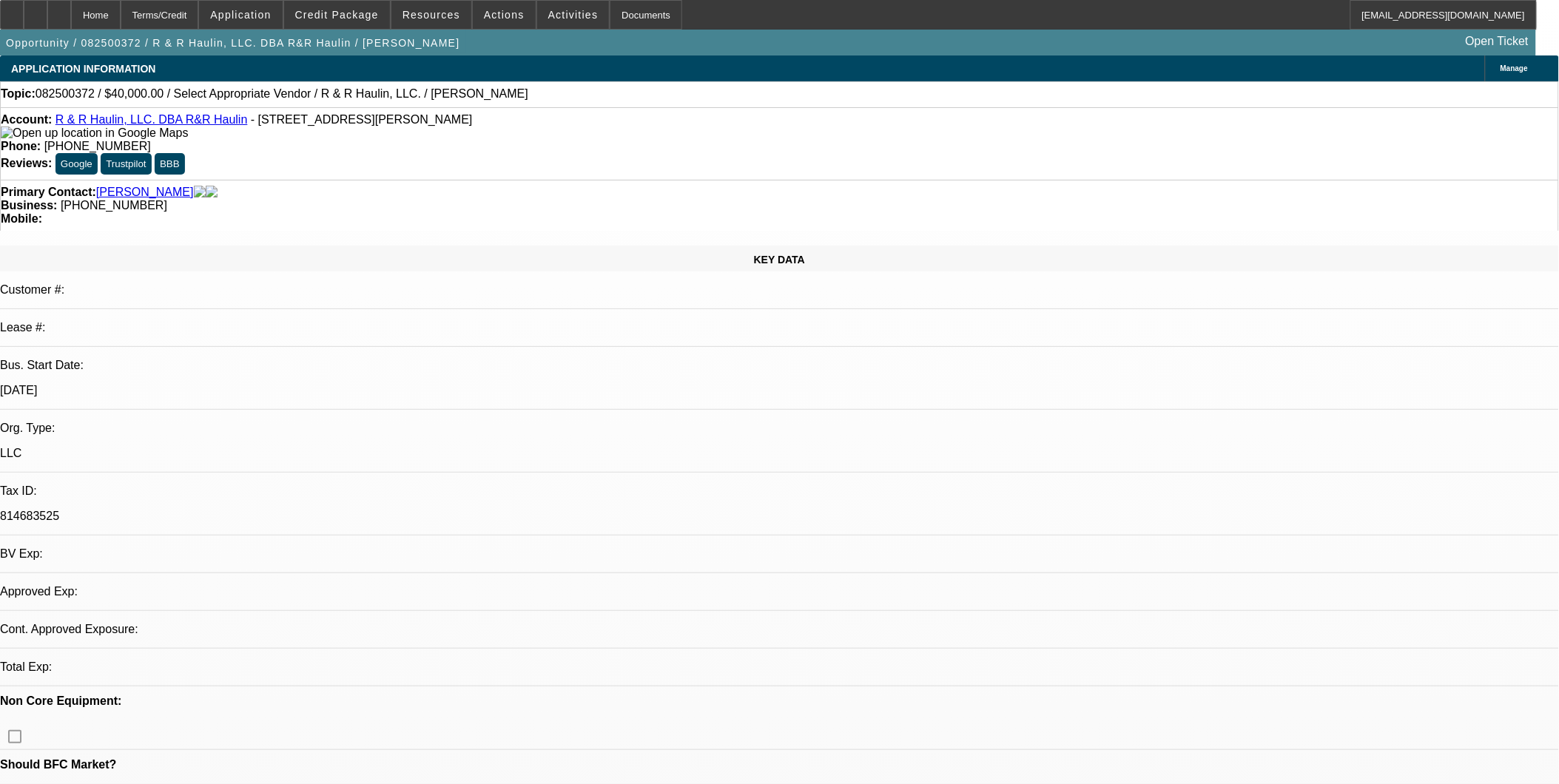
select select "0"
select select "2"
select select "0.1"
select select "4"
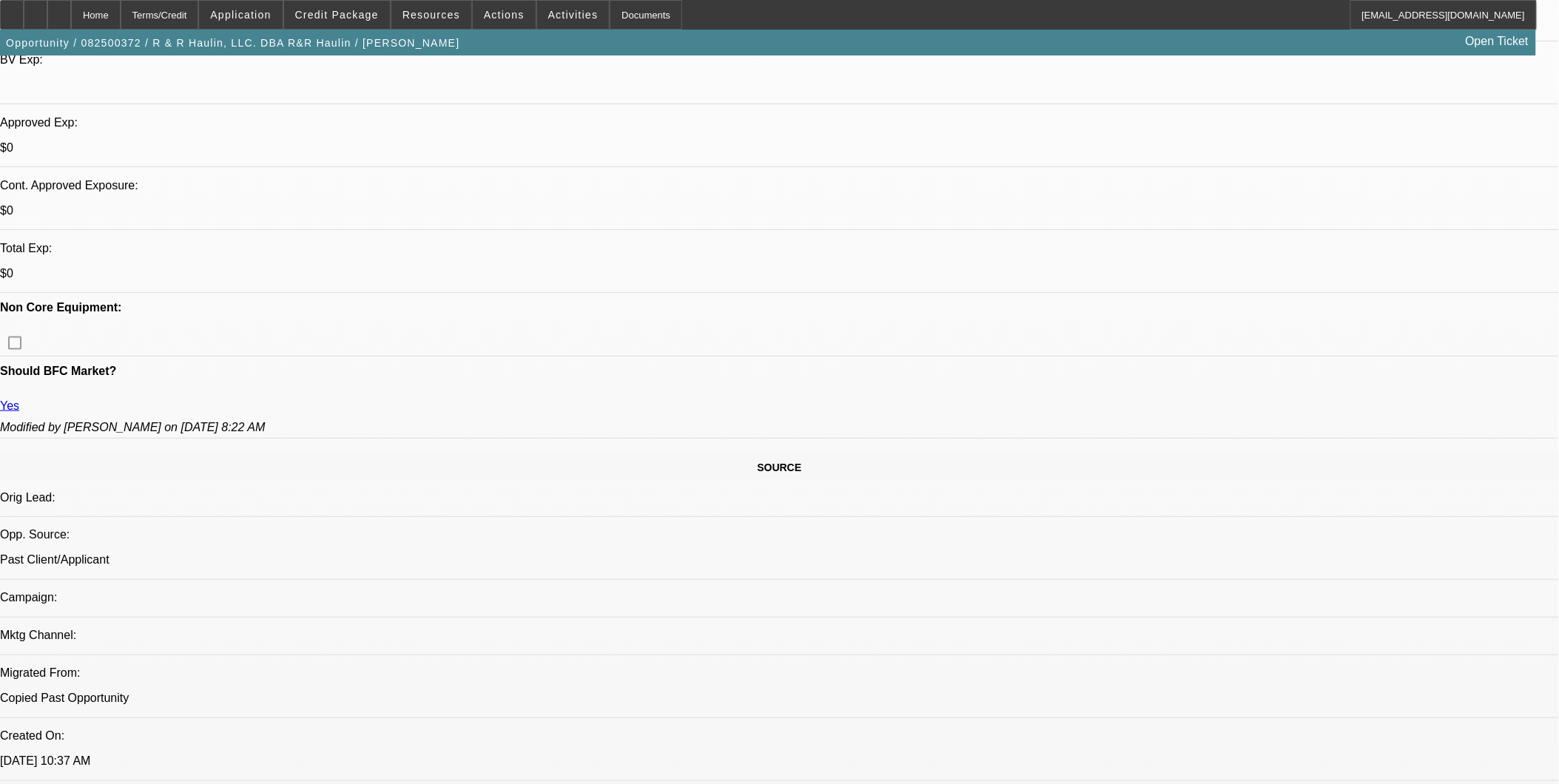
scroll to position [492, 0]
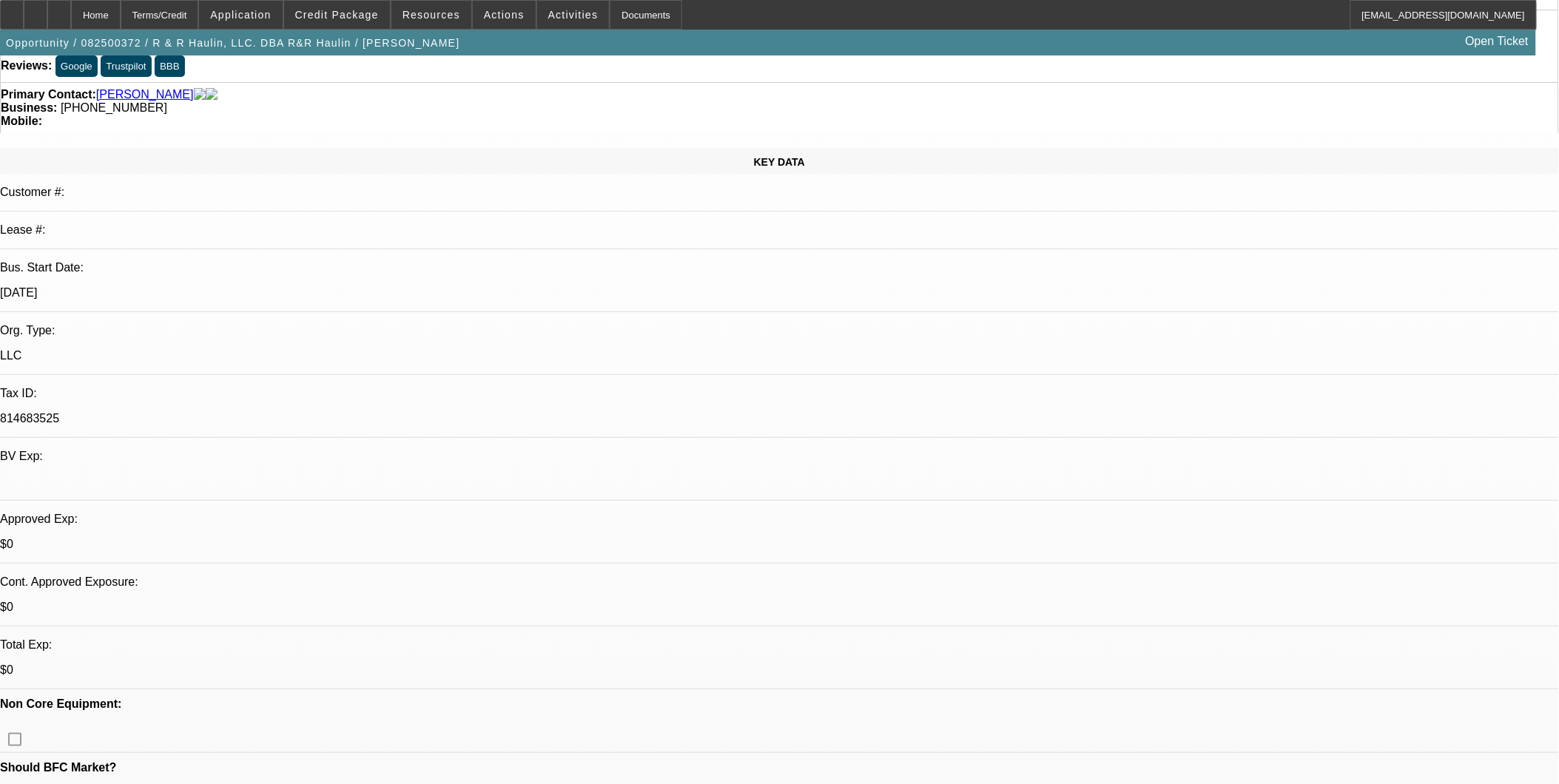
scroll to position [246, 0]
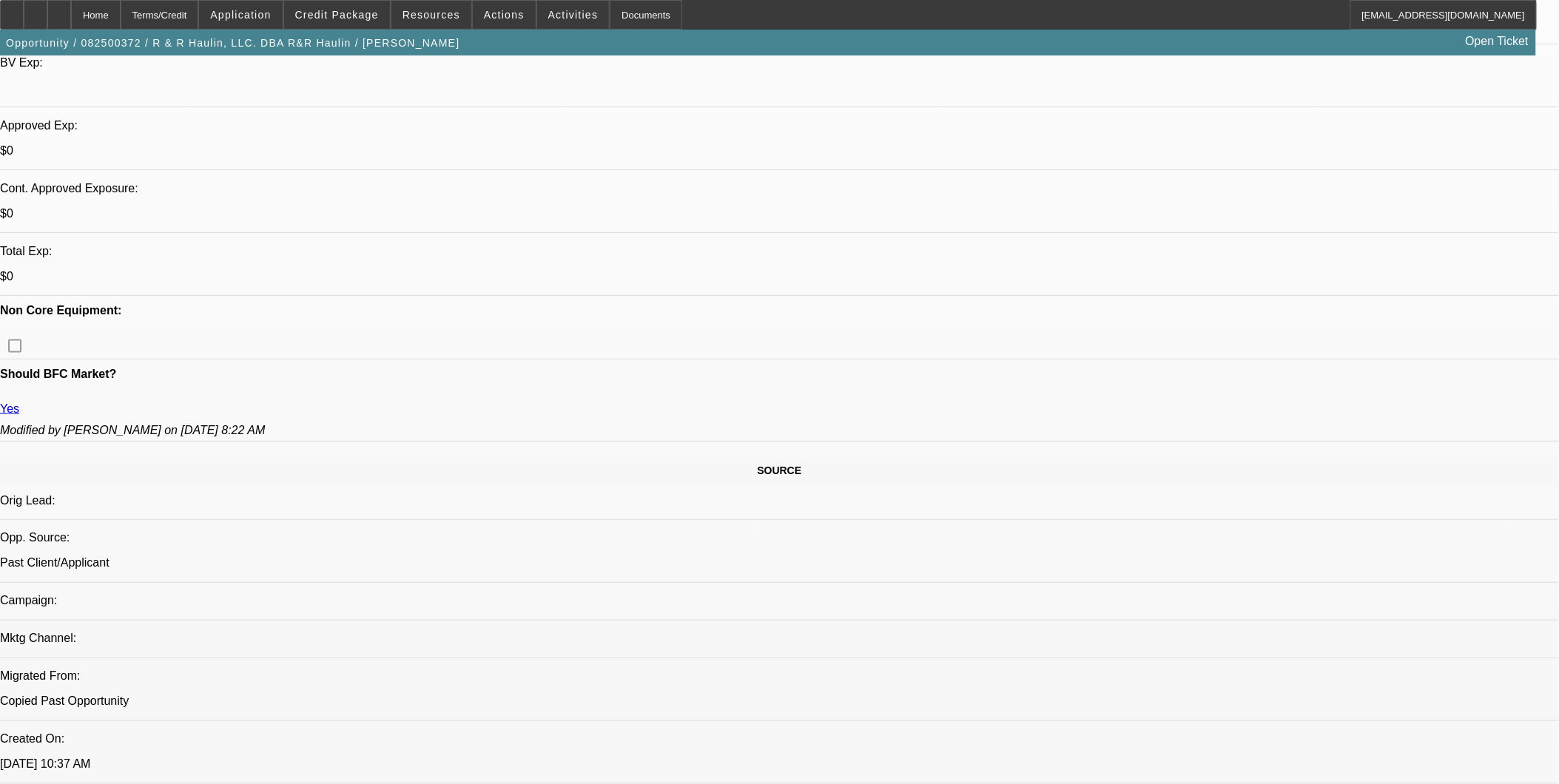
scroll to position [492, 0]
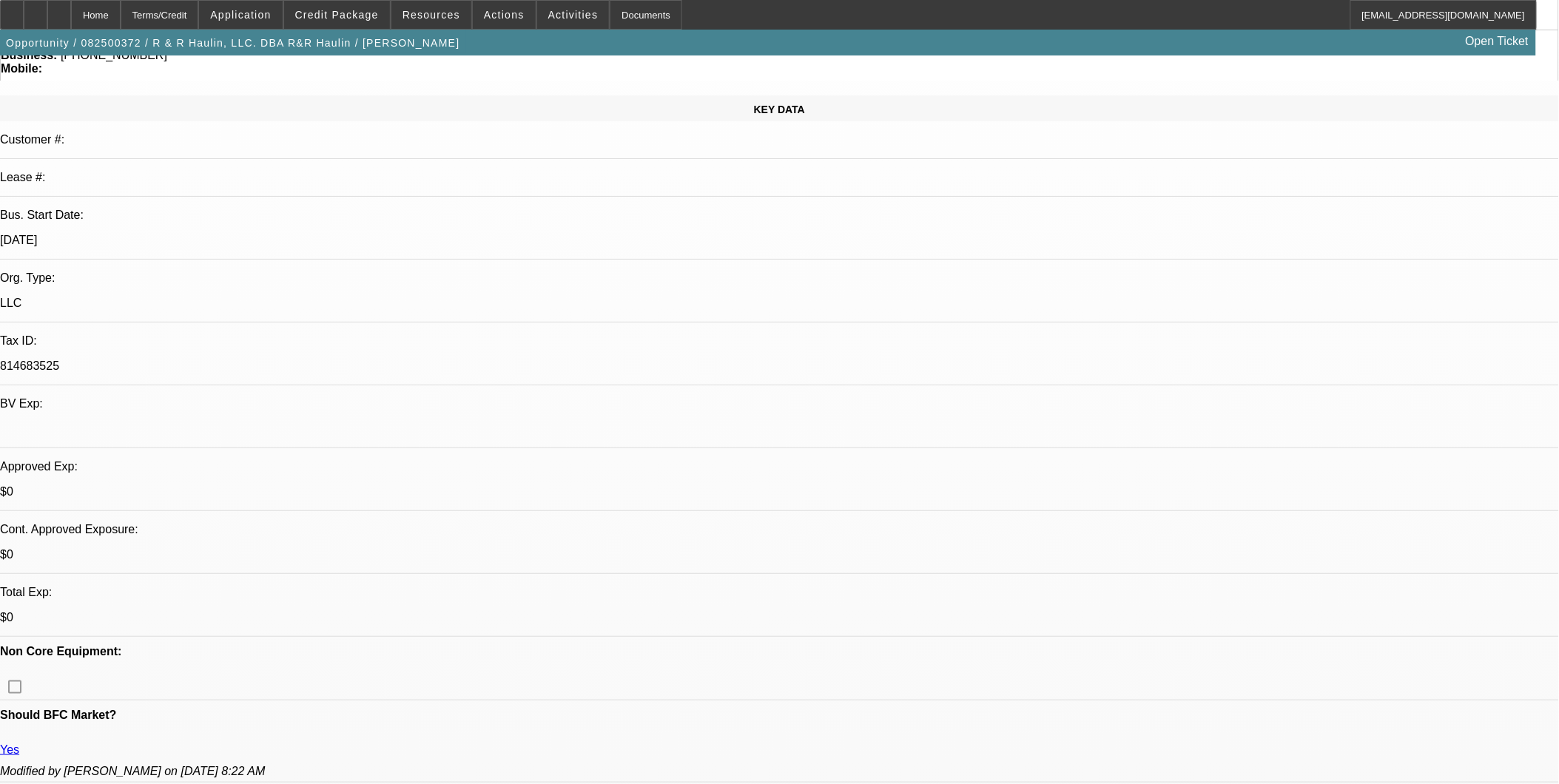
scroll to position [0, 0]
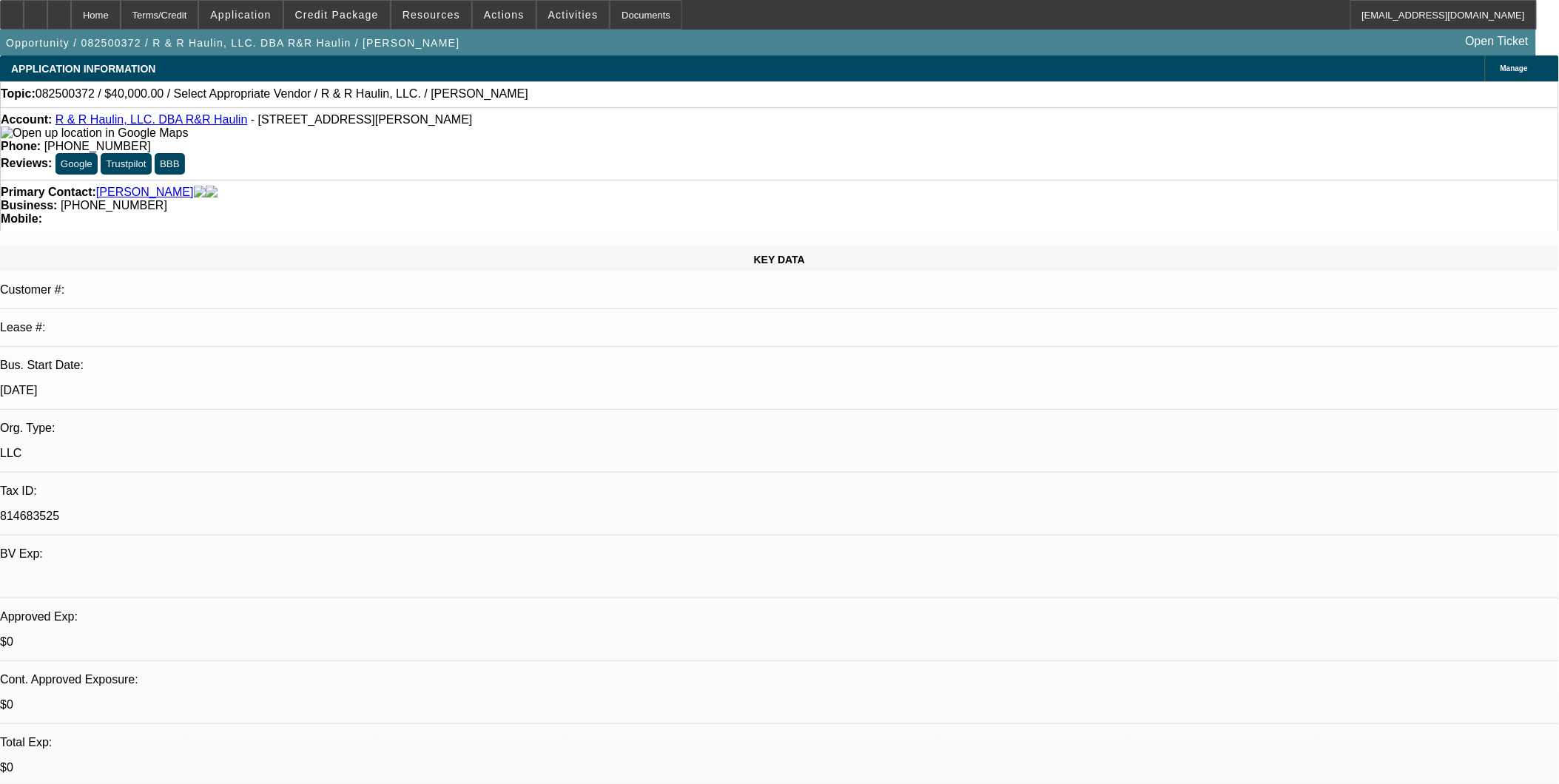
click at [204, 126] on link "R & R Haulin, LLC. DBA R&R Haulin" at bounding box center [152, 119] width 193 height 13
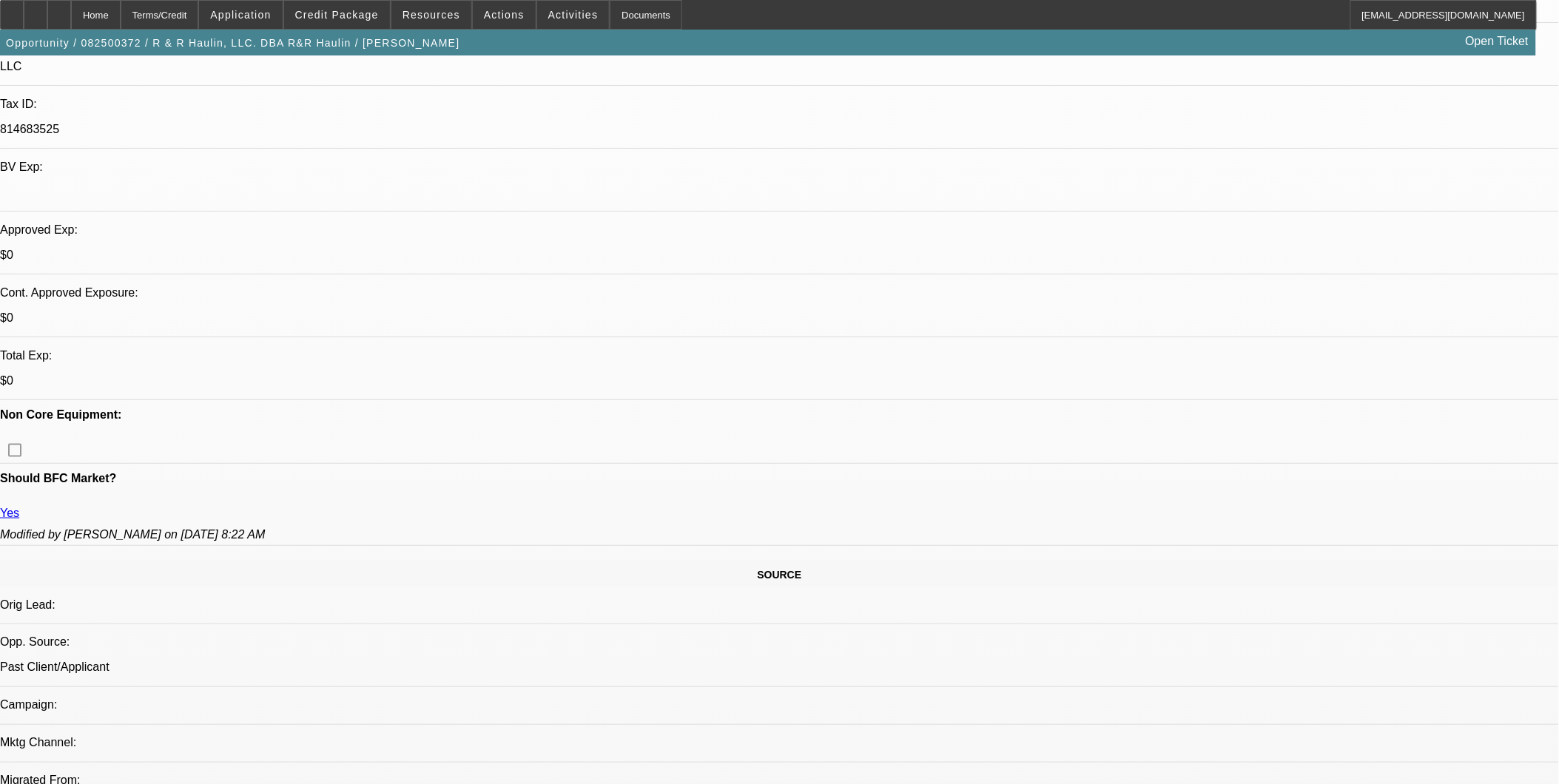
scroll to position [492, 0]
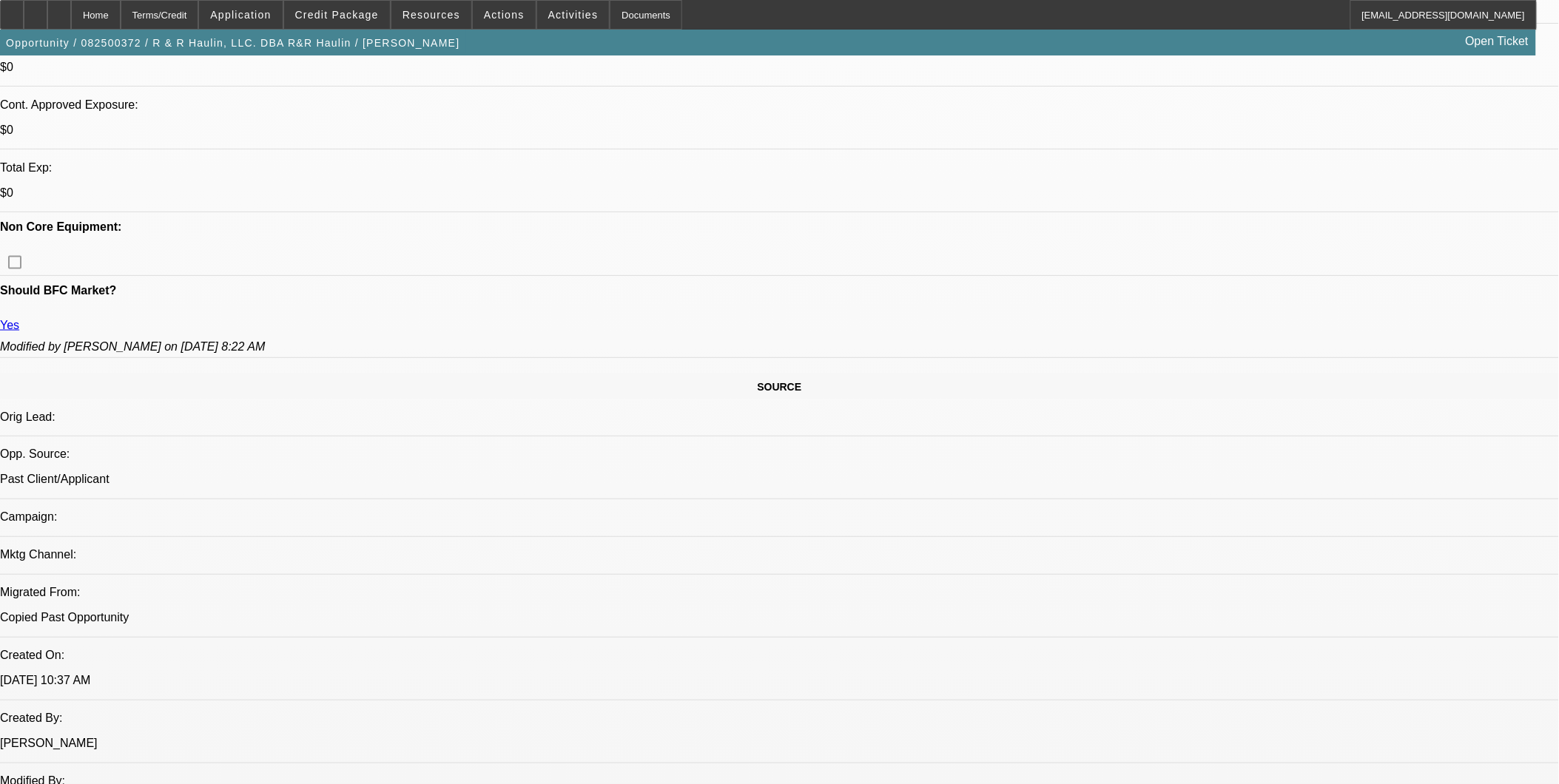
scroll to position [411, 0]
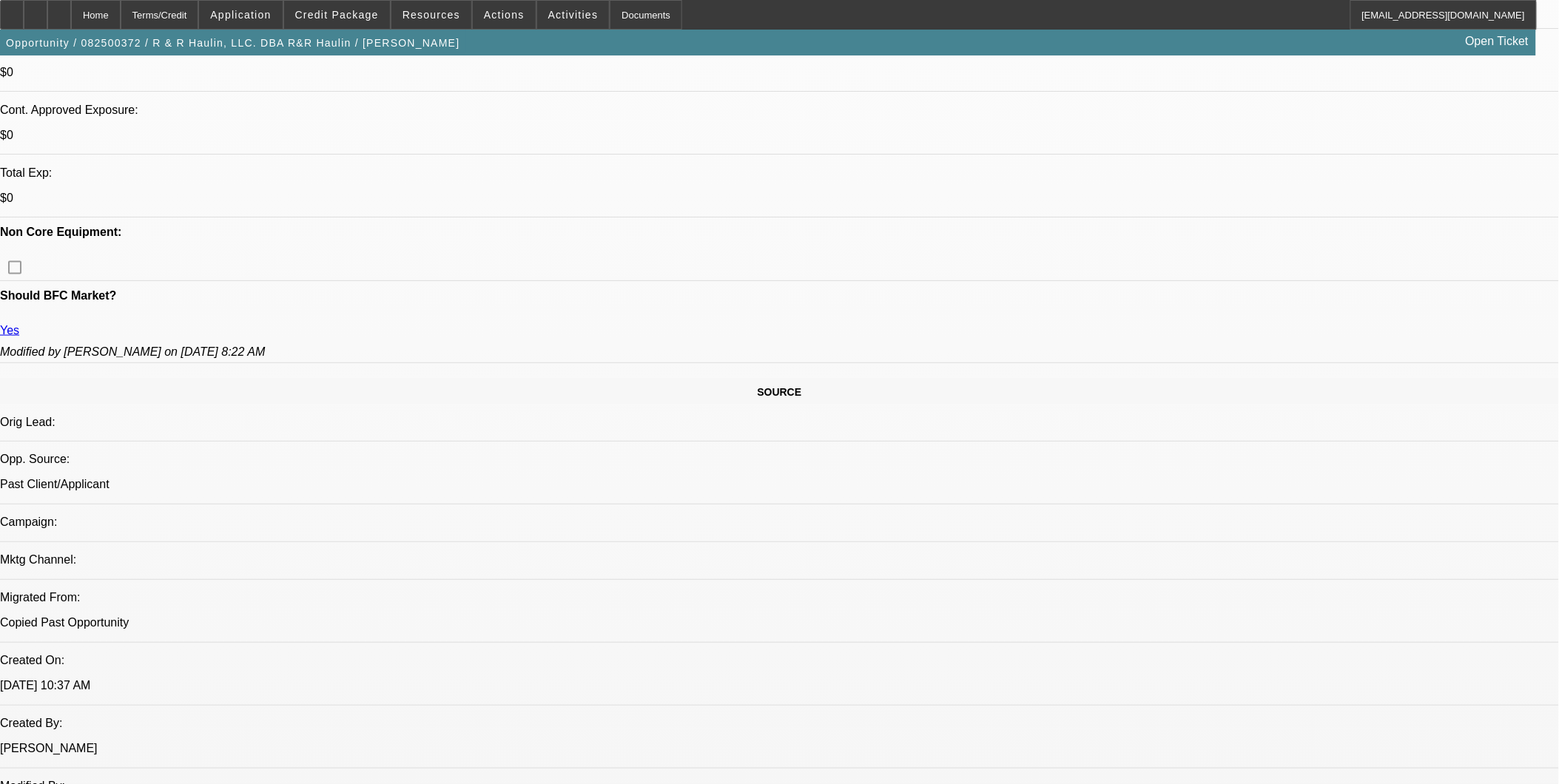
scroll to position [574, 0]
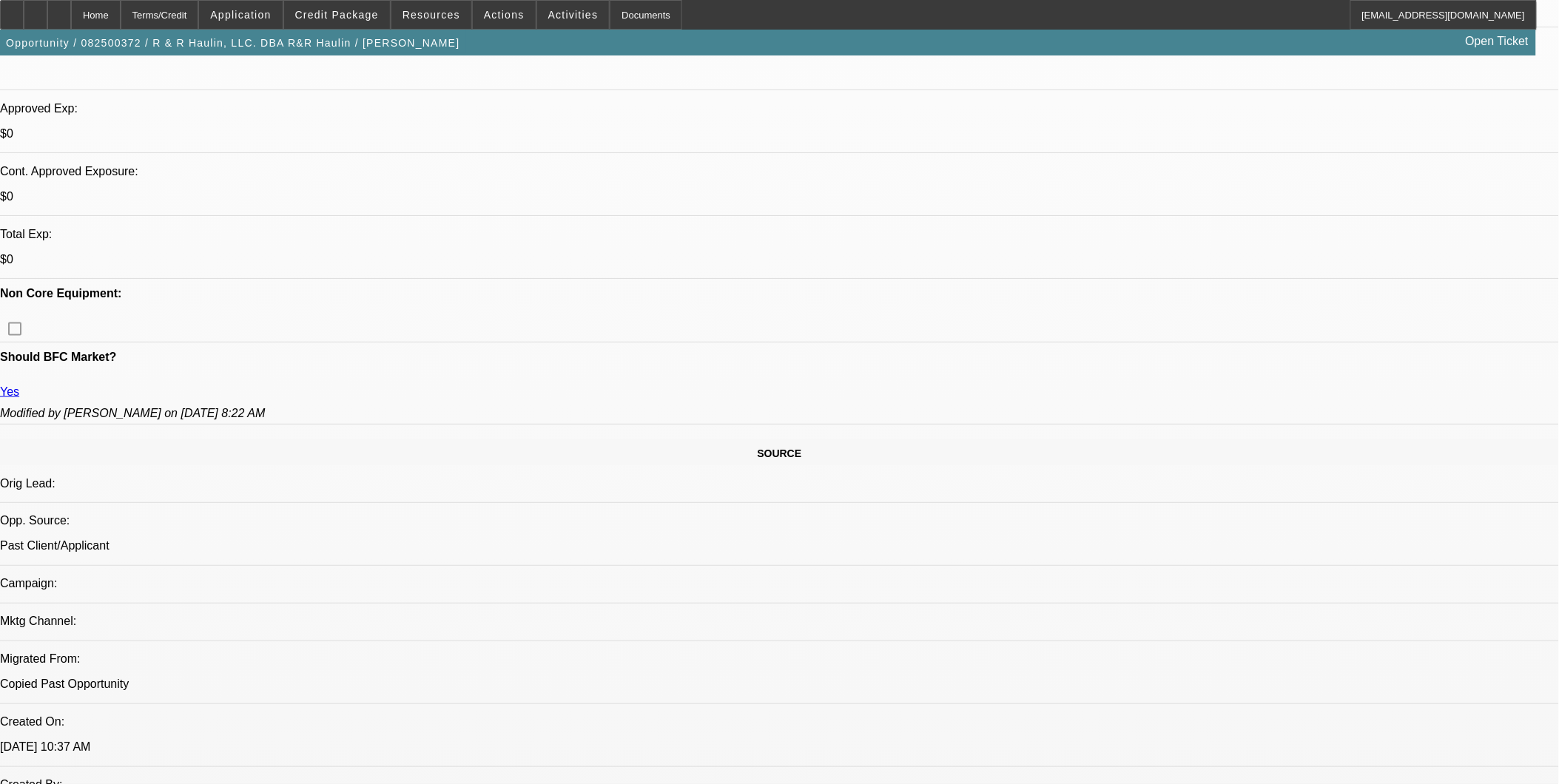
scroll to position [492, 0]
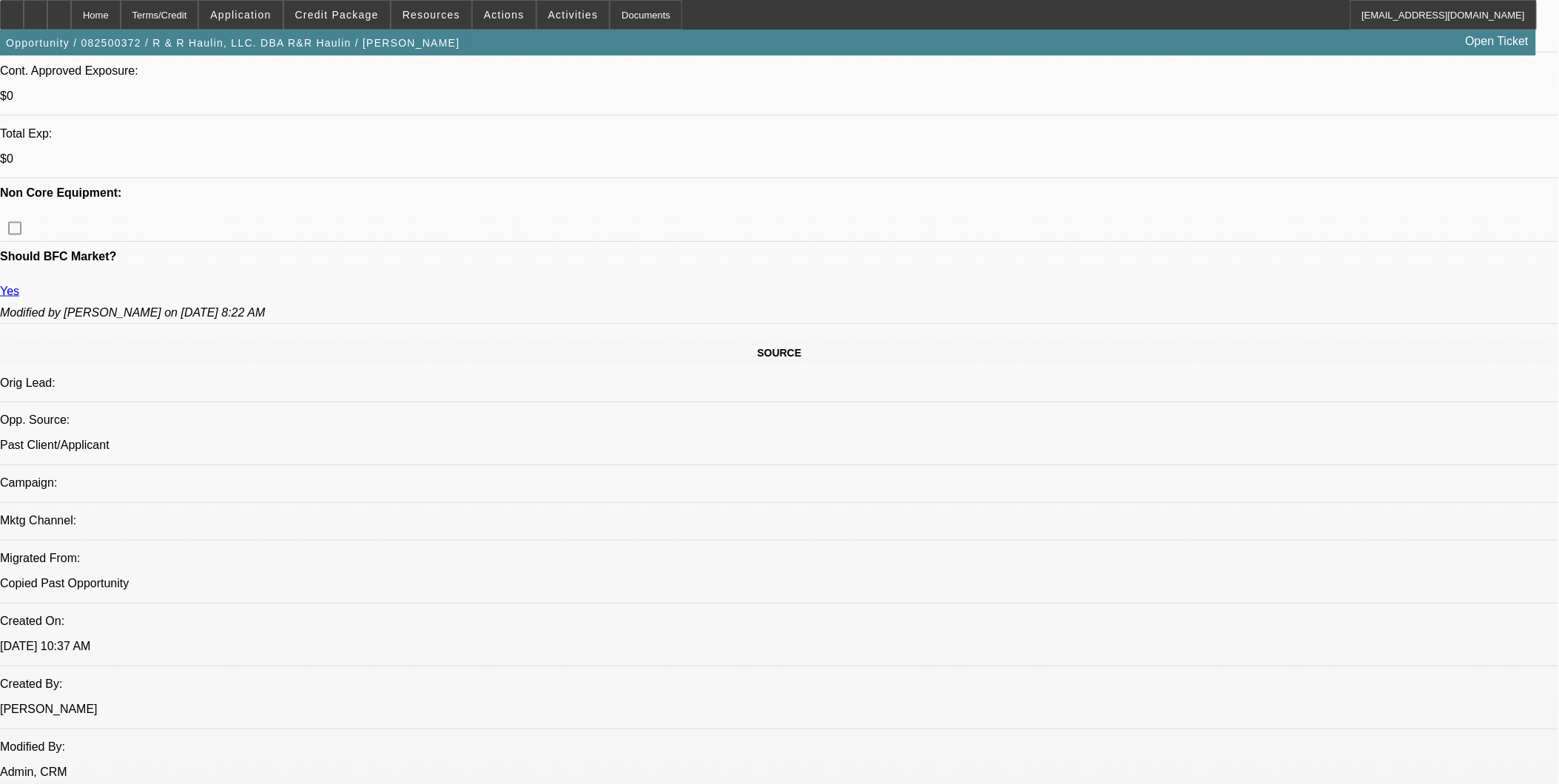
scroll to position [574, 0]
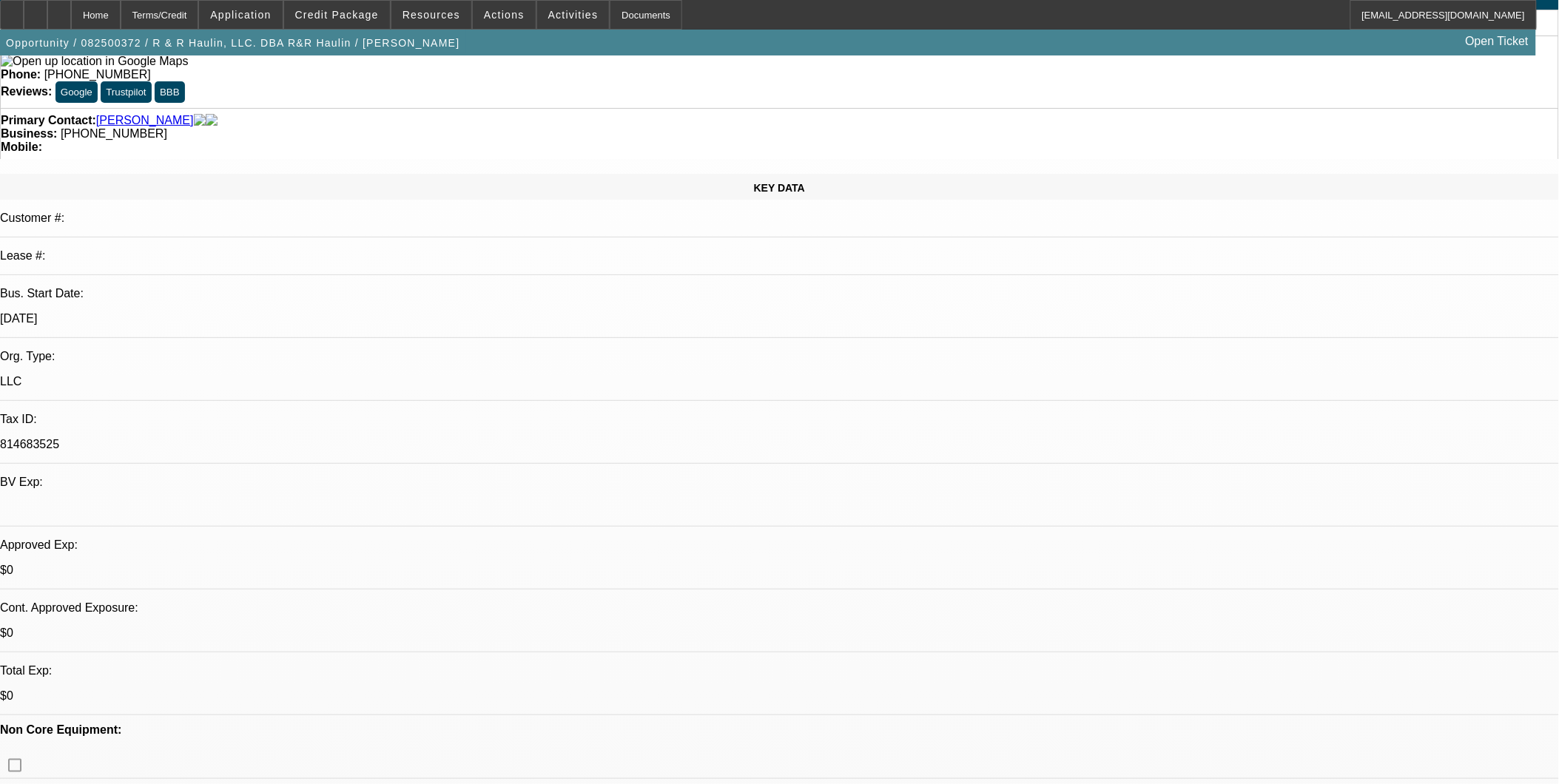
scroll to position [0, 0]
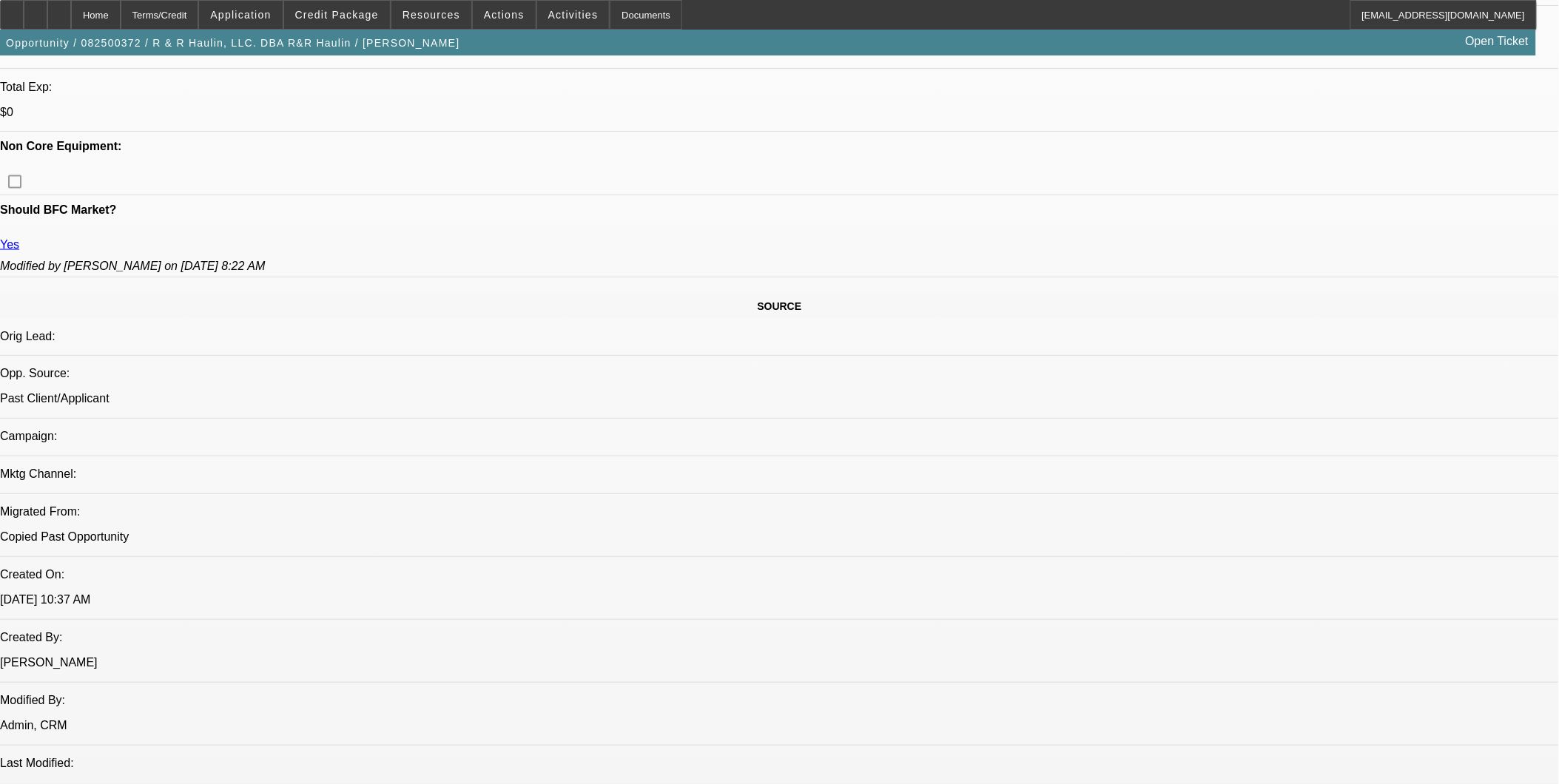
scroll to position [411, 0]
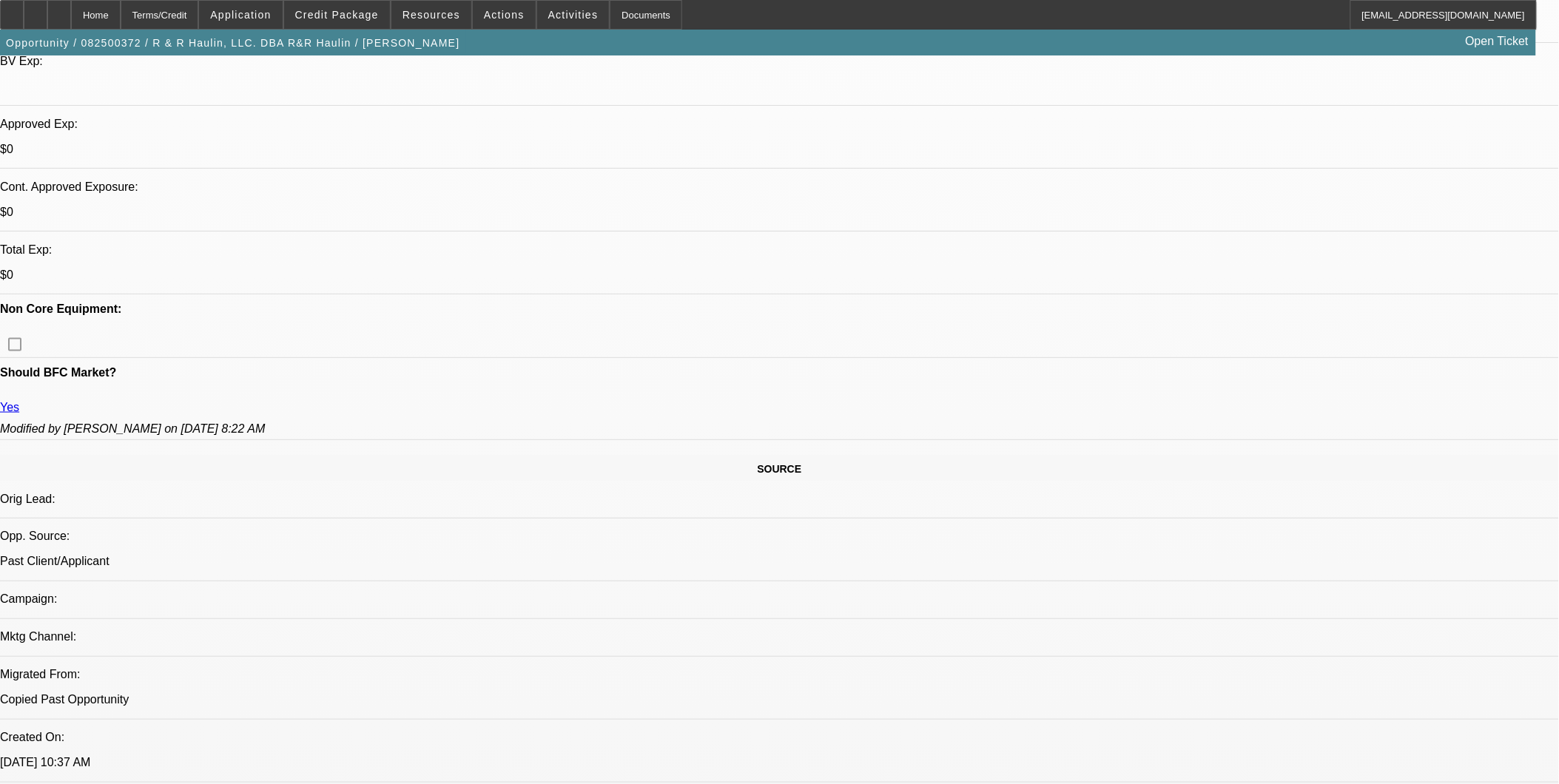
scroll to position [739, 0]
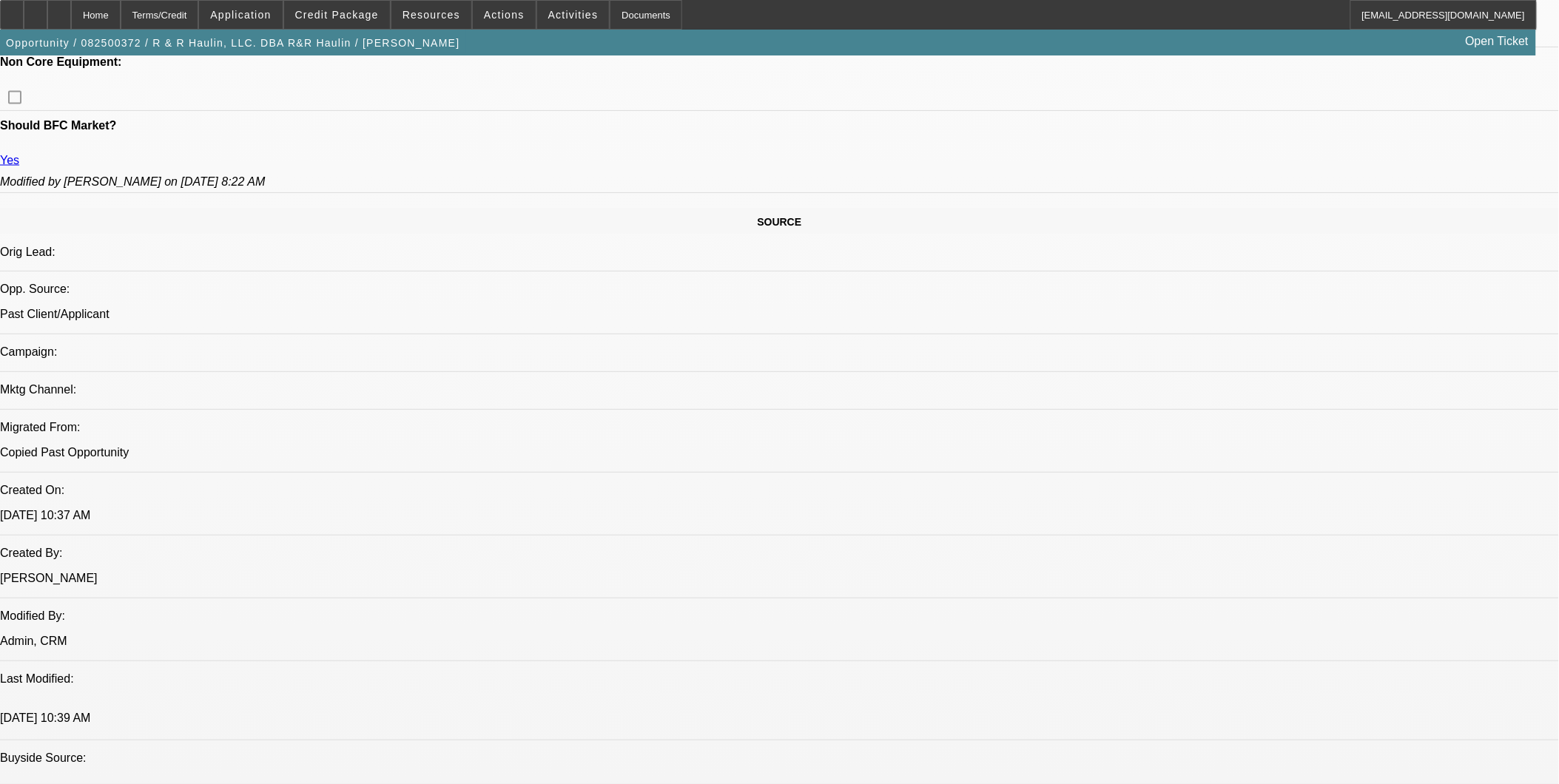
drag, startPoint x: 965, startPoint y: 648, endPoint x: 1039, endPoint y: 664, distance: 75.7
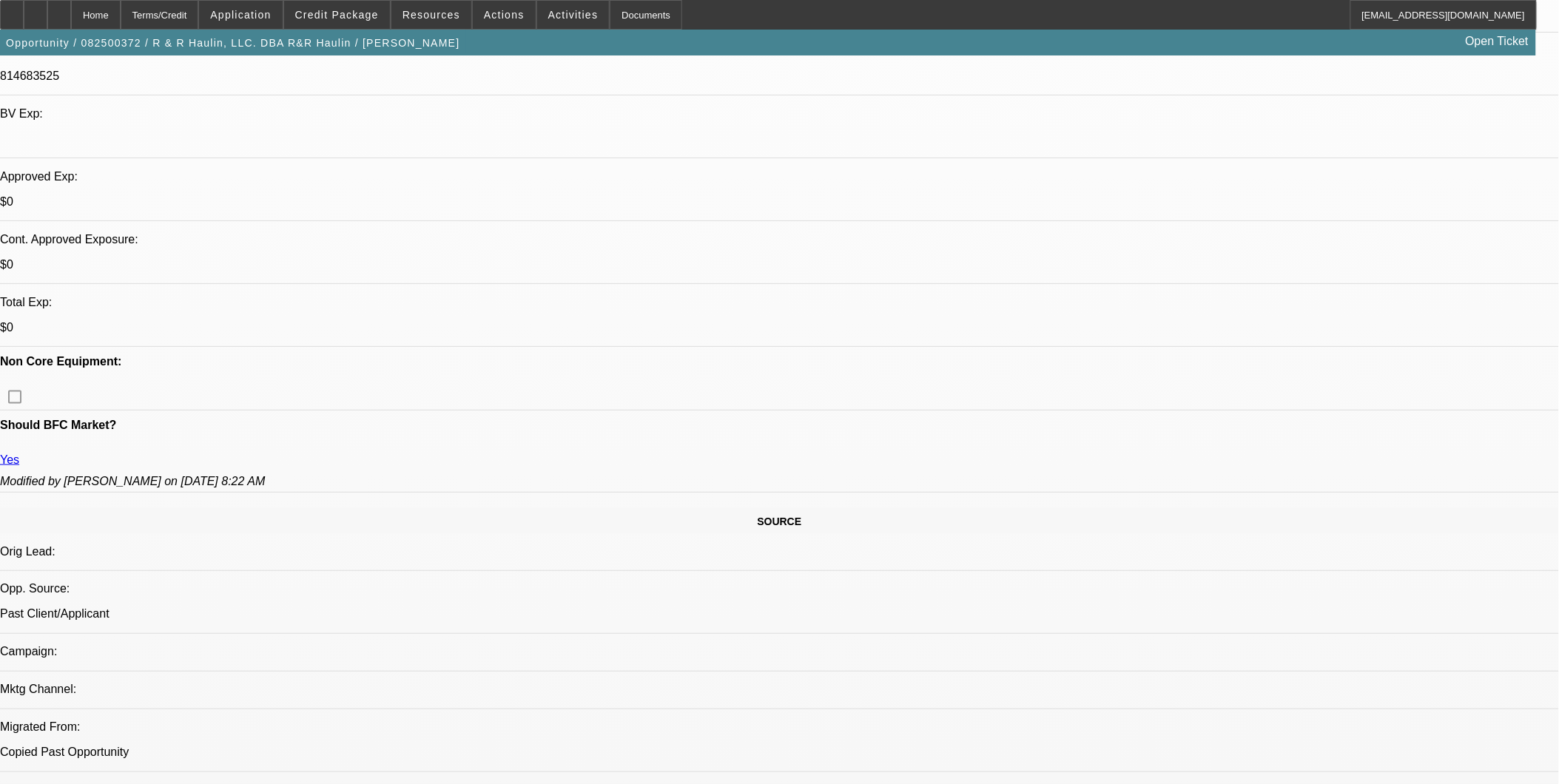
scroll to position [411, 0]
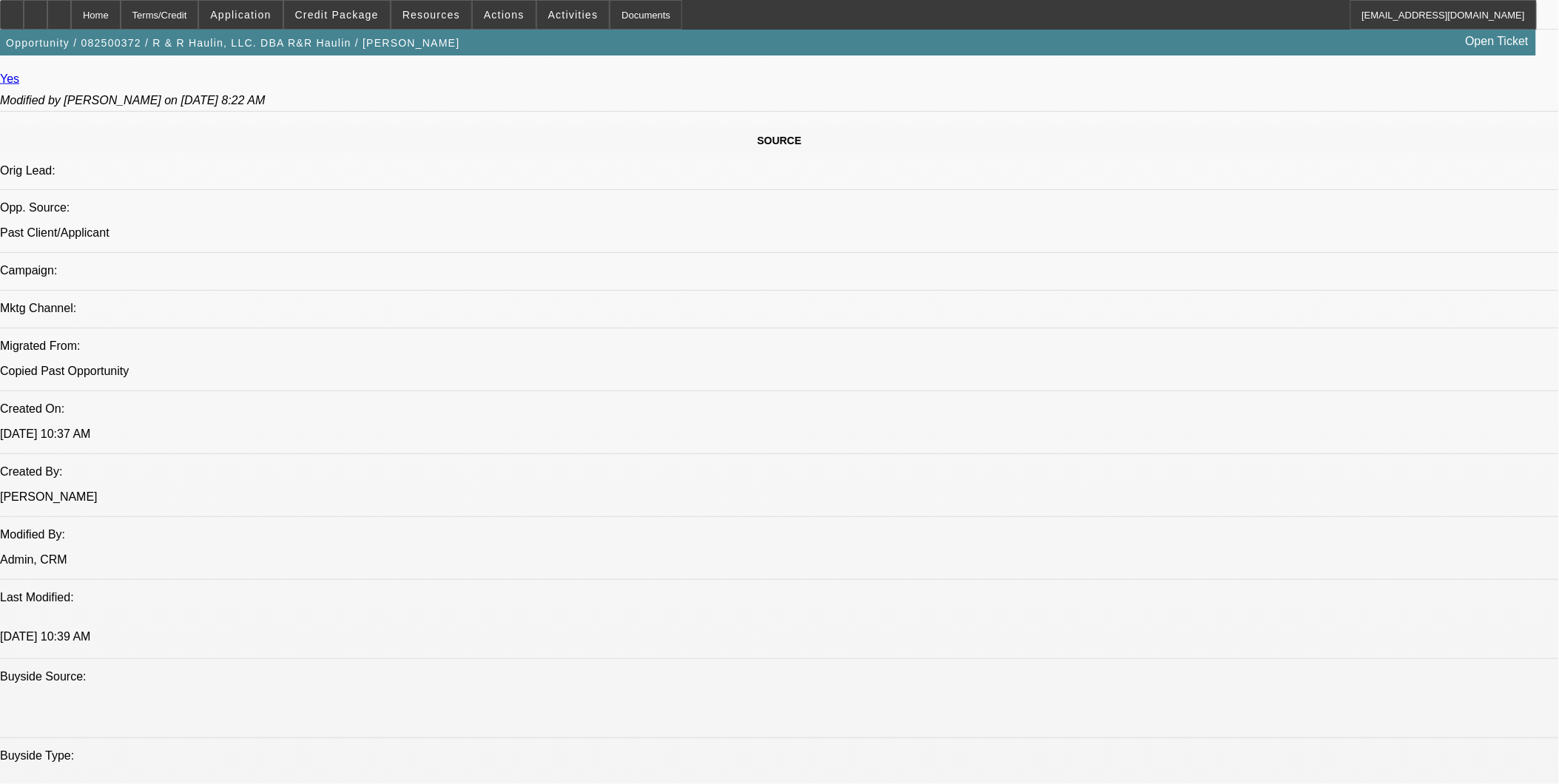
scroll to position [822, 0]
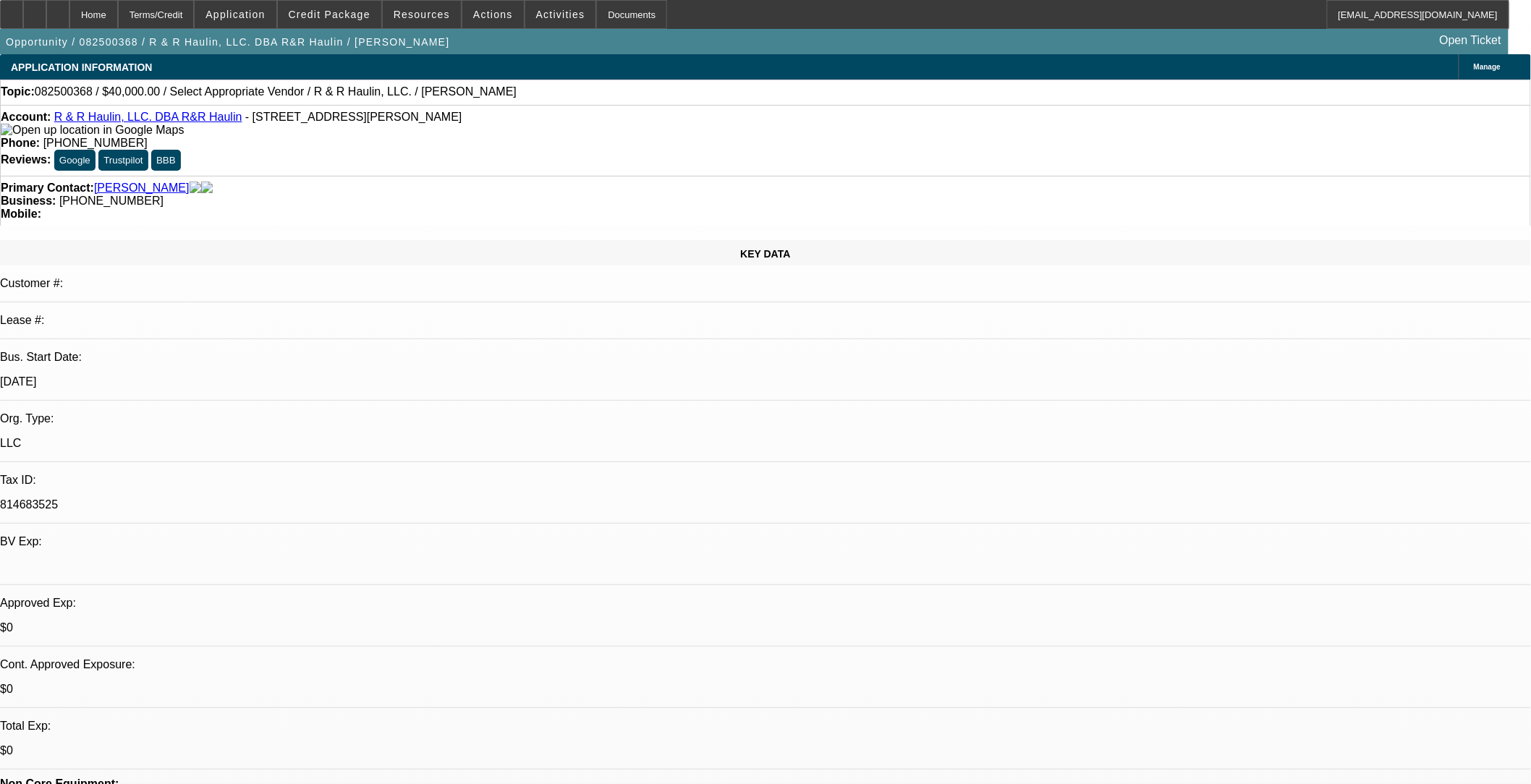
select select "0"
select select "2"
select select "0.1"
select select "4"
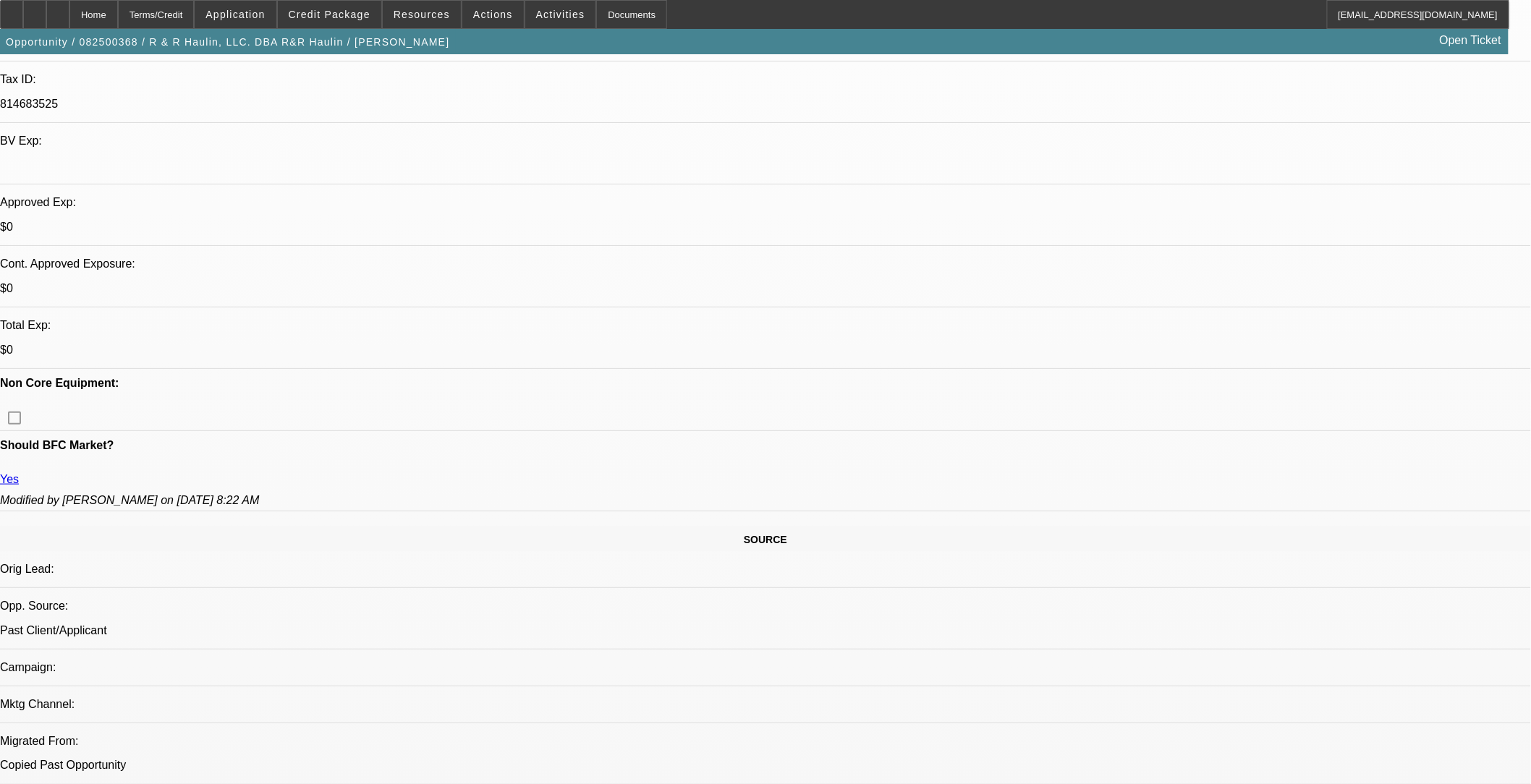
scroll to position [402, 0]
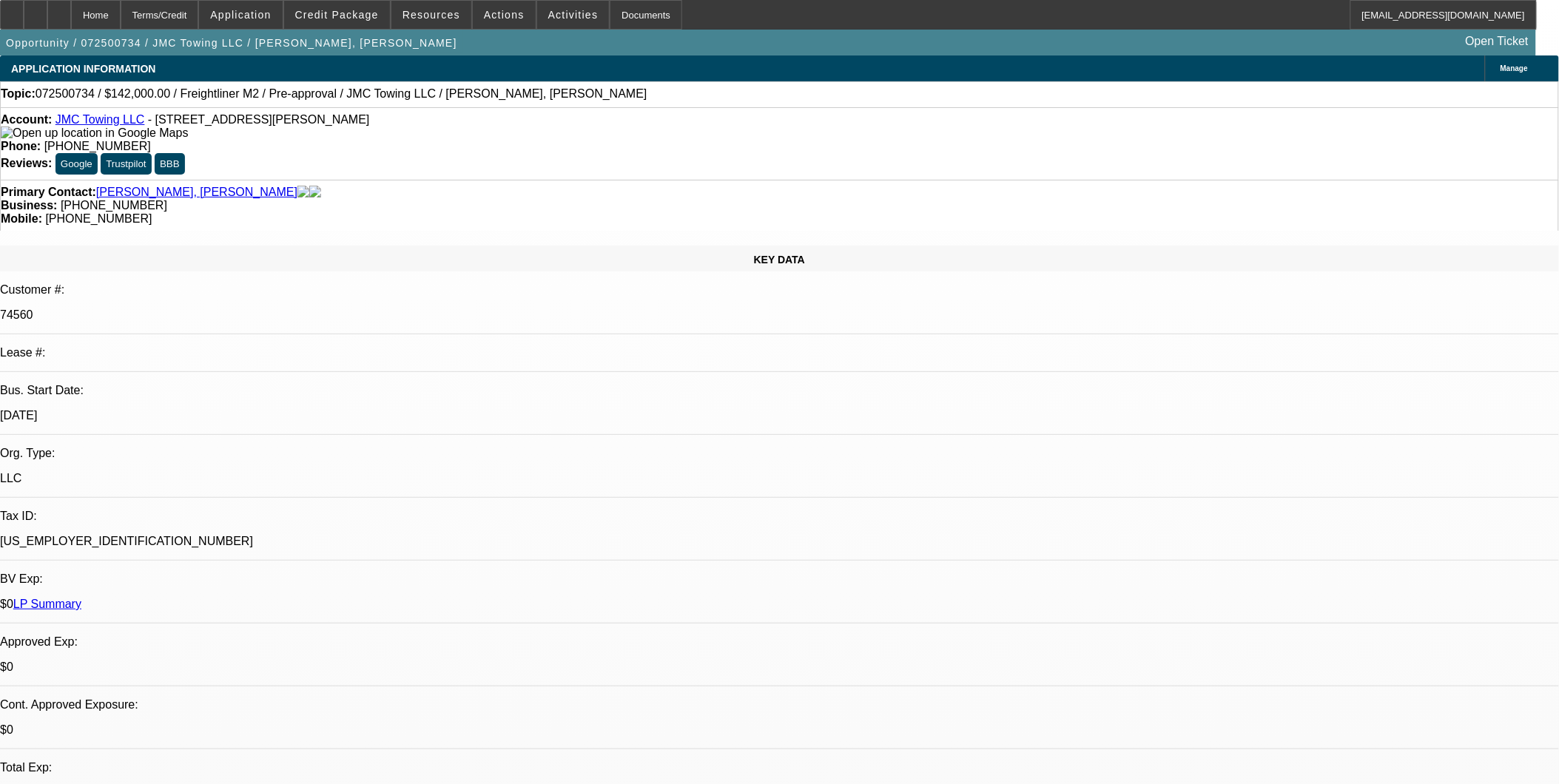
select select "0"
select select "6"
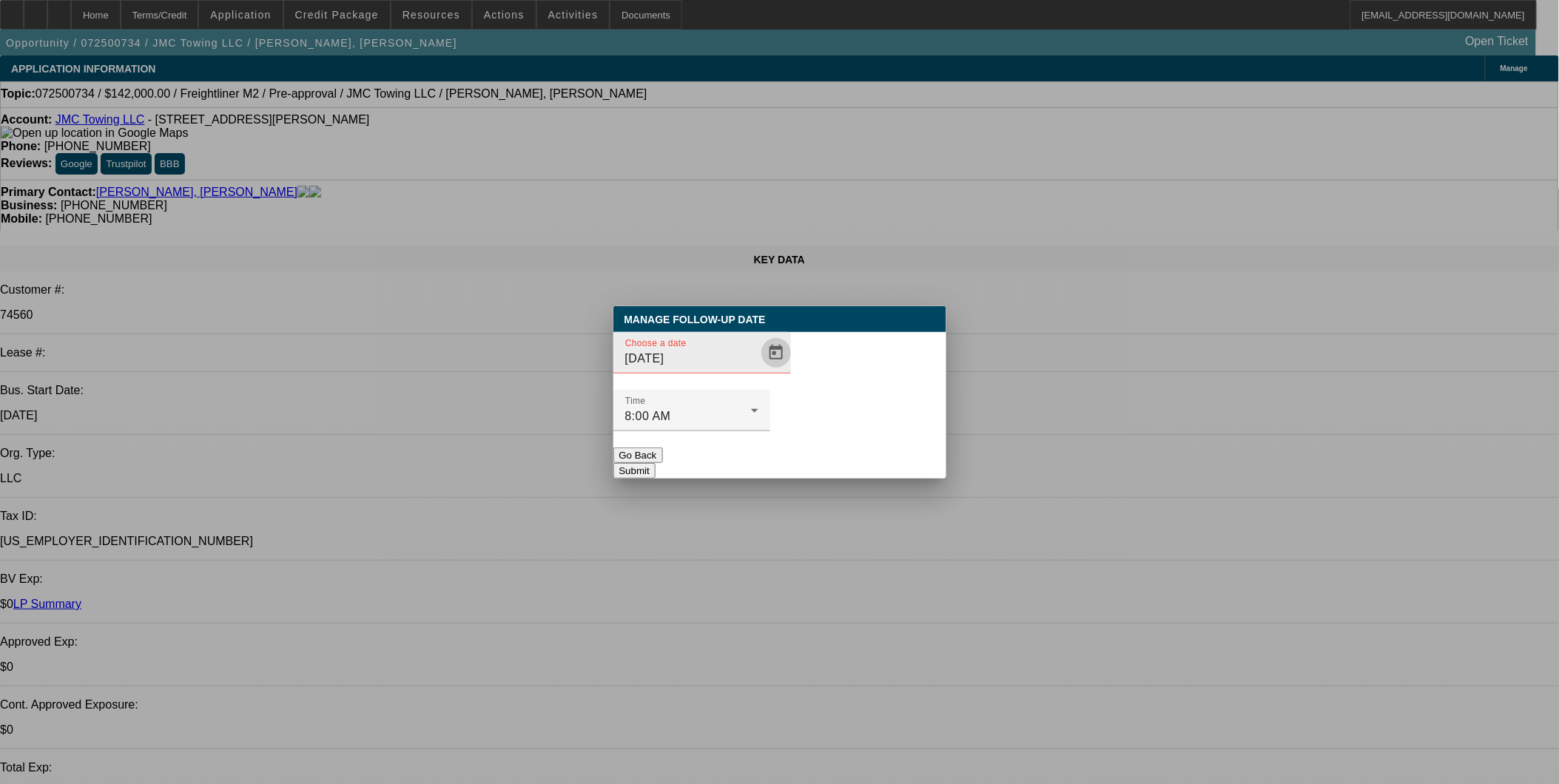
click at [759, 370] on span "Open calendar" at bounding box center [776, 352] width 36 height 36
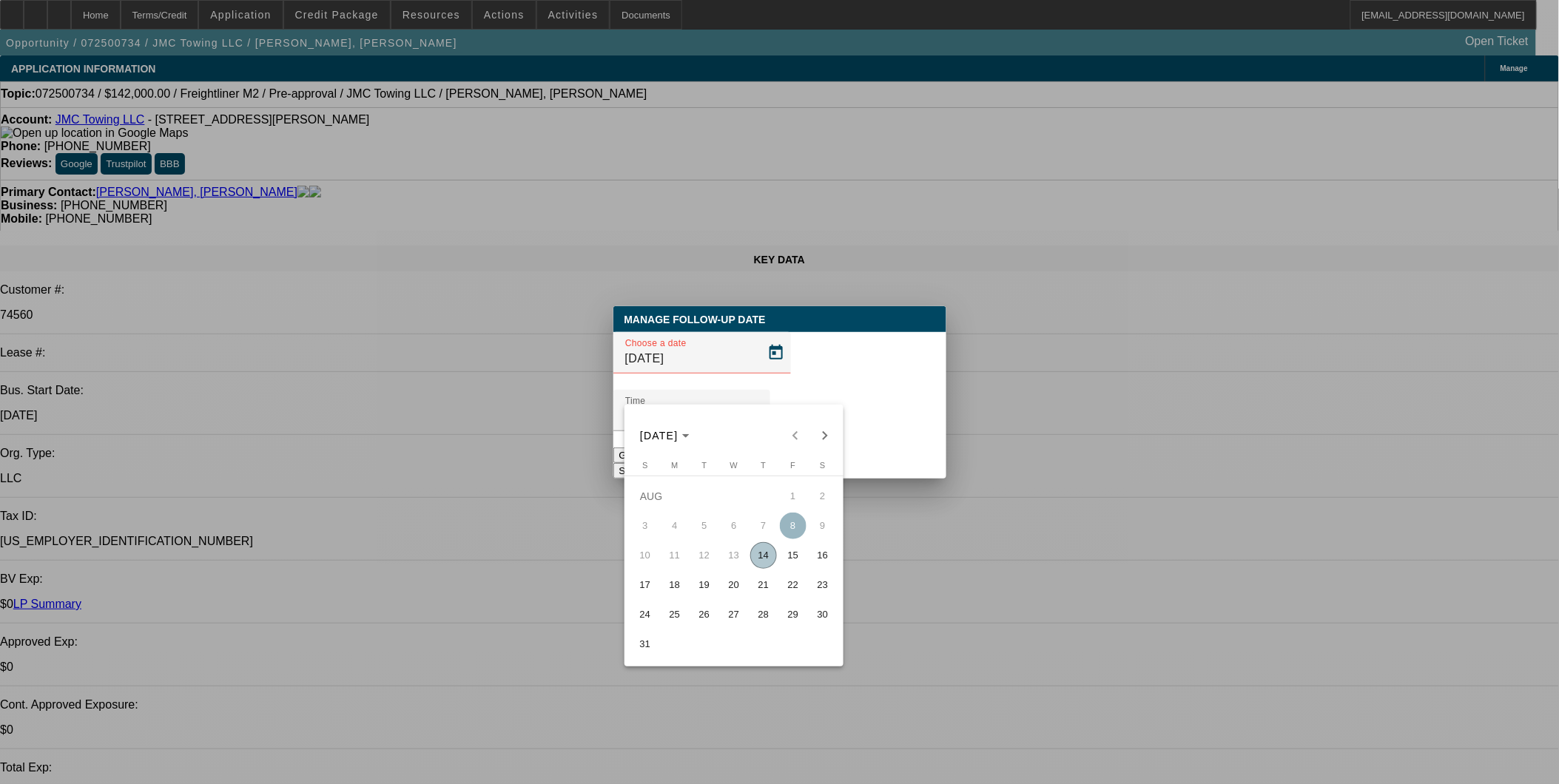
click at [785, 563] on span "15" at bounding box center [793, 555] width 27 height 27
type input "8/15/2025"
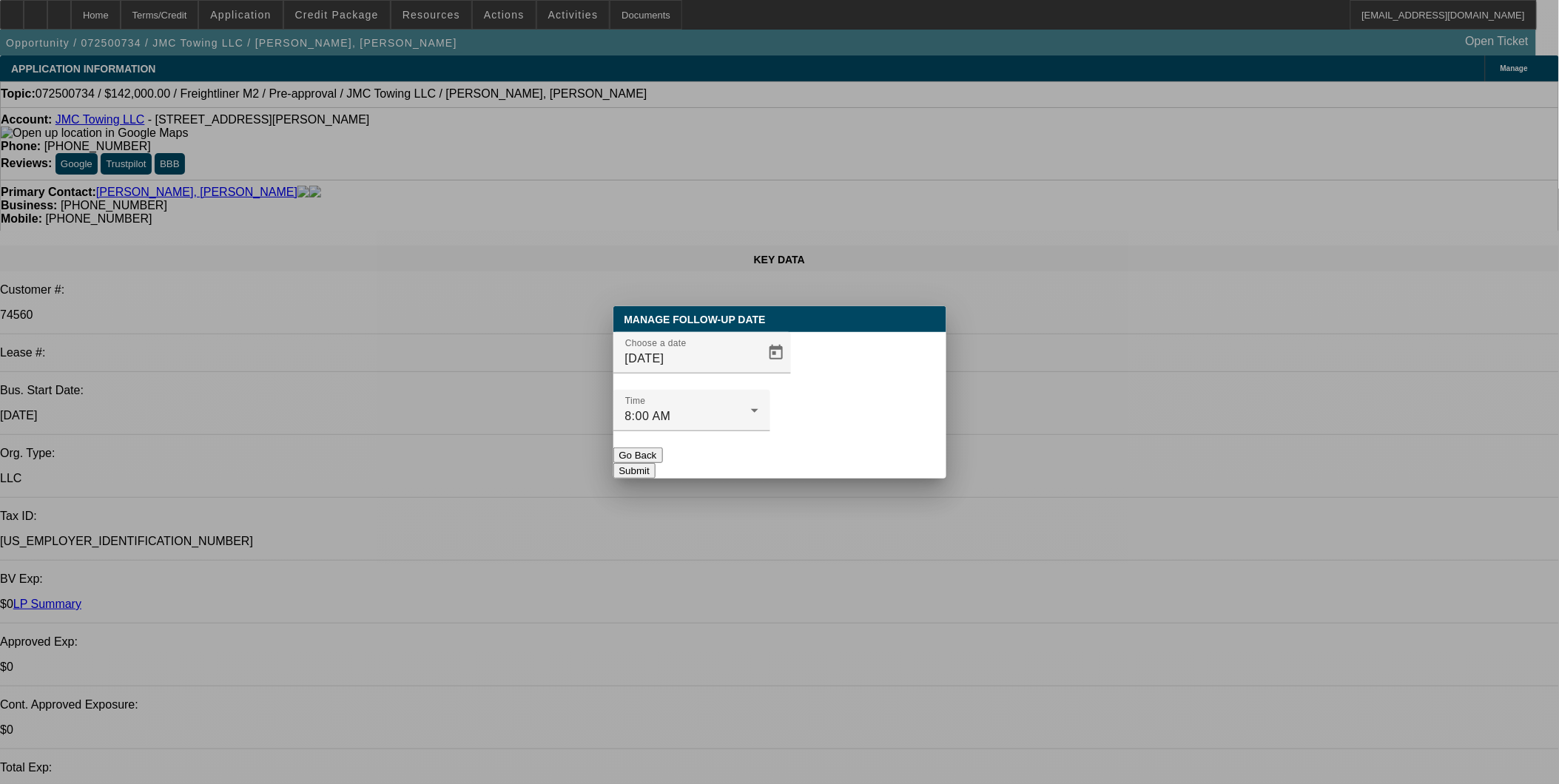
click at [656, 463] on button "Submit" at bounding box center [634, 470] width 42 height 15
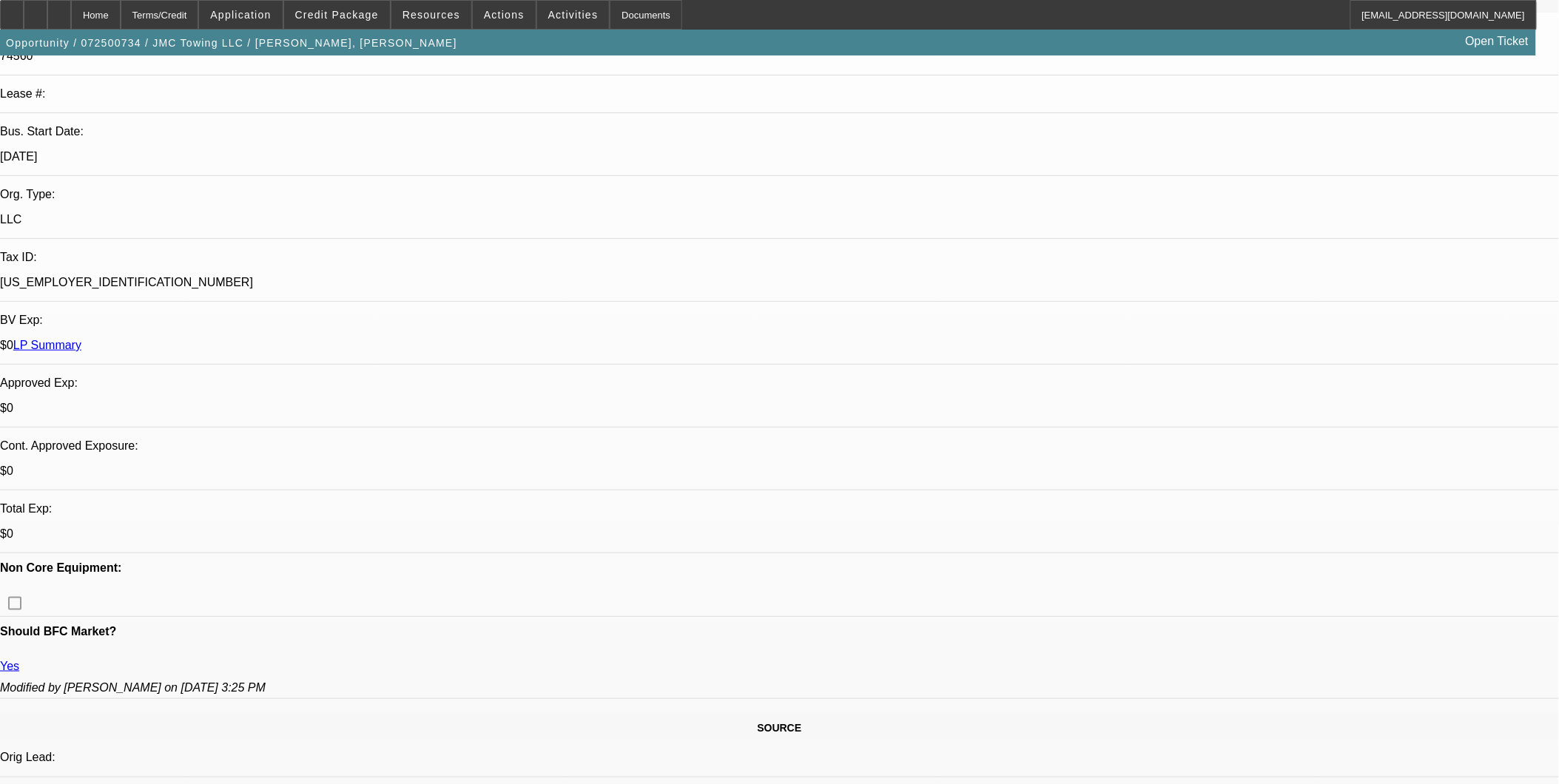
scroll to position [246, 0]
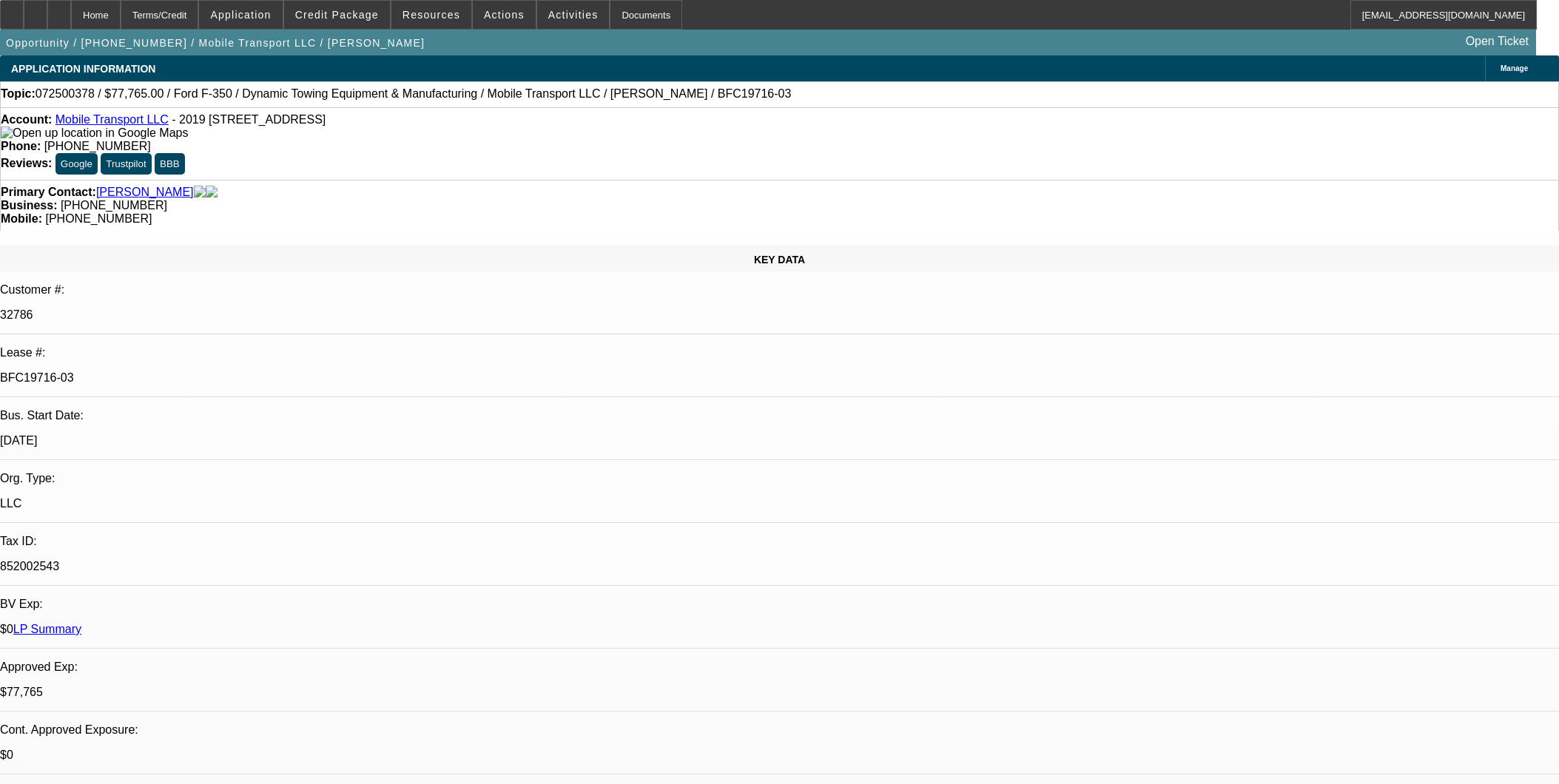
select select "0"
select select "2"
select select "0"
select select "6"
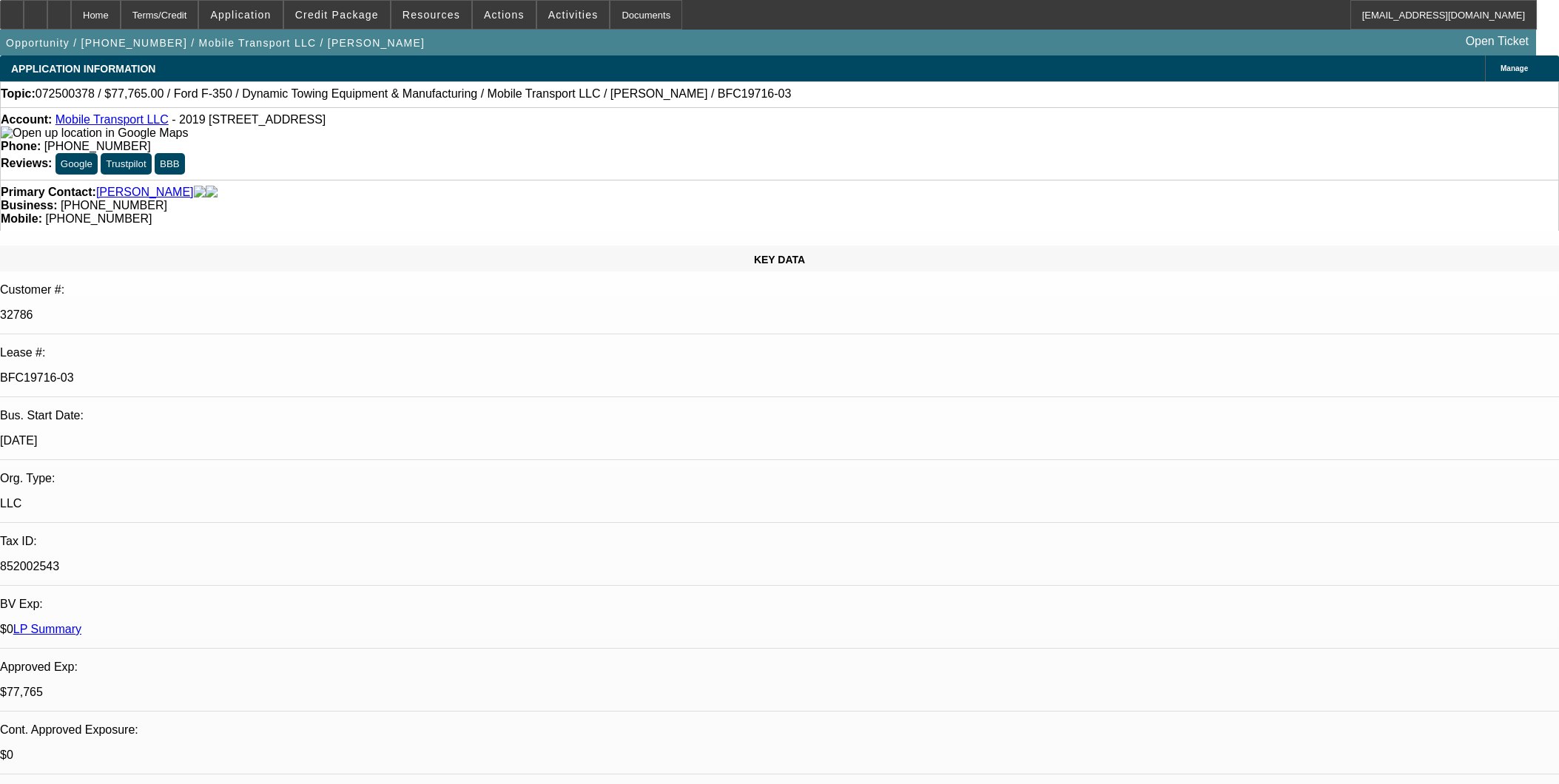
select select "0"
select select "2"
select select "0"
select select "6"
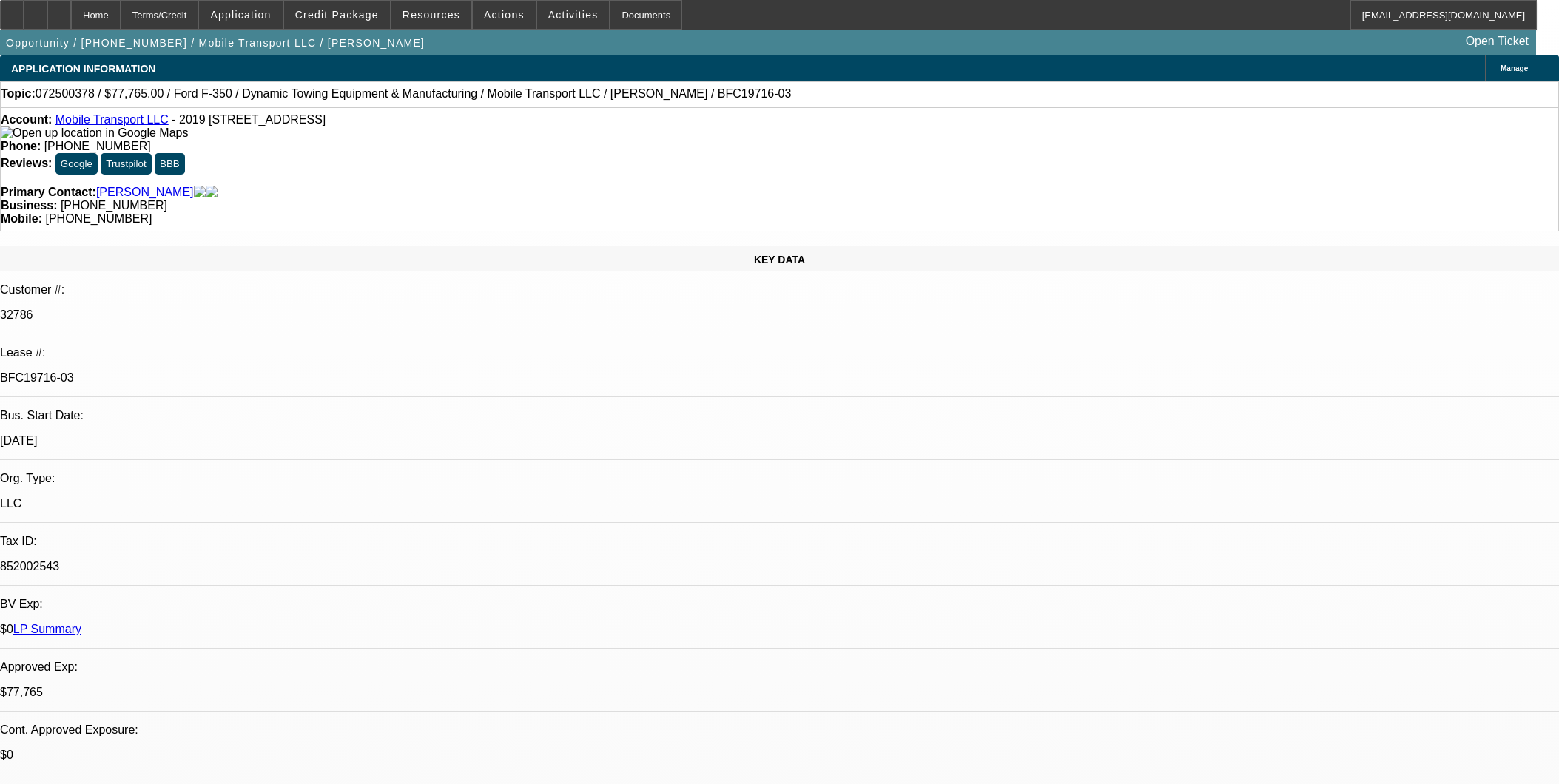
select select "0"
select select "2"
select select "0"
select select "6"
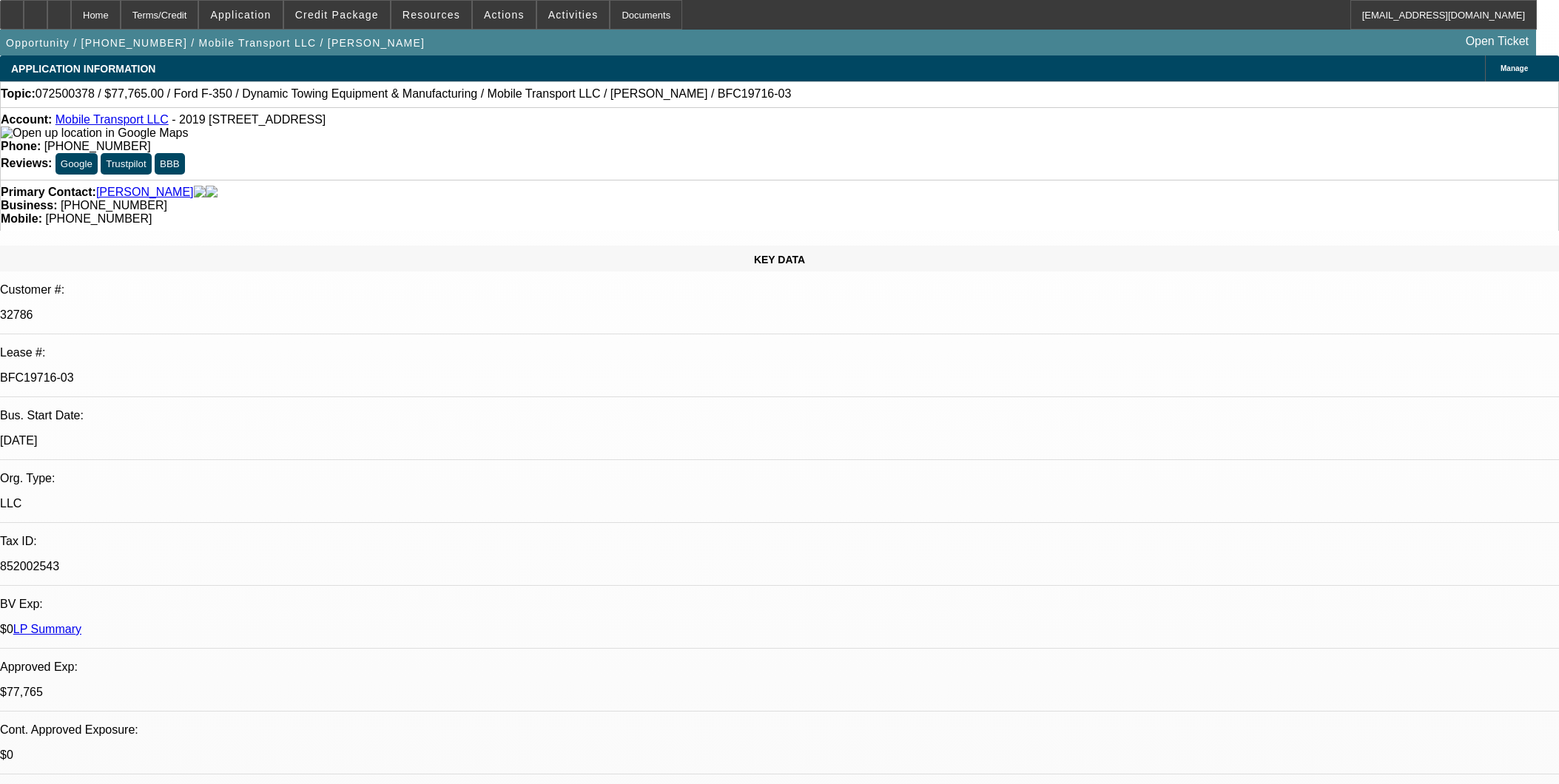
select select "0"
select select "2"
select select "0"
select select "6"
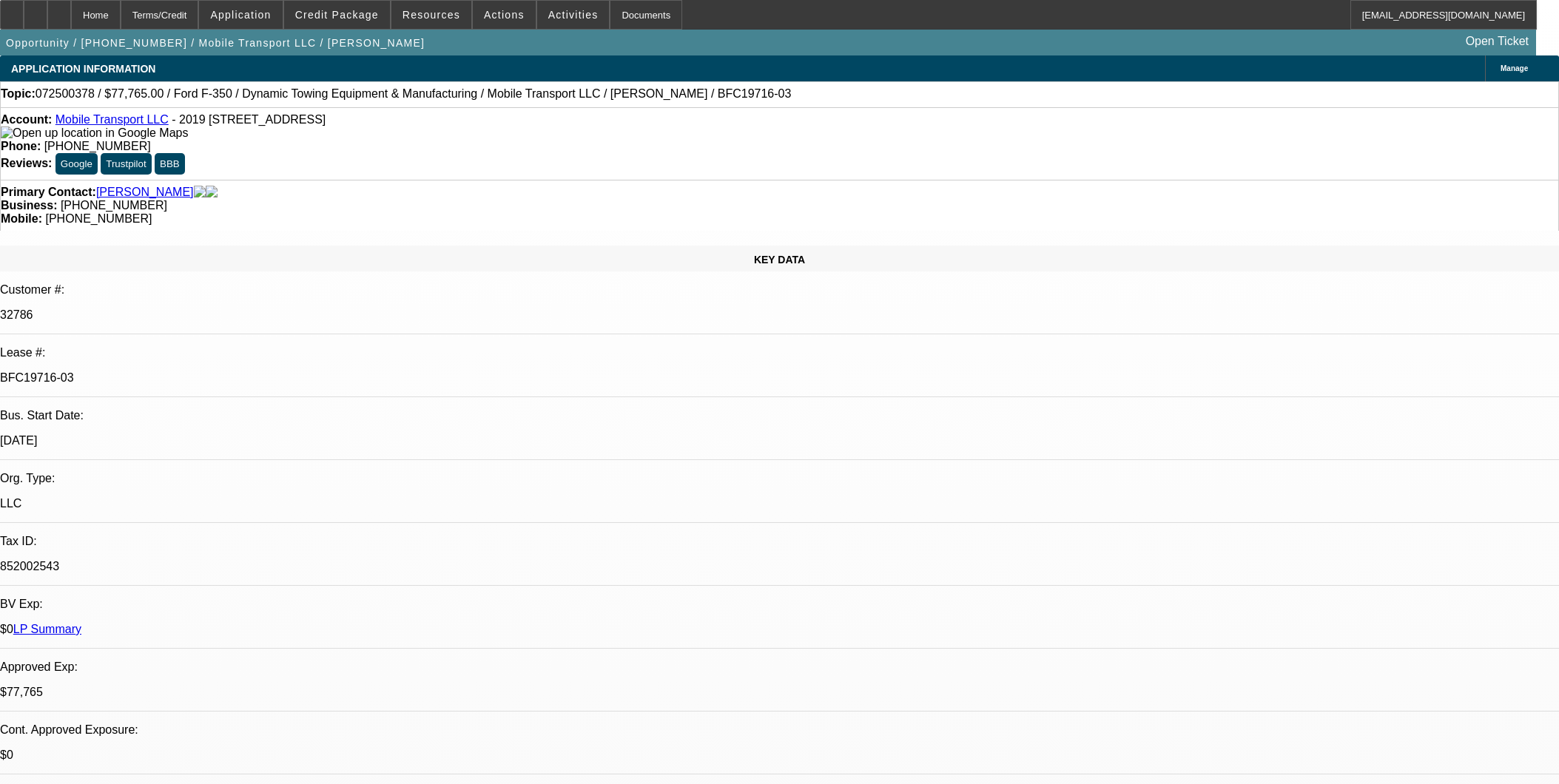
scroll to position [2216, 0]
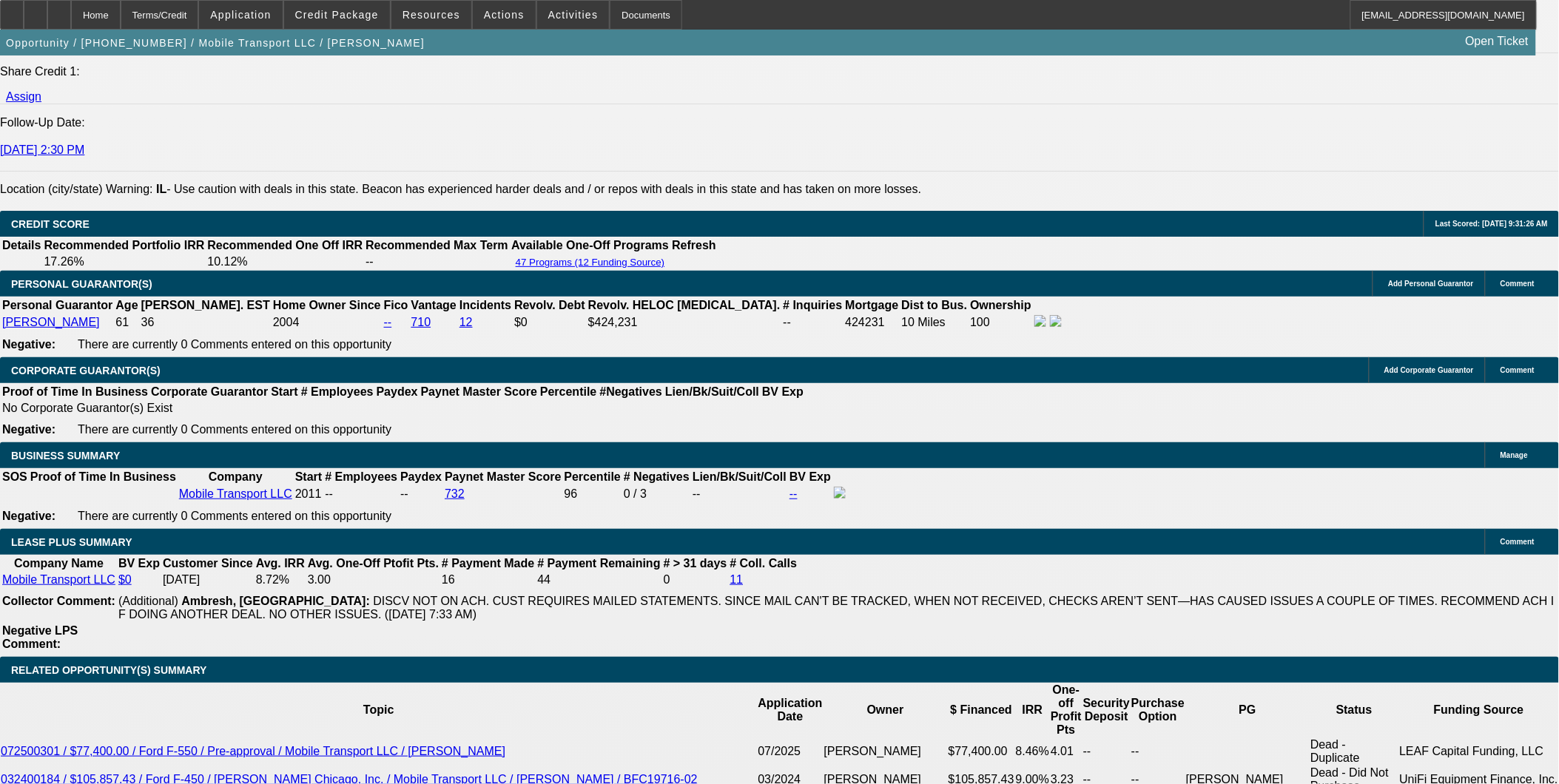
scroll to position [2054, 0]
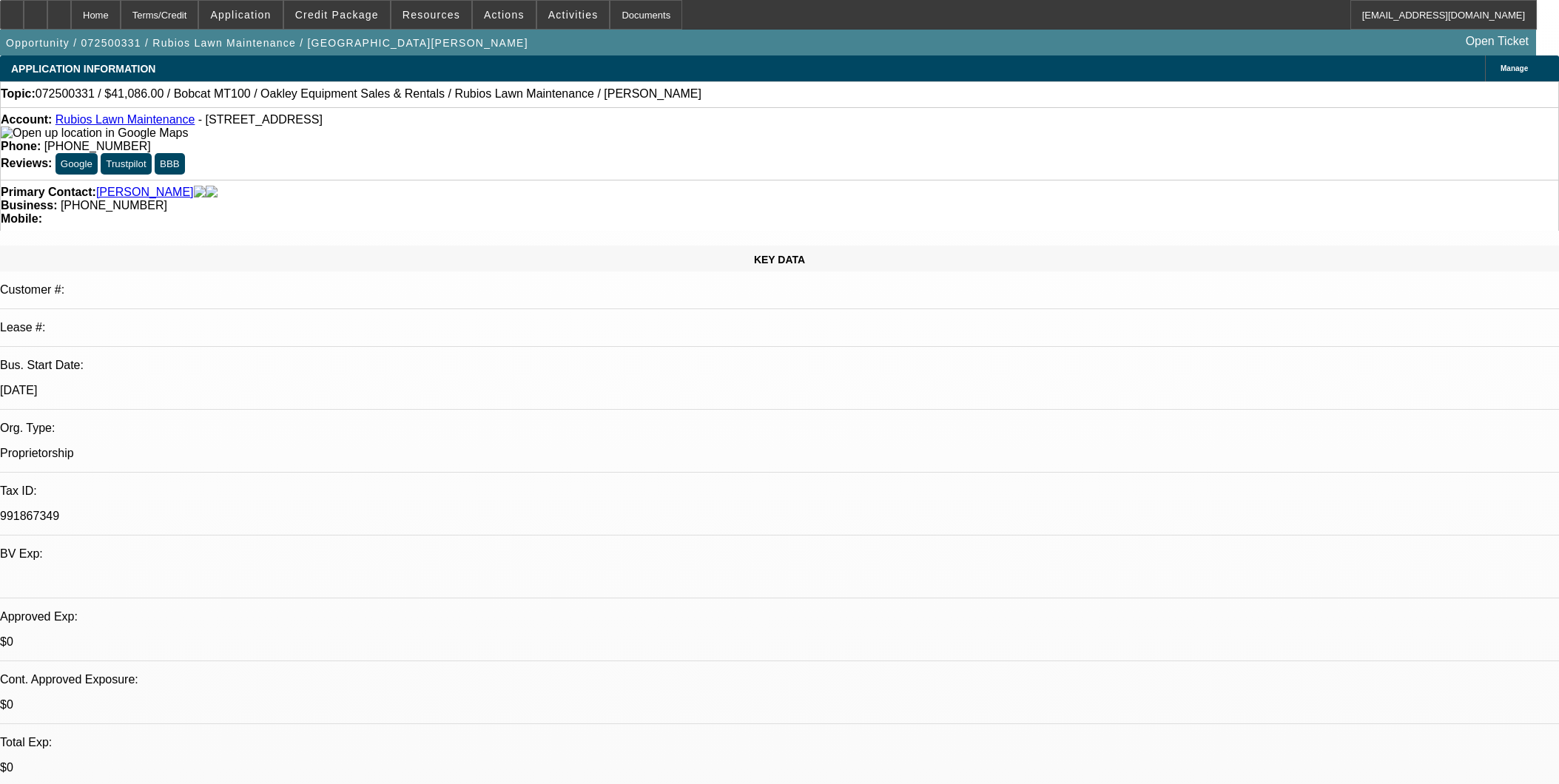
select select "0"
select select "2"
select select "0.1"
select select "4"
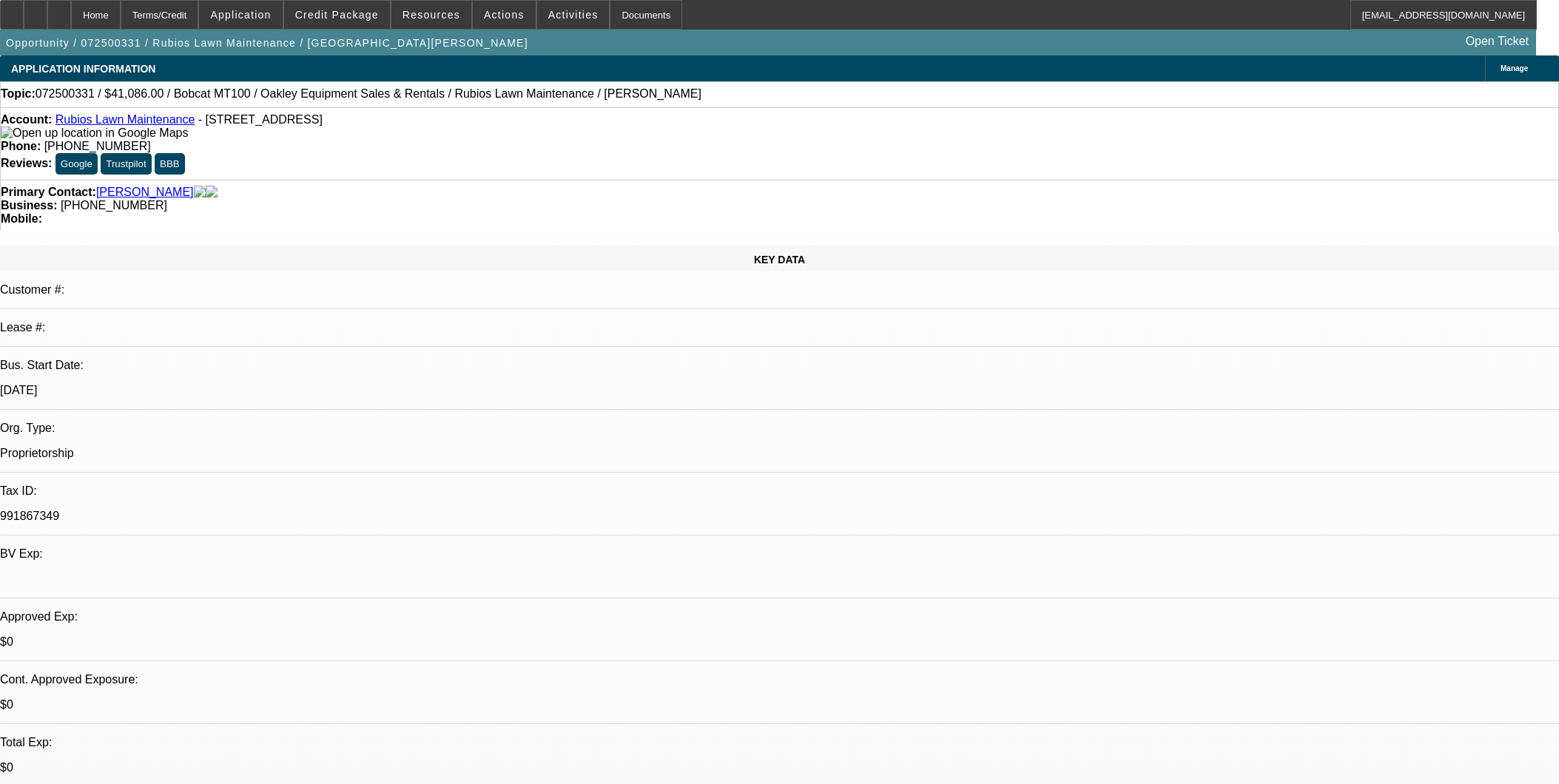
scroll to position [1807, 0]
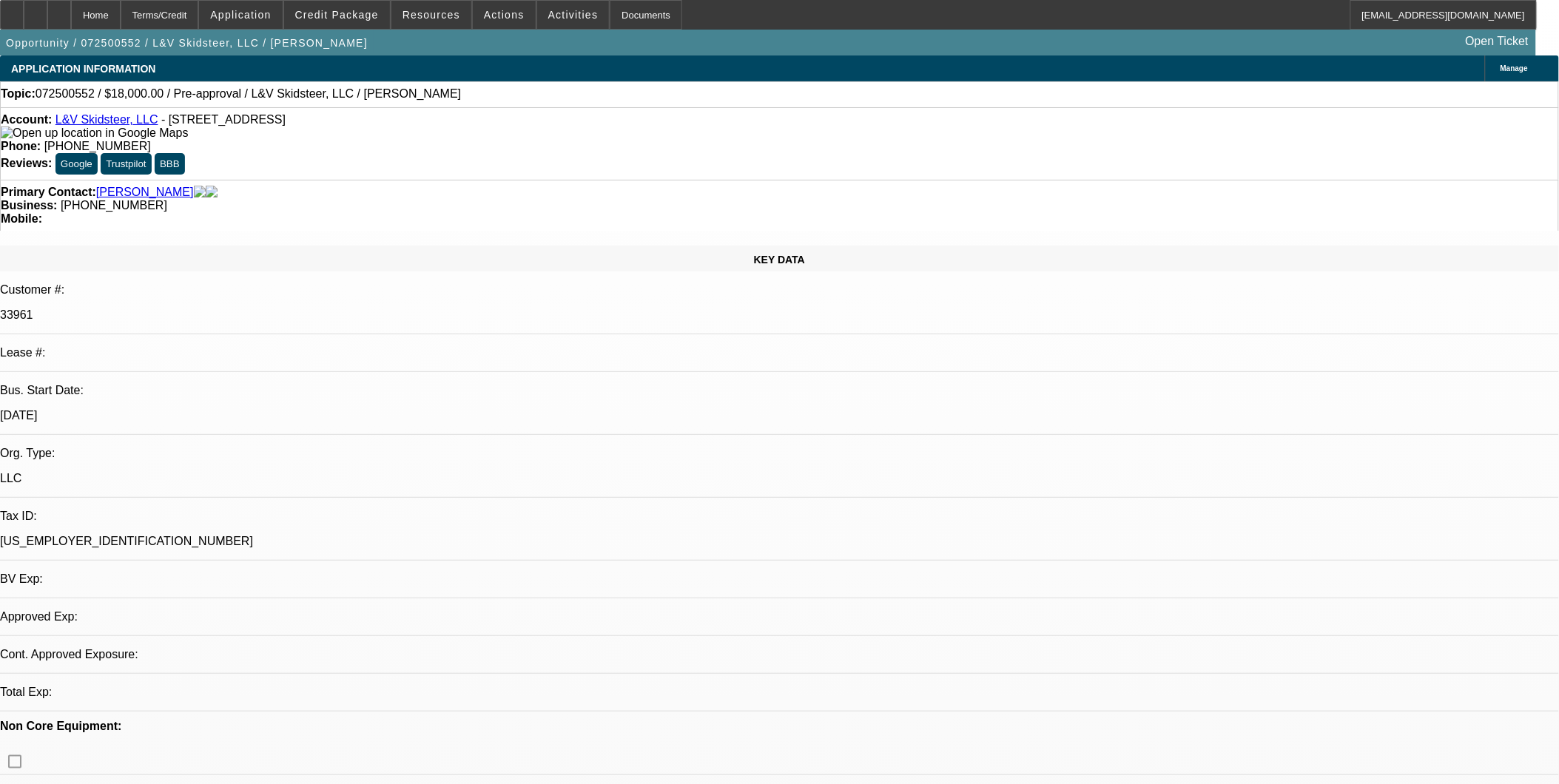
select select "0"
select select "2"
select select "0.1"
select select "1"
select select "2"
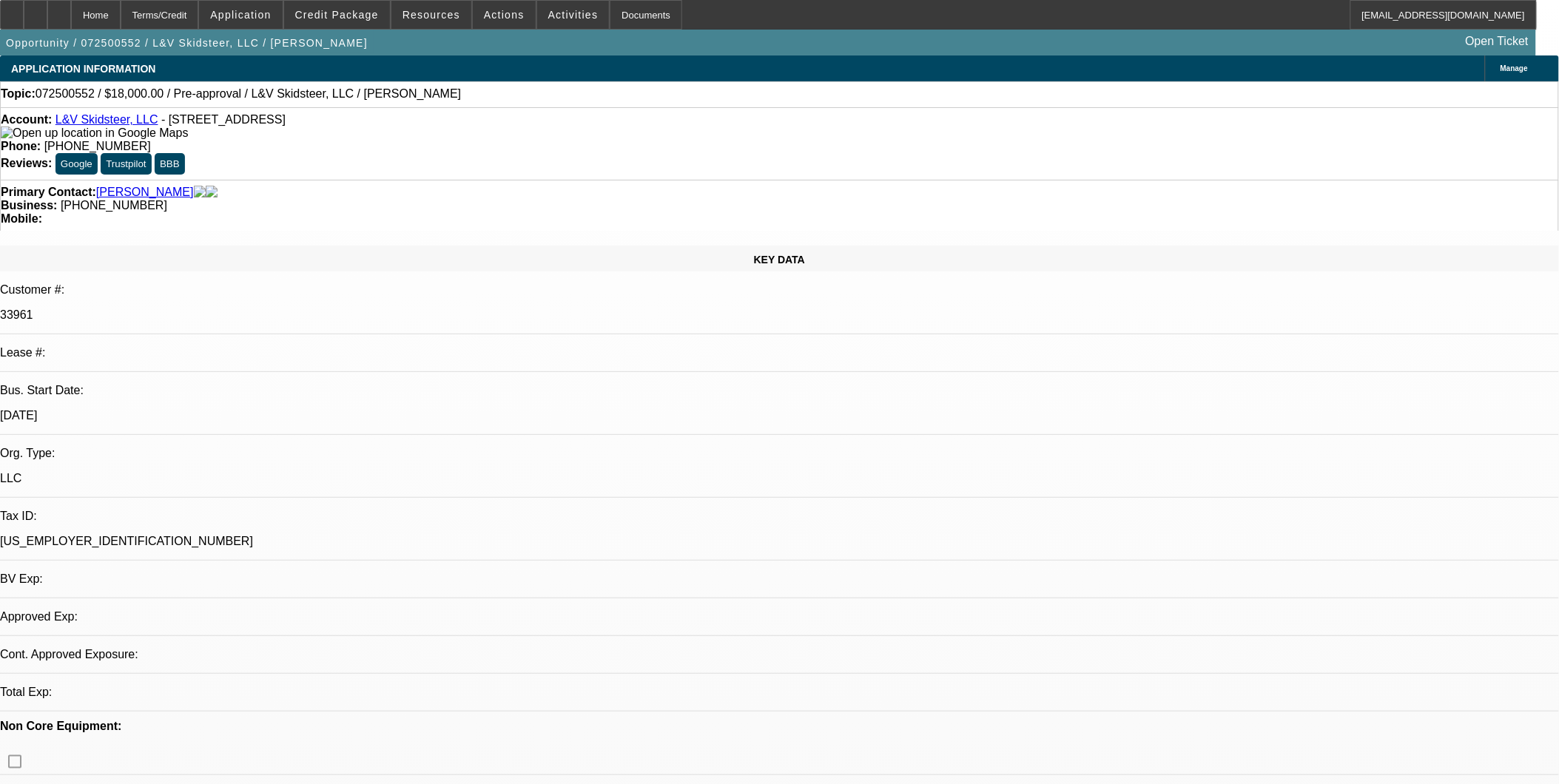
select select "4"
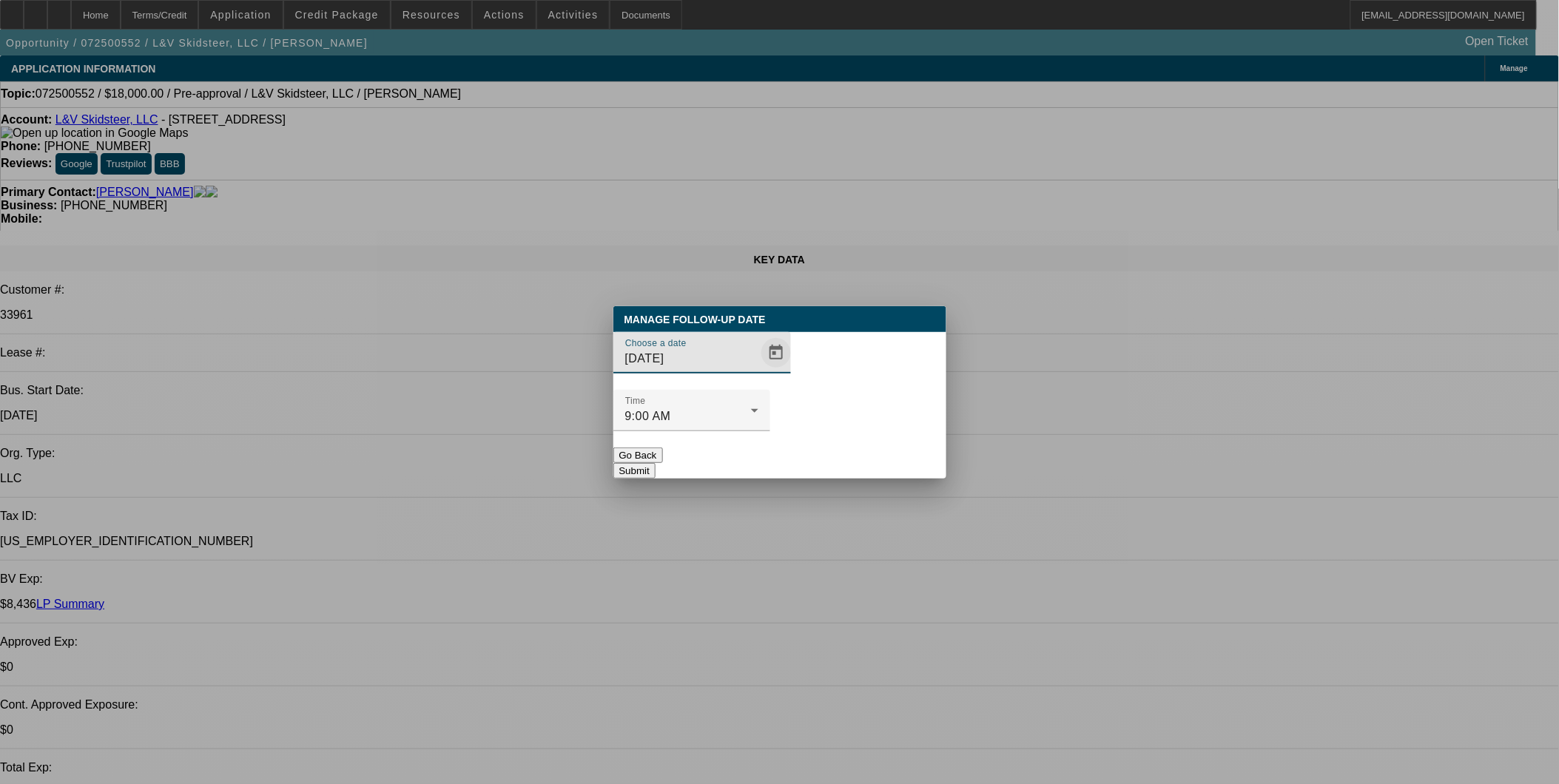
click at [759, 370] on span "Open calendar" at bounding box center [776, 352] width 36 height 36
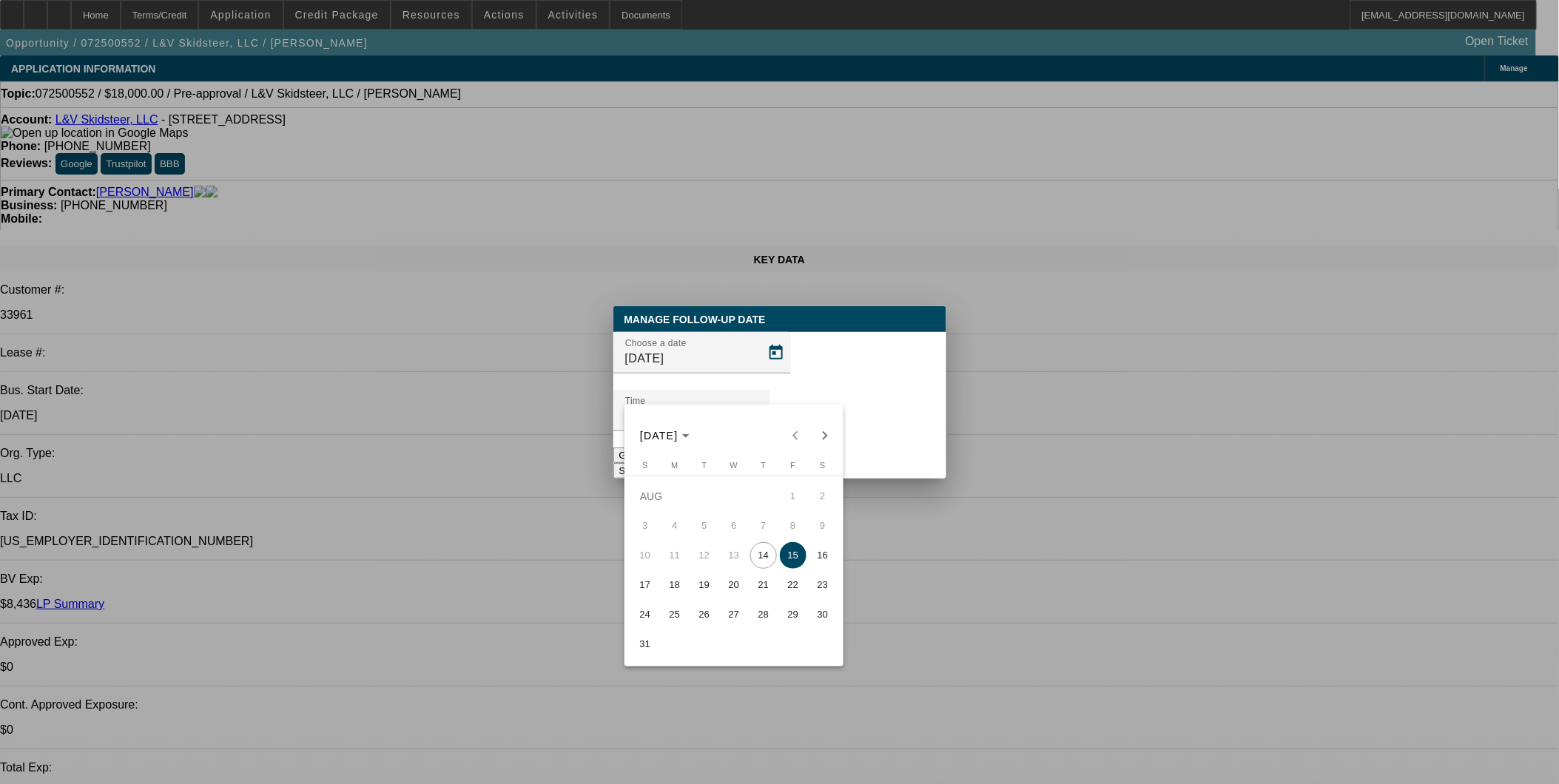
click at [789, 611] on span "29" at bounding box center [793, 614] width 27 height 27
type input "8/29/2025"
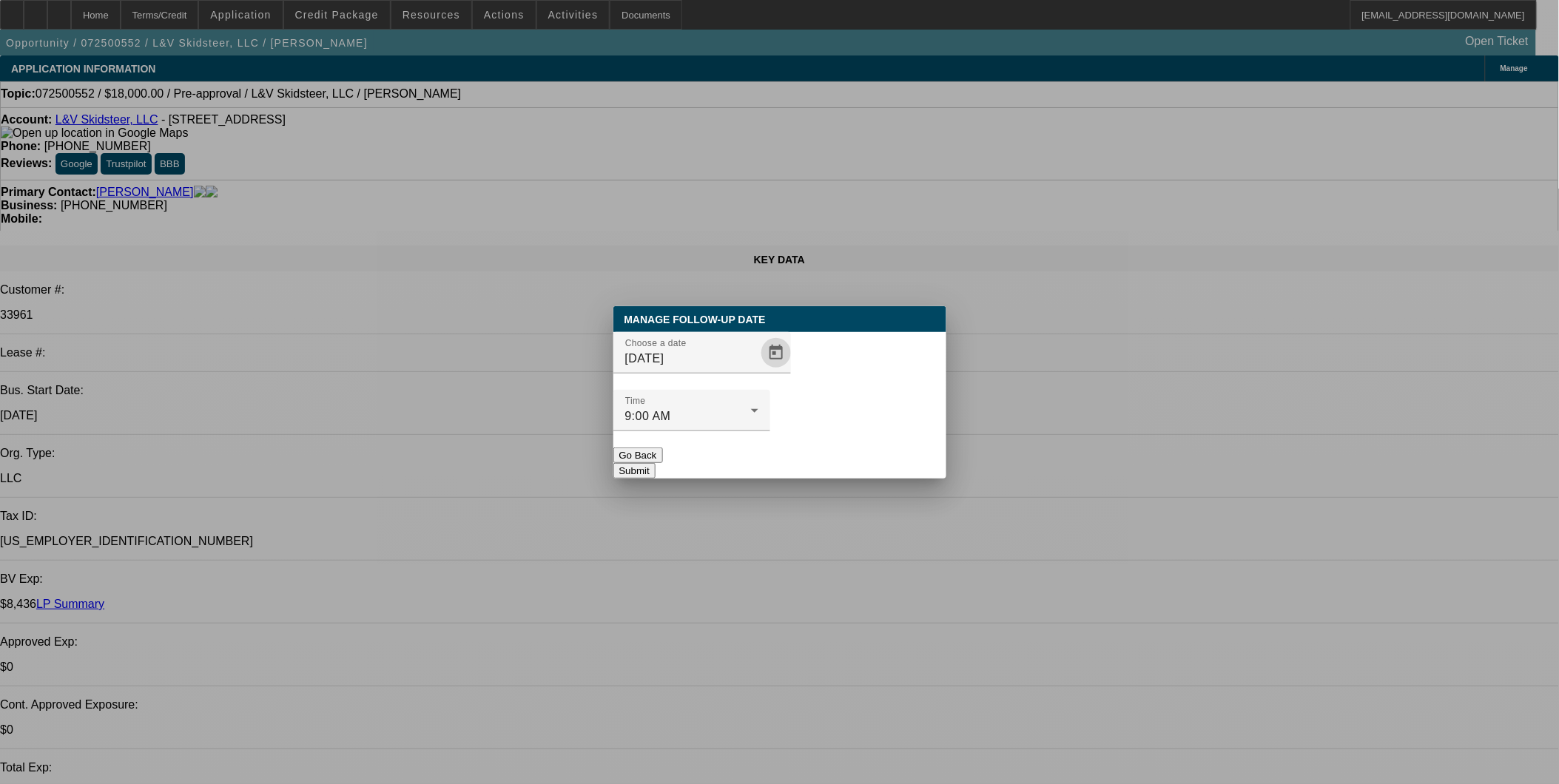
click at [862, 448] on div "Manage Follow-Up Date Choose a date 8/29/2025 Time 9:00 AM Go Back Submit" at bounding box center [779, 392] width 333 height 172
click at [770, 431] on div at bounding box center [691, 439] width 157 height 16
click at [656, 463] on button "Submit" at bounding box center [634, 470] width 42 height 15
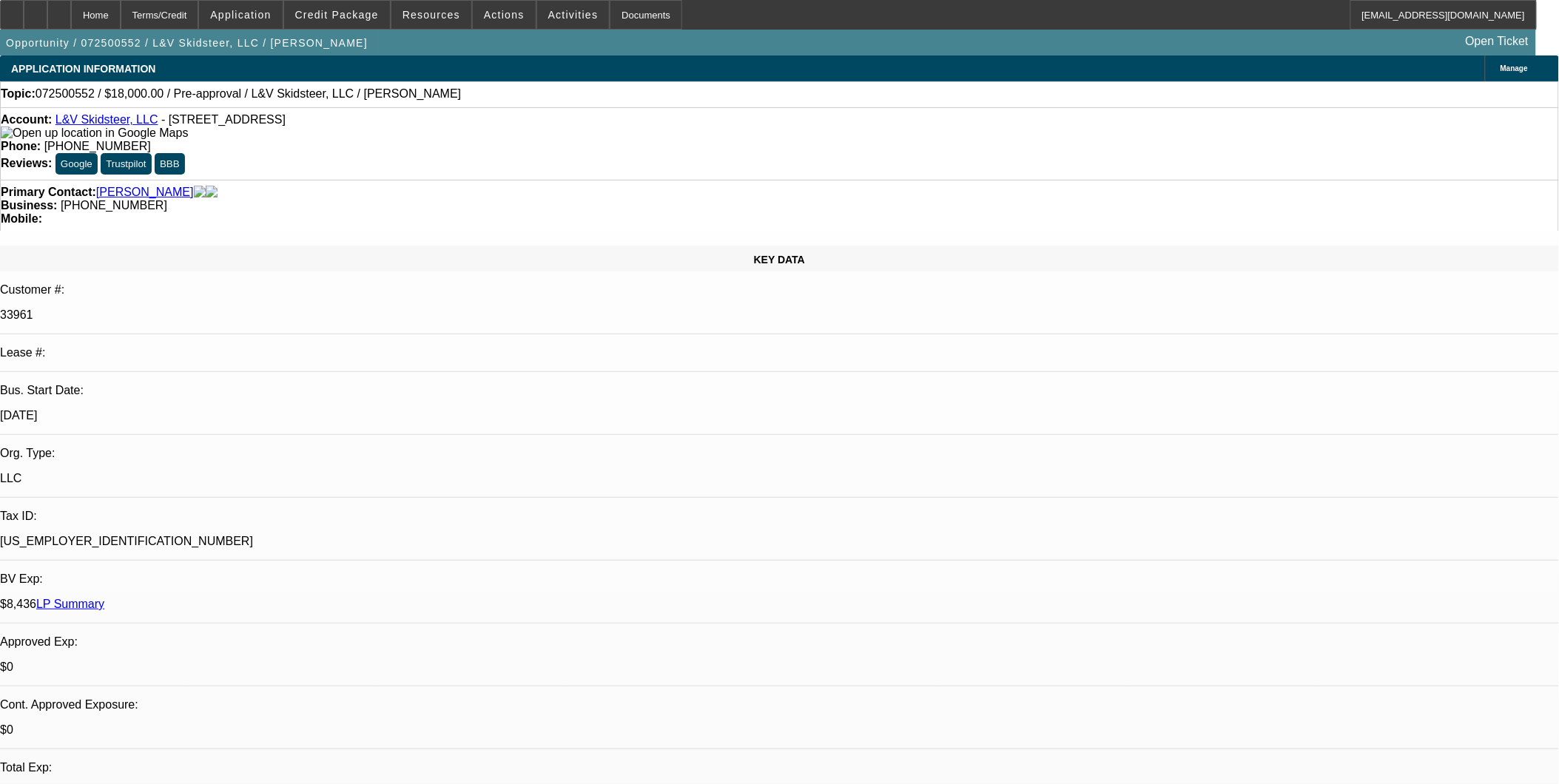
drag, startPoint x: 98, startPoint y: 15, endPoint x: 144, endPoint y: 32, distance: 49.0
click at [71, 15] on div at bounding box center [58, 14] width 23 height 30
select select "0"
select select "2"
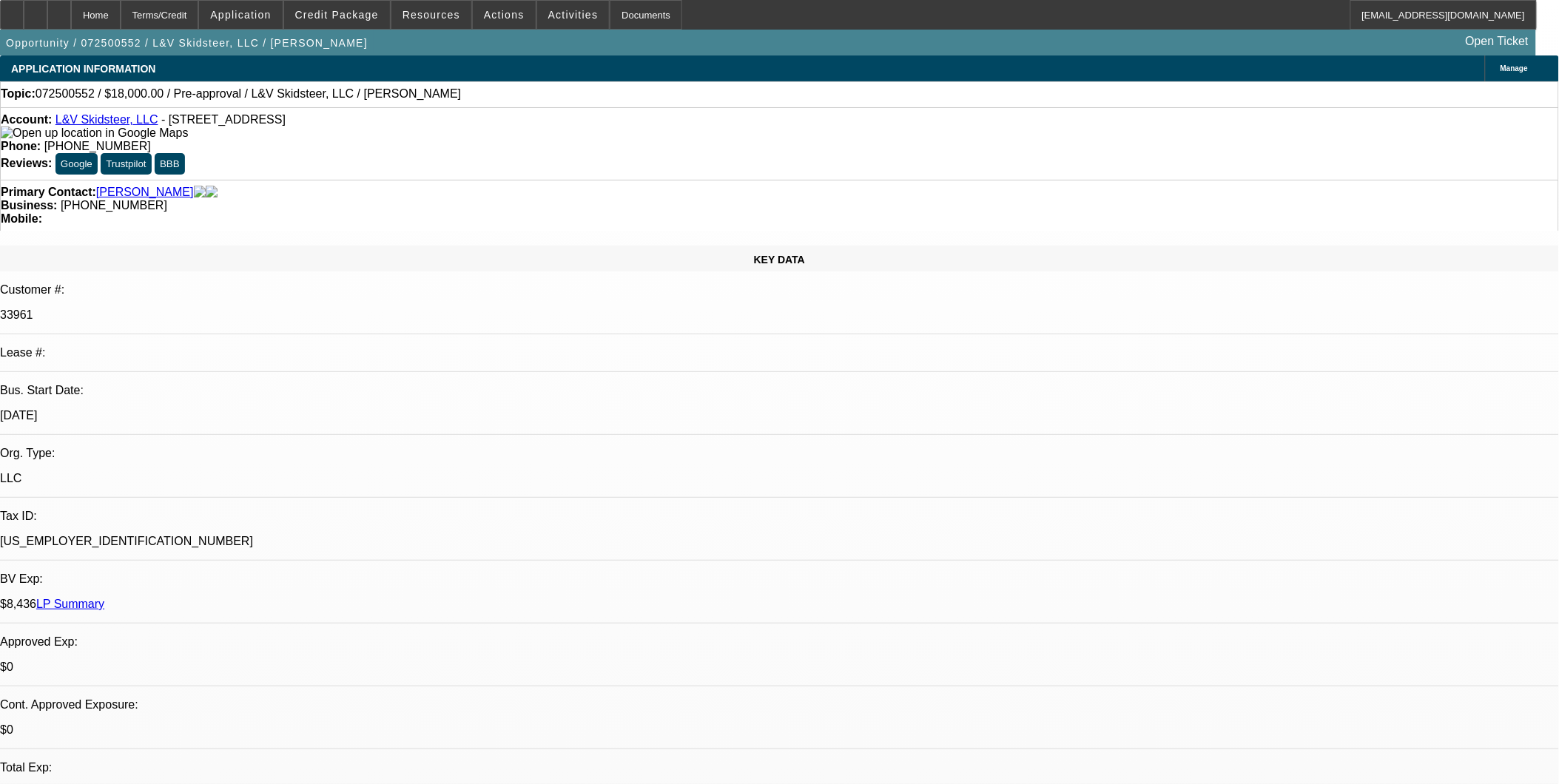
select select "2"
select select "0.1"
select select "4"
click at [277, 20] on span at bounding box center [240, 14] width 83 height 36
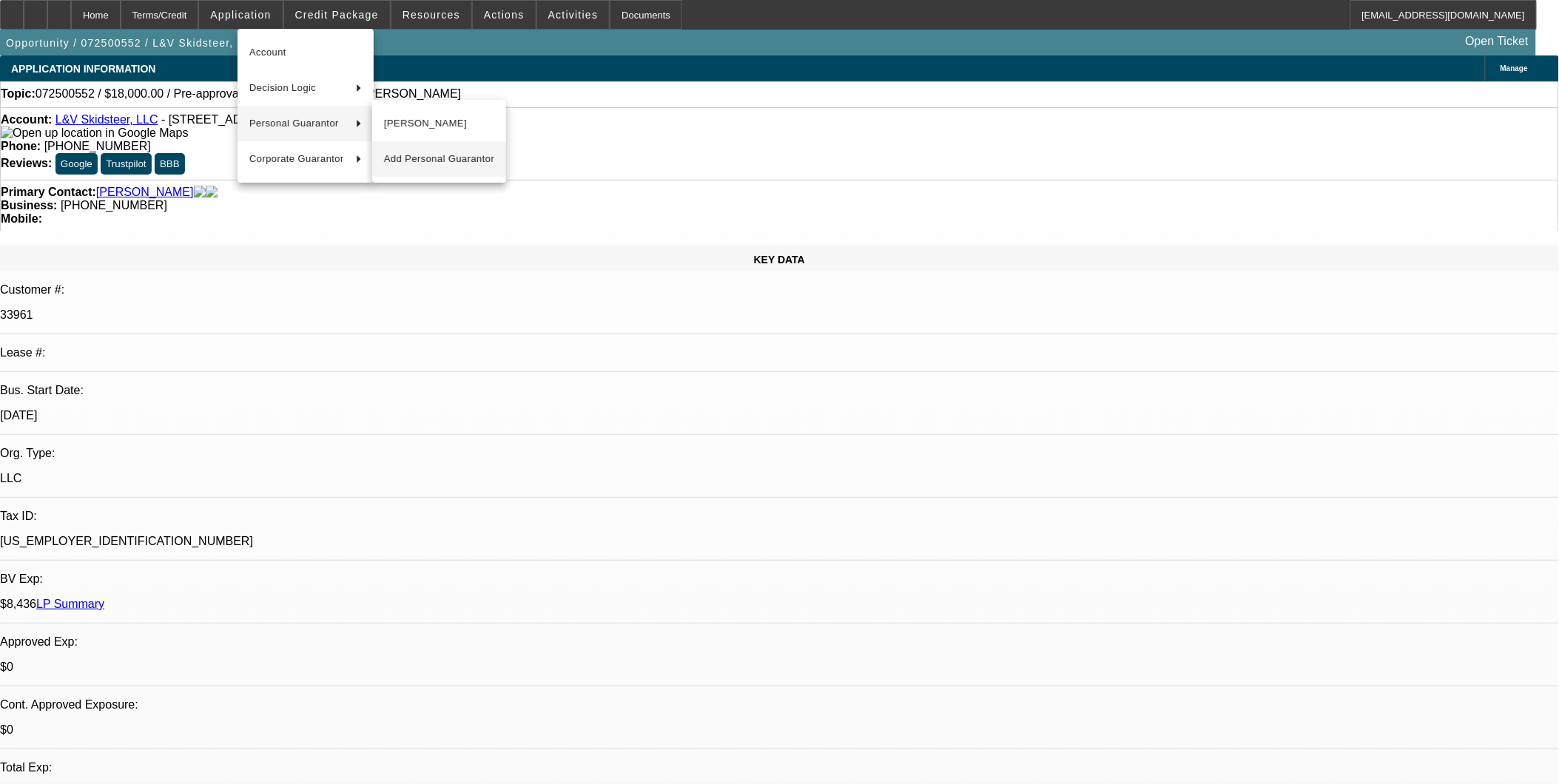
click at [487, 145] on button "Add Personal Guarantor" at bounding box center [439, 158] width 134 height 36
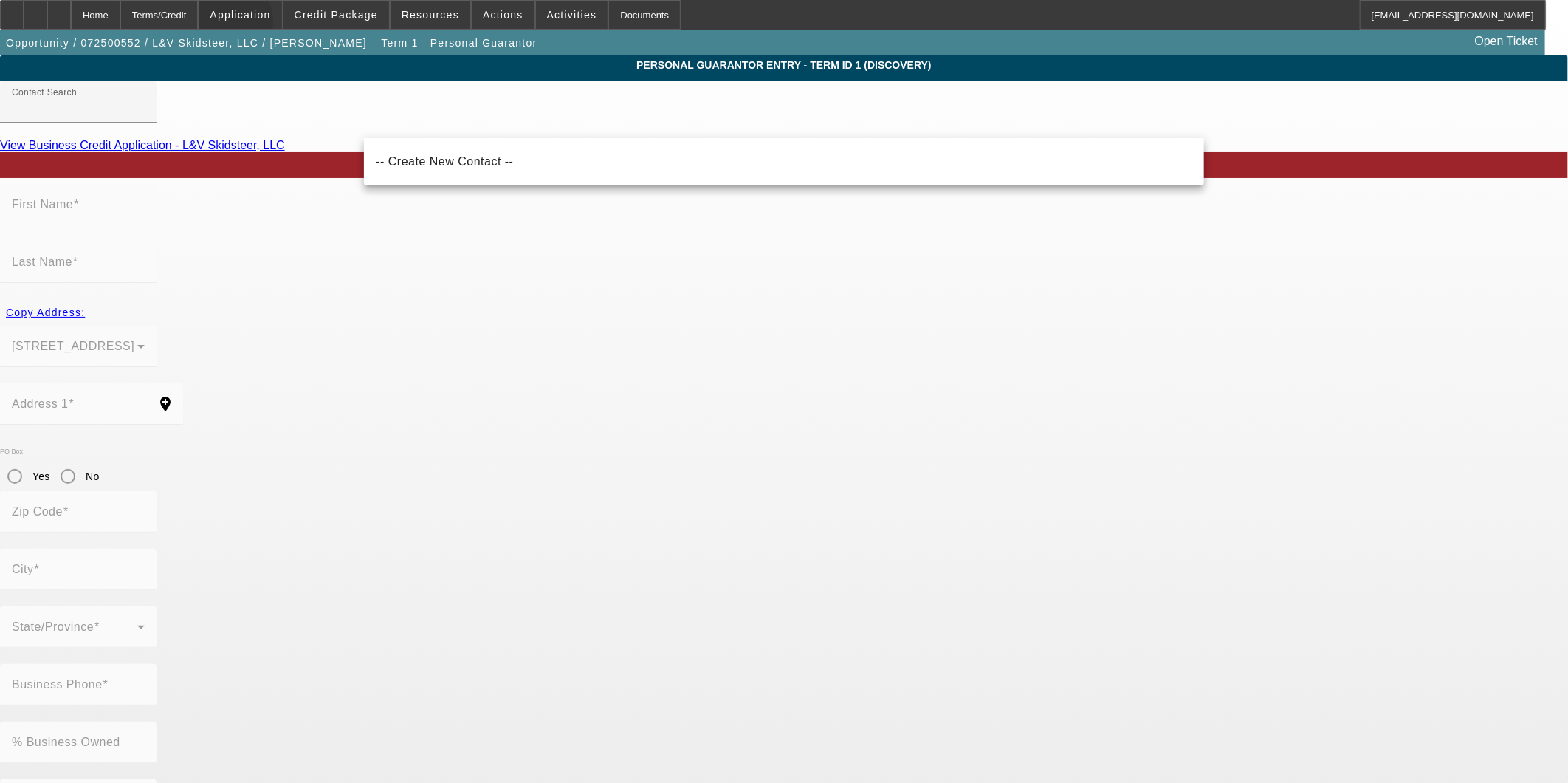
click at [268, 25] on span at bounding box center [240, 14] width 82 height 36
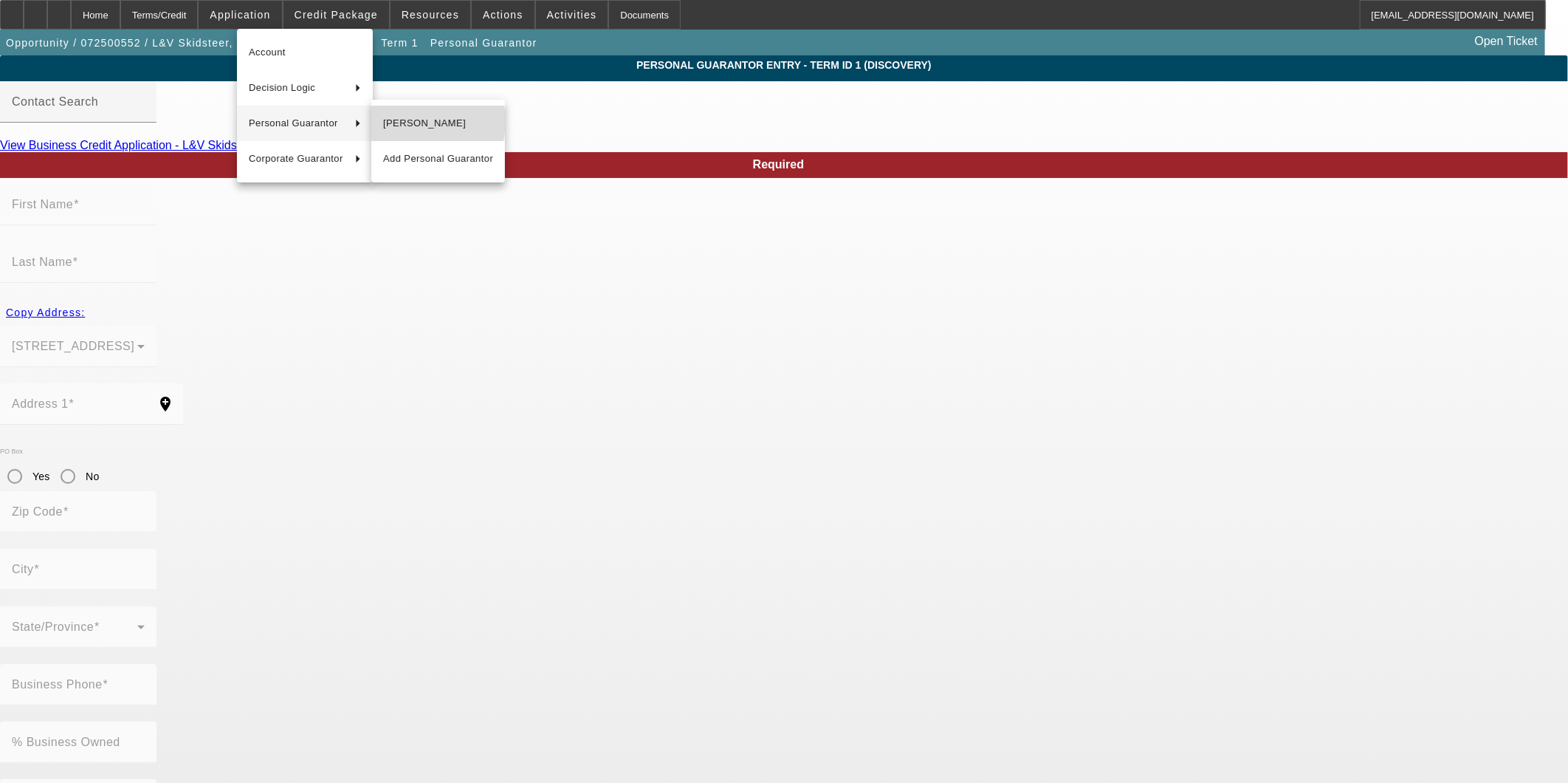
click at [418, 121] on span "[PERSON_NAME]" at bounding box center [438, 123] width 110 height 17
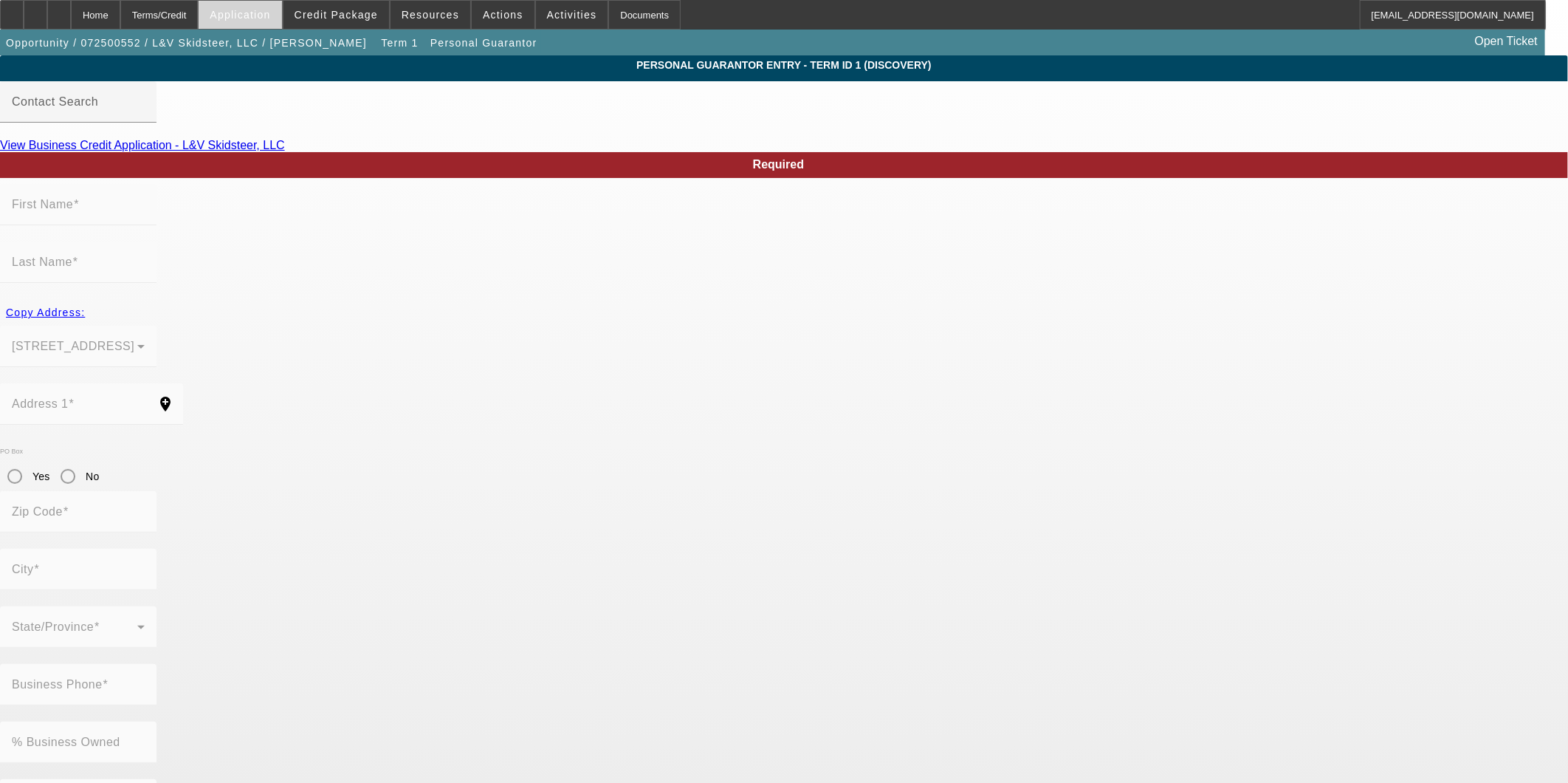
click at [279, 23] on span at bounding box center [240, 14] width 82 height 36
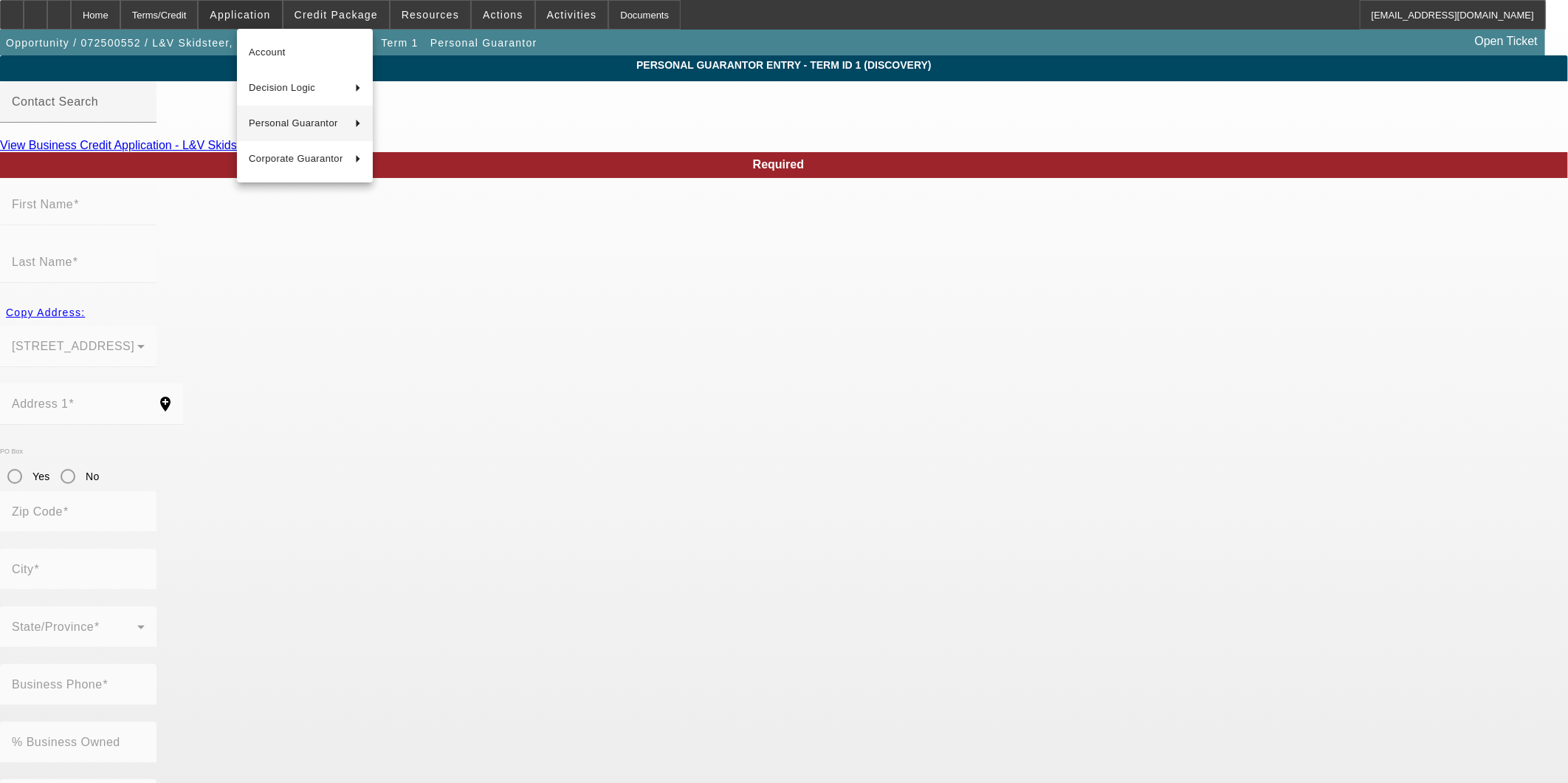
type input "[PERSON_NAME]"
type input "[STREET_ADDRESS]"
radio input "true"
type input "54729"
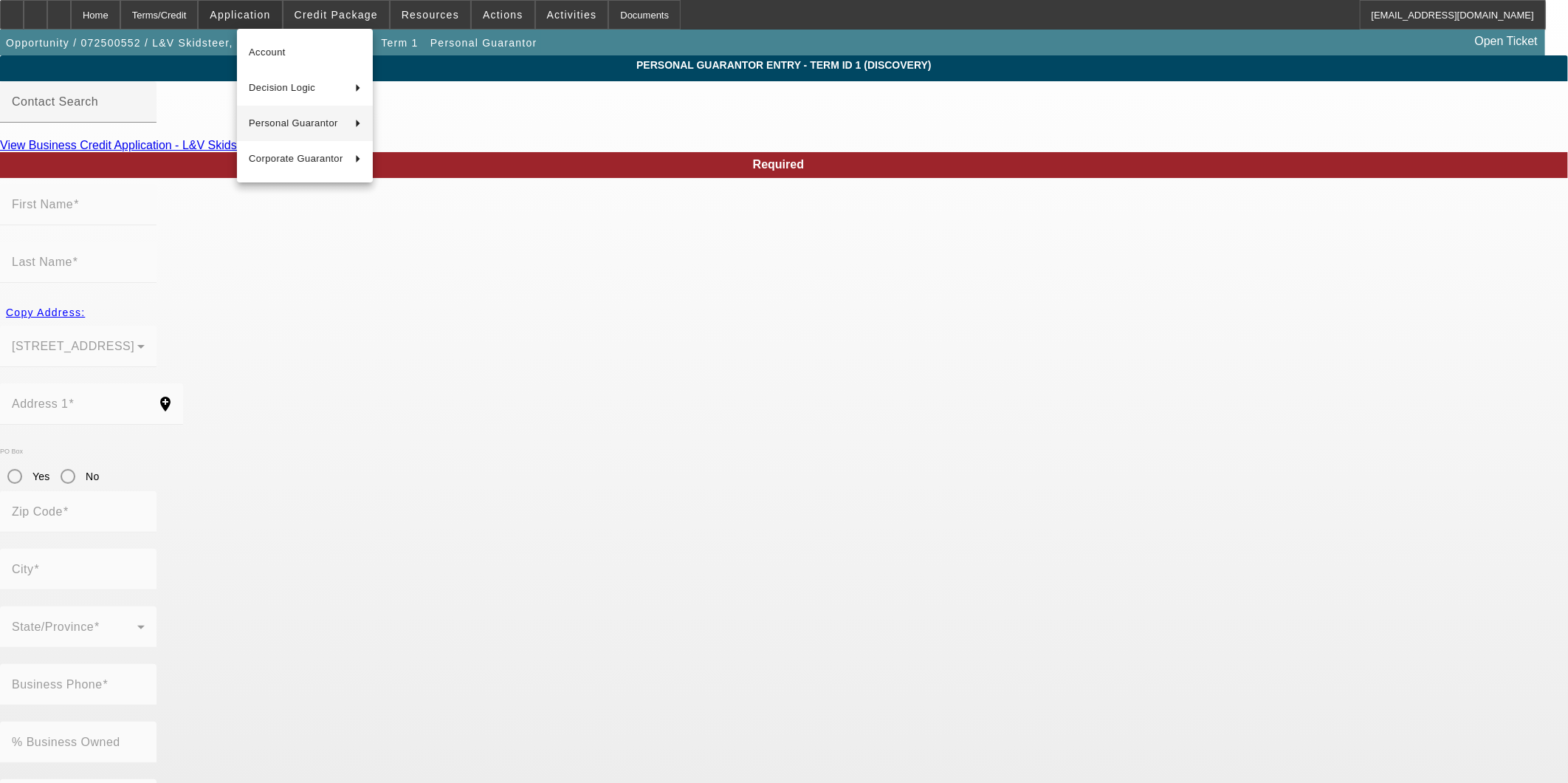
type input "Chippewa Falls"
type input "[PHONE_NUMBER]"
type input "100"
type input "387-78-2054"
type input "dodge20ram21@gmail.com"
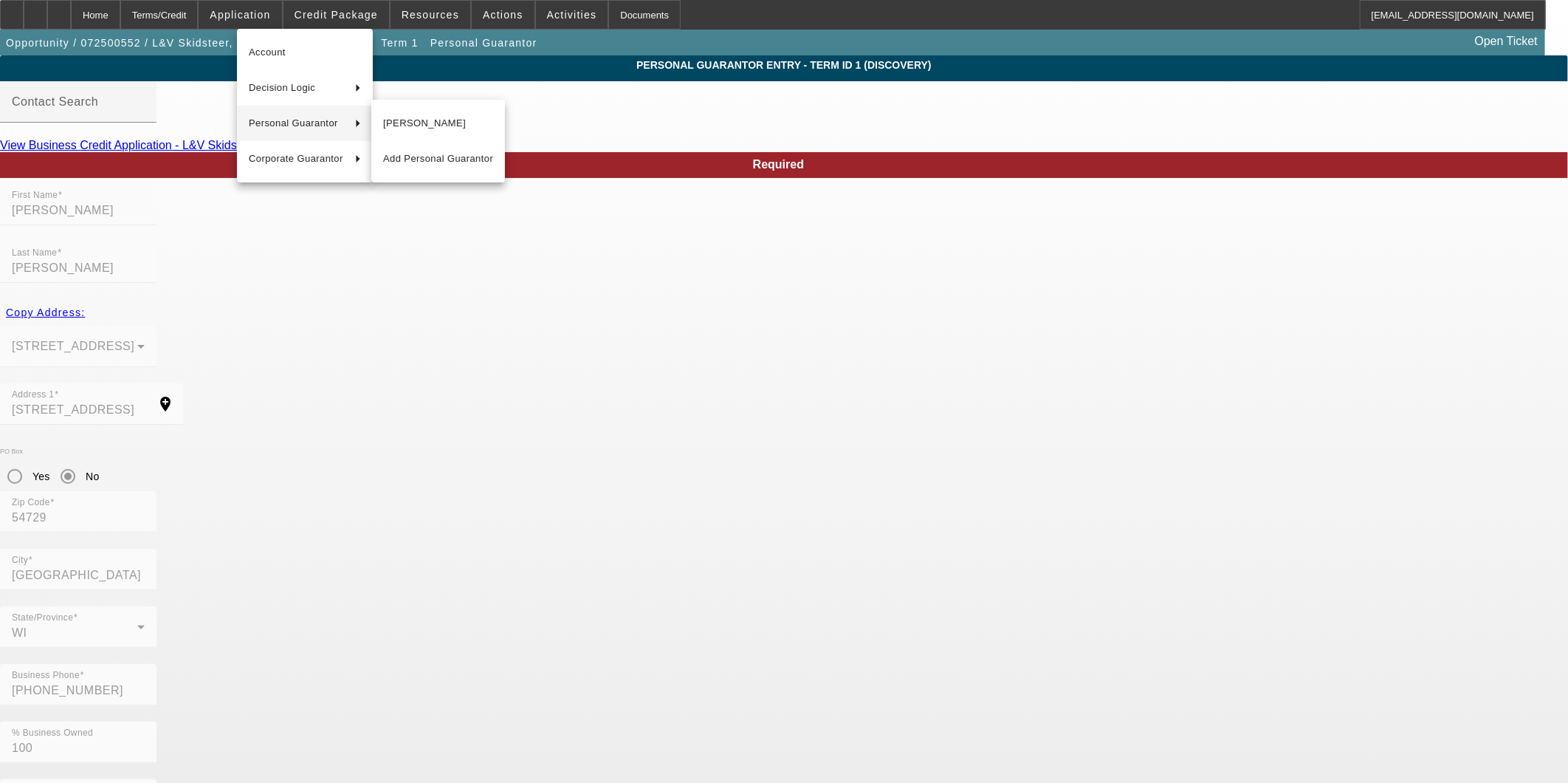
click at [688, 607] on div at bounding box center [784, 391] width 1568 height 783
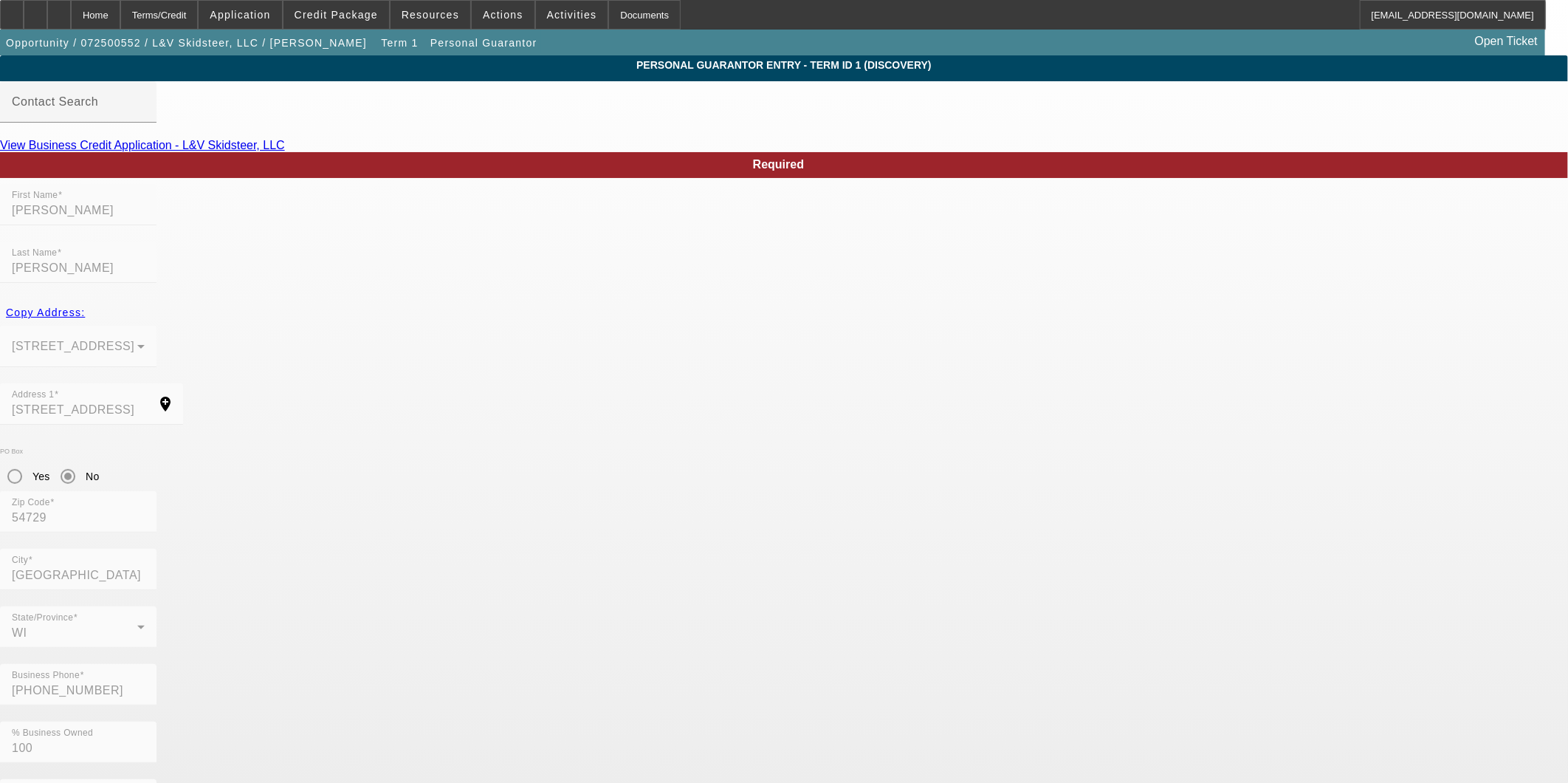
drag, startPoint x: 689, startPoint y: 592, endPoint x: 566, endPoint y: 570, distance: 125.0
click at [120, 18] on div "Home" at bounding box center [95, 14] width 49 height 30
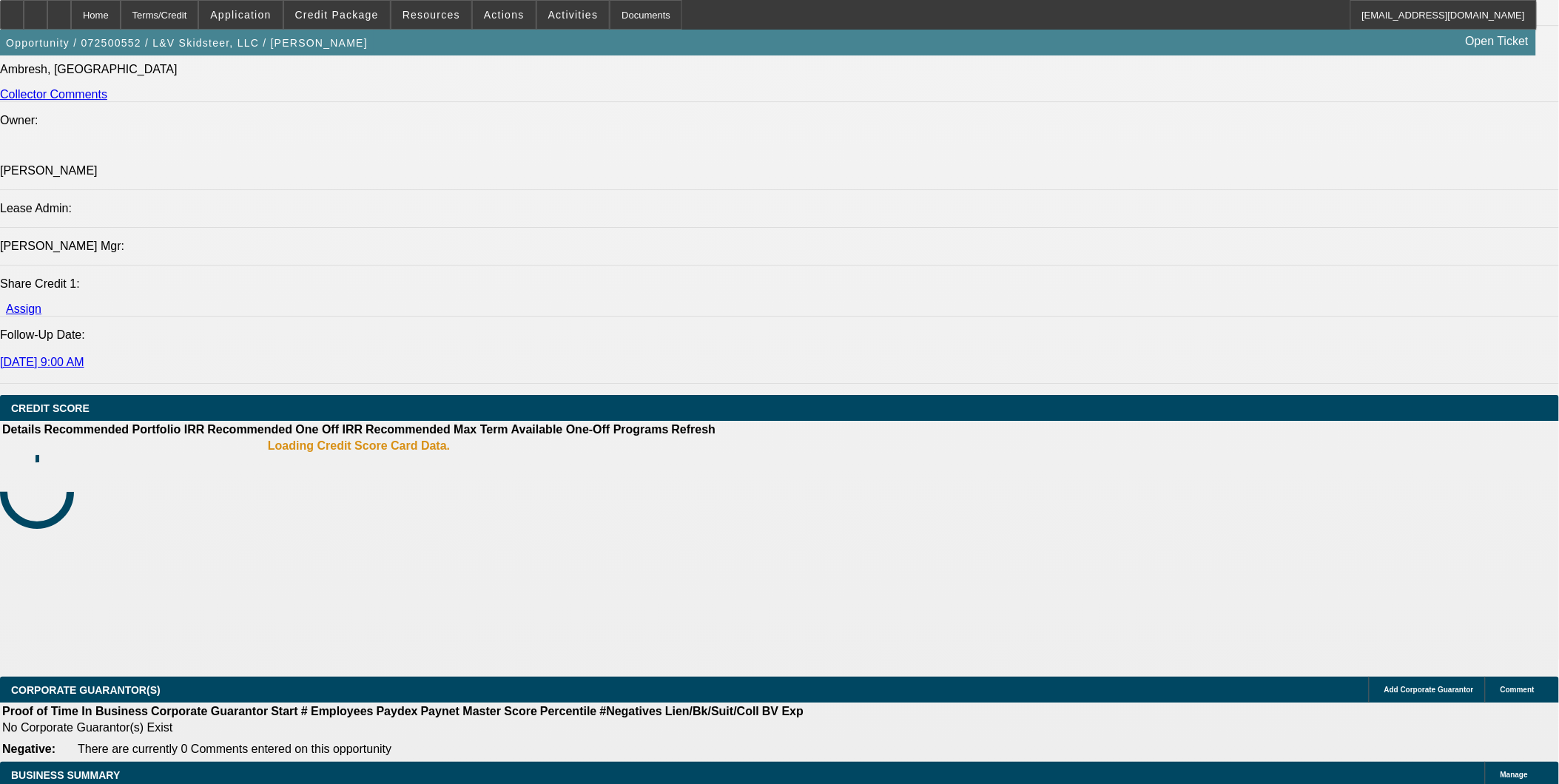
select select "0"
select select "2"
select select "0.1"
select select "4"
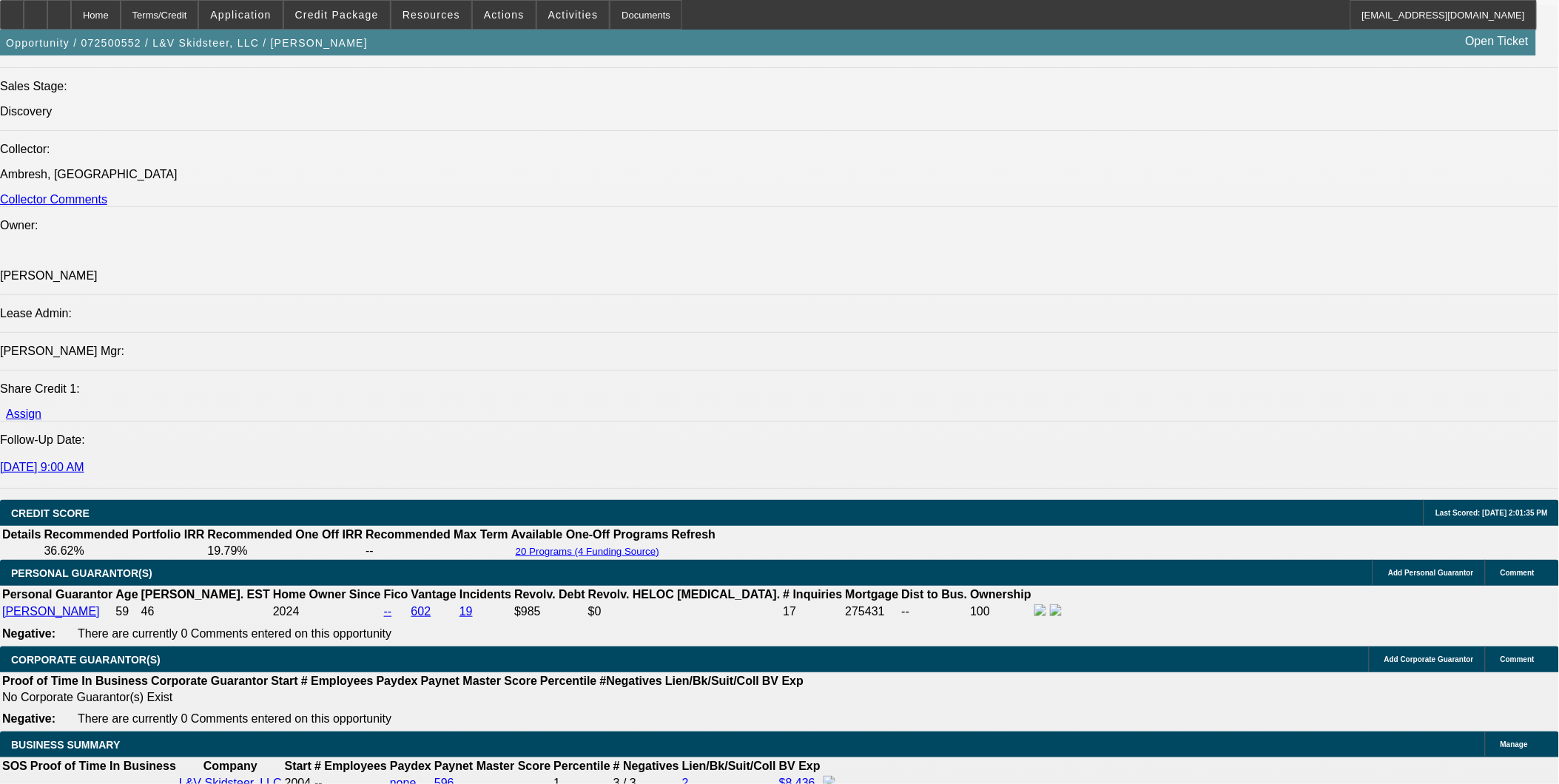
scroll to position [1704, 0]
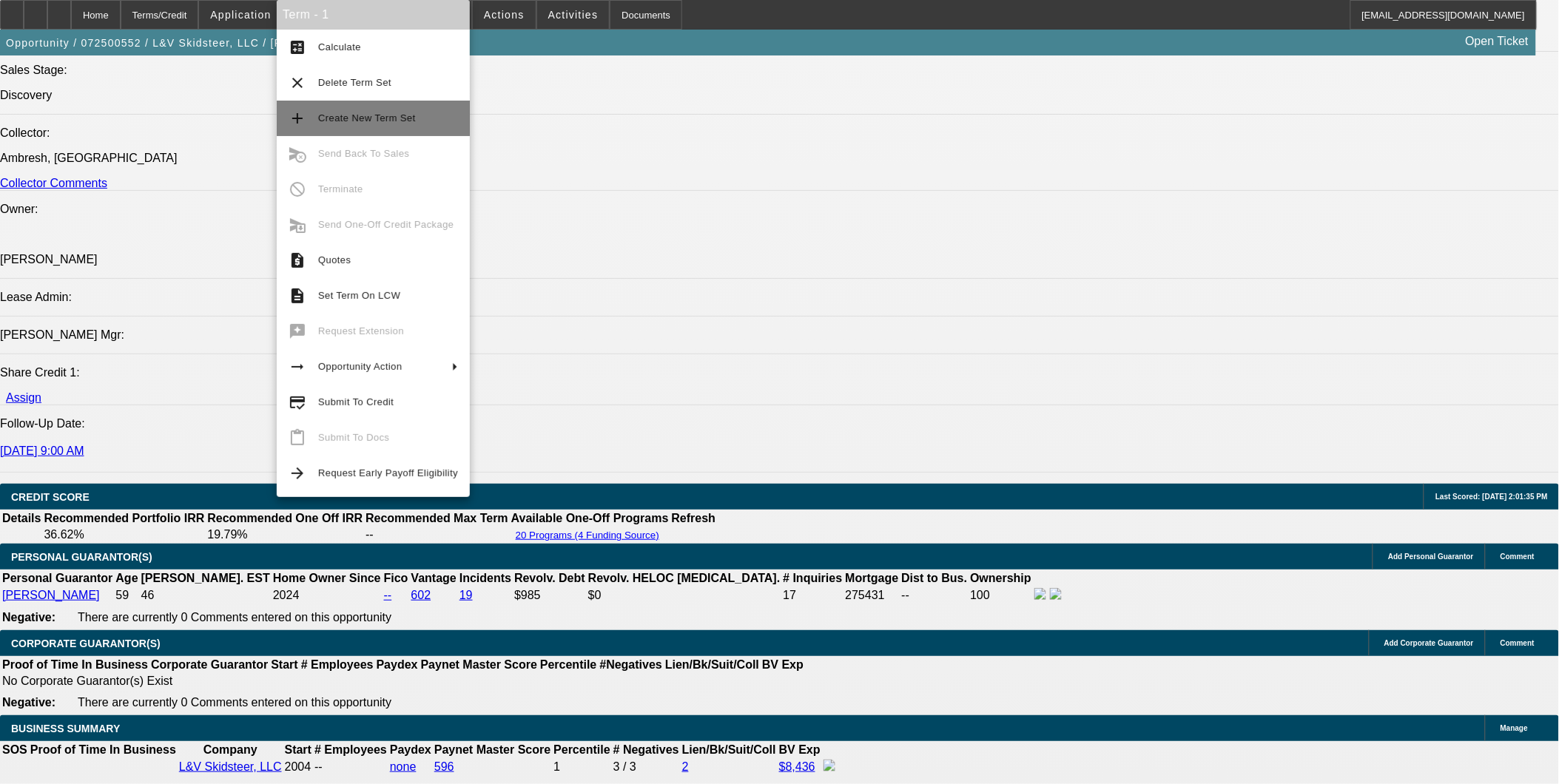
click at [364, 118] on span "Create New Term Set" at bounding box center [367, 117] width 98 height 11
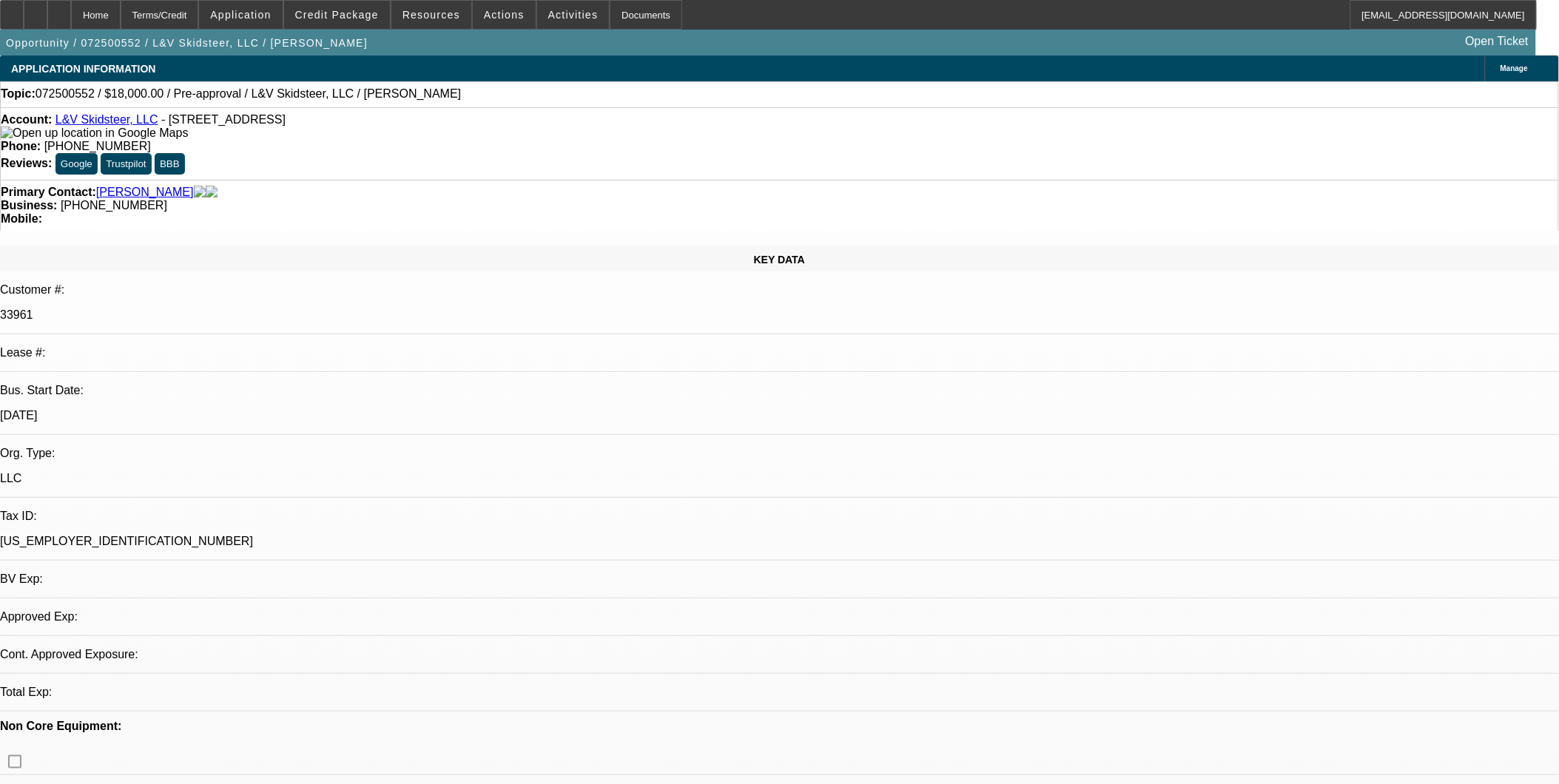
select select "0"
select select "2"
select select "0.1"
select select "0"
select select "2"
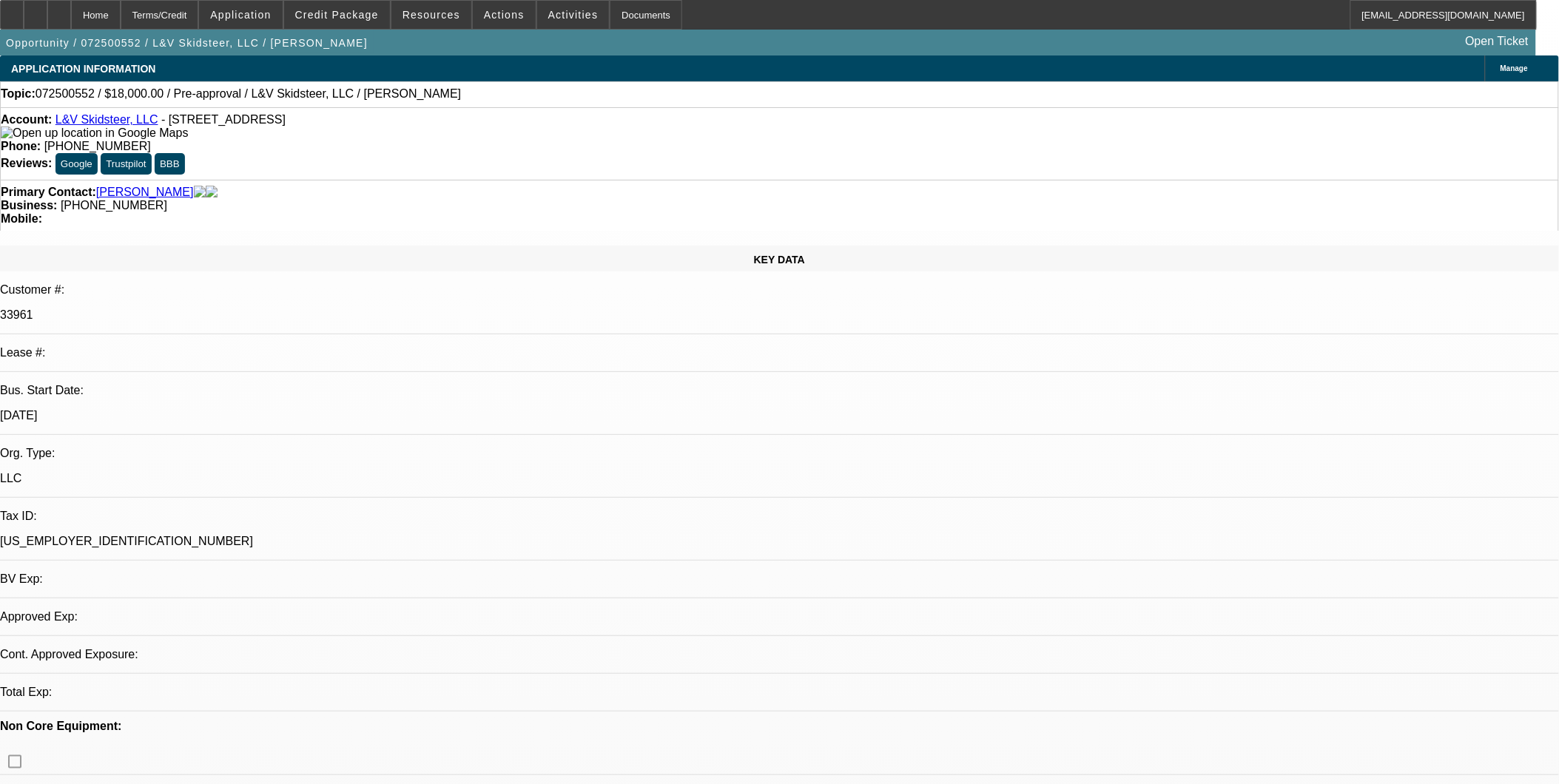
select select "0.1"
select select "1"
select select "2"
select select "4"
select select "1"
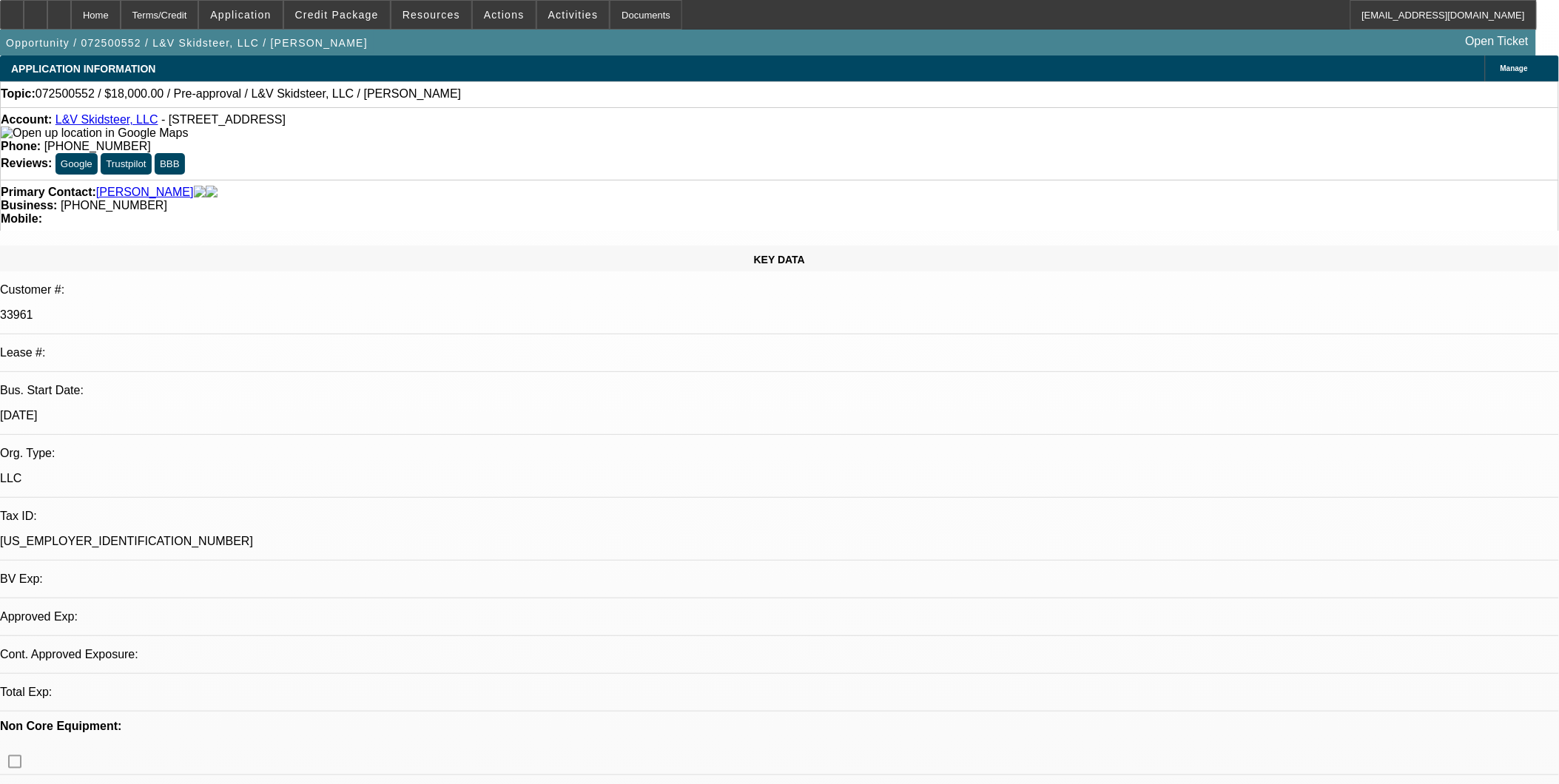
select select "2"
select select "4"
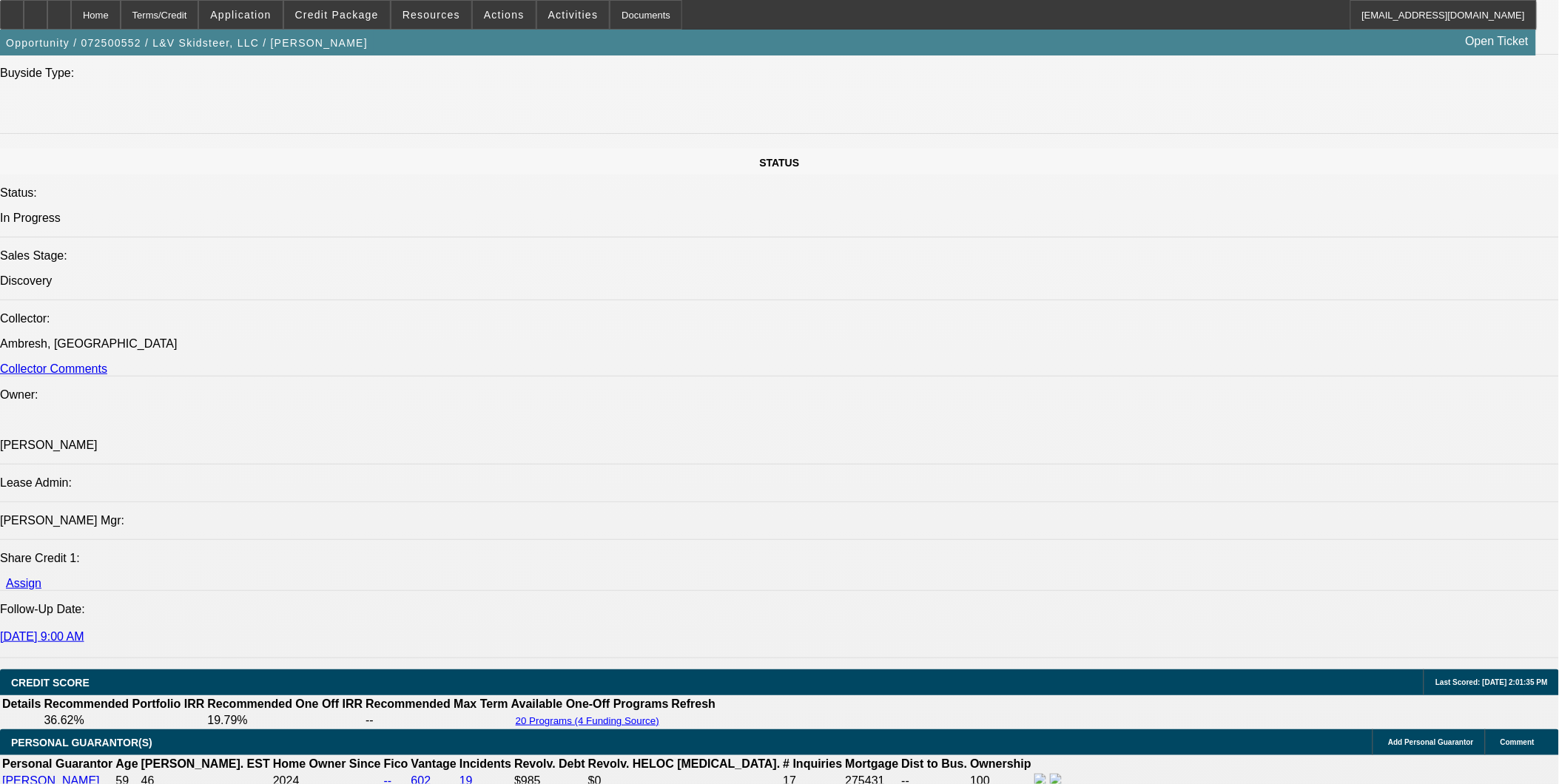
scroll to position [1971, 0]
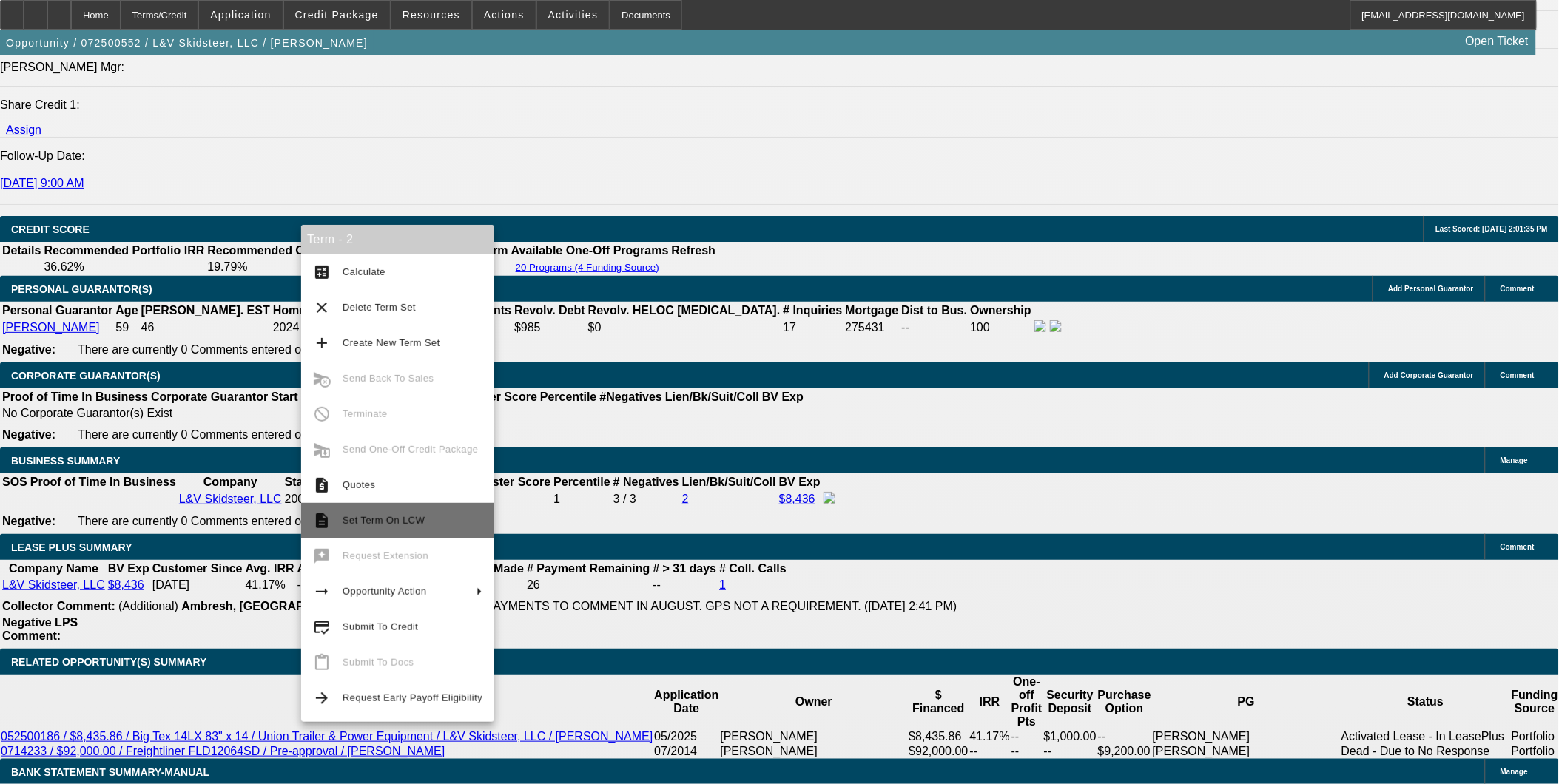
click at [450, 525] on span "Set Term On LCW" at bounding box center [412, 520] width 139 height 17
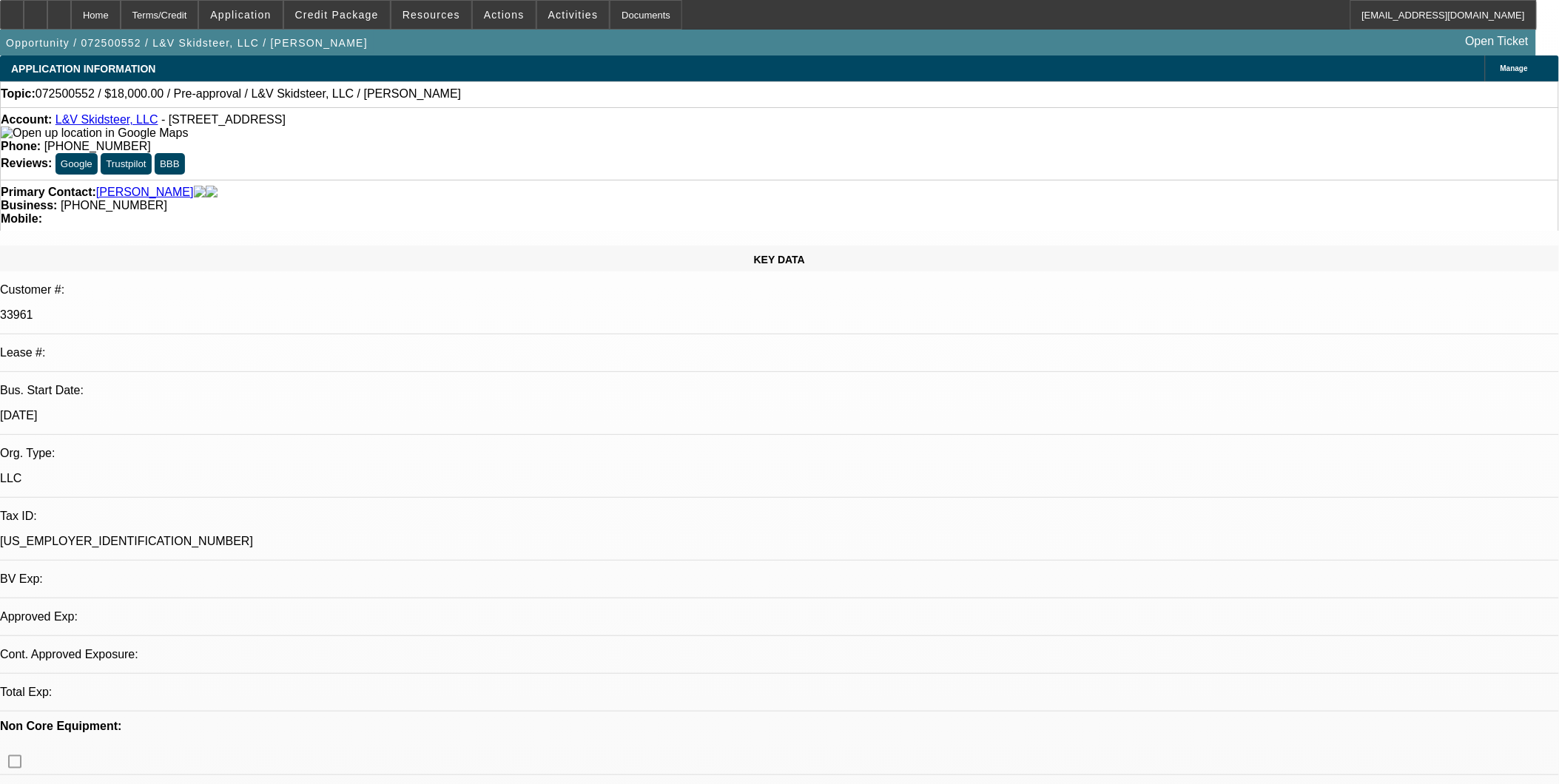
select select "0"
select select "2"
select select "0.1"
select select "4"
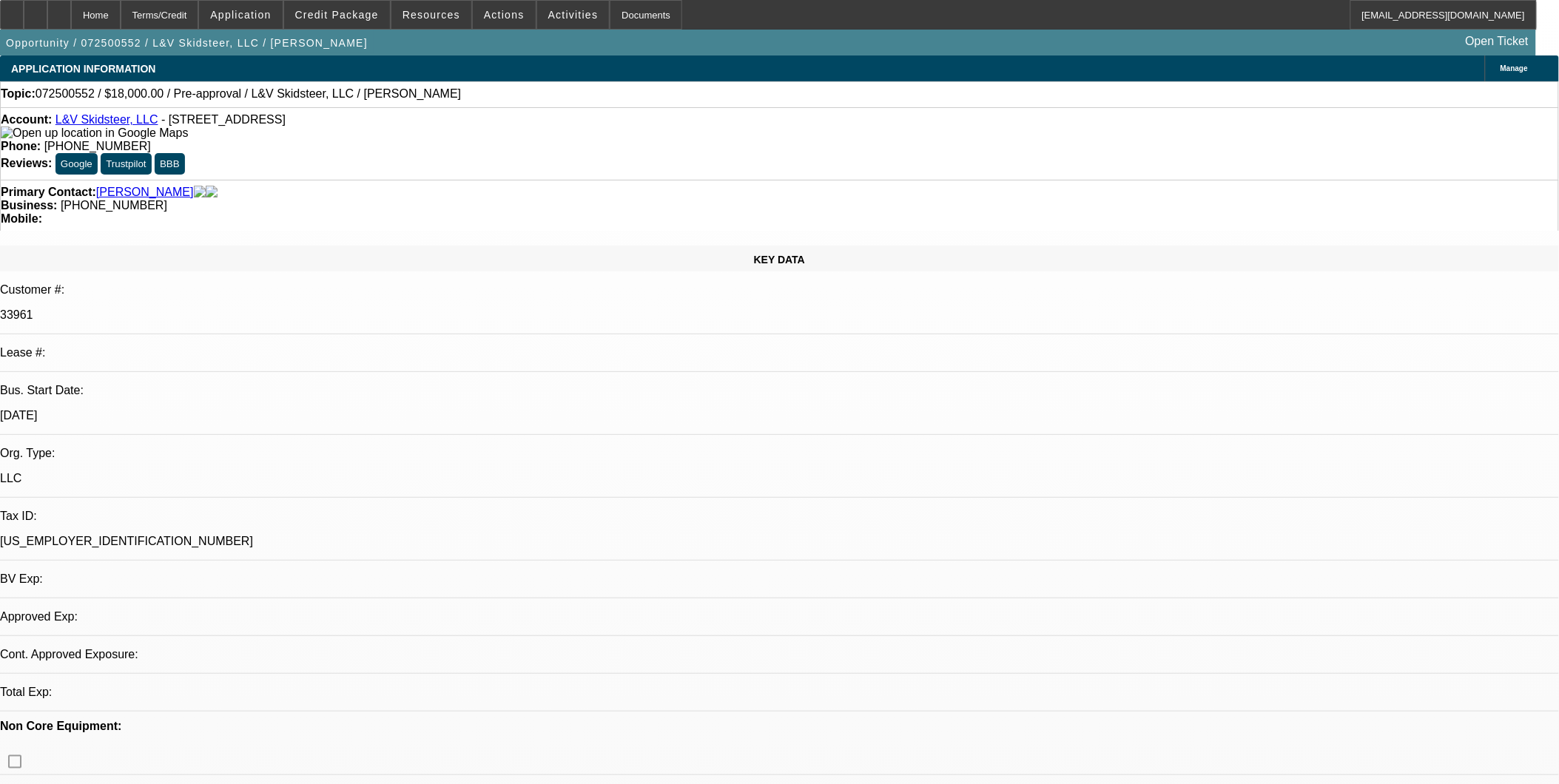
select select "0"
select select "2"
select select "0.1"
select select "4"
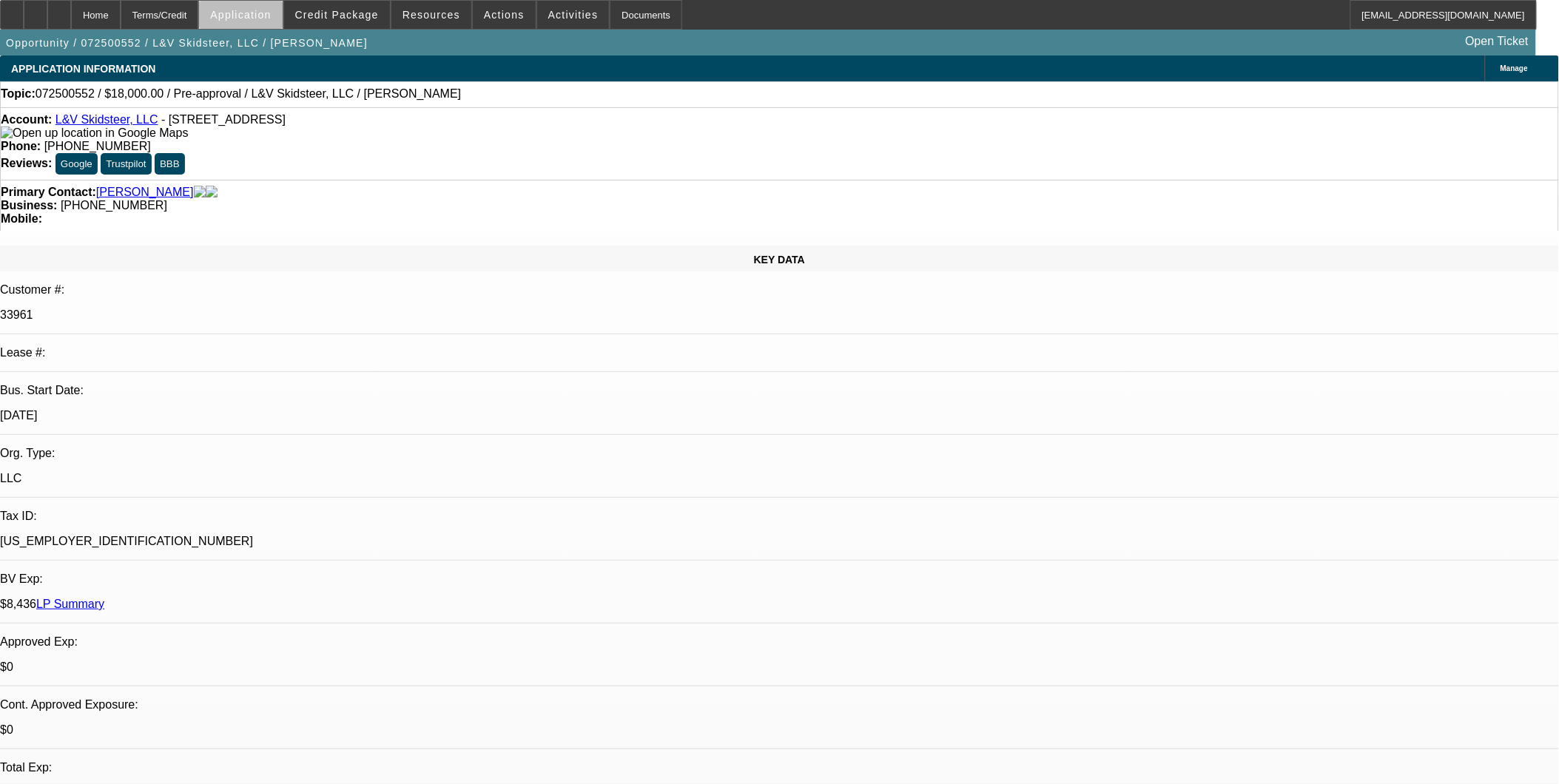
click at [271, 17] on span "Application" at bounding box center [240, 15] width 61 height 12
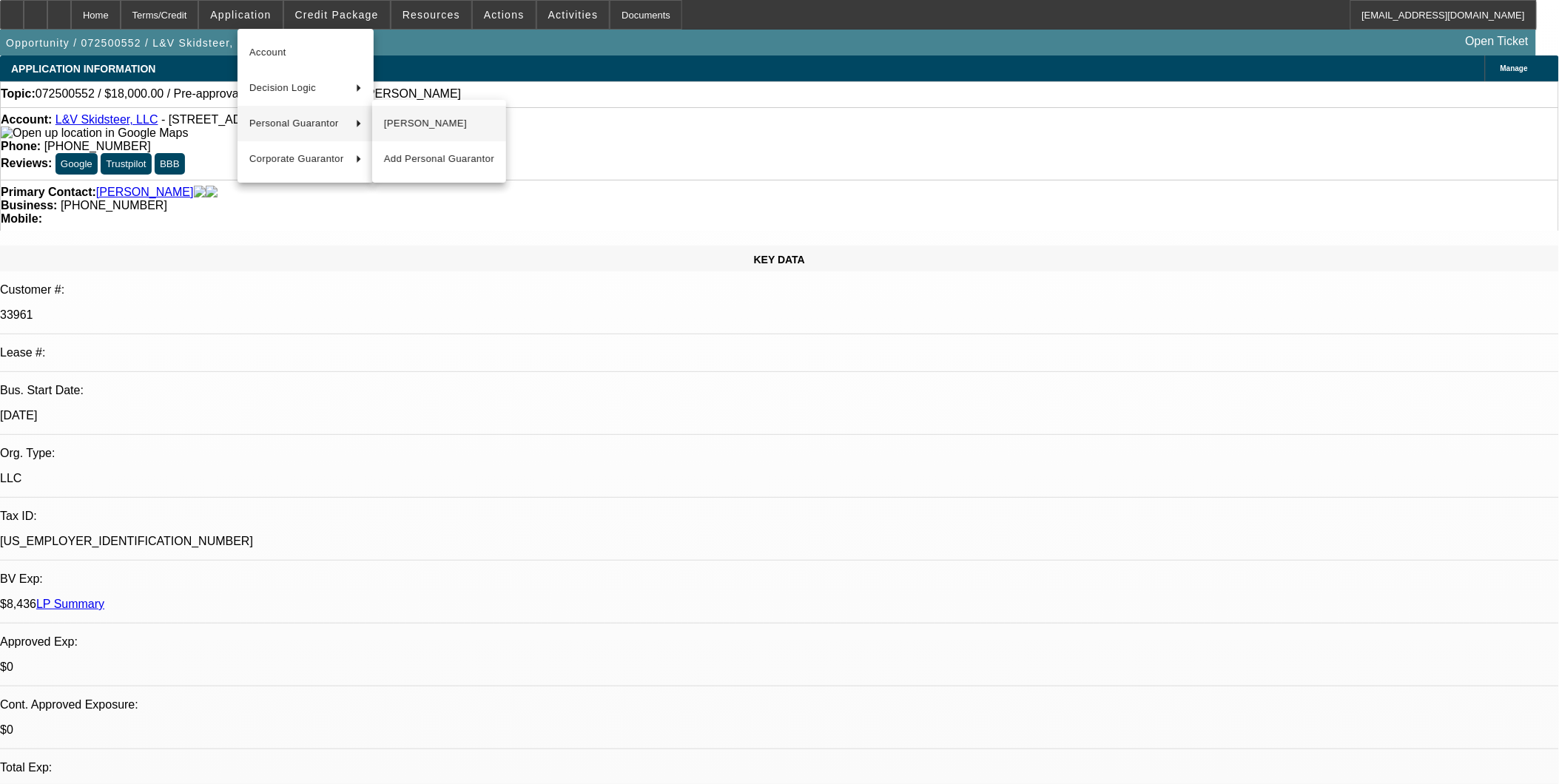
click at [419, 127] on span "[PERSON_NAME]" at bounding box center [439, 123] width 110 height 17
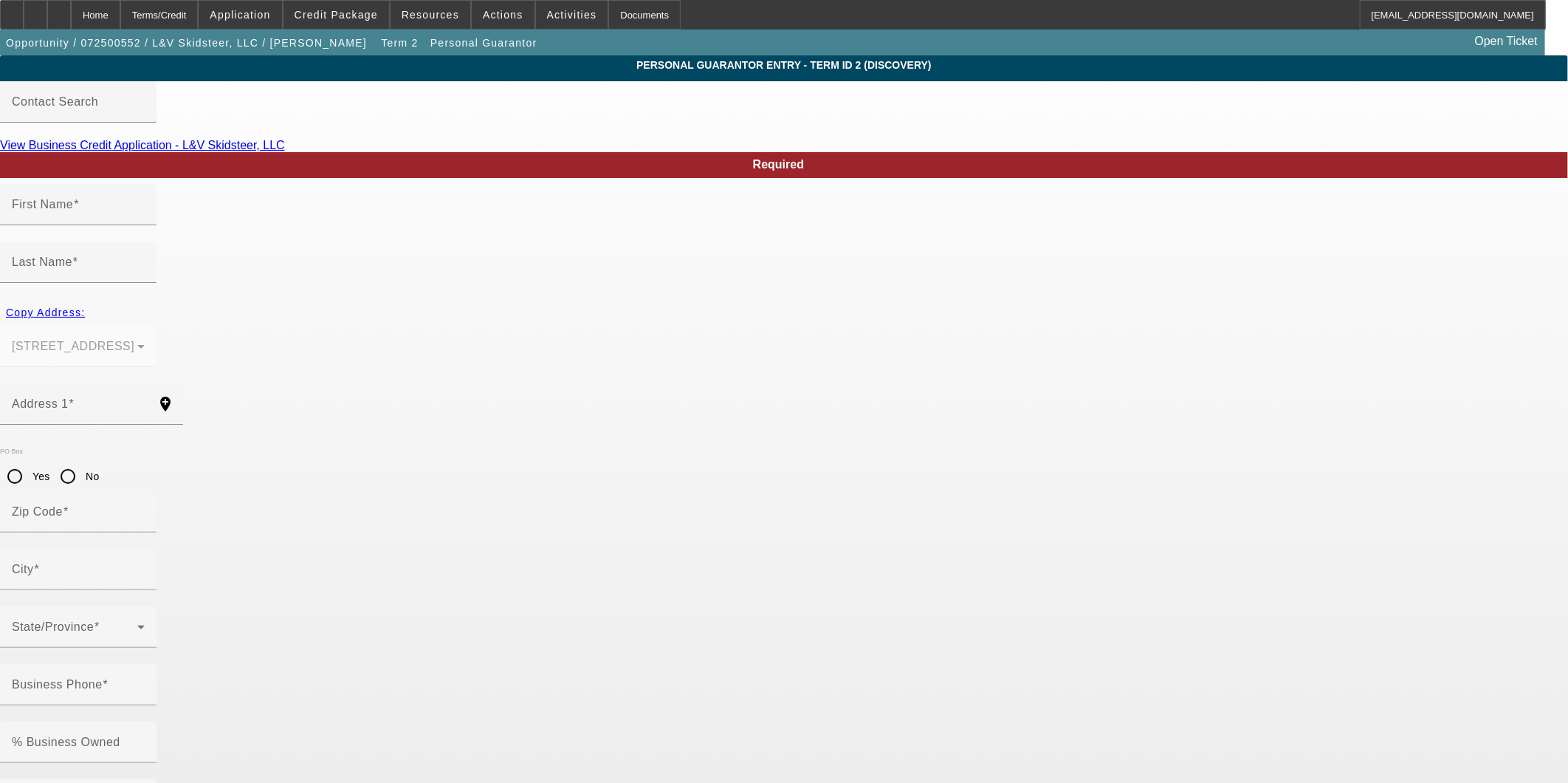
type input "Kurt"
type input "Van Schoonhoven"
type input "14513 43rd Ave"
radio input "true"
type input "54729"
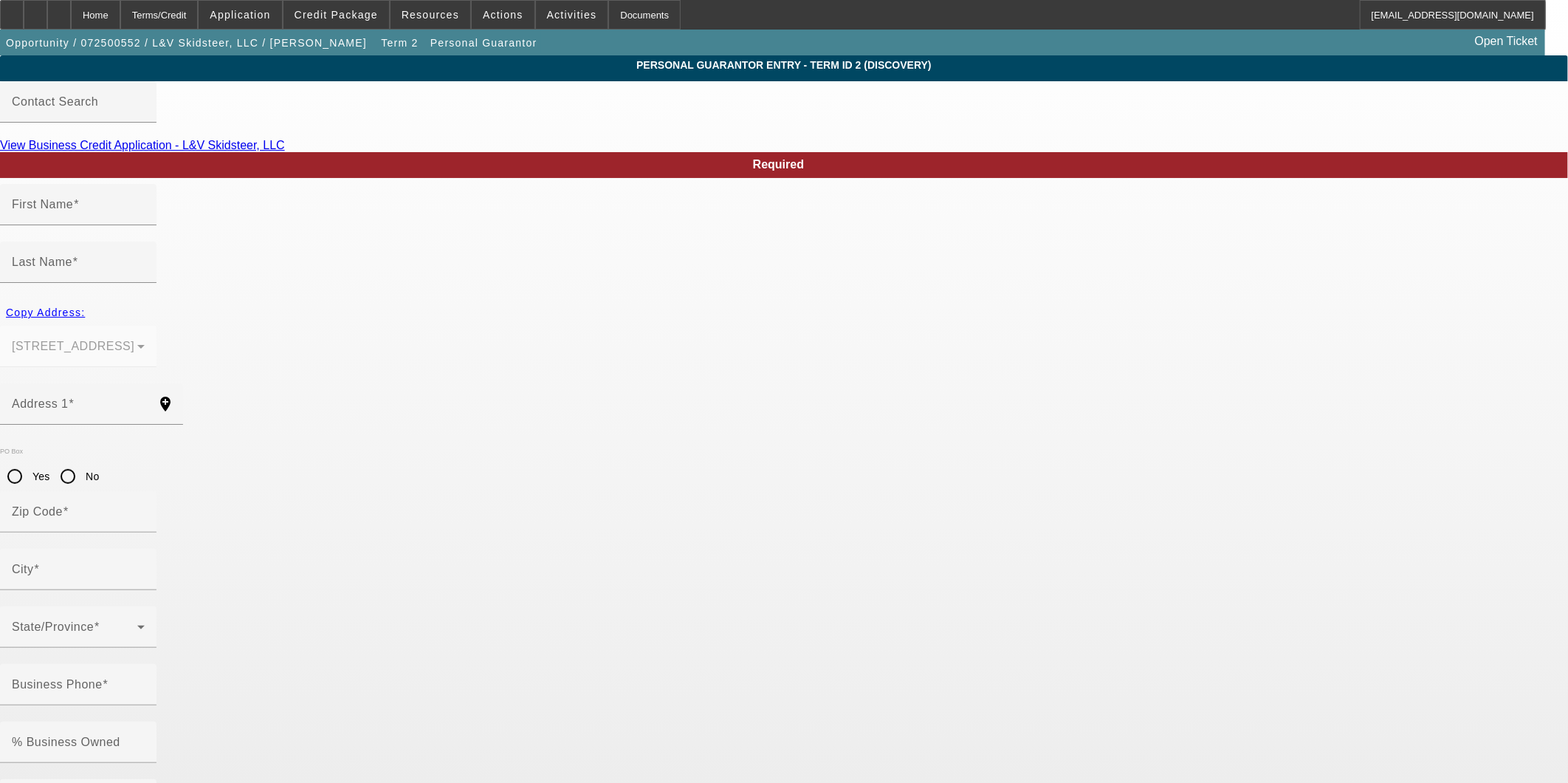
type input "Chippewa Falls"
type input "(715) 456-8032"
type input "100"
type input "387-78-2054"
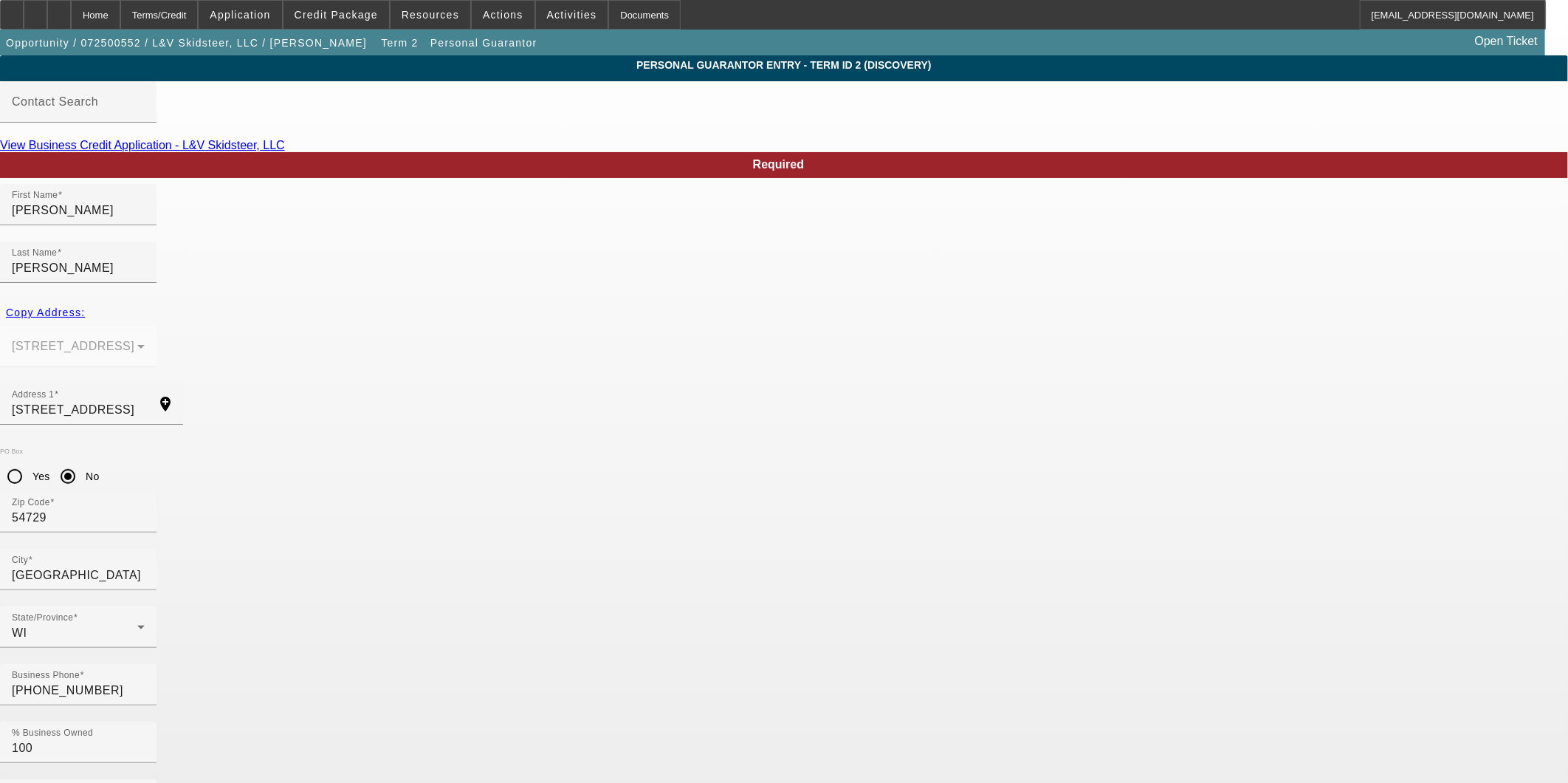
type input "dodge20ram21@gmail.co"
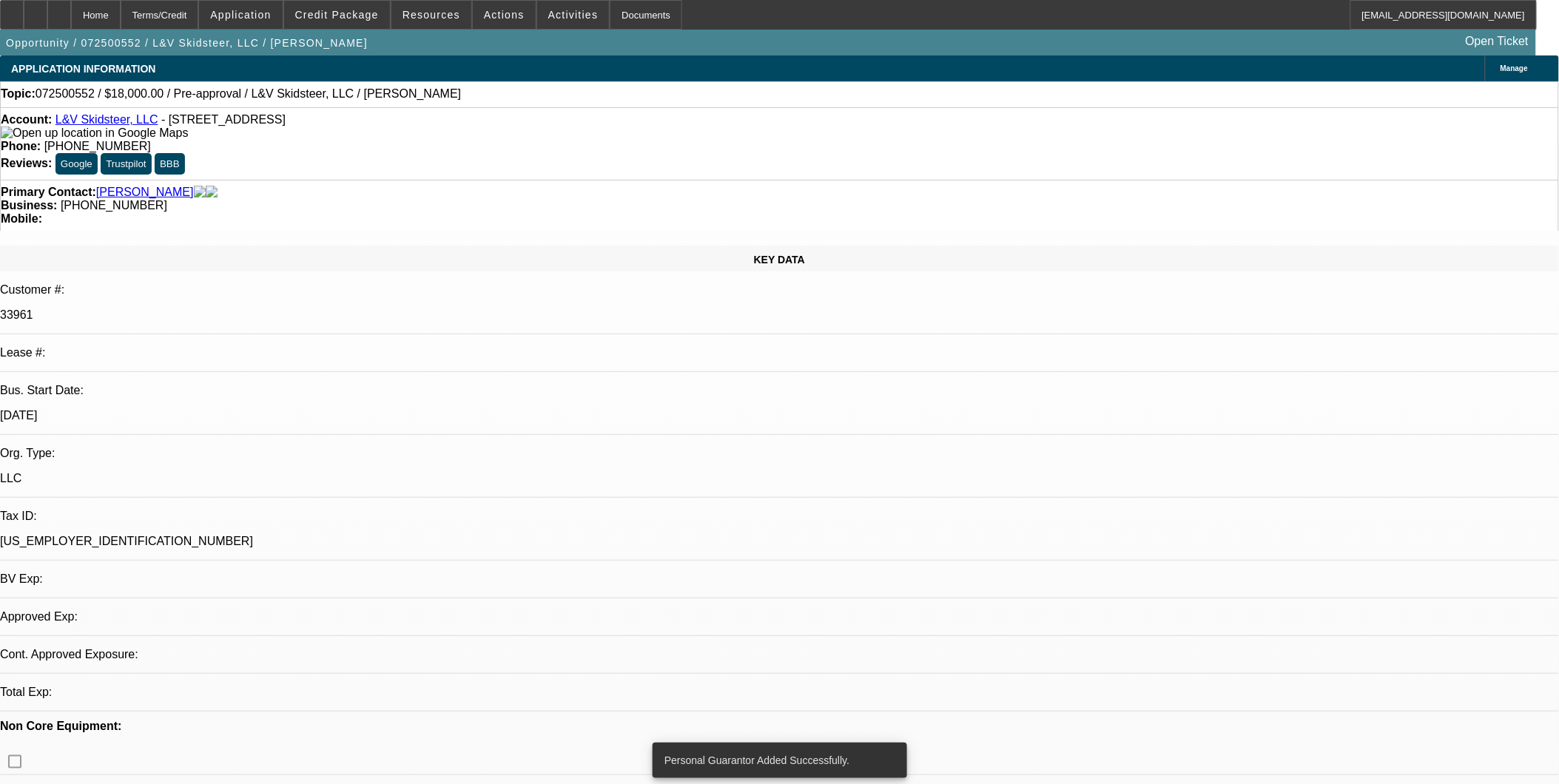
select select "0"
select select "2"
select select "0.1"
select select "4"
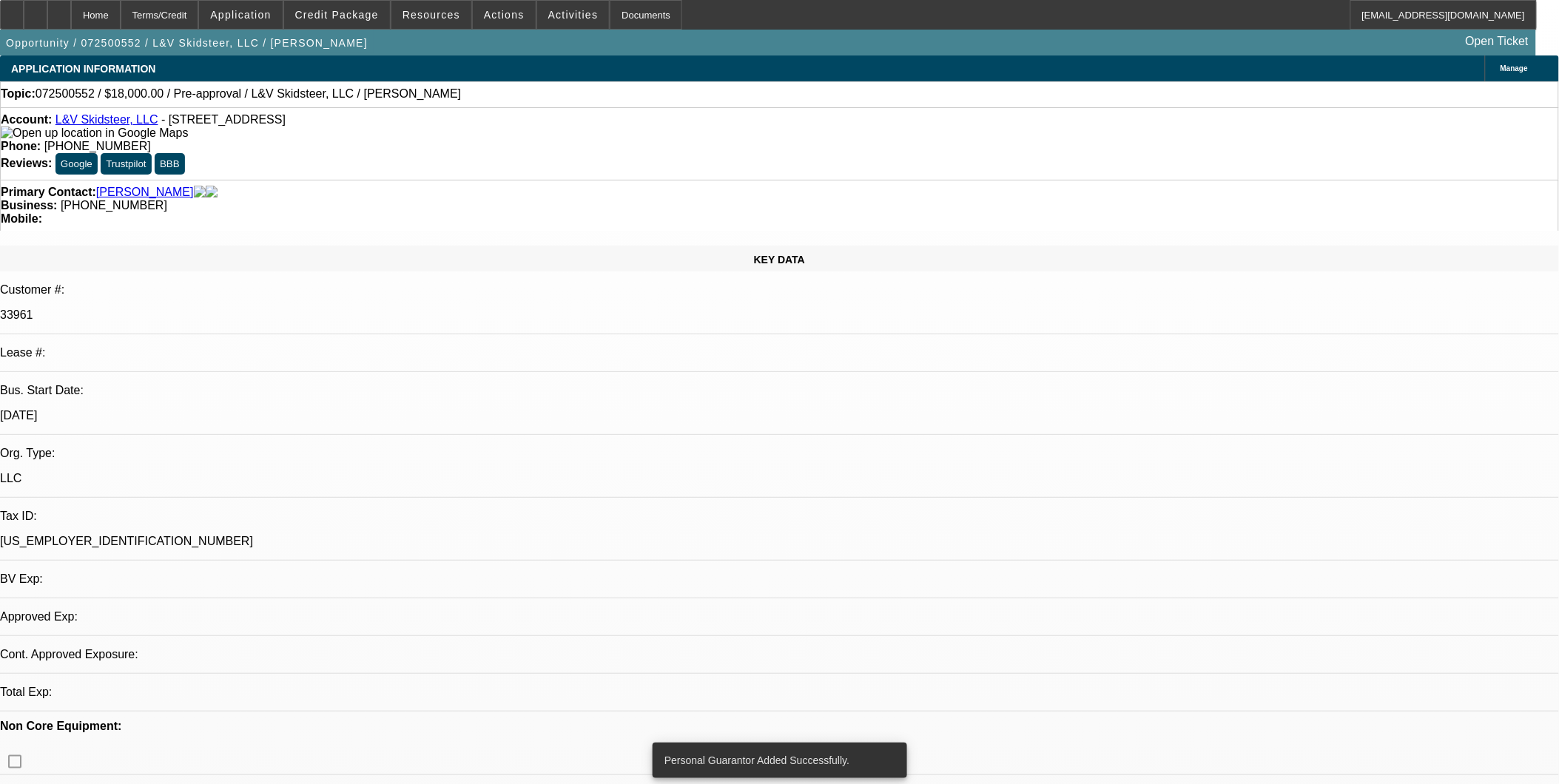
select select "0"
select select "2"
select select "0.1"
select select "4"
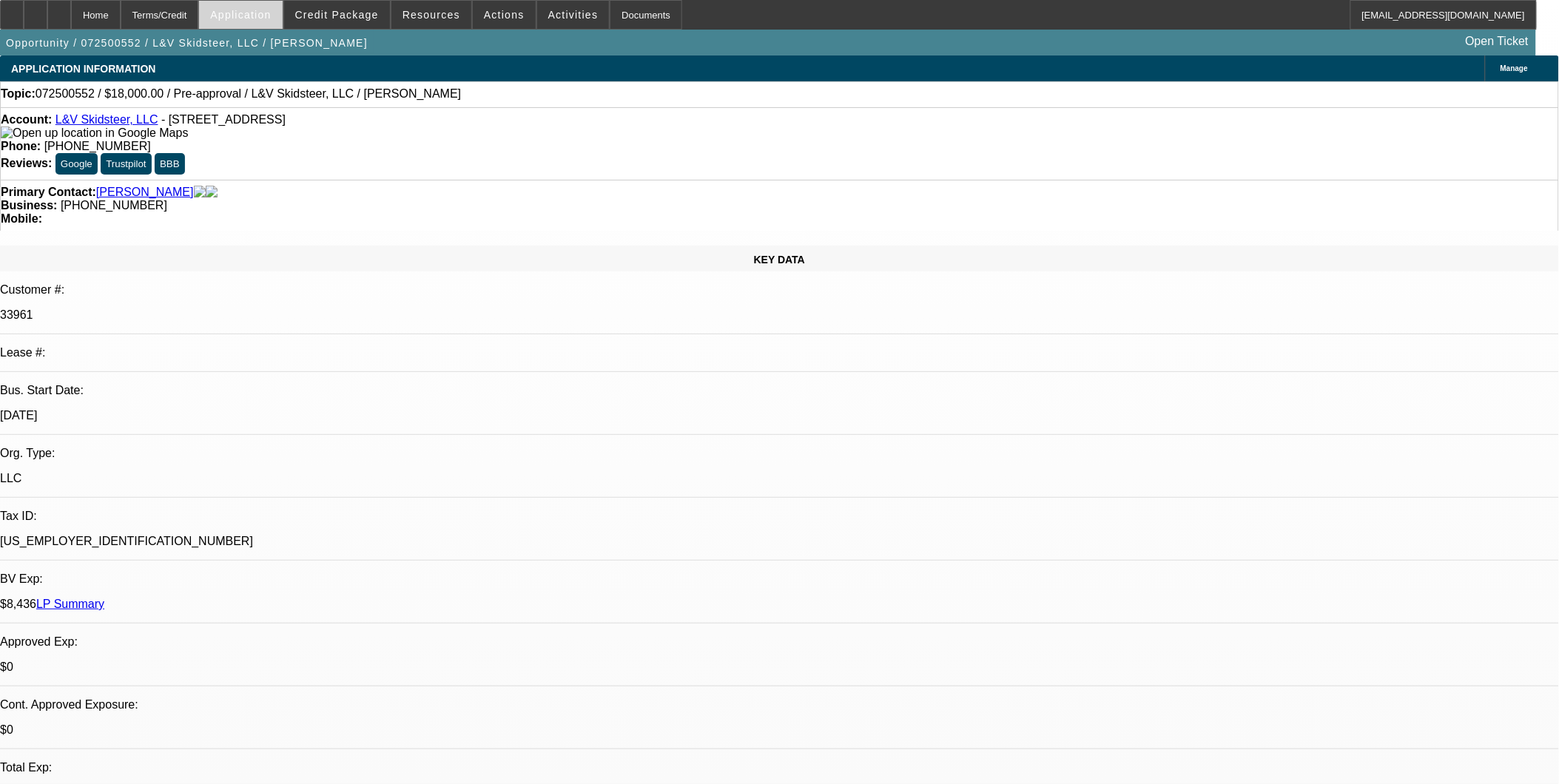
click at [277, 24] on span at bounding box center [240, 14] width 83 height 36
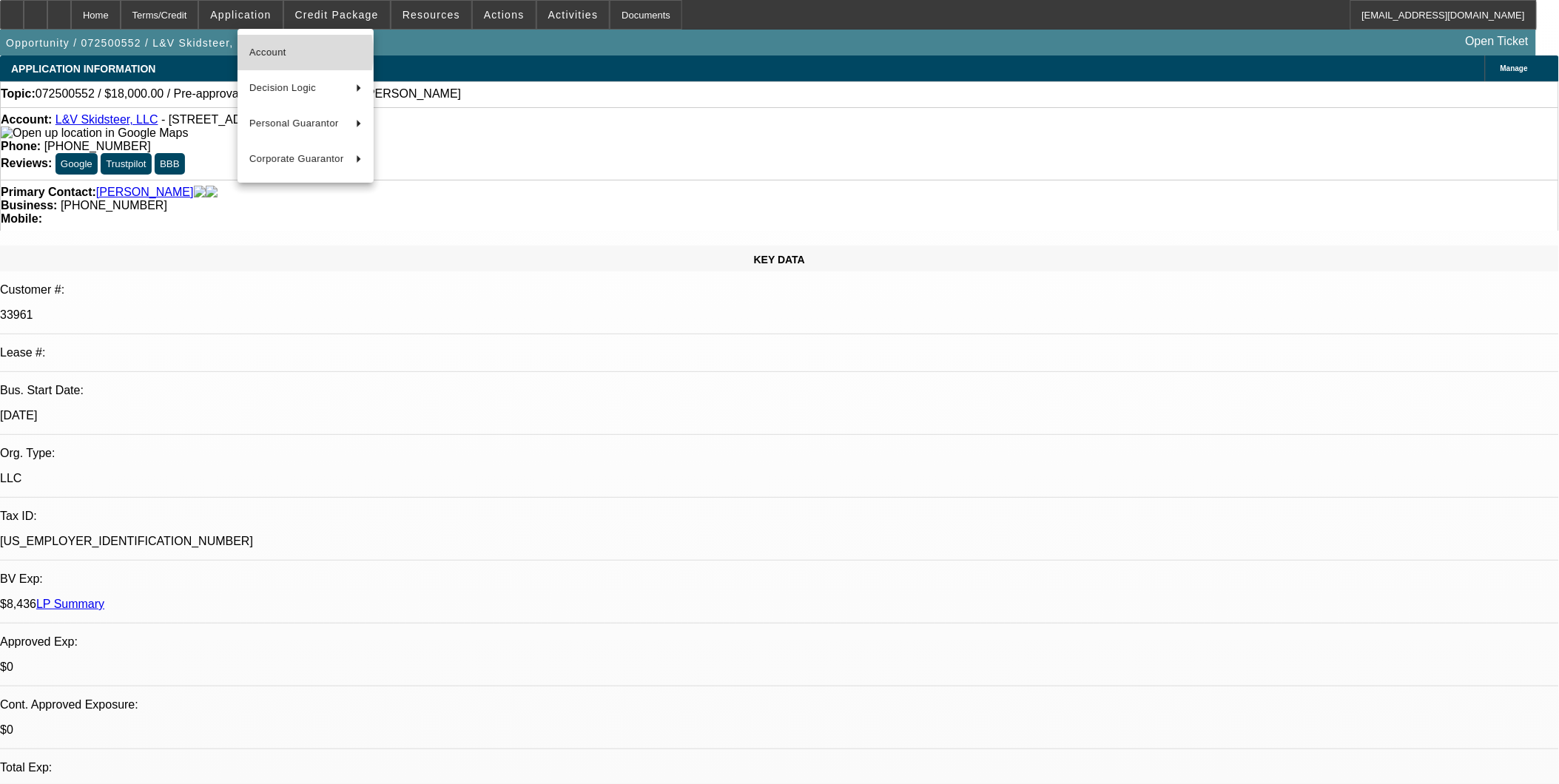
click at [285, 53] on span "Account" at bounding box center [305, 52] width 112 height 17
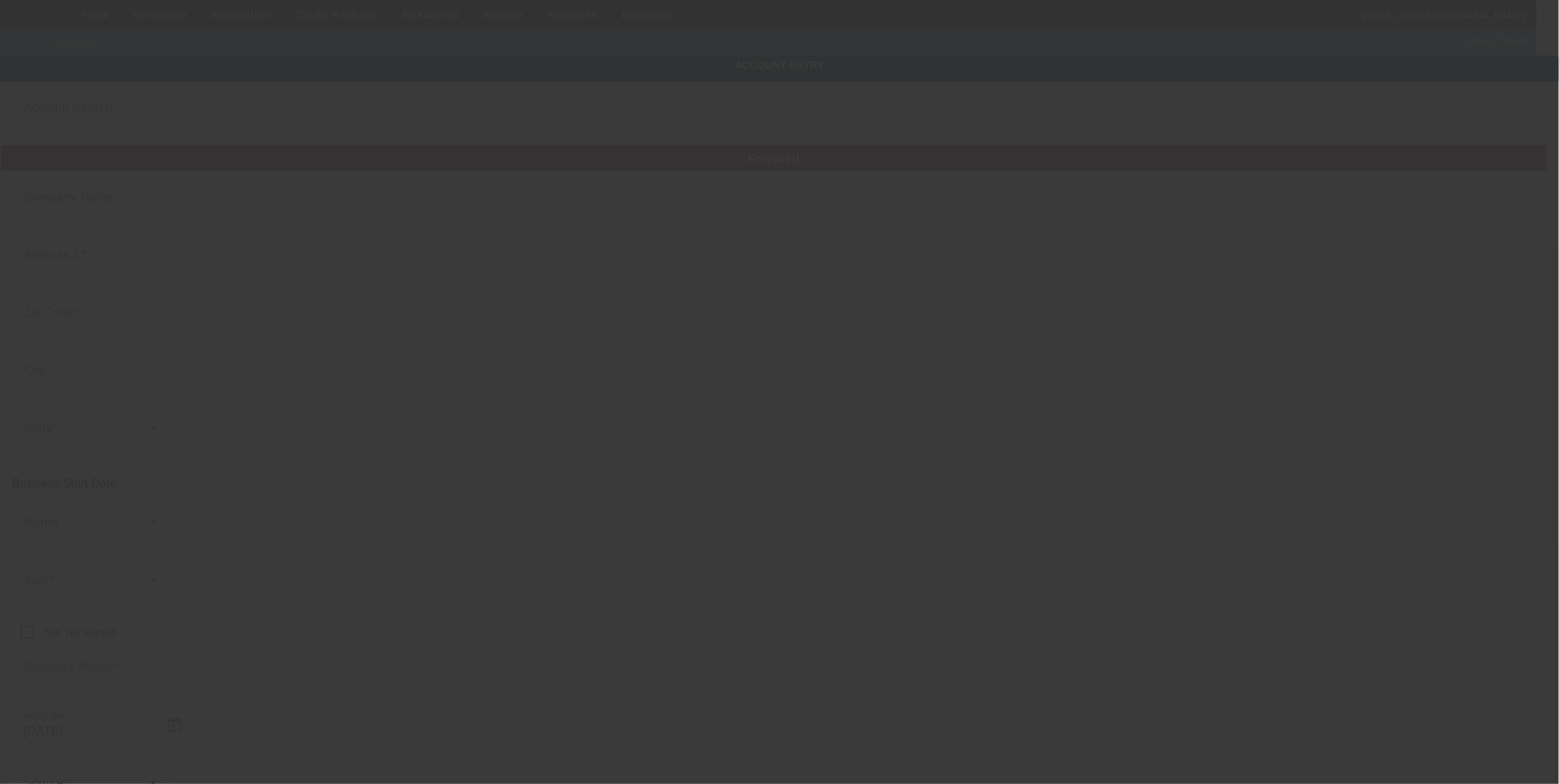
type input "L&V Skidsteer, LLC"
type input "14513 43rd Ave"
type input "54729"
type input "Chippewa Falls"
type input "(715) 456-8032"
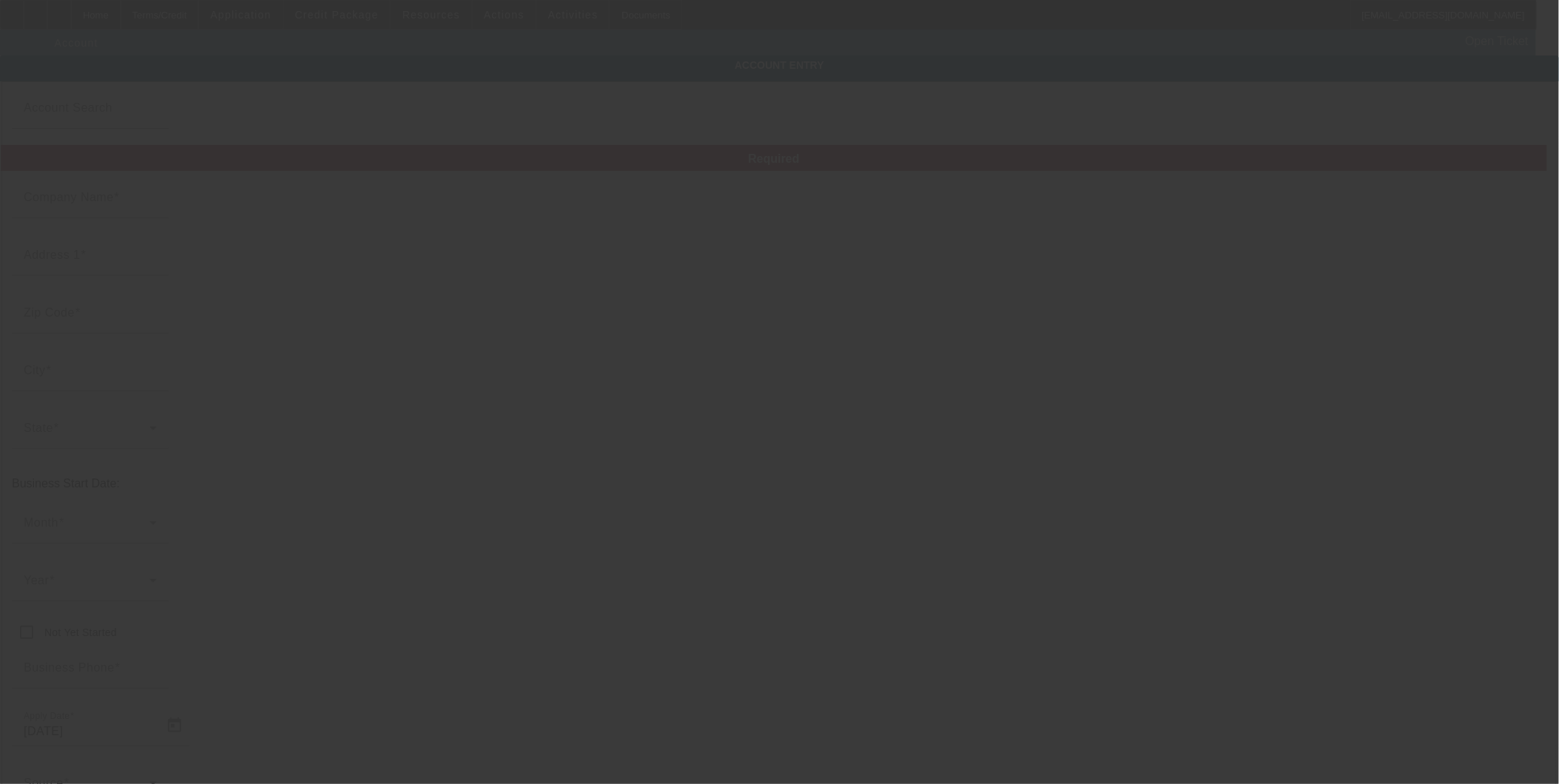
type input "dodge20ram21@gmail.com"
type input "Chippewa"
type input "20-1019884"
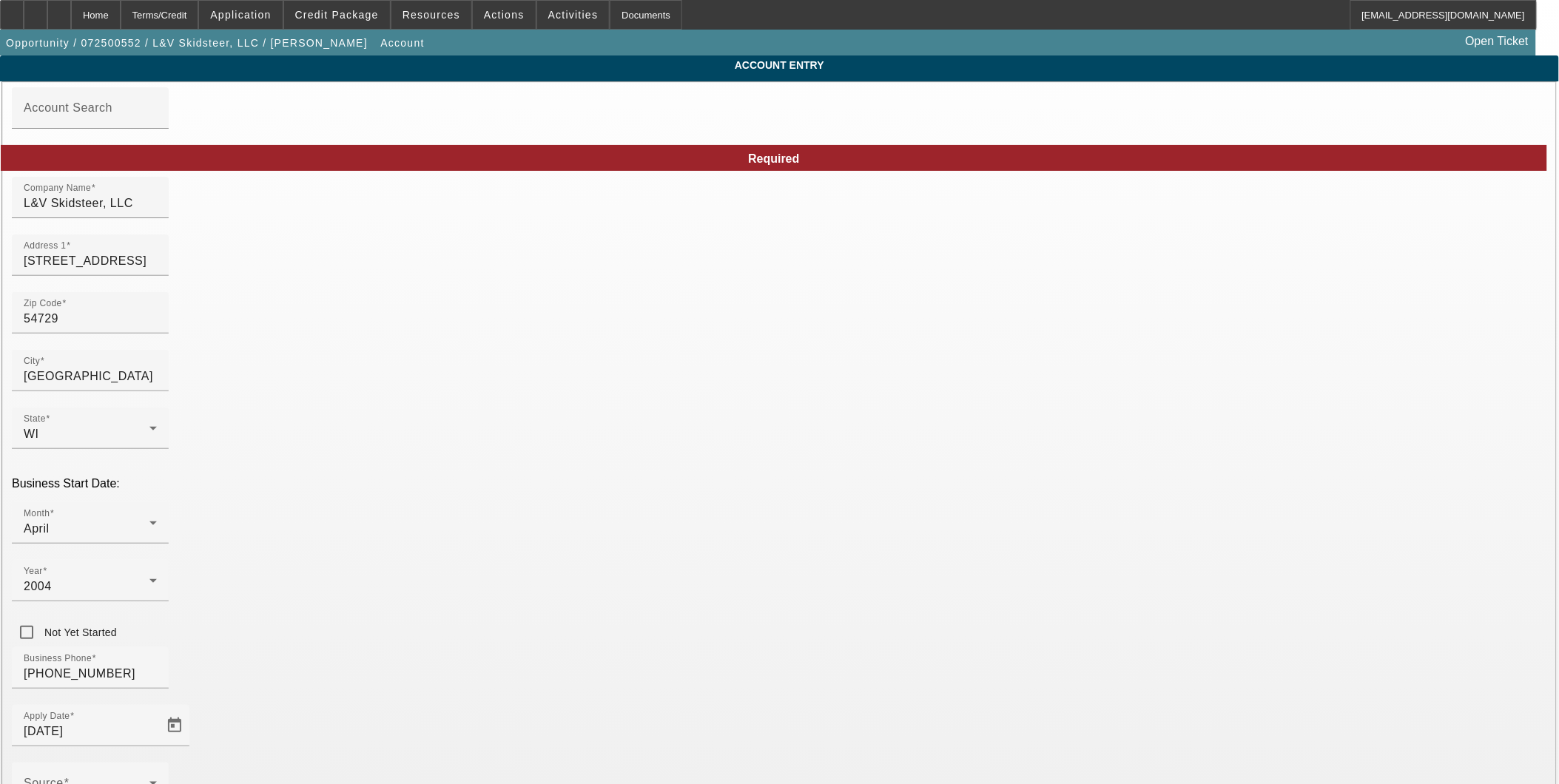
type input "7/23/2025"
type input "dodge20ram21@gmail.co"
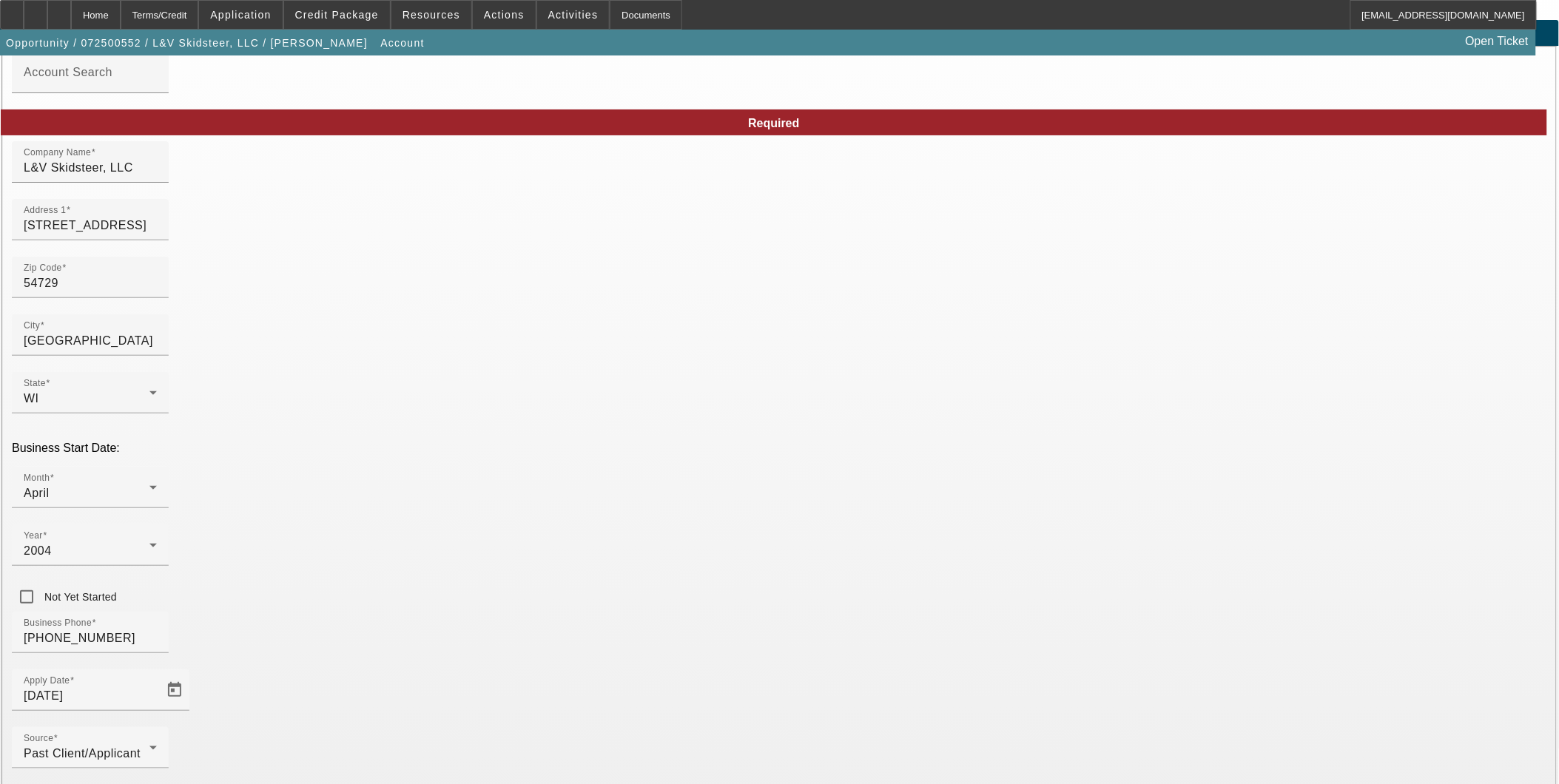
scroll to position [84, 0]
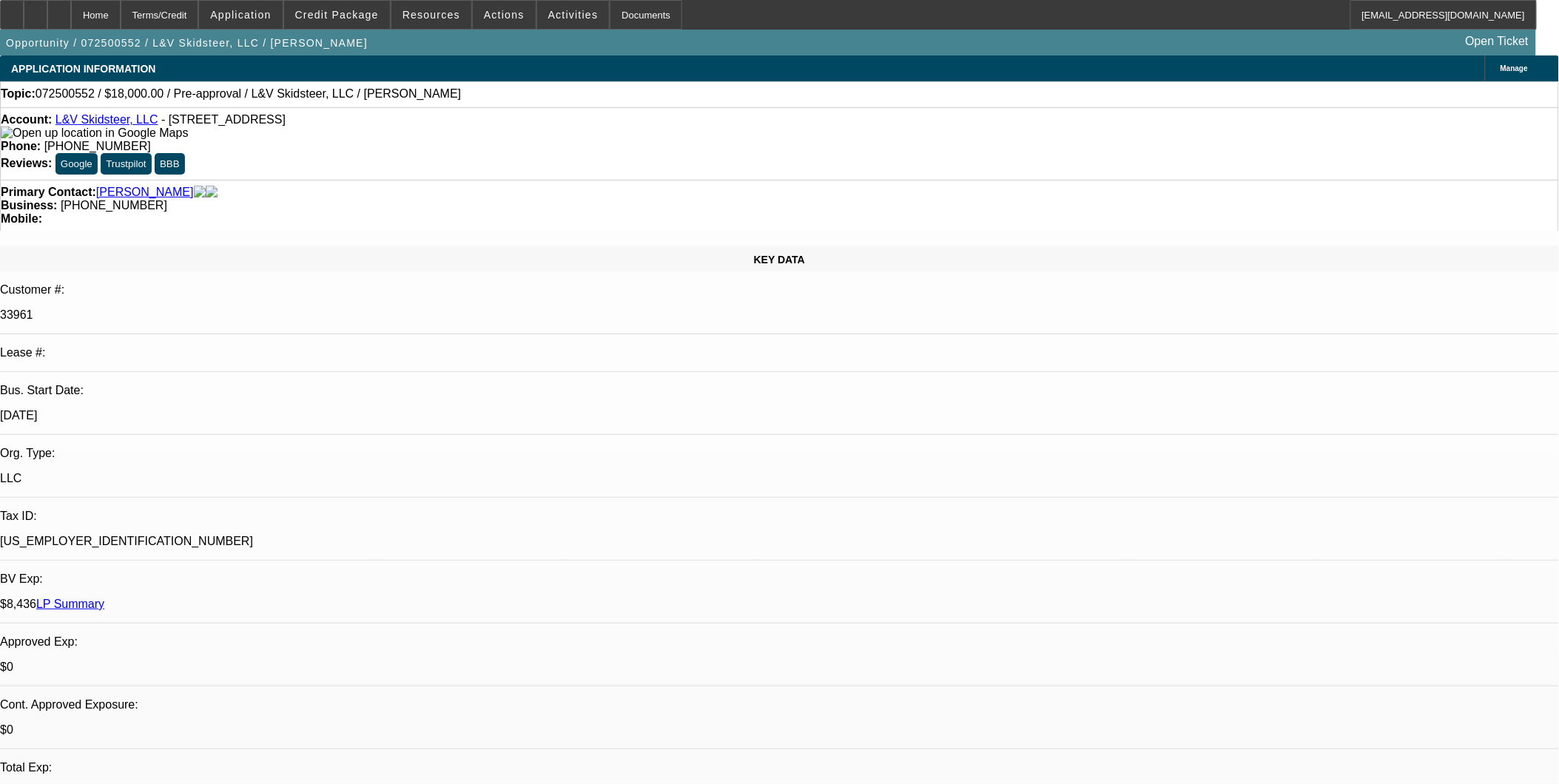
select select "0"
select select "2"
select select "0.1"
select select "4"
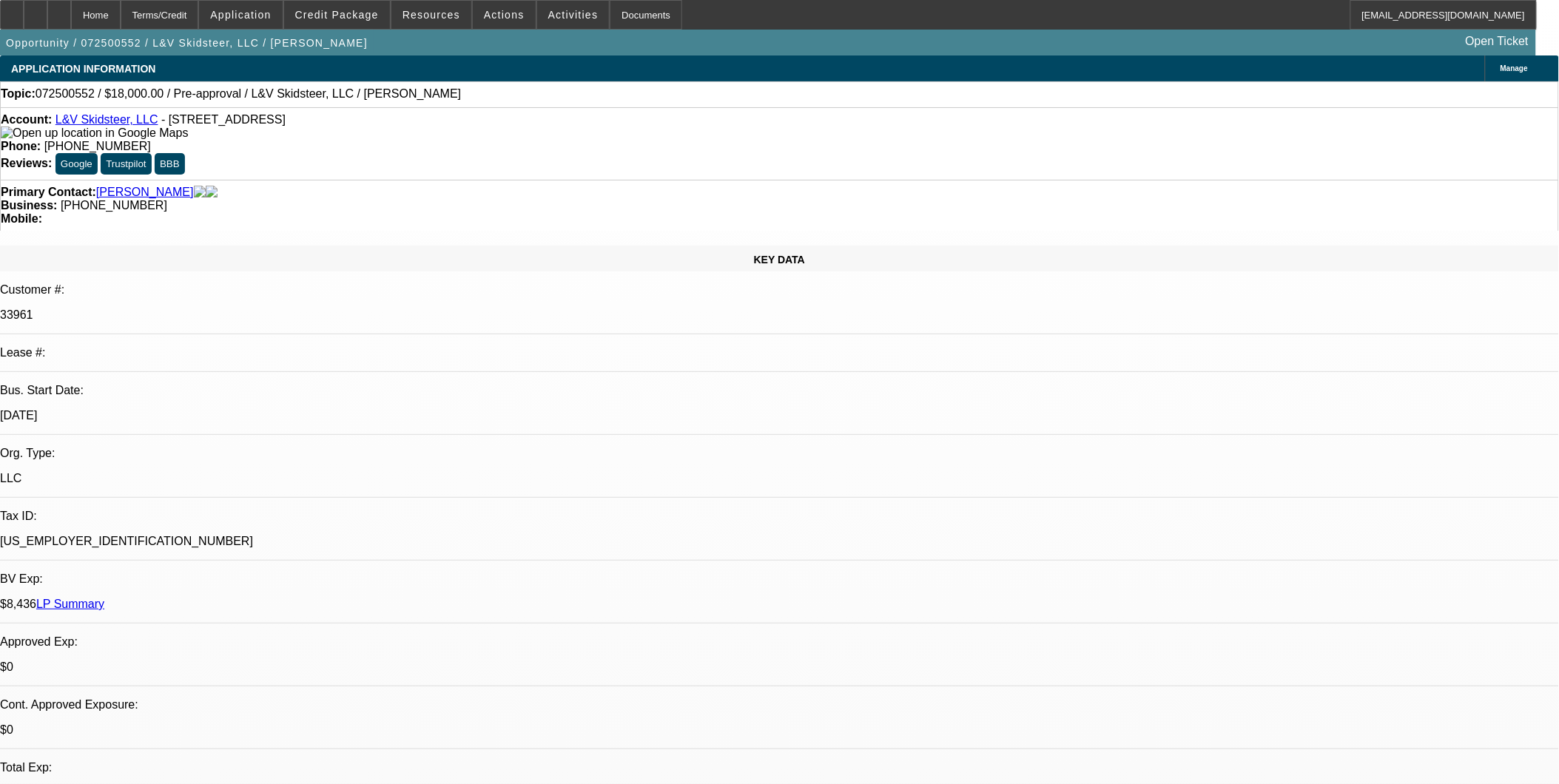
select select "0"
select select "2"
select select "0.1"
select select "4"
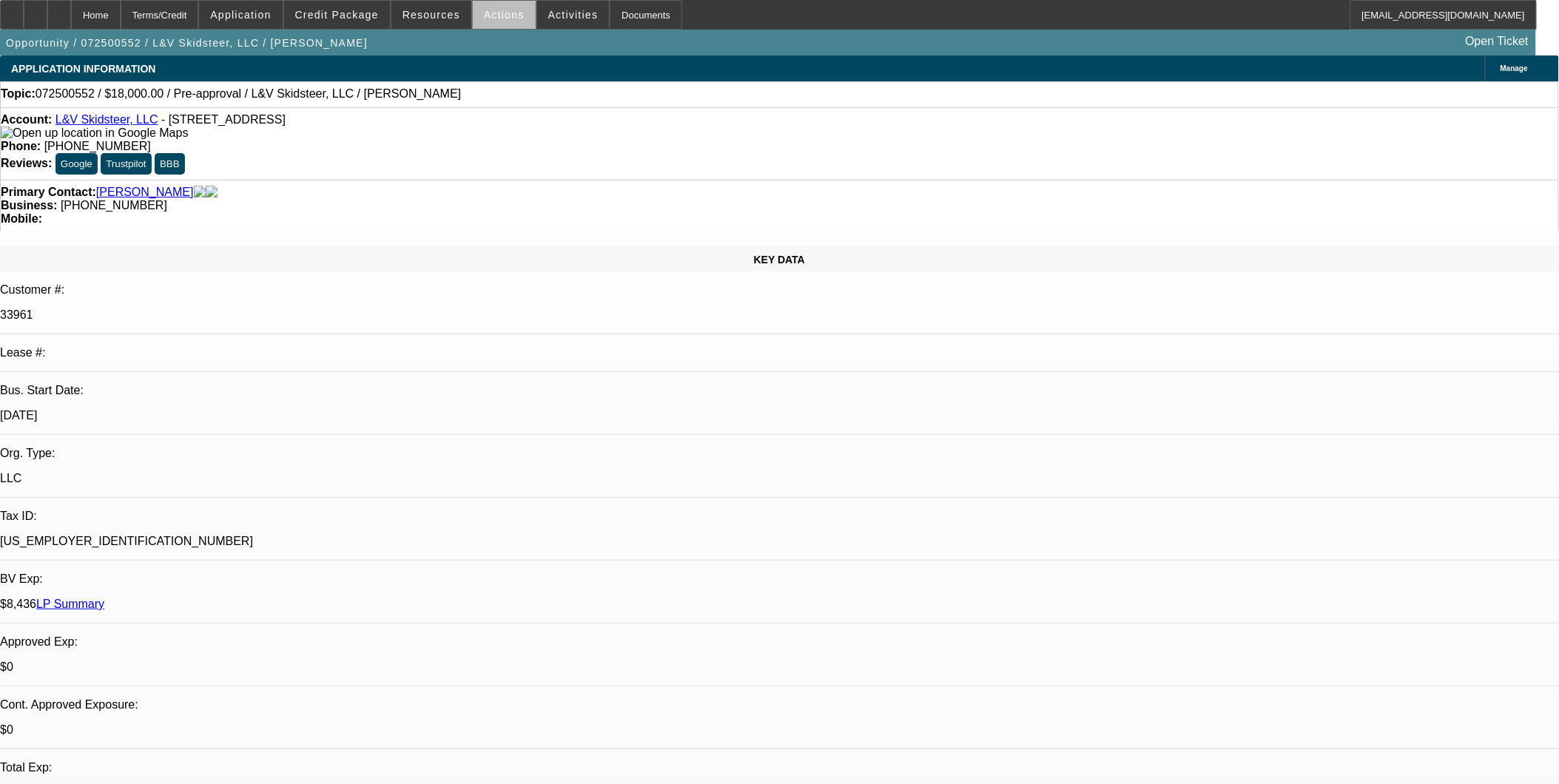
click at [506, 25] on span at bounding box center [504, 14] width 63 height 36
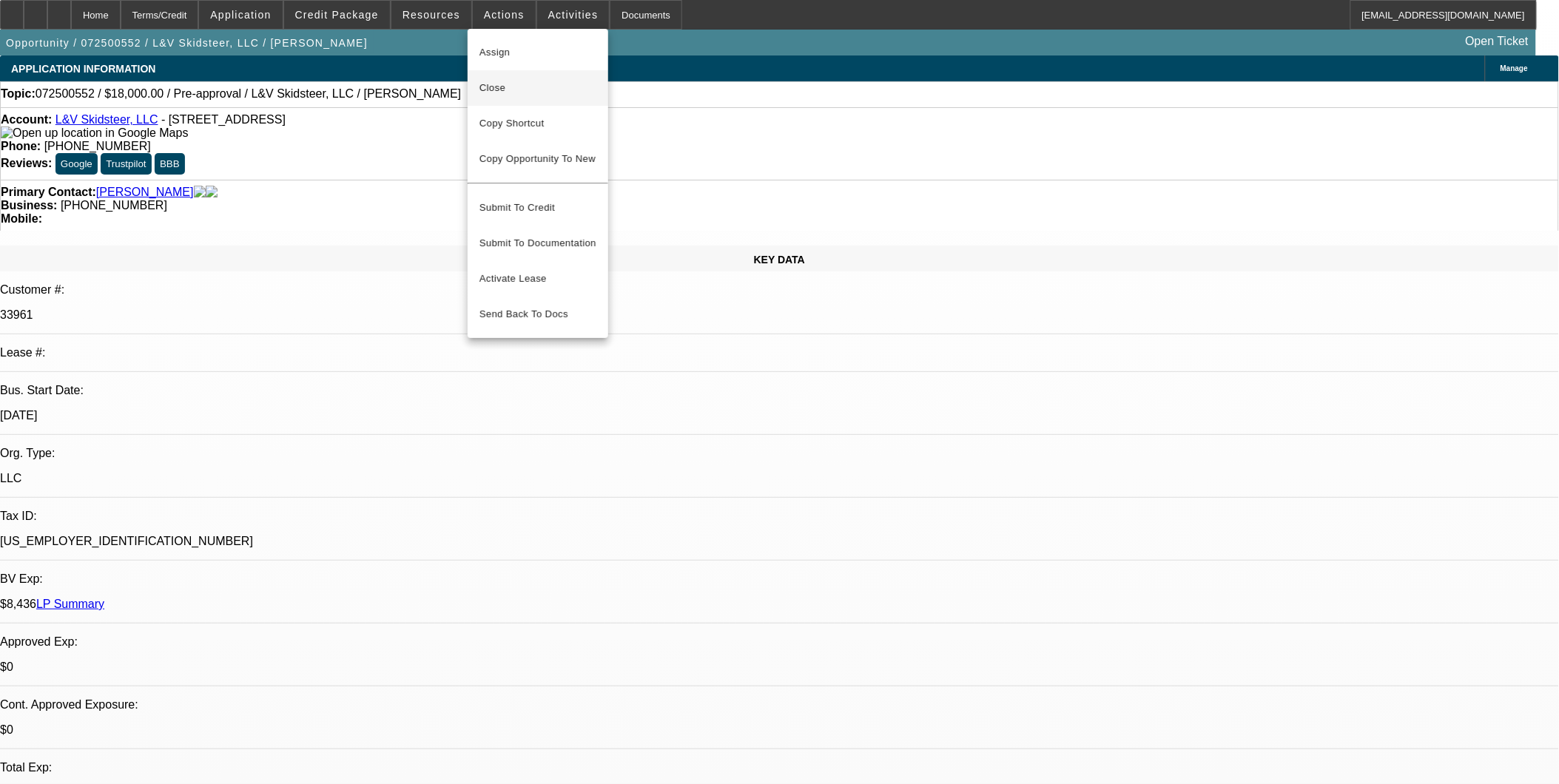
click at [522, 91] on span "Close" at bounding box center [538, 87] width 117 height 17
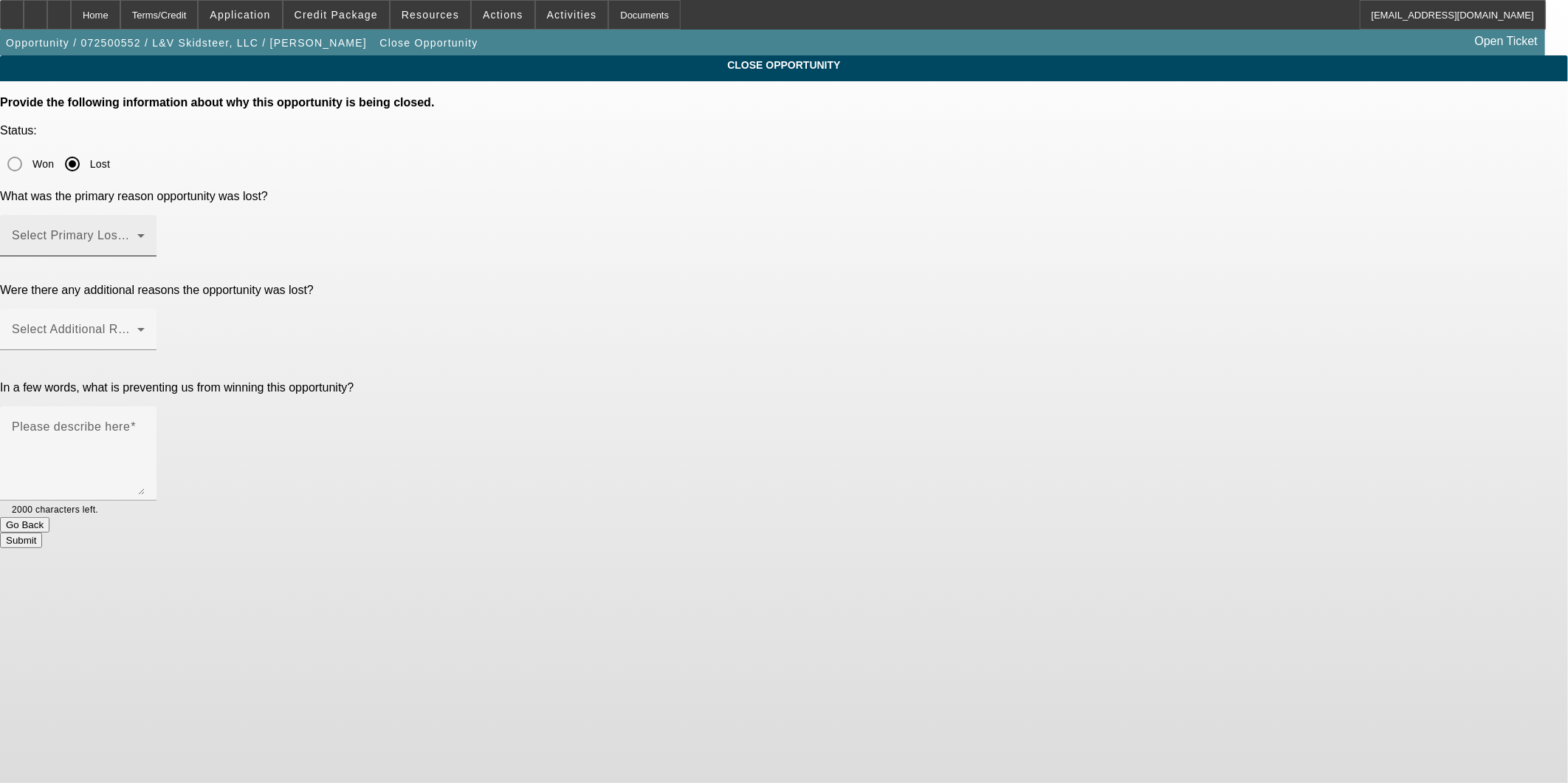
click at [144, 215] on div "Select Primary Lost Reason" at bounding box center [79, 235] width 133 height 42
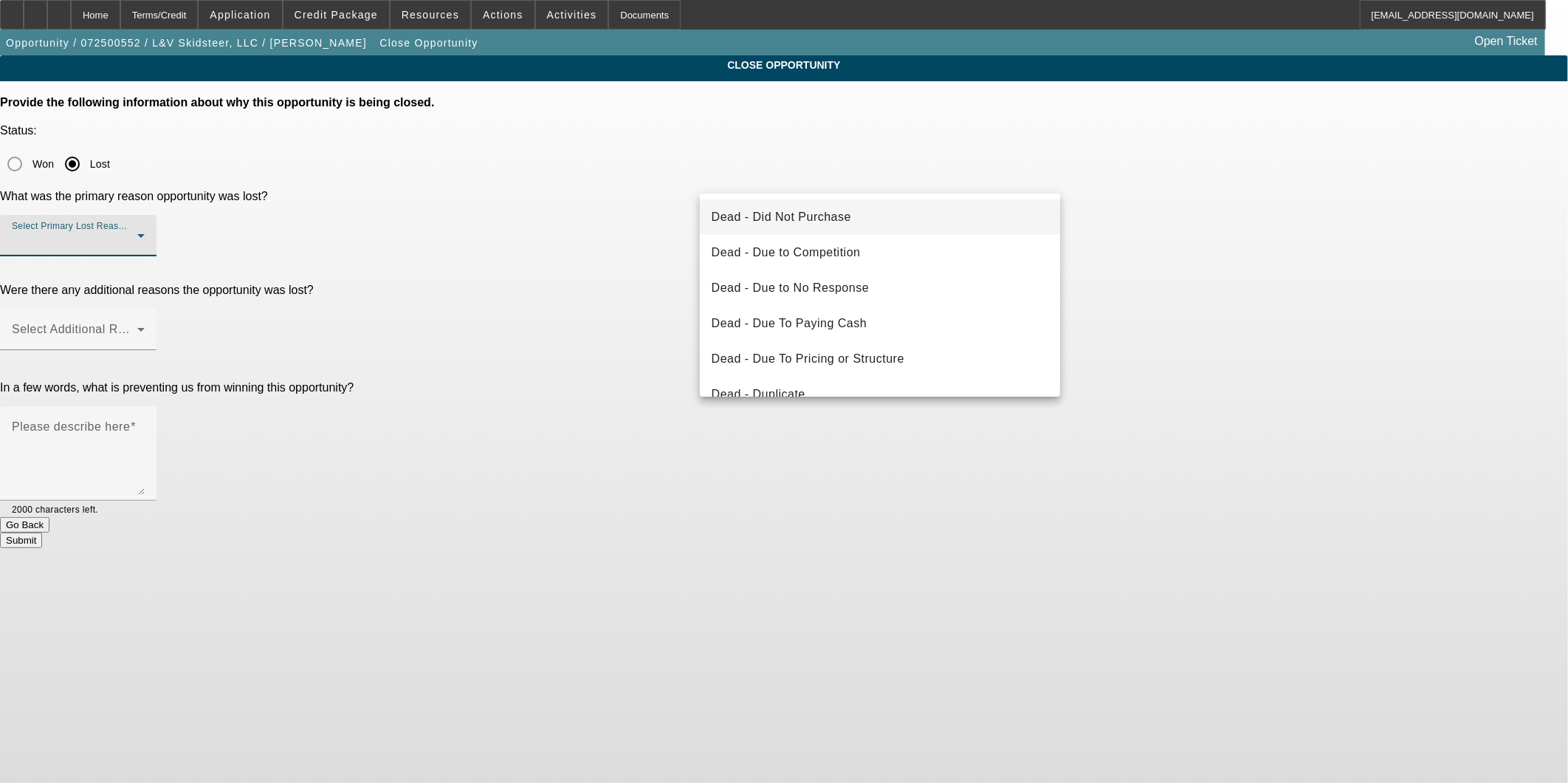
click at [846, 194] on div "Dead - Did Not Purchase Dead - Due to Competition Dead - Due to No Response Dea…" at bounding box center [880, 295] width 361 height 203
click at [843, 210] on span "Dead - Did Not Purchase" at bounding box center [781, 216] width 139 height 17
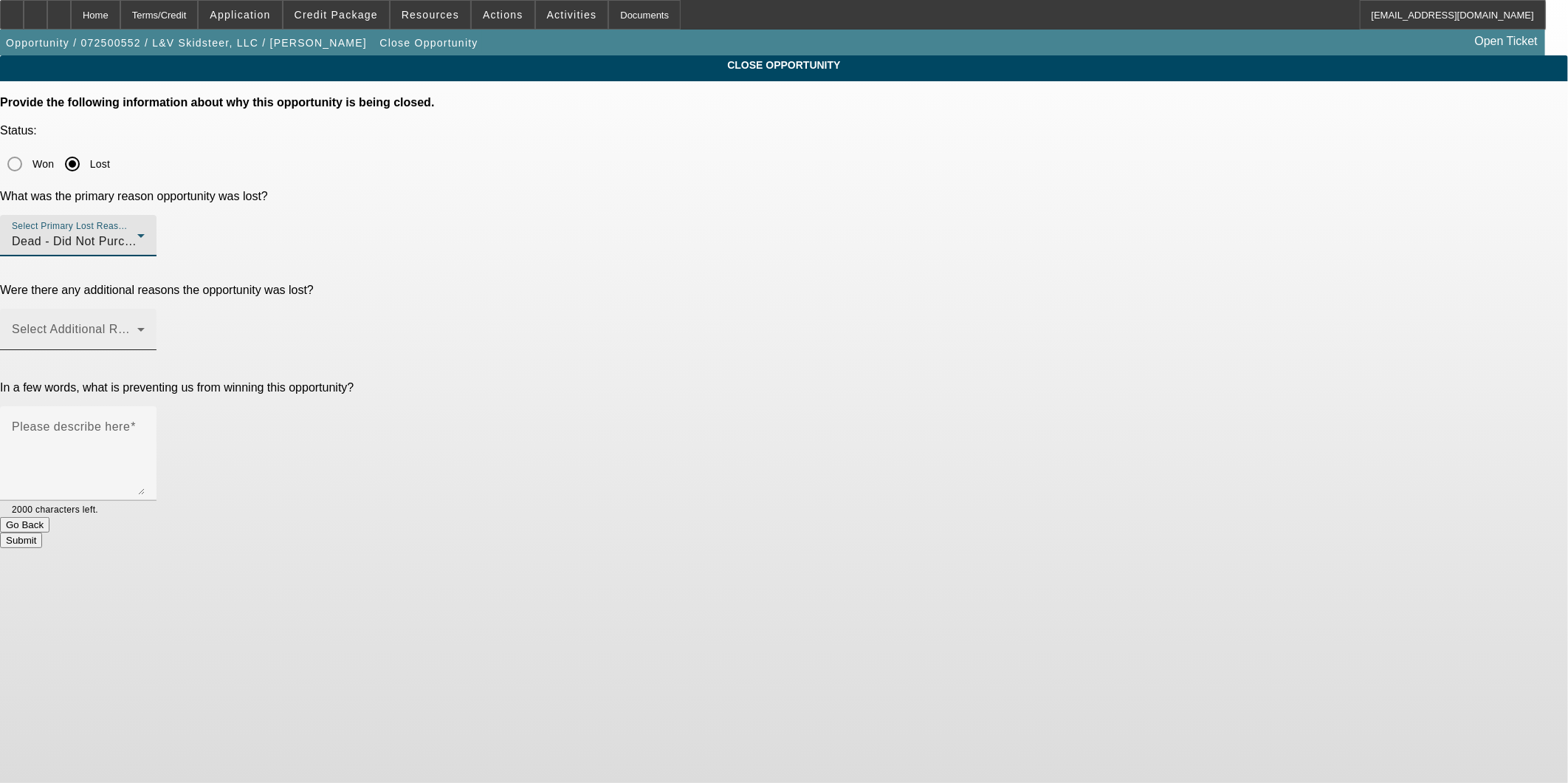
click at [144, 309] on div "Select Additional Reasons" at bounding box center [79, 329] width 133 height 42
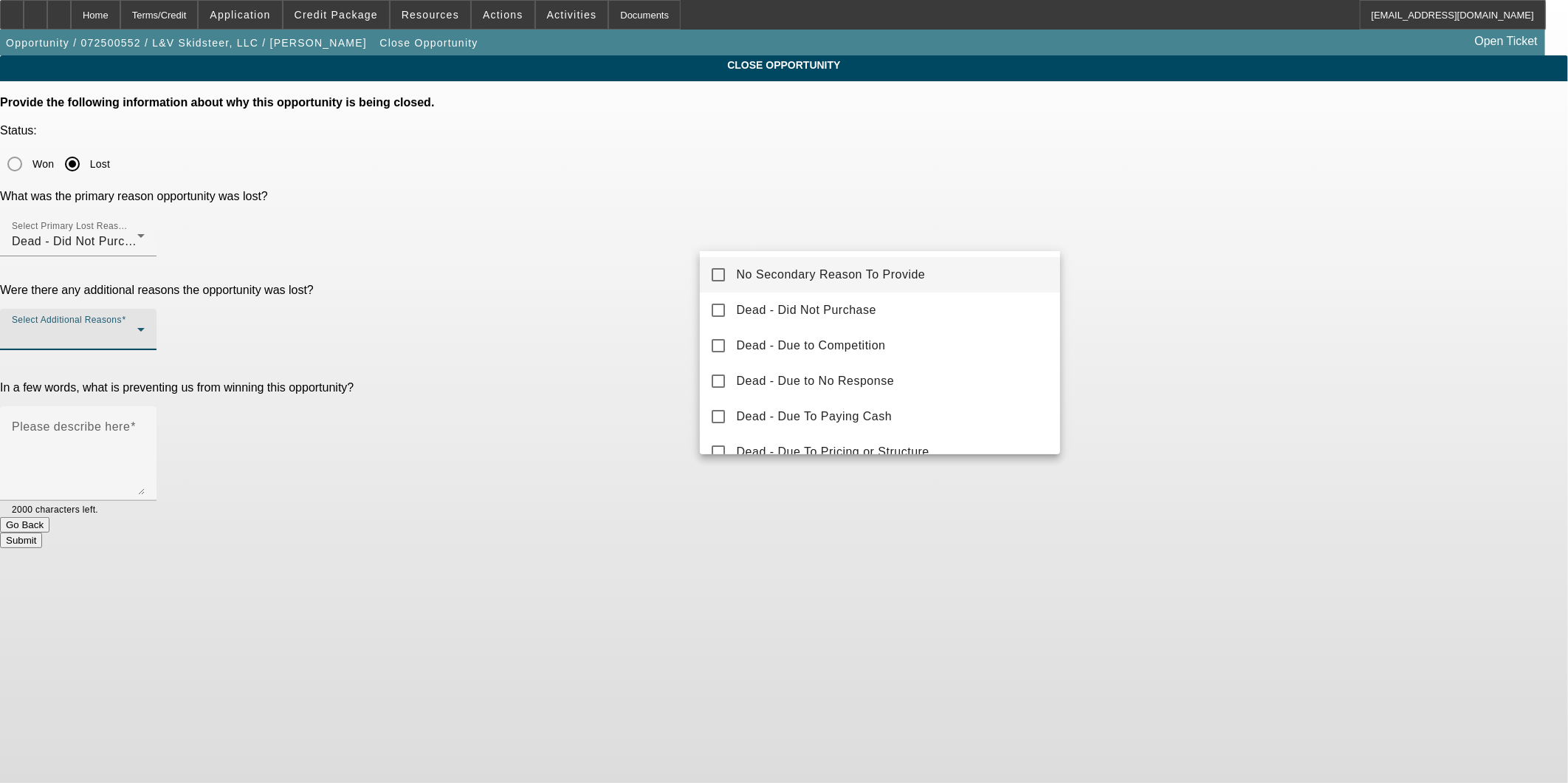
click at [839, 269] on span "No Secondary Reason To Provide" at bounding box center [831, 274] width 189 height 17
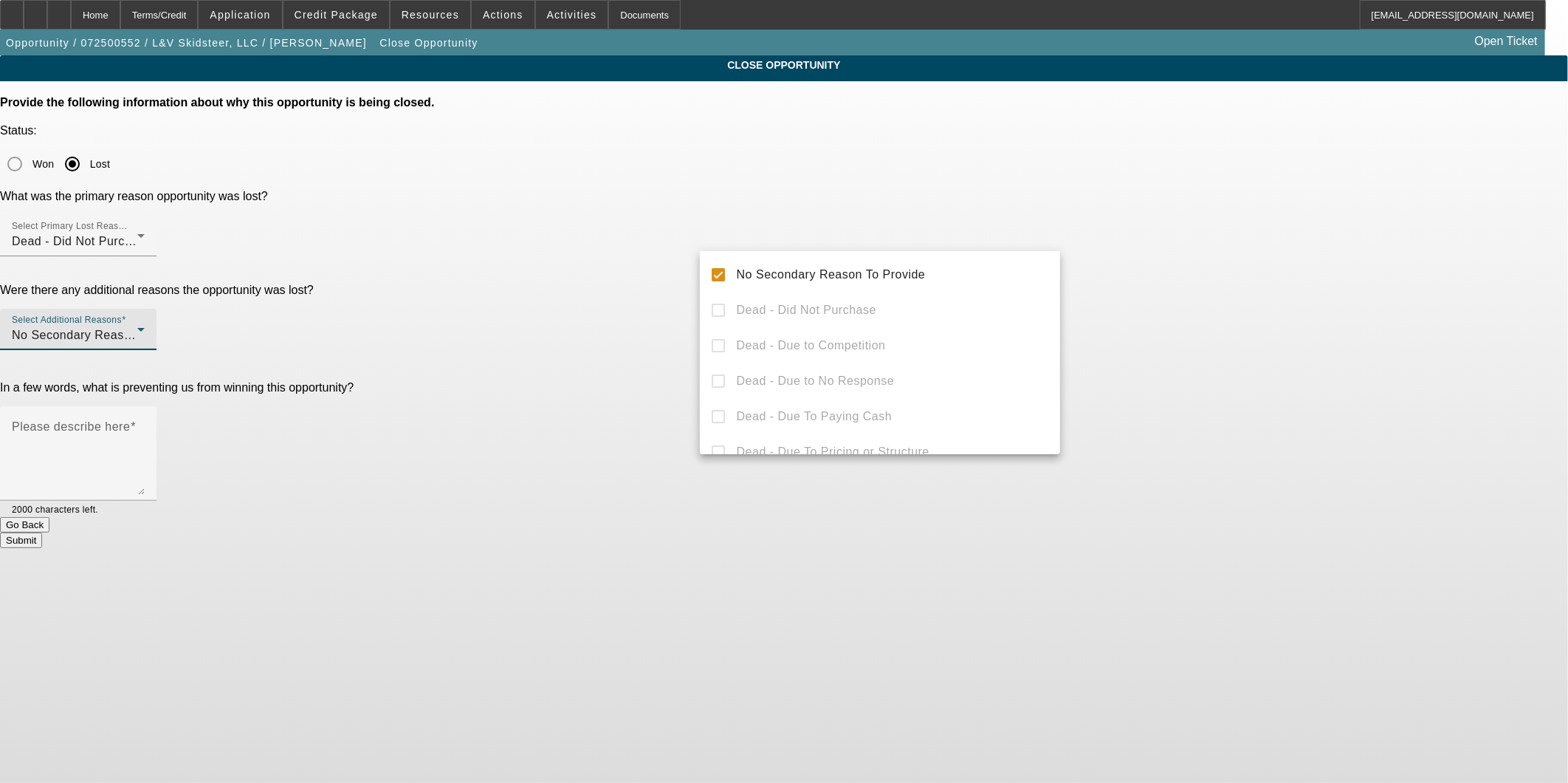
click at [1393, 343] on div at bounding box center [784, 391] width 1568 height 783
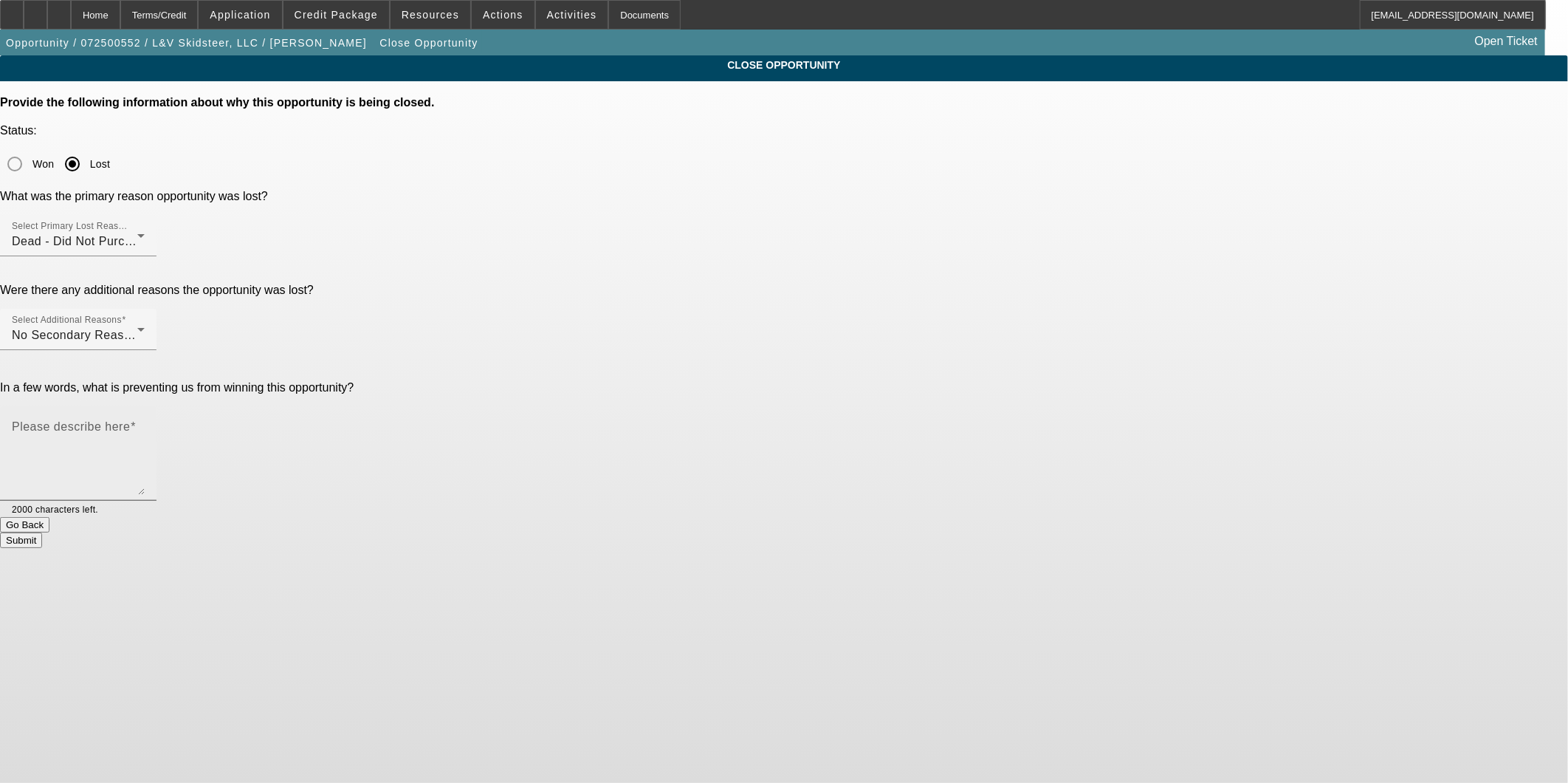
click at [144, 424] on textarea "Please describe here" at bounding box center [79, 459] width 133 height 71
type textarea "holding off"
click at [42, 533] on button "Submit" at bounding box center [21, 540] width 42 height 15
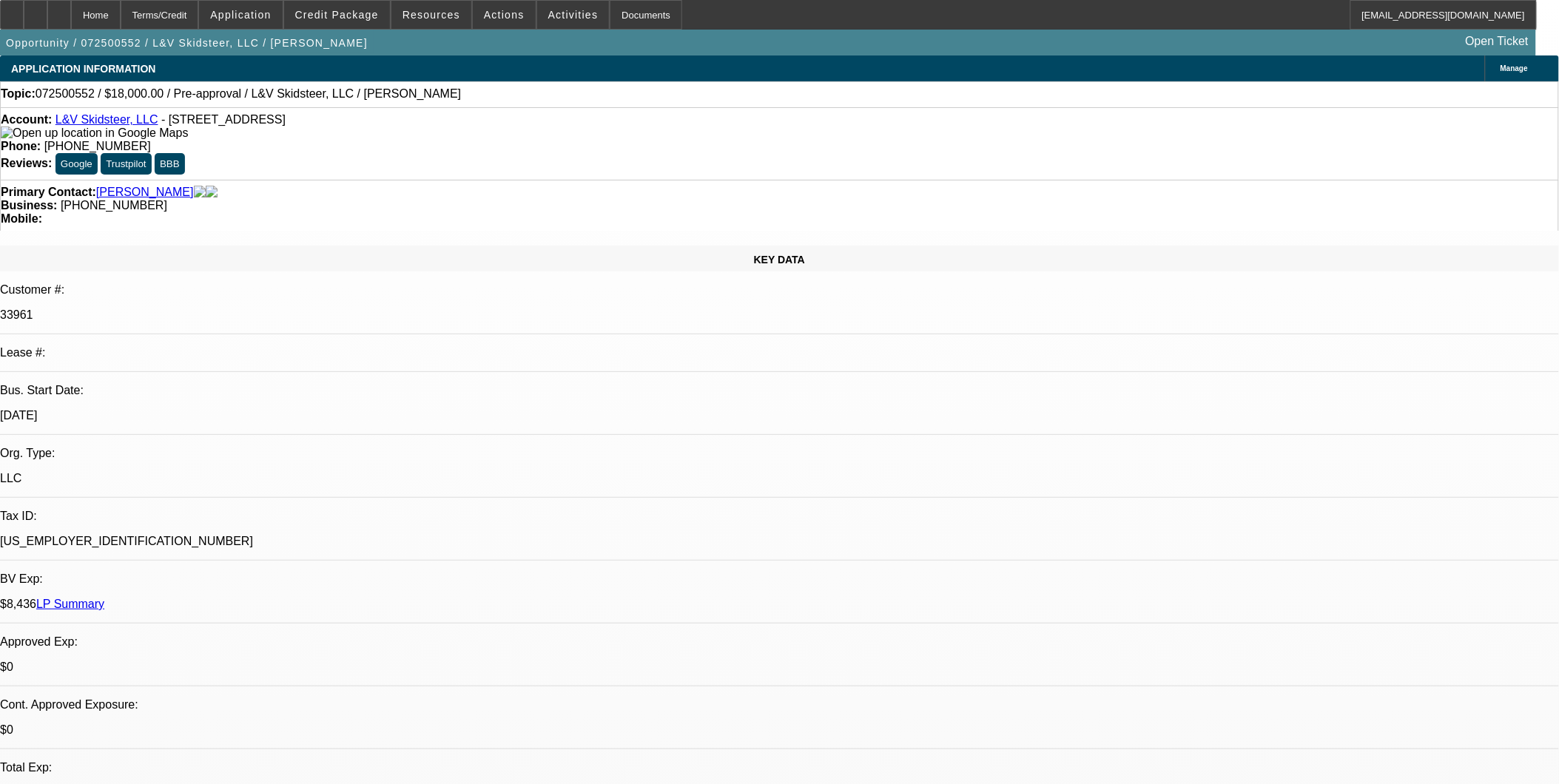
select select "0"
select select "2"
select select "0.1"
select select "0"
select select "2"
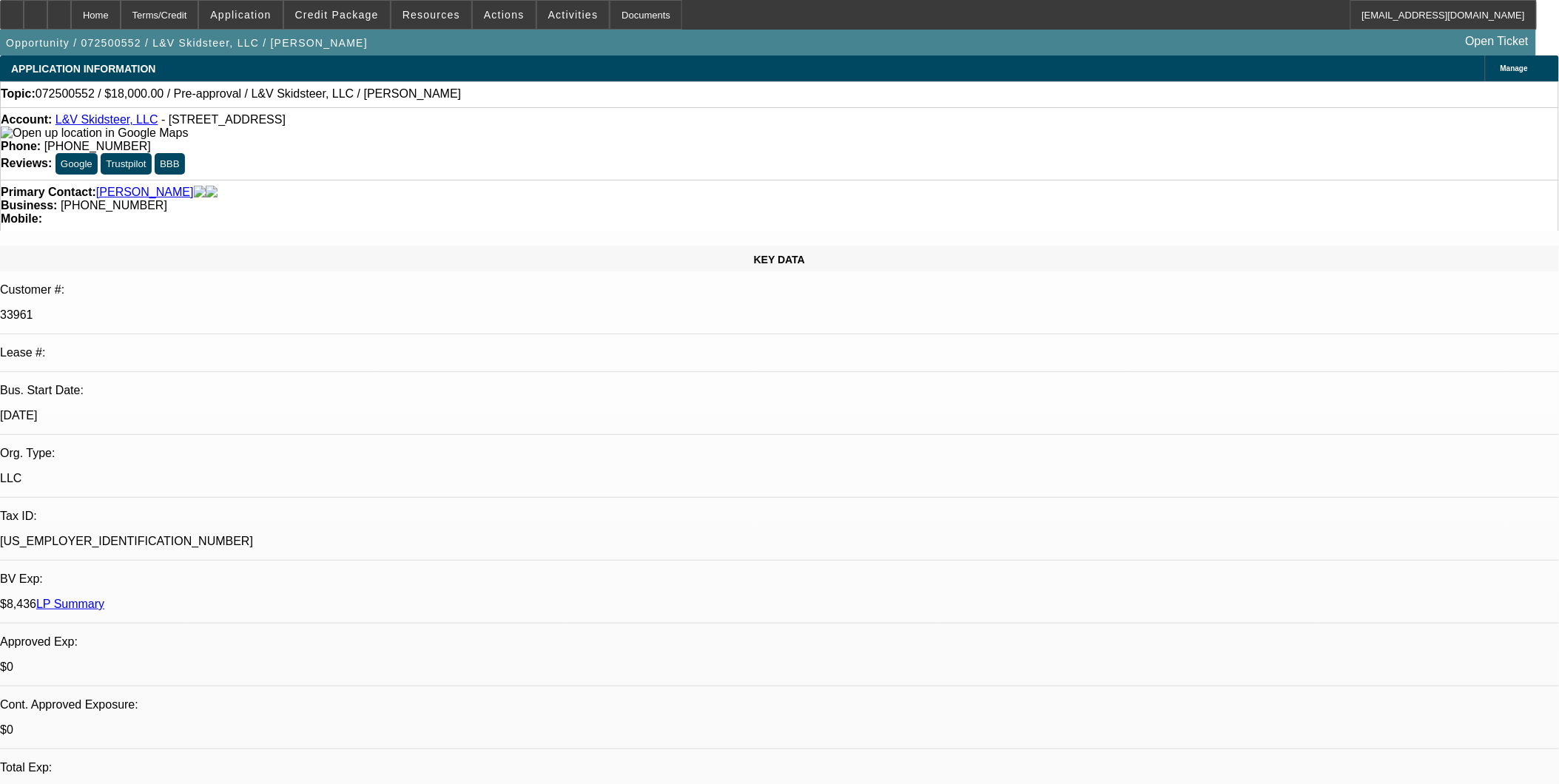
select select "0.1"
select select "1"
select select "2"
select select "4"
select select "1"
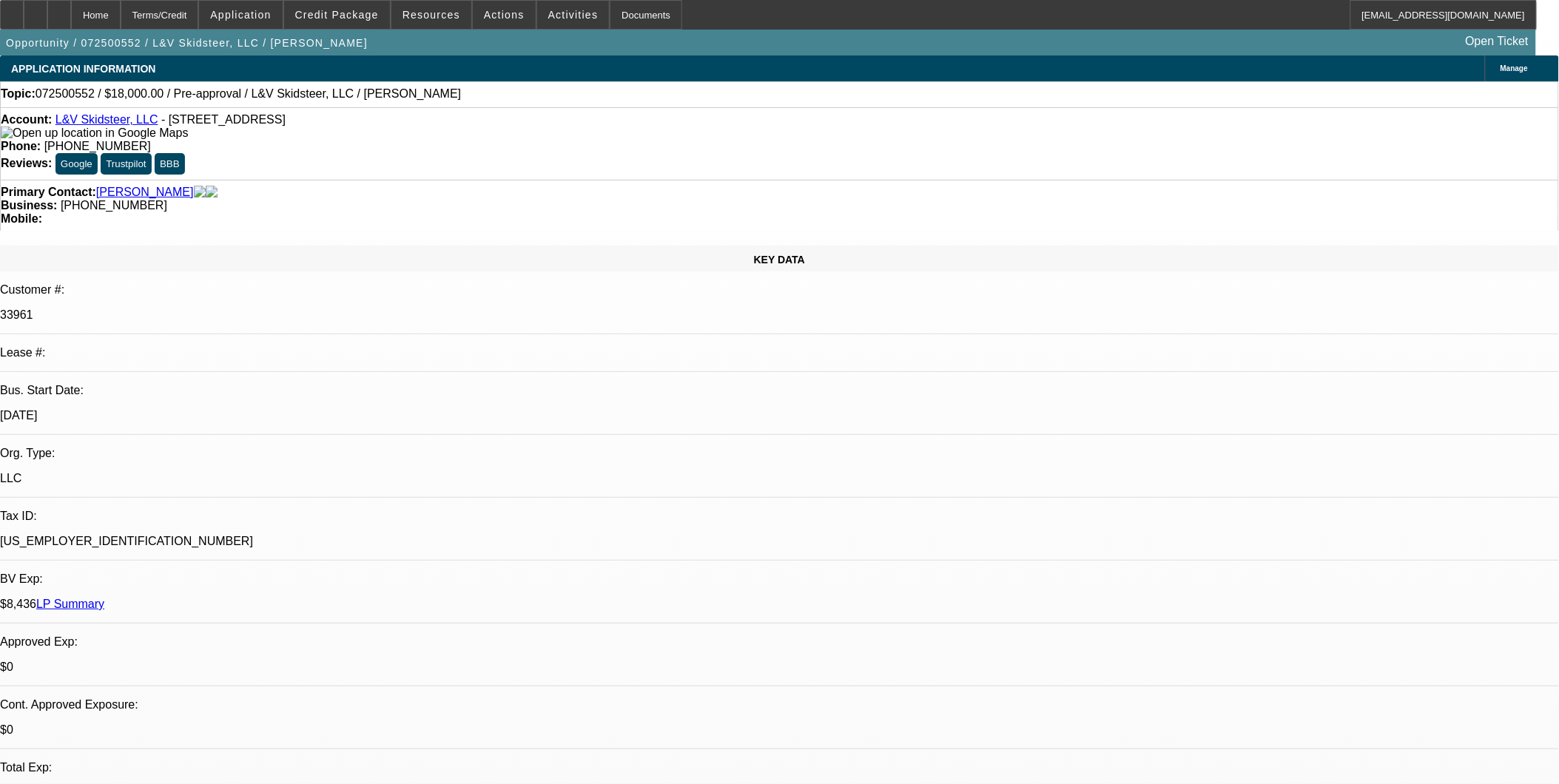
select select "2"
select select "4"
click at [105, 119] on link "L&V Skidsteer, LLC" at bounding box center [107, 119] width 103 height 13
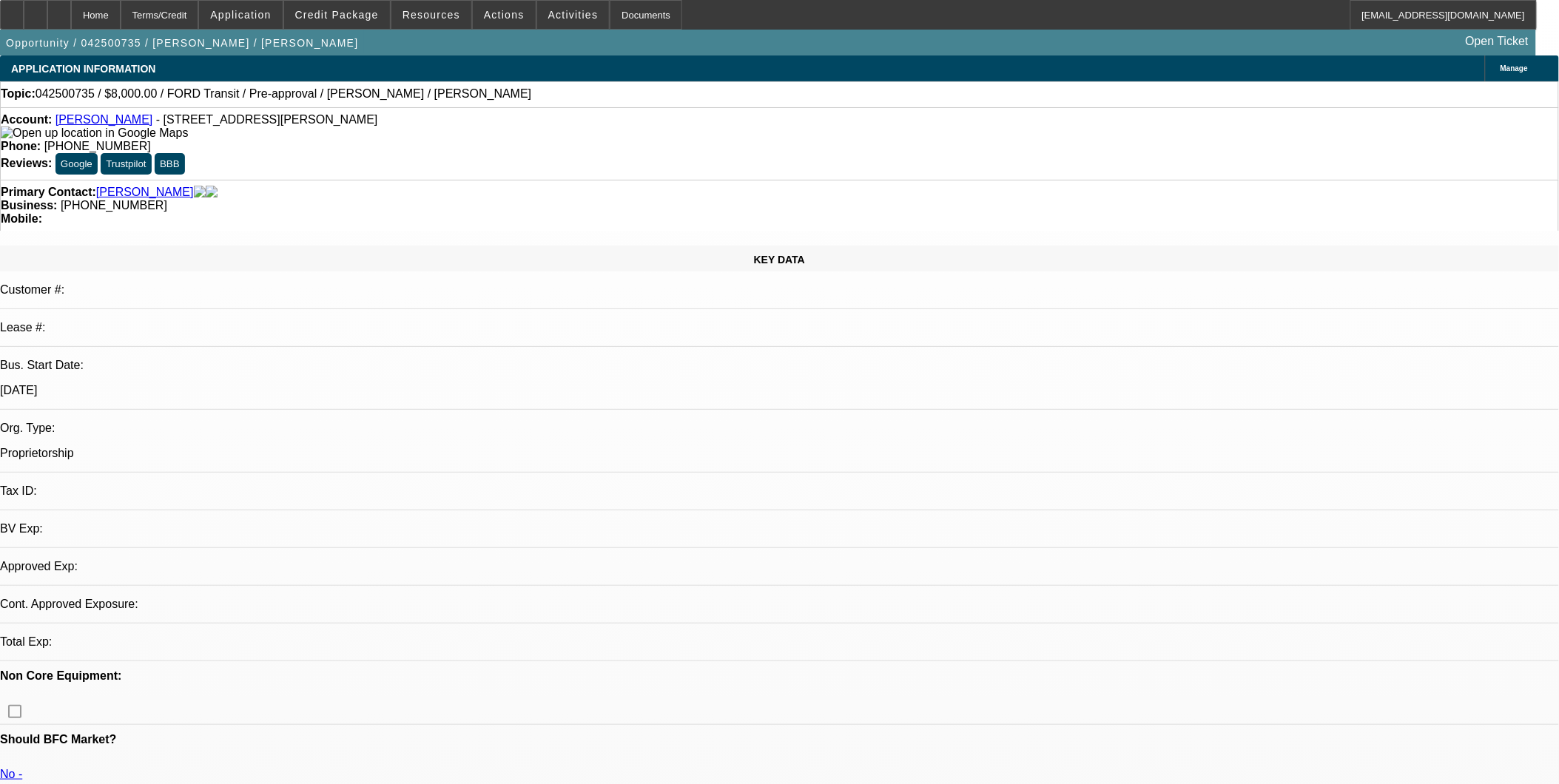
select select "0"
select select "2"
select select "0"
select select "1"
select select "2"
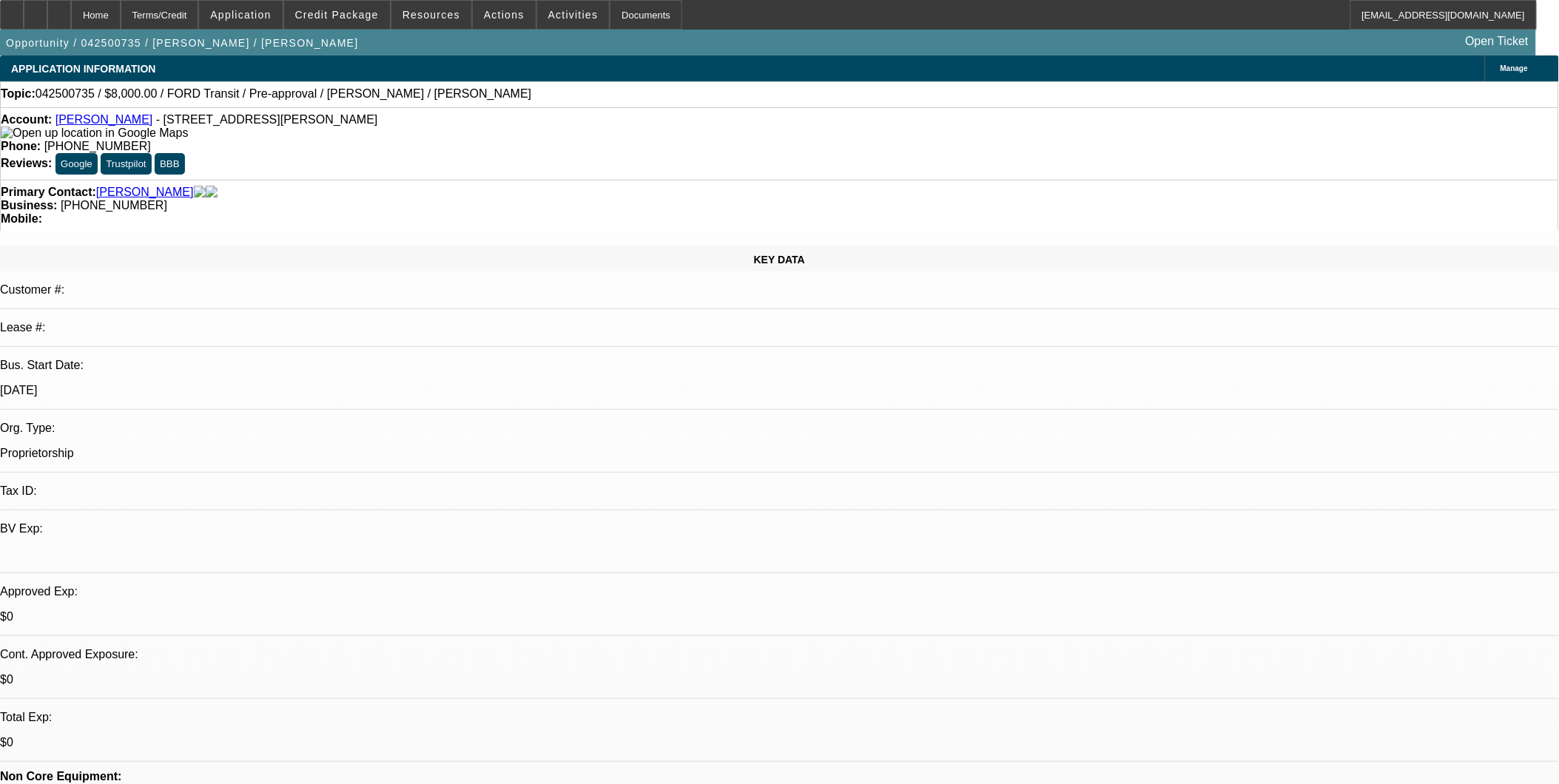
select select "6"
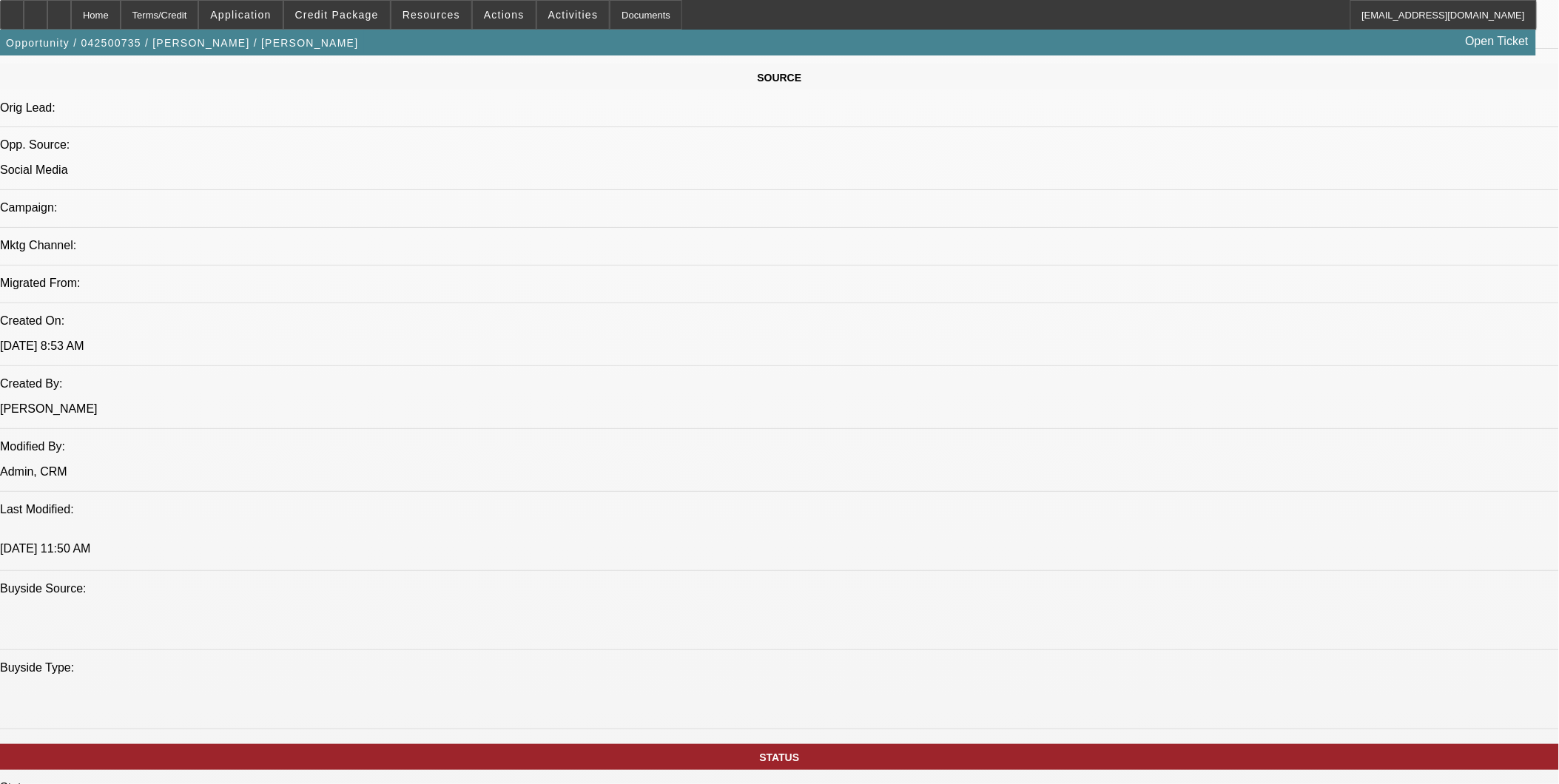
scroll to position [822, 0]
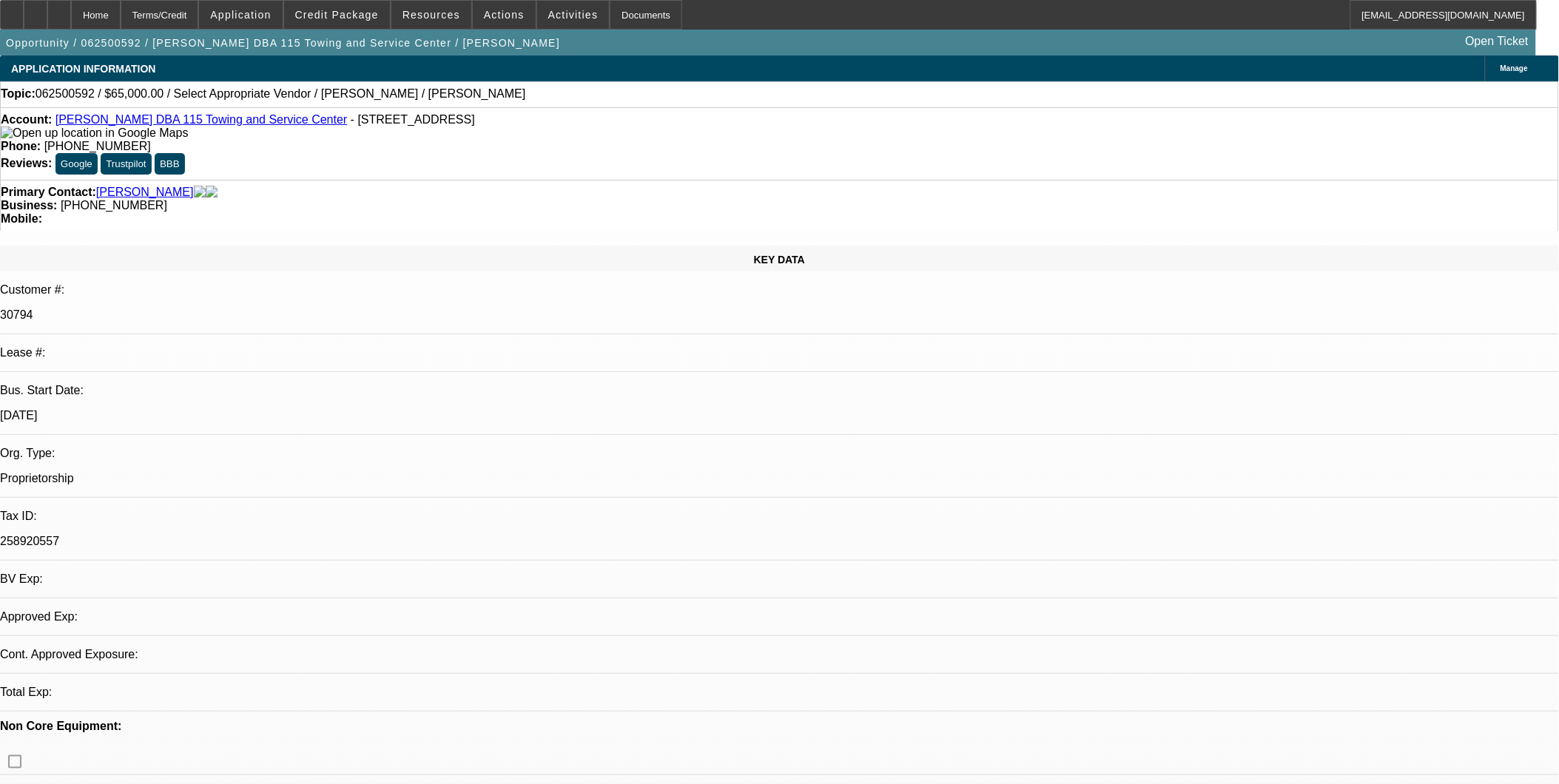
select select "0"
select select "2"
select select "0.1"
select select "1"
select select "2"
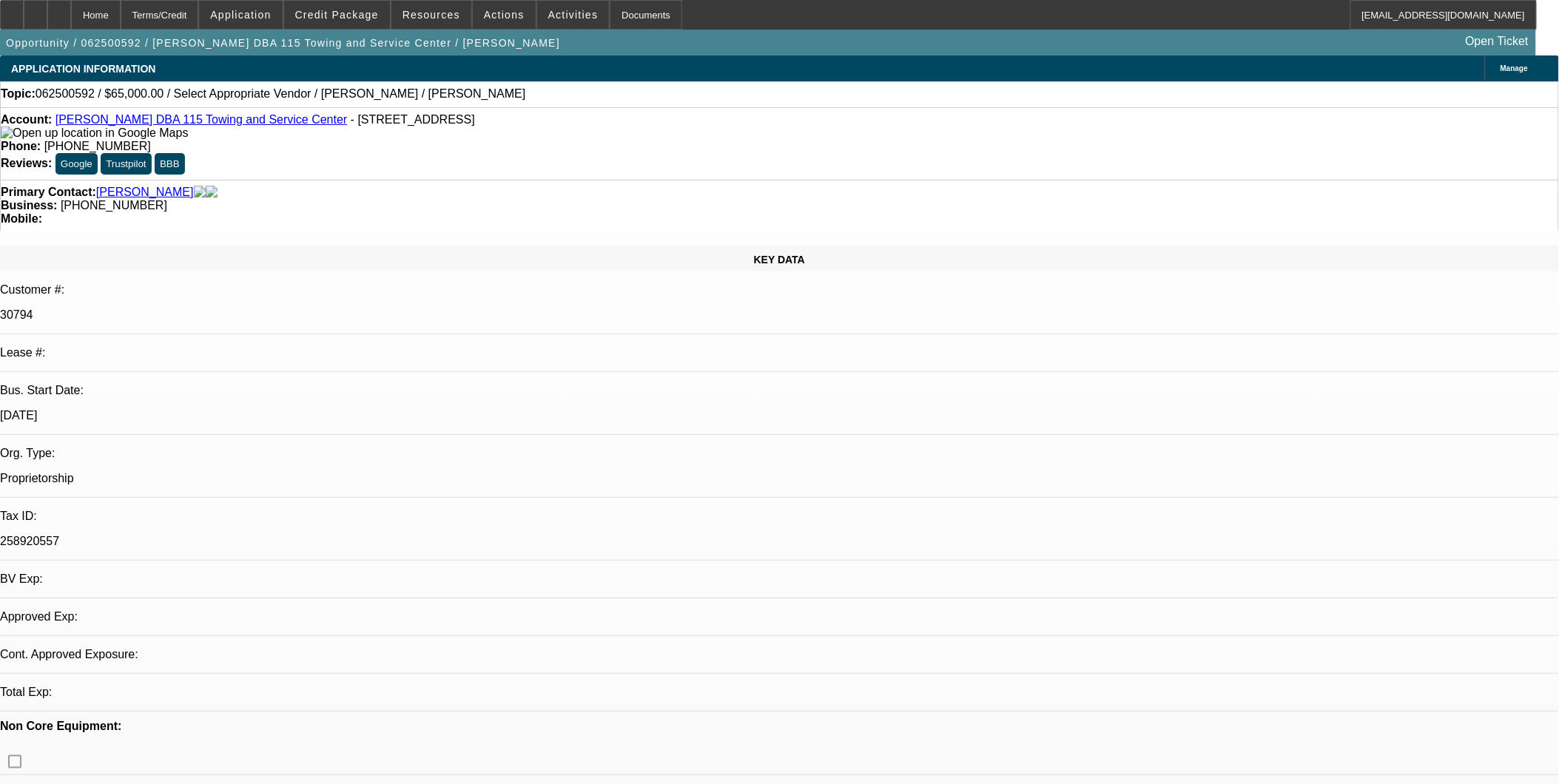
select select "4"
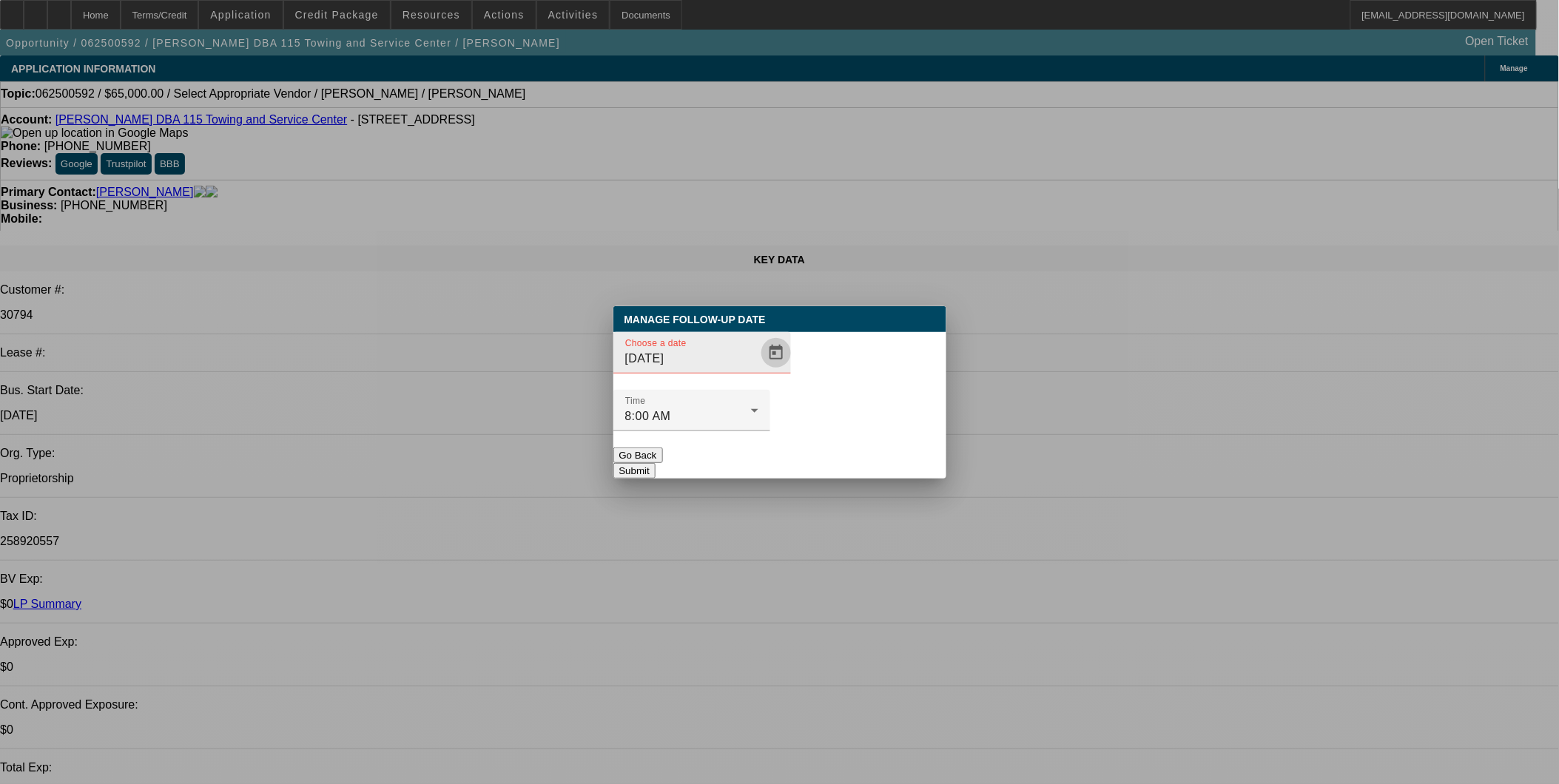
click at [759, 370] on span "Open calendar" at bounding box center [776, 352] width 36 height 36
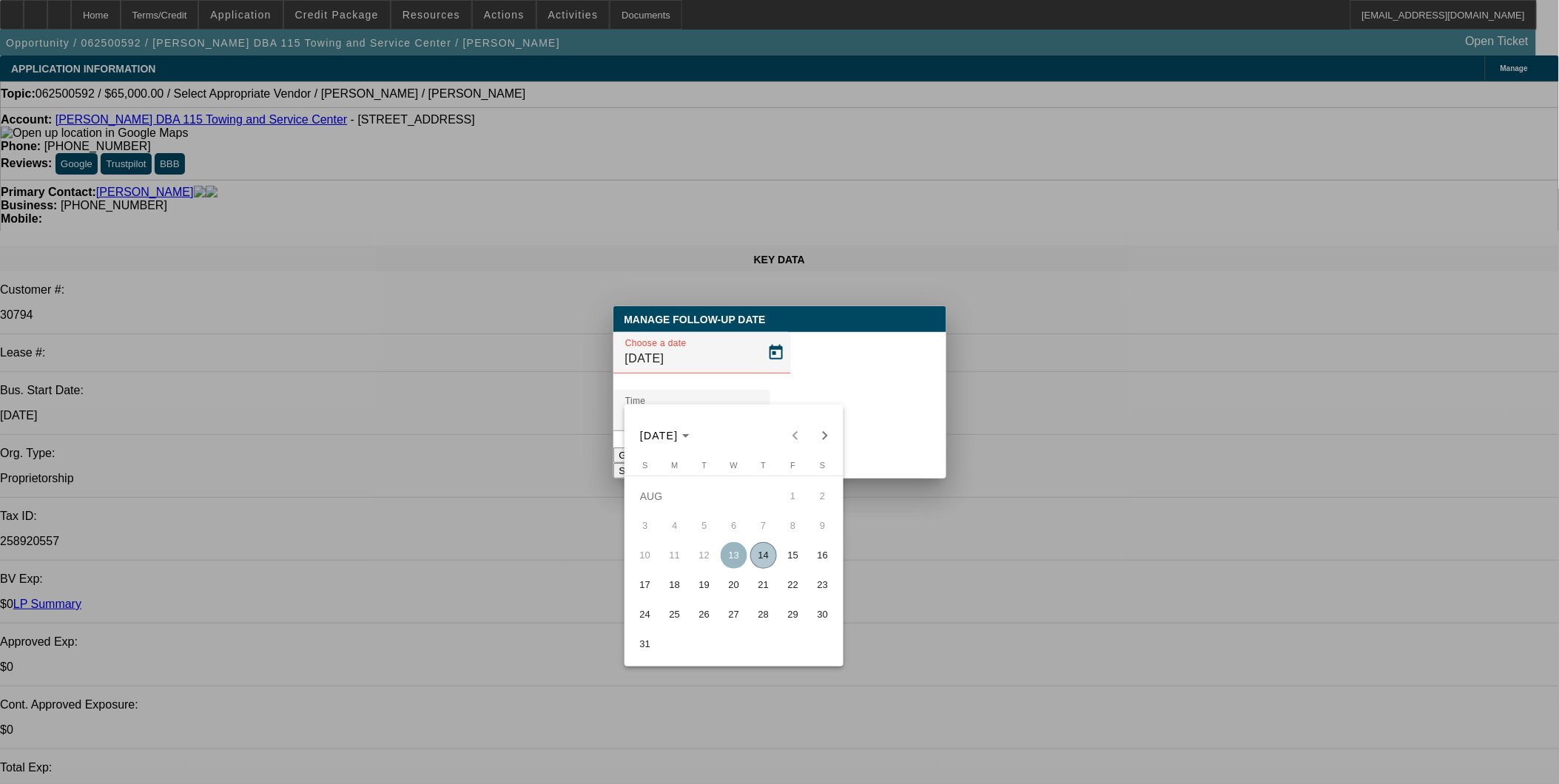
click at [780, 581] on button "22" at bounding box center [793, 585] width 30 height 30
type input "[DATE]"
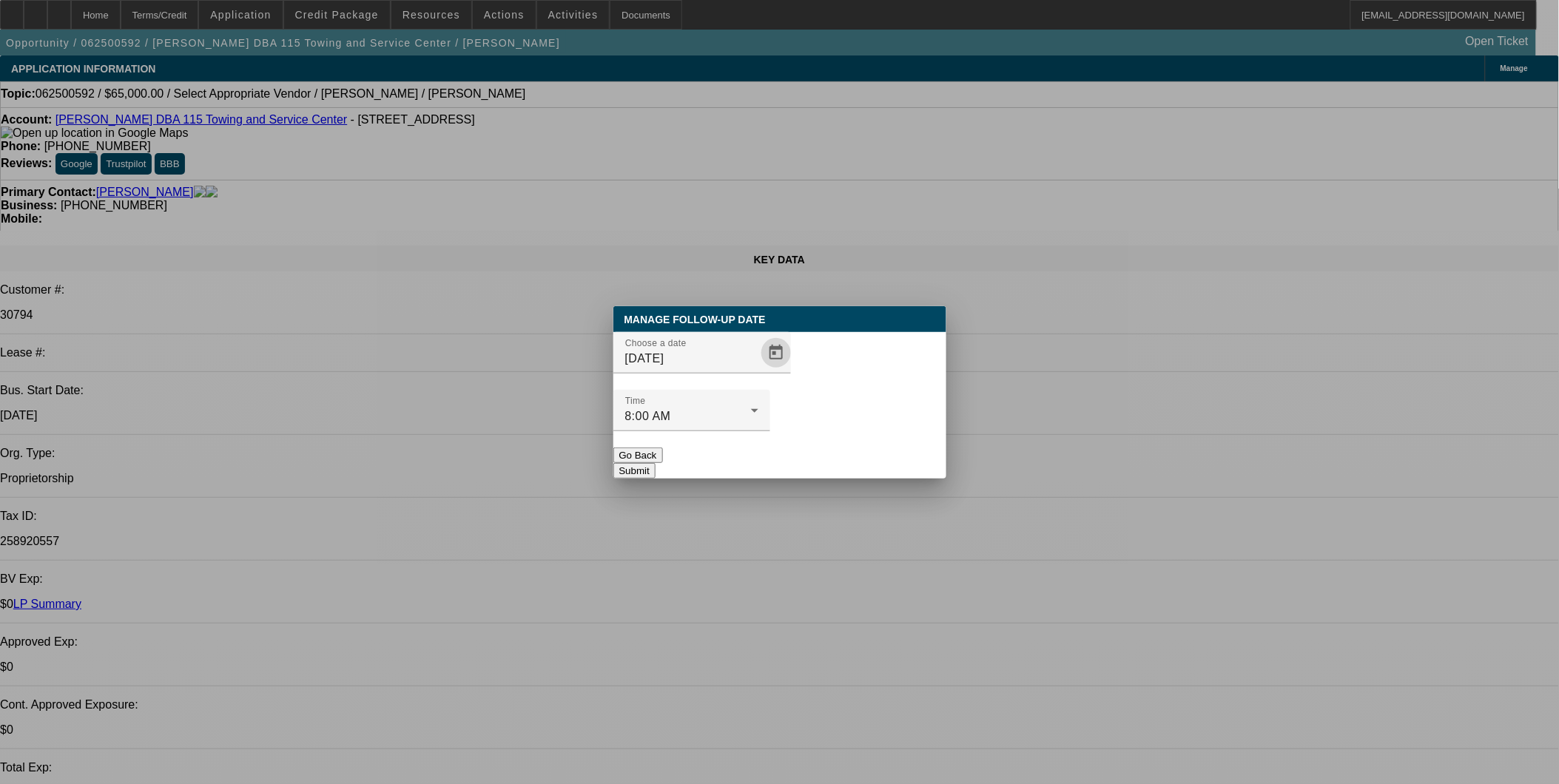
click at [656, 463] on button "Submit" at bounding box center [634, 470] width 42 height 15
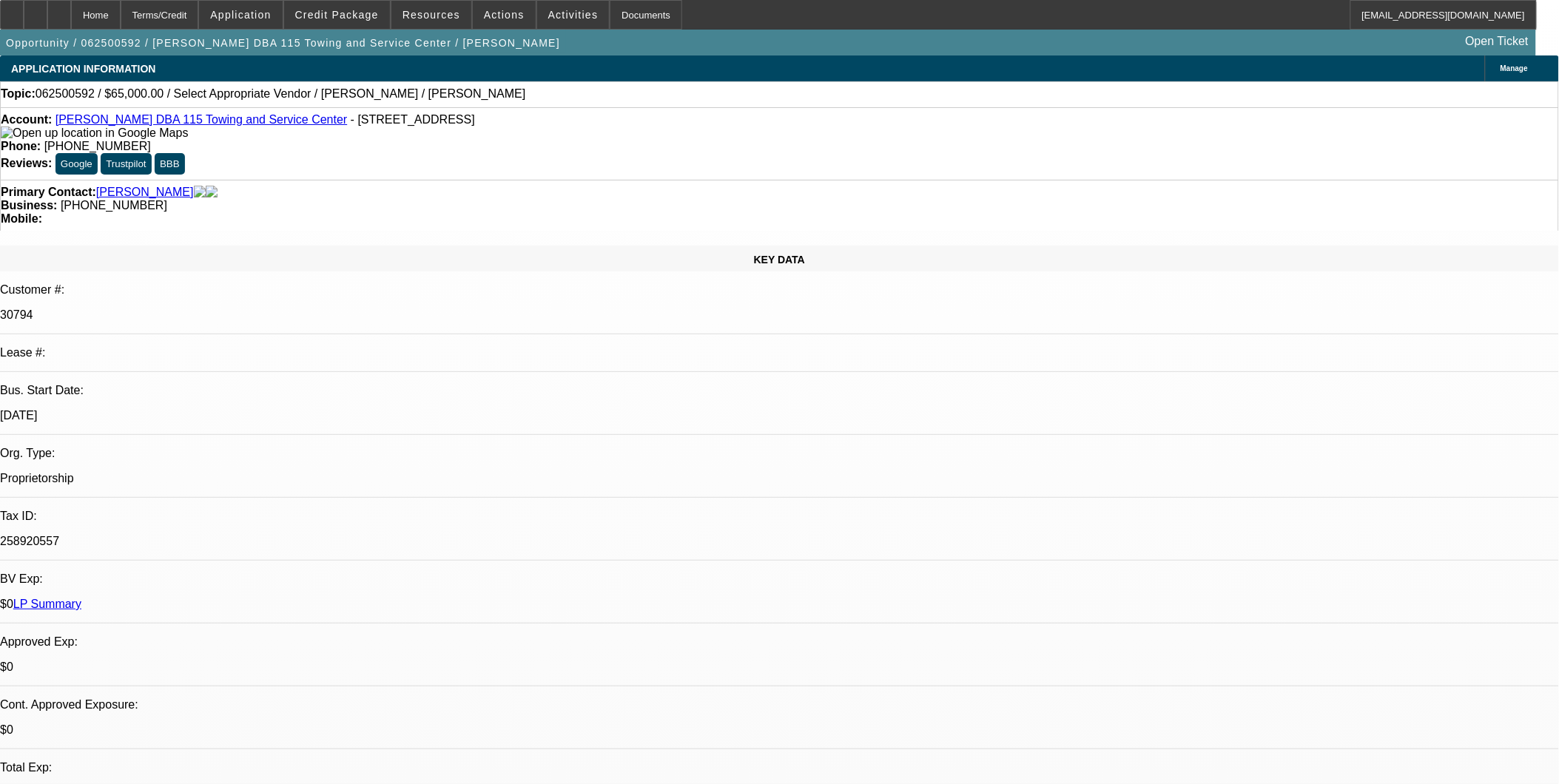
click at [146, 126] on link "[PERSON_NAME] DBA 115 Towing and Service Center" at bounding box center [202, 119] width 293 height 13
